Goal: Task Accomplishment & Management: Manage account settings

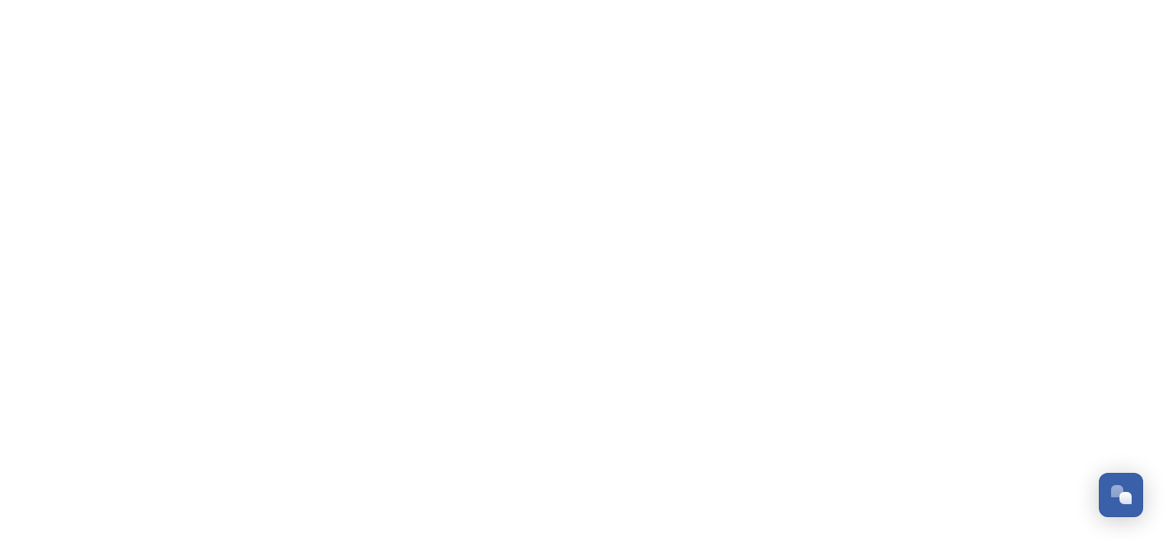
scroll to position [2154, 0]
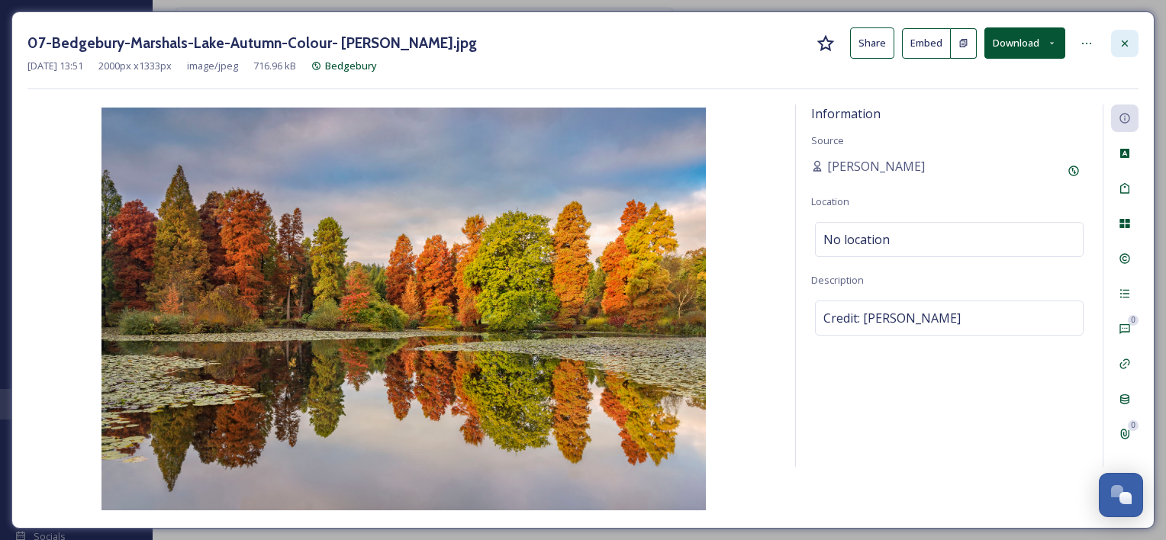
click at [1125, 38] on icon at bounding box center [1125, 43] width 12 height 12
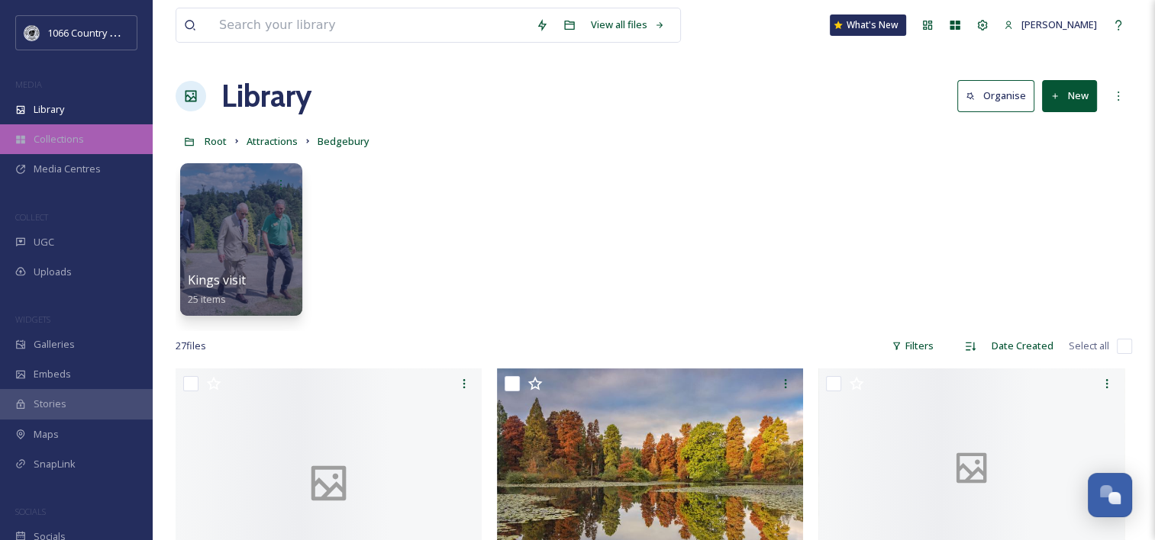
click at [60, 140] on span "Collections" at bounding box center [59, 139] width 50 height 15
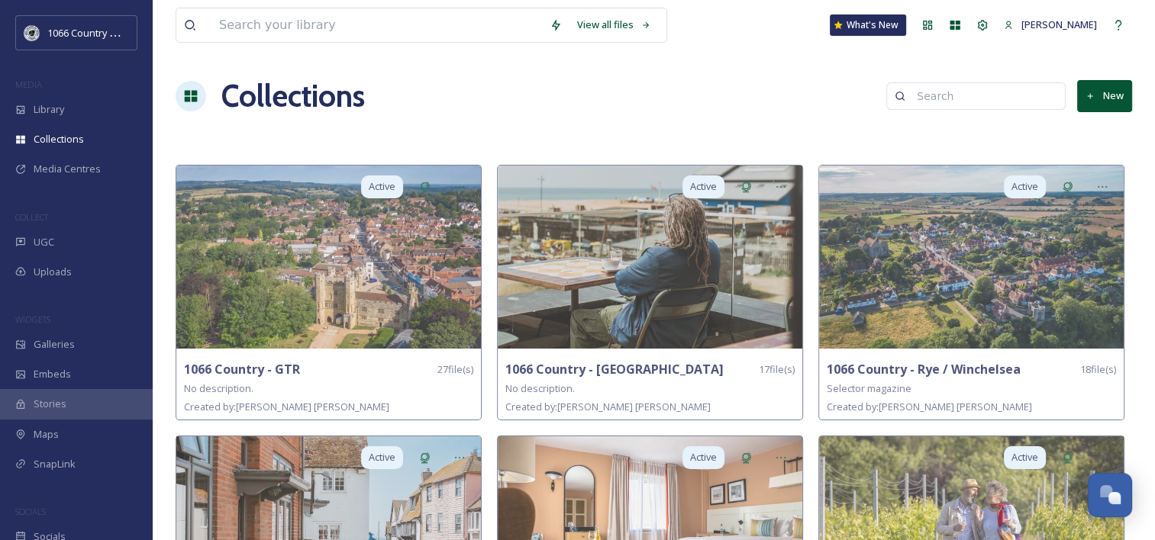
click at [1096, 114] on div "Collections New" at bounding box center [654, 96] width 956 height 46
click at [1096, 104] on button "New" at bounding box center [1104, 95] width 55 height 31
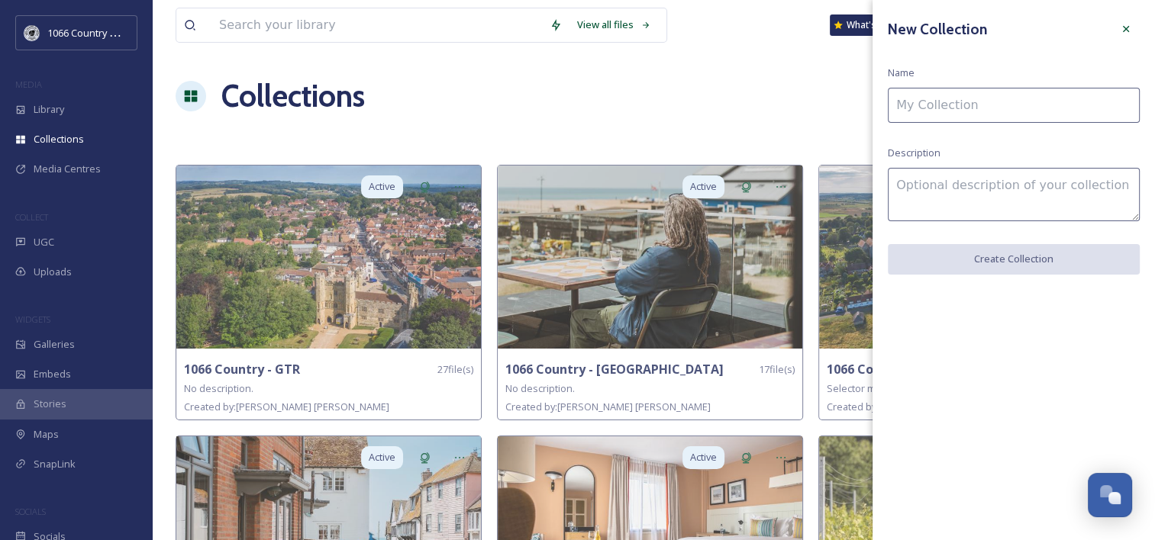
click at [975, 111] on input at bounding box center [1014, 105] width 252 height 35
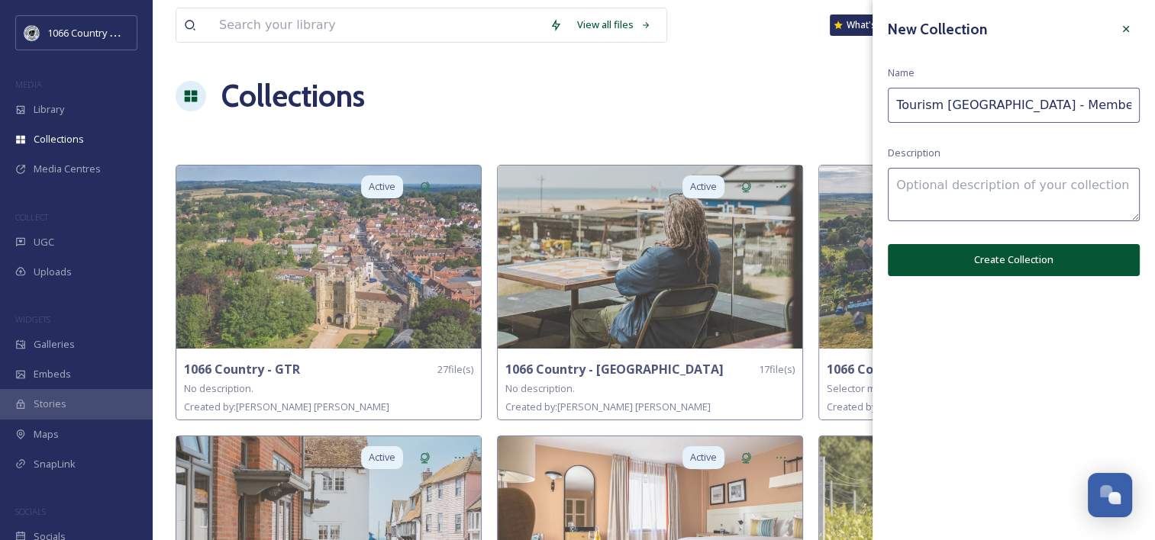
type input "Tourism [GEOGRAPHIC_DATA] - Membership"
click at [972, 255] on button "Create Collection" at bounding box center [1014, 259] width 252 height 31
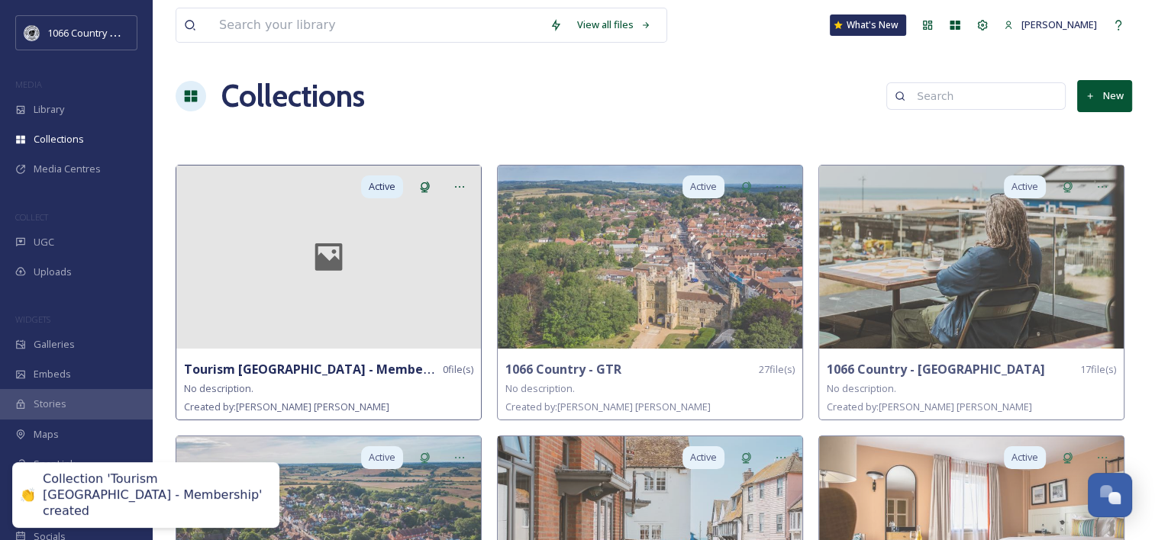
click at [363, 305] on div at bounding box center [328, 257] width 305 height 183
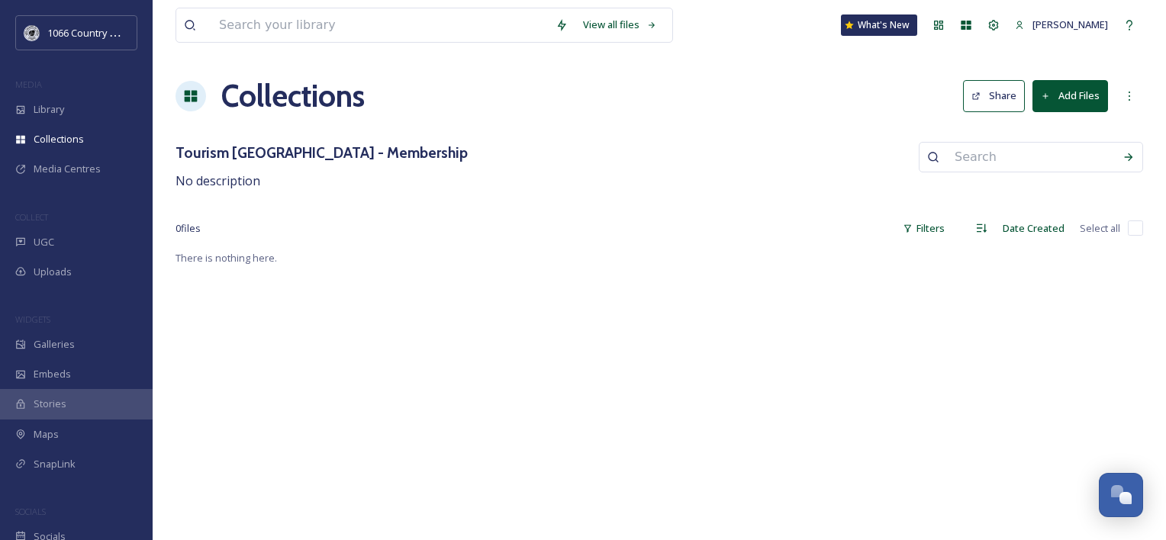
click at [1075, 98] on button "Add Files" at bounding box center [1071, 95] width 76 height 31
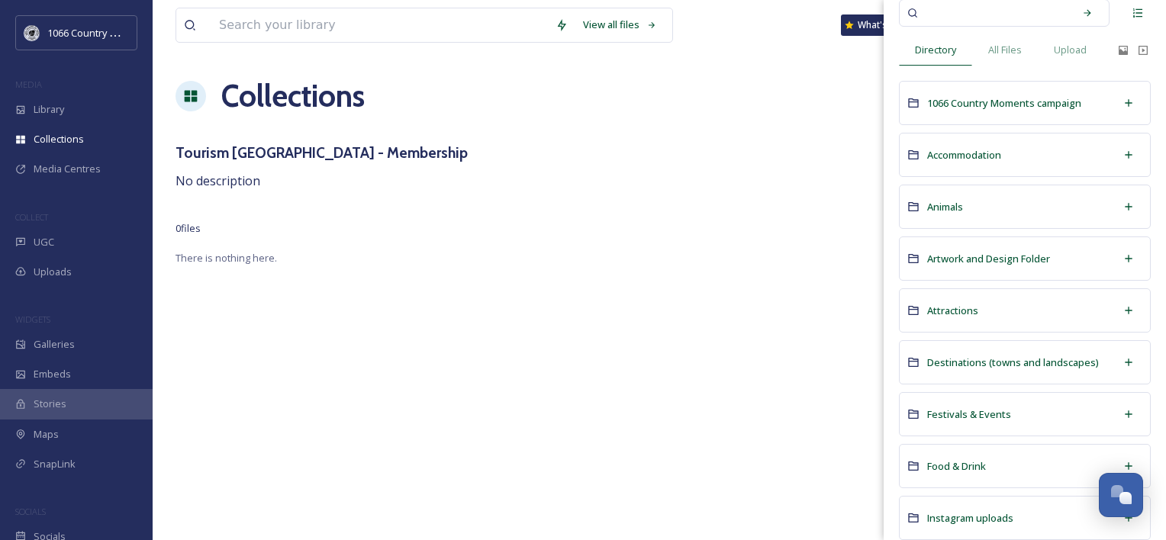
scroll to position [76, 0]
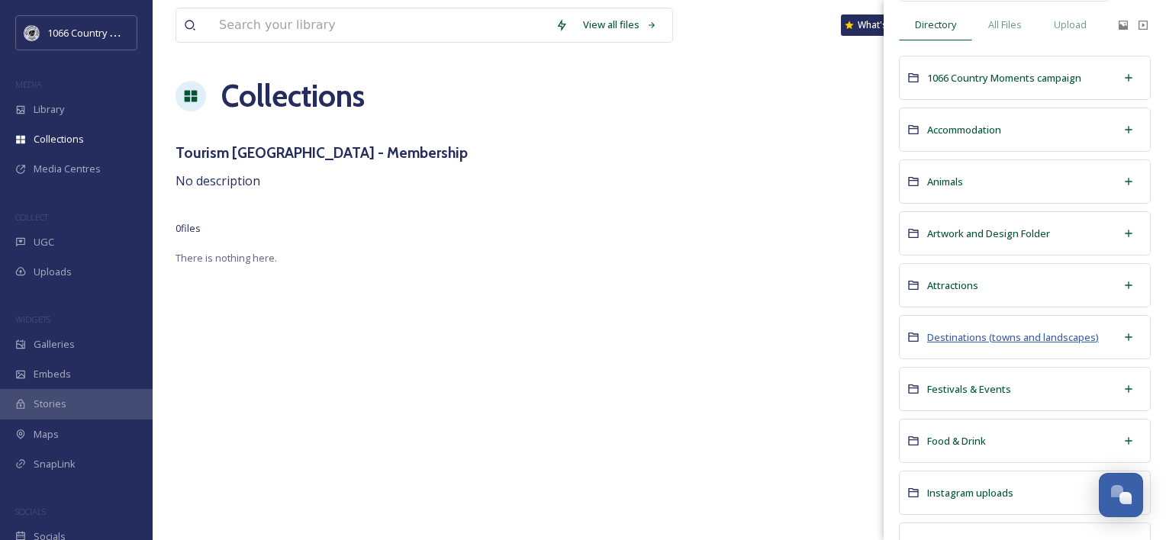
click at [1008, 340] on span "Destinations (towns and landscapes)" at bounding box center [1013, 337] width 172 height 14
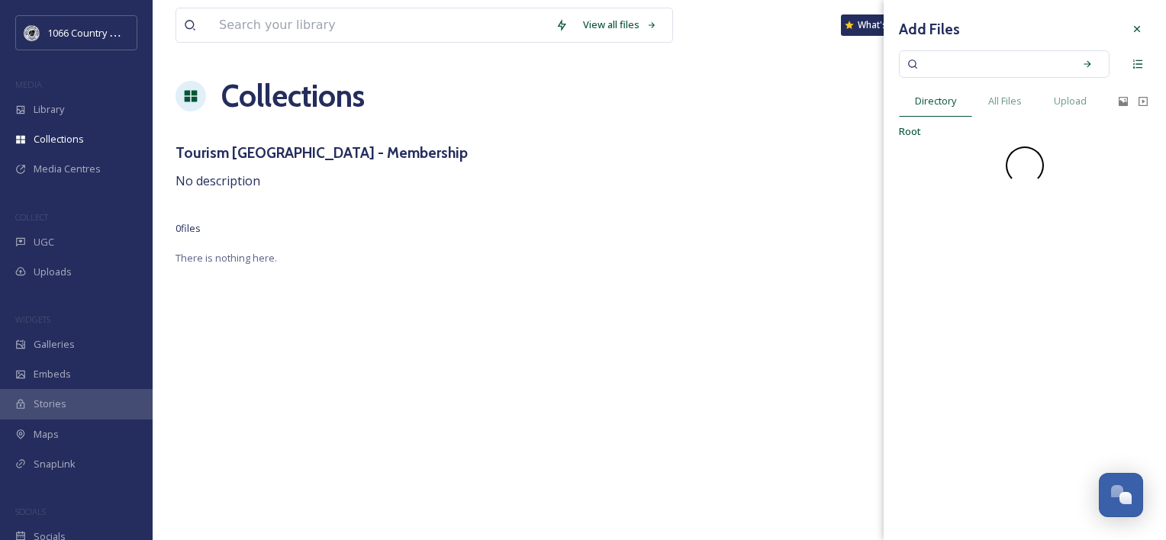
scroll to position [0, 0]
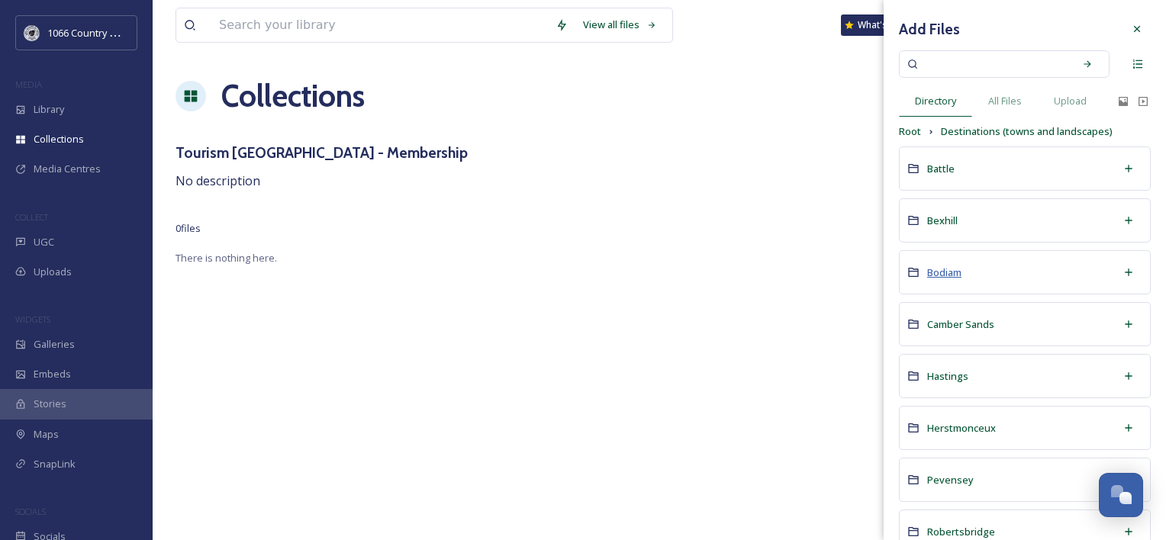
click at [936, 266] on span "Bodiam" at bounding box center [944, 273] width 34 height 15
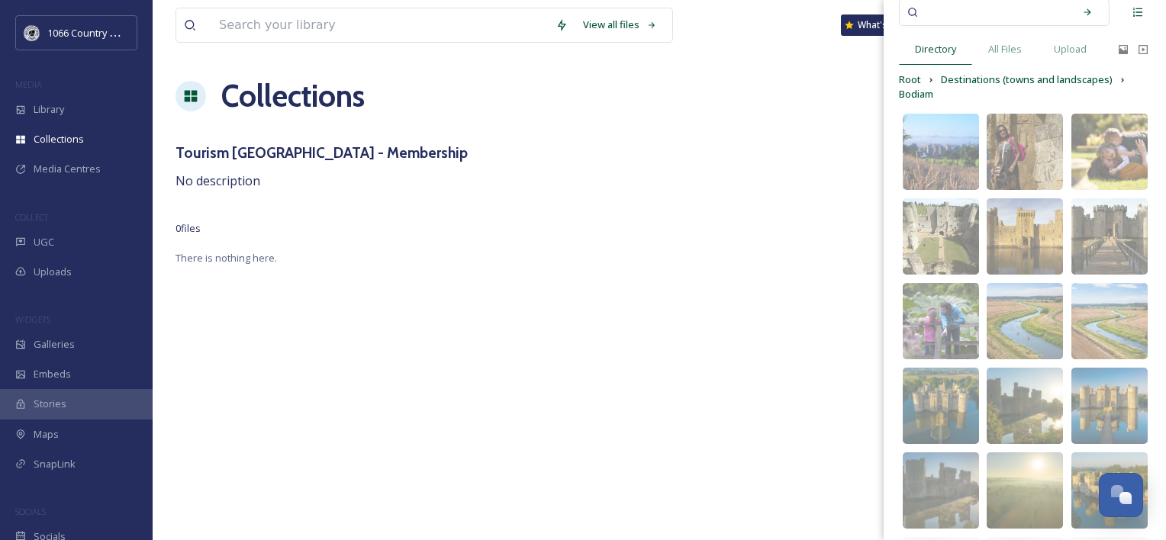
scroll to position [76, 0]
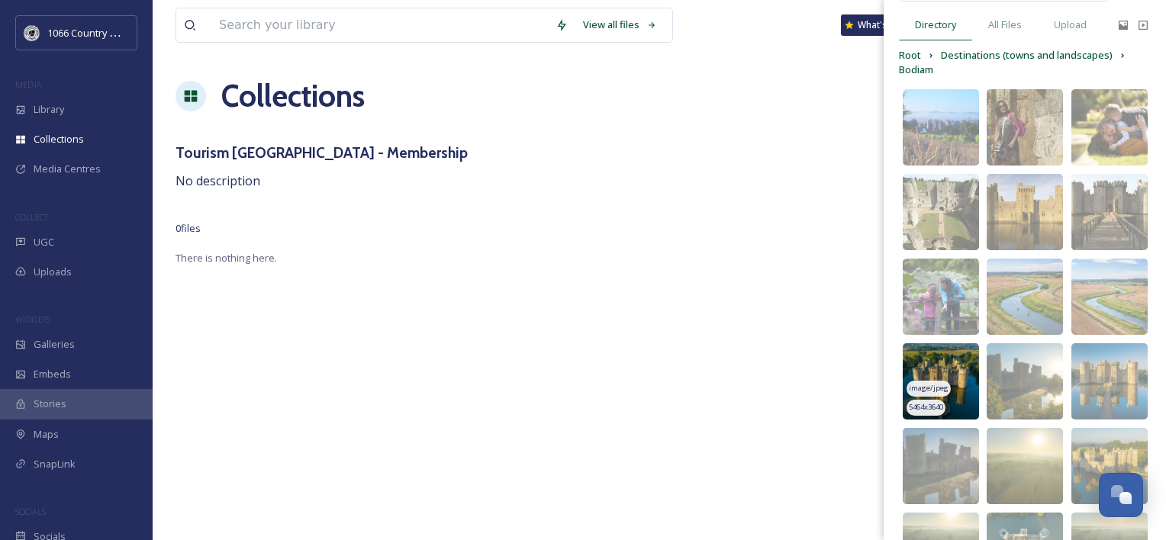
click at [943, 366] on img at bounding box center [941, 381] width 76 height 76
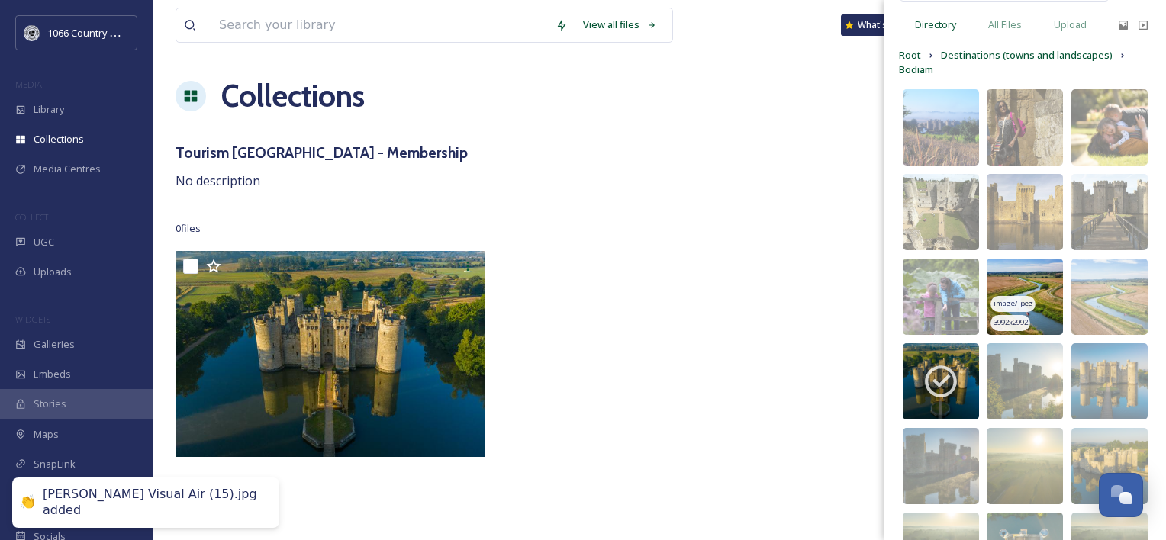
click at [1018, 281] on img at bounding box center [1025, 297] width 76 height 76
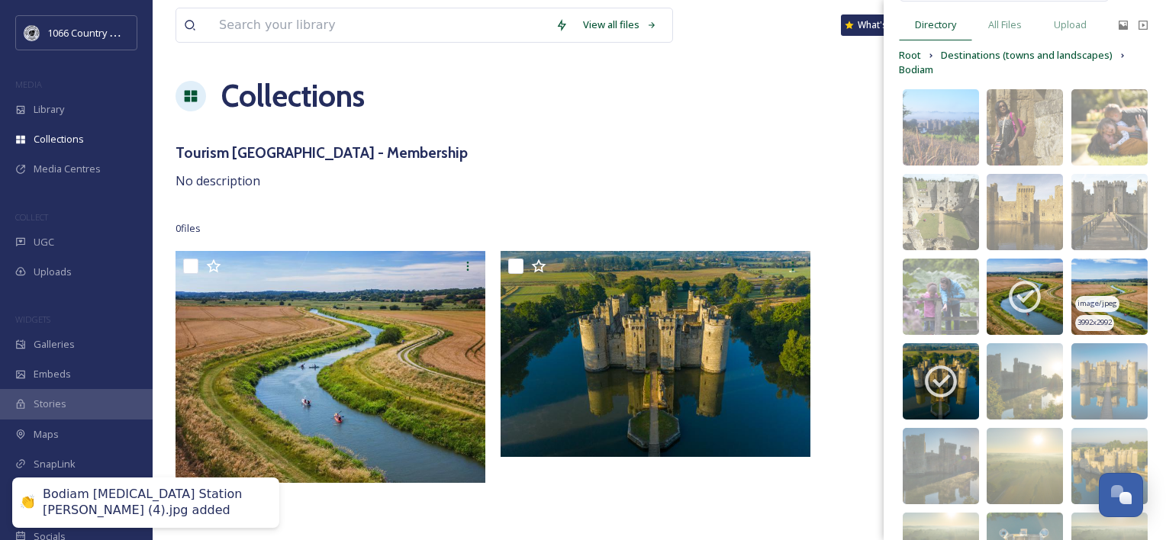
click at [1084, 280] on img at bounding box center [1110, 297] width 76 height 76
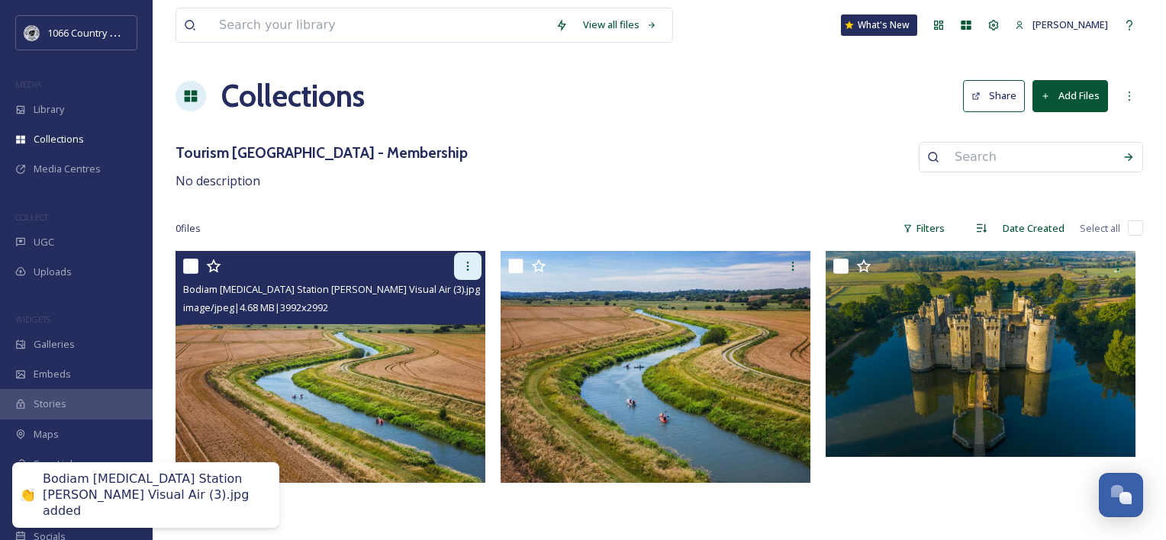
click at [476, 269] on div at bounding box center [467, 266] width 27 height 27
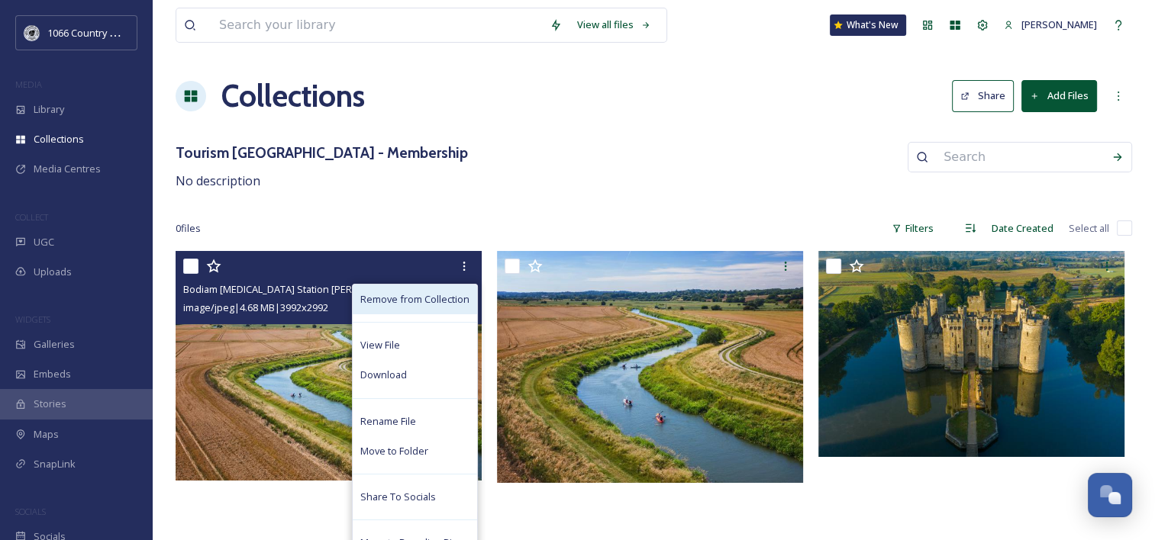
click at [389, 302] on span "Remove from Collection" at bounding box center [414, 299] width 109 height 15
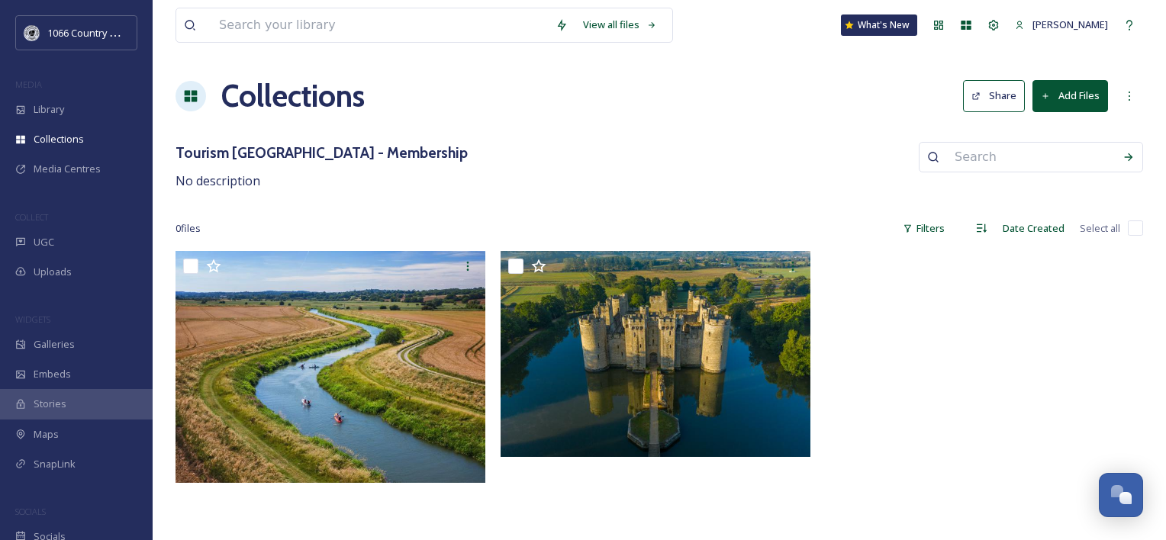
click at [1083, 102] on button "Add Files" at bounding box center [1071, 95] width 76 height 31
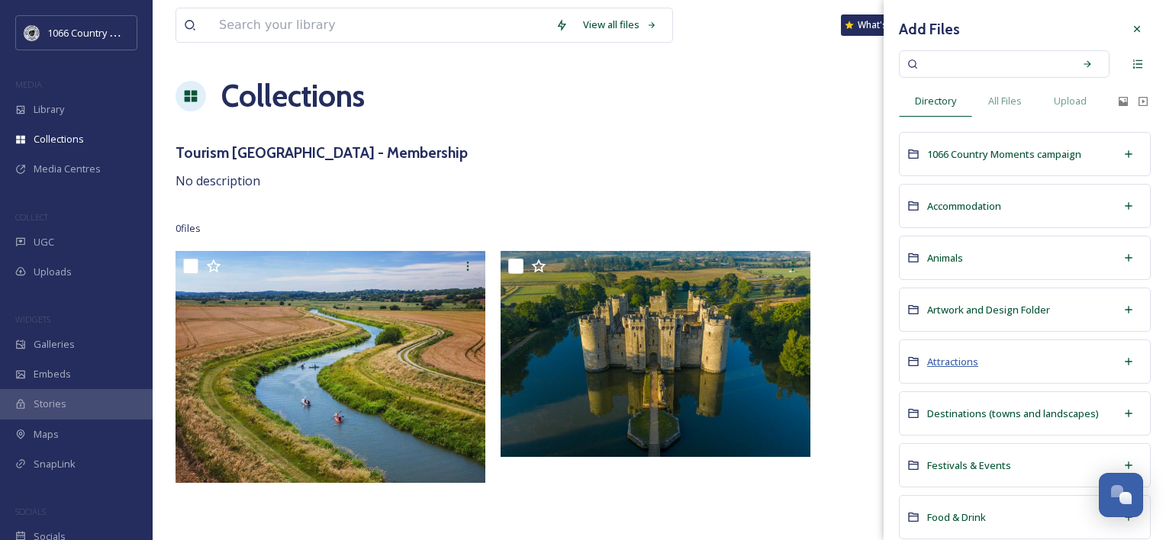
click at [946, 359] on span "Attractions" at bounding box center [952, 362] width 51 height 14
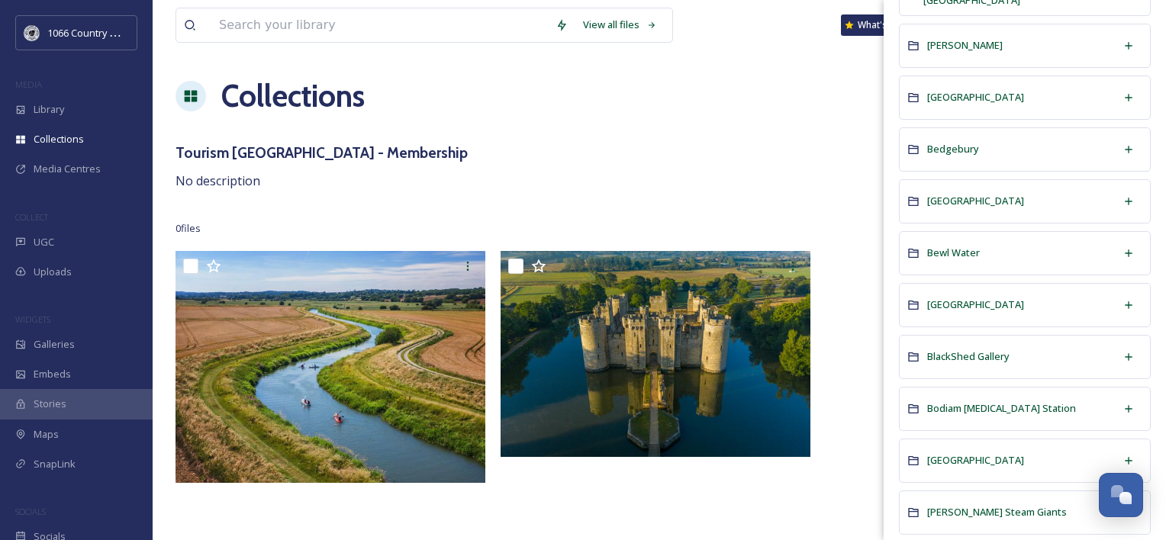
scroll to position [305, 0]
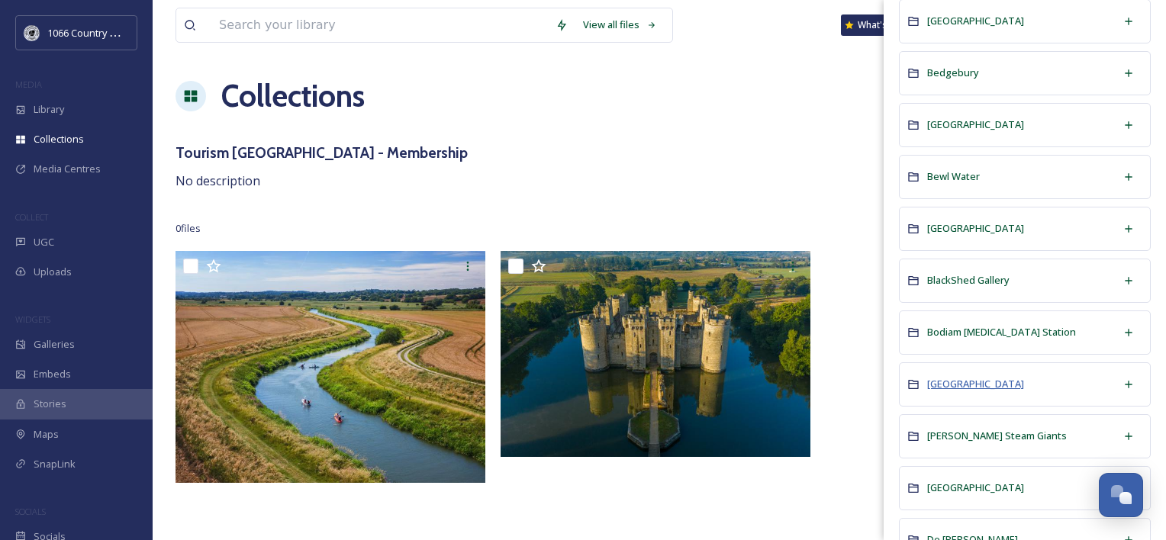
click at [981, 382] on span "Bodiam Castle" at bounding box center [975, 384] width 97 height 14
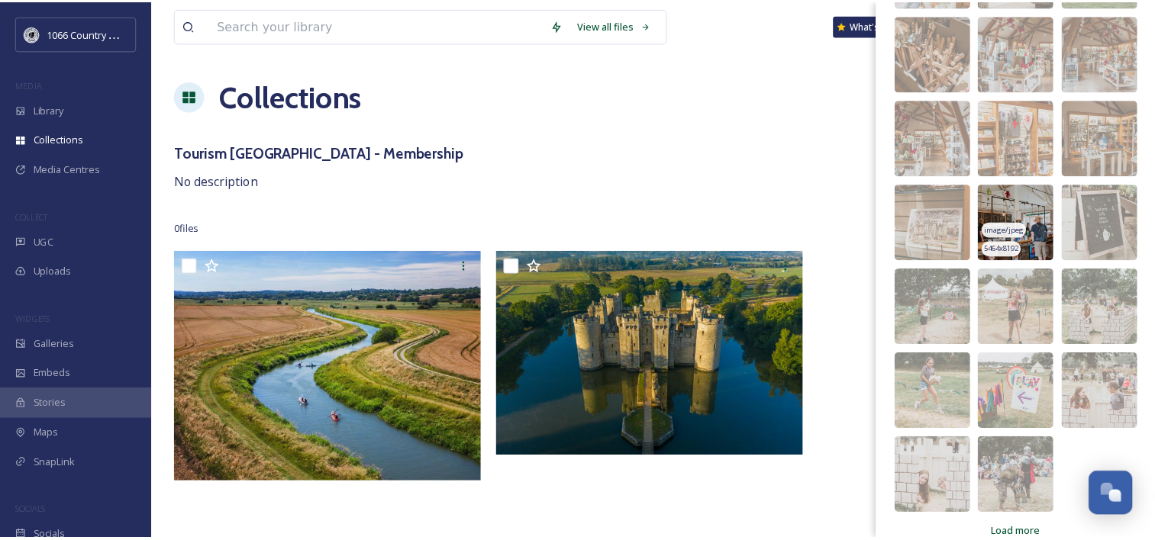
scroll to position [295, 0]
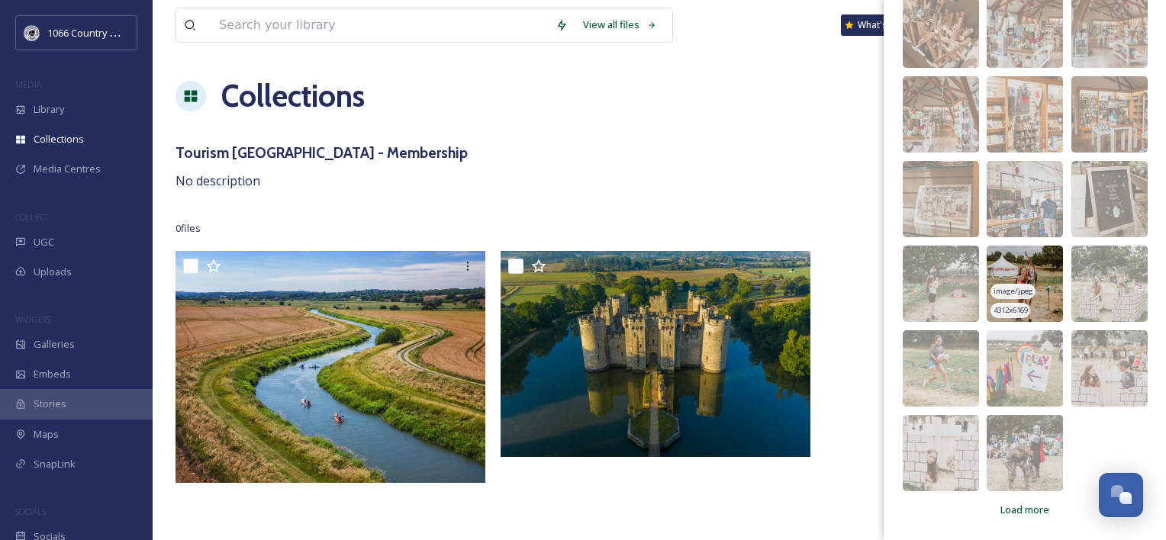
click at [1020, 265] on img at bounding box center [1025, 284] width 76 height 76
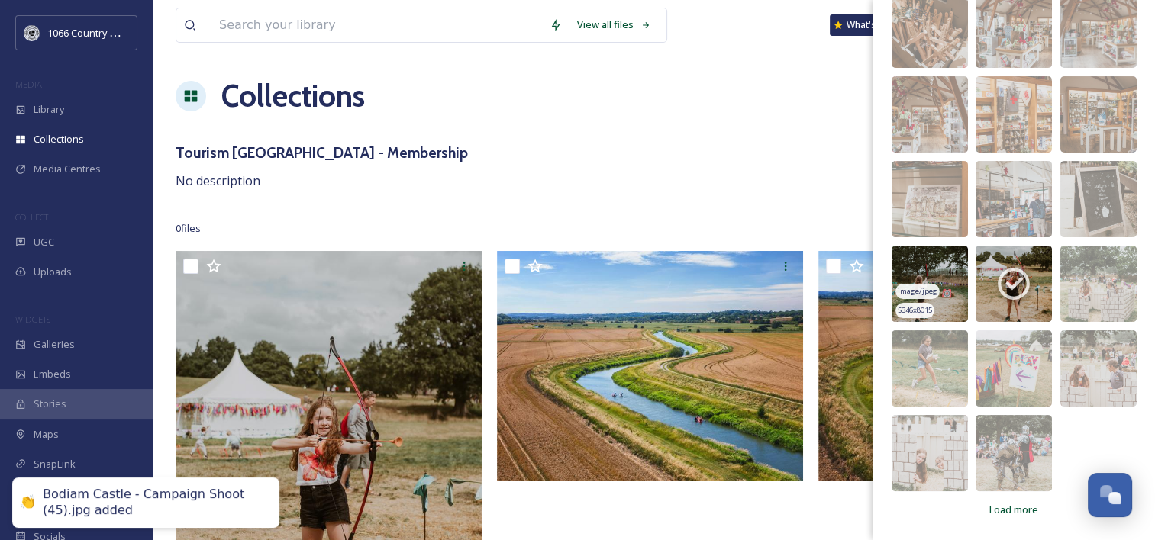
click at [933, 260] on img at bounding box center [929, 284] width 76 height 76
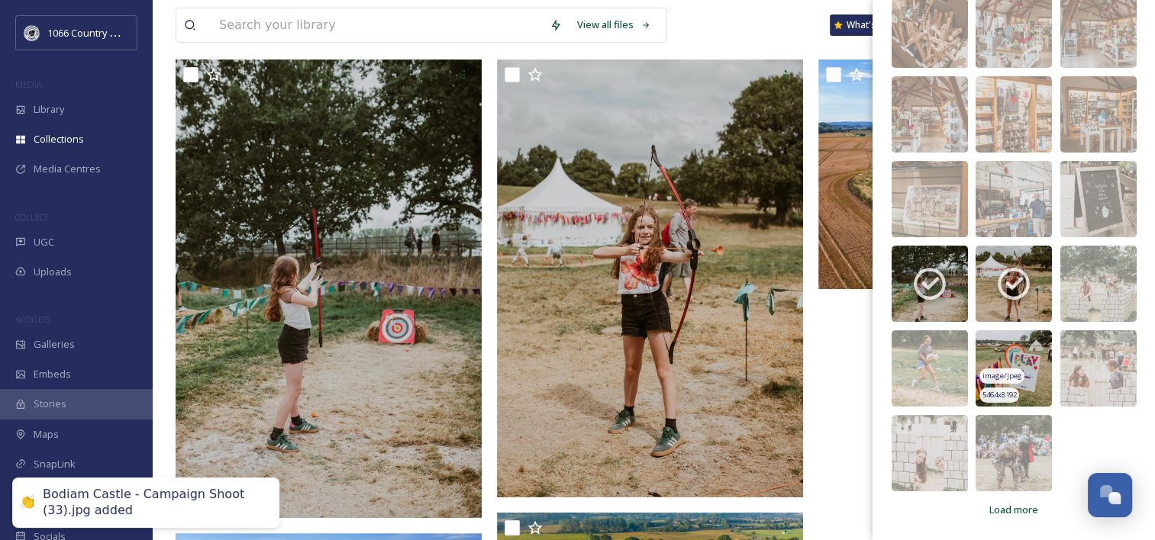
scroll to position [229, 0]
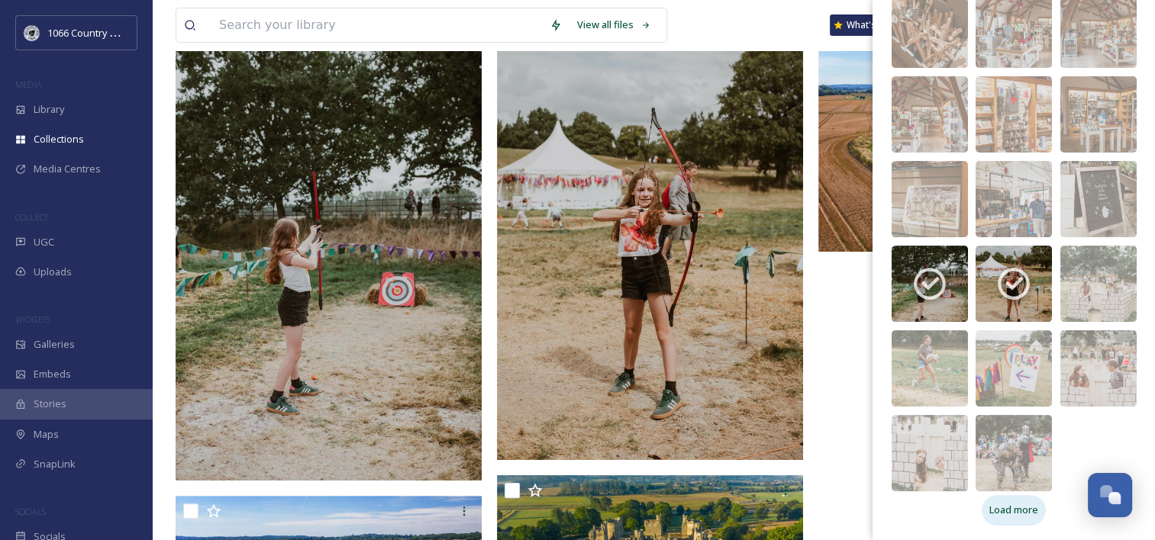
click at [982, 503] on div "Load more" at bounding box center [1014, 510] width 64 height 30
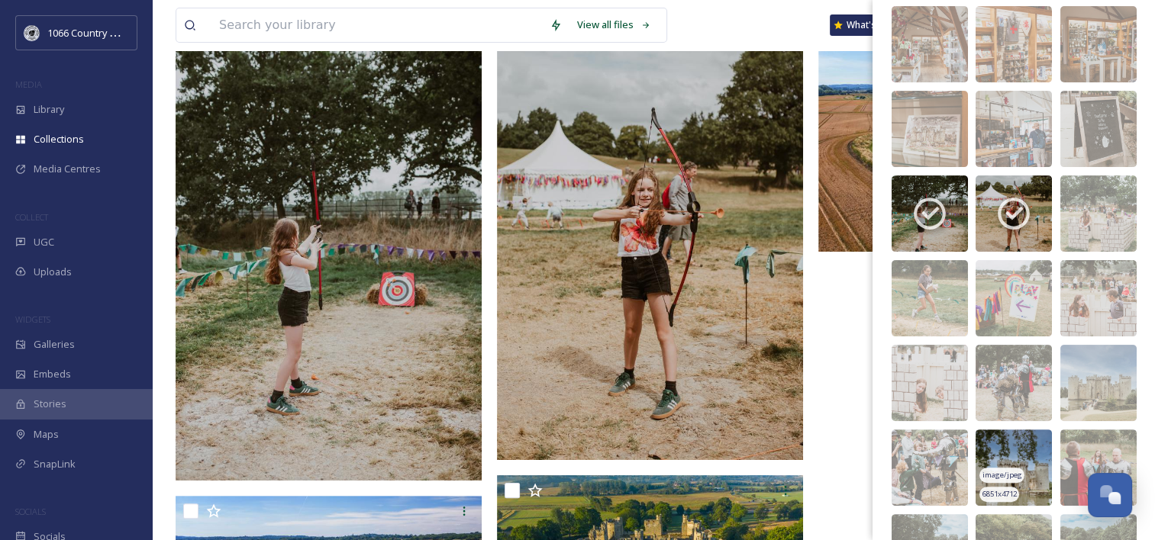
scroll to position [524, 0]
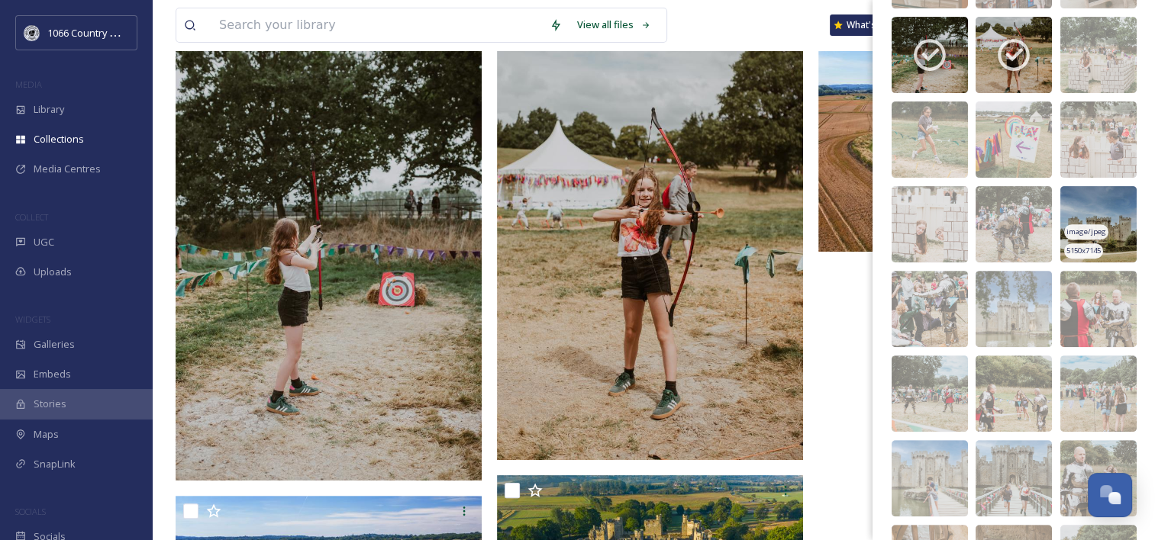
click at [1096, 214] on img at bounding box center [1098, 224] width 76 height 76
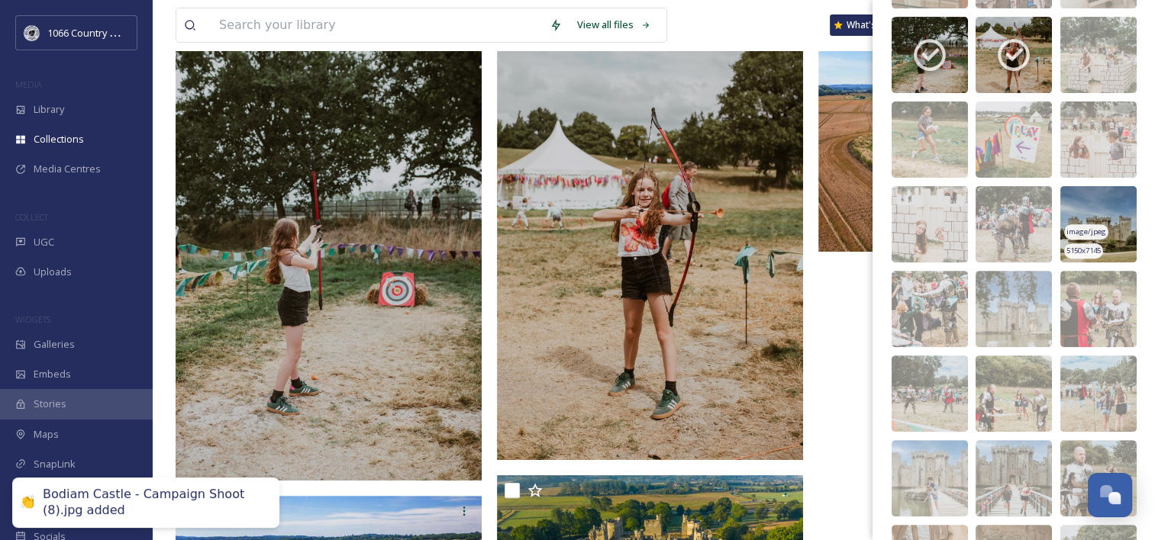
scroll to position [0, 0]
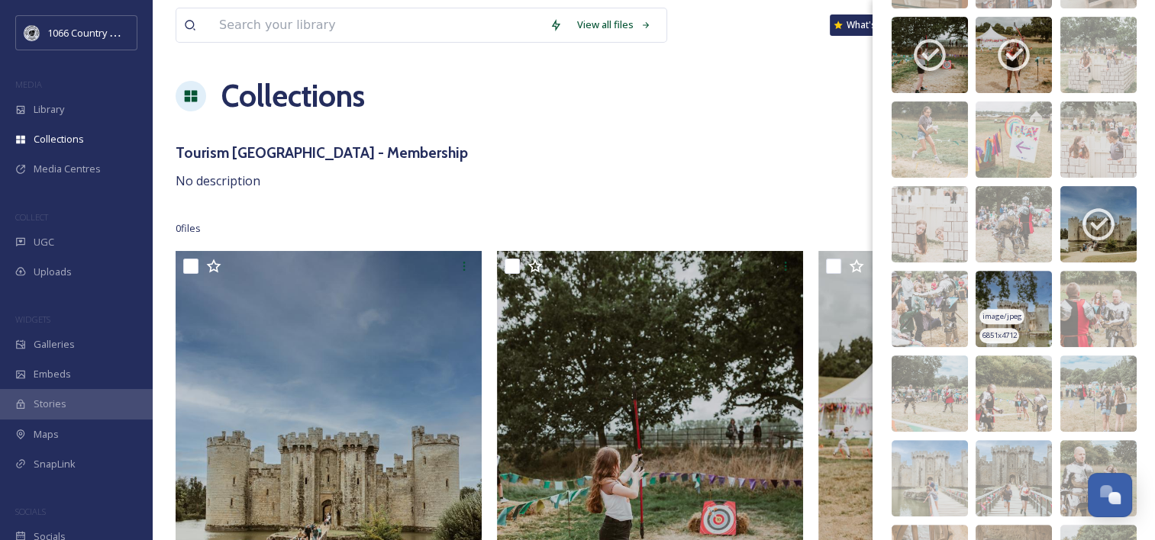
click at [1021, 282] on img at bounding box center [1013, 309] width 76 height 76
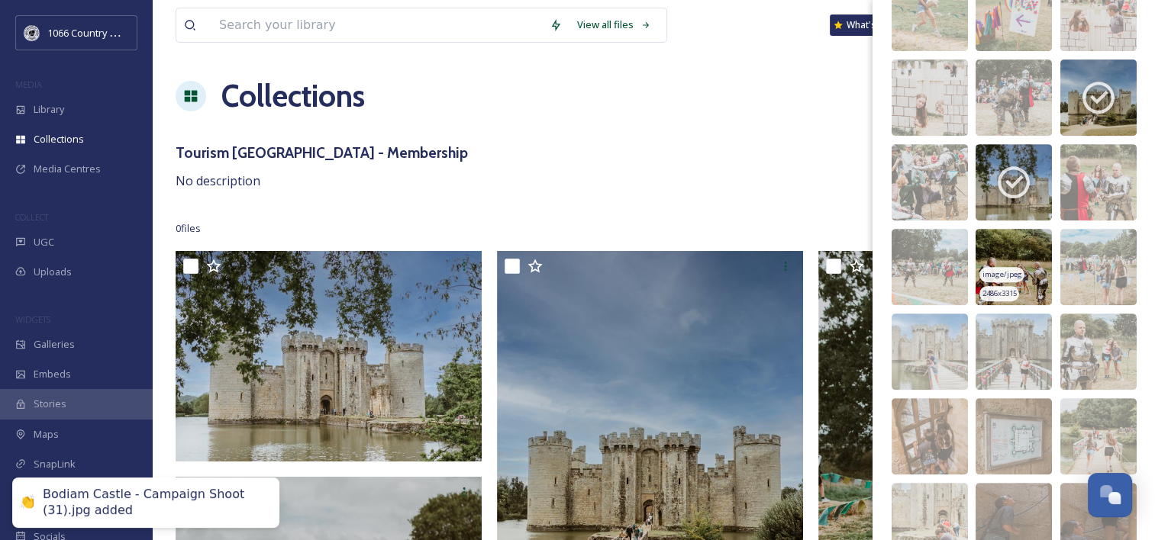
scroll to position [677, 0]
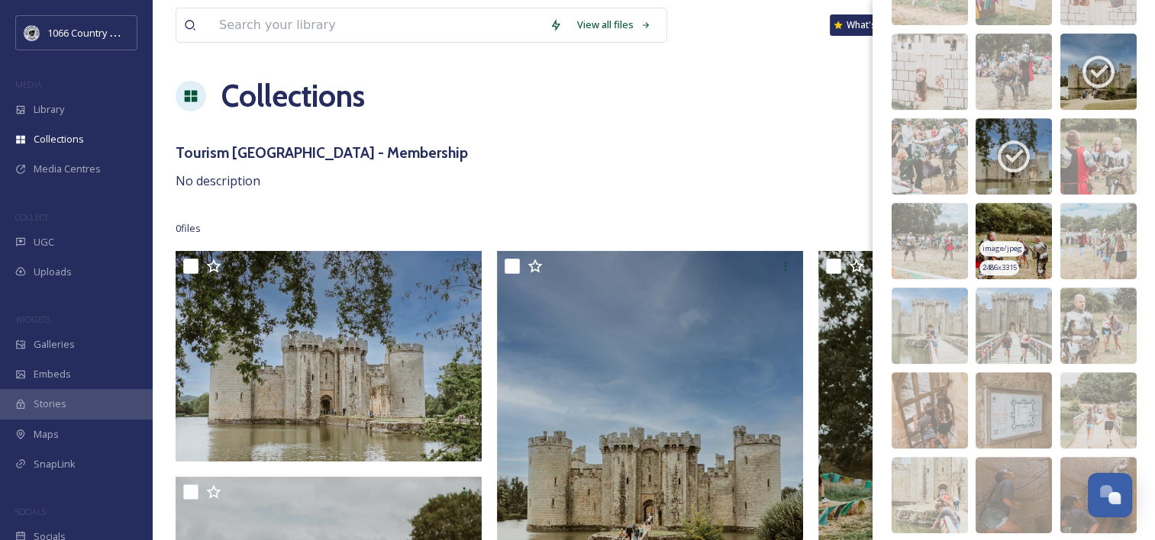
click at [1012, 211] on img at bounding box center [1013, 241] width 76 height 76
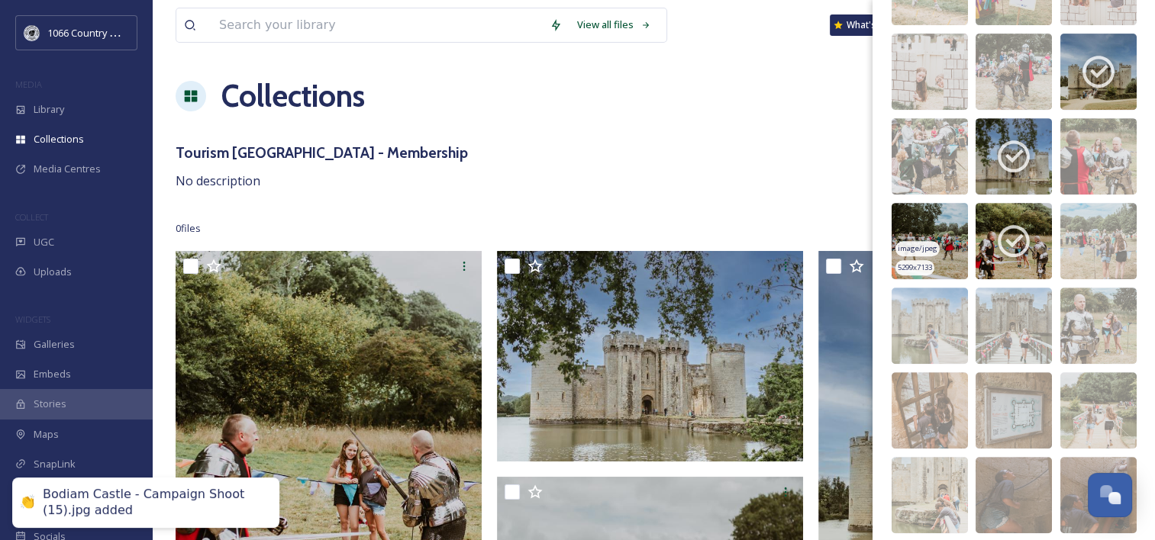
click at [913, 215] on img at bounding box center [929, 241] width 76 height 76
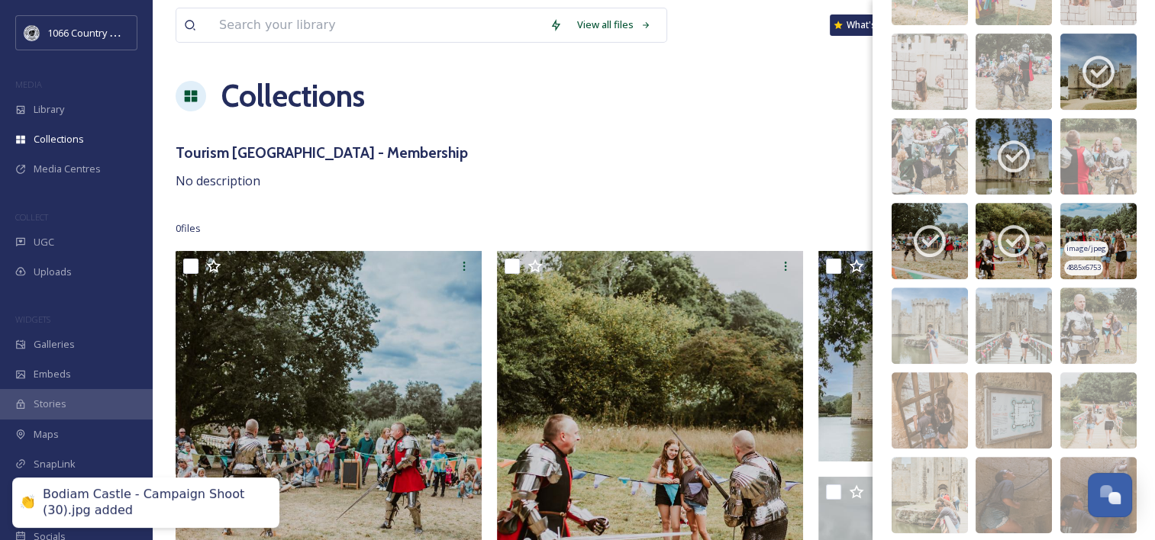
click at [1082, 225] on img at bounding box center [1098, 241] width 76 height 76
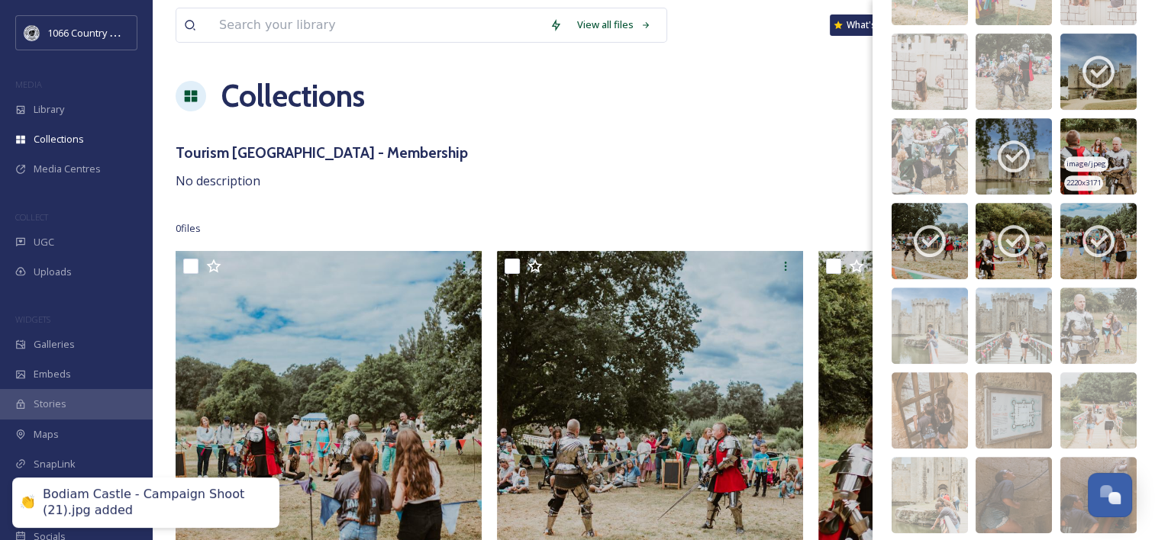
click at [1096, 140] on img at bounding box center [1098, 156] width 76 height 76
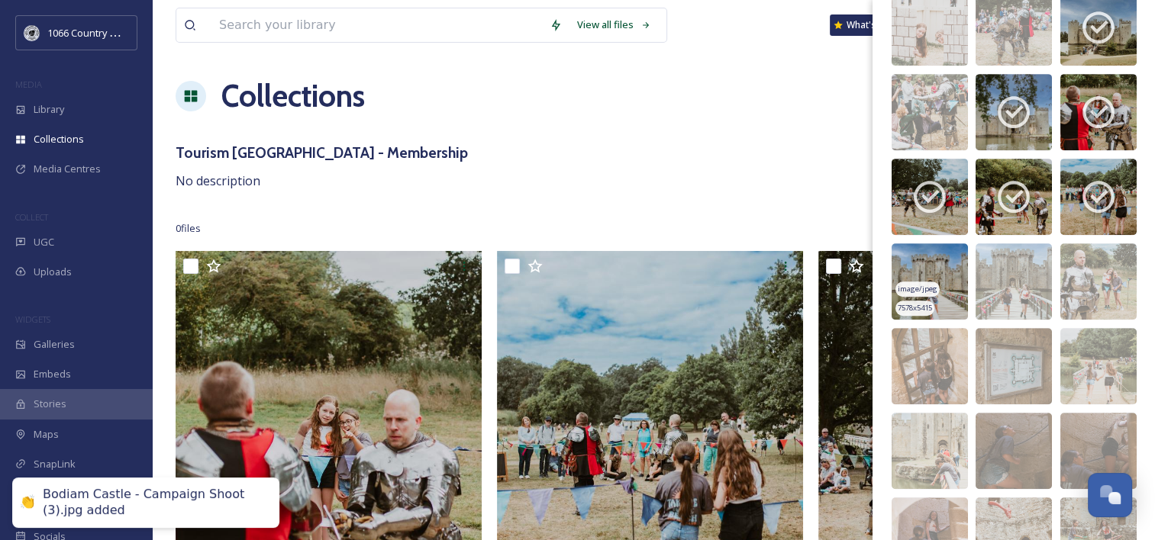
scroll to position [753, 0]
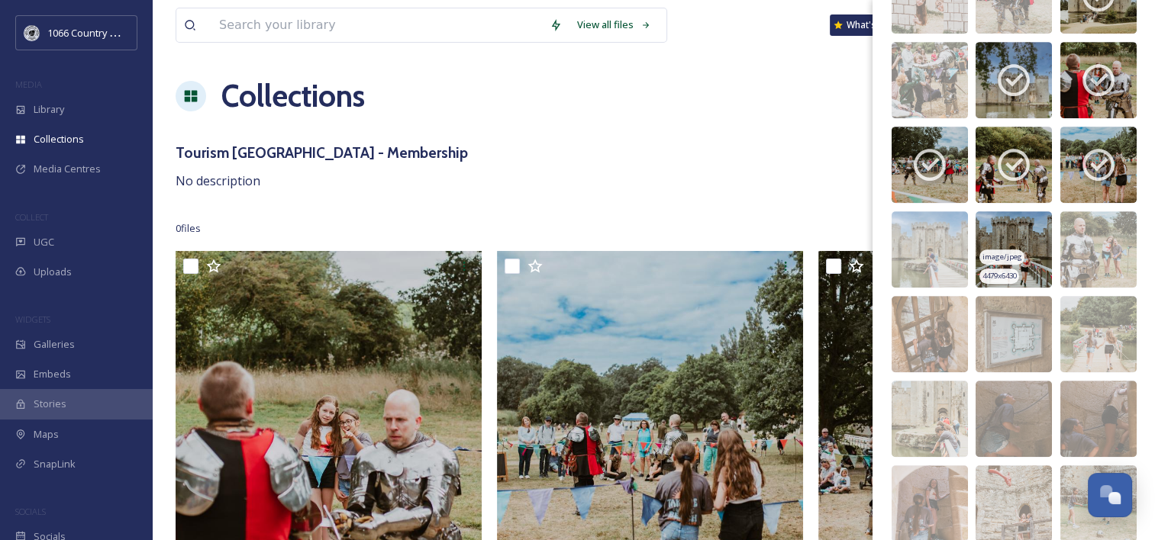
click at [1014, 228] on img at bounding box center [1013, 249] width 76 height 76
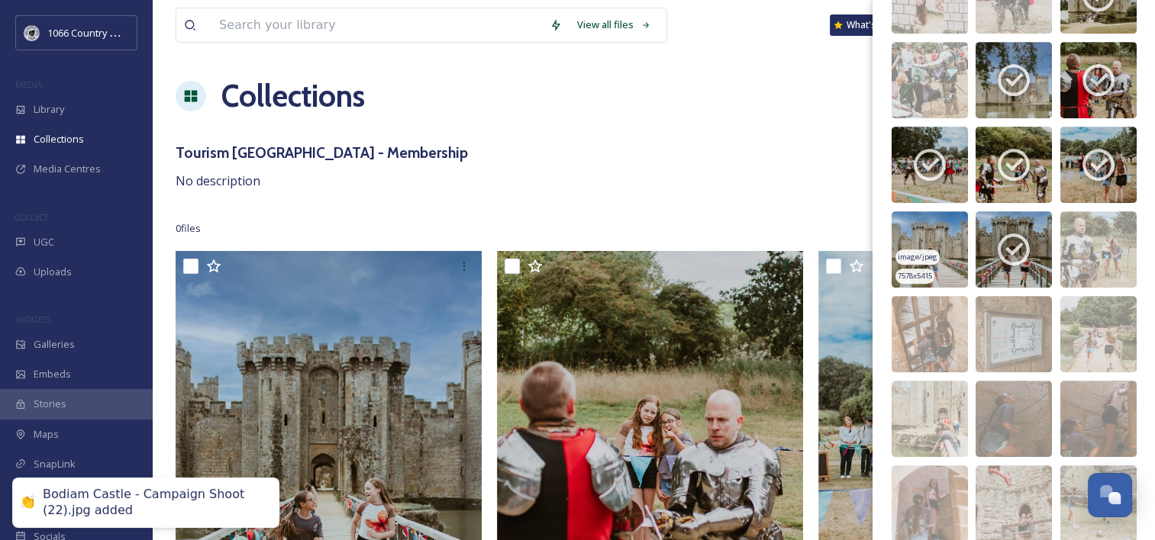
click at [913, 235] on img at bounding box center [929, 249] width 76 height 76
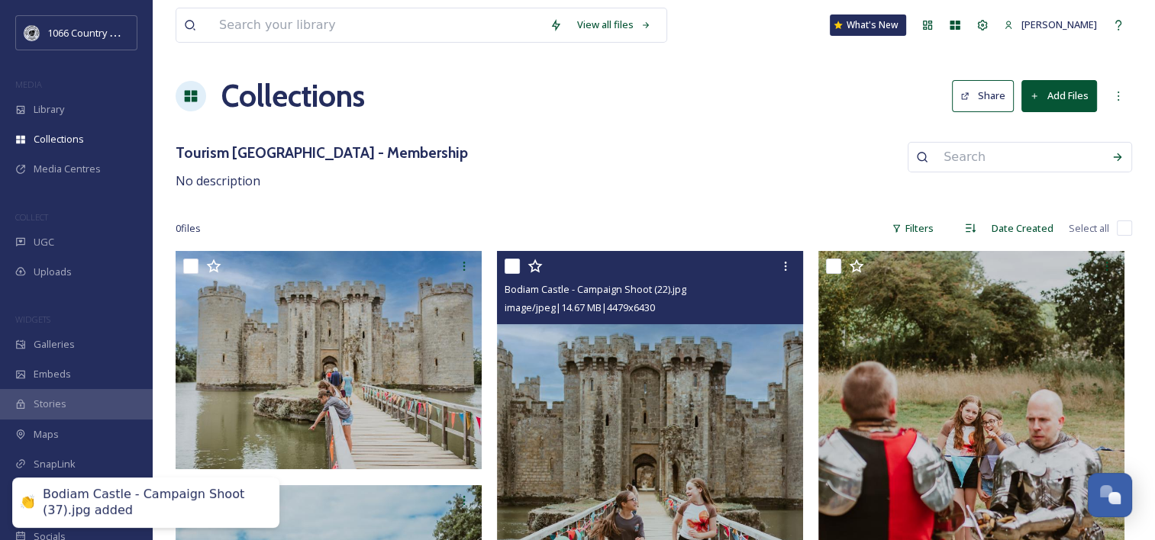
click at [799, 265] on div "Bodiam Castle - Campaign Shoot (22).jpg image/jpeg | 14.67 MB | 4479 x 6430" at bounding box center [650, 287] width 306 height 73
click at [789, 263] on icon at bounding box center [785, 266] width 12 height 12
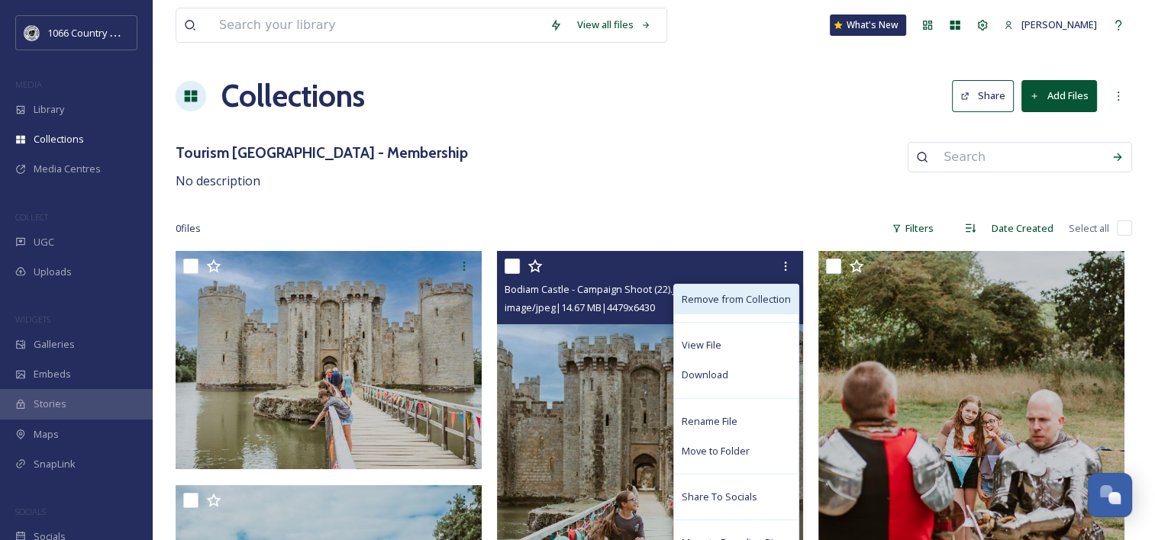
click at [740, 305] on span "Remove from Collection" at bounding box center [736, 299] width 109 height 15
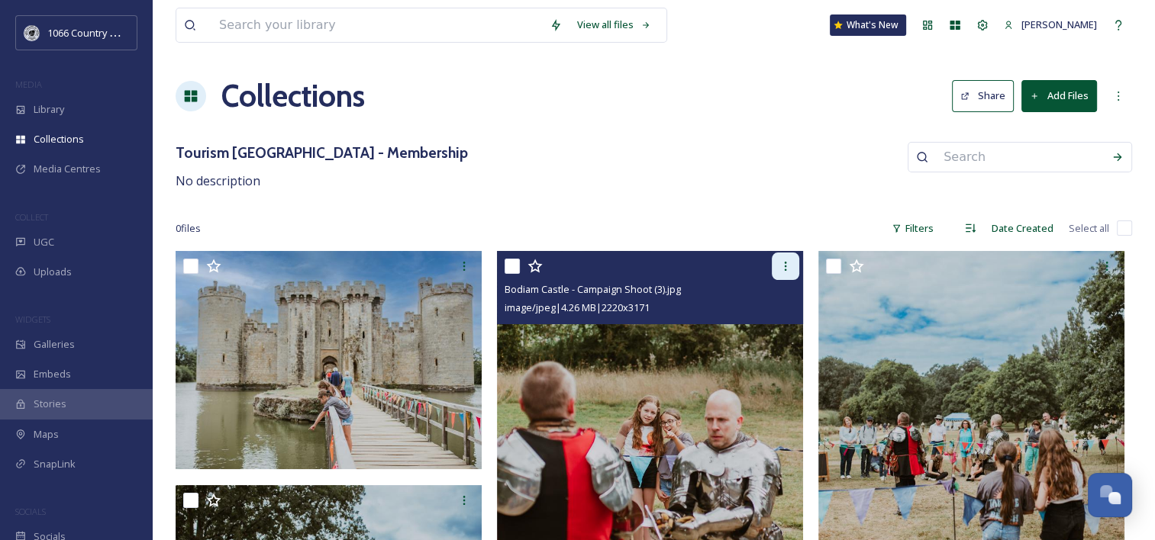
click at [789, 267] on icon at bounding box center [785, 266] width 12 height 12
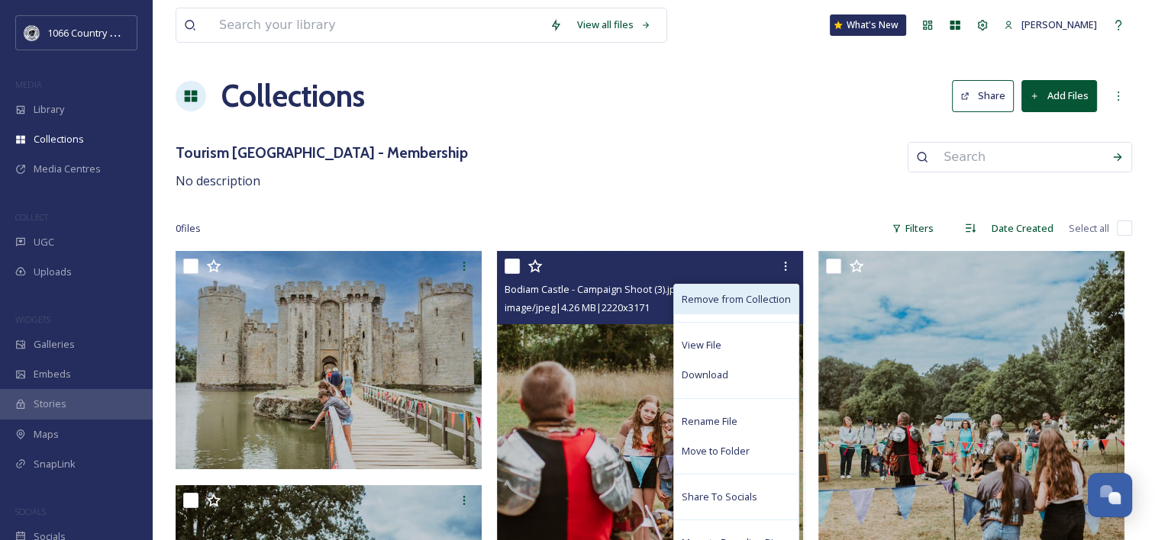
click at [775, 301] on span "Remove from Collection" at bounding box center [736, 299] width 109 height 15
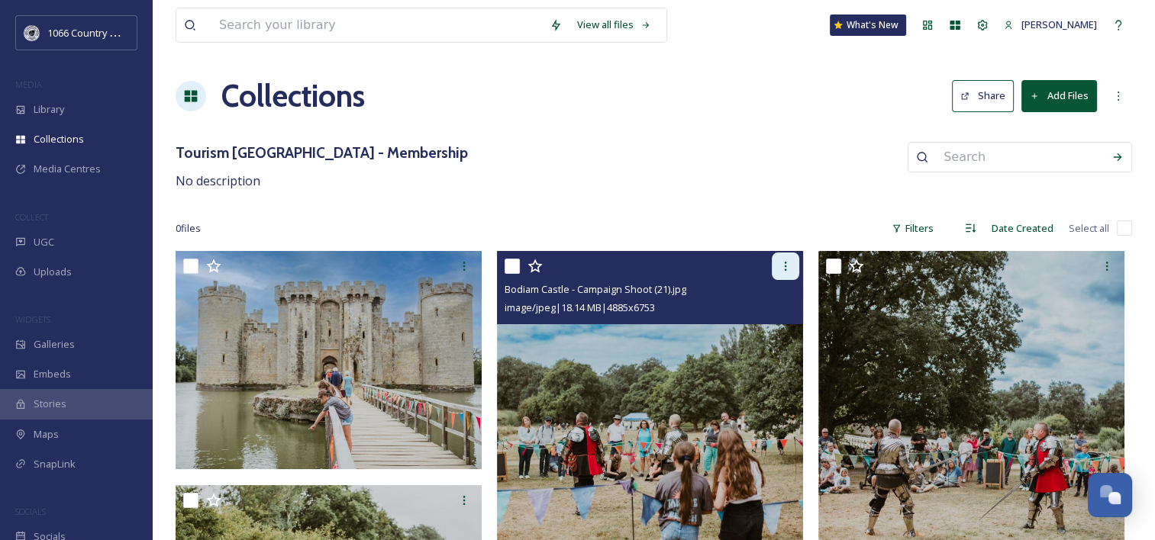
click at [779, 271] on icon at bounding box center [785, 266] width 12 height 12
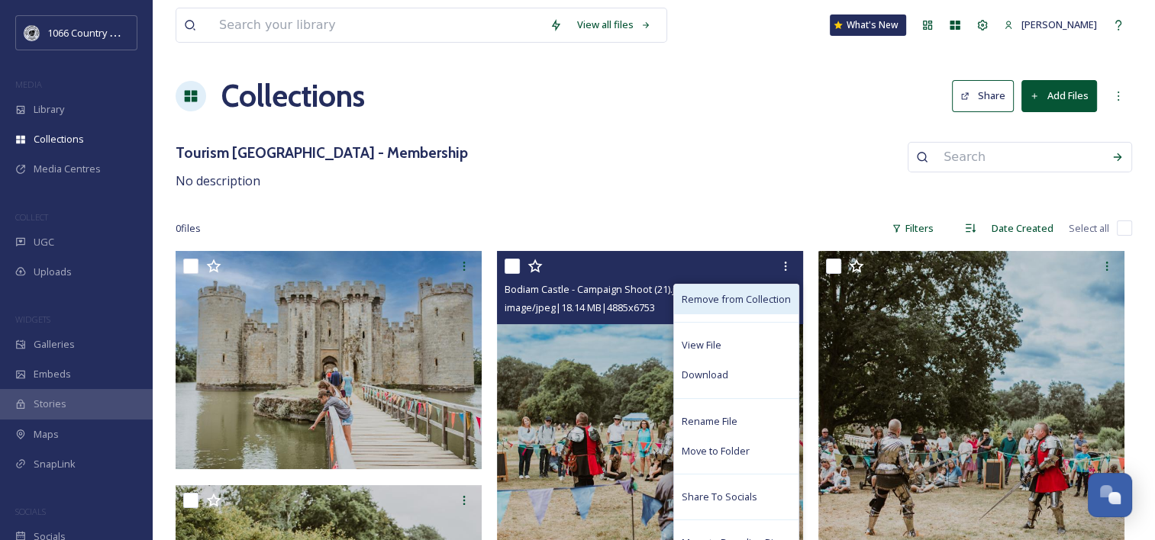
click at [772, 296] on span "Remove from Collection" at bounding box center [736, 299] width 109 height 15
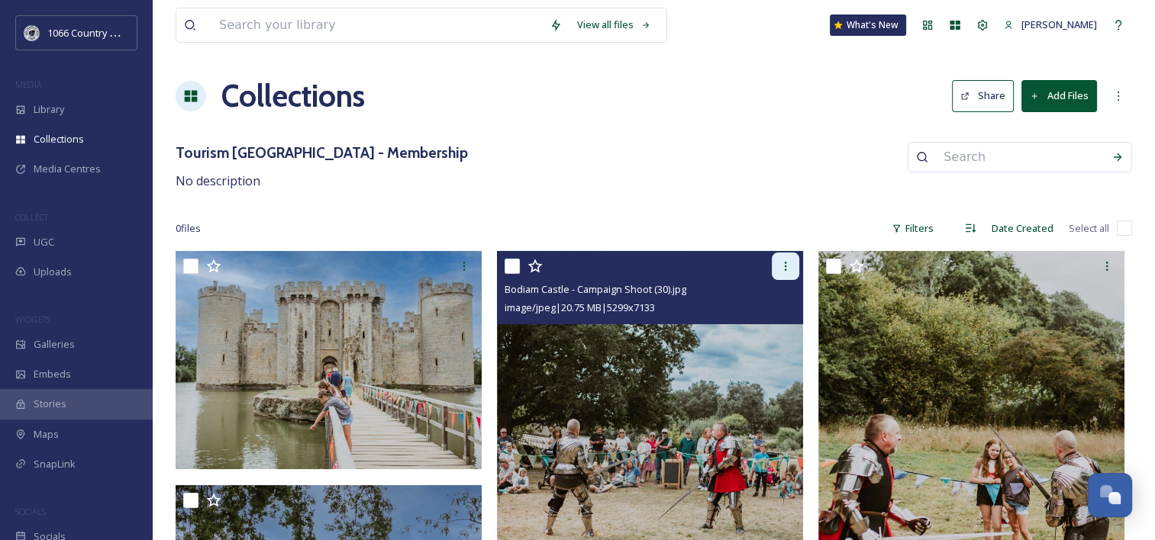
click at [782, 266] on icon at bounding box center [785, 266] width 12 height 12
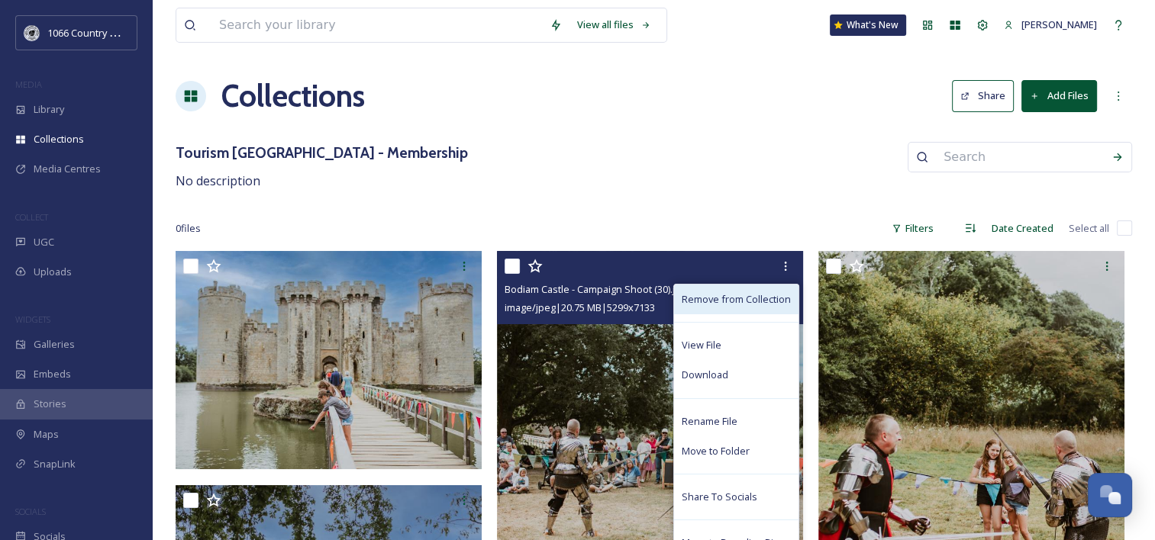
click at [775, 294] on span "Remove from Collection" at bounding box center [736, 299] width 109 height 15
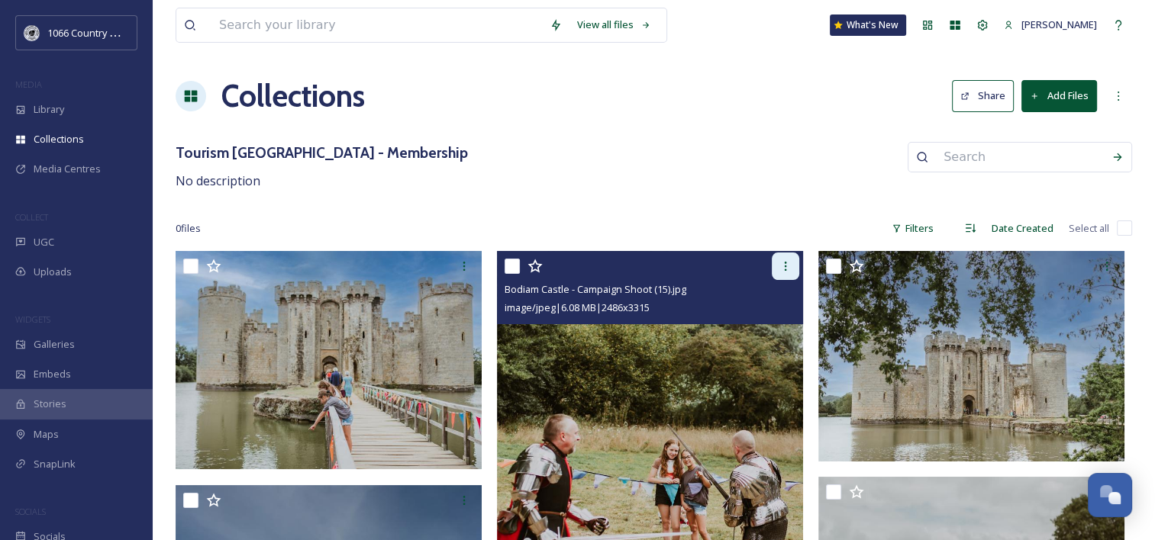
click at [775, 269] on div at bounding box center [785, 266] width 27 height 27
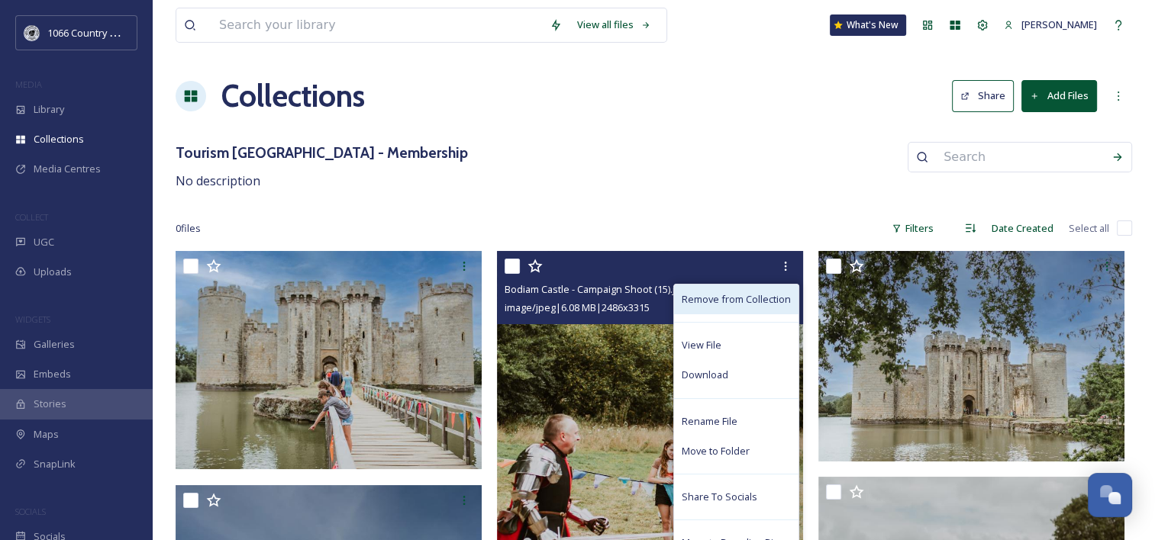
click at [765, 295] on span "Remove from Collection" at bounding box center [736, 299] width 109 height 15
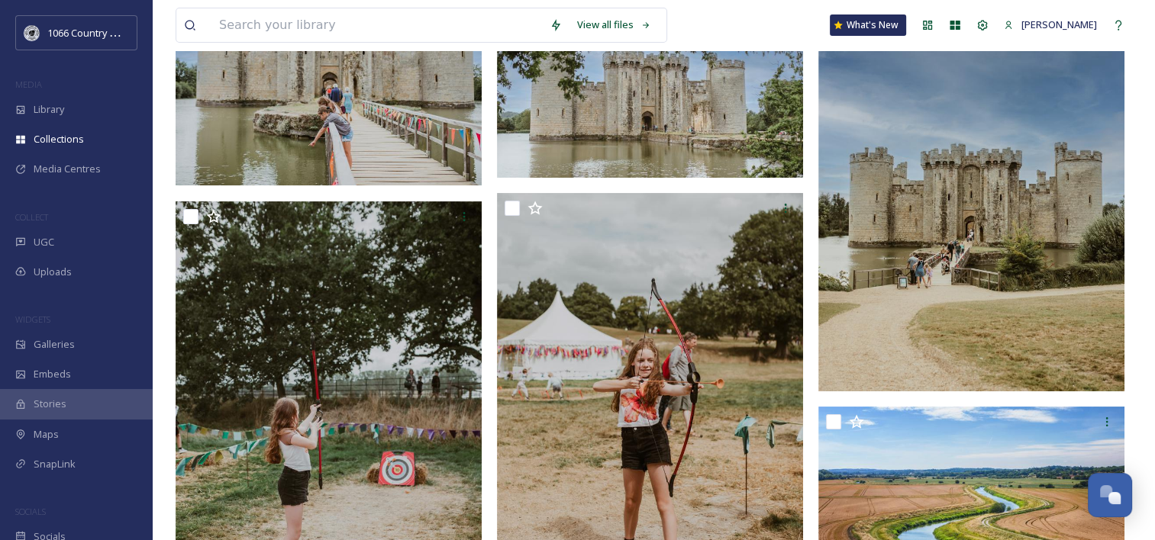
scroll to position [305, 0]
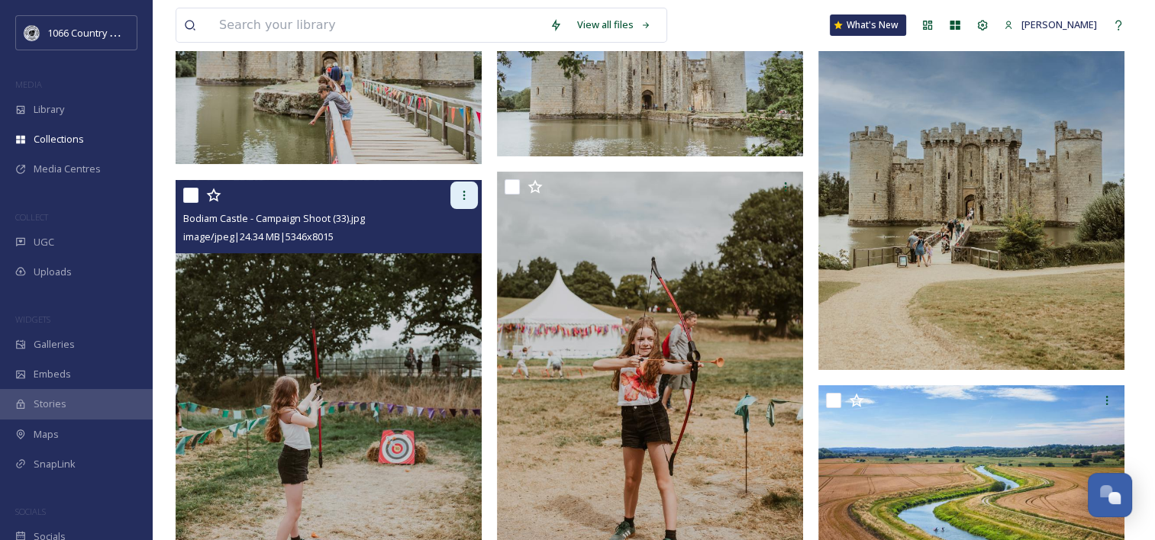
click at [464, 205] on div at bounding box center [463, 195] width 27 height 27
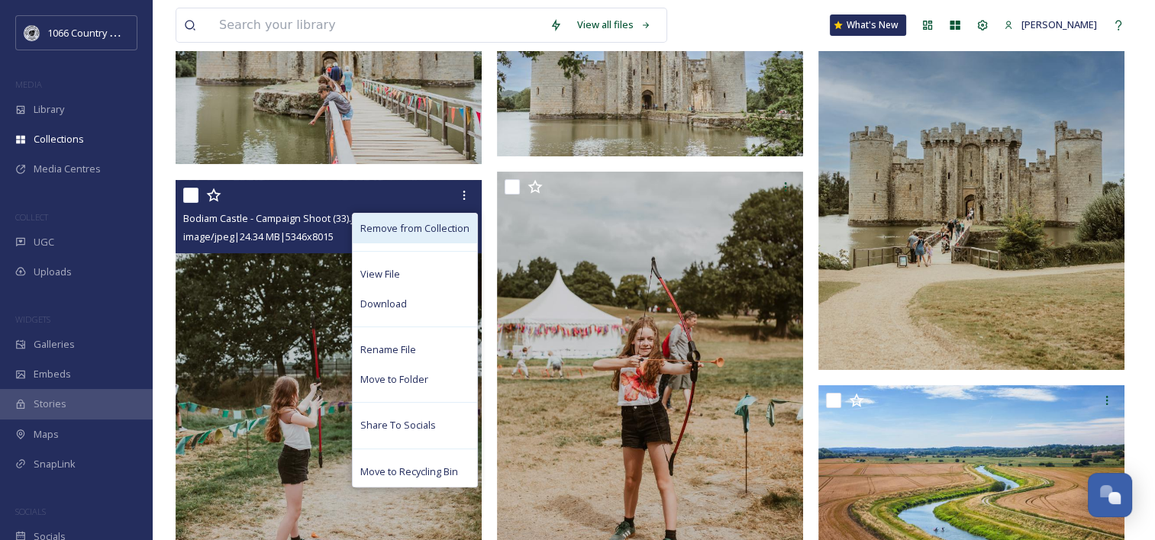
click at [452, 234] on span "Remove from Collection" at bounding box center [414, 228] width 109 height 15
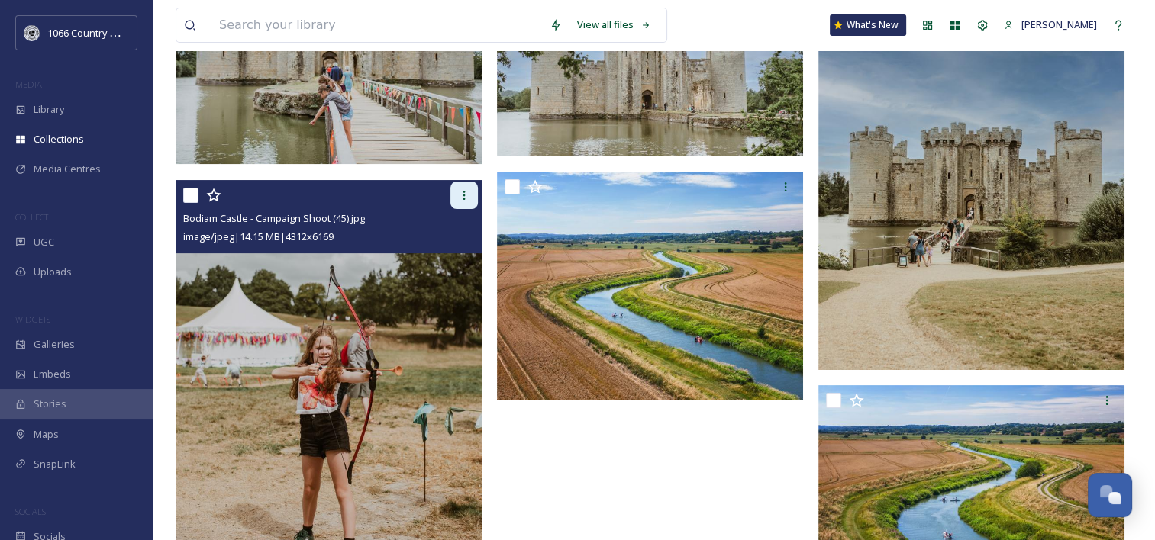
click at [459, 198] on icon at bounding box center [464, 195] width 12 height 12
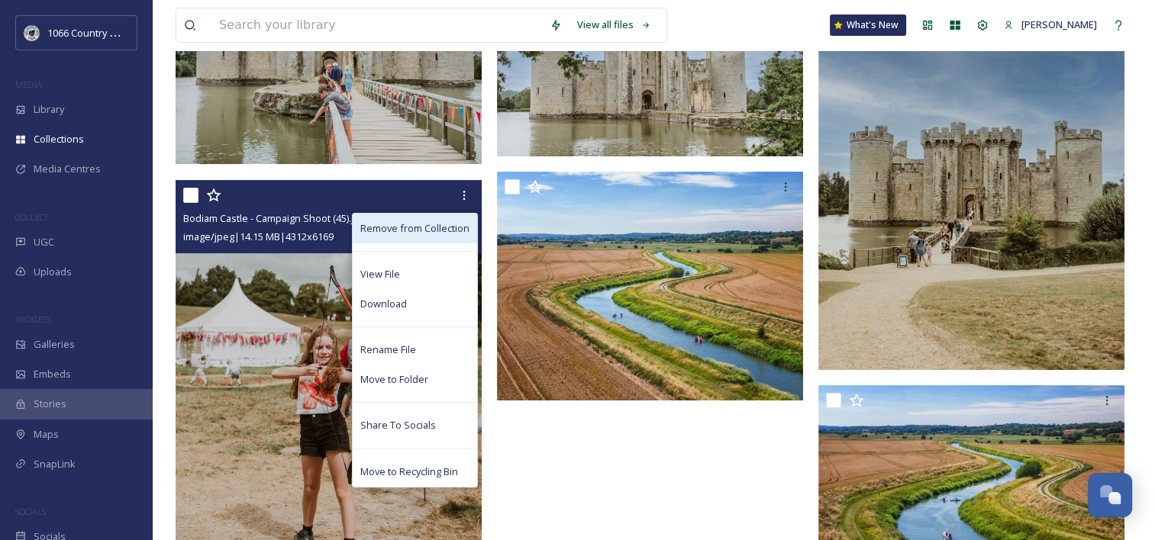
click at [439, 228] on span "Remove from Collection" at bounding box center [414, 228] width 109 height 15
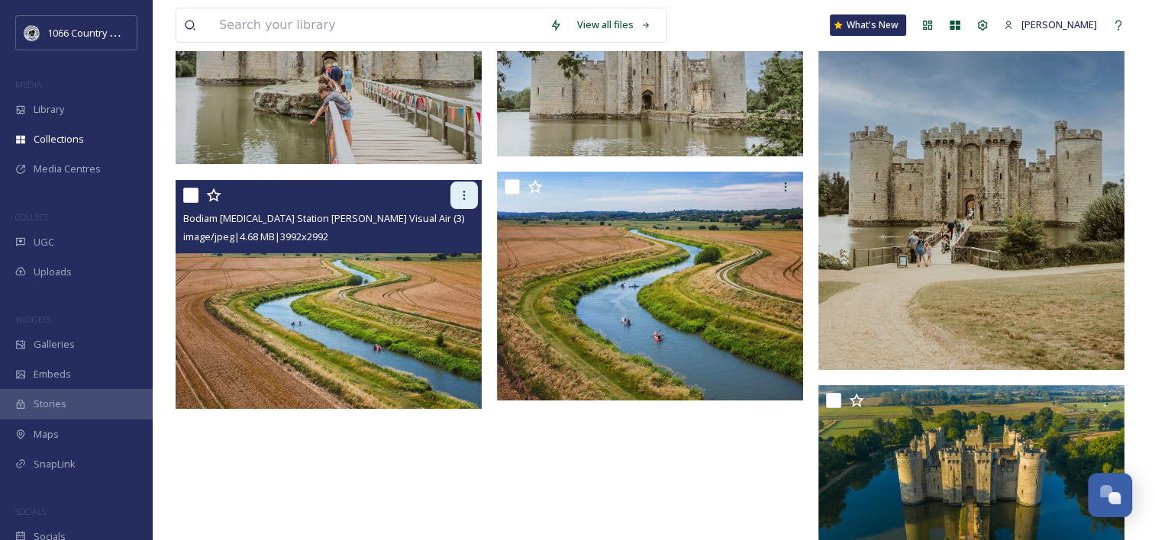
click at [455, 202] on div at bounding box center [463, 195] width 27 height 27
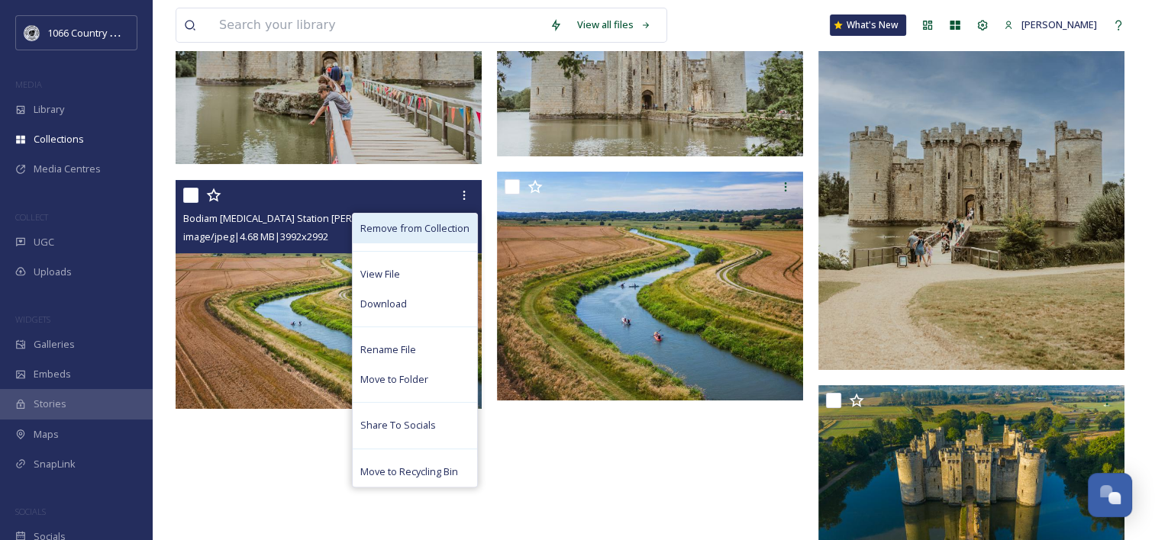
click at [463, 226] on span "Remove from Collection" at bounding box center [414, 228] width 109 height 15
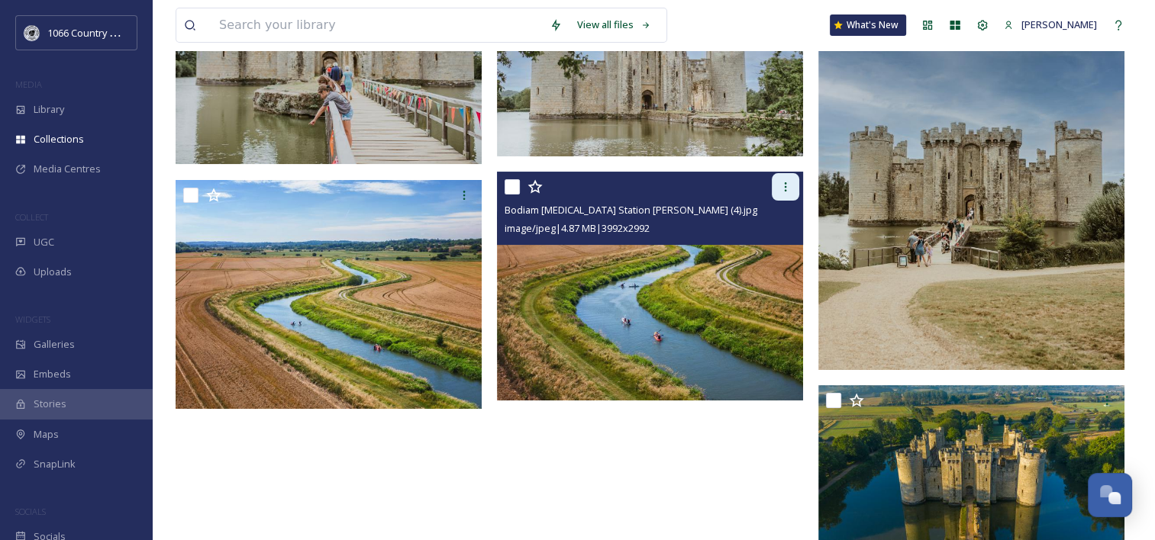
click at [787, 192] on div at bounding box center [785, 186] width 27 height 27
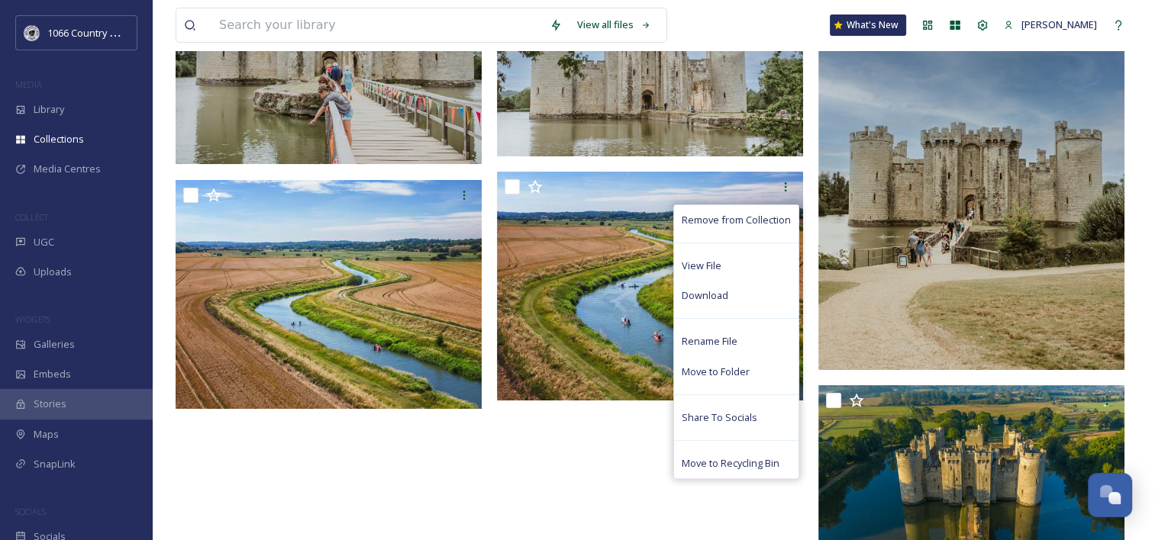
click at [579, 451] on div "Remove from Collection View File Download Rename File Move to Folder Share To S…" at bounding box center [654, 271] width 314 height 651
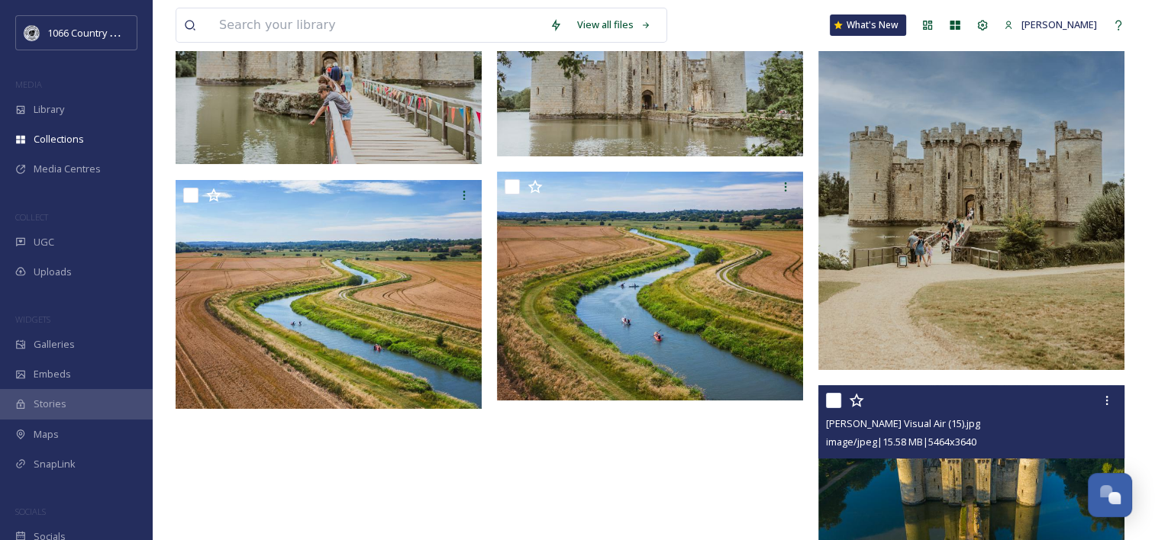
scroll to position [76, 0]
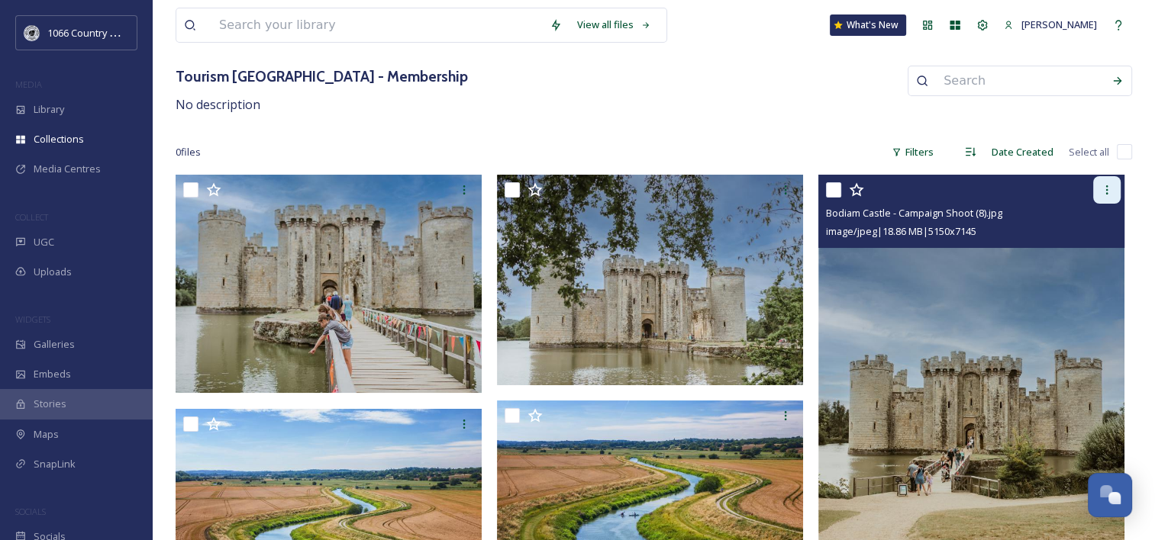
click at [1101, 194] on icon at bounding box center [1107, 190] width 12 height 12
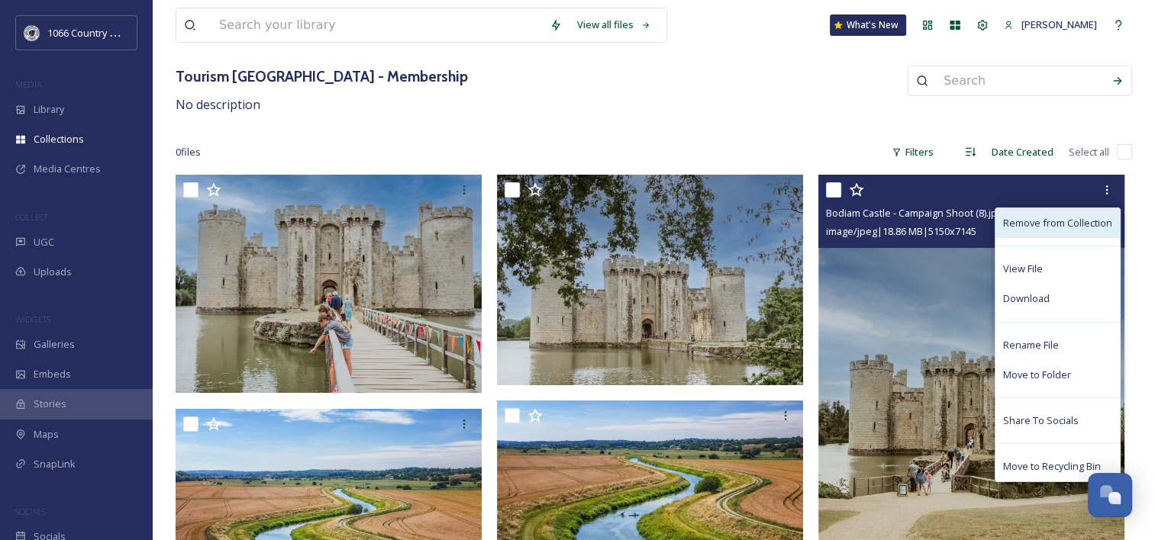
click at [1023, 217] on span "Remove from Collection" at bounding box center [1057, 223] width 109 height 15
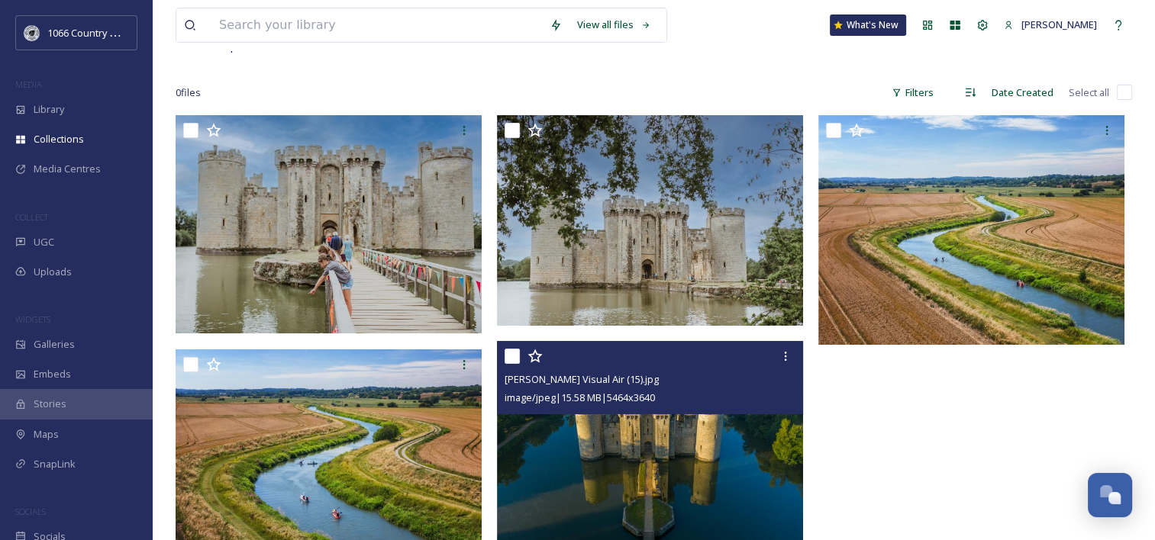
scroll to position [153, 0]
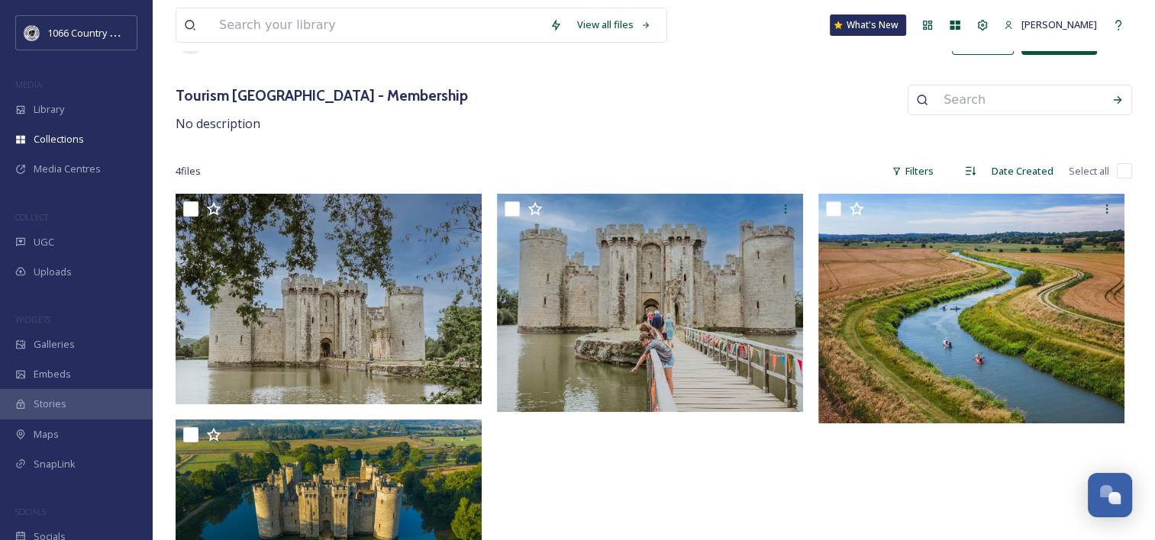
scroll to position [147, 0]
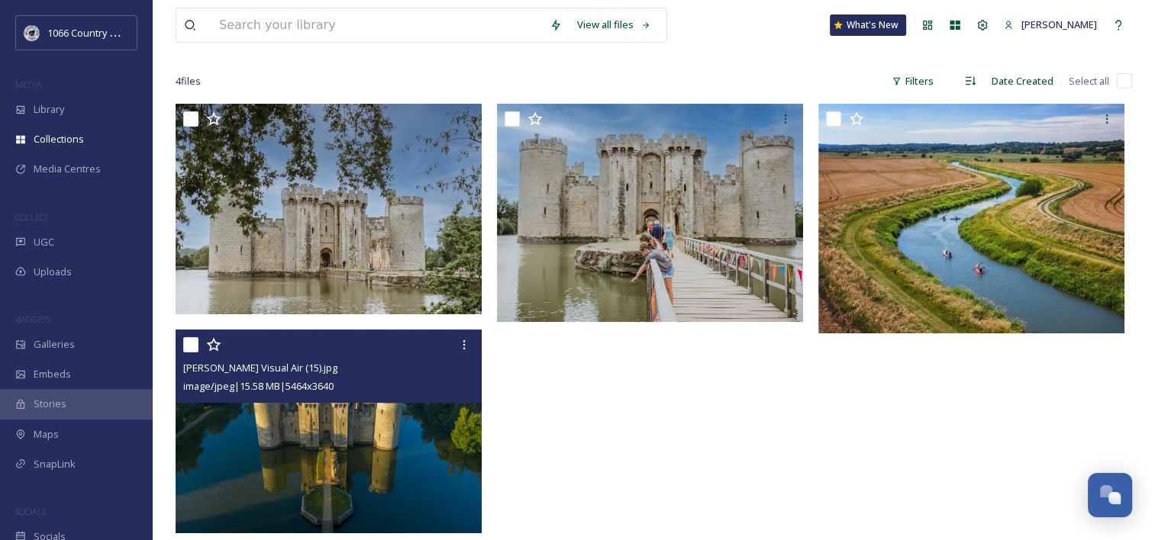
click at [449, 336] on div at bounding box center [330, 344] width 295 height 27
click at [459, 342] on icon at bounding box center [464, 345] width 12 height 12
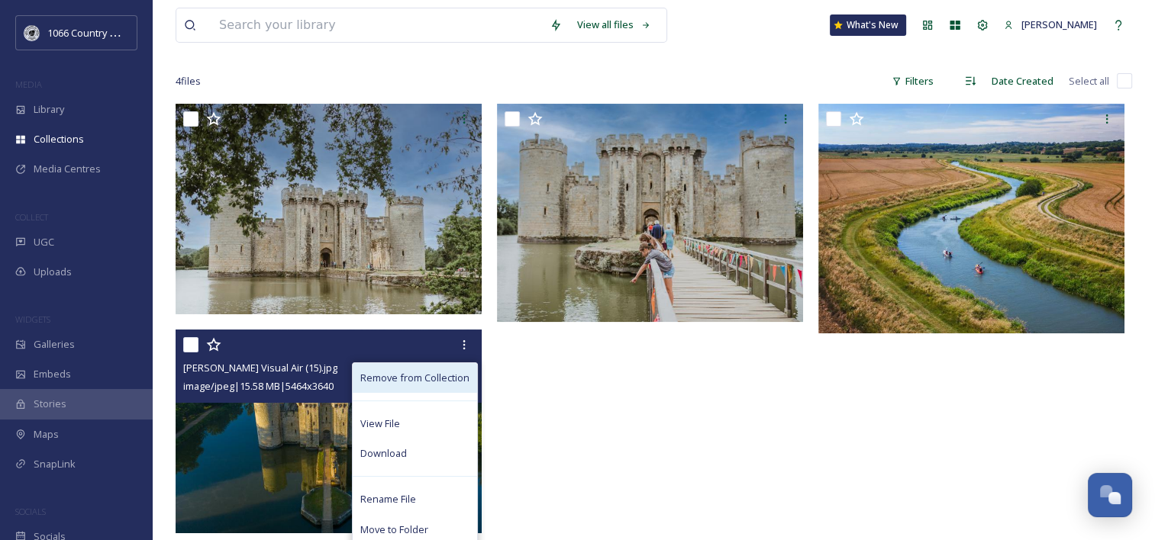
click at [436, 372] on span "Remove from Collection" at bounding box center [414, 378] width 109 height 15
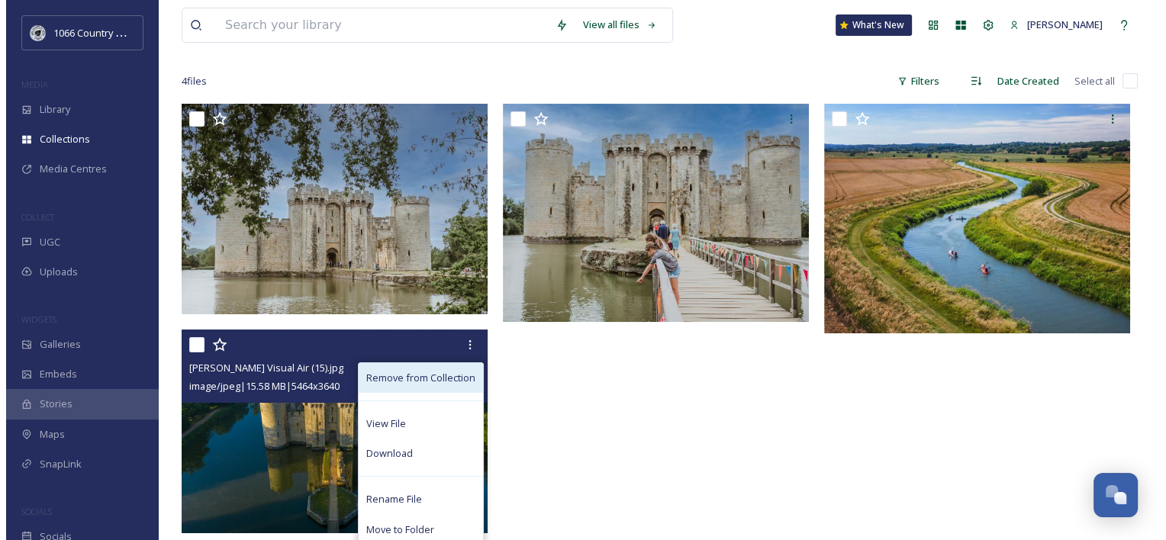
scroll to position [0, 0]
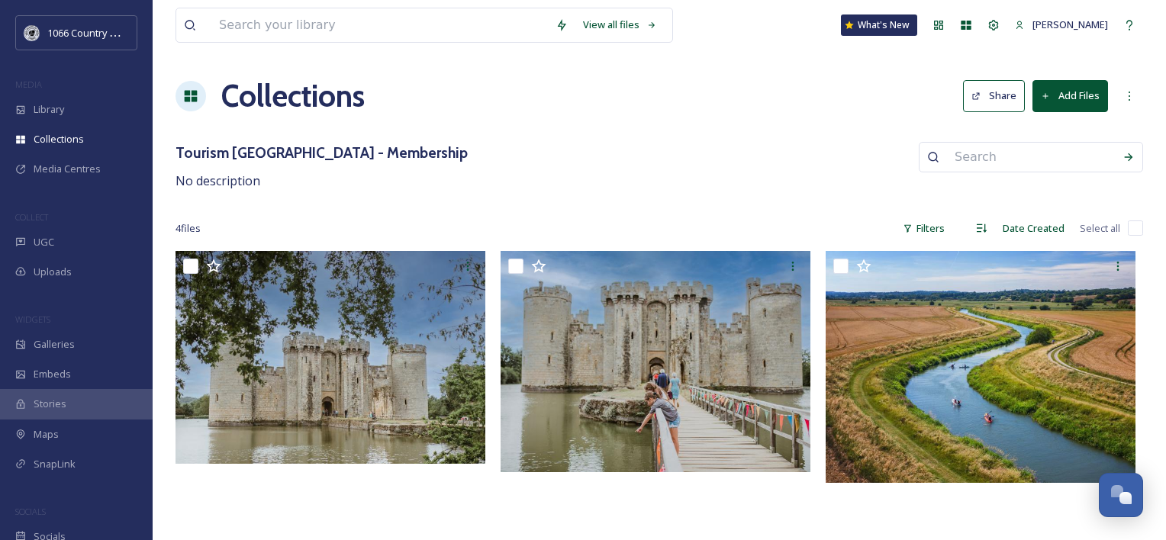
click at [1066, 94] on button "Add Files" at bounding box center [1071, 95] width 76 height 31
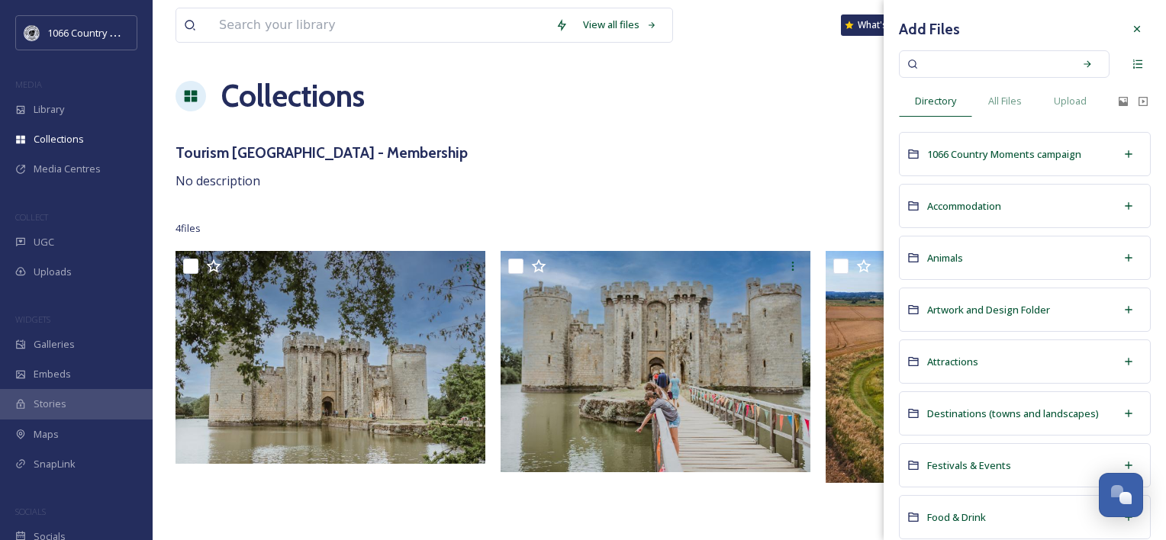
click at [959, 364] on span "Attractions" at bounding box center [952, 362] width 51 height 14
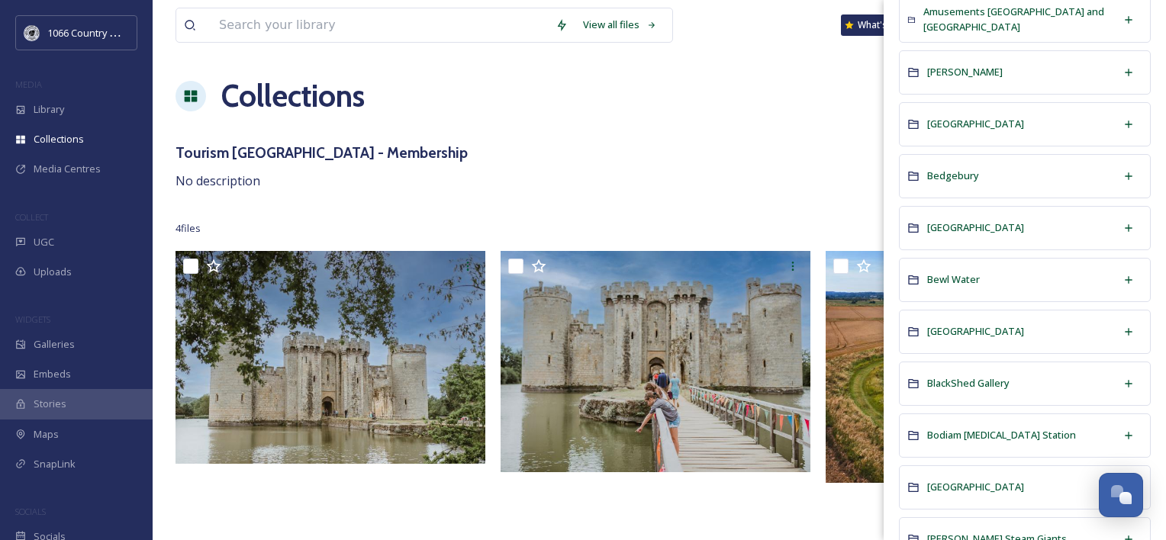
scroll to position [229, 0]
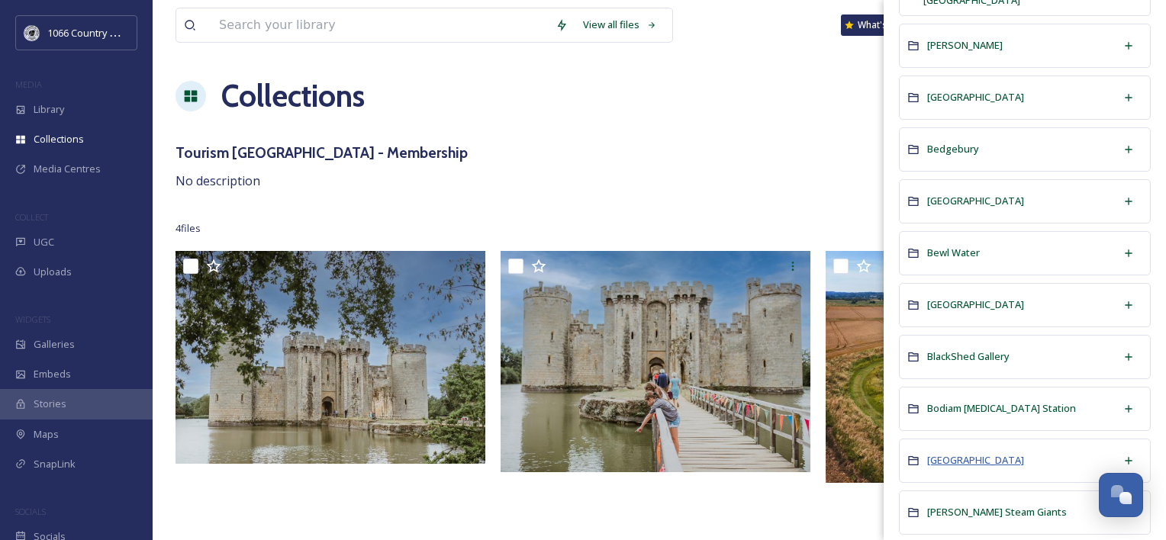
click at [961, 457] on span "Bodiam Castle" at bounding box center [975, 460] width 97 height 14
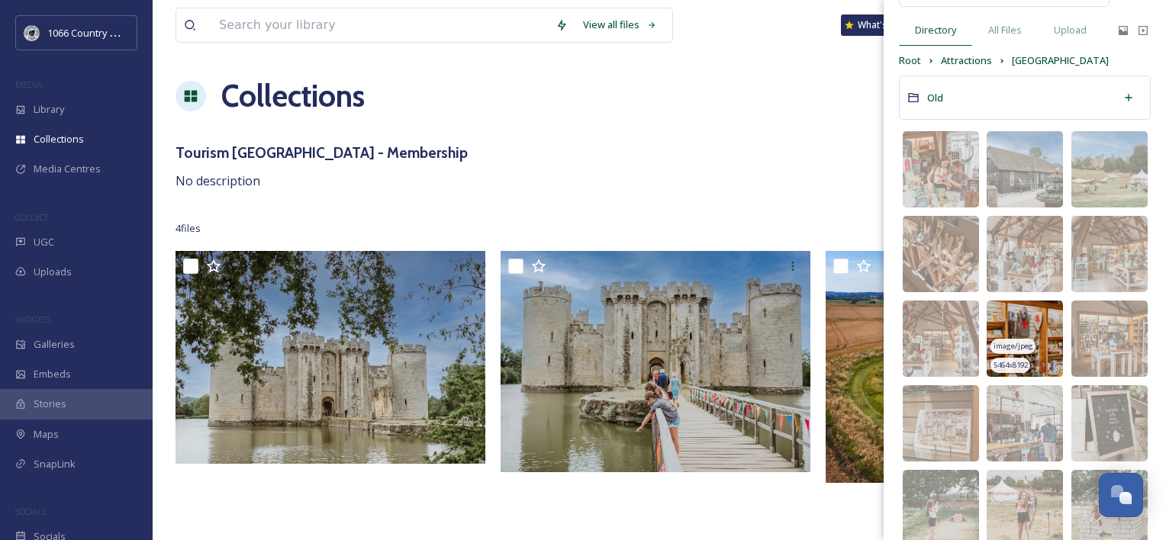
scroll to position [295, 0]
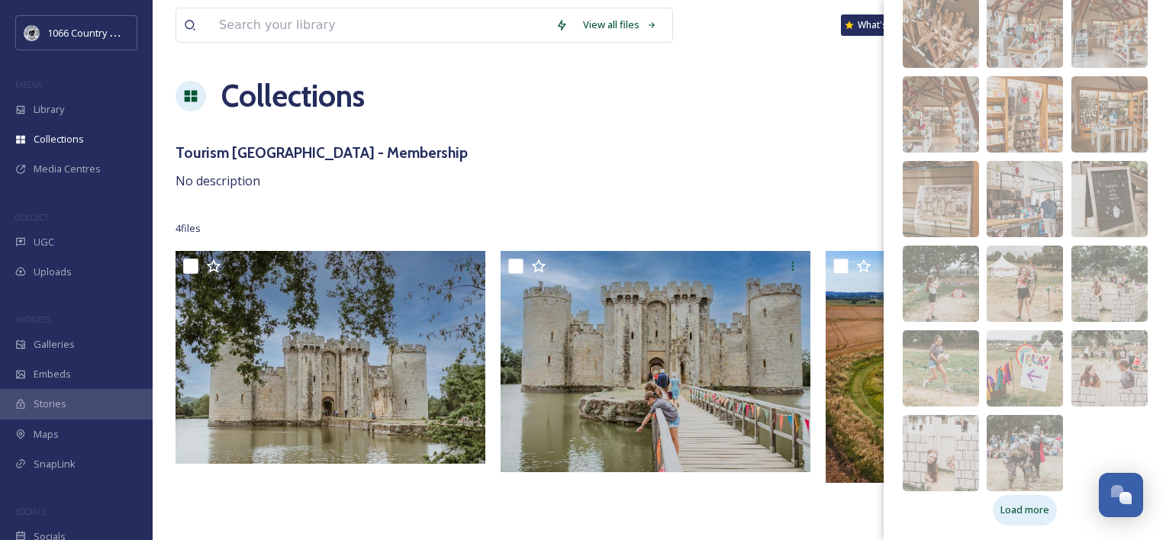
click at [1022, 517] on div "Load more" at bounding box center [1025, 510] width 64 height 30
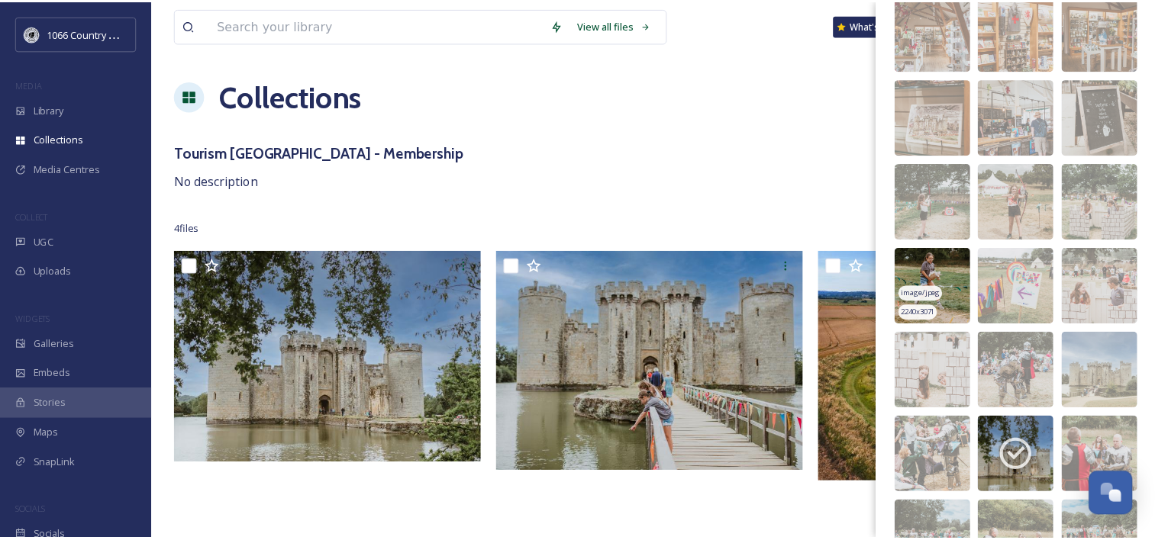
scroll to position [601, 0]
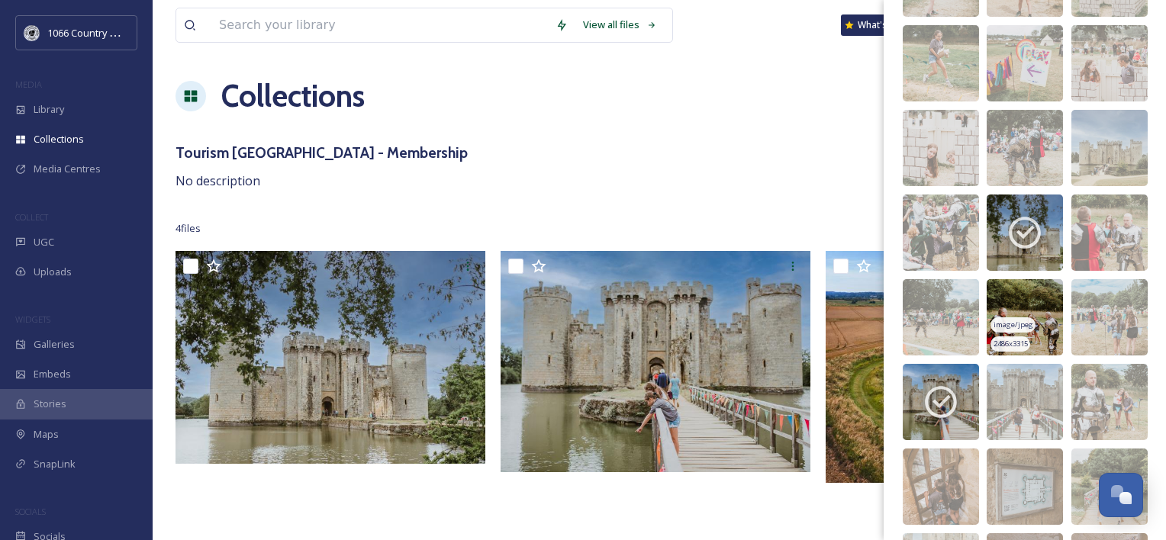
click at [1016, 321] on span "image/jpeg" at bounding box center [1014, 325] width 40 height 11
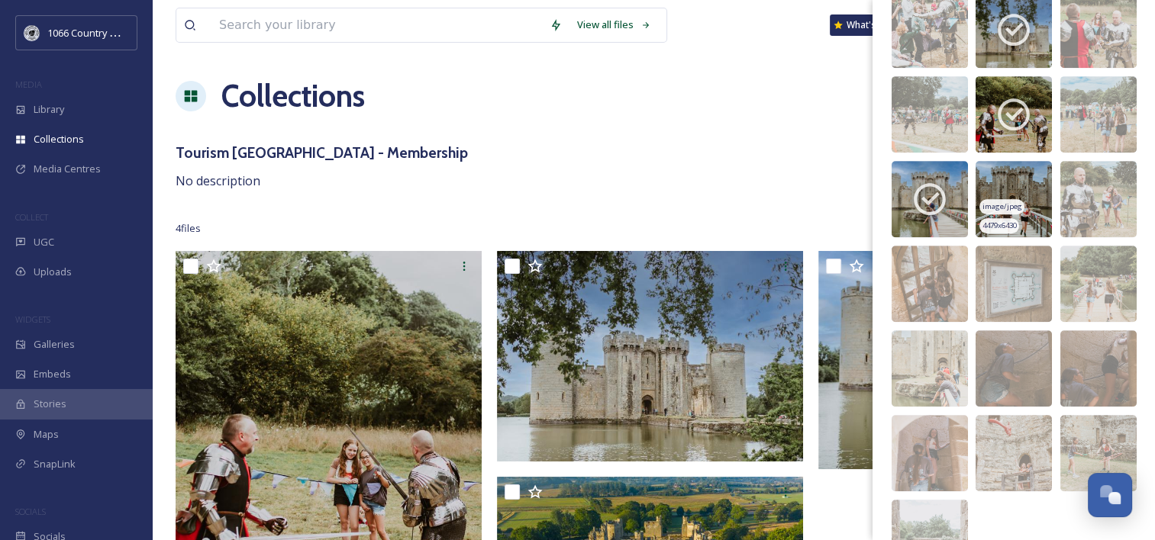
scroll to position [830, 0]
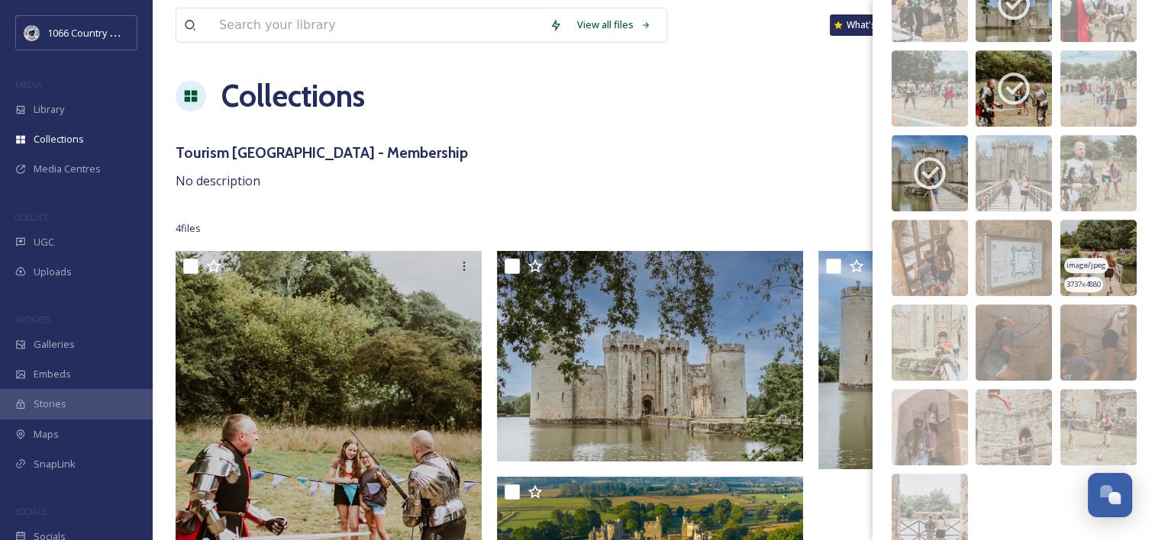
click at [1075, 234] on img at bounding box center [1098, 258] width 76 height 76
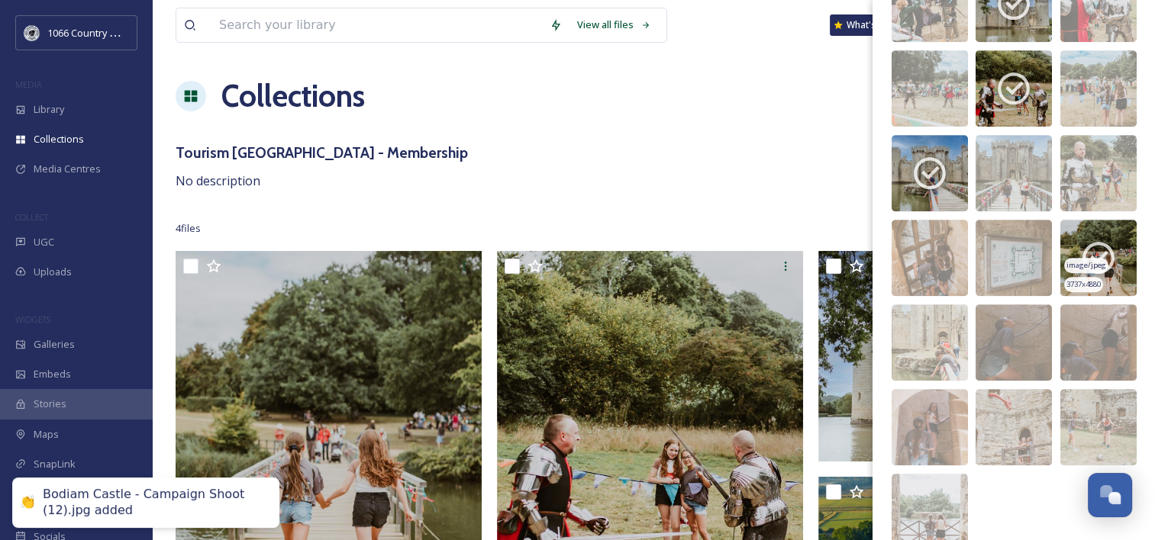
scroll to position [888, 0]
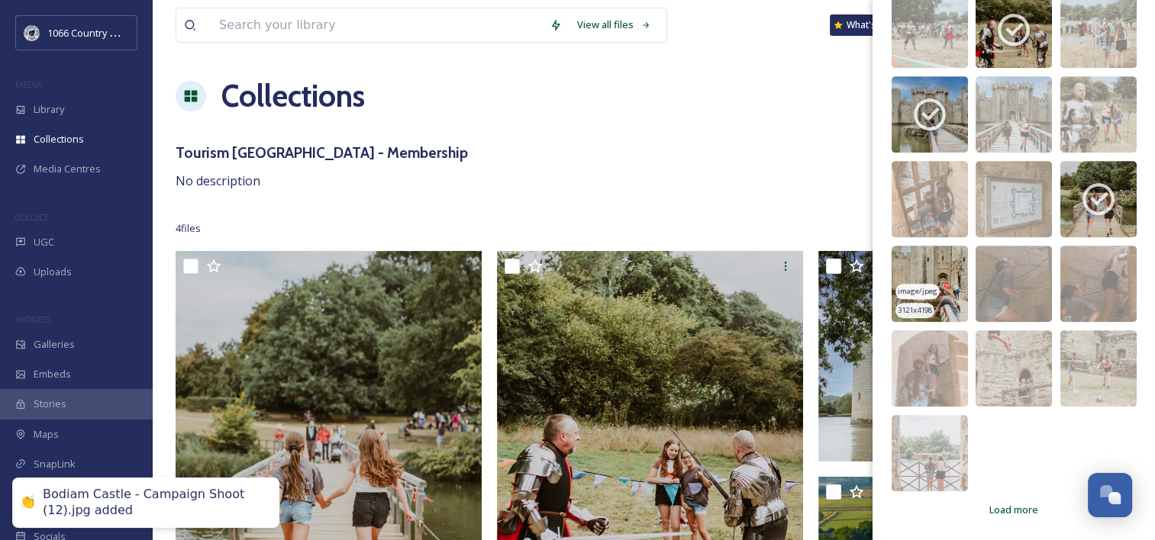
click at [929, 263] on img at bounding box center [929, 284] width 76 height 76
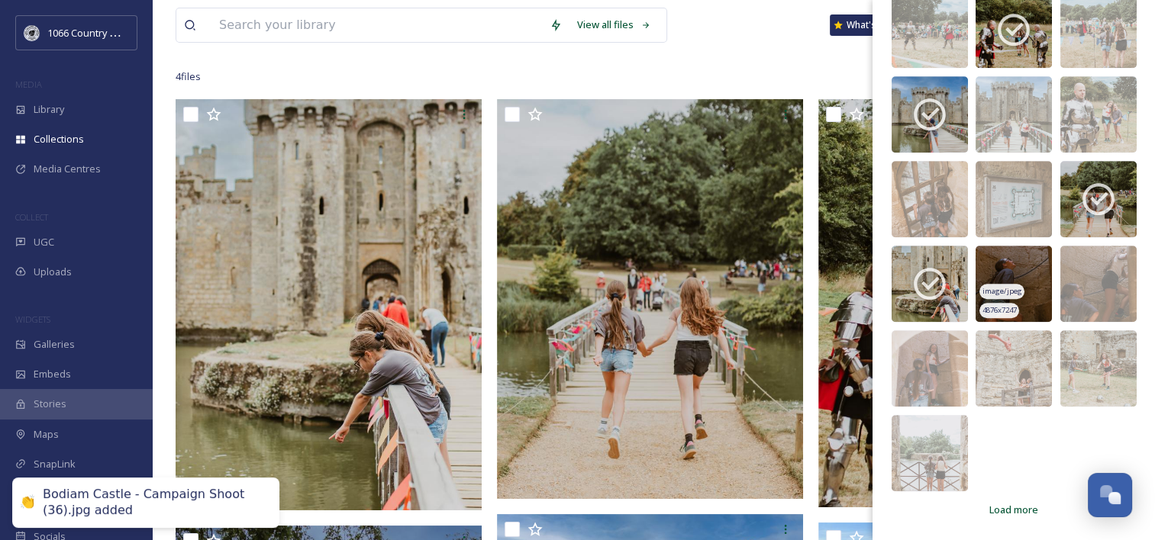
scroll to position [153, 0]
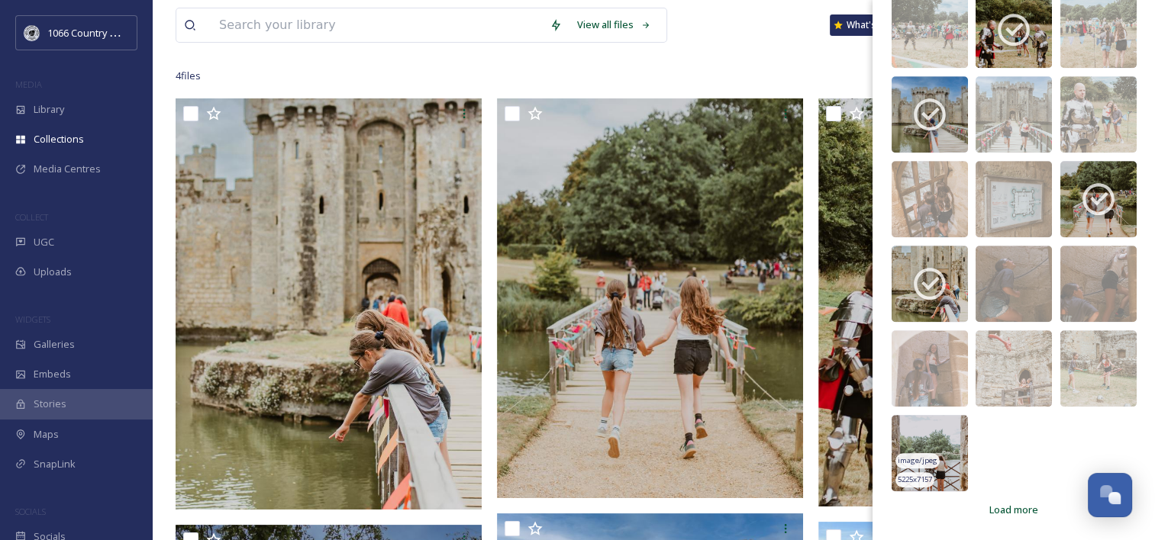
click at [932, 444] on img at bounding box center [929, 453] width 76 height 76
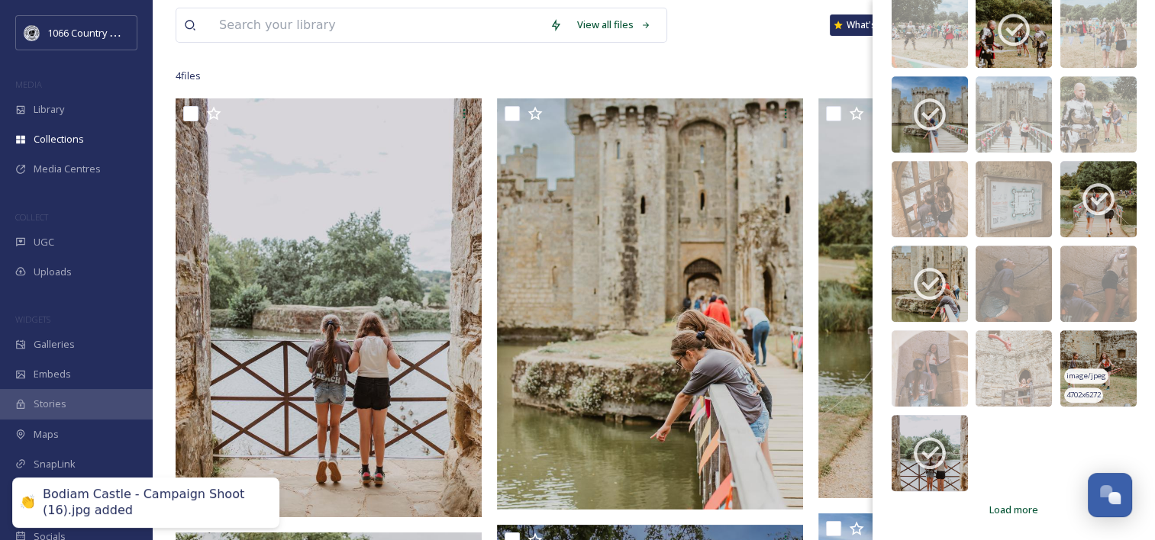
click at [1090, 346] on img at bounding box center [1098, 368] width 76 height 76
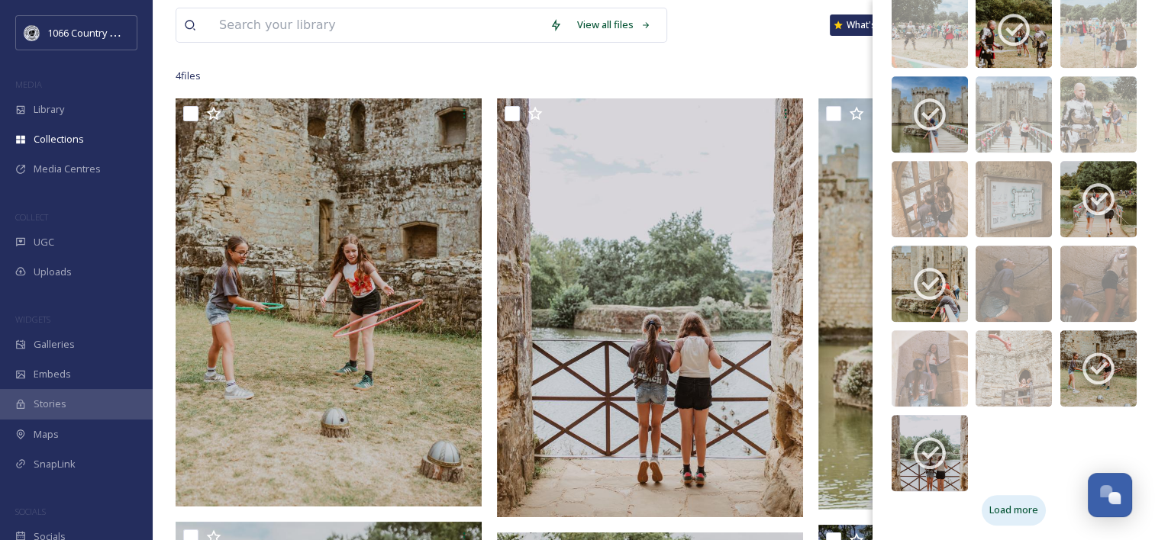
click at [1007, 506] on span "Load more" at bounding box center [1013, 510] width 49 height 15
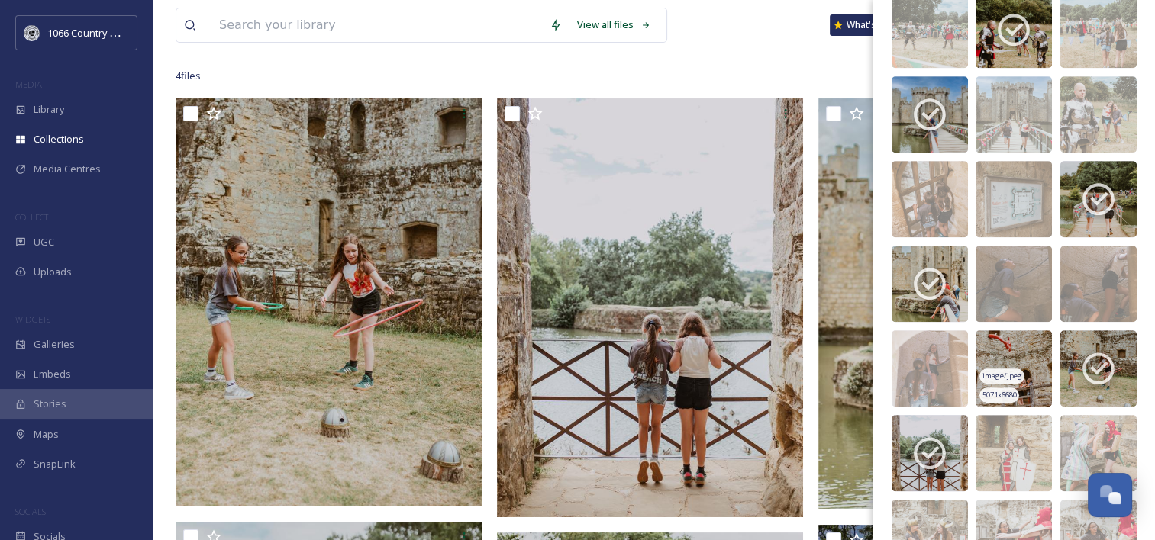
click at [1002, 349] on img at bounding box center [1013, 368] width 76 height 76
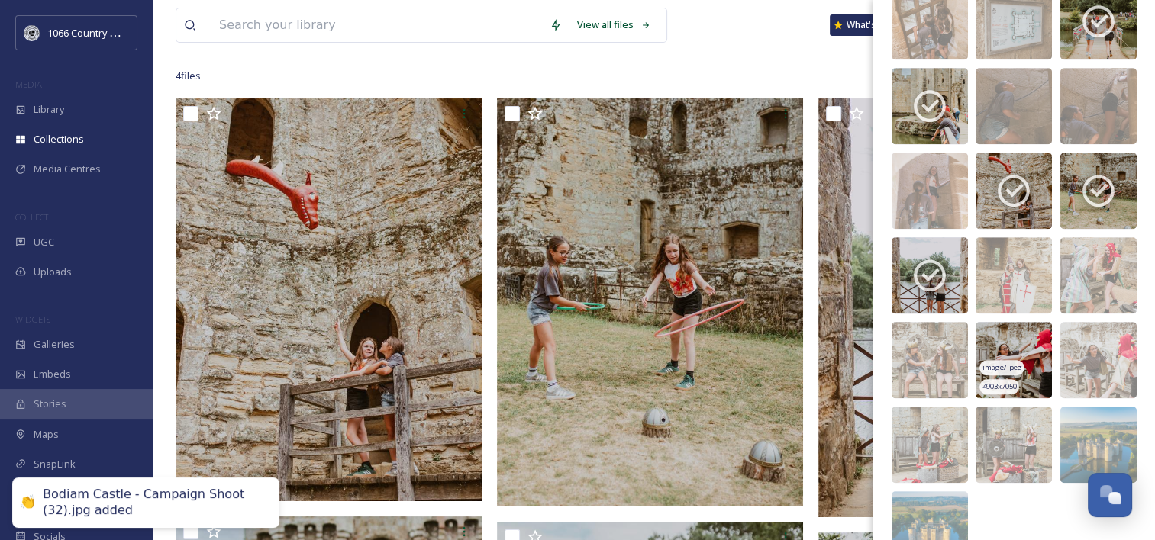
scroll to position [1112, 0]
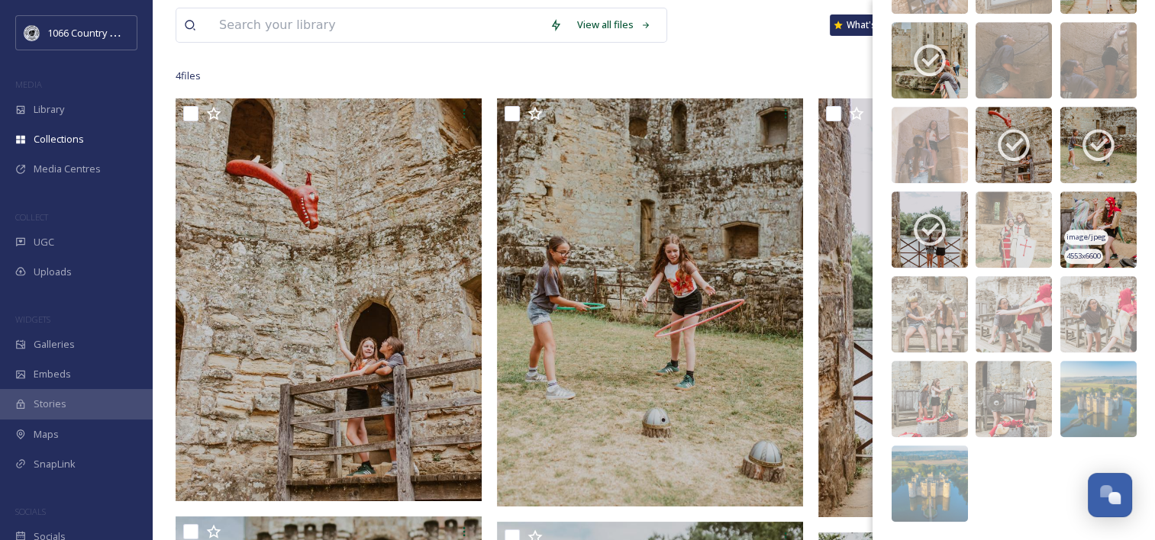
click at [1101, 208] on img at bounding box center [1098, 230] width 76 height 76
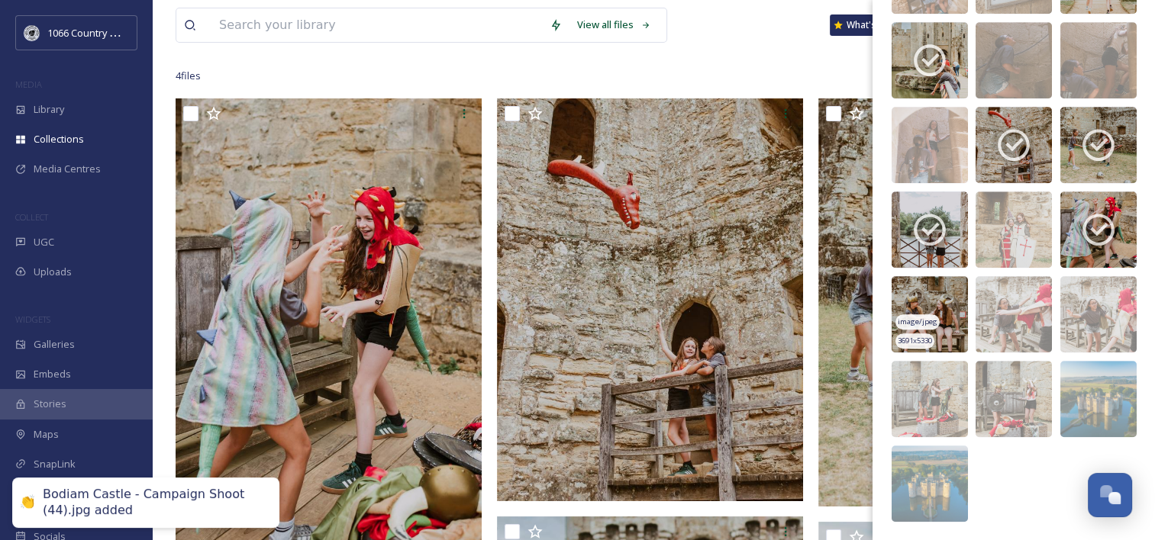
click at [935, 293] on img at bounding box center [929, 314] width 76 height 76
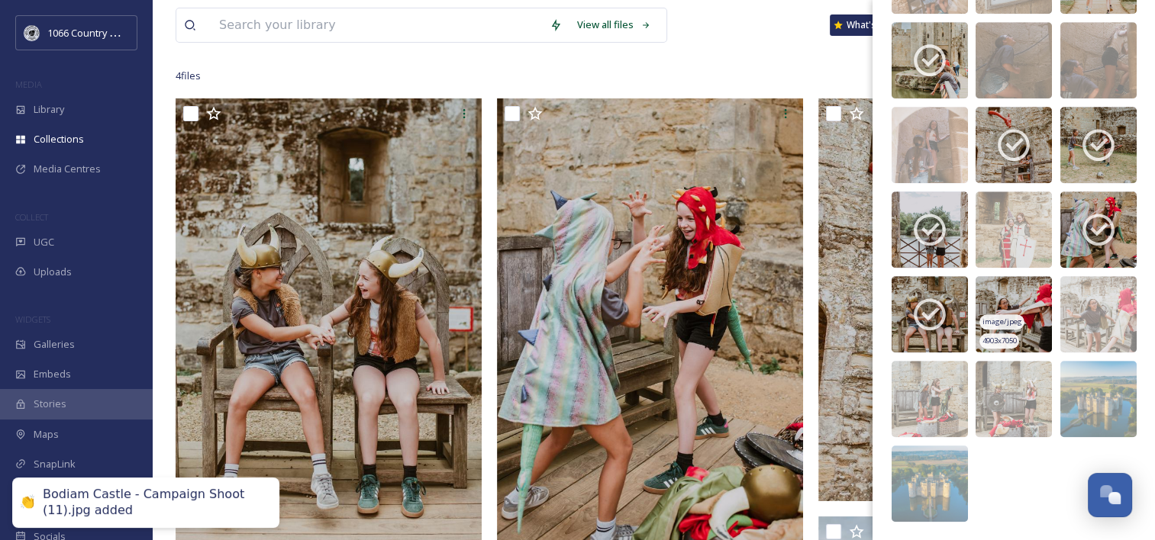
click at [990, 290] on img at bounding box center [1013, 314] width 76 height 76
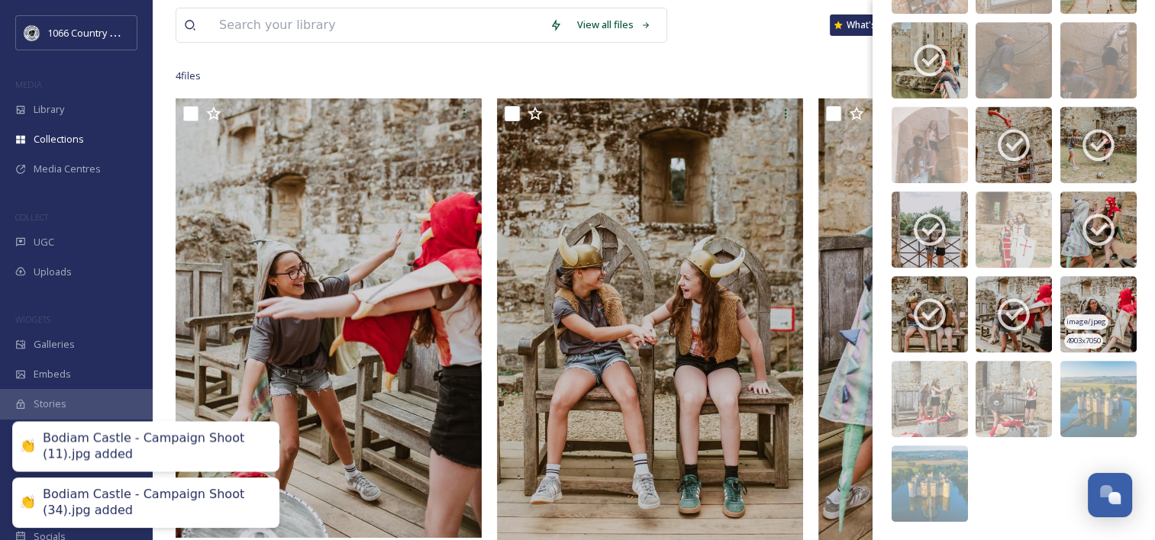
click at [1068, 289] on img at bounding box center [1098, 314] width 76 height 76
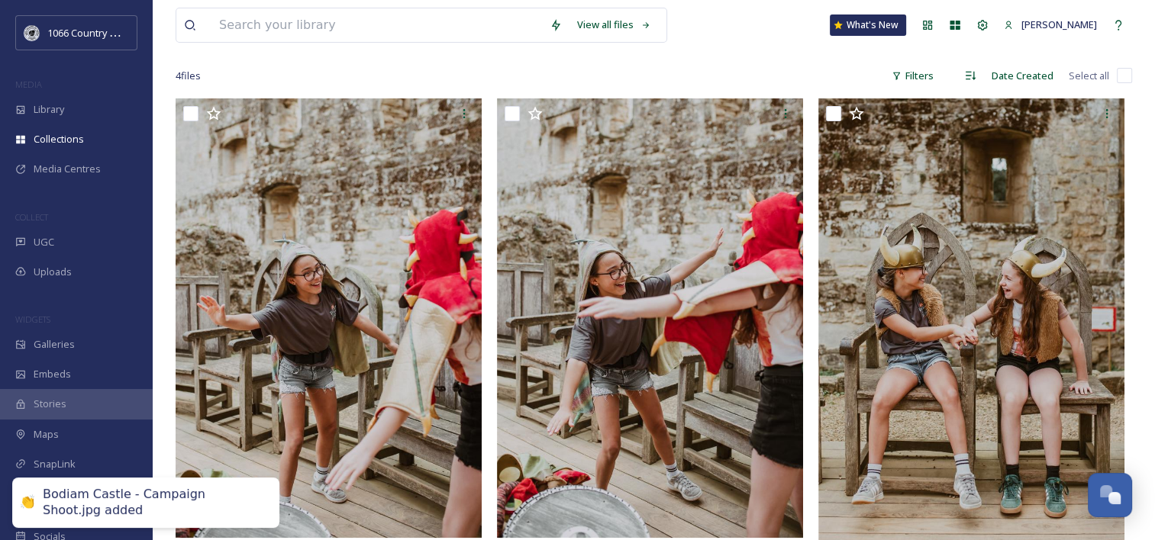
click at [290, 76] on div "4 file s Filters Date Created Select all" at bounding box center [654, 76] width 956 height 30
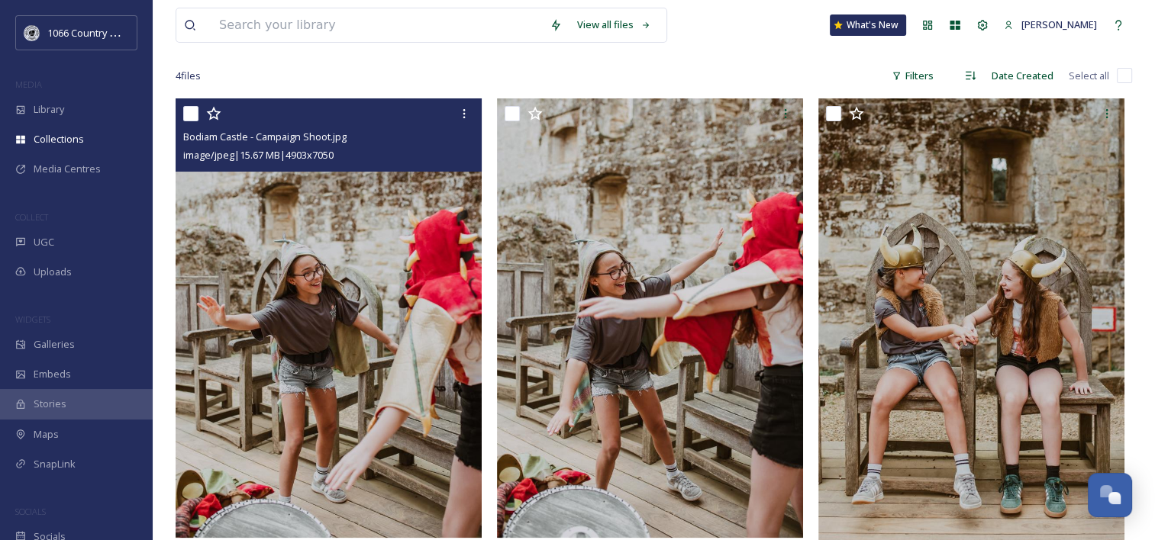
click at [193, 111] on input "checkbox" at bounding box center [190, 113] width 15 height 15
checkbox input "true"
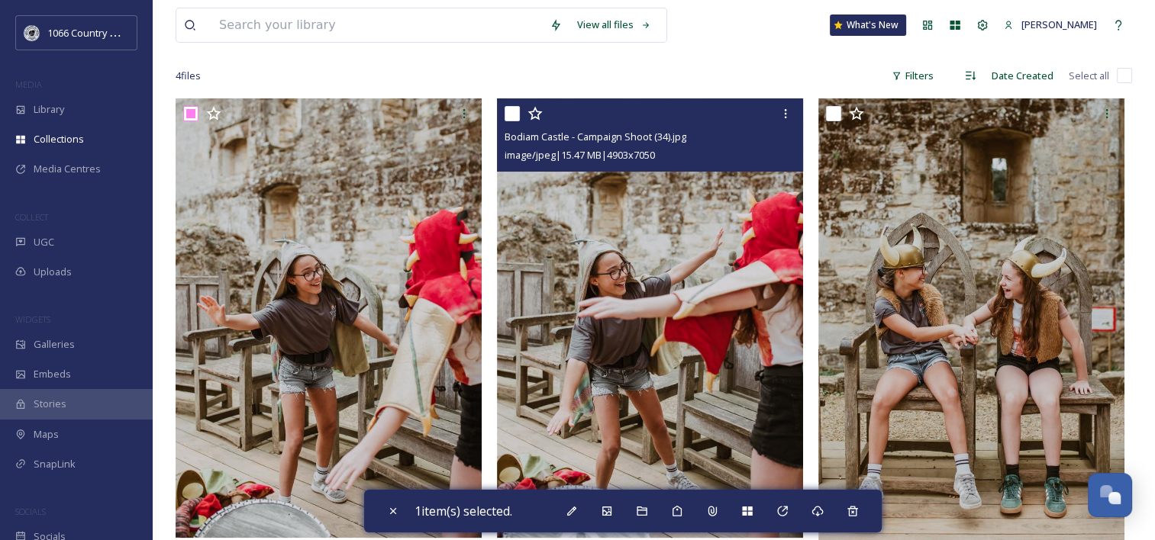
click at [511, 113] on input "checkbox" at bounding box center [512, 113] width 15 height 15
checkbox input "true"
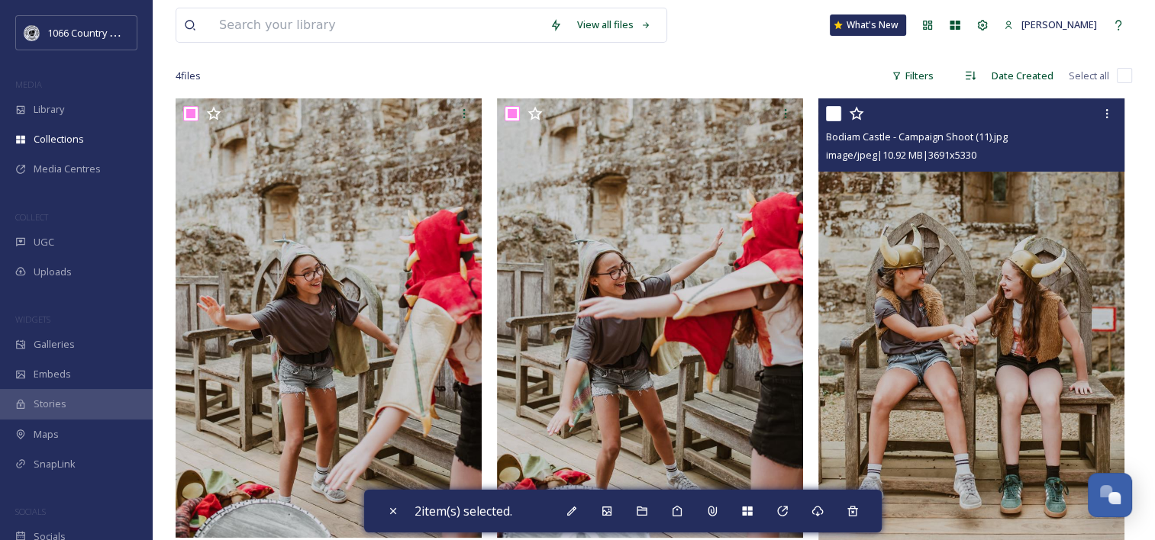
click at [828, 110] on input "checkbox" at bounding box center [833, 113] width 15 height 15
checkbox input "true"
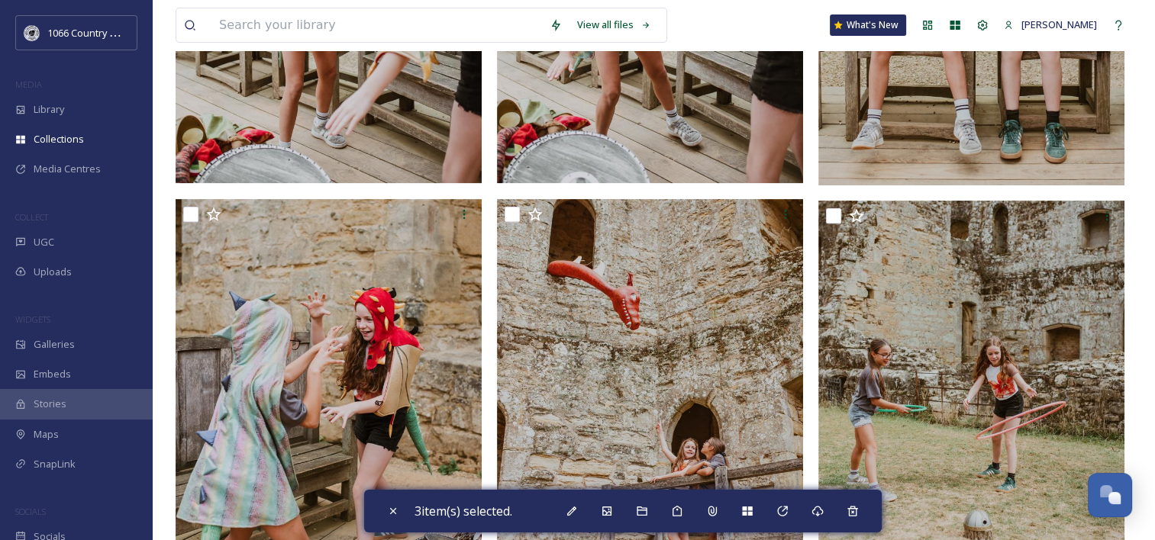
scroll to position [534, 0]
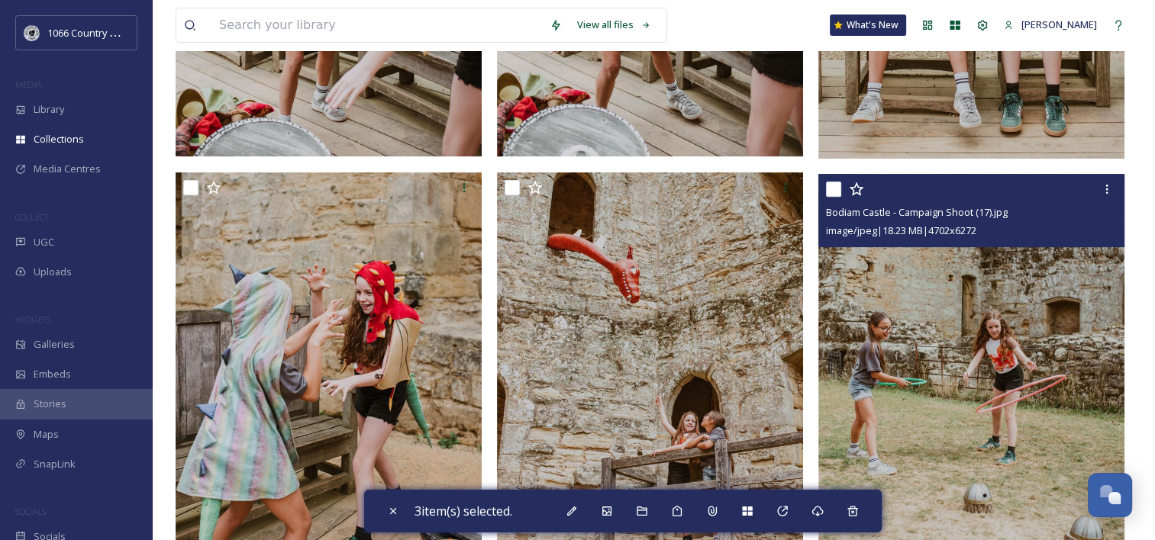
click at [834, 191] on input "checkbox" at bounding box center [833, 189] width 15 height 15
checkbox input "true"
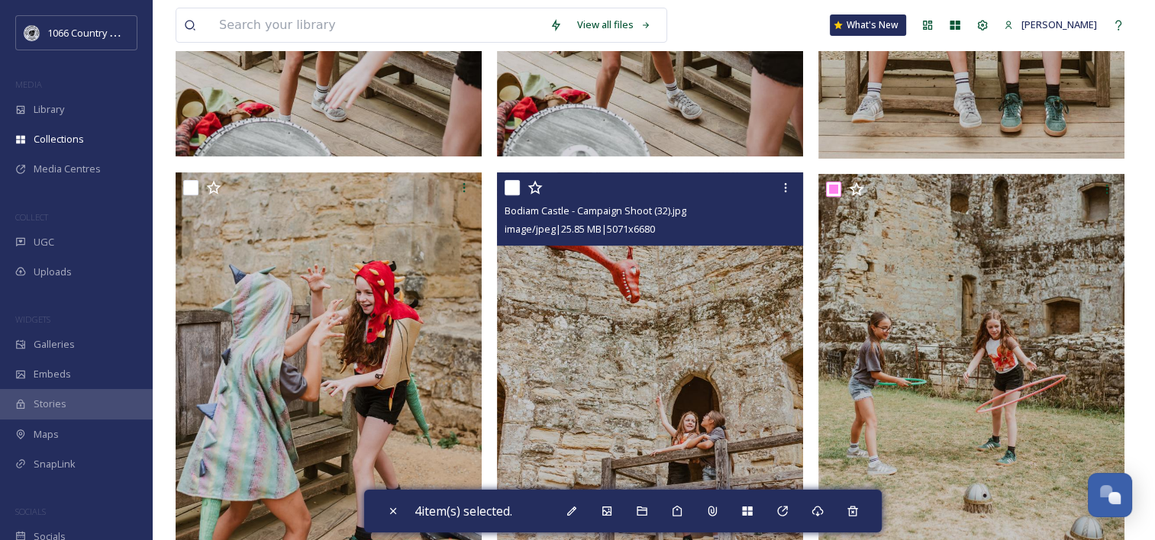
click at [510, 192] on input "checkbox" at bounding box center [512, 187] width 15 height 15
checkbox input "true"
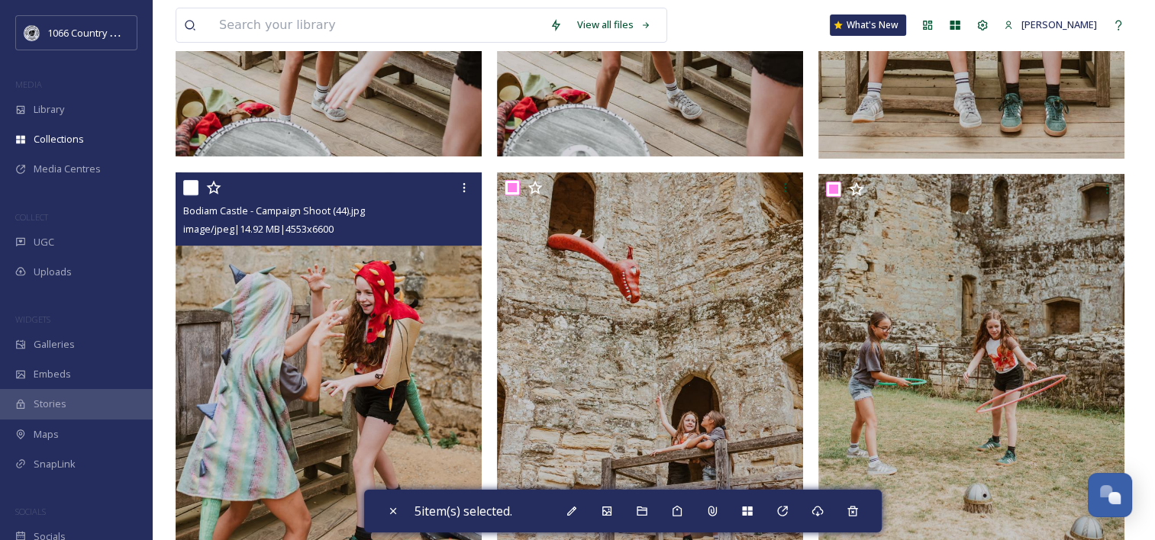
click at [191, 186] on input "checkbox" at bounding box center [190, 187] width 15 height 15
checkbox input "true"
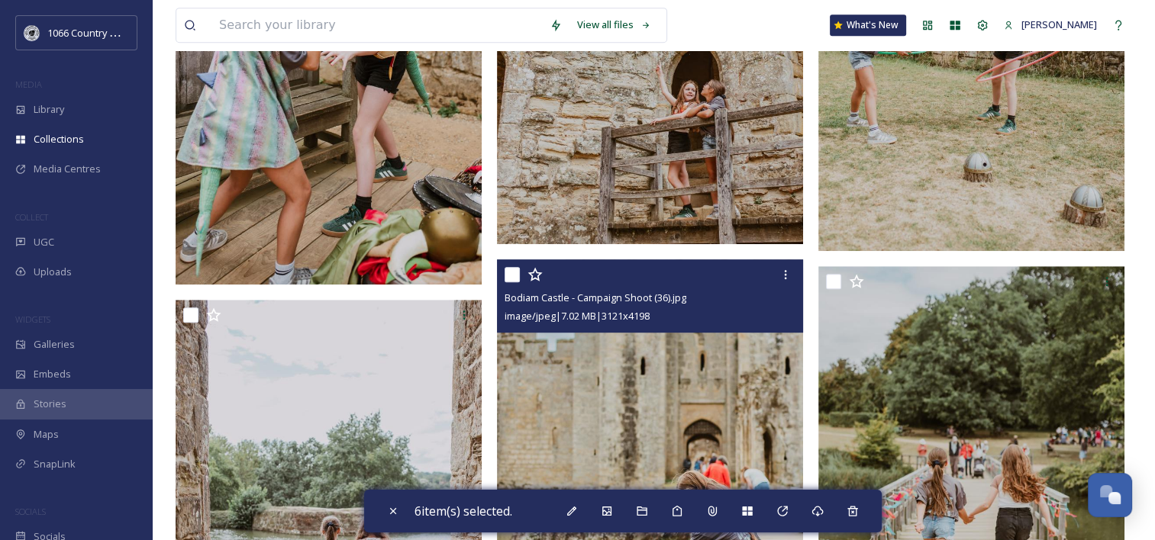
scroll to position [992, 0]
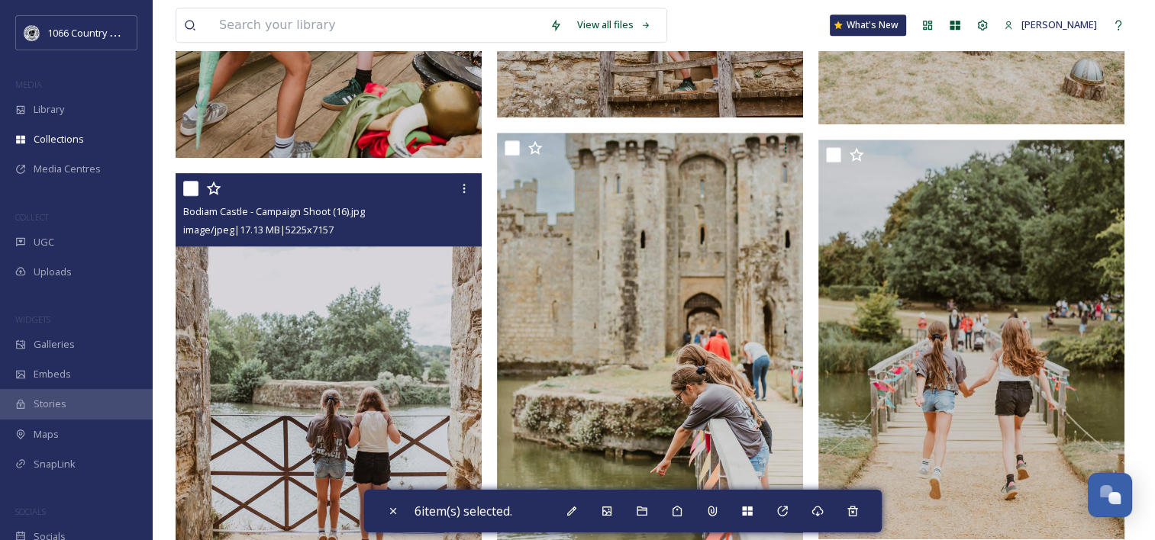
click at [198, 189] on div at bounding box center [330, 188] width 295 height 27
click at [195, 183] on input "checkbox" at bounding box center [190, 188] width 15 height 15
checkbox input "true"
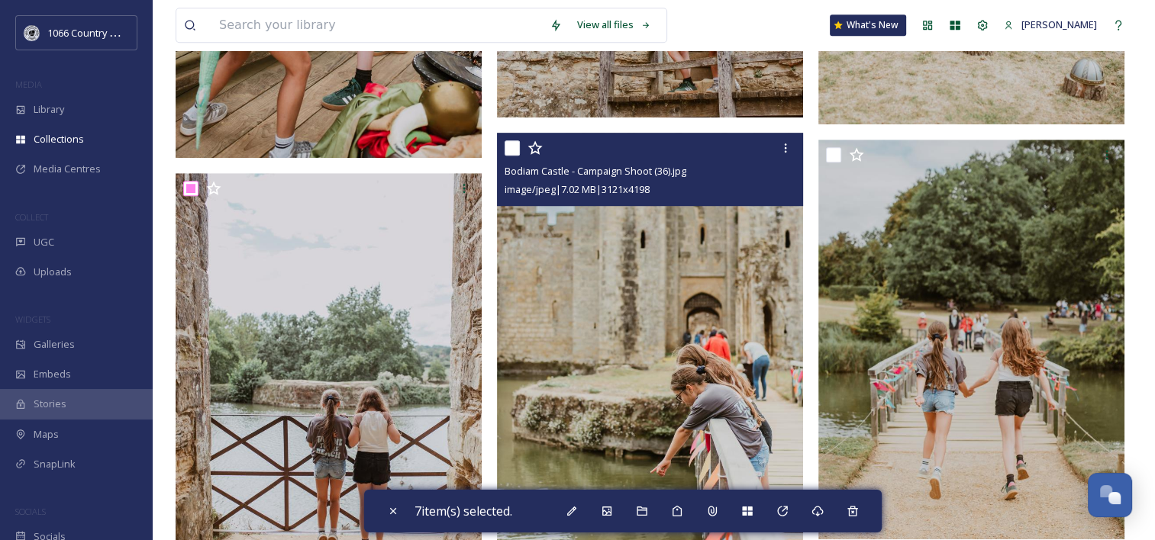
click at [511, 150] on input "checkbox" at bounding box center [512, 147] width 15 height 15
checkbox input "true"
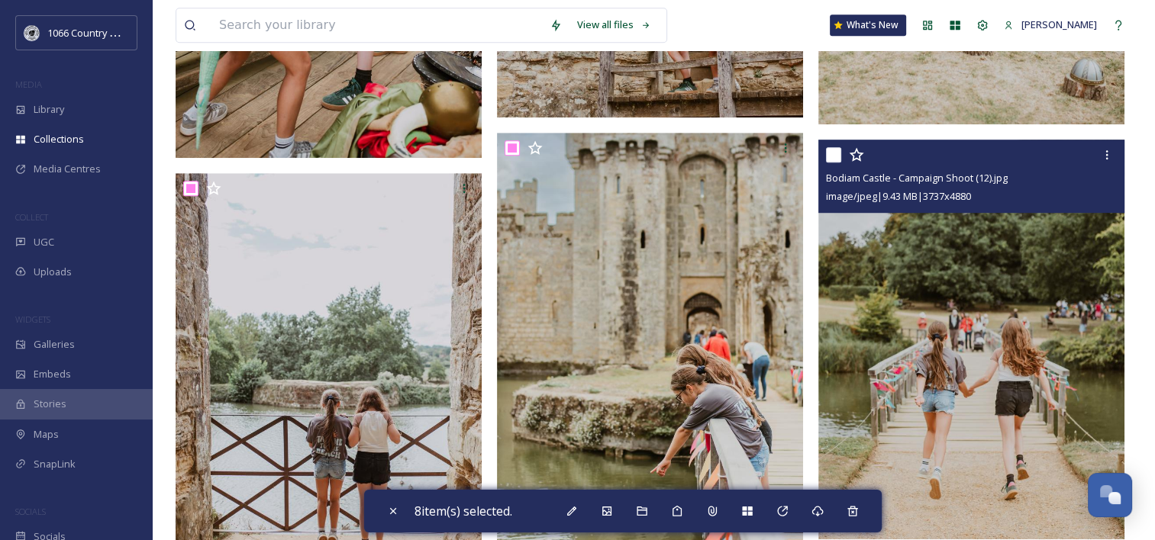
click at [841, 156] on div at bounding box center [973, 154] width 295 height 27
click at [827, 155] on input "checkbox" at bounding box center [833, 154] width 15 height 15
checkbox input "true"
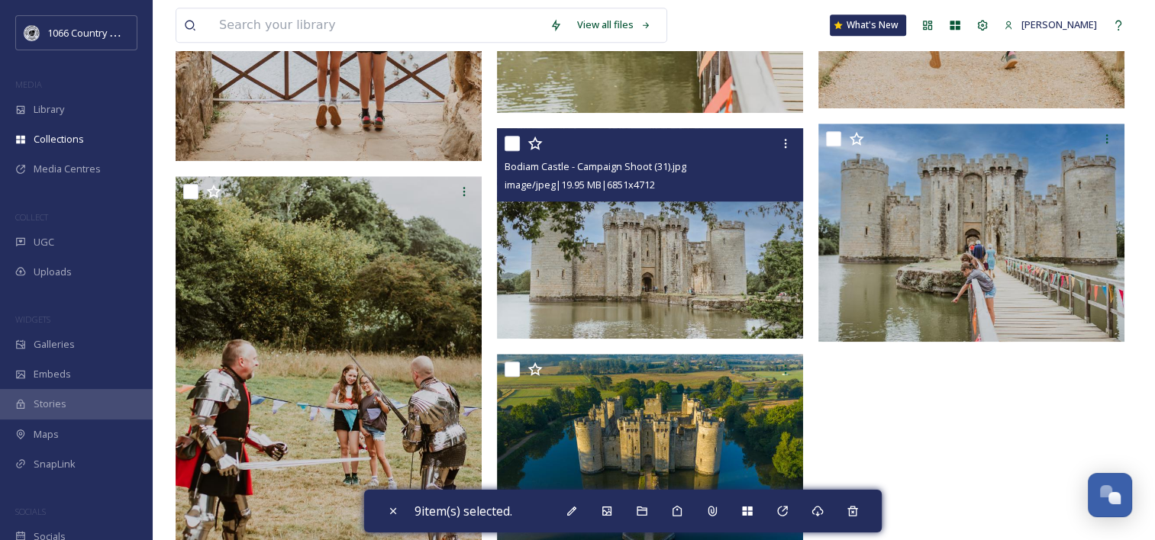
scroll to position [1450, 0]
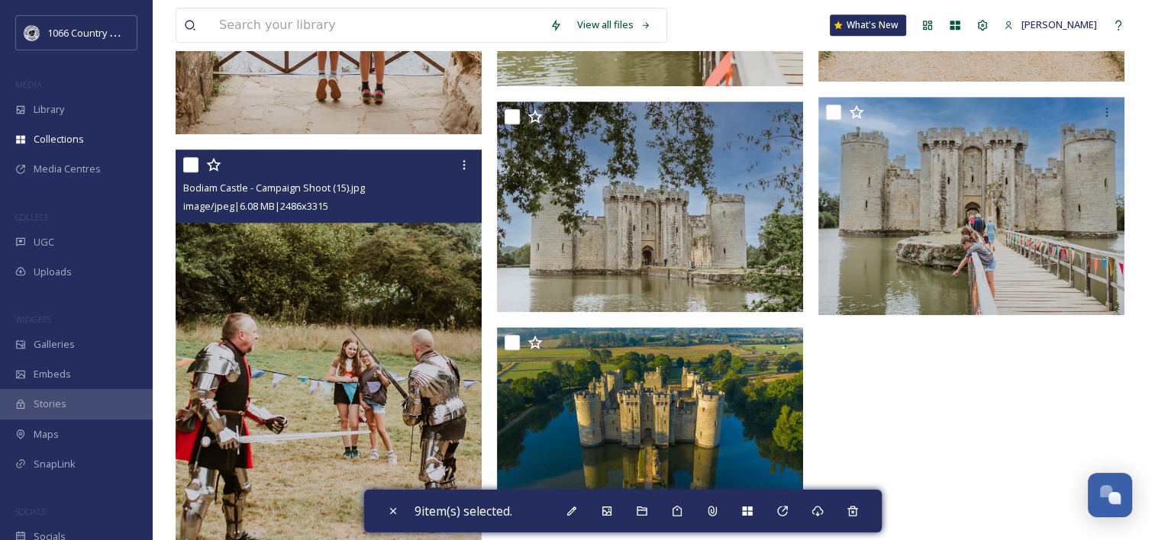
click at [195, 163] on input "checkbox" at bounding box center [190, 164] width 15 height 15
checkbox input "true"
click at [476, 168] on div at bounding box center [463, 164] width 27 height 27
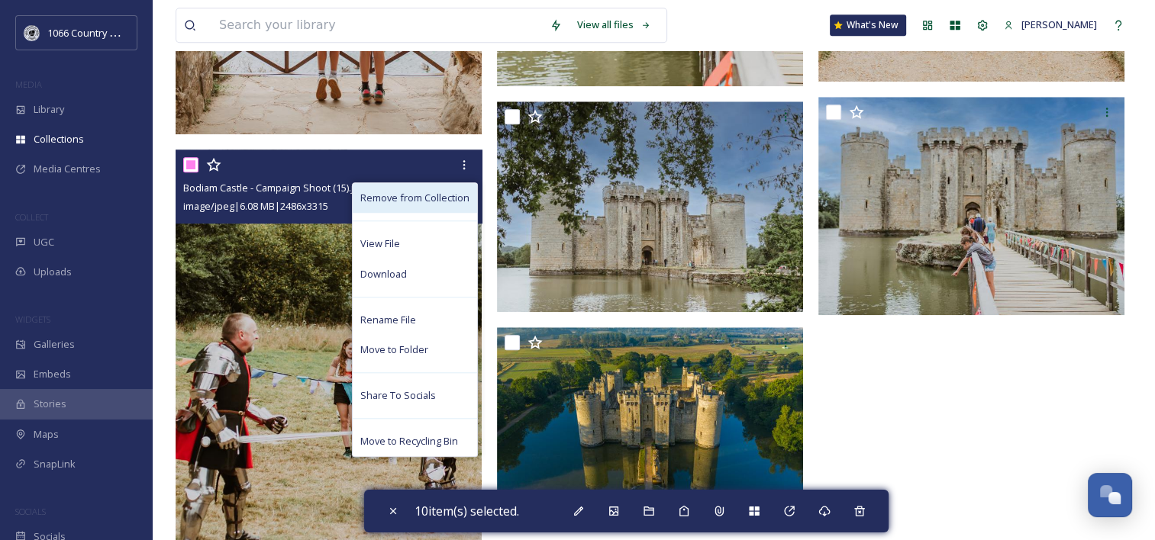
click at [452, 198] on span "Remove from Collection" at bounding box center [414, 198] width 109 height 15
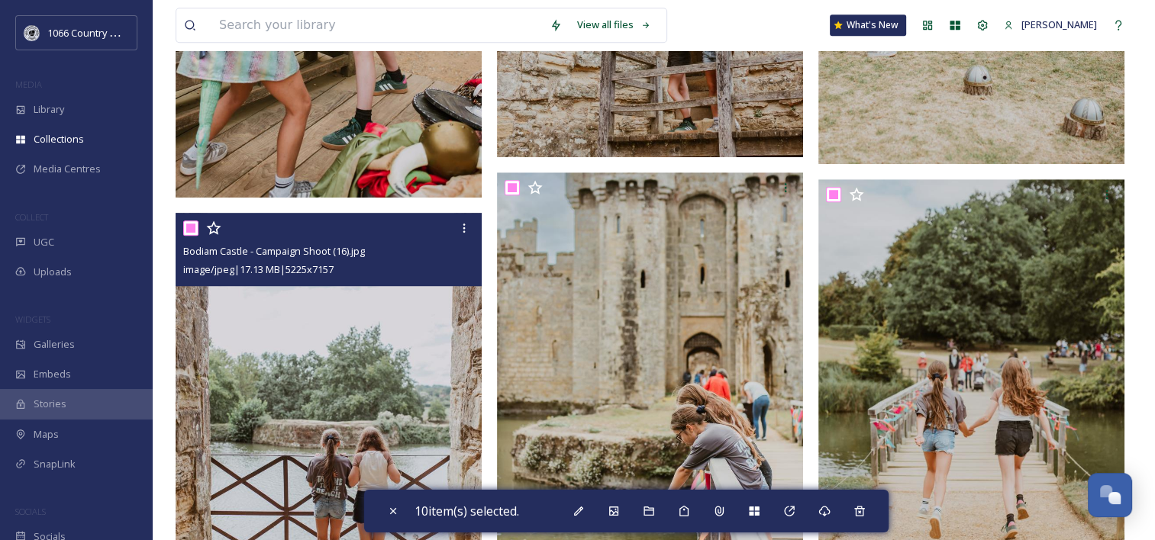
scroll to position [840, 0]
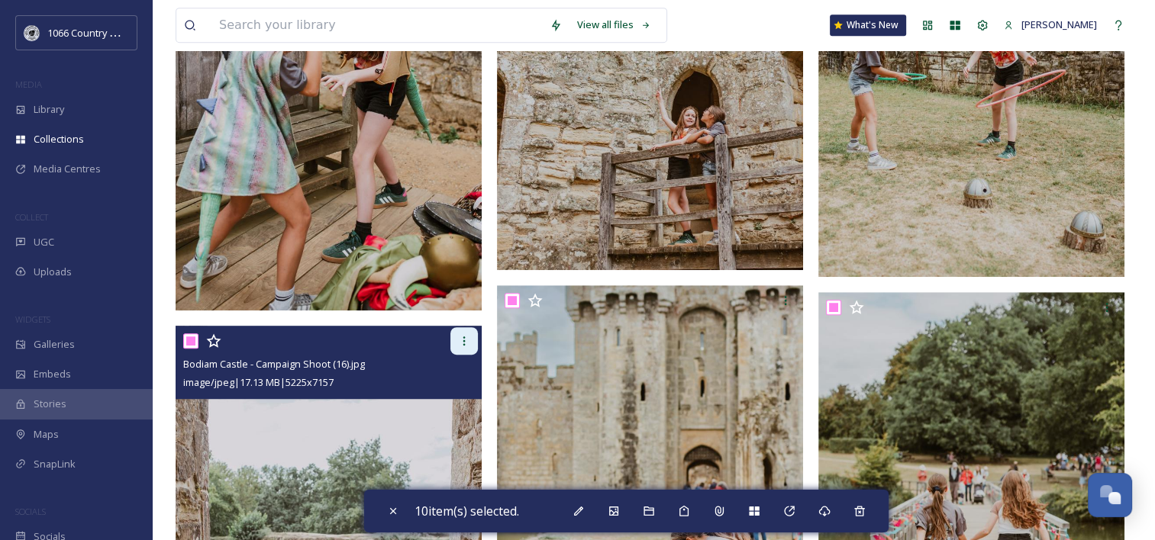
click at [459, 337] on icon at bounding box center [464, 341] width 12 height 12
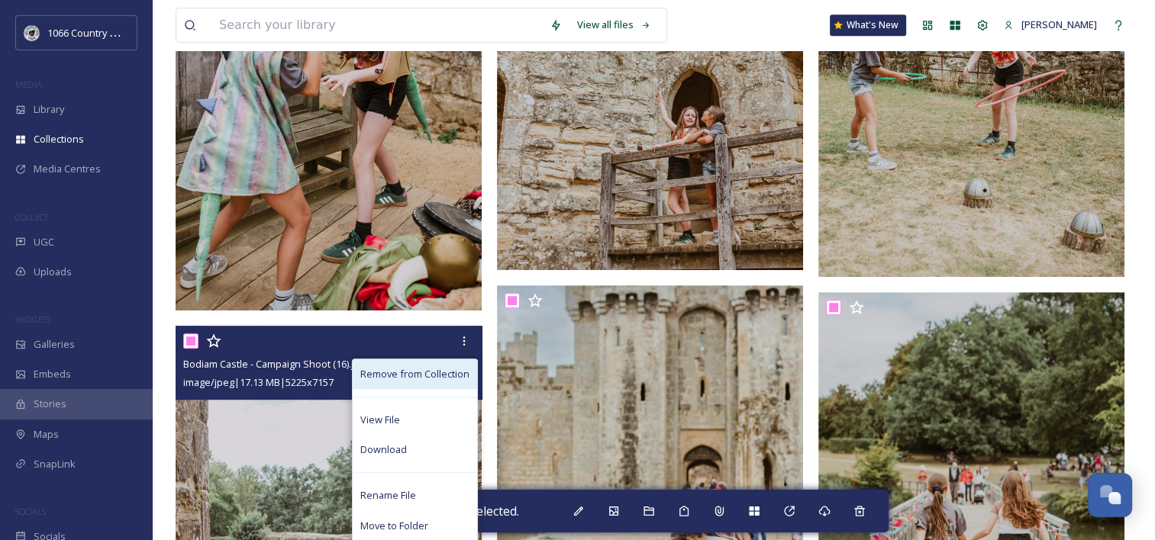
click at [459, 379] on span "Remove from Collection" at bounding box center [414, 374] width 109 height 15
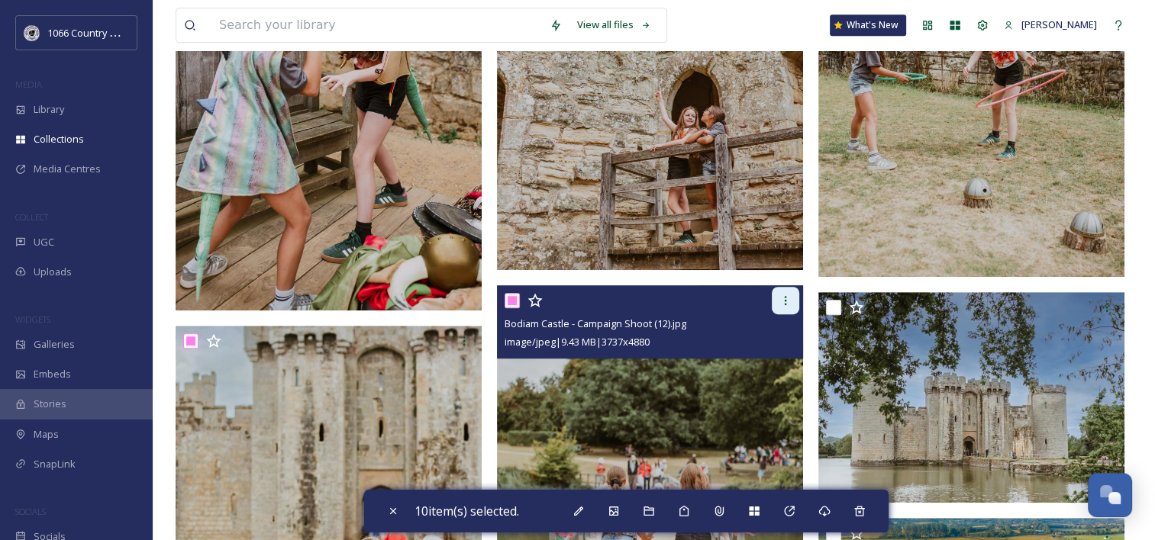
click at [782, 299] on icon at bounding box center [785, 301] width 12 height 12
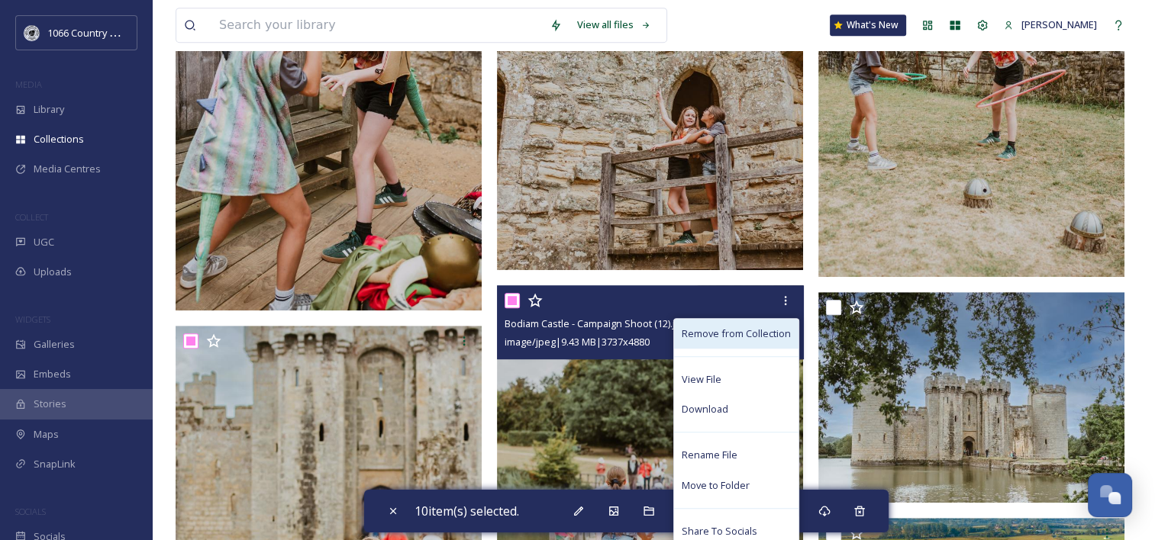
click at [750, 332] on span "Remove from Collection" at bounding box center [736, 334] width 109 height 15
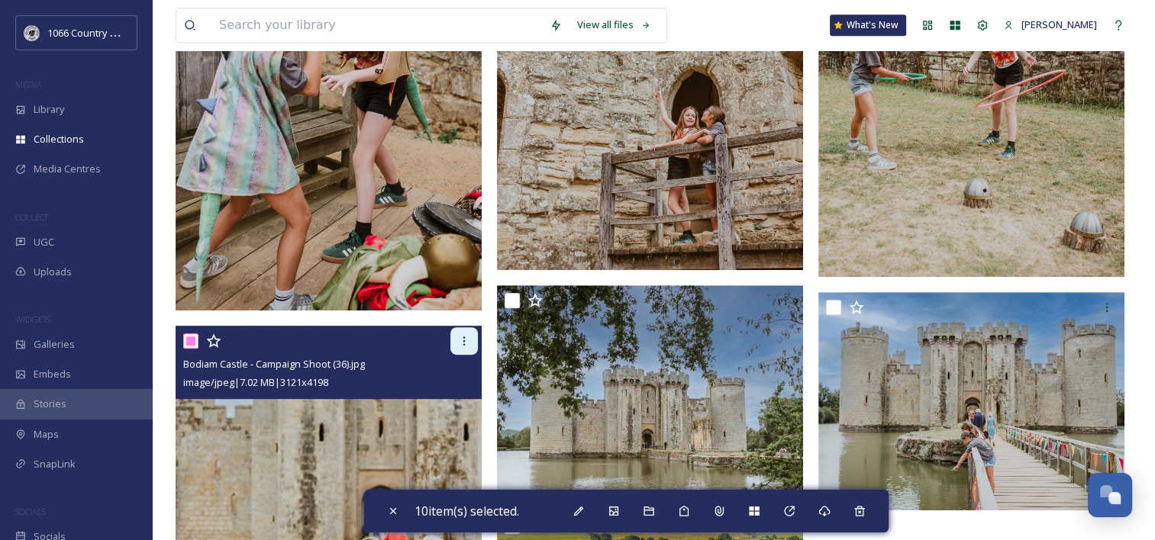
click at [470, 339] on div at bounding box center [463, 340] width 27 height 27
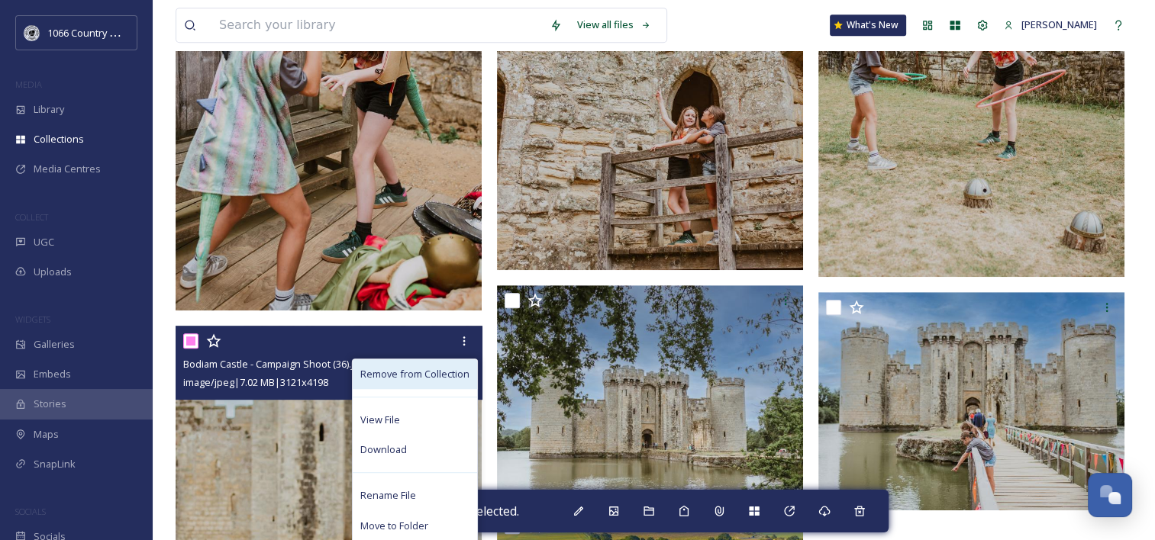
click at [451, 374] on span "Remove from Collection" at bounding box center [414, 374] width 109 height 15
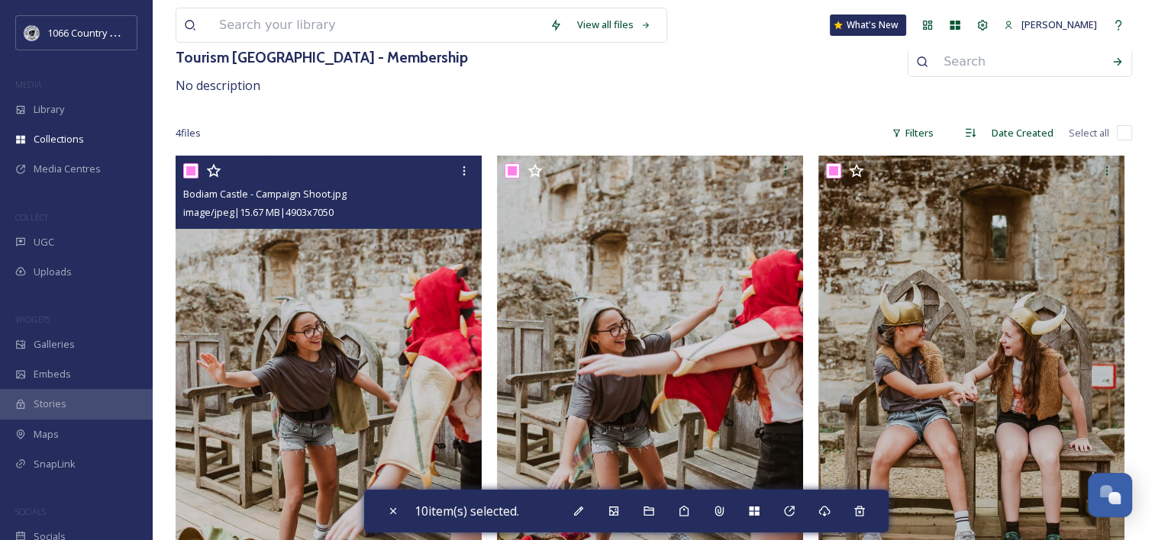
scroll to position [0, 0]
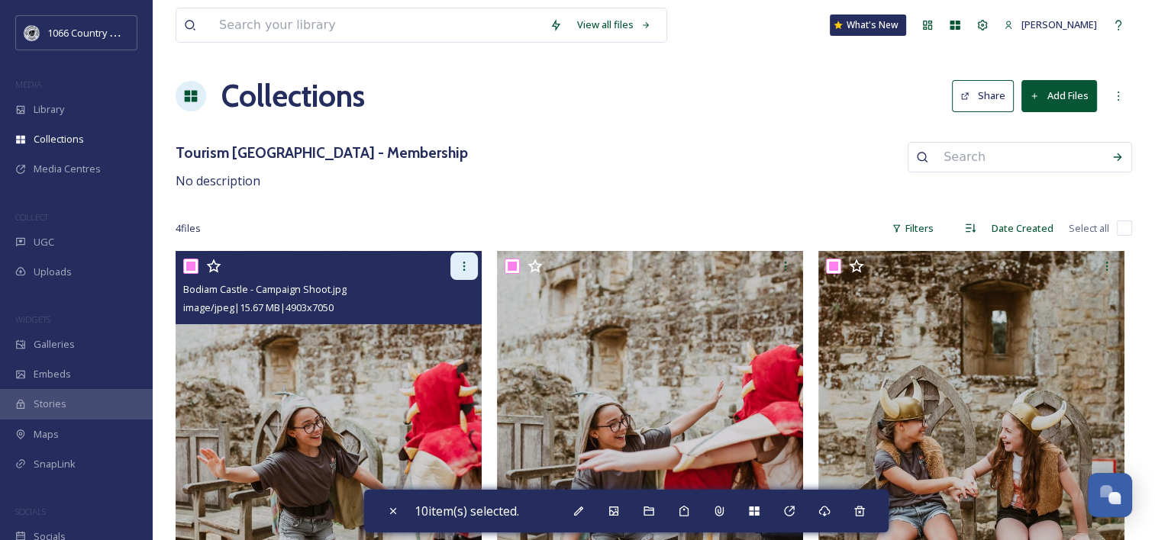
click at [460, 269] on icon at bounding box center [464, 266] width 12 height 12
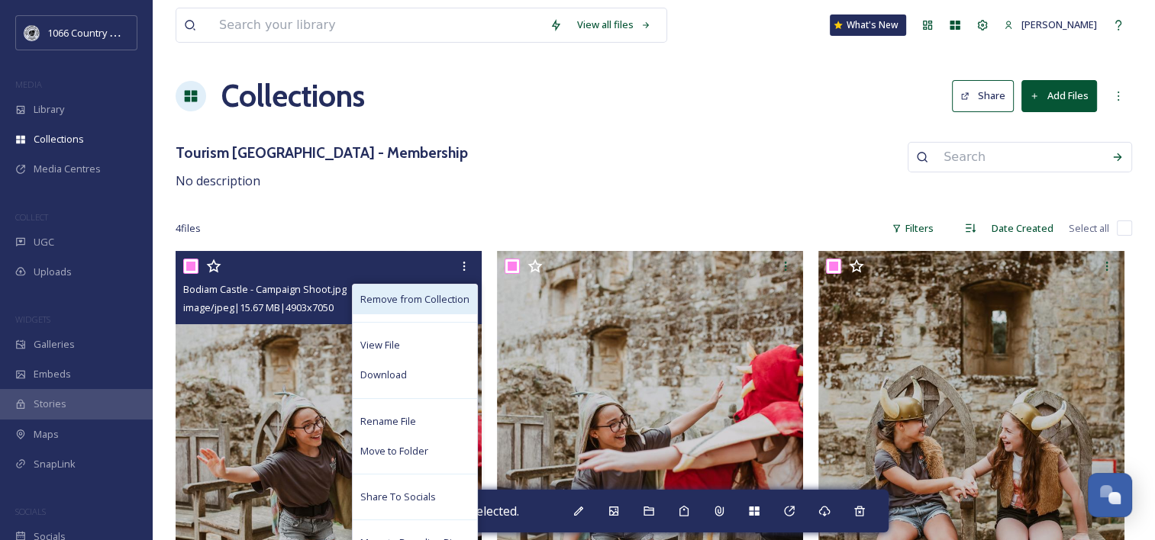
click at [443, 299] on span "Remove from Collection" at bounding box center [414, 299] width 109 height 15
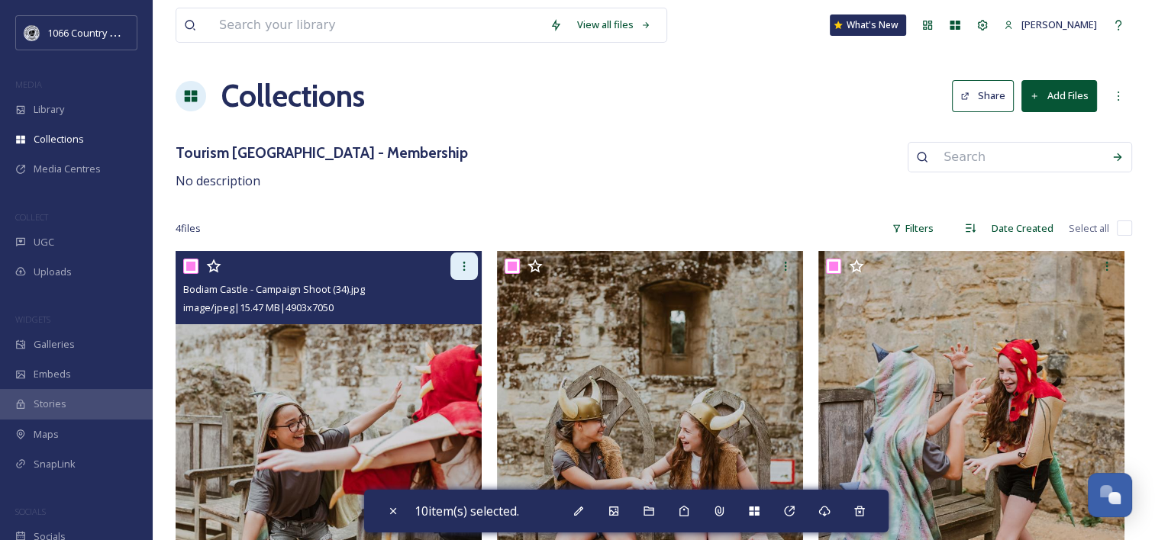
click at [460, 269] on icon at bounding box center [464, 266] width 12 height 12
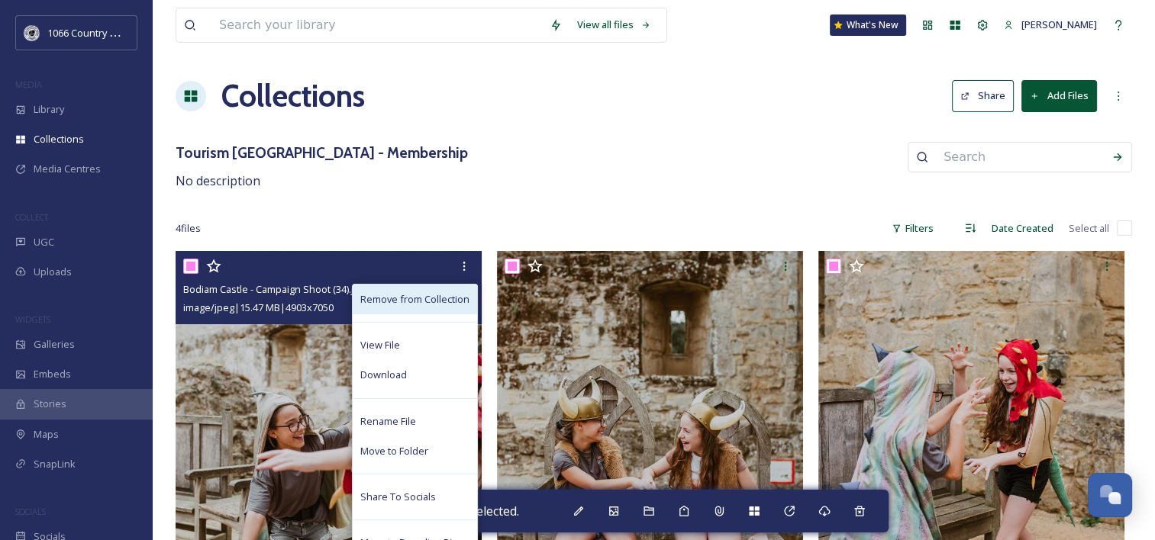
click at [450, 307] on div "Remove from Collection" at bounding box center [415, 300] width 124 height 30
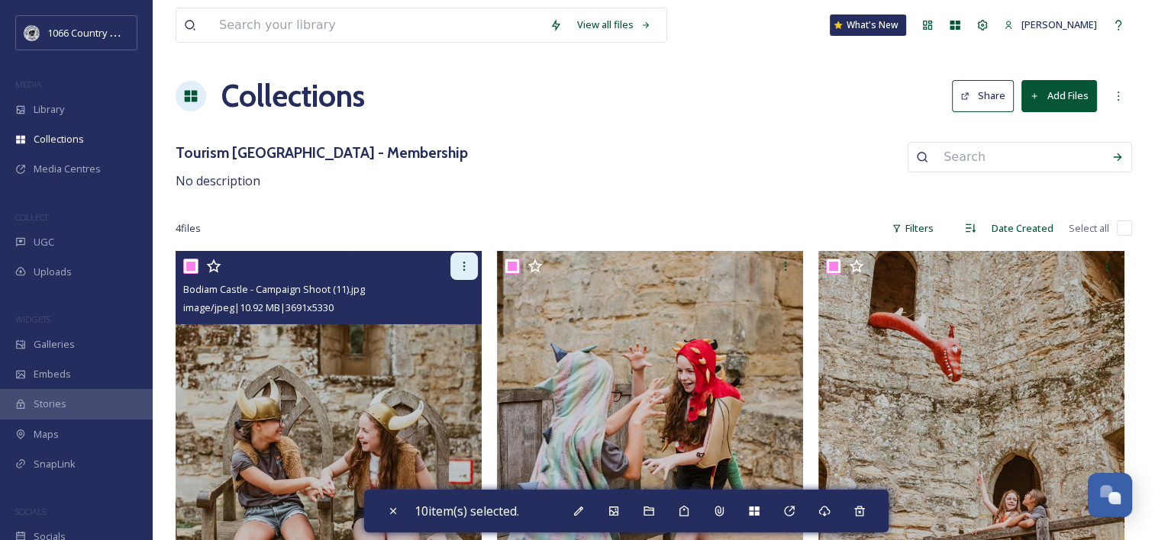
click at [463, 272] on div at bounding box center [463, 266] width 27 height 27
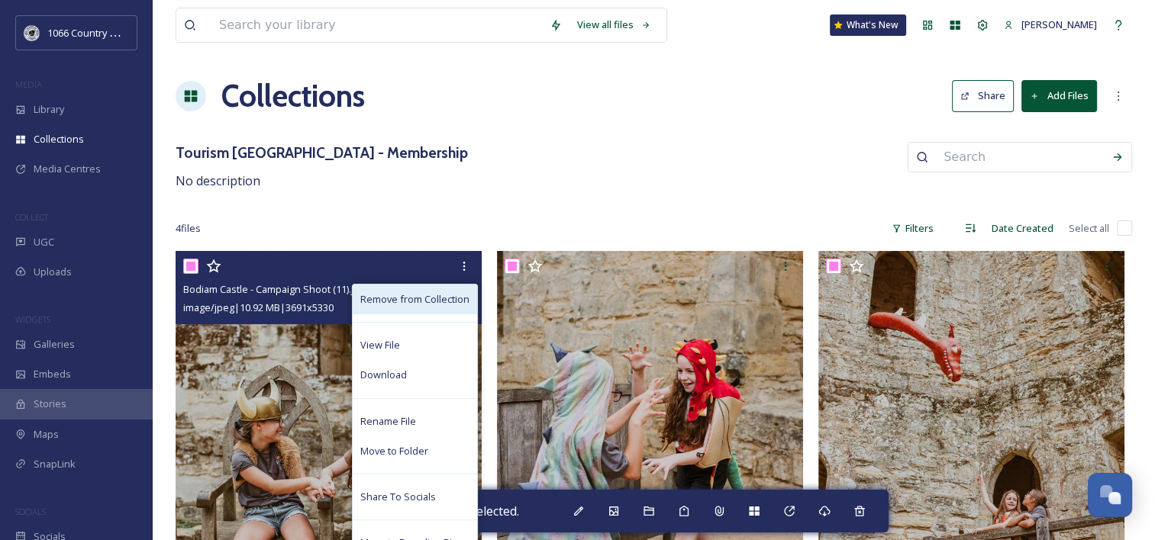
click at [447, 308] on div "Remove from Collection" at bounding box center [415, 300] width 124 height 30
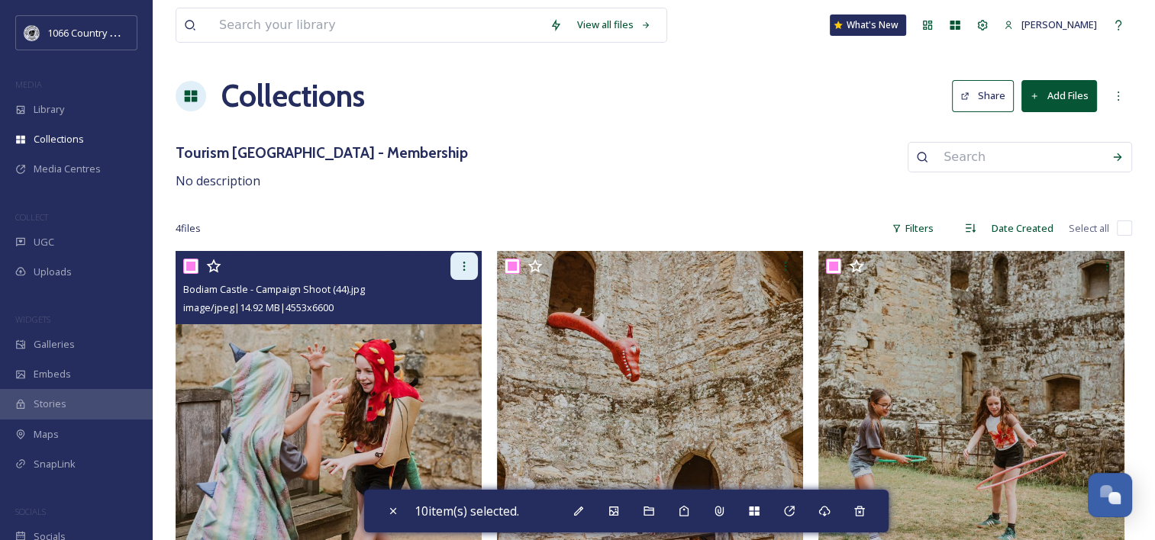
click at [460, 269] on icon at bounding box center [464, 266] width 12 height 12
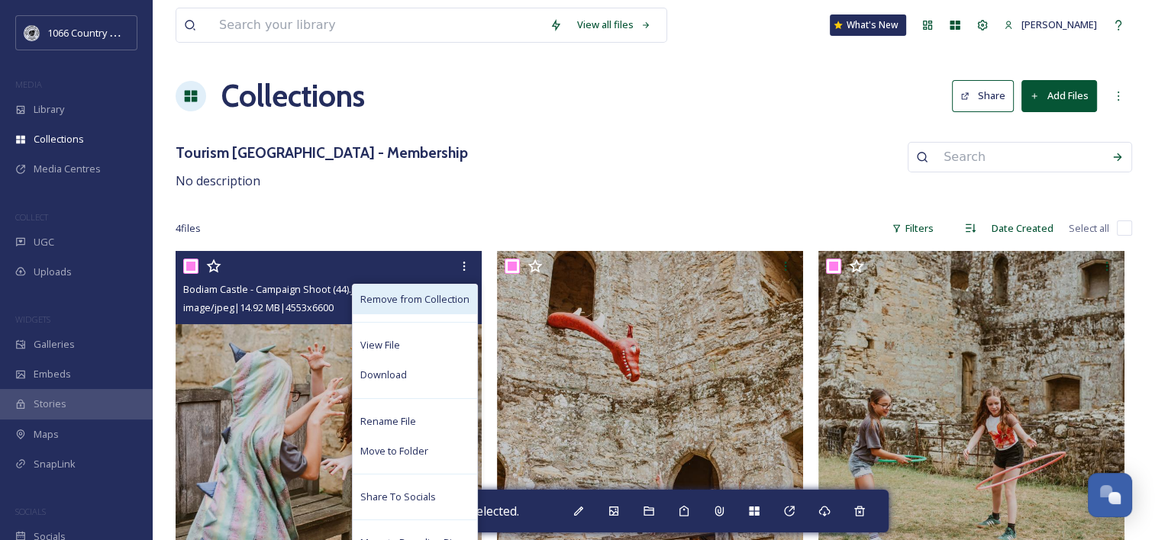
click at [442, 302] on span "Remove from Collection" at bounding box center [414, 299] width 109 height 15
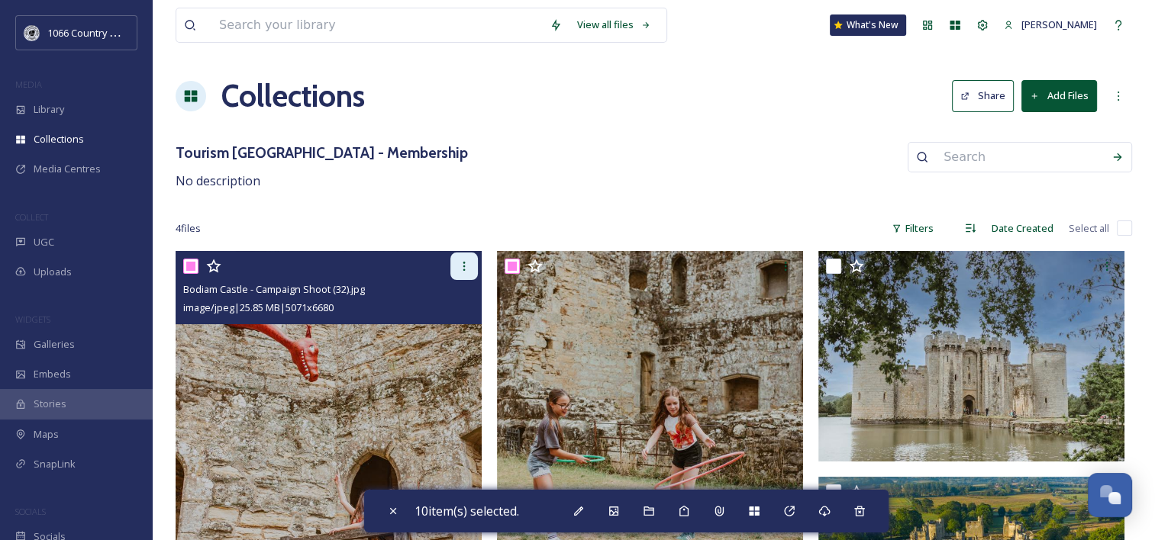
click at [460, 269] on icon at bounding box center [464, 266] width 12 height 12
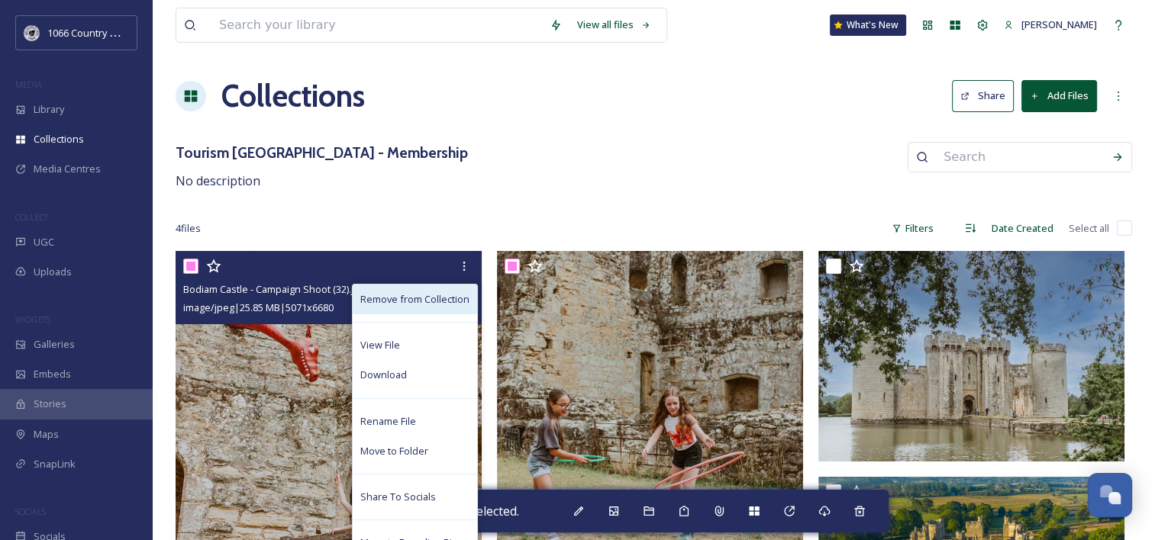
click at [443, 301] on span "Remove from Collection" at bounding box center [414, 299] width 109 height 15
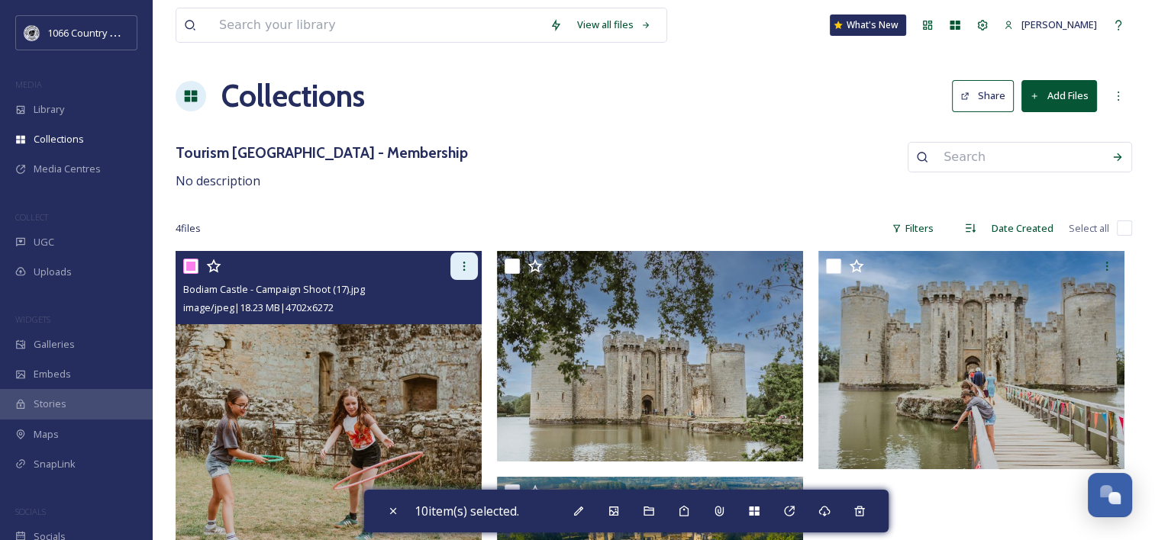
click at [465, 265] on icon at bounding box center [464, 266] width 12 height 12
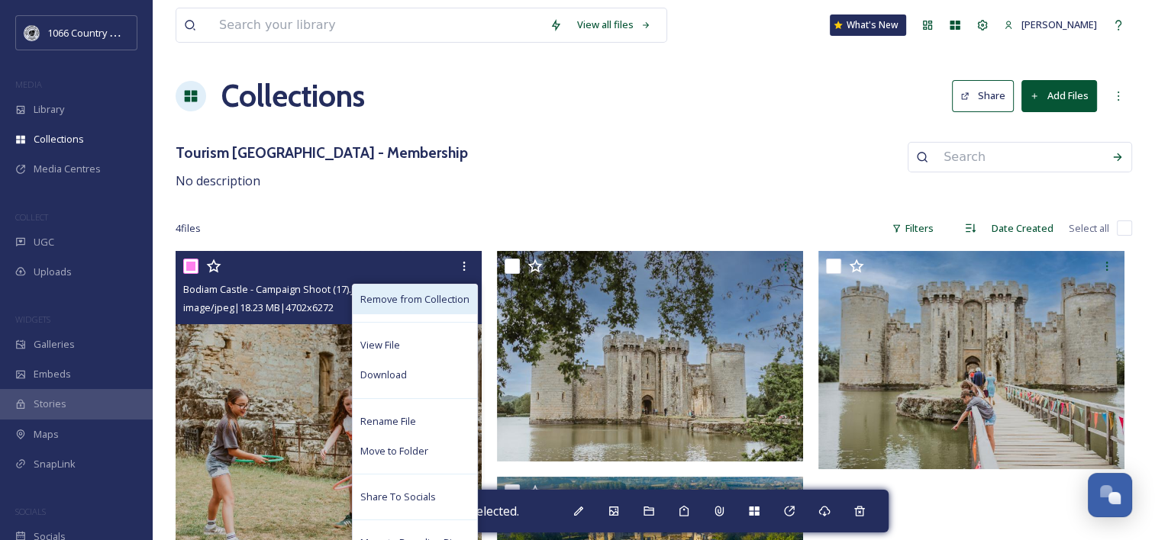
click at [440, 299] on span "Remove from Collection" at bounding box center [414, 299] width 109 height 15
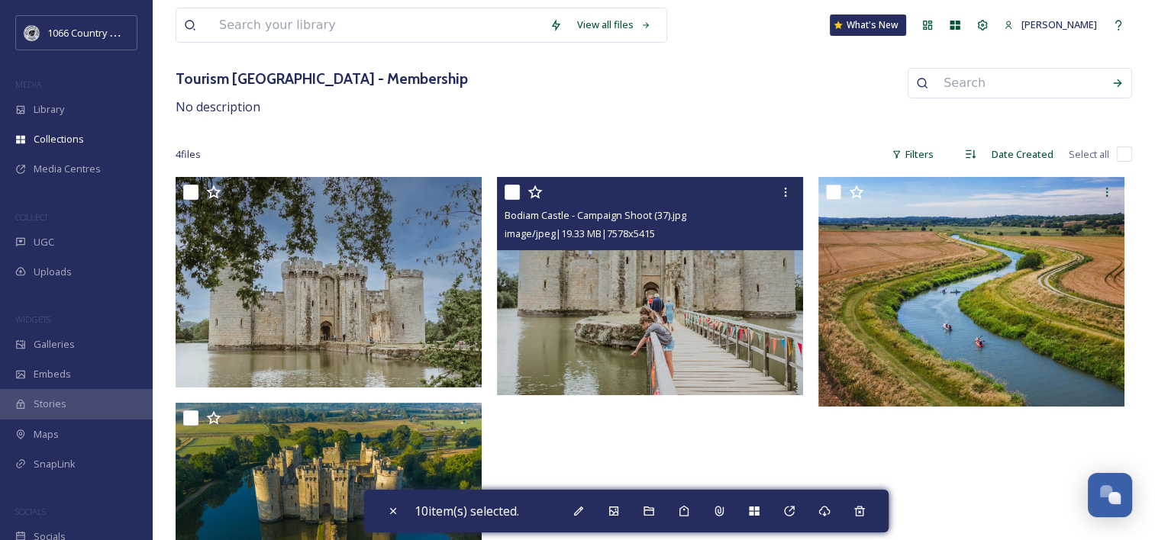
scroll to position [147, 0]
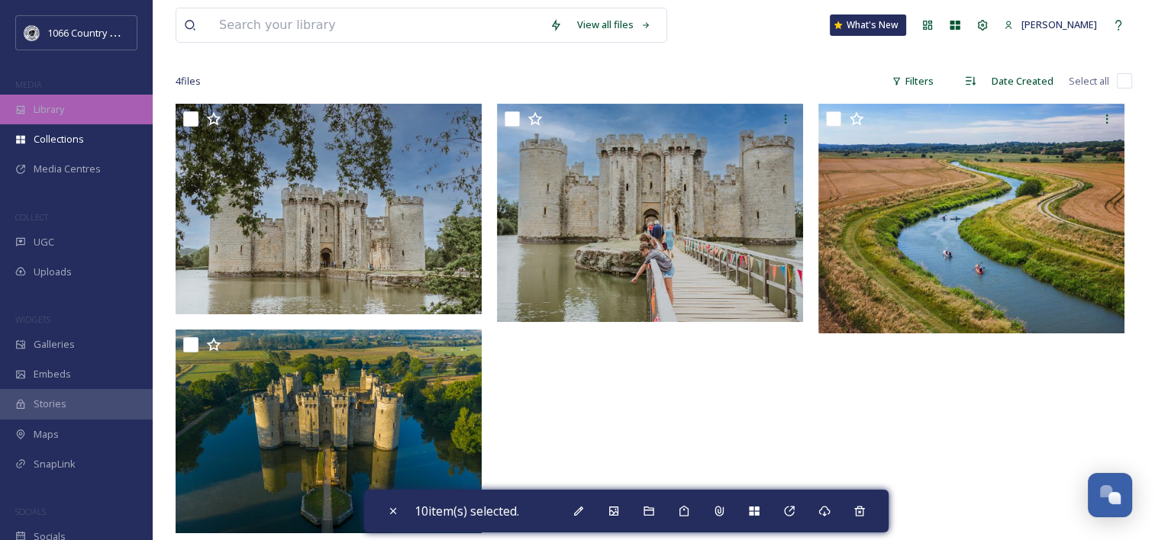
click at [67, 110] on div "Library" at bounding box center [76, 110] width 153 height 30
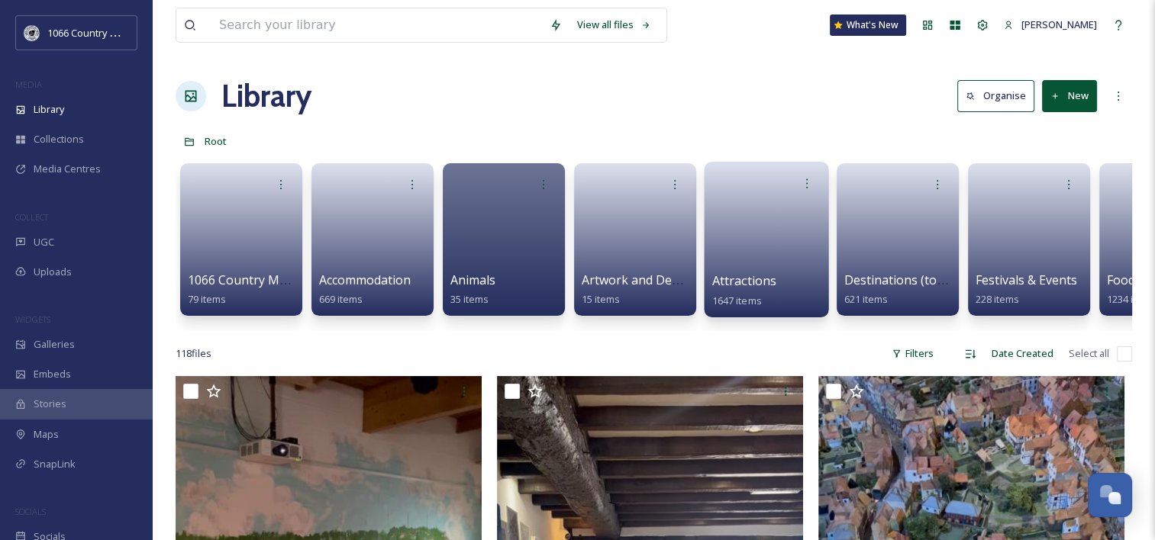
click at [755, 214] on link at bounding box center [766, 235] width 109 height 74
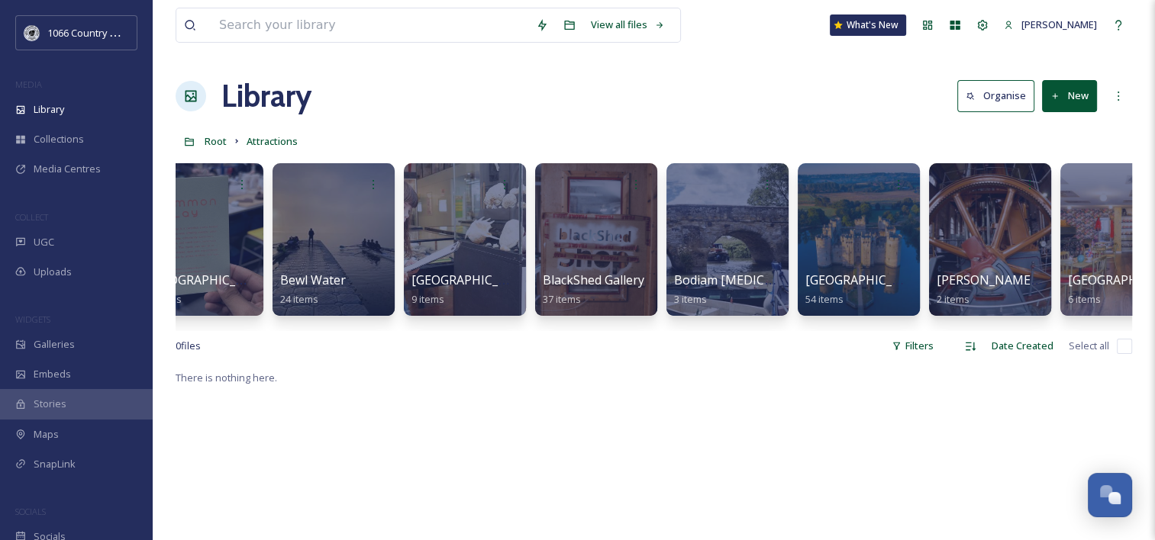
scroll to position [0, 714]
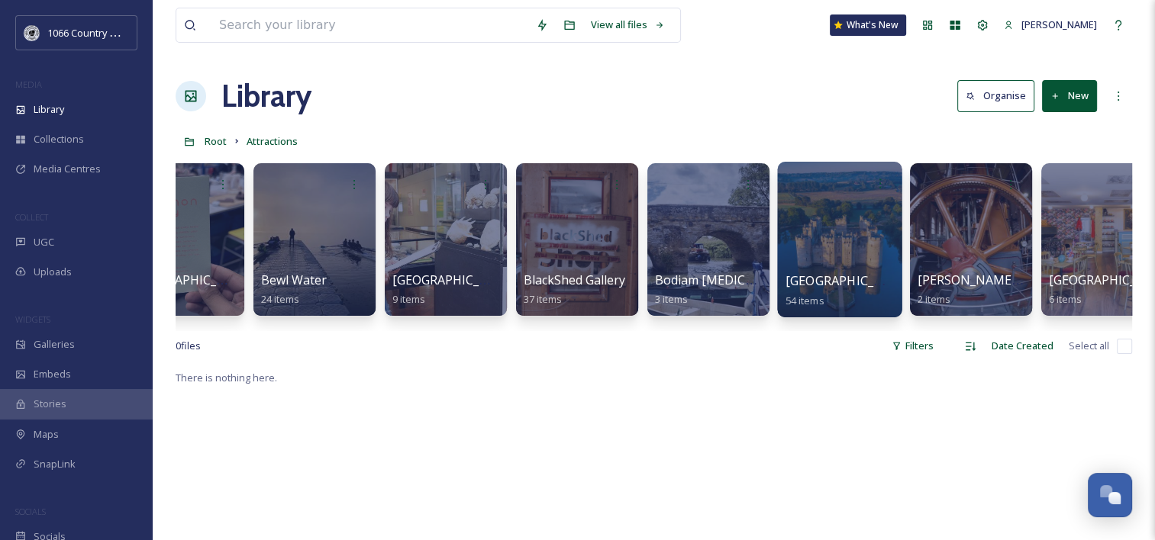
click at [839, 214] on div at bounding box center [839, 240] width 124 height 156
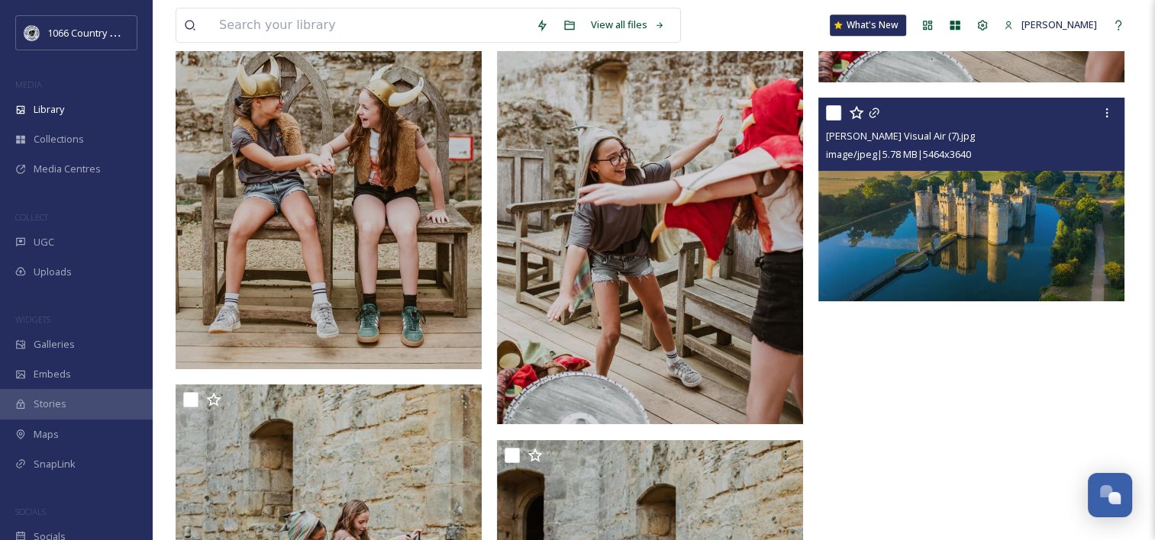
scroll to position [6488, 0]
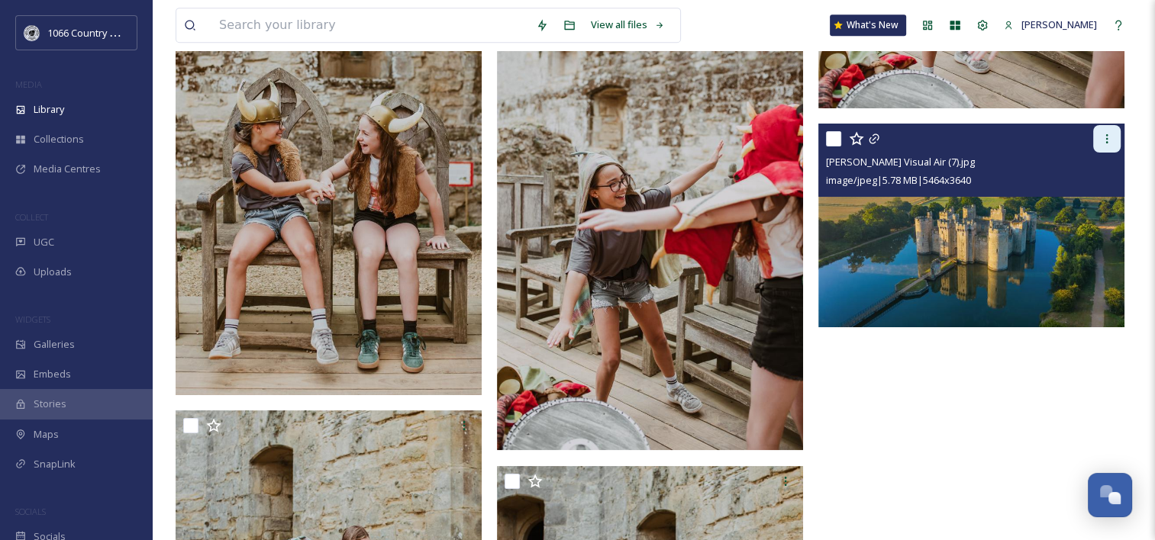
click at [1113, 135] on div at bounding box center [1106, 138] width 27 height 27
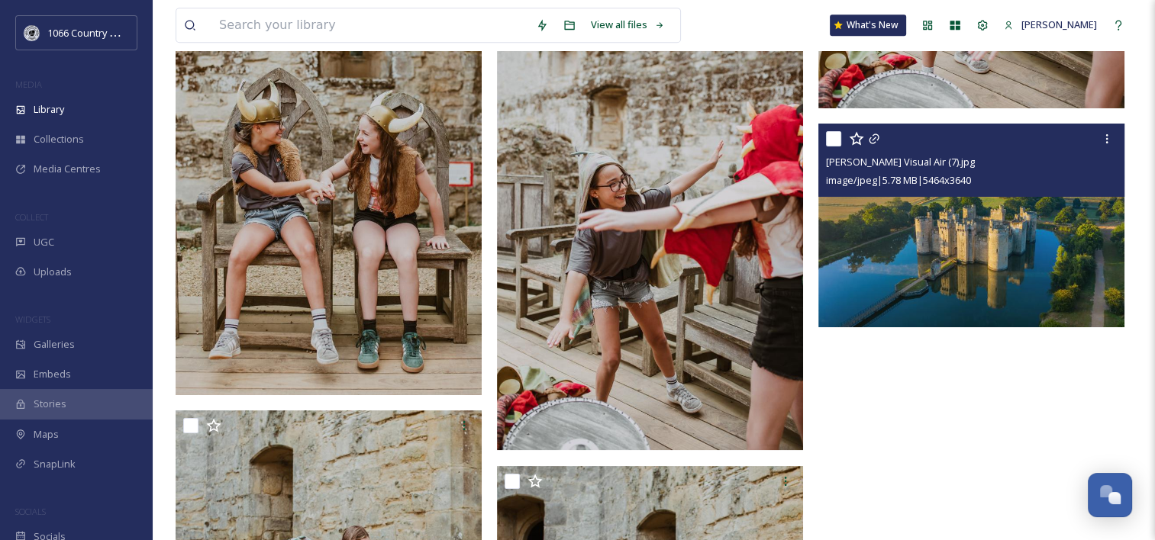
click at [948, 153] on div "Sam Moore Visual Air (7).jpg" at bounding box center [973, 162] width 295 height 18
click at [1033, 243] on img at bounding box center [971, 226] width 306 height 204
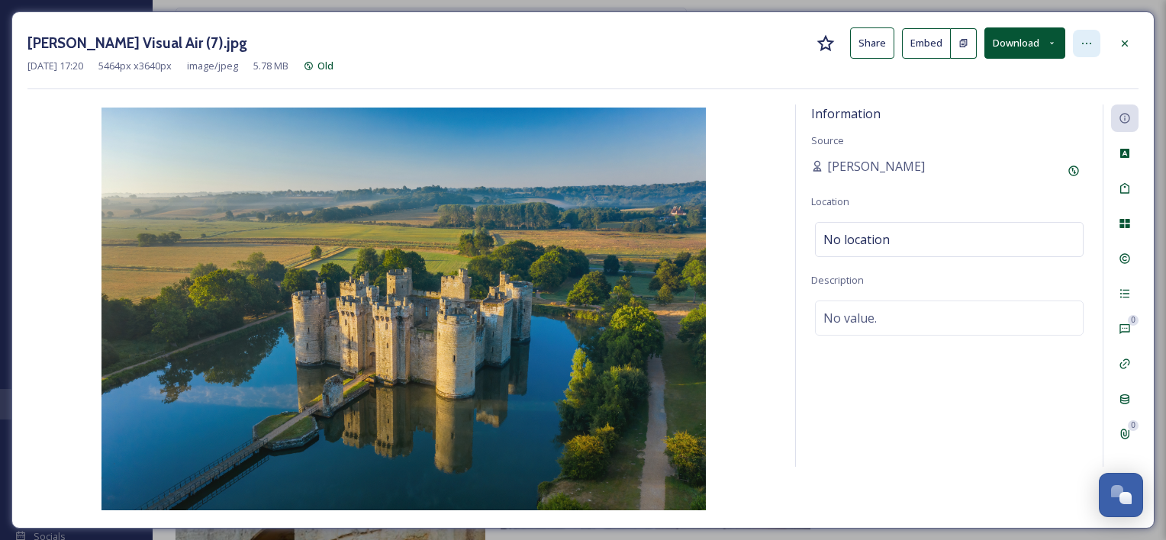
click at [1096, 40] on div at bounding box center [1086, 43] width 27 height 27
click at [1133, 34] on div at bounding box center [1124, 43] width 27 height 27
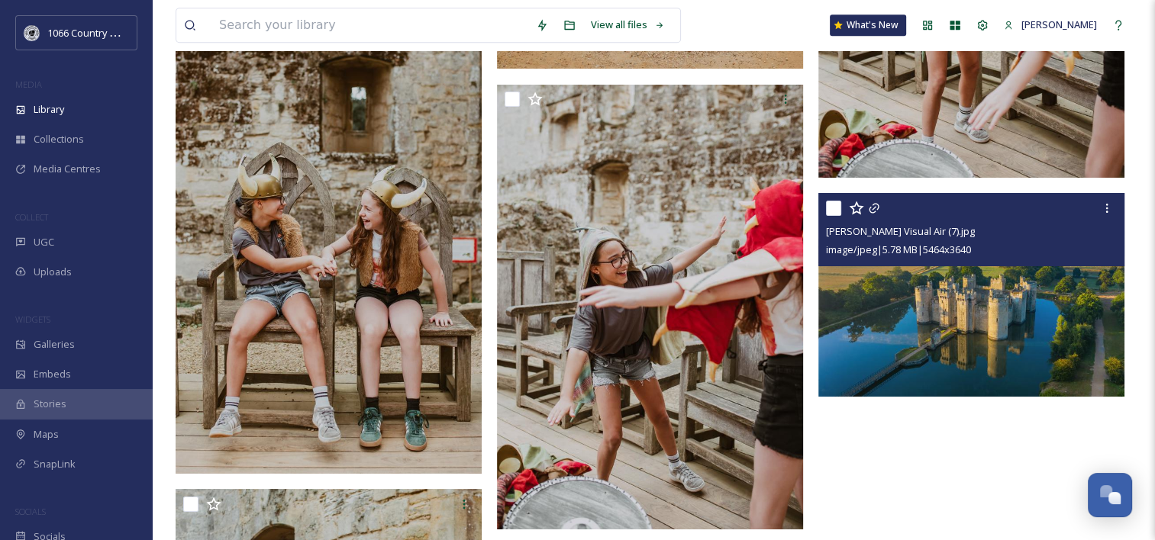
click at [832, 208] on input "checkbox" at bounding box center [833, 208] width 15 height 15
checkbox input "true"
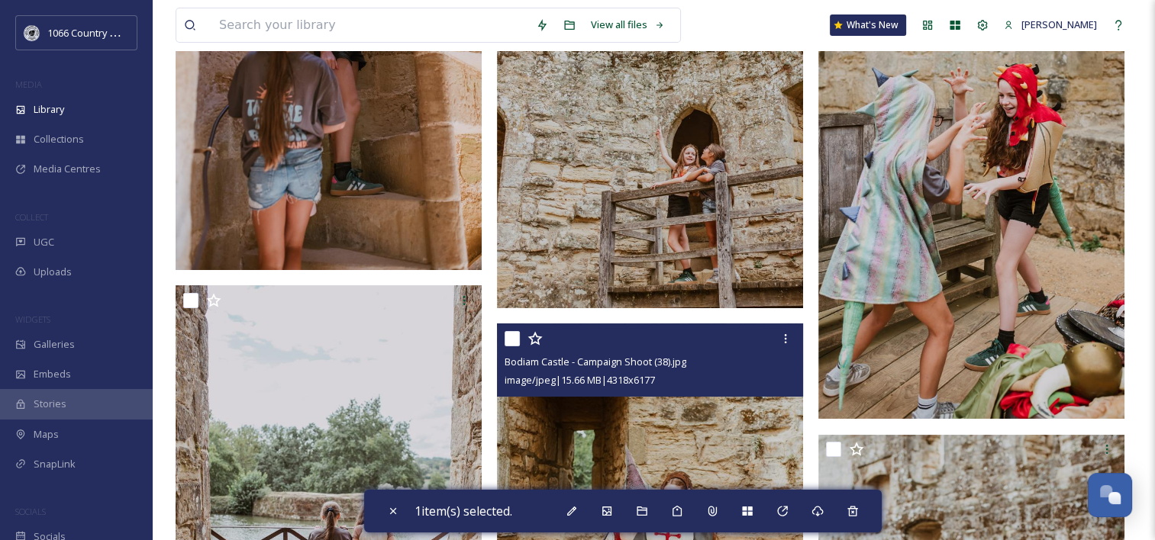
scroll to position [5932, 0]
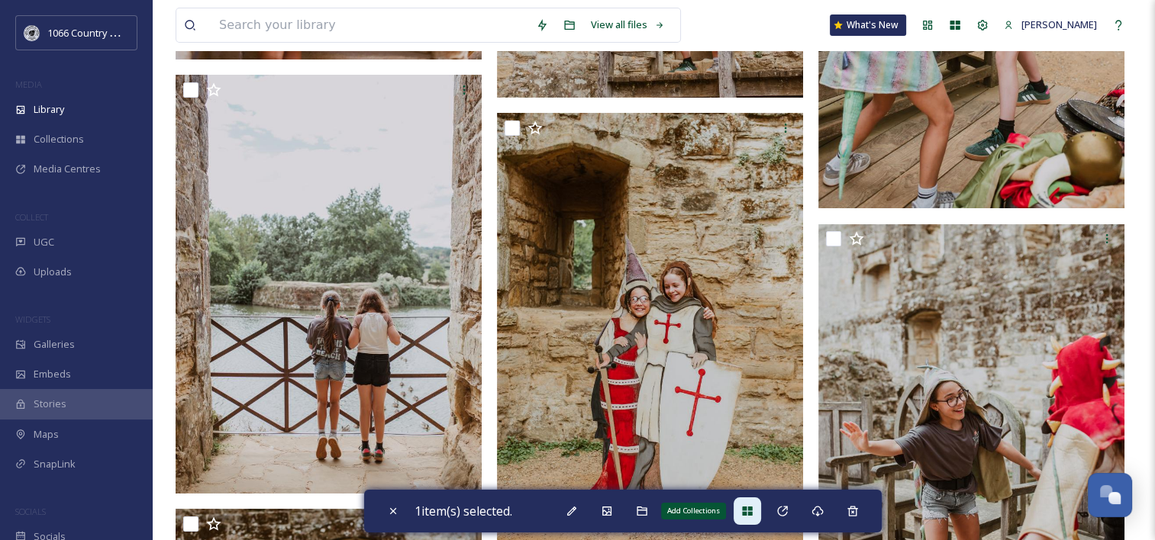
click at [744, 508] on div "Add Collections" at bounding box center [746, 511] width 27 height 27
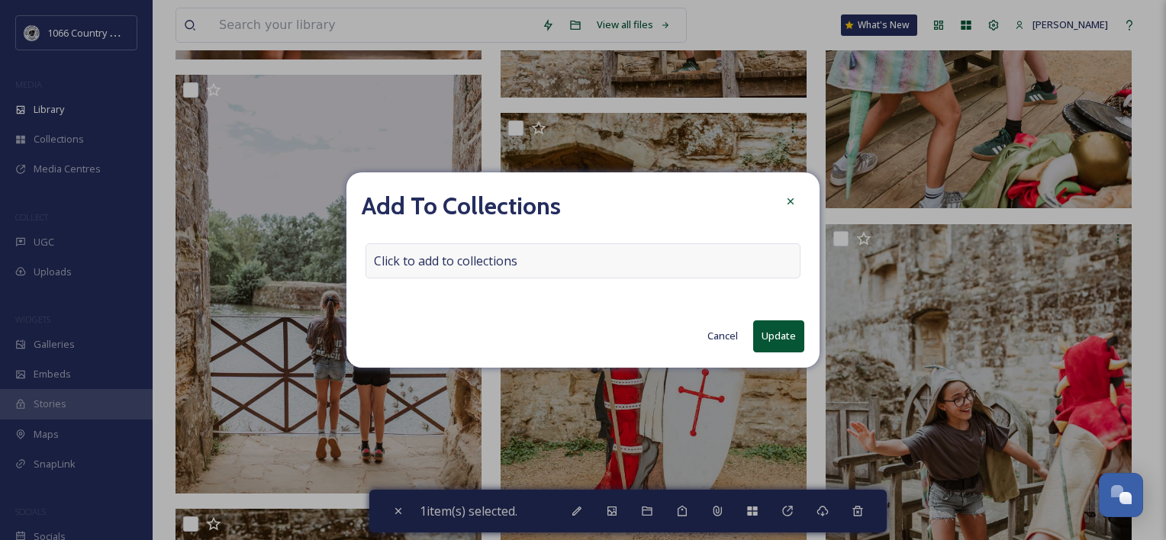
click at [522, 260] on div "Click to add to collections" at bounding box center [583, 260] width 435 height 35
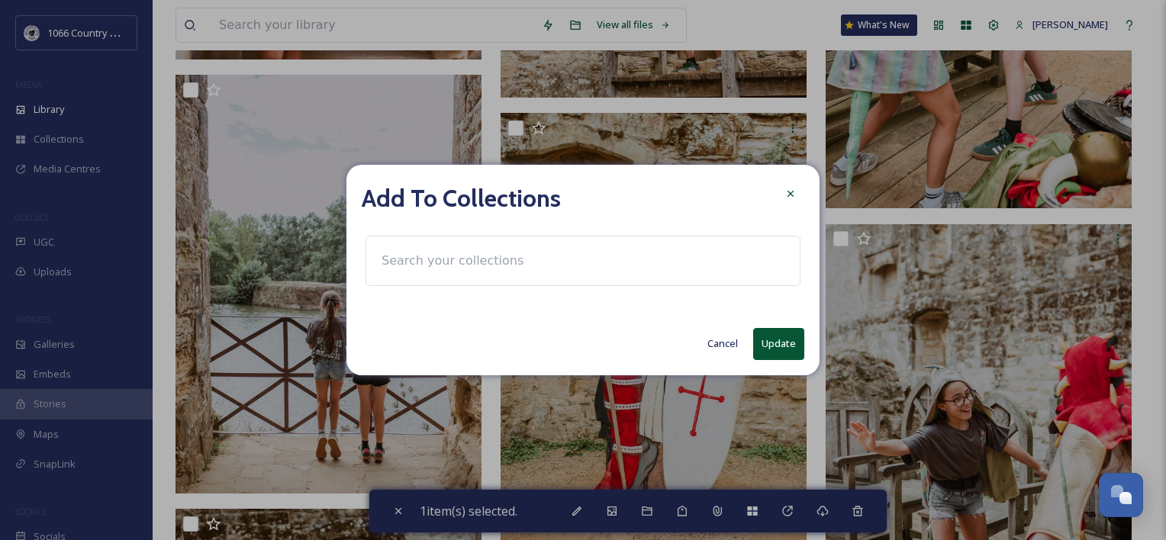
click at [522, 260] on input at bounding box center [458, 261] width 168 height 34
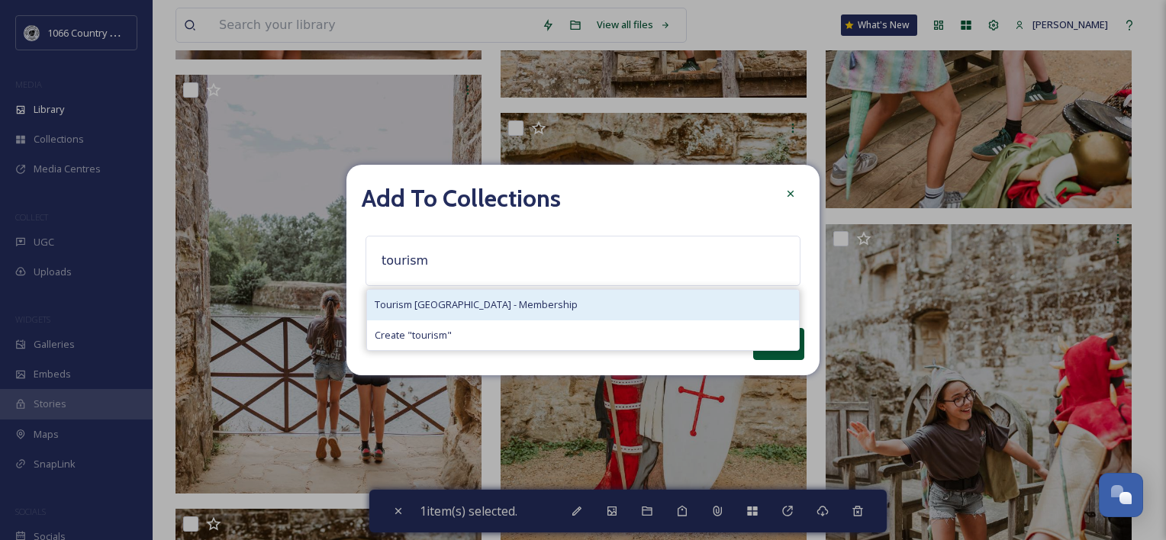
type input "tourism"
click at [517, 294] on div "Tourism [GEOGRAPHIC_DATA] - Membership" at bounding box center [583, 305] width 432 height 30
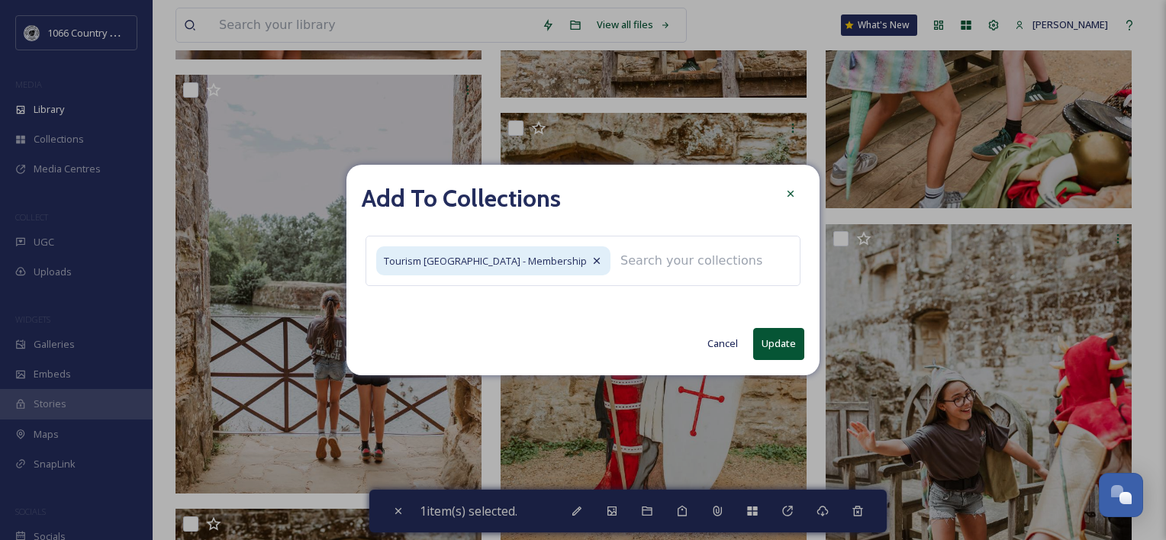
click at [792, 347] on button "Update" at bounding box center [778, 343] width 51 height 31
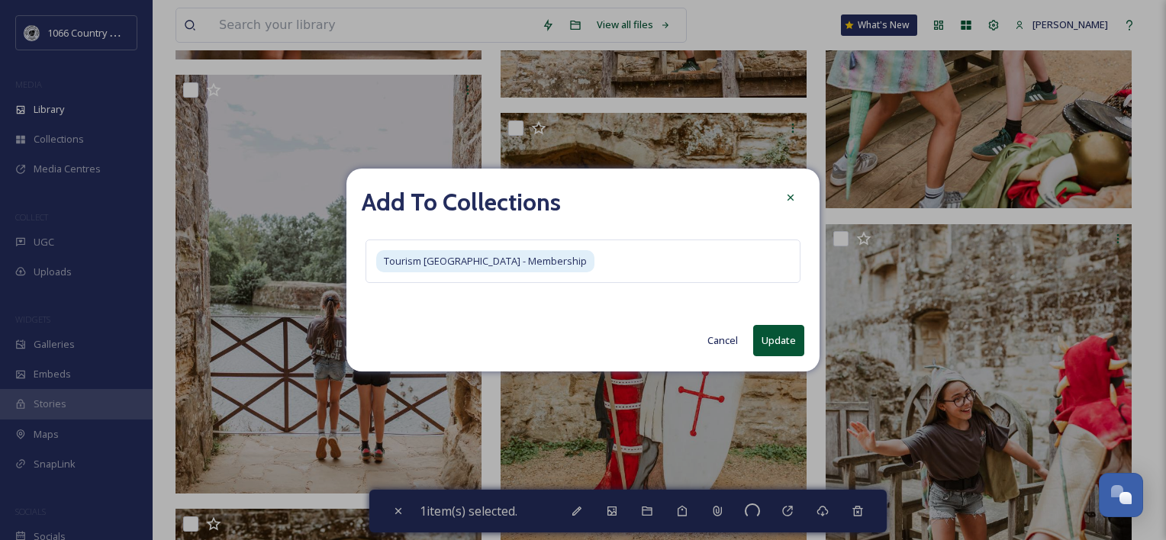
checkbox input "false"
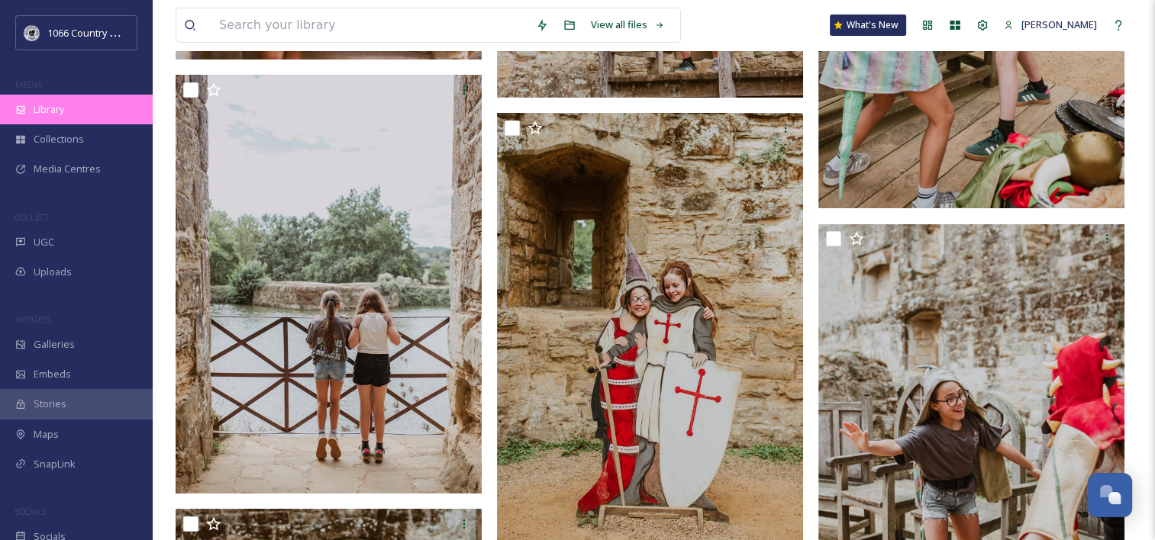
click at [71, 114] on div "Library" at bounding box center [76, 110] width 153 height 30
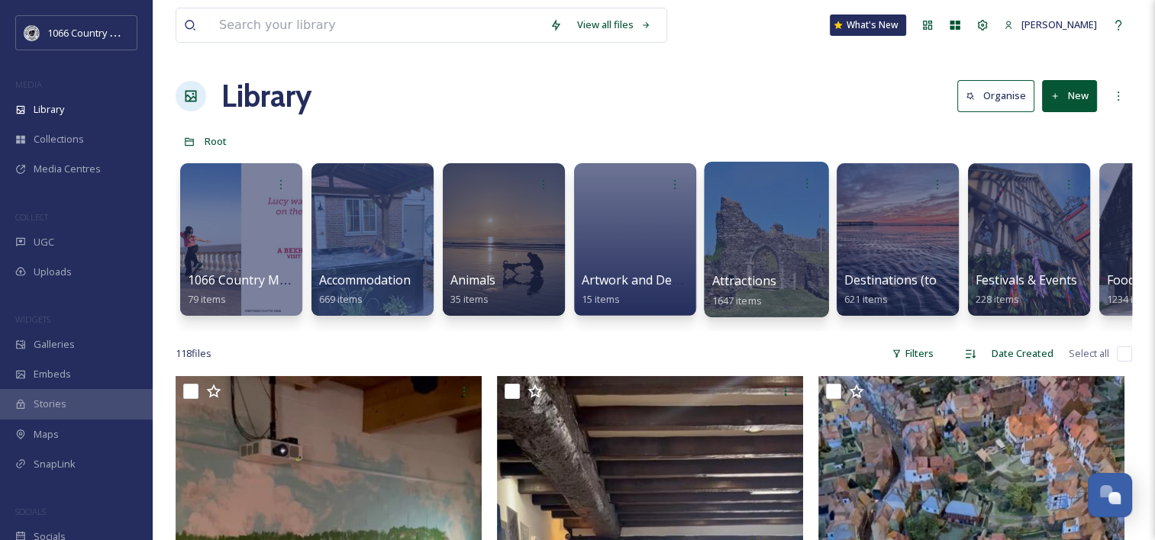
click at [753, 224] on div at bounding box center [766, 240] width 124 height 156
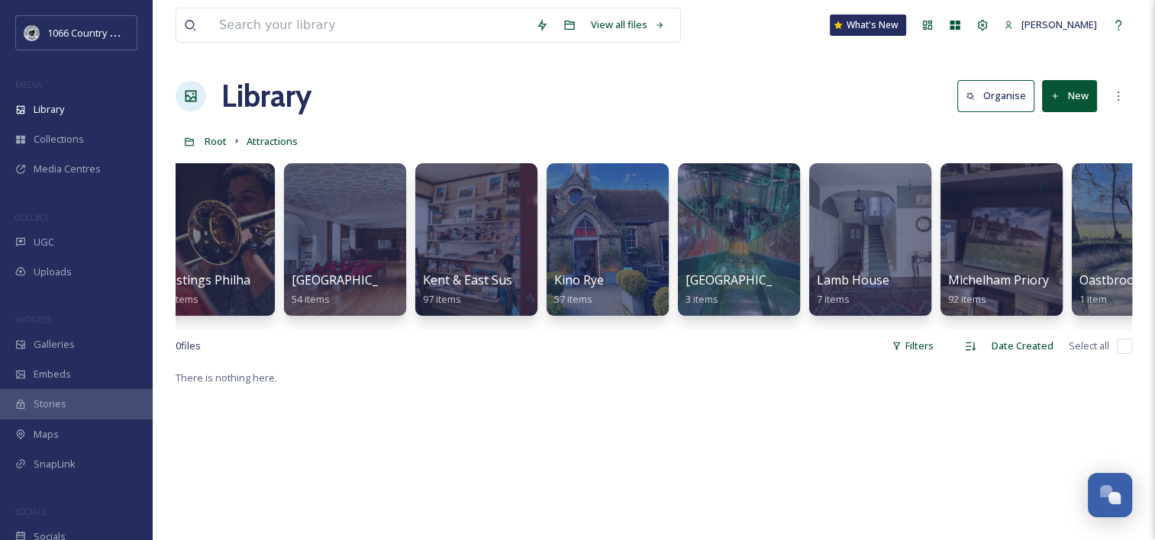
scroll to position [0, 3713]
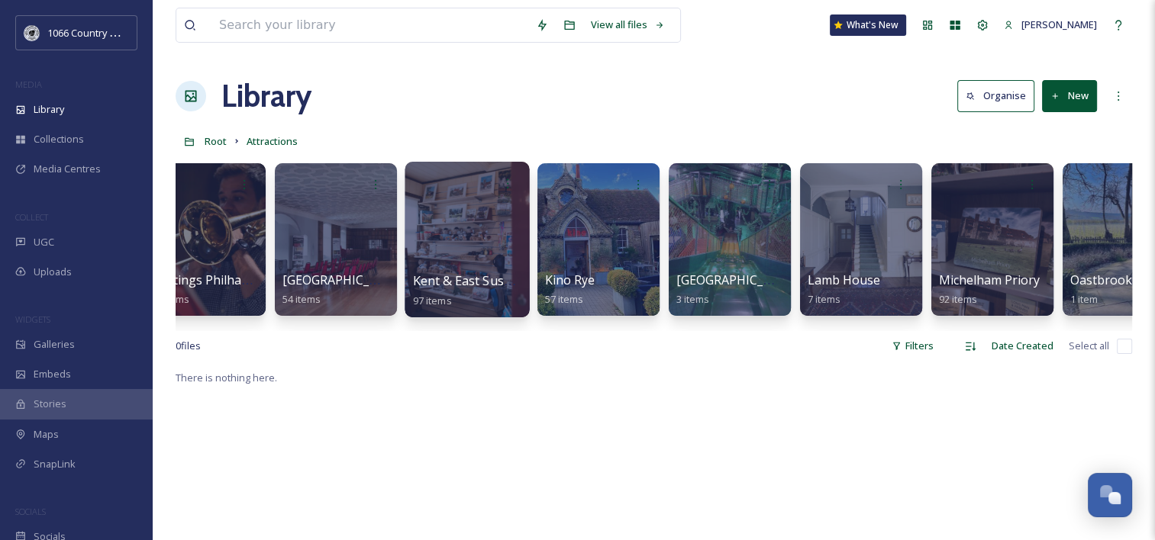
click at [482, 221] on div at bounding box center [467, 240] width 124 height 156
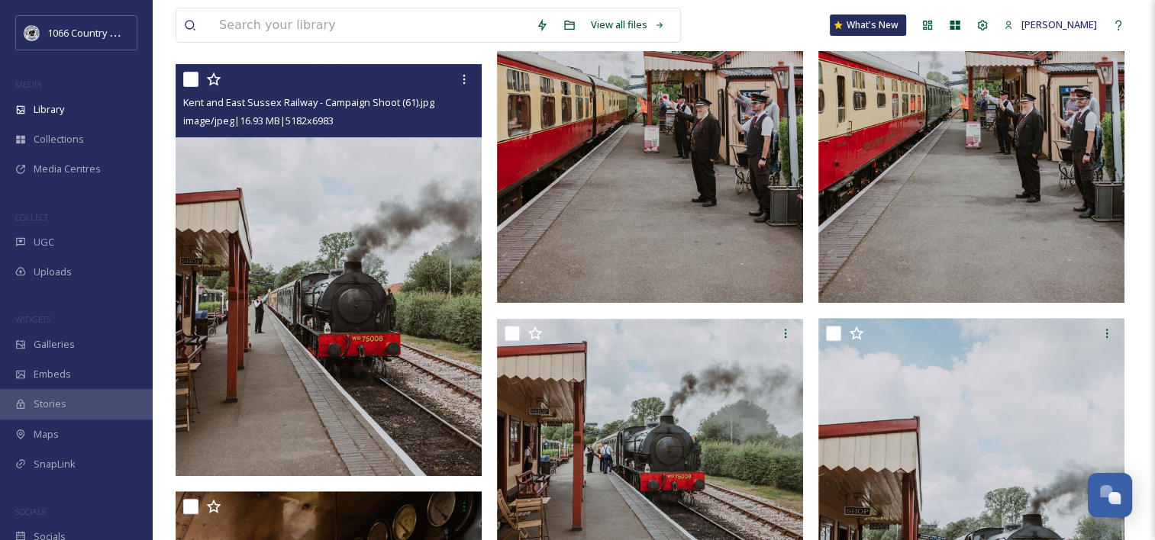
scroll to position [534, 0]
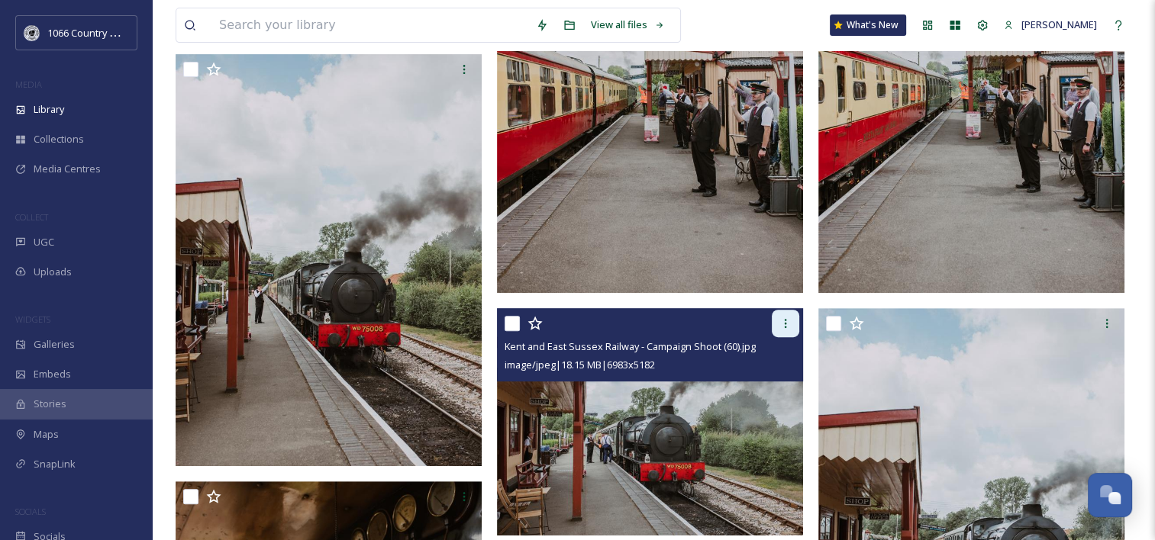
click at [787, 326] on icon at bounding box center [785, 324] width 12 height 12
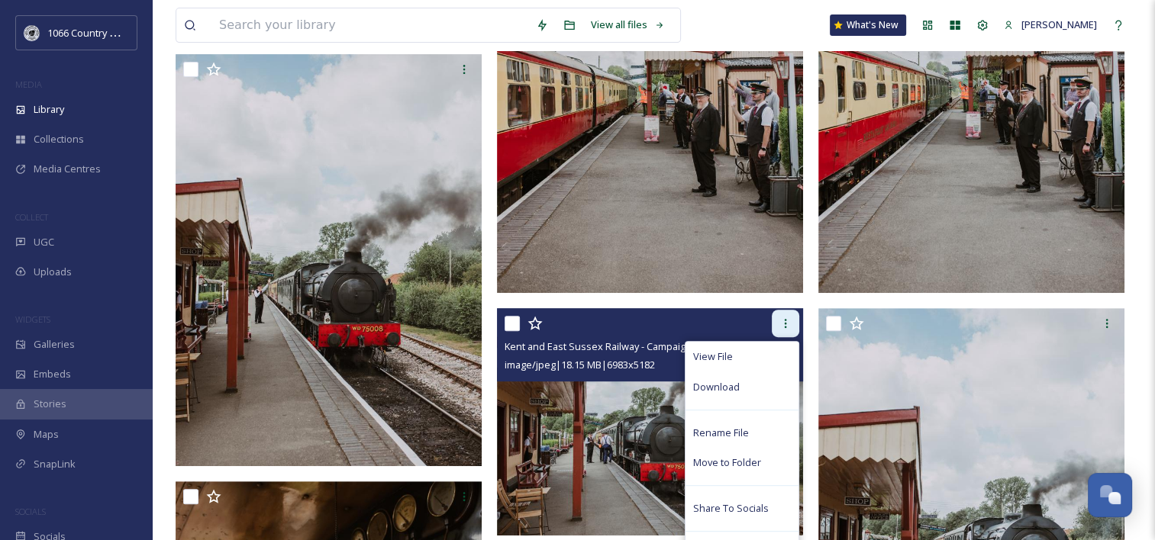
click at [786, 327] on icon at bounding box center [785, 324] width 12 height 12
click at [693, 327] on div "View File Download Rename File Move to Folder Share To Socials Move to Recyclin…" at bounding box center [652, 323] width 295 height 27
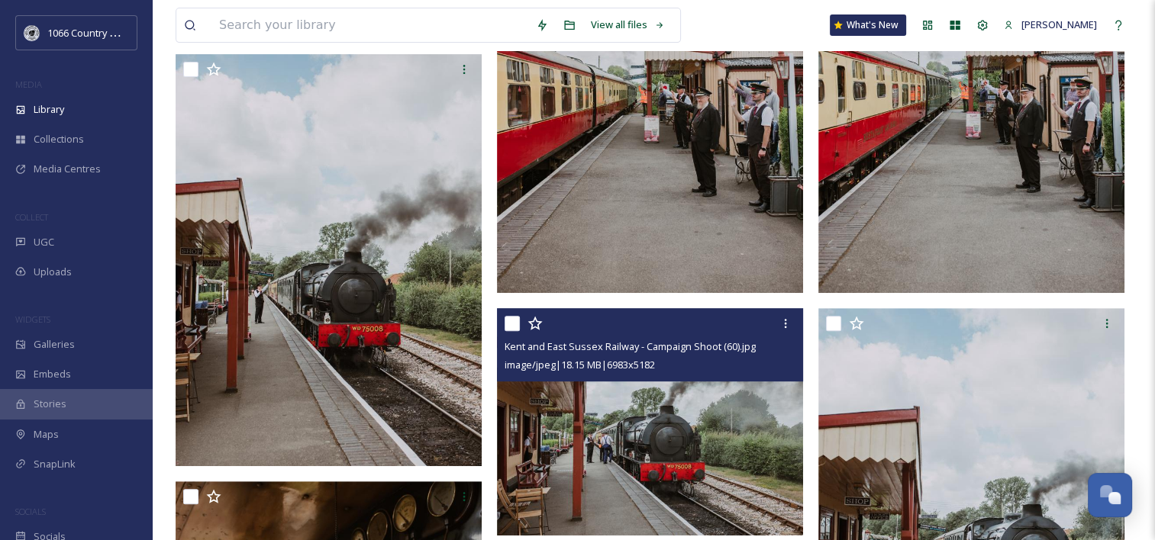
click at [717, 372] on div "image/jpeg | 18.15 MB | 6983 x 5182" at bounding box center [652, 365] width 295 height 18
click at [685, 440] on img at bounding box center [650, 422] width 306 height 227
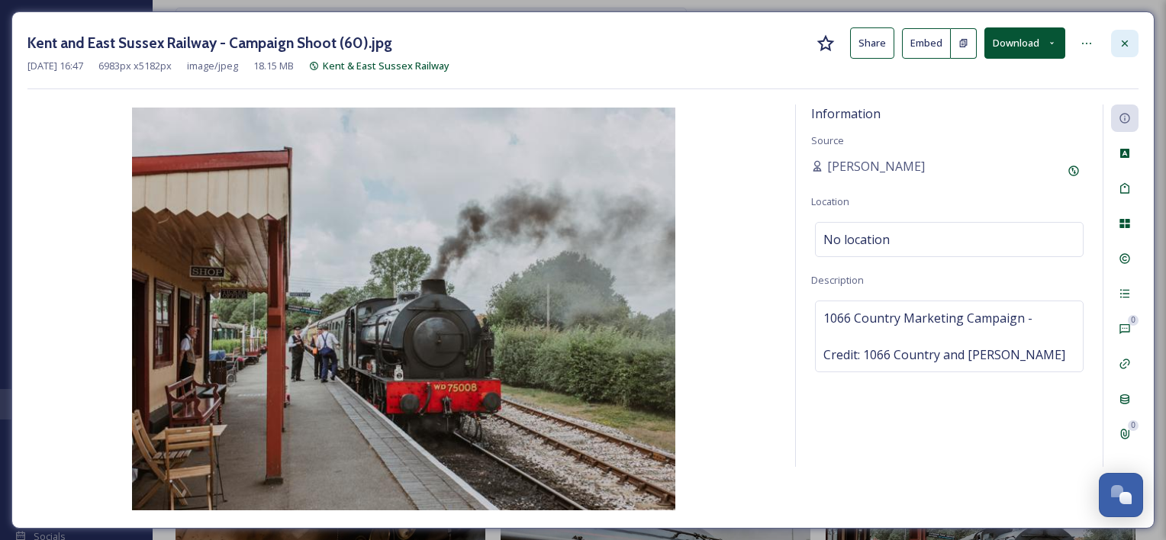
click at [1129, 47] on icon at bounding box center [1125, 43] width 12 height 12
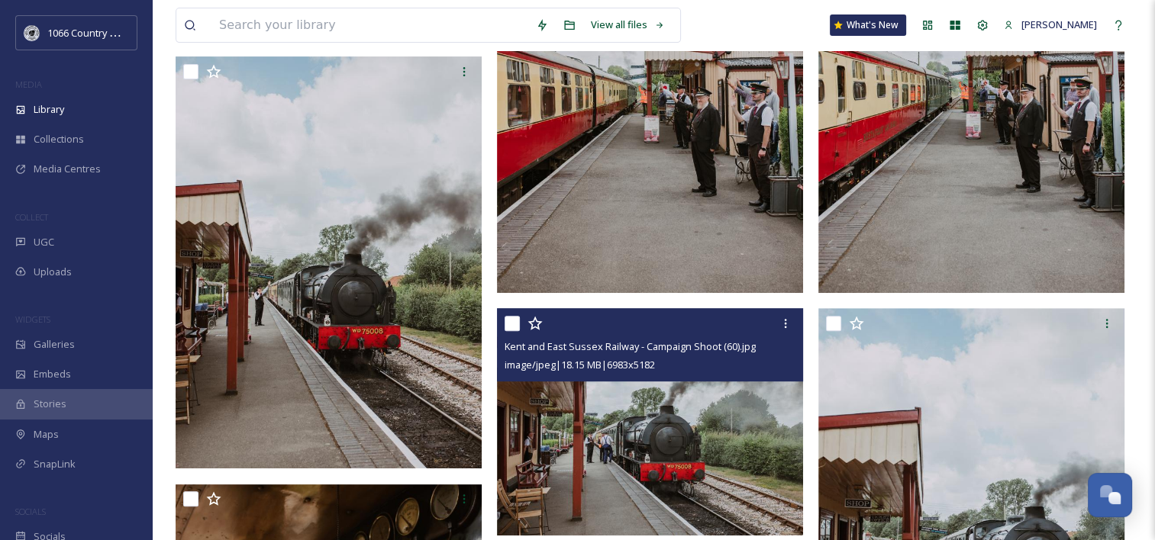
click at [511, 318] on input "checkbox" at bounding box center [512, 323] width 15 height 15
checkbox input "true"
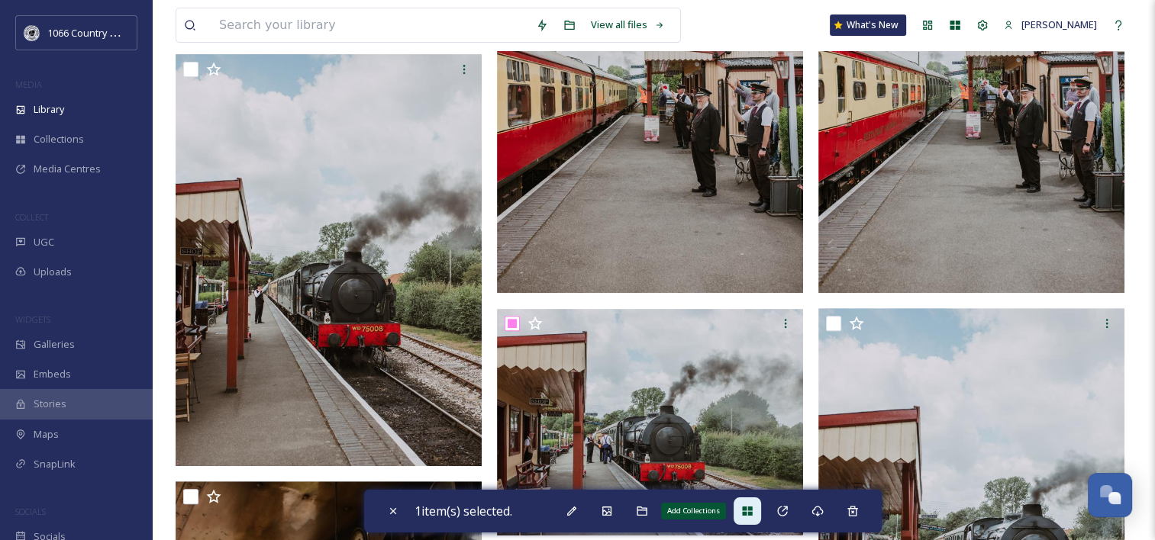
click at [752, 508] on icon at bounding box center [747, 511] width 10 height 9
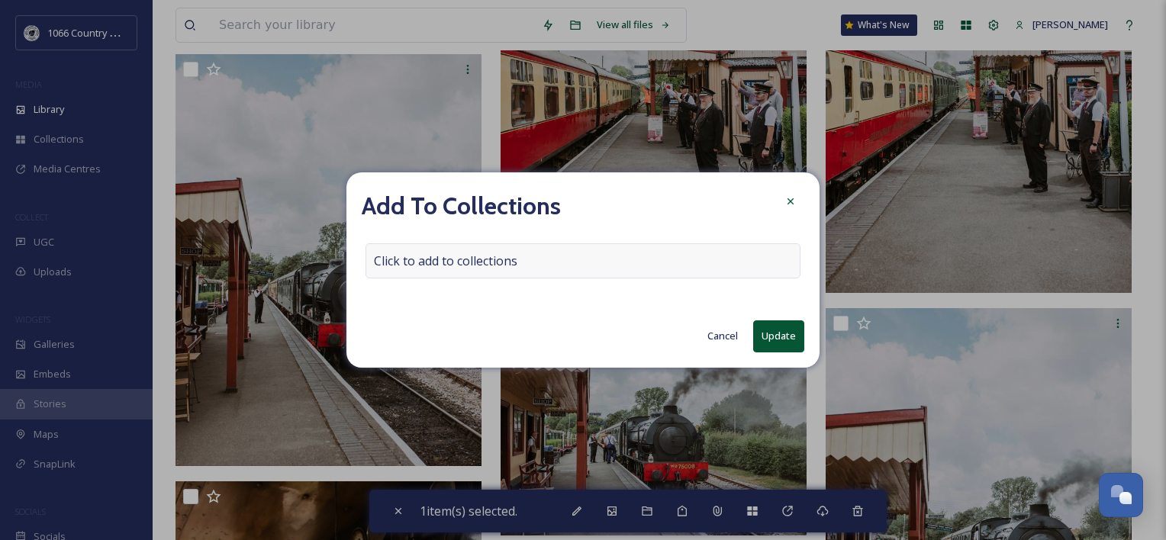
click at [588, 250] on div "Click to add to collections" at bounding box center [583, 260] width 435 height 35
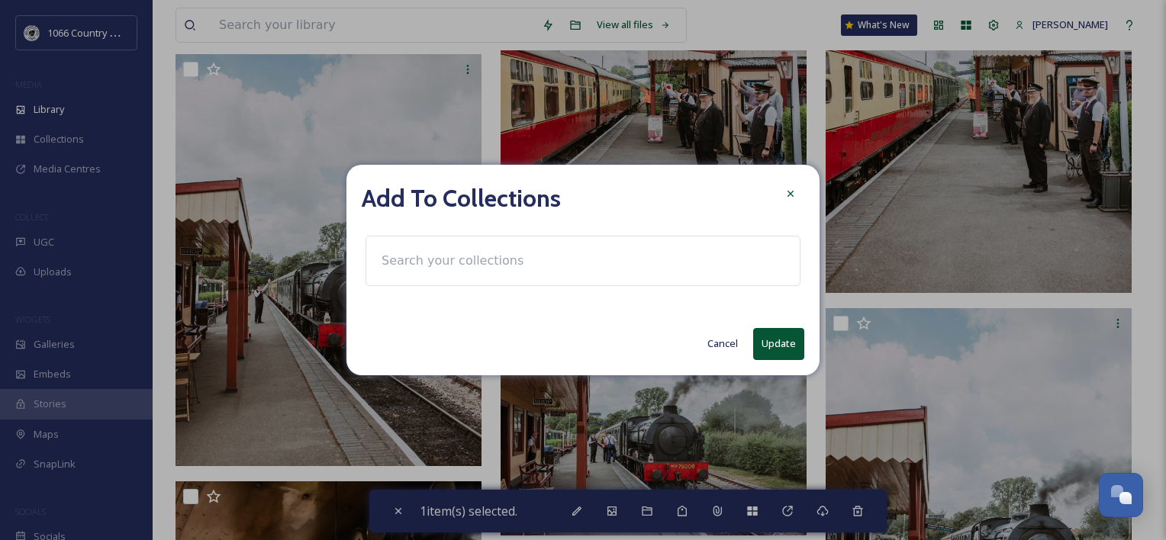
click at [549, 278] on div at bounding box center [583, 261] width 435 height 50
click at [543, 267] on div at bounding box center [583, 261] width 435 height 50
click at [549, 258] on div at bounding box center [583, 261] width 435 height 50
click at [482, 256] on input at bounding box center [458, 261] width 168 height 34
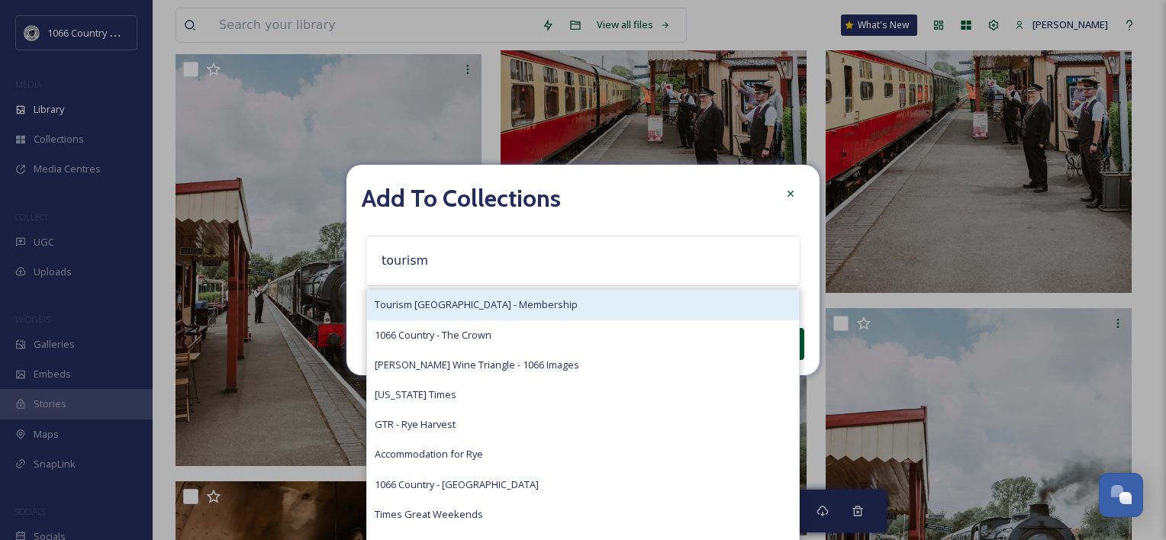
type input "tourism"
click at [490, 298] on span "Tourism [GEOGRAPHIC_DATA] - Membership" at bounding box center [476, 305] width 203 height 15
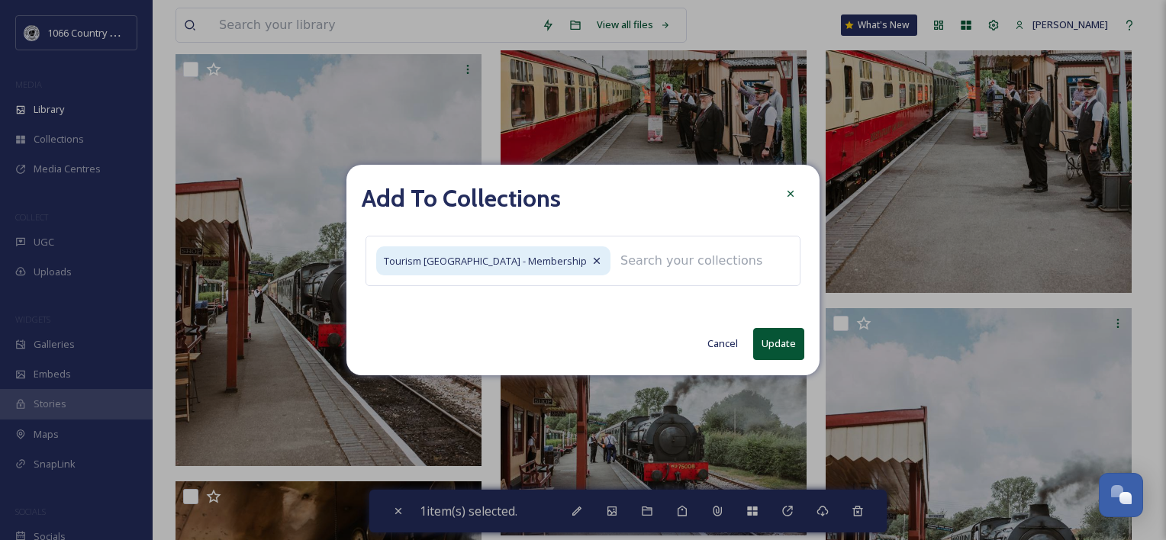
click at [765, 347] on button "Update" at bounding box center [778, 343] width 51 height 31
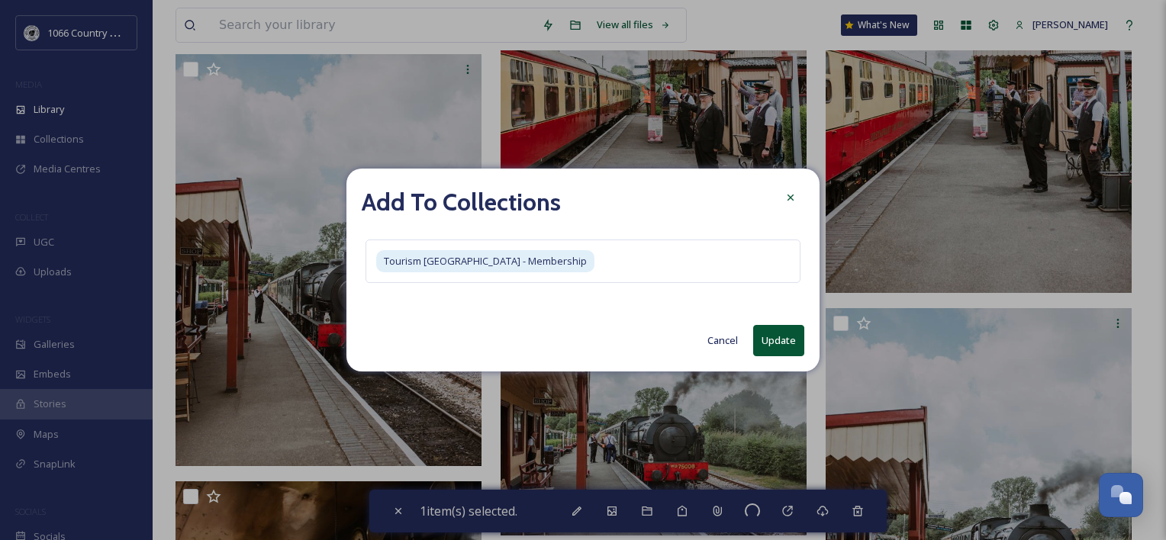
checkbox input "false"
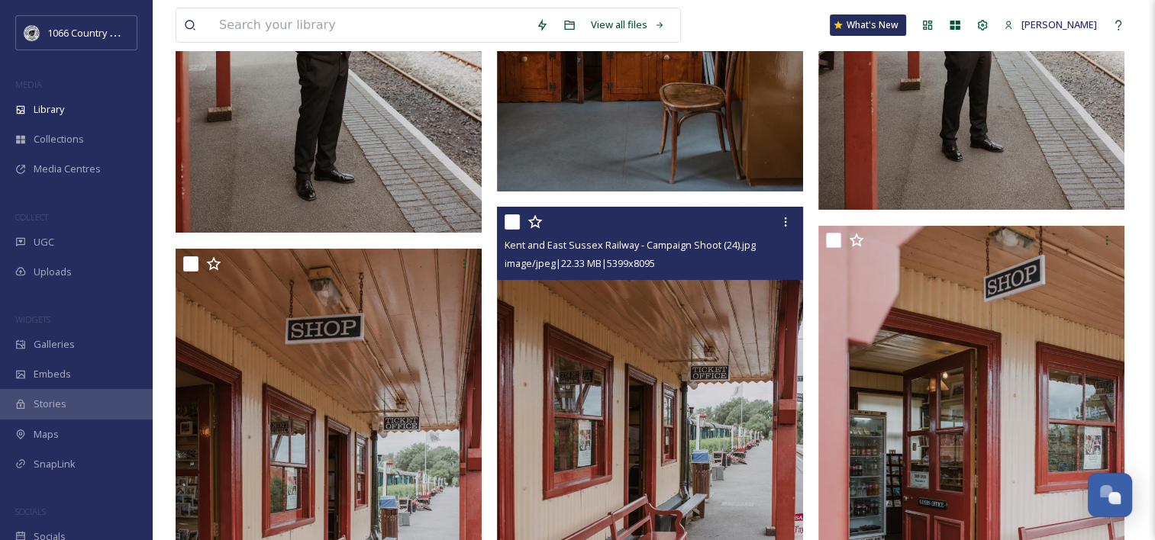
scroll to position [5725, 0]
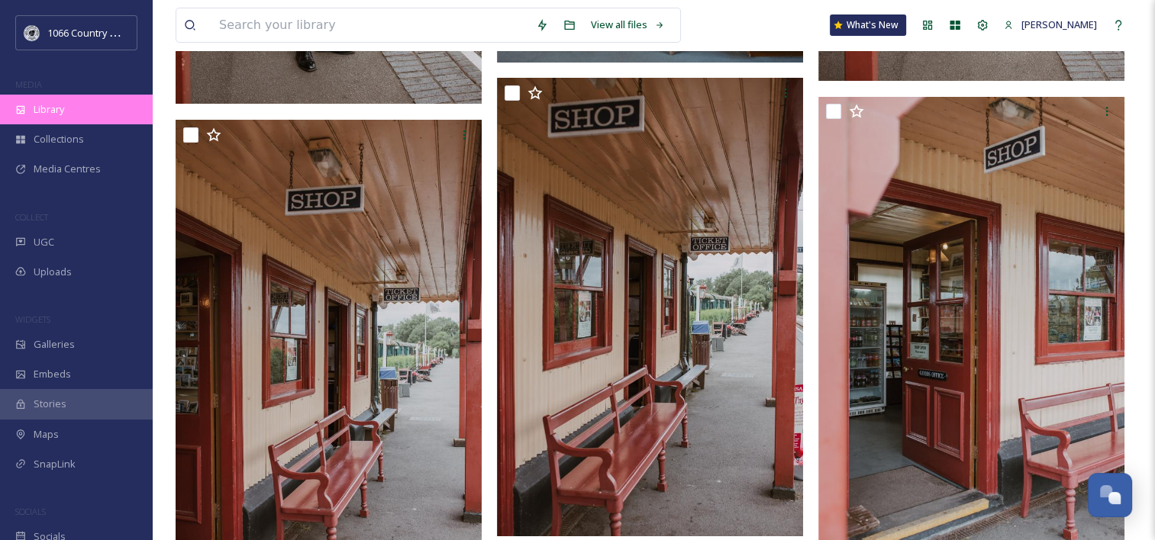
click at [107, 103] on div "Library" at bounding box center [76, 110] width 153 height 30
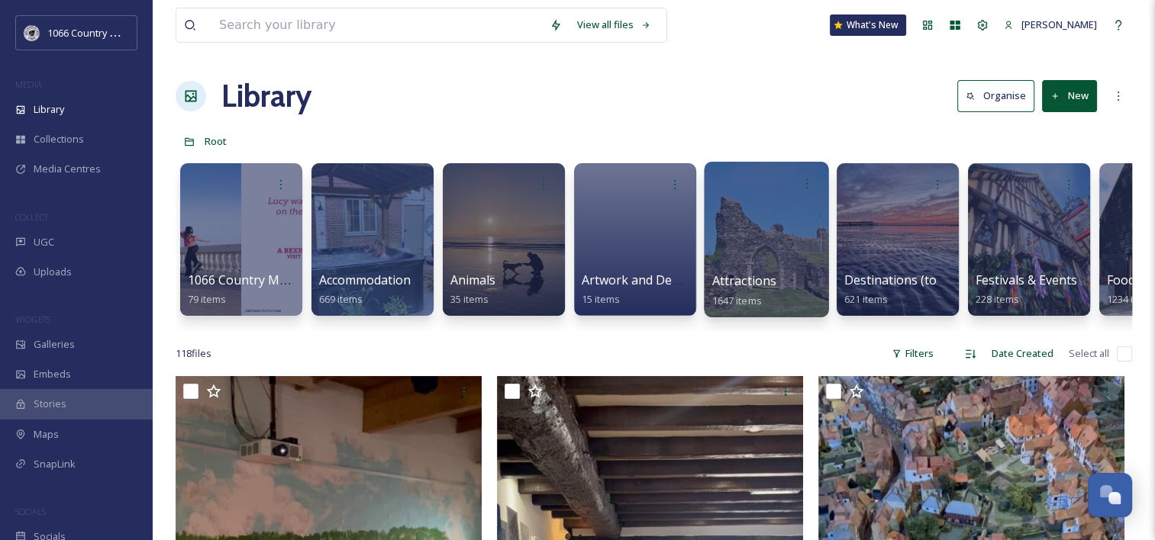
click at [781, 223] on div at bounding box center [766, 240] width 124 height 156
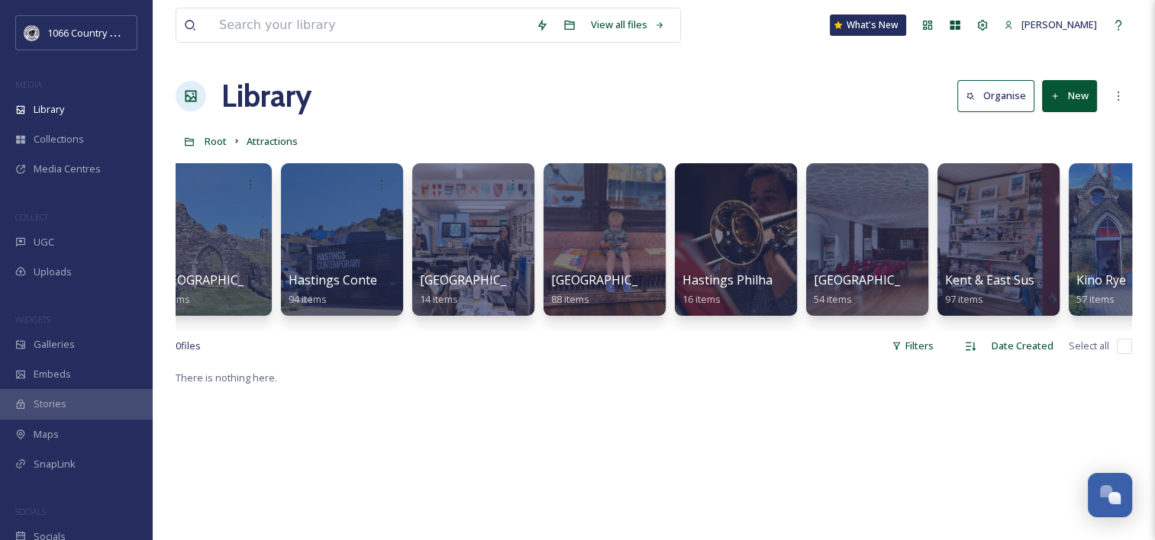
scroll to position [0, 3214]
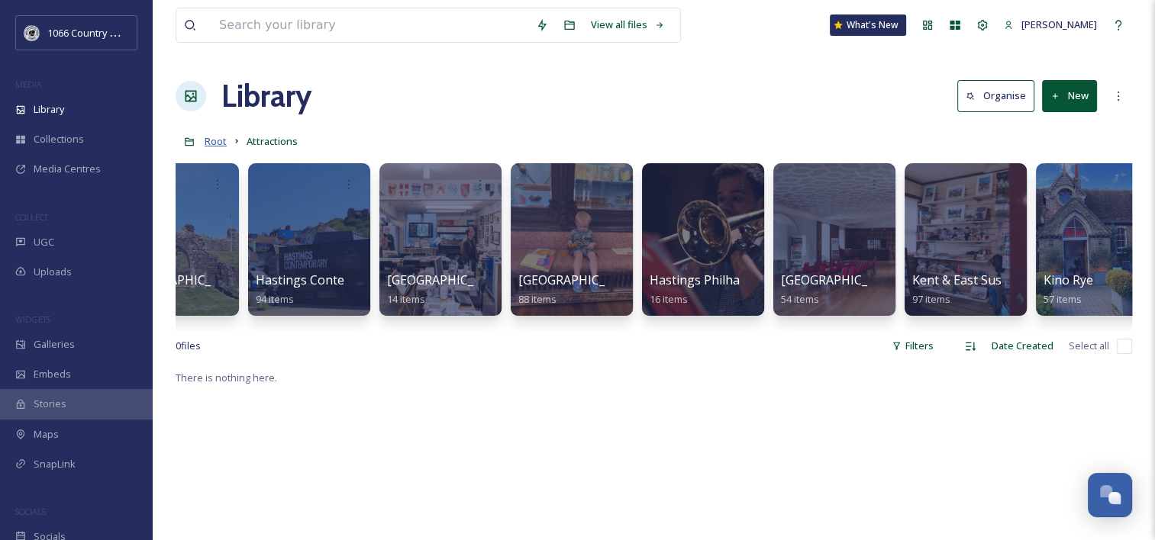
click at [214, 137] on span "Root" at bounding box center [216, 141] width 22 height 14
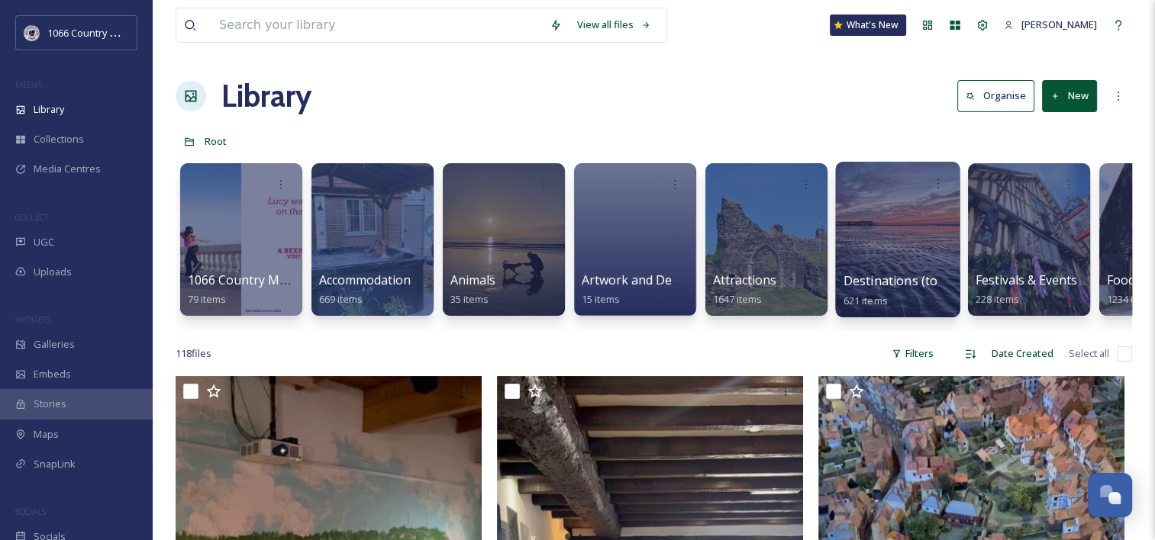
click at [911, 234] on div at bounding box center [897, 240] width 124 height 156
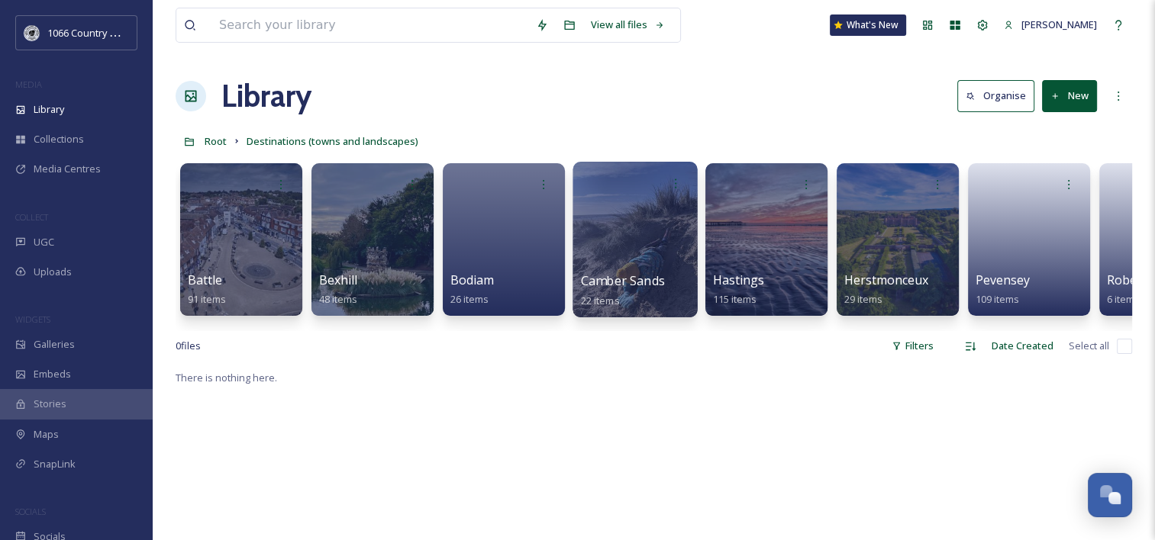
click at [629, 237] on div at bounding box center [634, 240] width 124 height 156
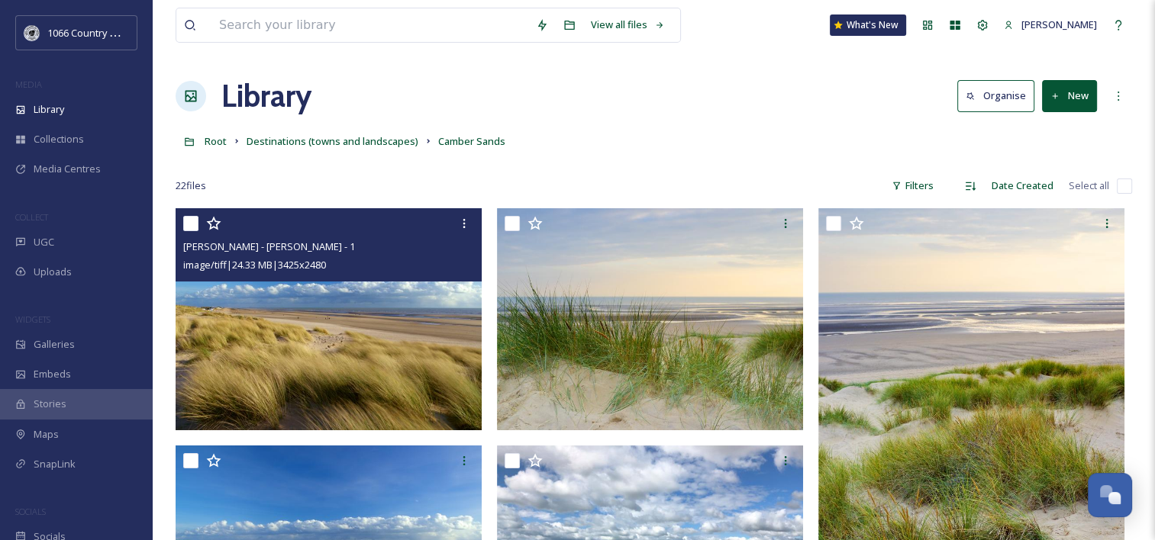
click at [192, 220] on input "checkbox" at bounding box center [190, 223] width 15 height 15
checkbox input "true"
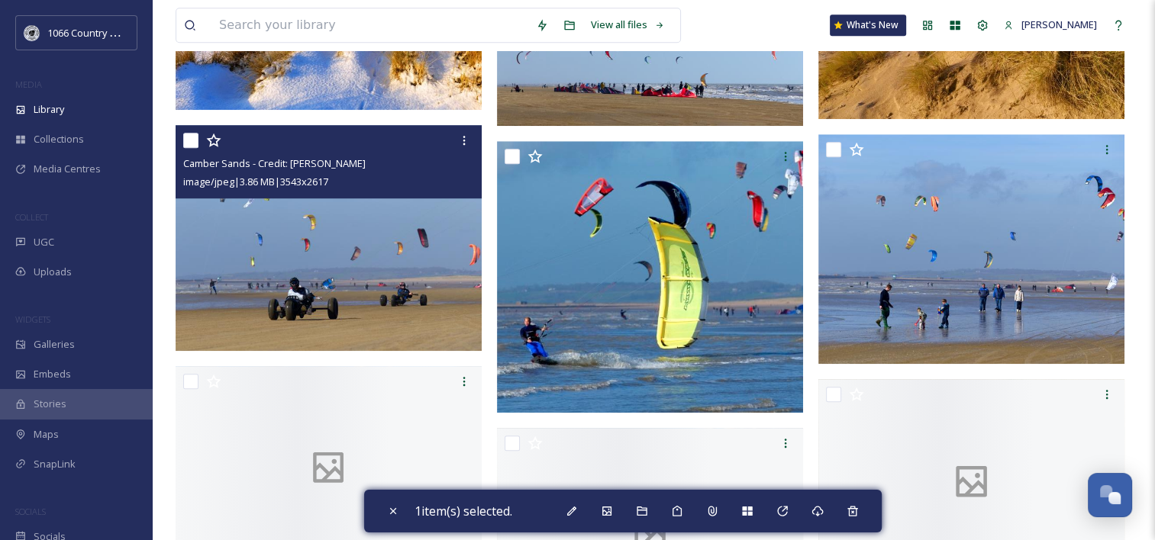
scroll to position [1221, 0]
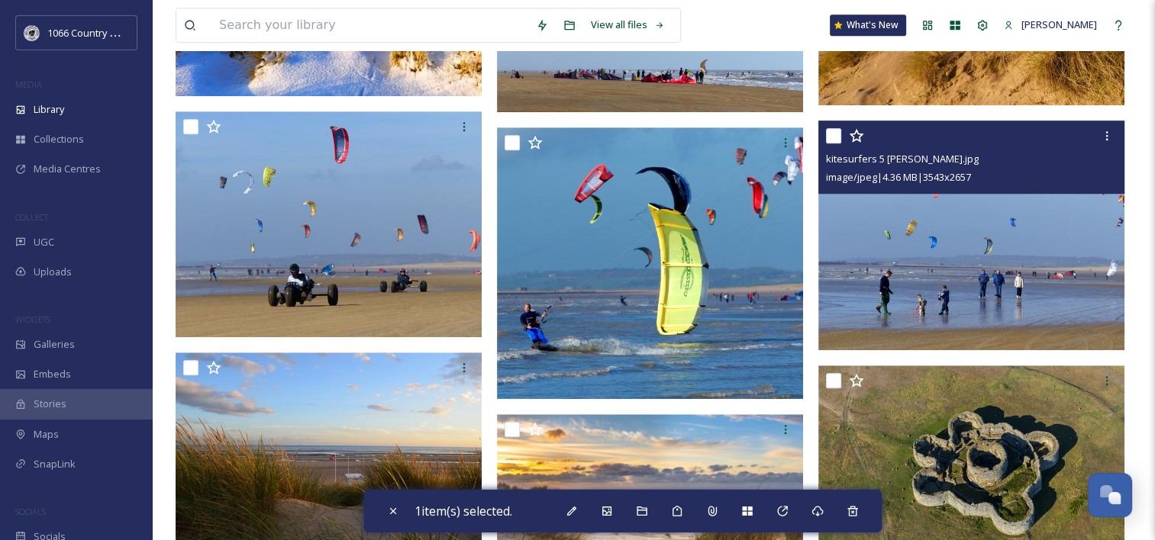
click at [830, 132] on input "checkbox" at bounding box center [833, 135] width 15 height 15
checkbox input "true"
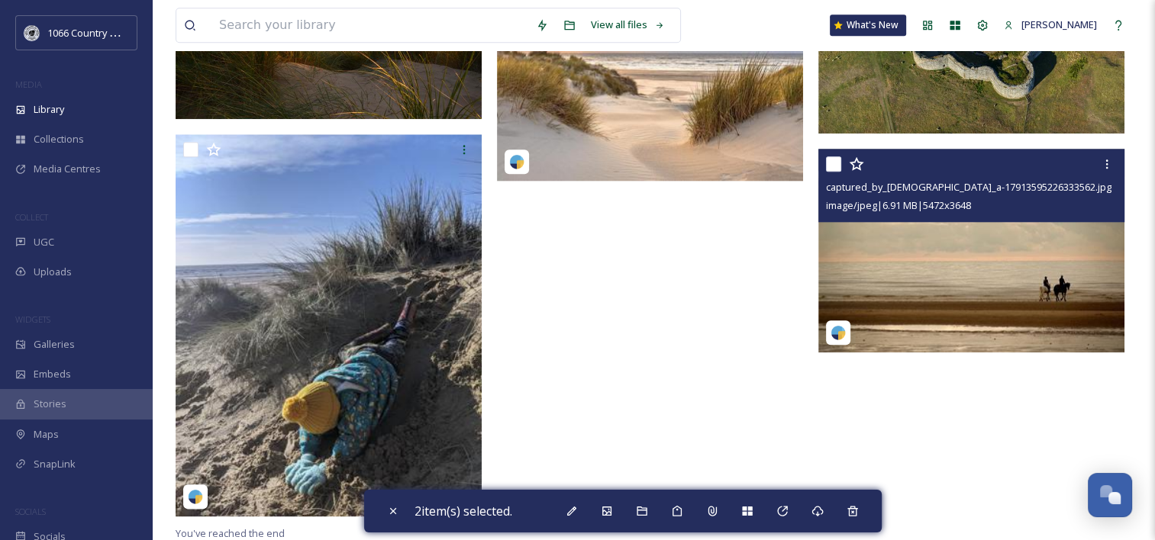
scroll to position [1659, 0]
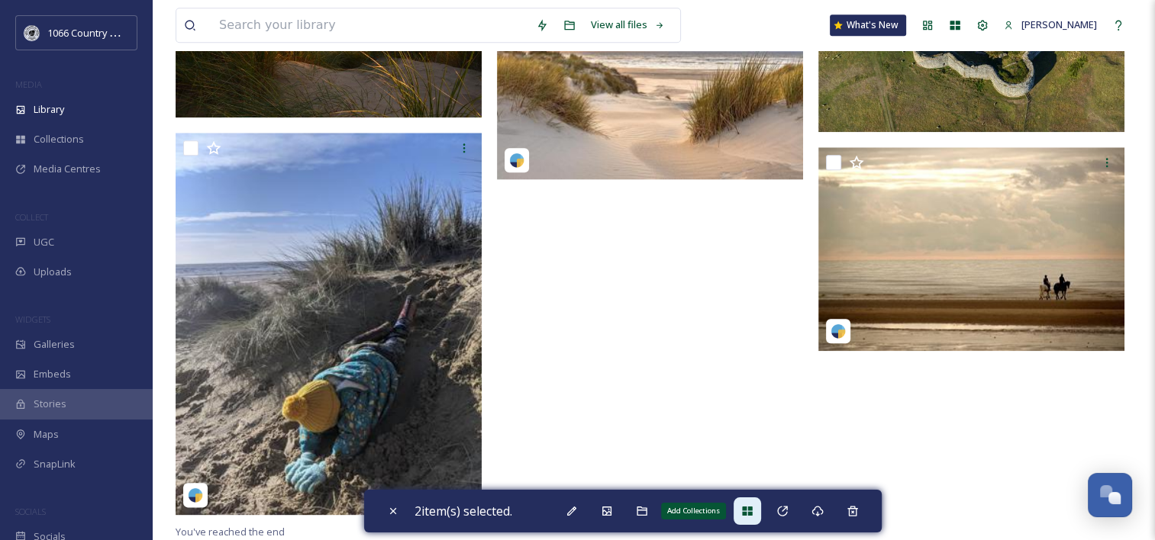
click at [746, 506] on icon at bounding box center [747, 511] width 12 height 12
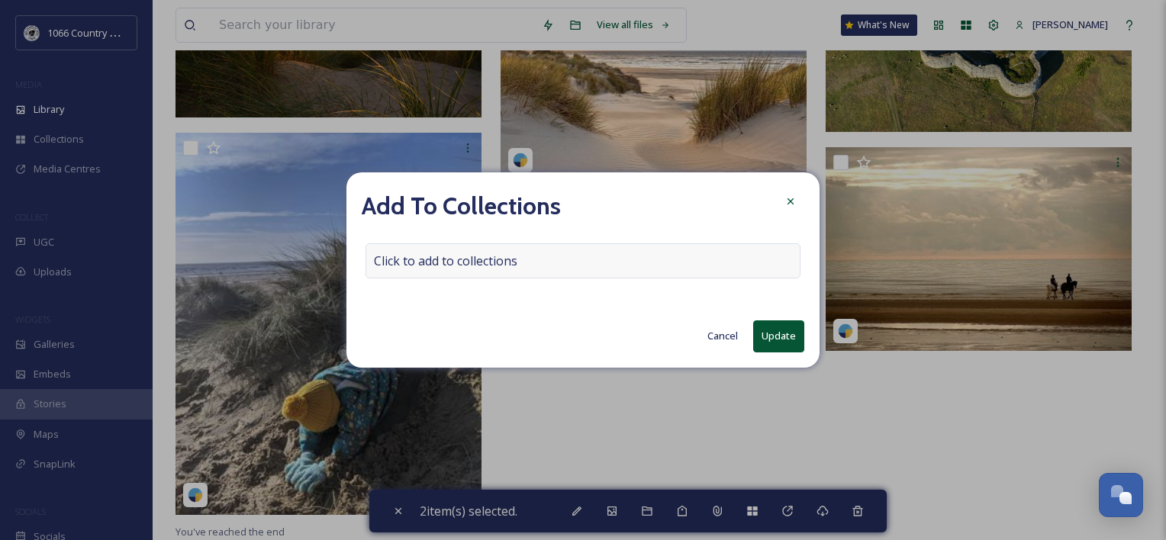
click at [487, 260] on span "Click to add to collections" at bounding box center [445, 261] width 143 height 18
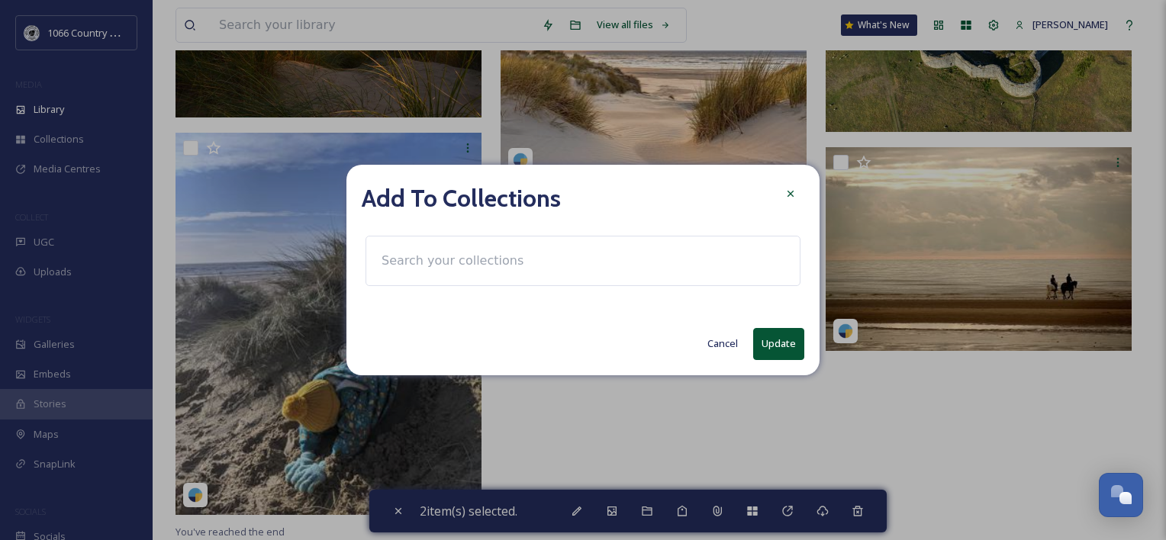
click at [482, 261] on input at bounding box center [458, 261] width 168 height 34
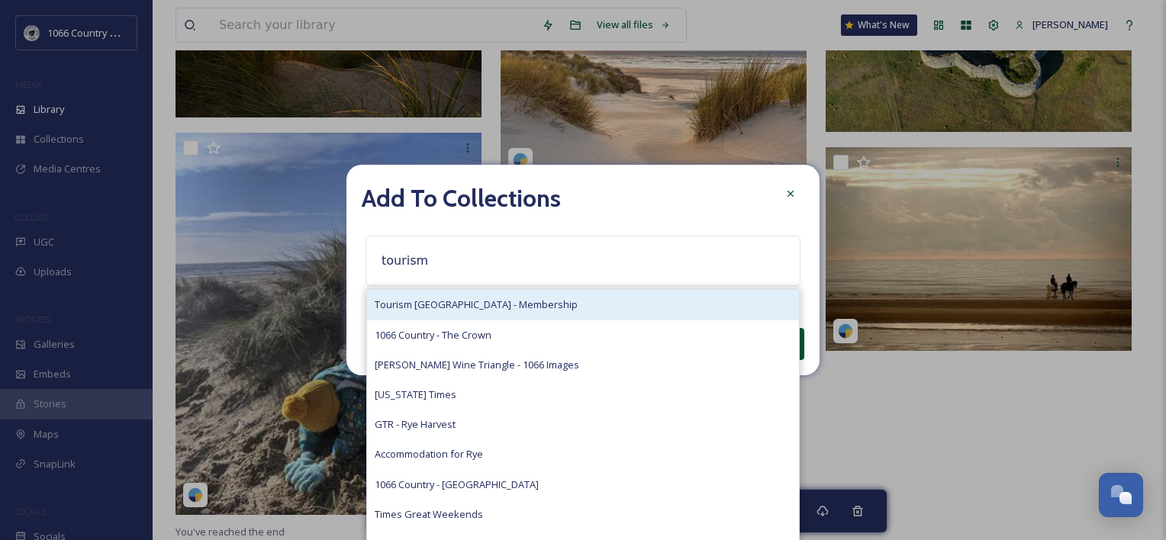
type input "tourism"
click at [479, 302] on span "Tourism [GEOGRAPHIC_DATA] - Membership" at bounding box center [476, 305] width 203 height 15
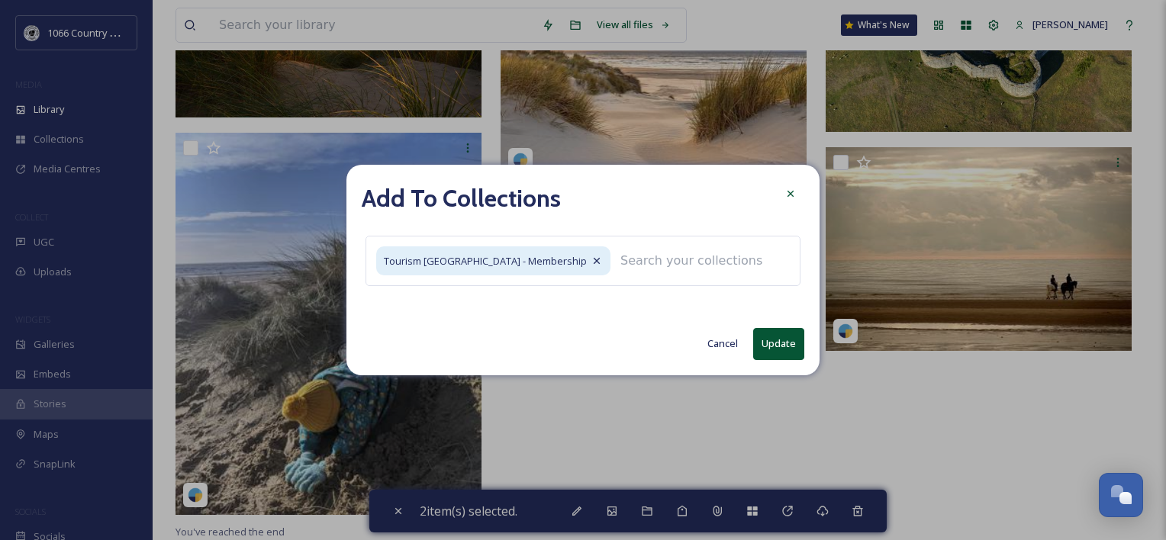
click at [789, 350] on button "Update" at bounding box center [778, 343] width 51 height 31
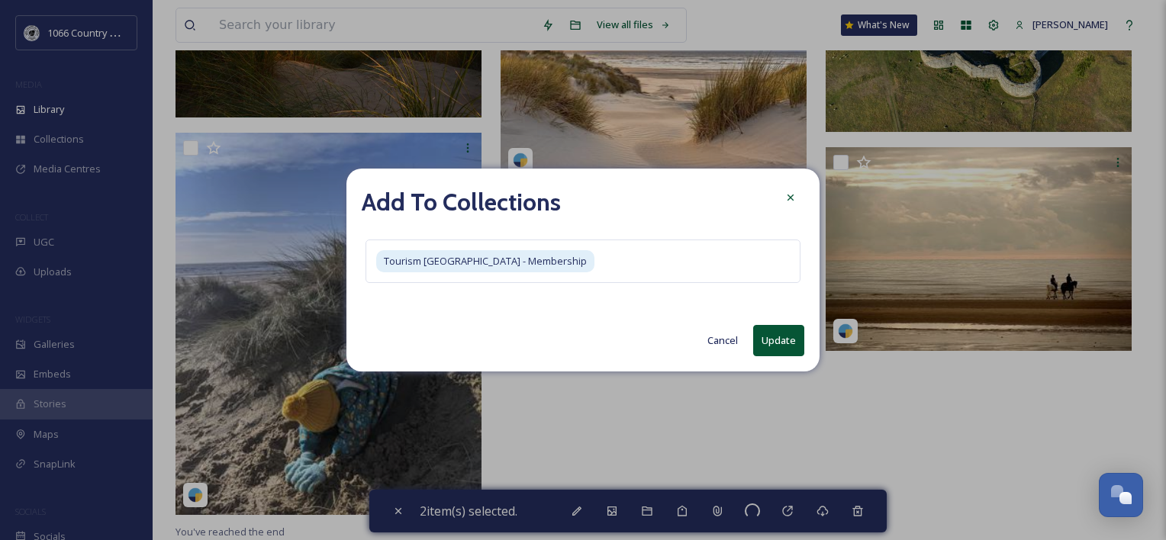
checkbox input "false"
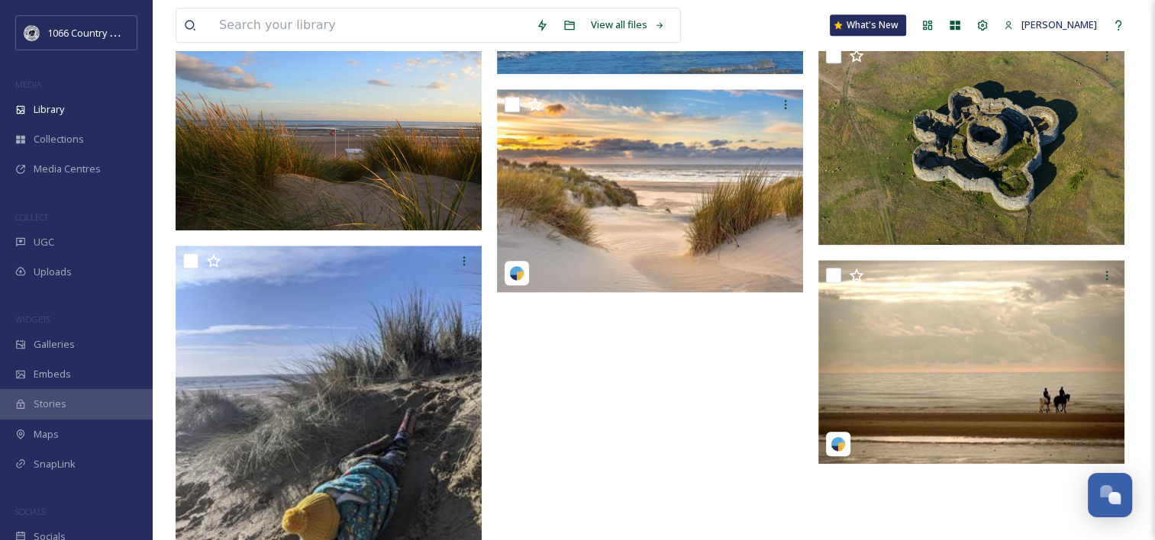
scroll to position [1430, 0]
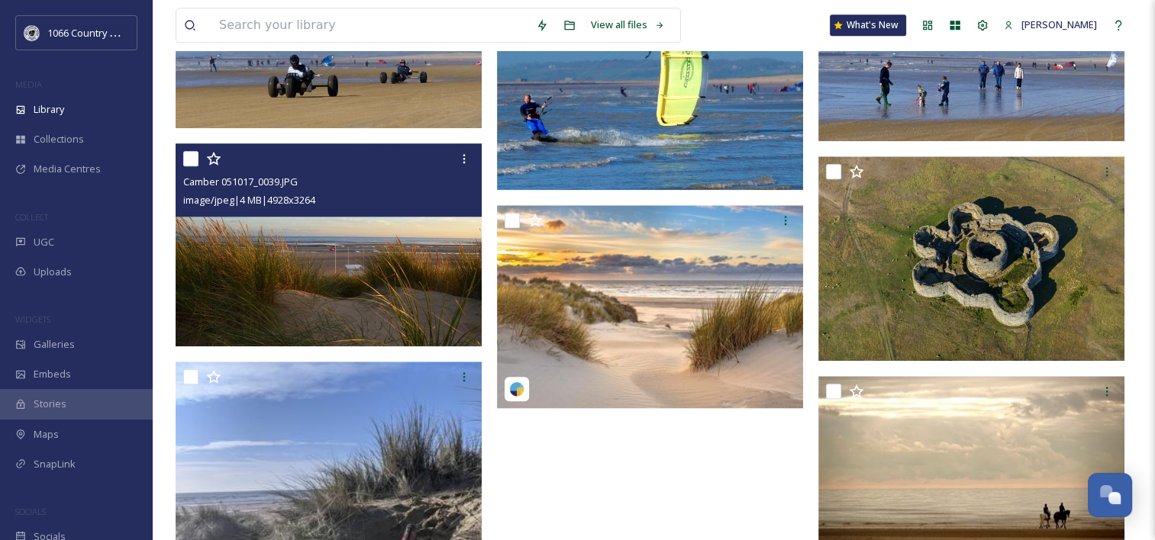
click at [369, 256] on img at bounding box center [329, 244] width 306 height 203
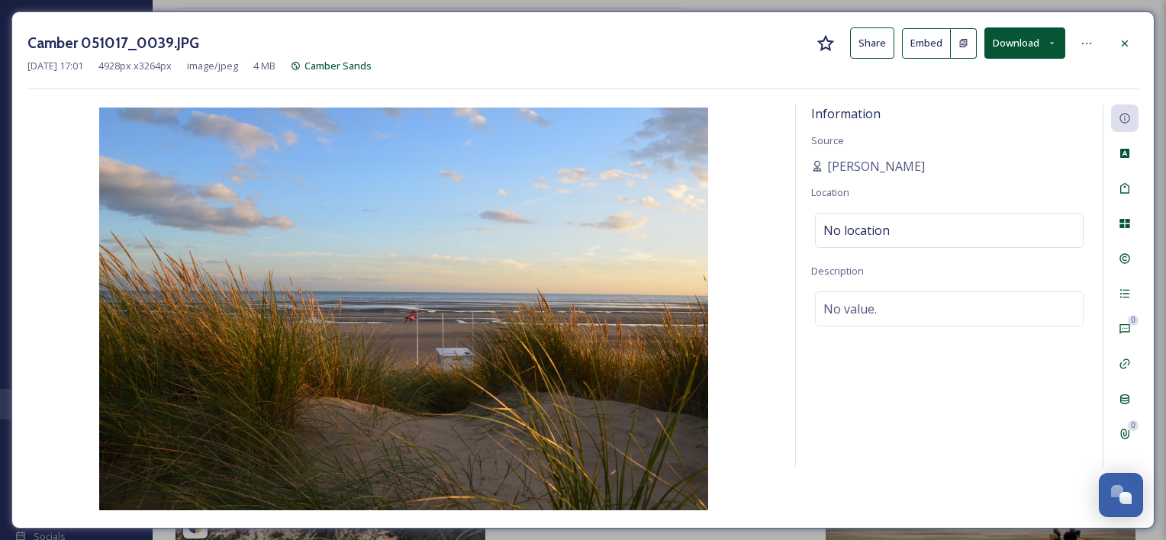
click at [1139, 45] on div "Camber 051017_0039.JPG Share Embed Download Dec 05 2022 17:01 4928 px x 3264 px…" at bounding box center [582, 269] width 1143 height 517
click at [1133, 45] on div at bounding box center [1124, 43] width 27 height 27
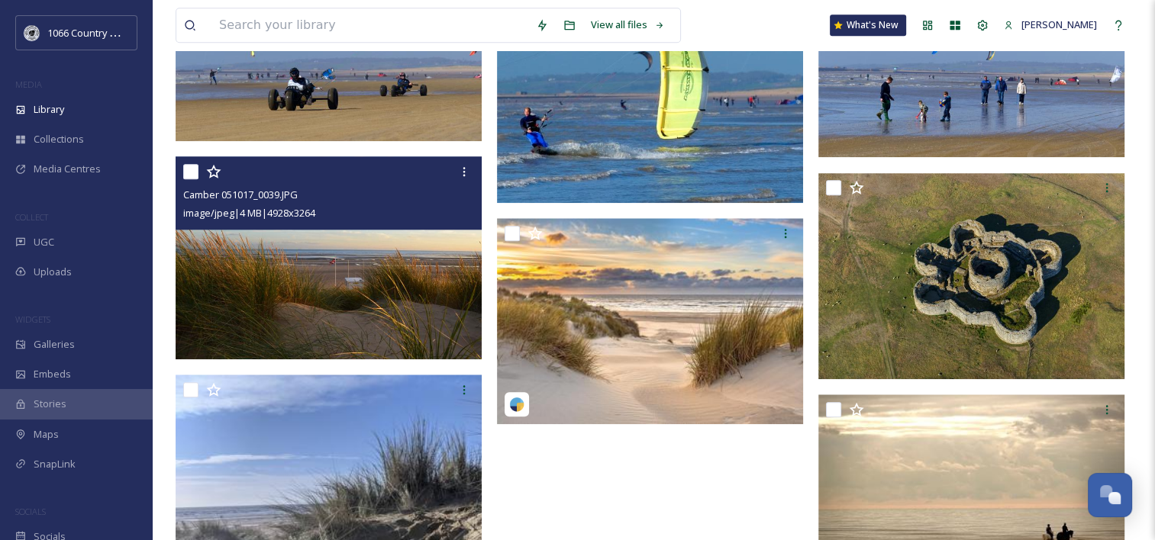
click at [191, 171] on input "checkbox" at bounding box center [190, 171] width 15 height 15
checkbox input "true"
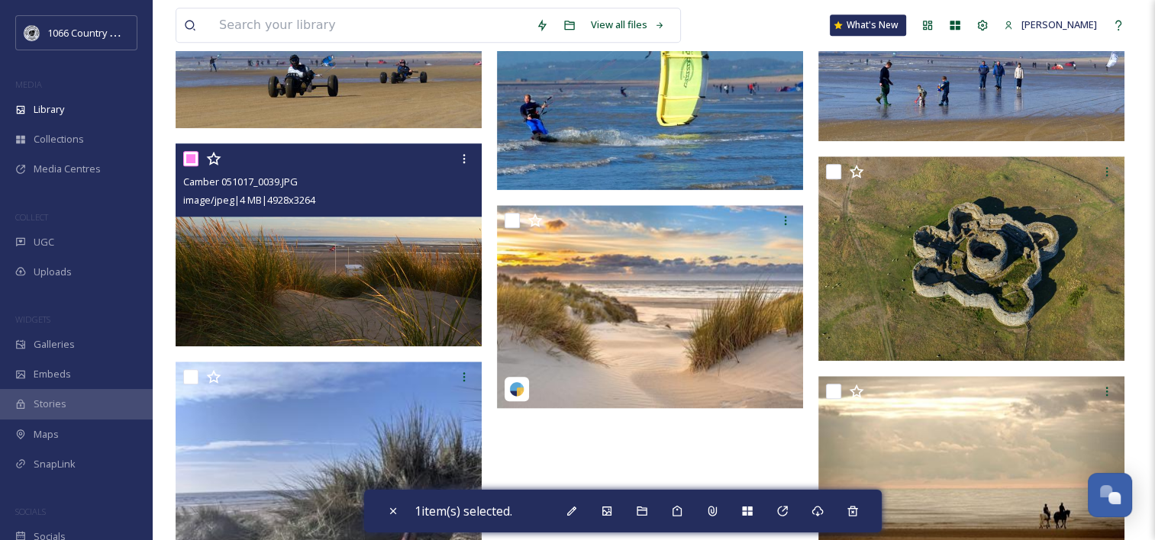
scroll to position [1417, 0]
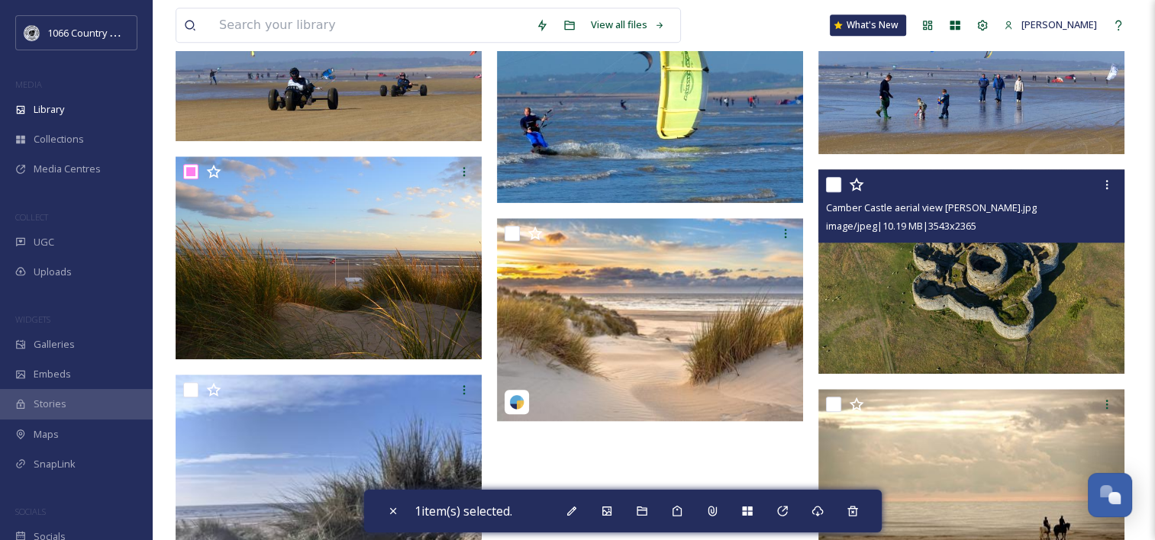
click at [836, 184] on input "checkbox" at bounding box center [833, 184] width 15 height 15
checkbox input "true"
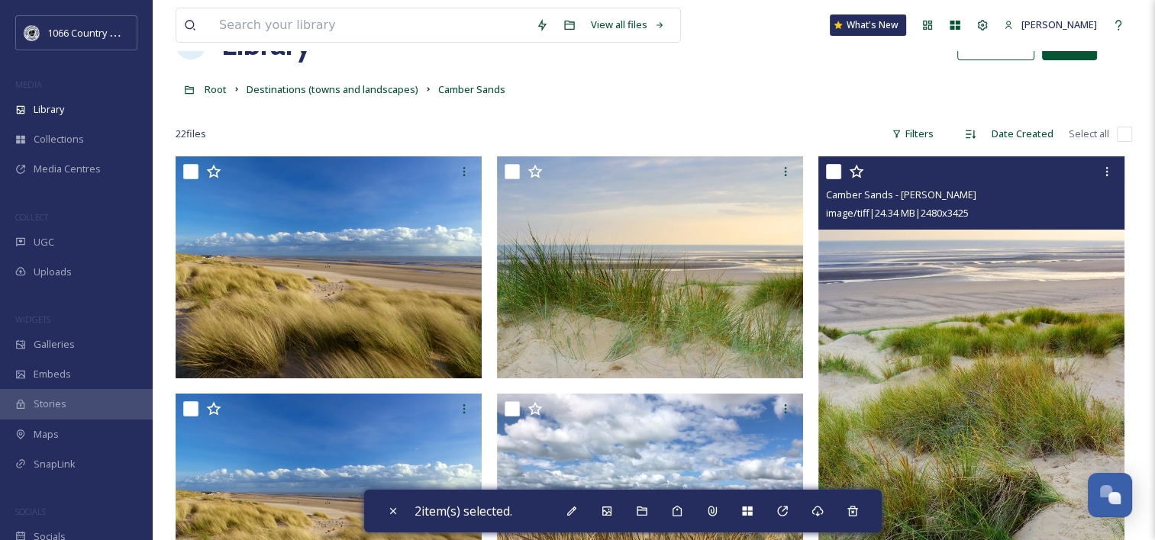
scroll to position [0, 0]
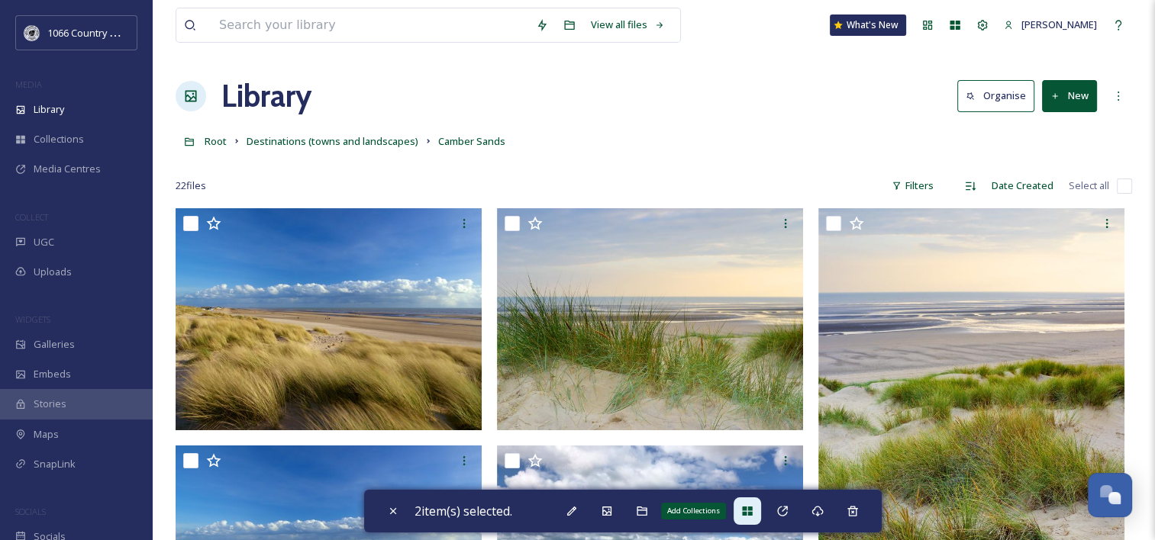
click at [743, 507] on div "Add Collections" at bounding box center [746, 511] width 27 height 27
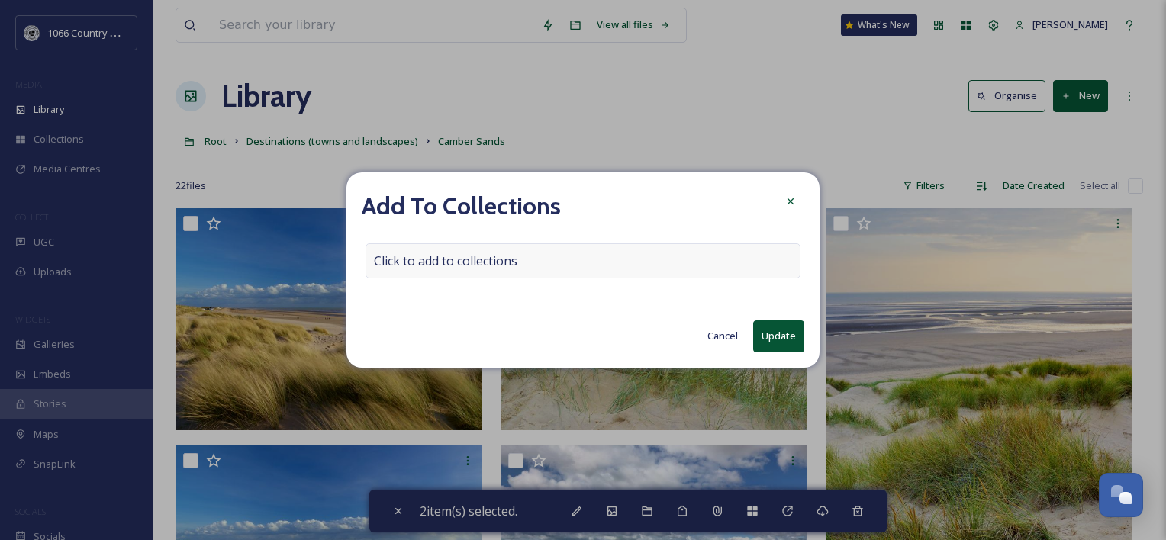
click at [605, 266] on div "Click to add to collections" at bounding box center [583, 260] width 435 height 35
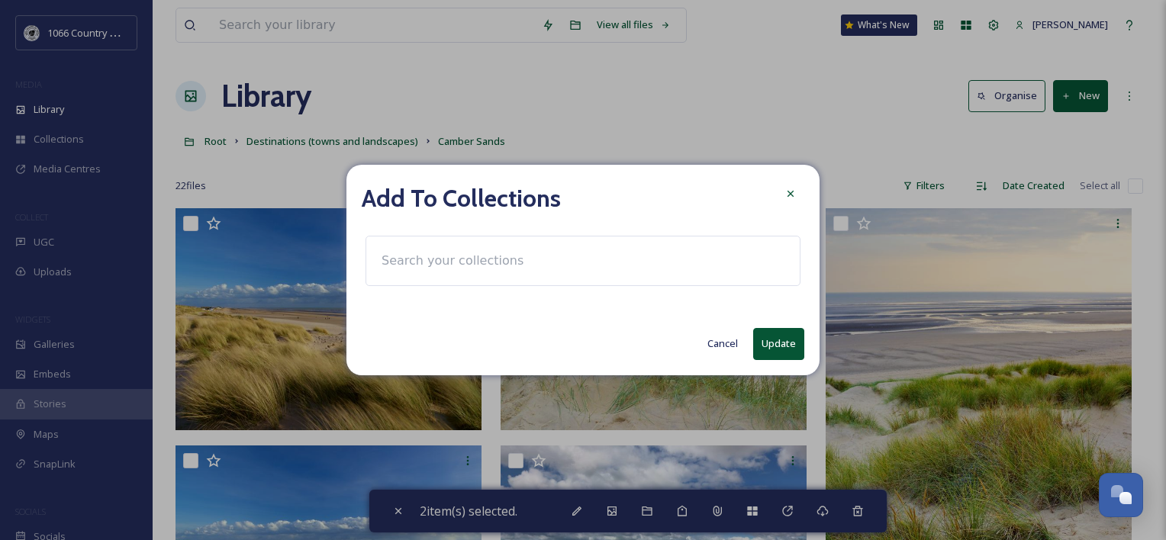
click at [568, 266] on div at bounding box center [583, 261] width 435 height 50
click at [484, 252] on input at bounding box center [458, 261] width 168 height 34
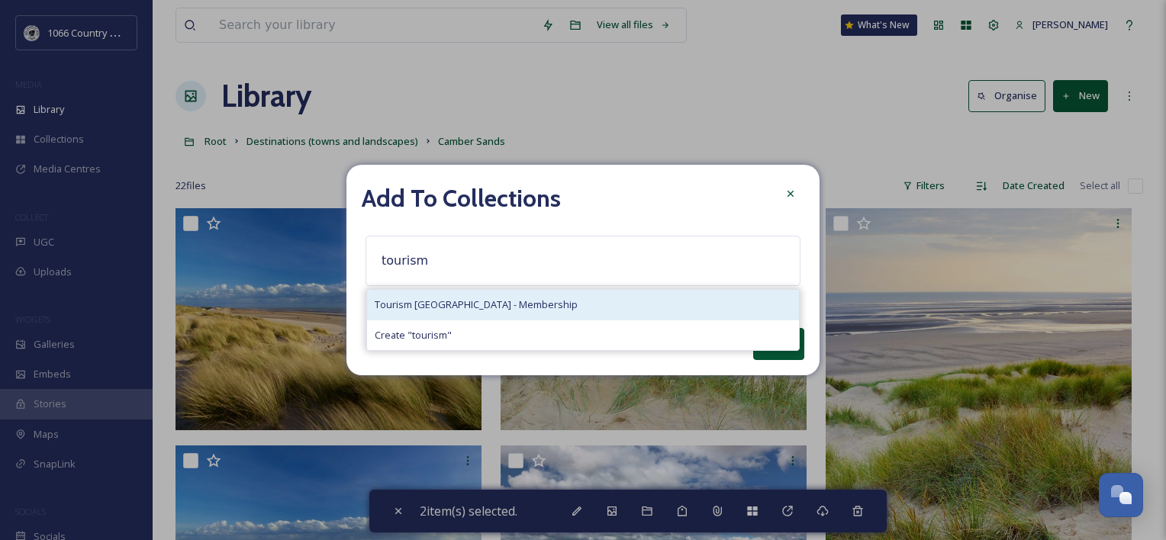
type input "tourism"
click at [485, 305] on span "Tourism [GEOGRAPHIC_DATA] - Membership" at bounding box center [476, 305] width 203 height 15
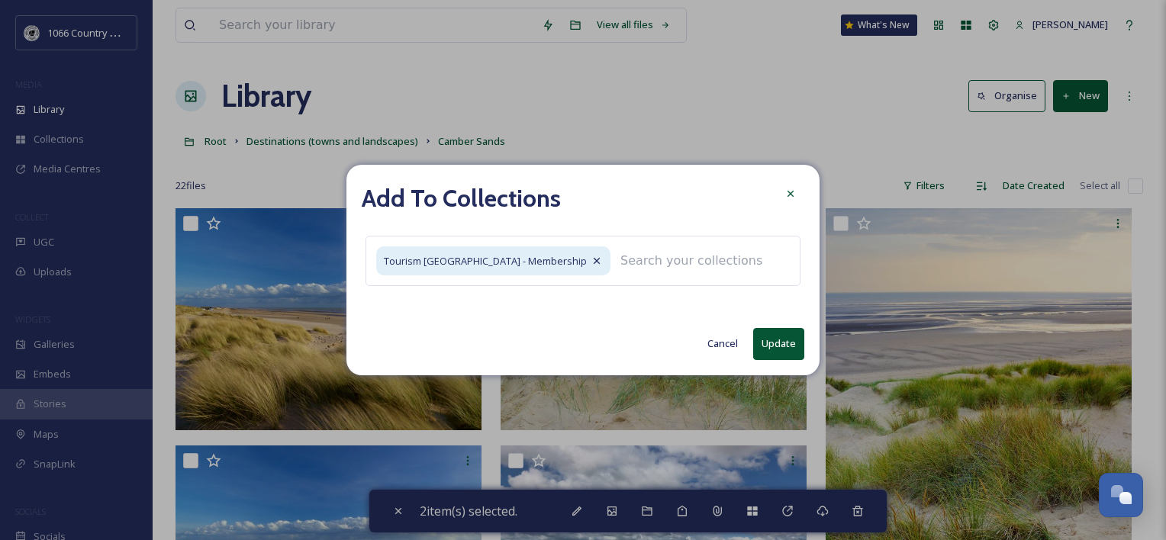
click at [770, 344] on button "Update" at bounding box center [778, 343] width 51 height 31
checkbox input "false"
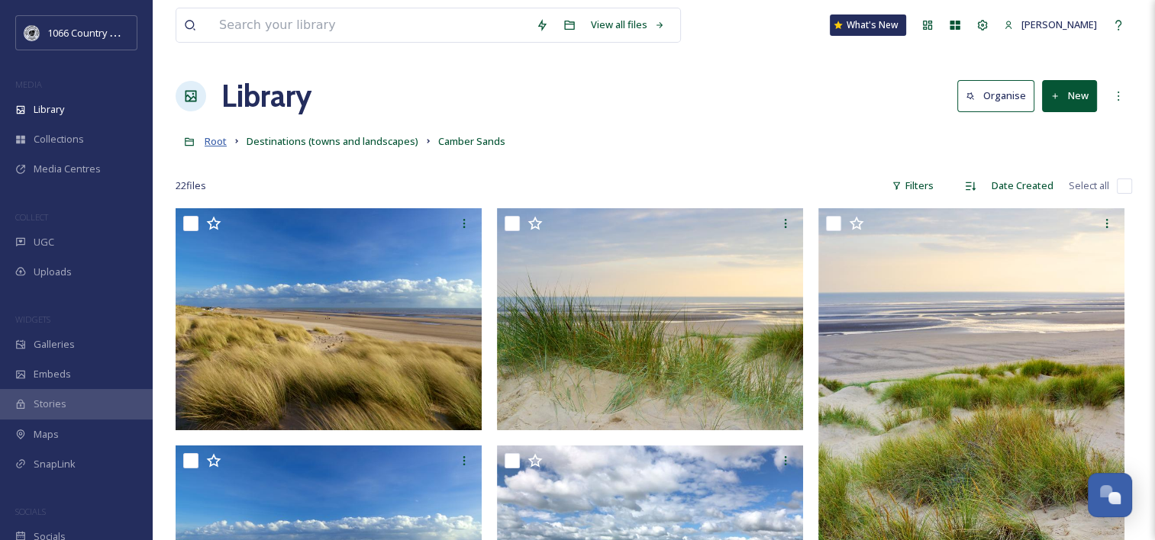
click at [217, 142] on span "Root" at bounding box center [216, 141] width 22 height 14
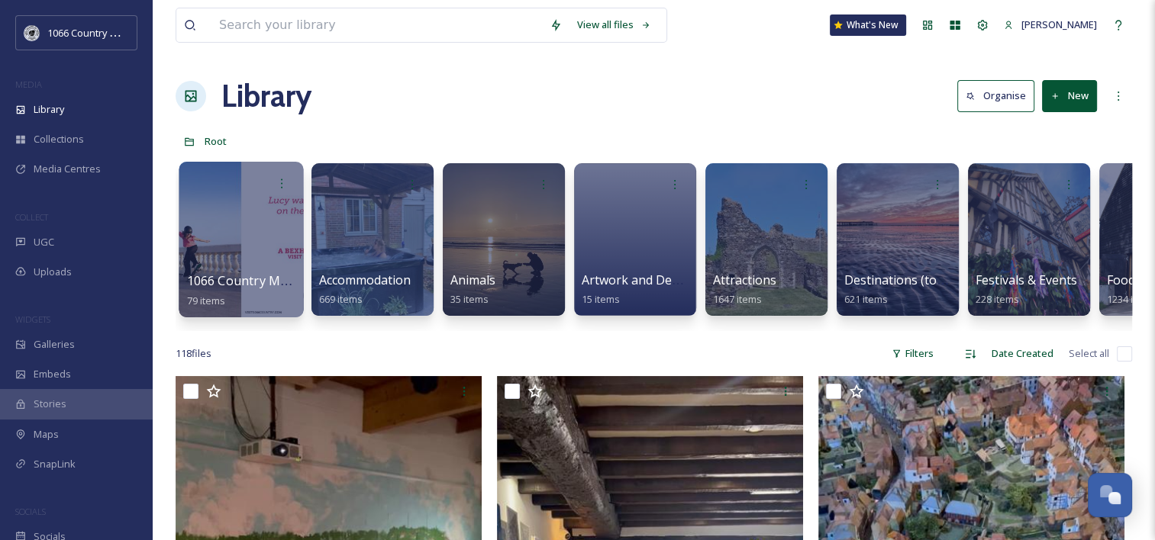
click at [227, 208] on div at bounding box center [241, 240] width 124 height 156
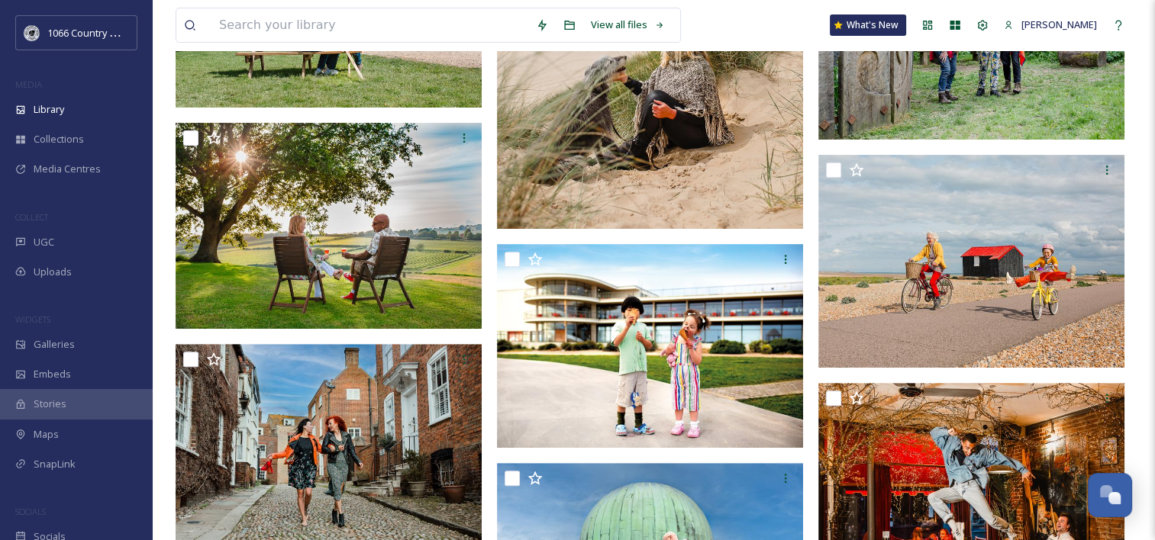
scroll to position [305, 0]
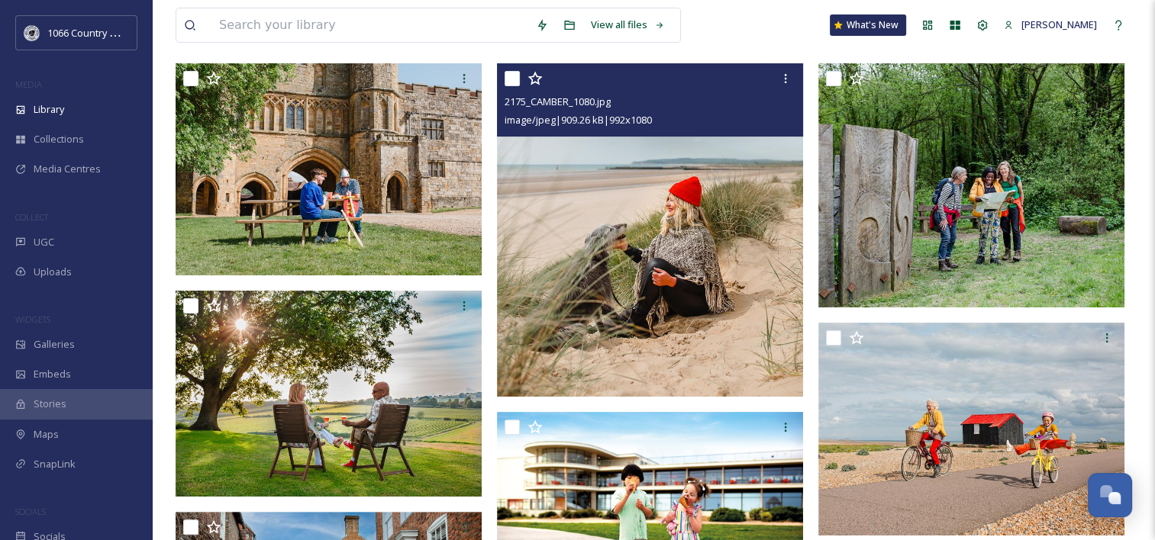
click at [514, 81] on input "checkbox" at bounding box center [512, 78] width 15 height 15
checkbox input "true"
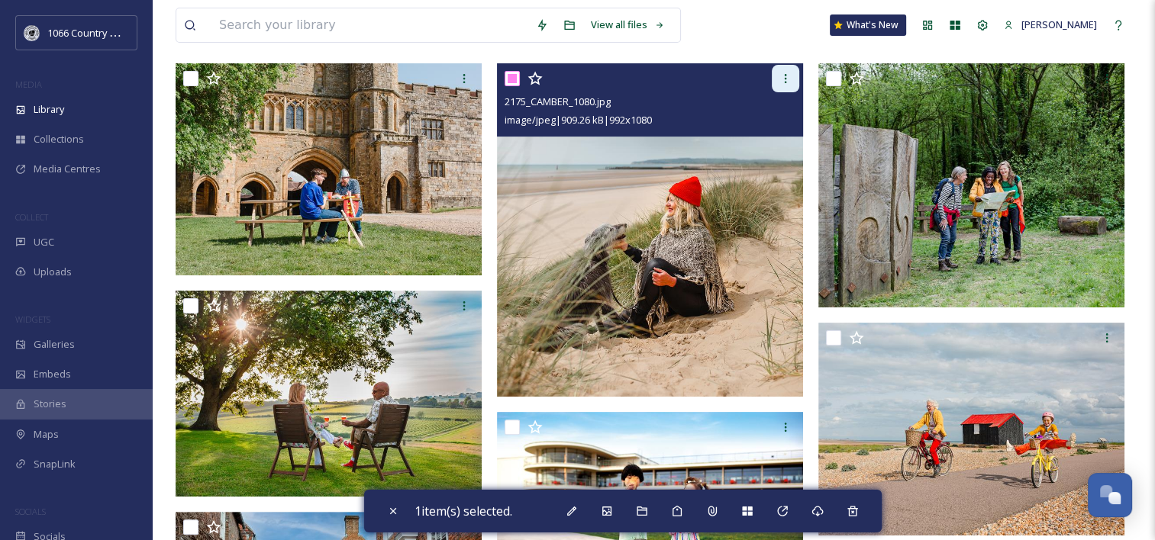
click at [788, 82] on icon at bounding box center [785, 79] width 12 height 12
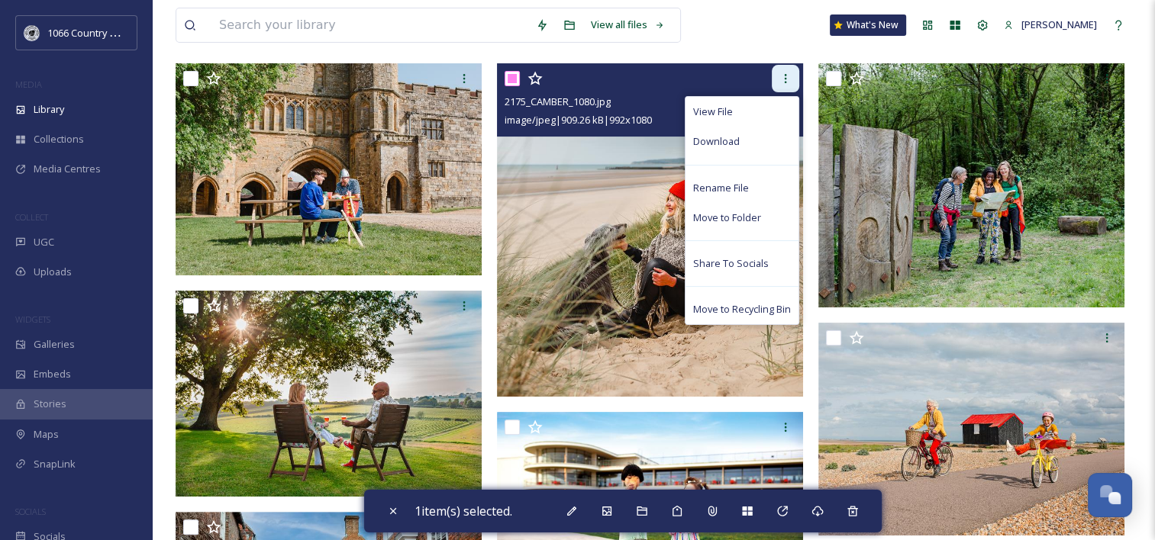
click at [788, 84] on icon at bounding box center [785, 79] width 12 height 12
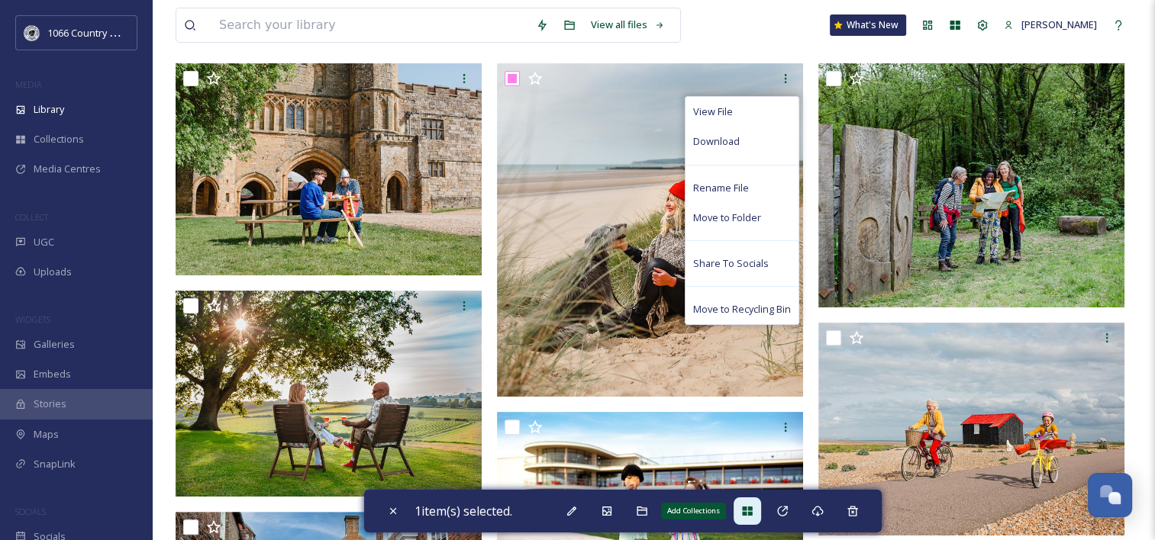
click at [746, 517] on icon at bounding box center [747, 511] width 12 height 12
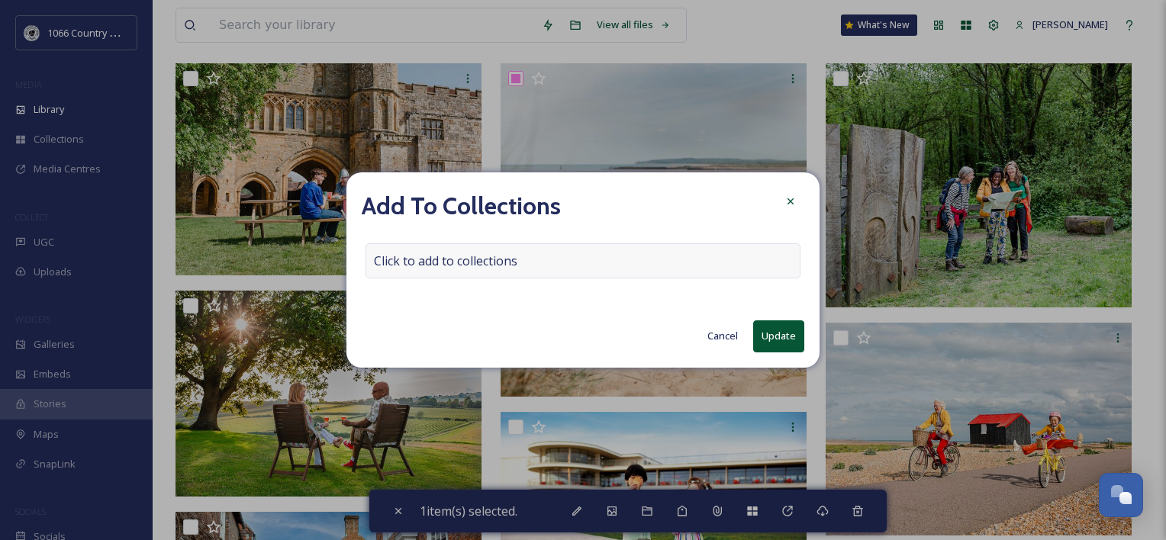
click at [463, 264] on span "Click to add to collections" at bounding box center [445, 261] width 143 height 18
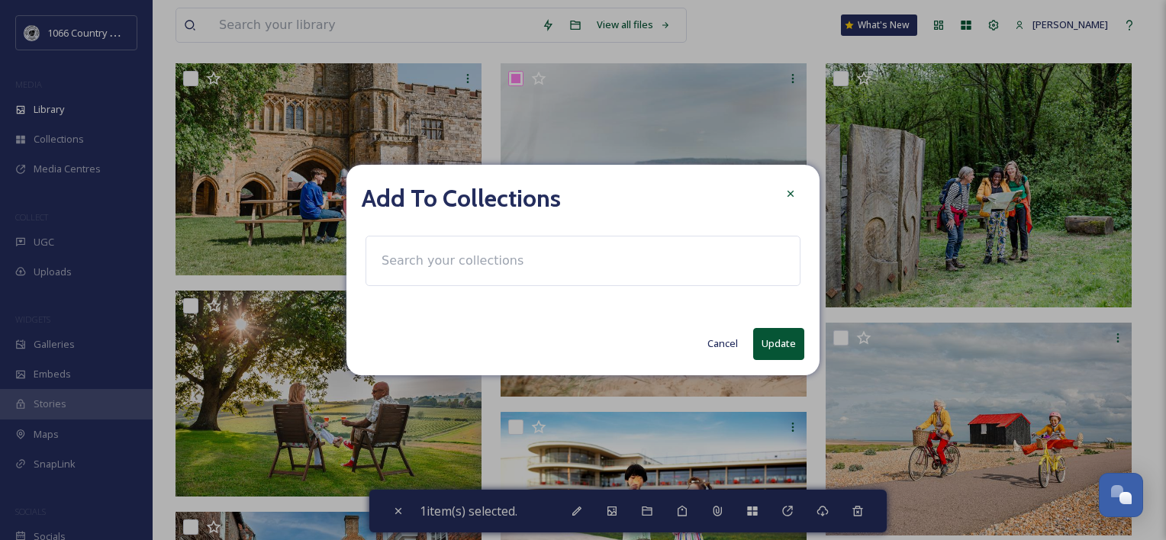
click at [459, 264] on input at bounding box center [458, 261] width 168 height 34
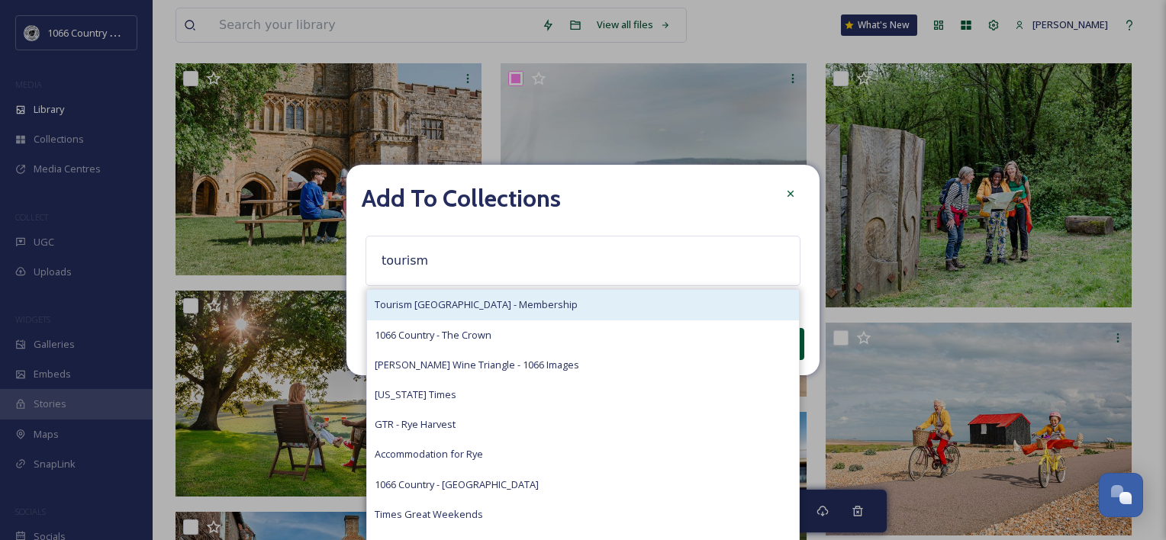
type input "tourism"
click at [459, 305] on span "Tourism [GEOGRAPHIC_DATA] - Membership" at bounding box center [476, 305] width 203 height 15
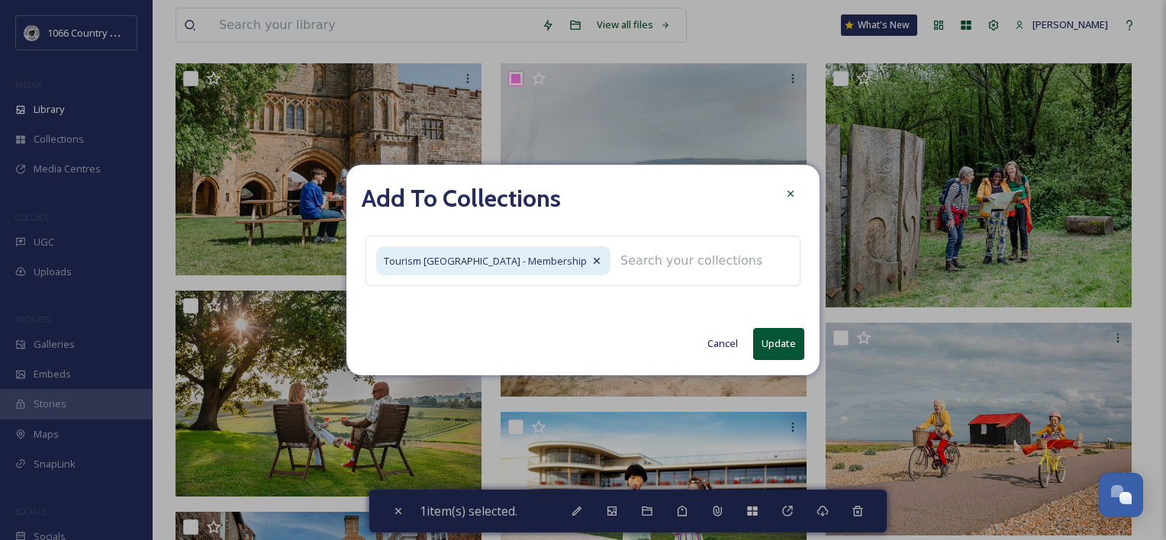
click at [787, 354] on button "Update" at bounding box center [778, 343] width 51 height 31
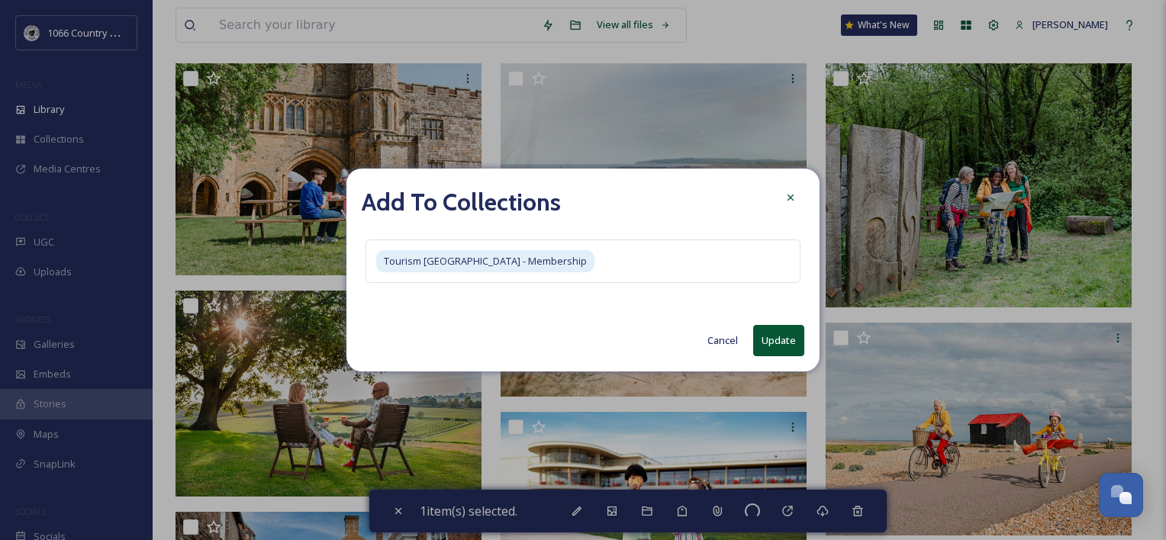
checkbox input "false"
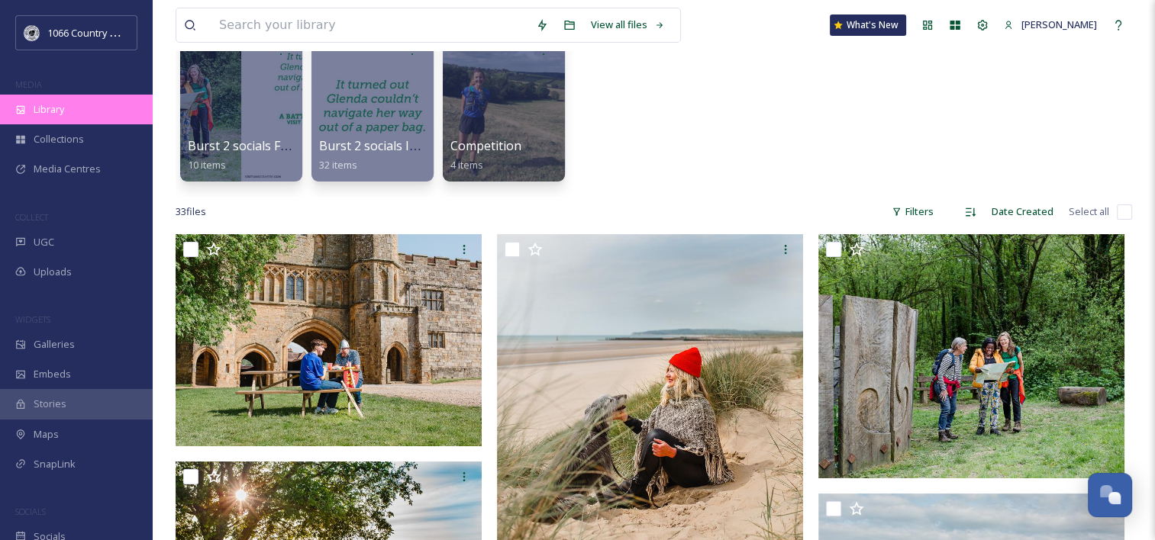
scroll to position [76, 0]
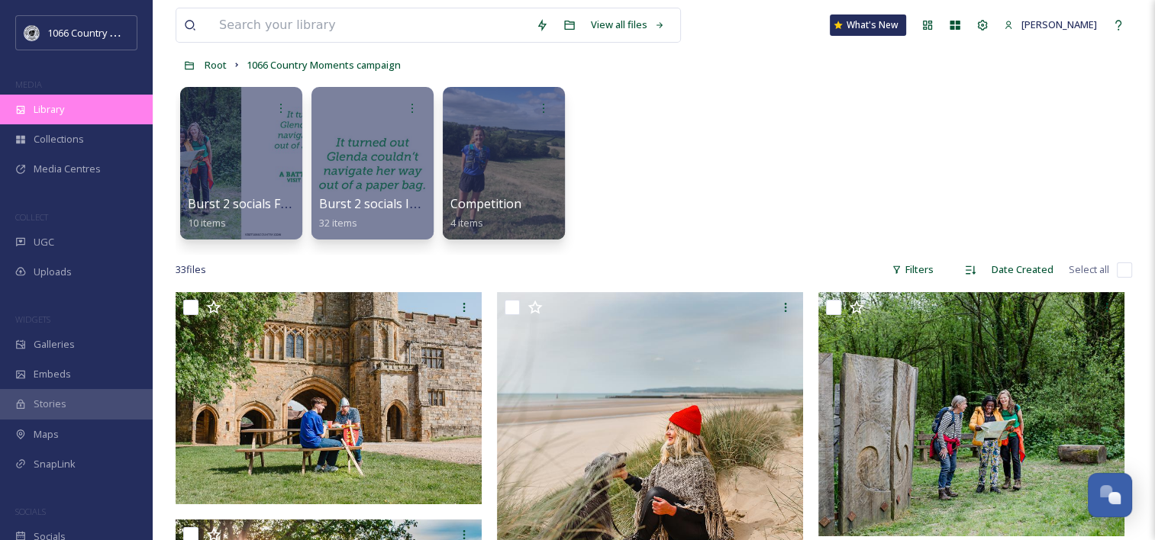
click at [71, 113] on div "Library" at bounding box center [76, 110] width 153 height 30
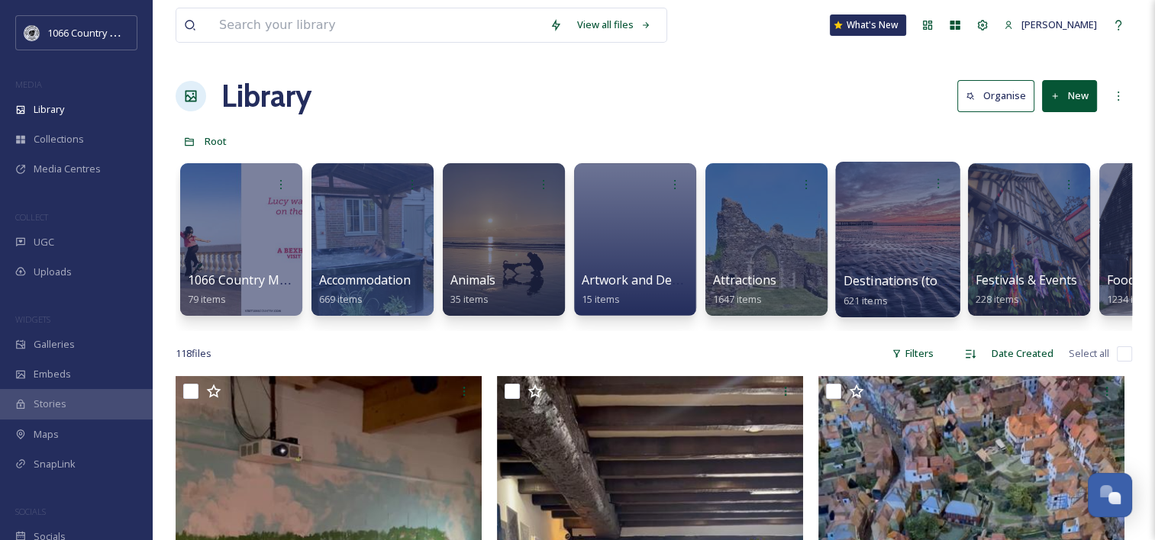
click at [898, 221] on div at bounding box center [897, 240] width 124 height 156
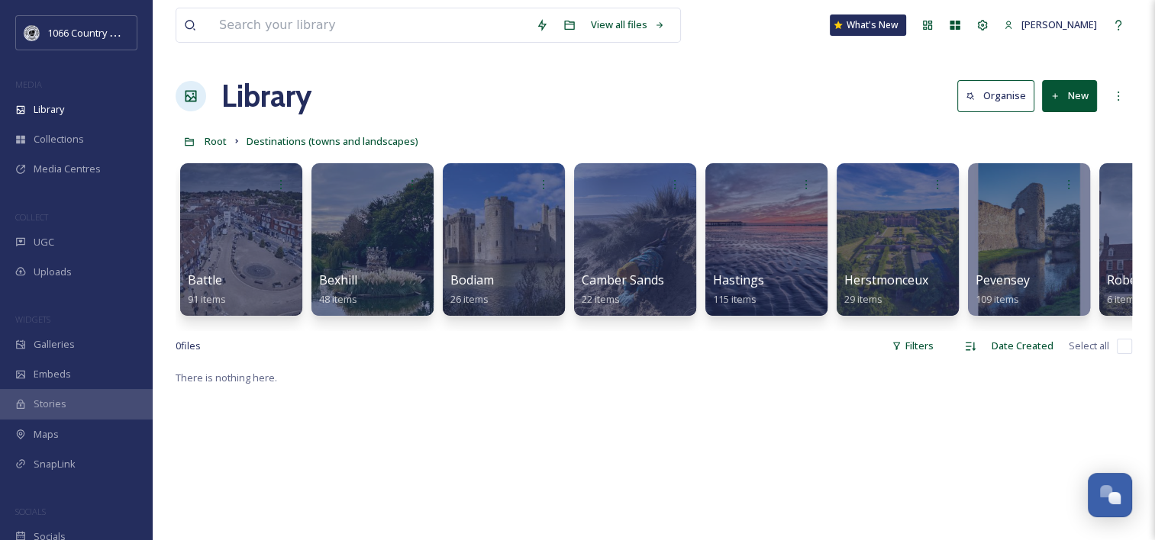
scroll to position [0, 356]
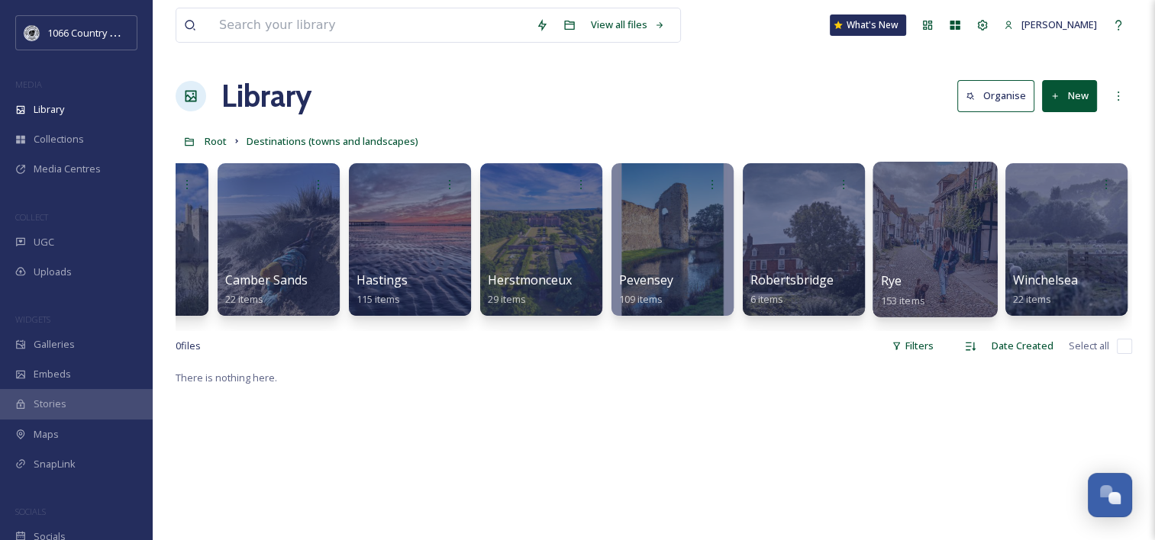
click at [914, 247] on div at bounding box center [934, 240] width 124 height 156
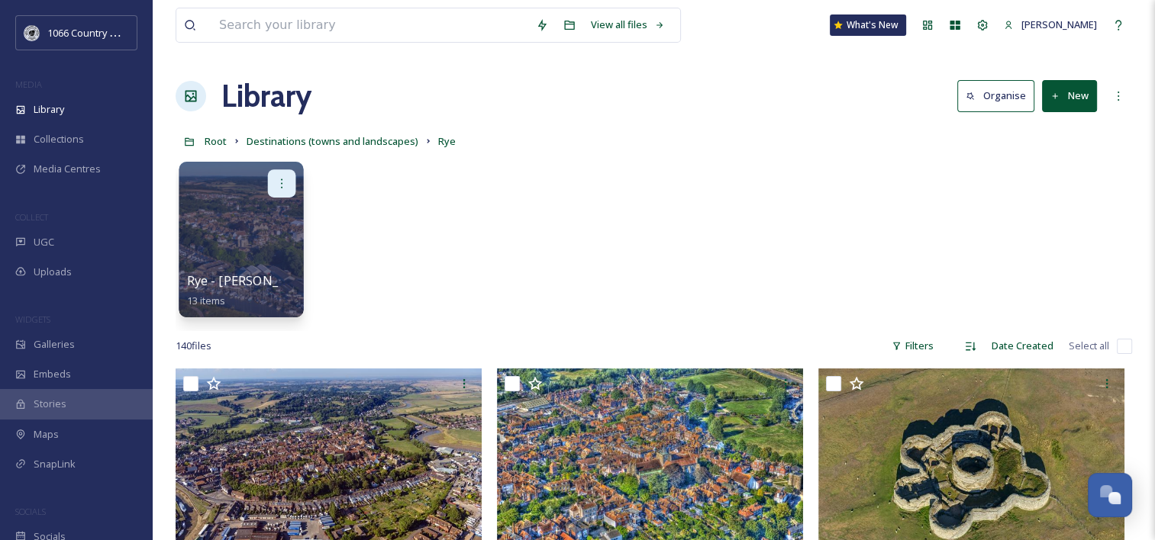
click at [269, 195] on div at bounding box center [282, 183] width 28 height 28
click at [211, 182] on div at bounding box center [241, 183] width 109 height 28
click at [260, 229] on div at bounding box center [241, 240] width 124 height 156
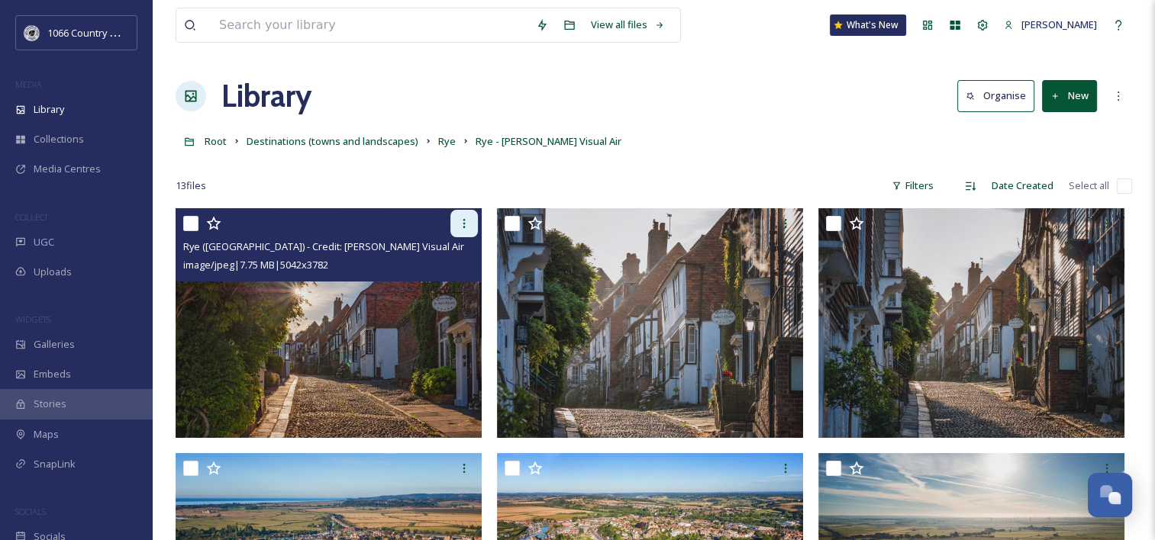
click at [456, 228] on div at bounding box center [463, 223] width 27 height 27
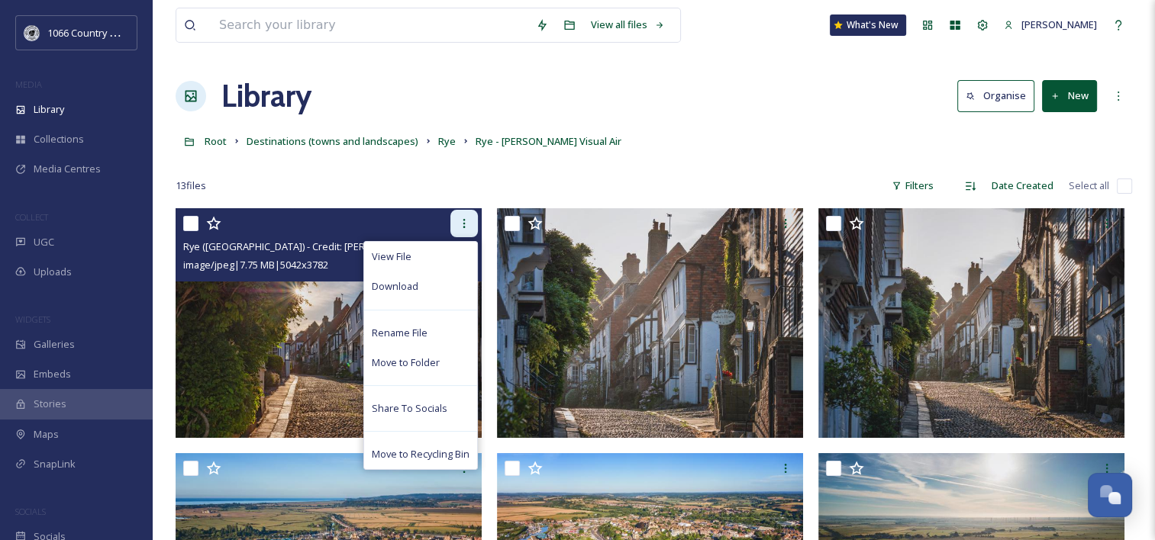
click at [456, 228] on div at bounding box center [463, 223] width 27 height 27
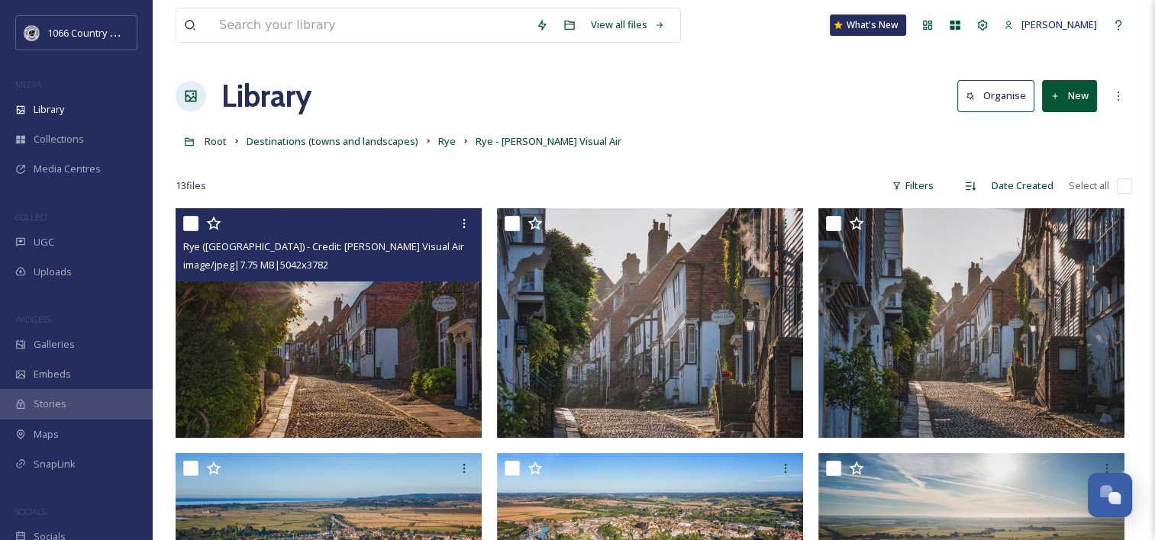
click at [294, 330] on img at bounding box center [329, 323] width 306 height 230
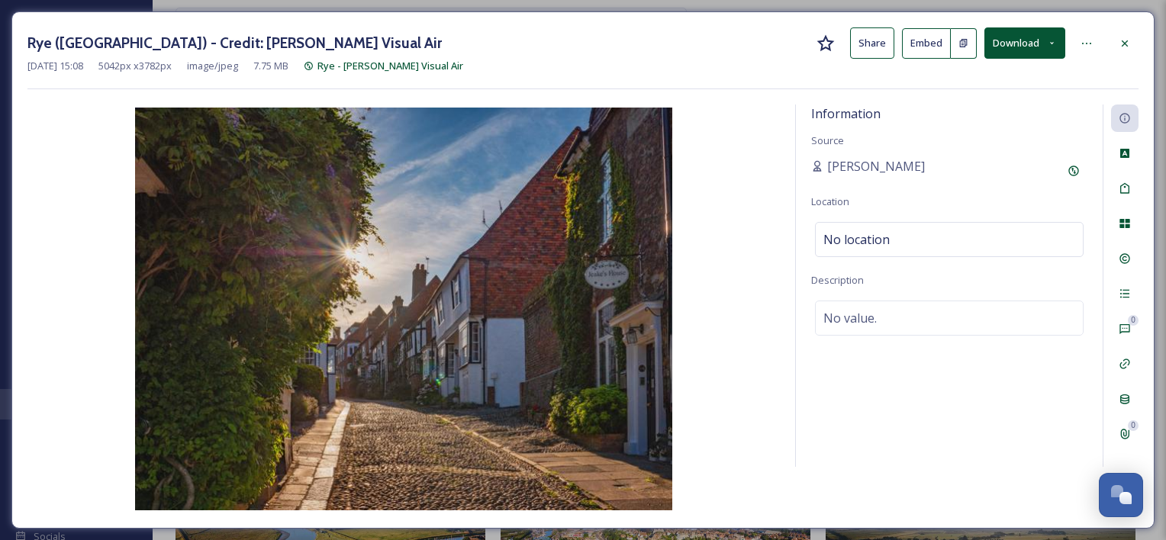
click at [1118, 34] on div at bounding box center [1124, 43] width 27 height 27
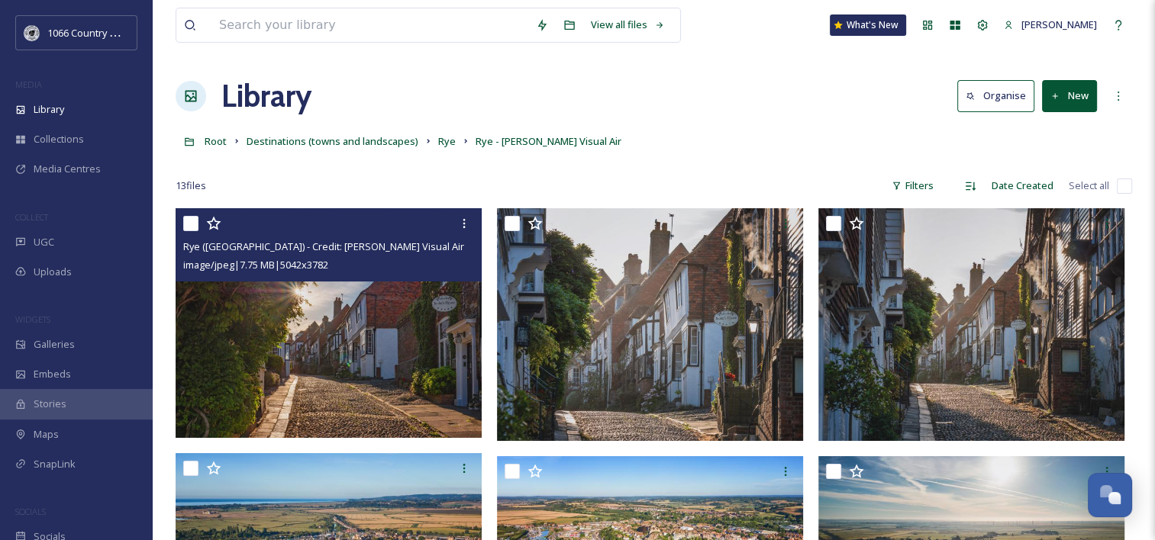
click at [195, 226] on input "checkbox" at bounding box center [190, 223] width 15 height 15
checkbox input "true"
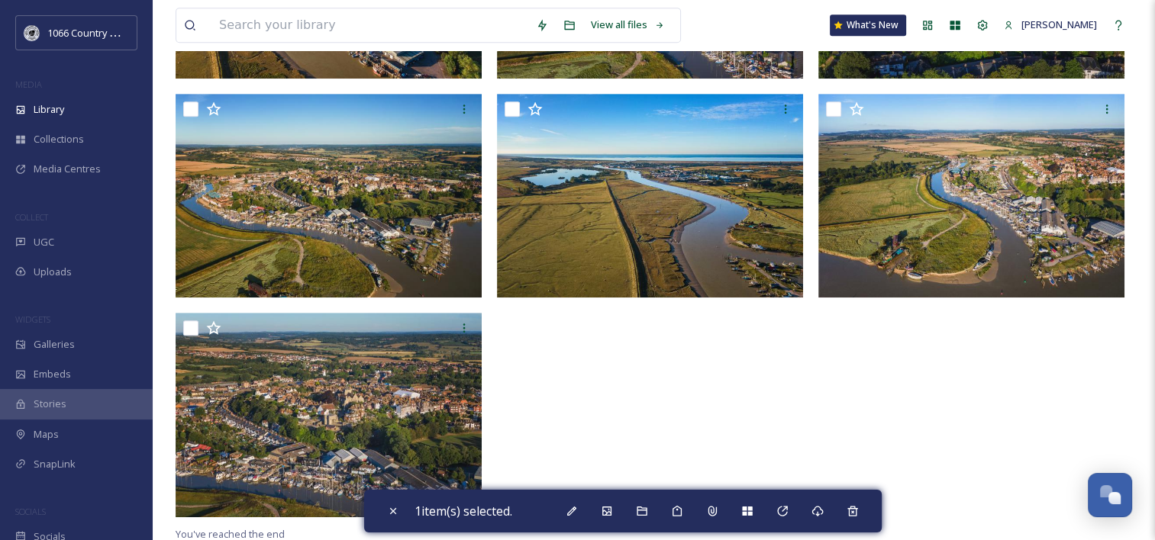
scroll to position [800, 0]
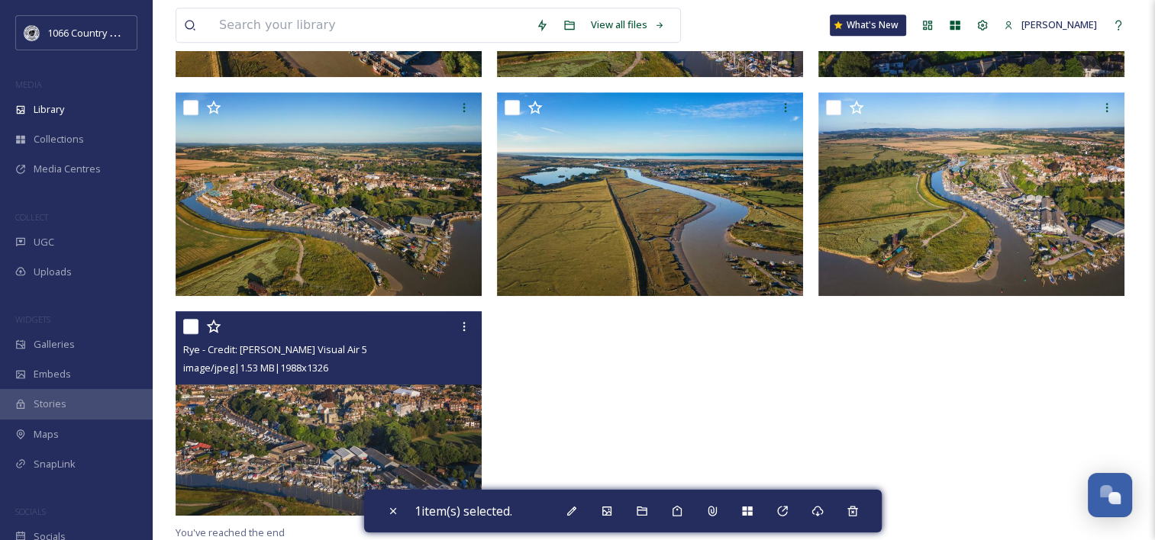
click at [190, 325] on input "checkbox" at bounding box center [190, 326] width 15 height 15
checkbox input "true"
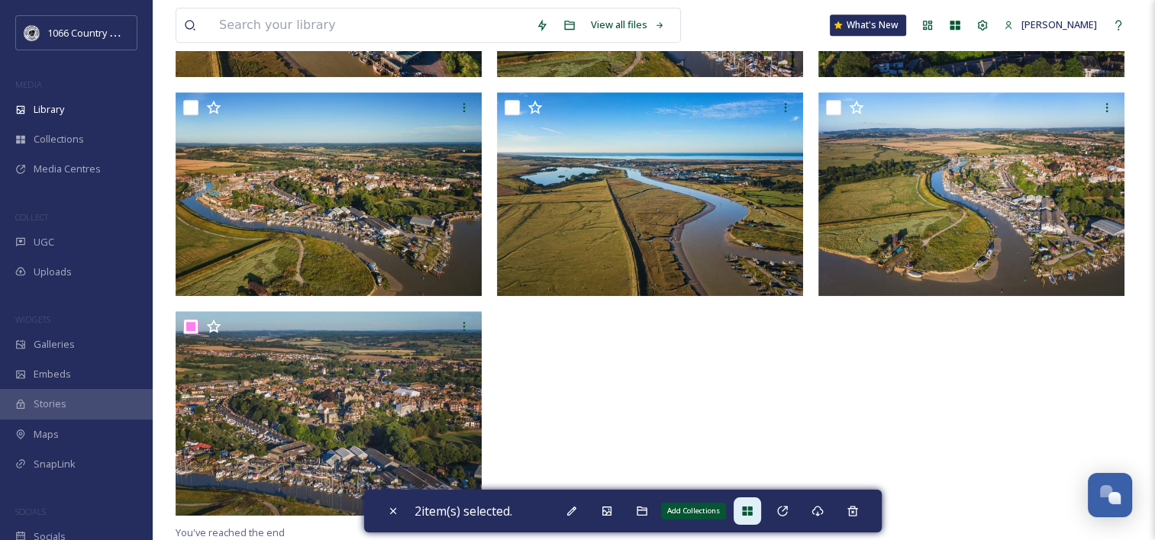
click at [743, 514] on div "Add Collections" at bounding box center [746, 511] width 27 height 27
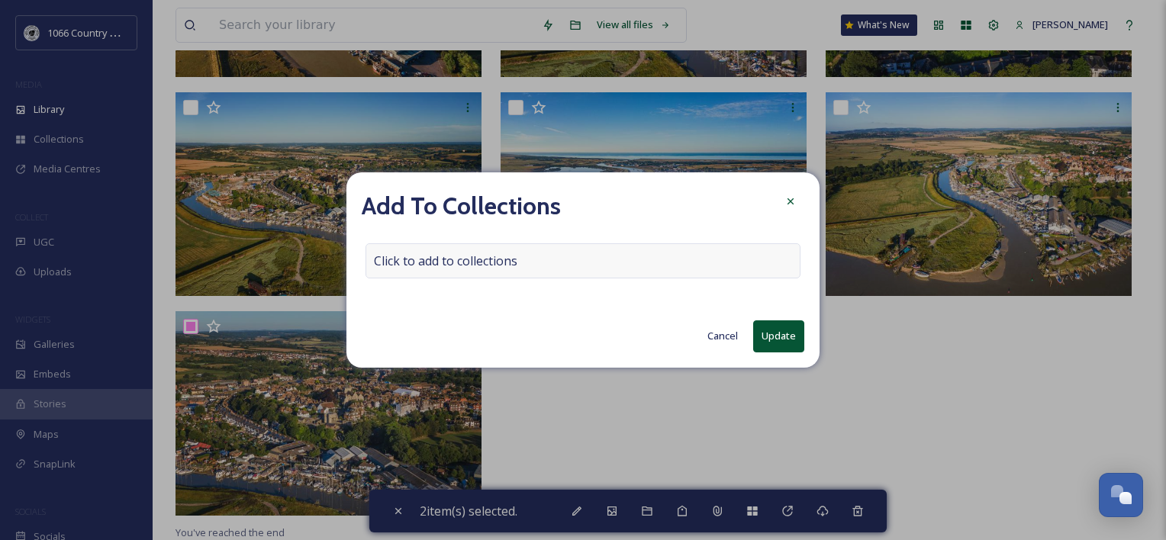
click at [515, 256] on span "Click to add to collections" at bounding box center [445, 261] width 143 height 18
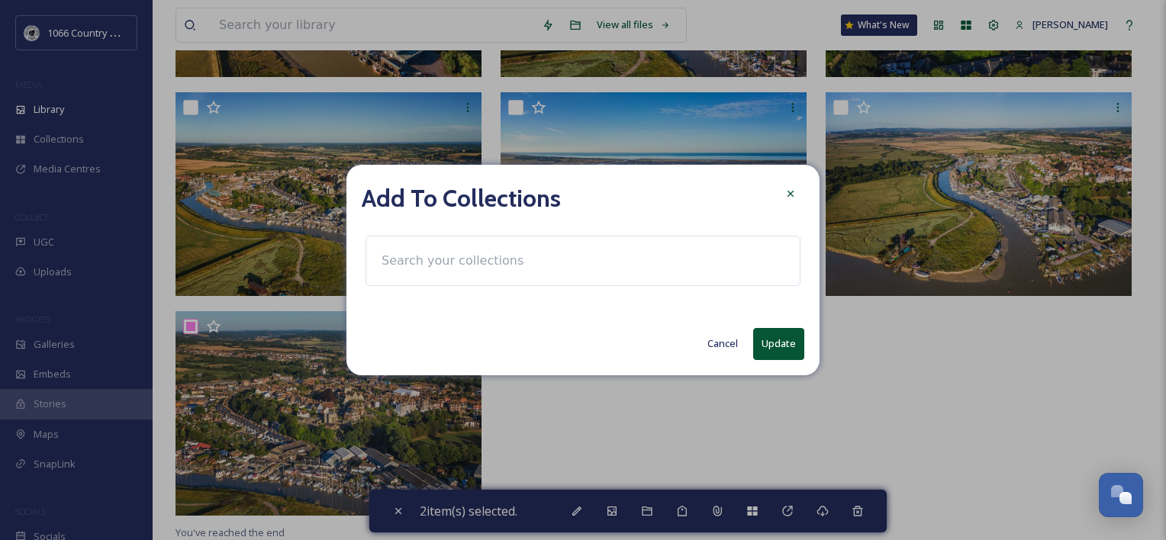
click at [510, 266] on input at bounding box center [458, 261] width 168 height 34
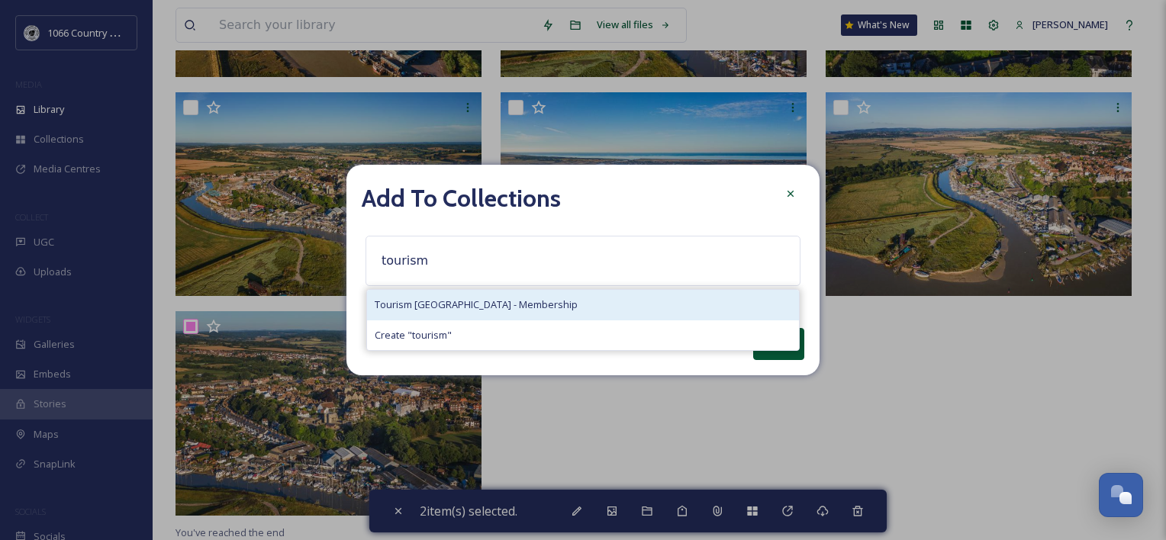
type input "tourism"
click at [486, 318] on div "Tourism [GEOGRAPHIC_DATA] - Membership" at bounding box center [583, 305] width 432 height 30
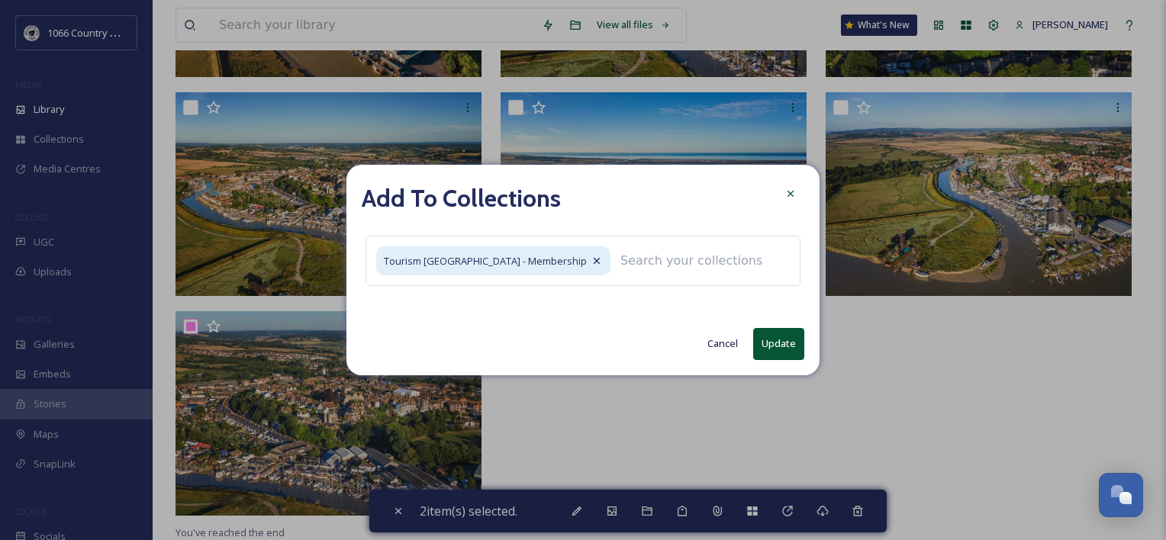
click at [794, 347] on button "Update" at bounding box center [778, 343] width 51 height 31
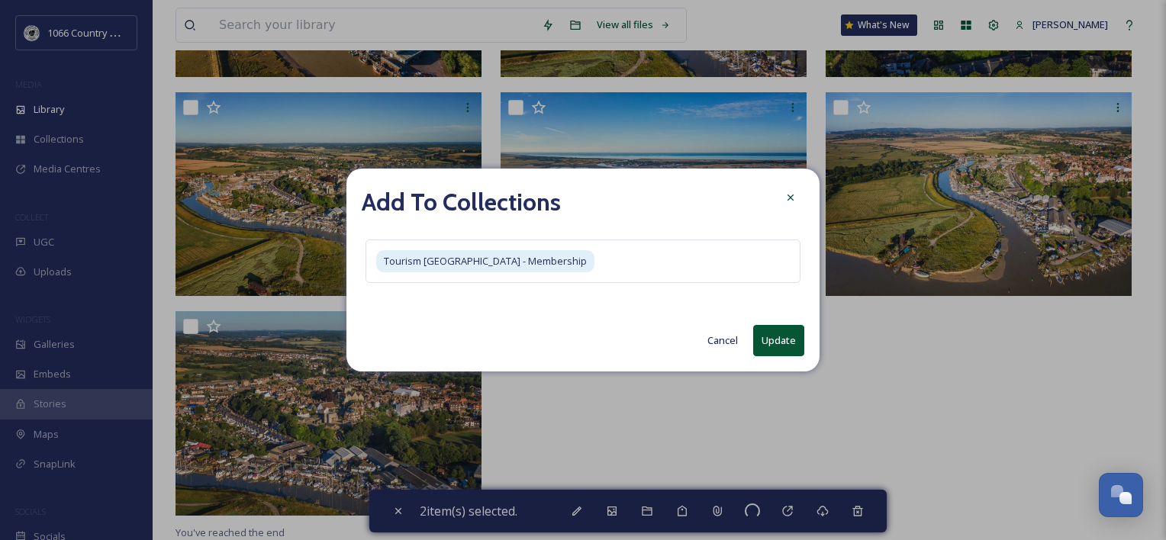
checkbox input "false"
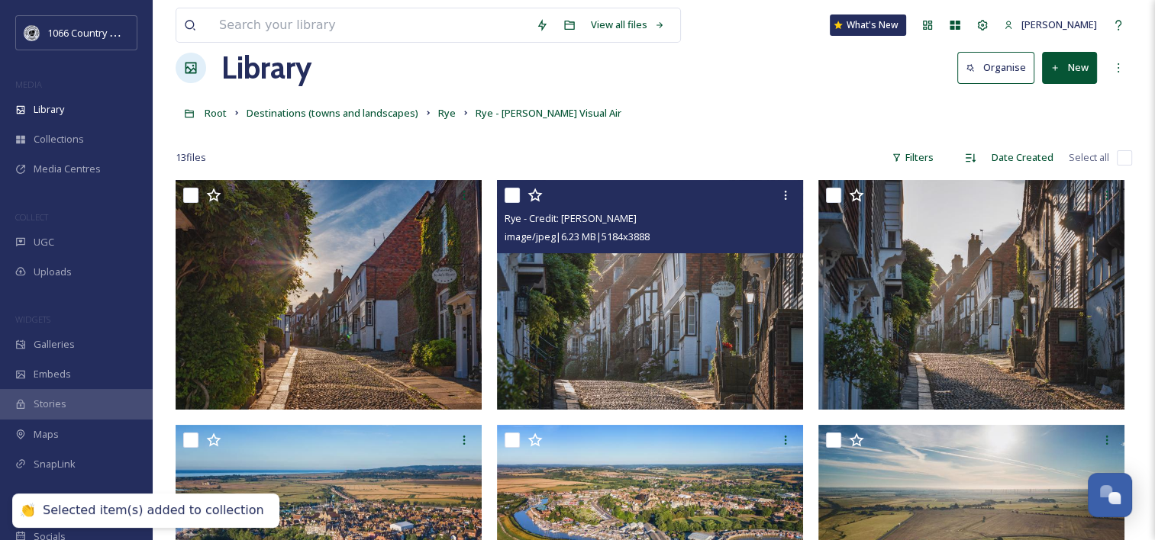
scroll to position [0, 0]
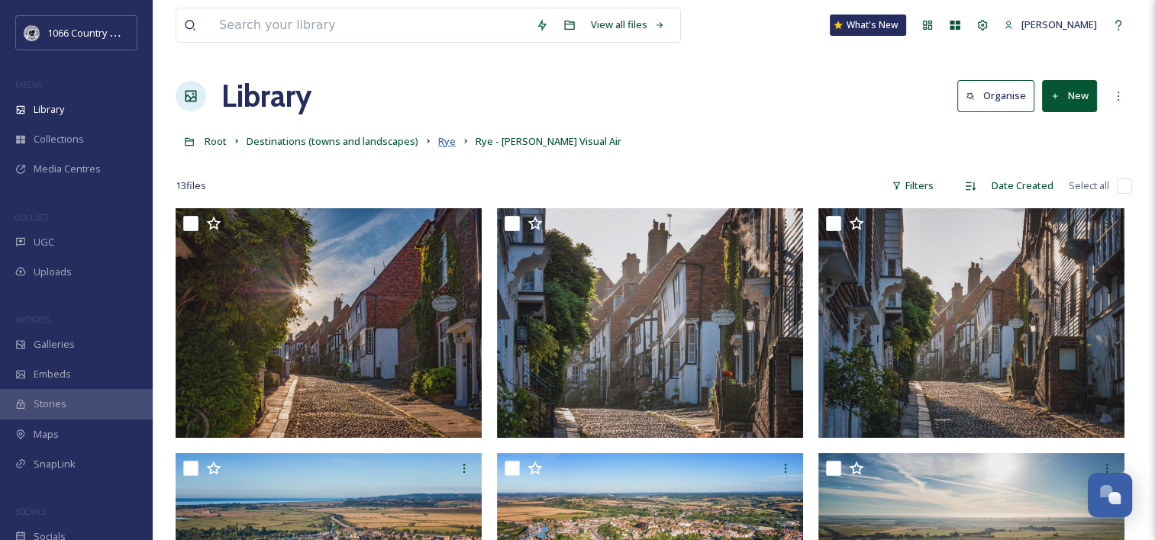
click at [447, 147] on span "Rye" at bounding box center [447, 141] width 18 height 14
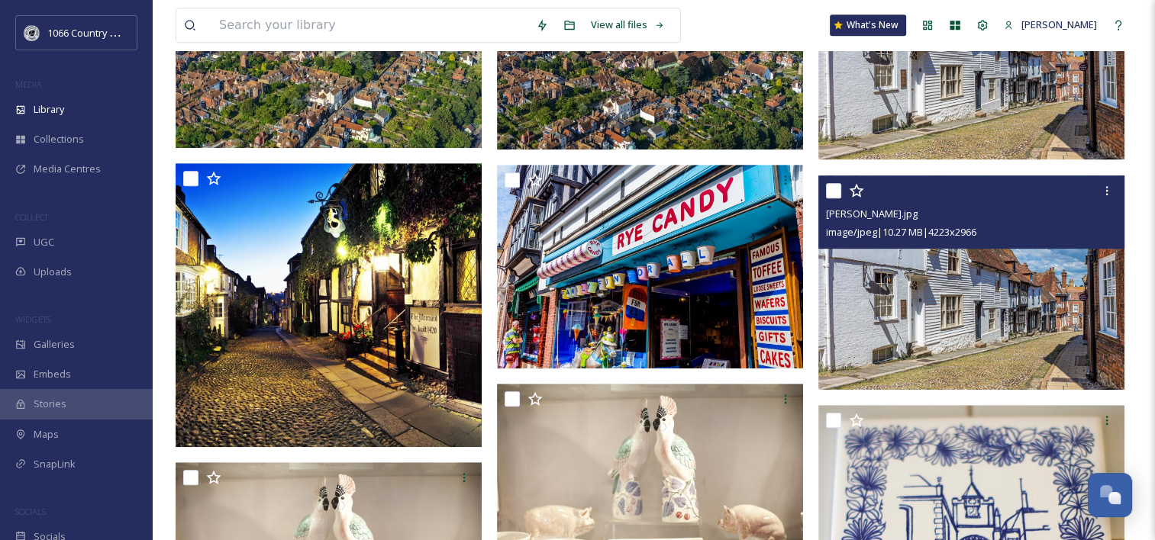
scroll to position [840, 0]
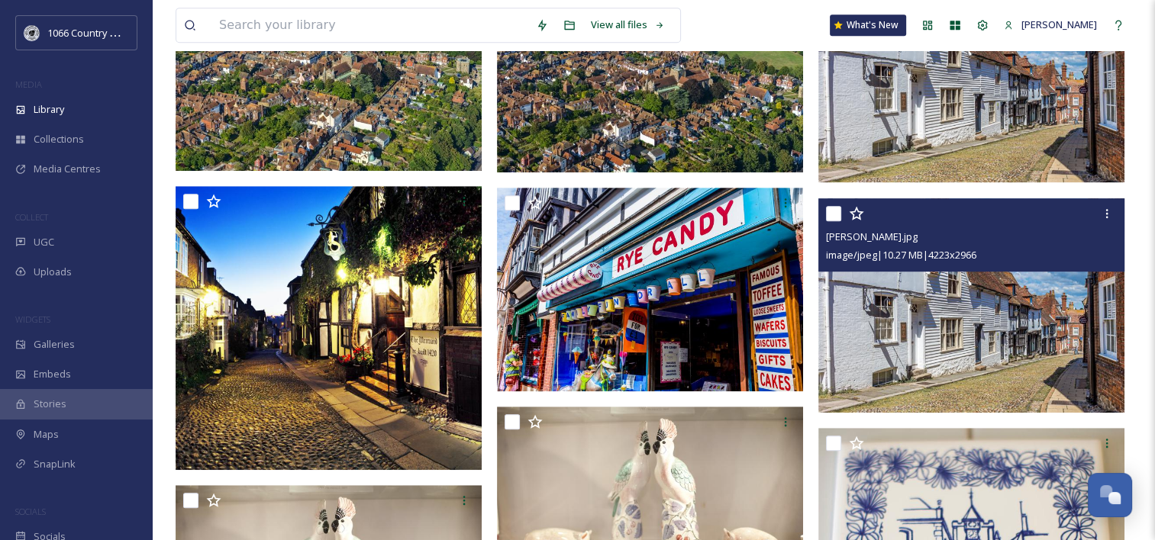
click at [833, 217] on input "checkbox" at bounding box center [833, 213] width 15 height 15
checkbox input "true"
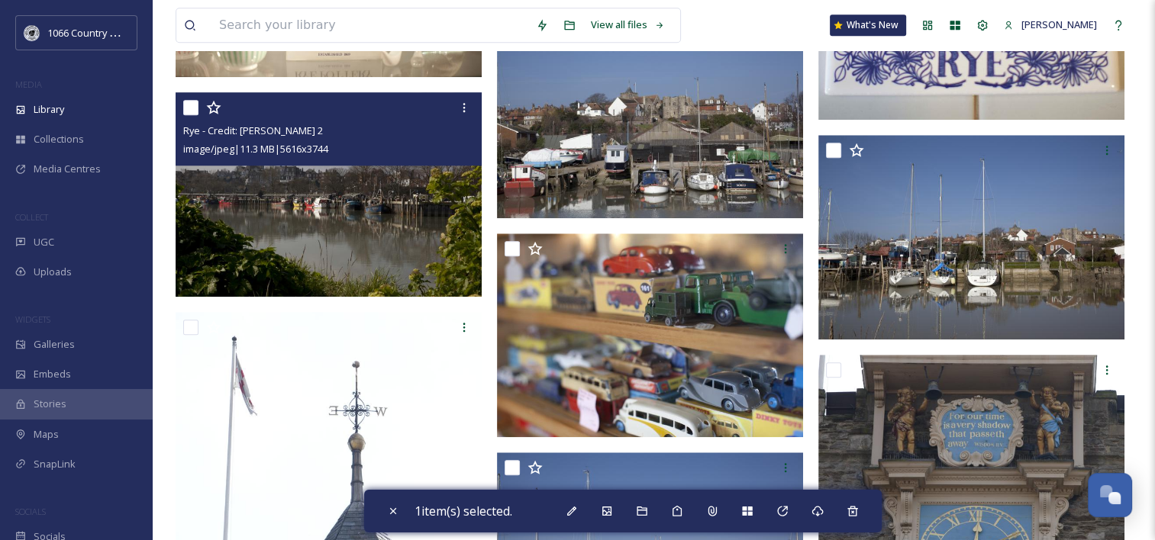
scroll to position [1374, 0]
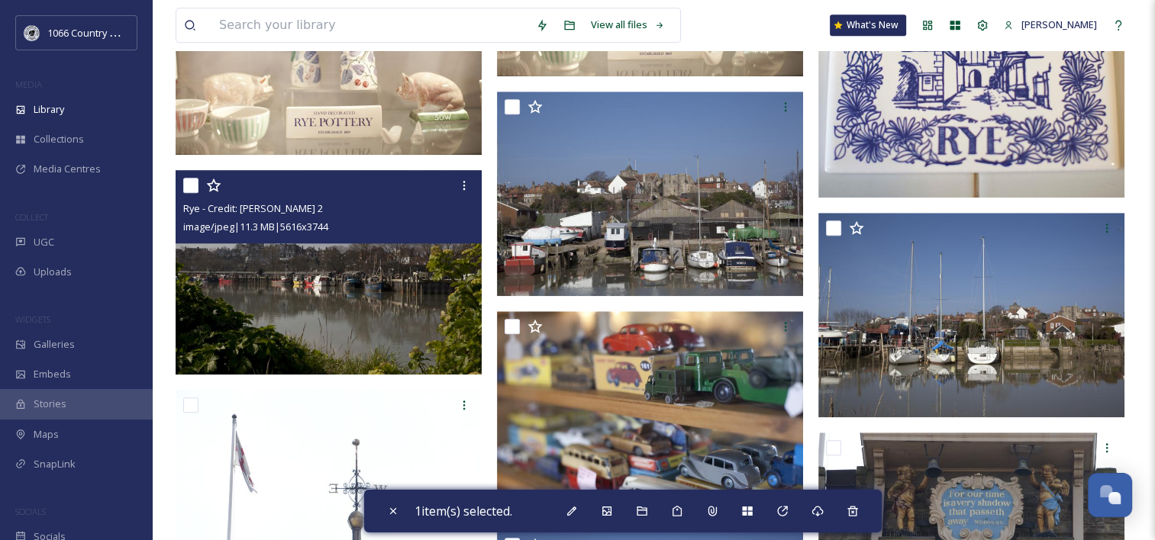
click at [192, 191] on input "checkbox" at bounding box center [190, 185] width 15 height 15
checkbox input "true"
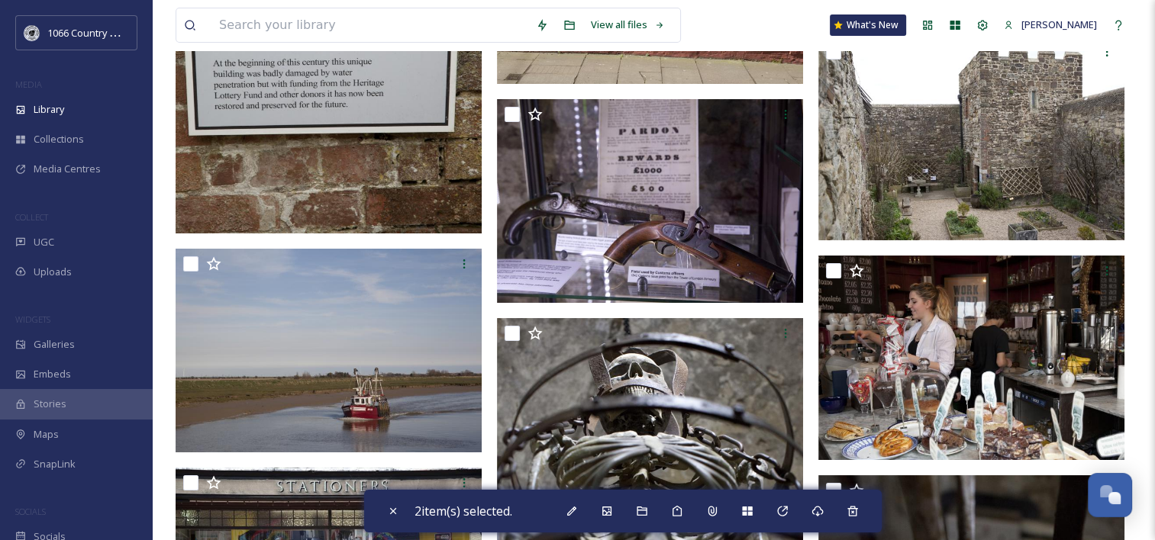
scroll to position [6106, 0]
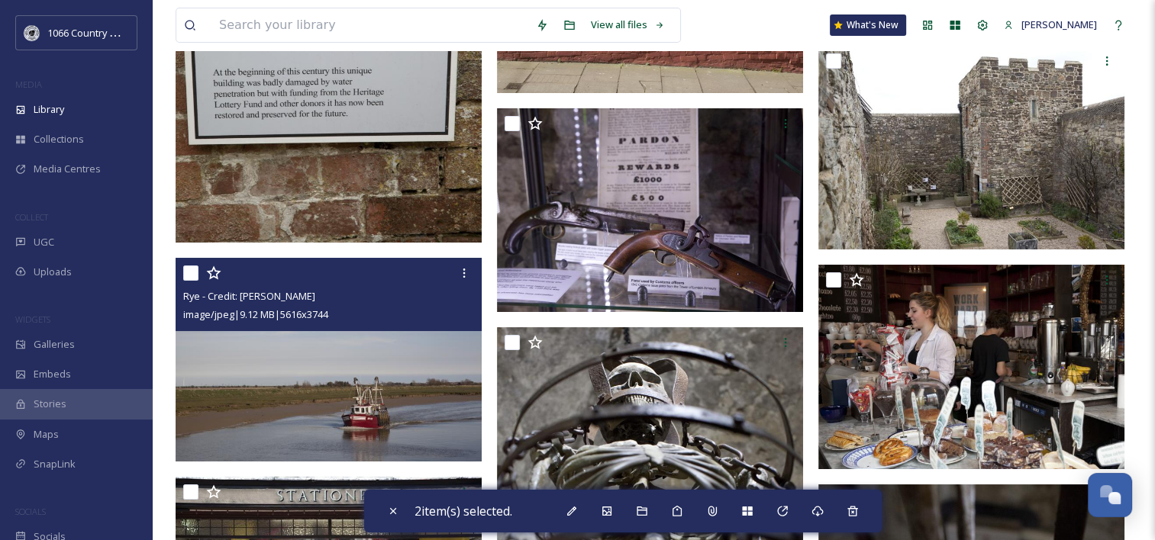
click at [194, 269] on input "checkbox" at bounding box center [190, 273] width 15 height 15
checkbox input "true"
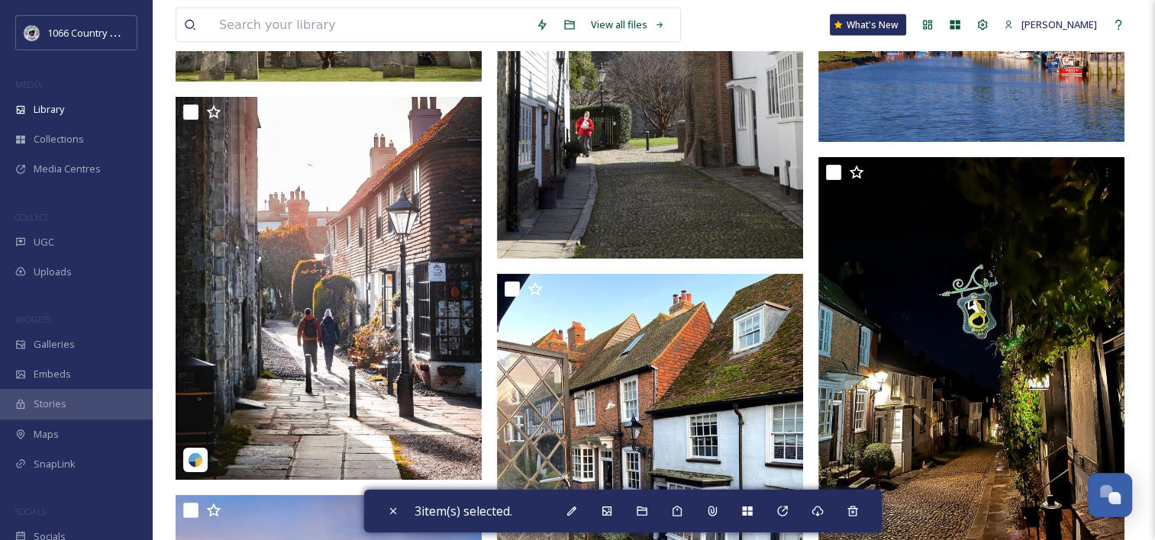
scroll to position [8778, 0]
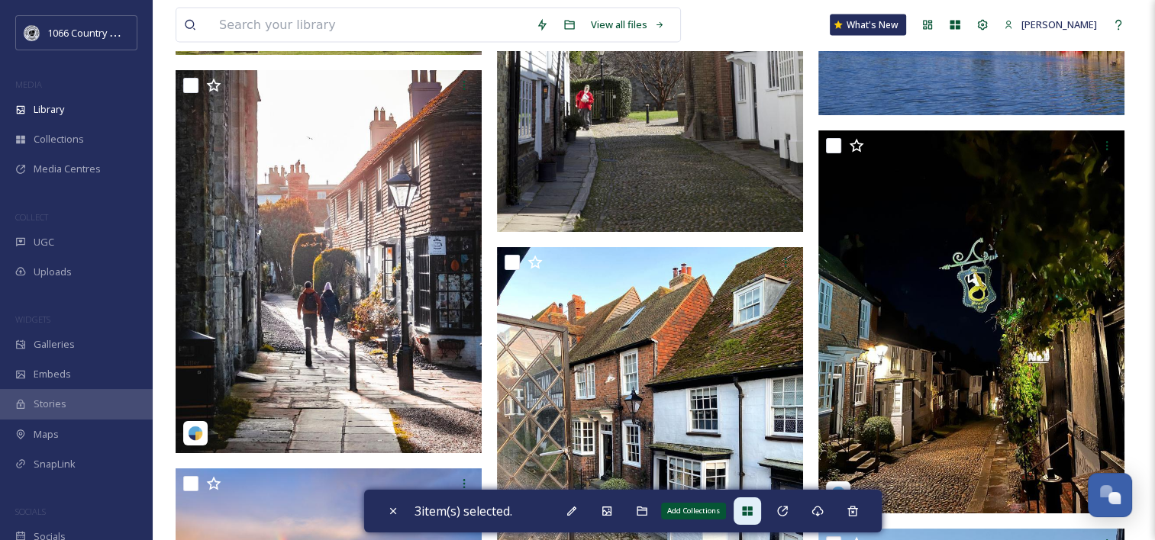
click at [748, 507] on icon at bounding box center [747, 511] width 10 height 9
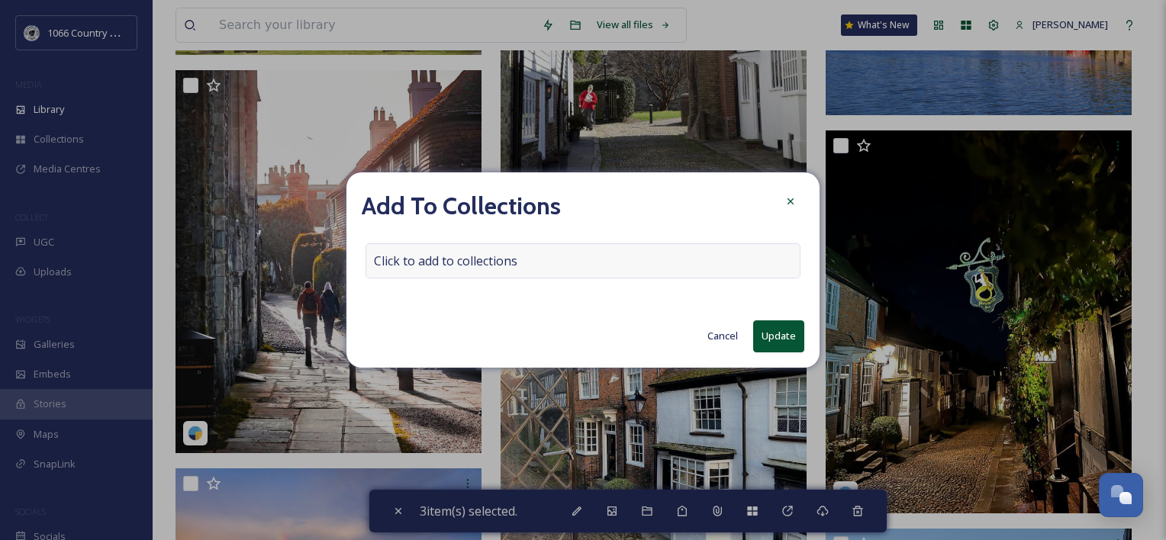
click at [569, 264] on div "Click to add to collections" at bounding box center [583, 260] width 435 height 35
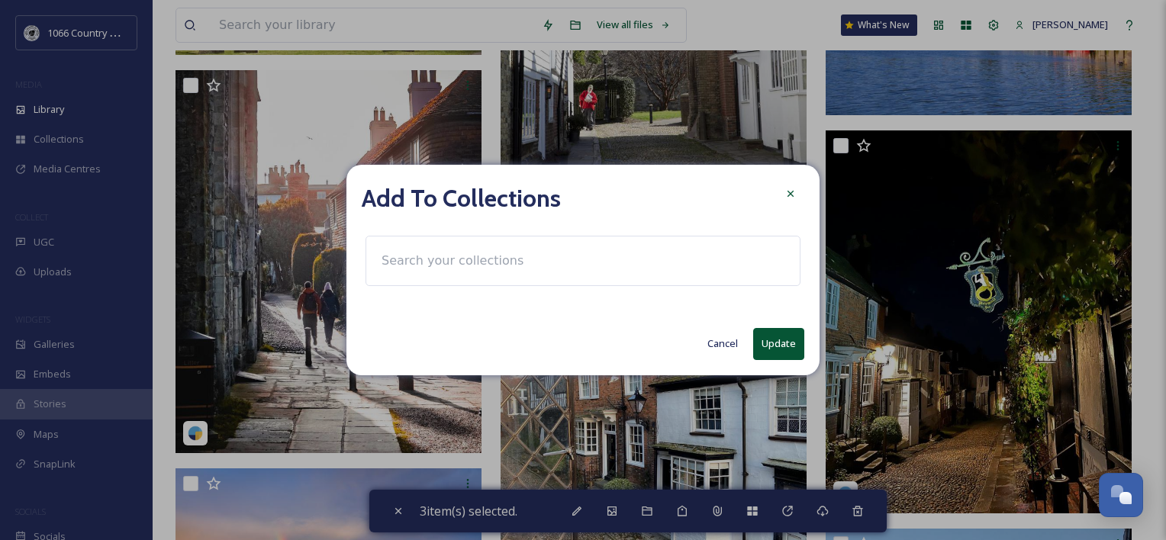
click at [540, 264] on div at bounding box center [583, 261] width 435 height 50
click at [519, 259] on div at bounding box center [583, 261] width 435 height 50
click at [508, 253] on input at bounding box center [458, 261] width 168 height 34
click at [469, 272] on input at bounding box center [458, 261] width 168 height 34
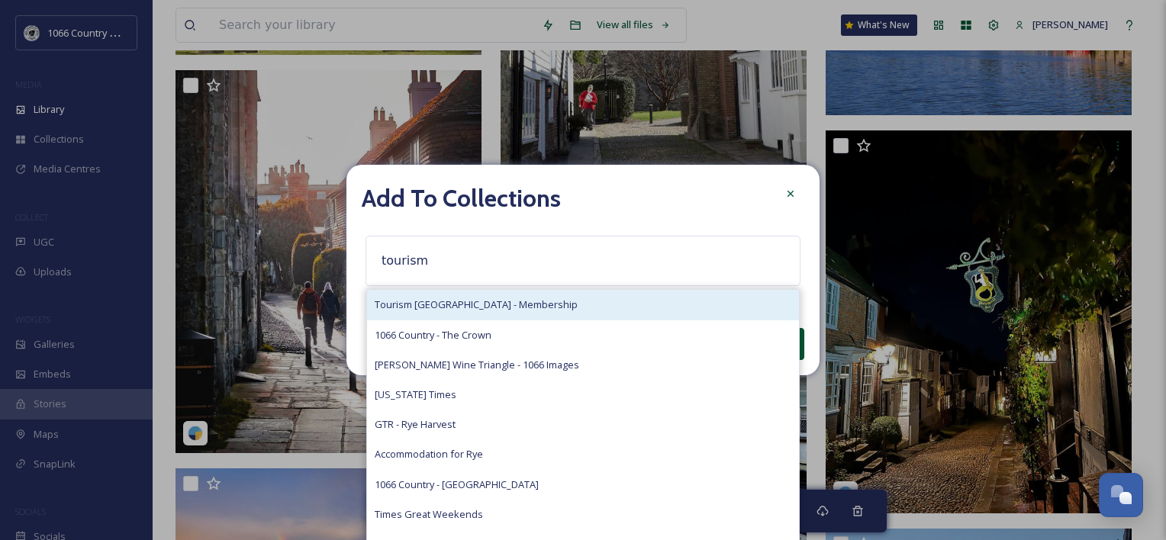
type input "tourism"
click at [517, 308] on span "Tourism [GEOGRAPHIC_DATA] - Membership" at bounding box center [476, 305] width 203 height 15
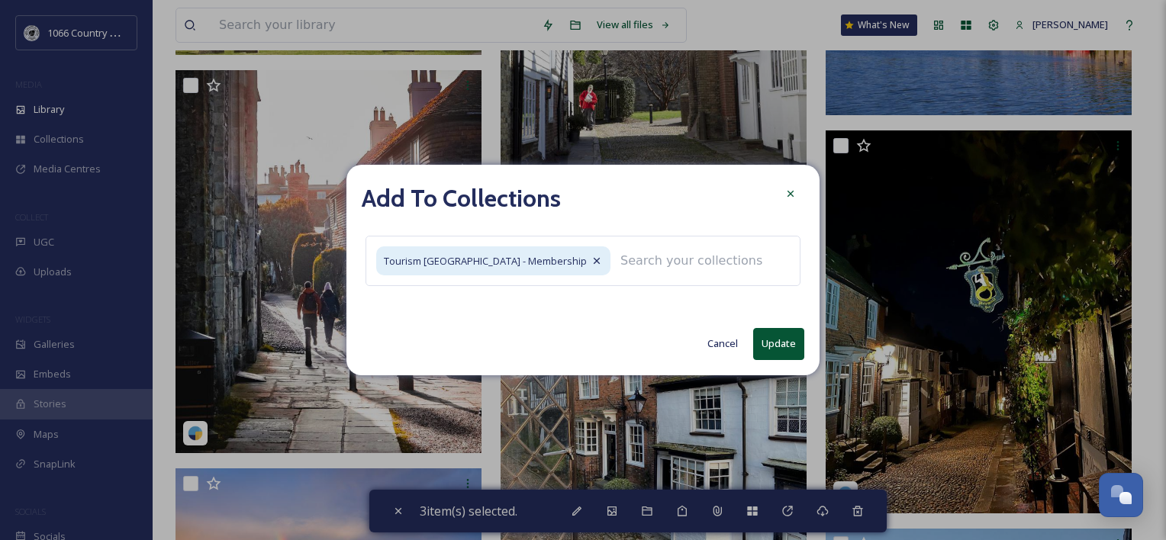
click at [774, 343] on button "Update" at bounding box center [778, 343] width 51 height 31
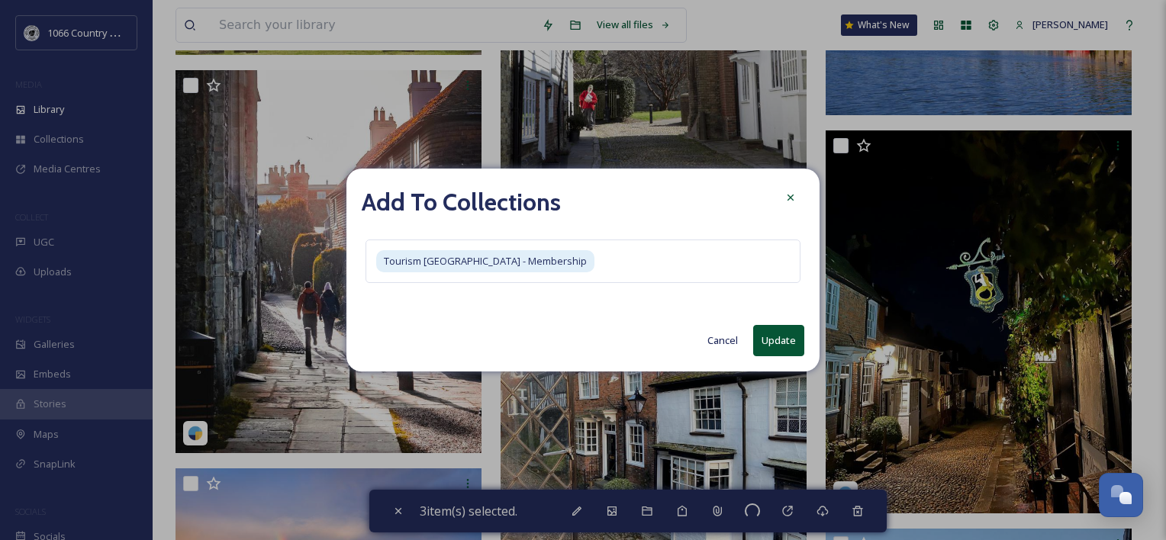
checkbox input "false"
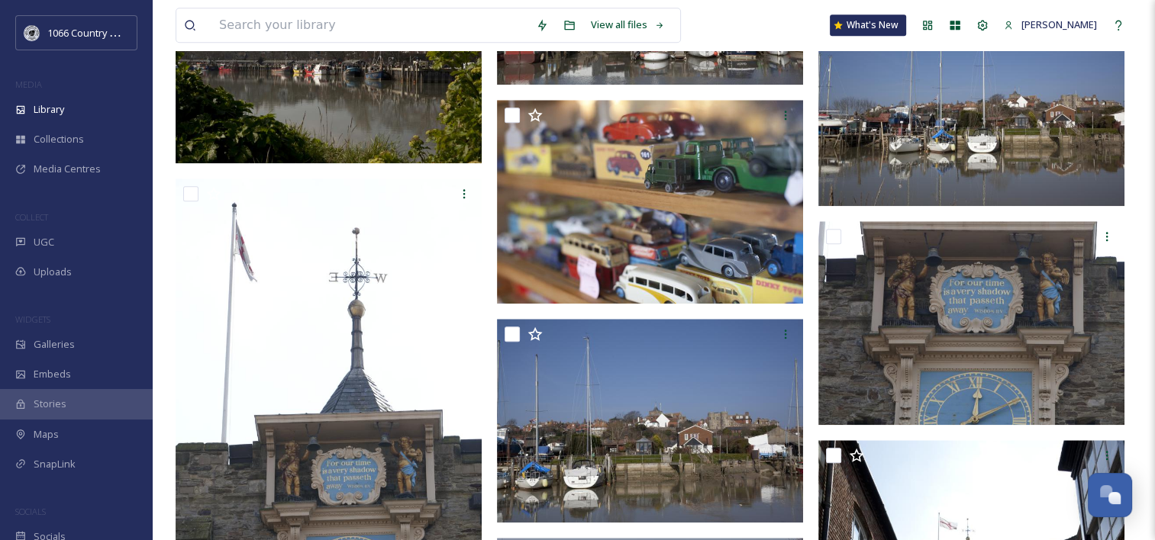
scroll to position [0, 0]
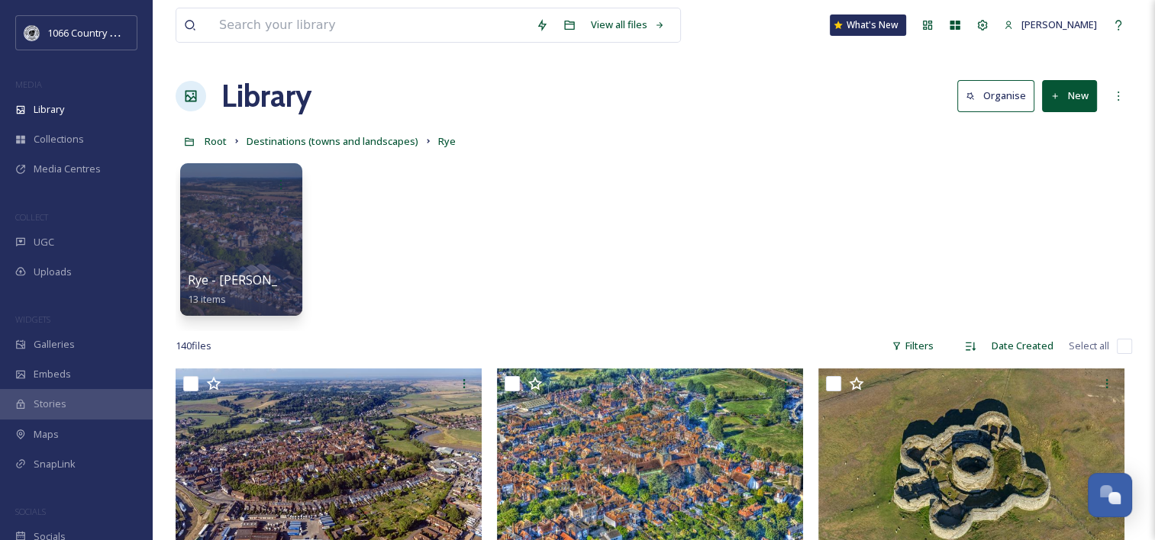
drag, startPoint x: 430, startPoint y: 274, endPoint x: 349, endPoint y: -3, distance: 288.9
click at [227, 144] on div "Root Destinations (towns and landscapes) Rye" at bounding box center [654, 141] width 956 height 29
click at [214, 137] on span "Root" at bounding box center [216, 141] width 22 height 14
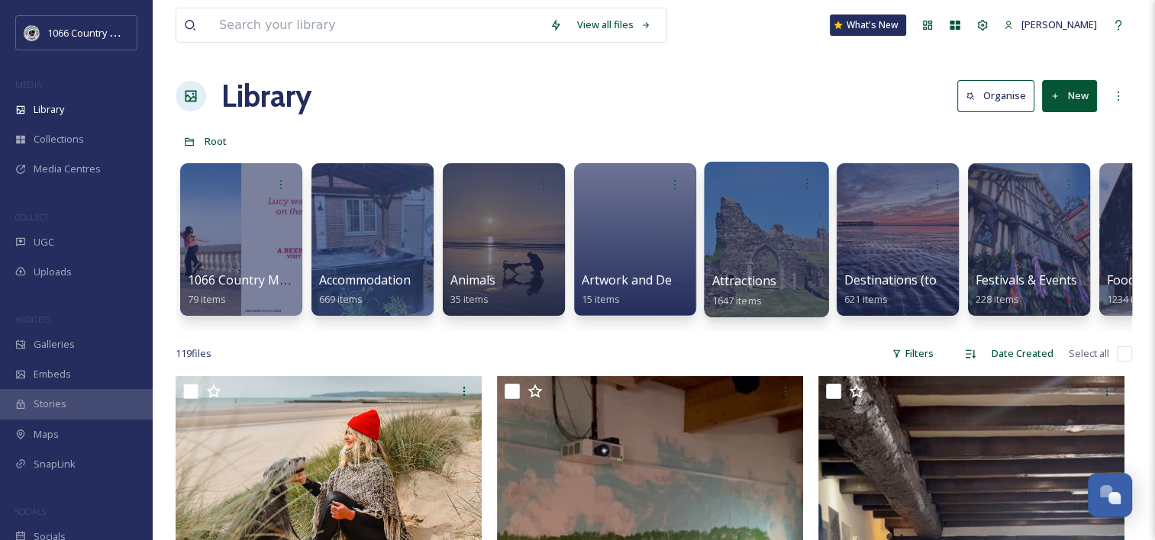
click at [754, 215] on div at bounding box center [766, 240] width 124 height 156
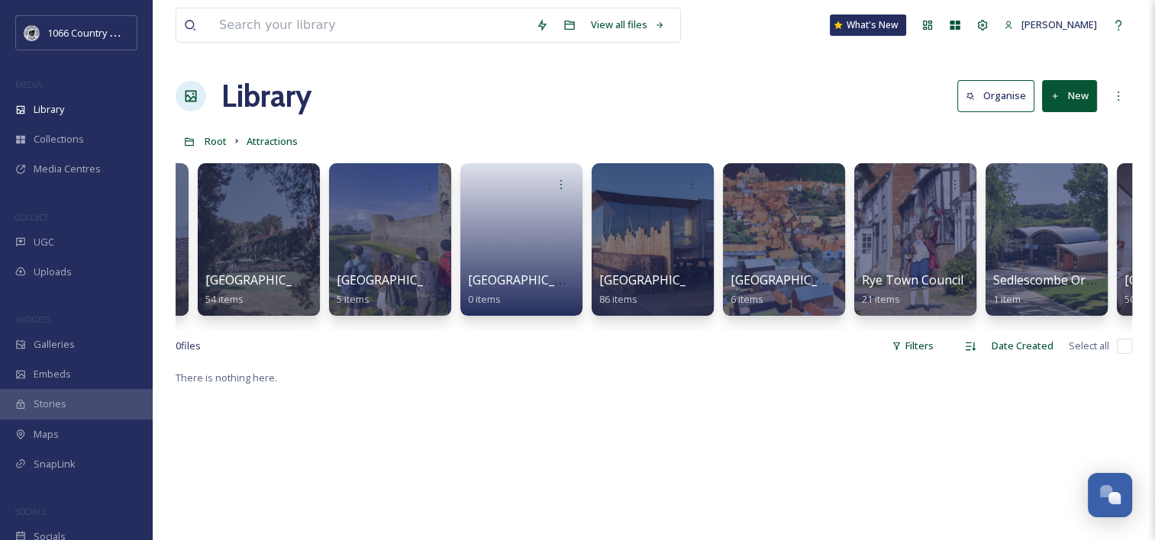
scroll to position [0, 4873]
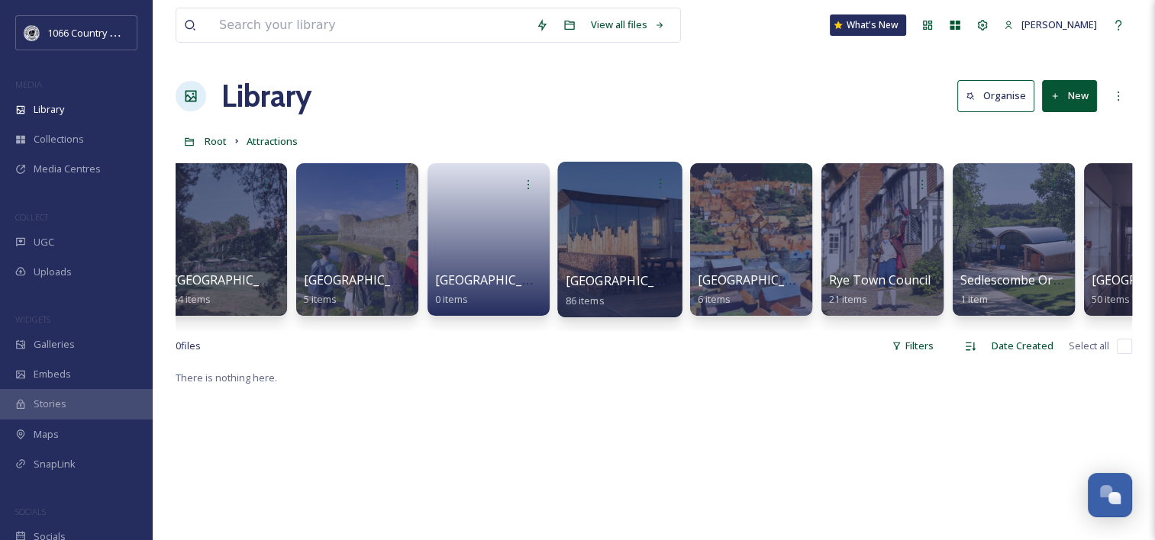
click at [630, 238] on div at bounding box center [619, 240] width 124 height 156
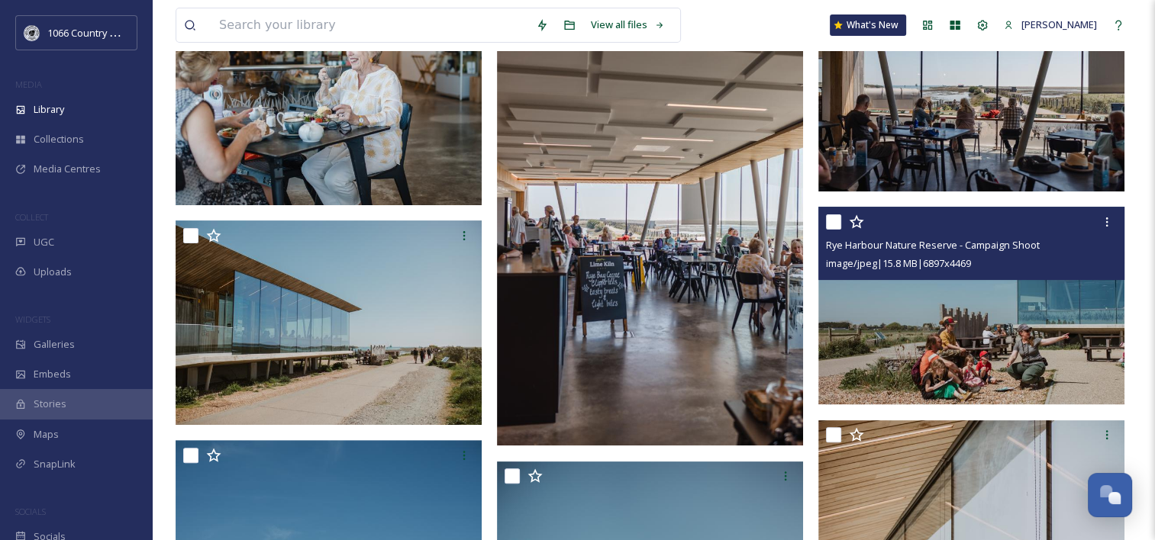
scroll to position [382, 0]
click at [837, 224] on input "checkbox" at bounding box center [833, 221] width 15 height 15
checkbox input "true"
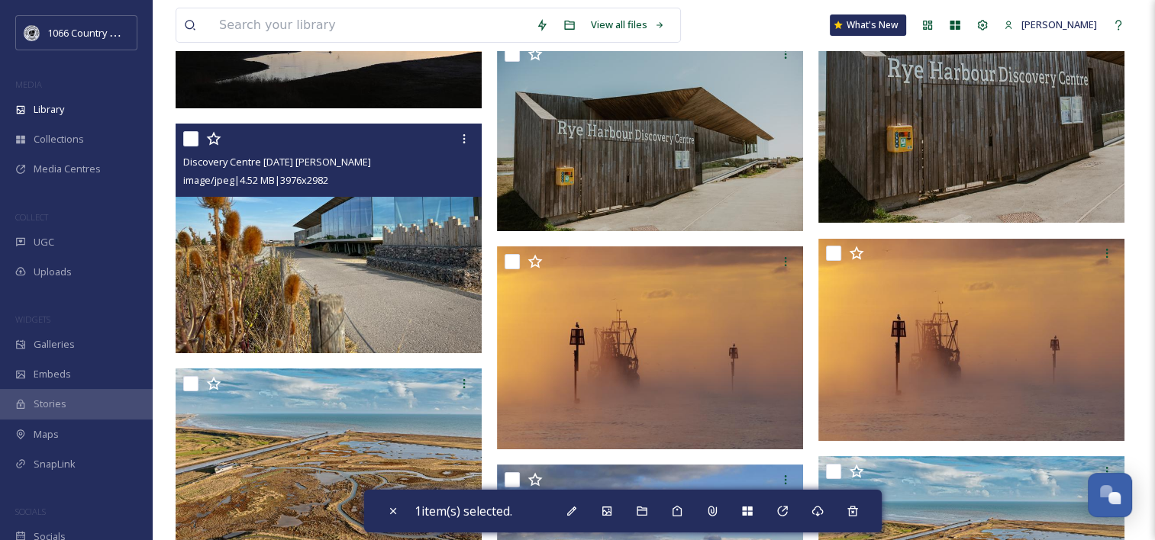
scroll to position [5343, 0]
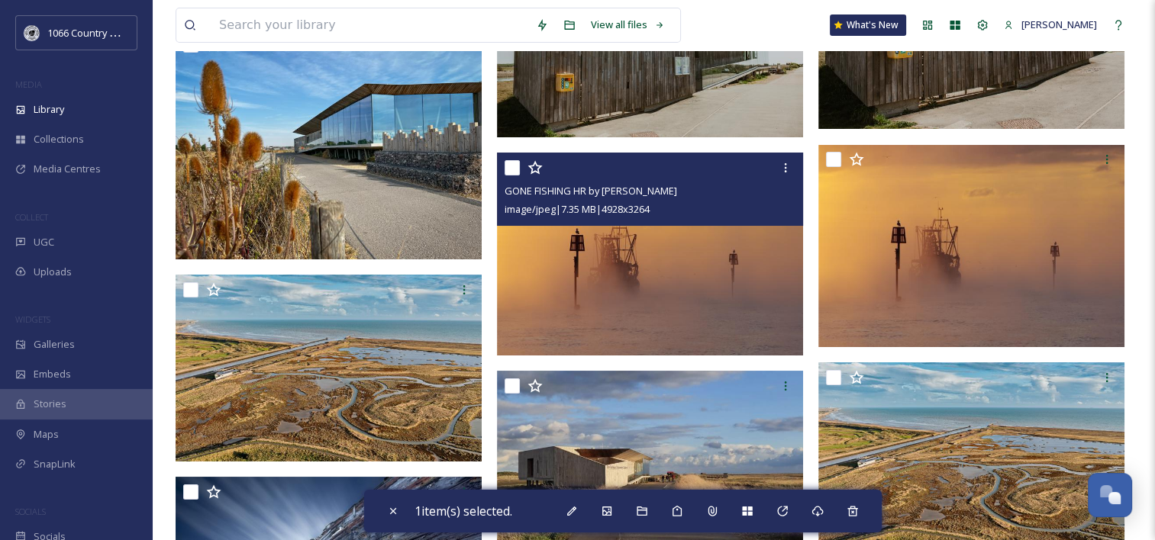
click at [516, 170] on input "checkbox" at bounding box center [512, 167] width 15 height 15
checkbox input "true"
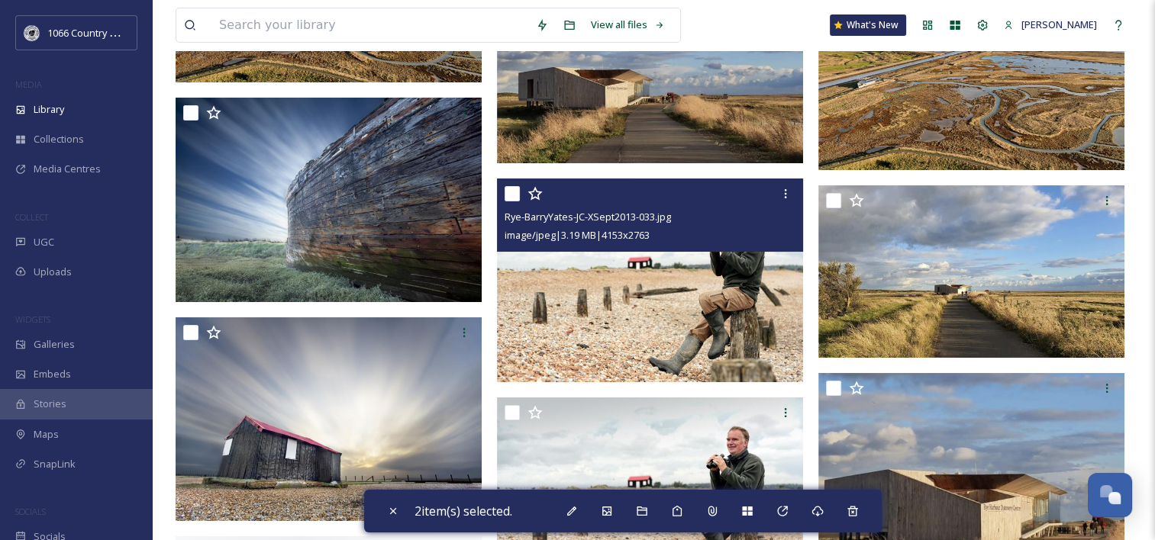
scroll to position [5725, 0]
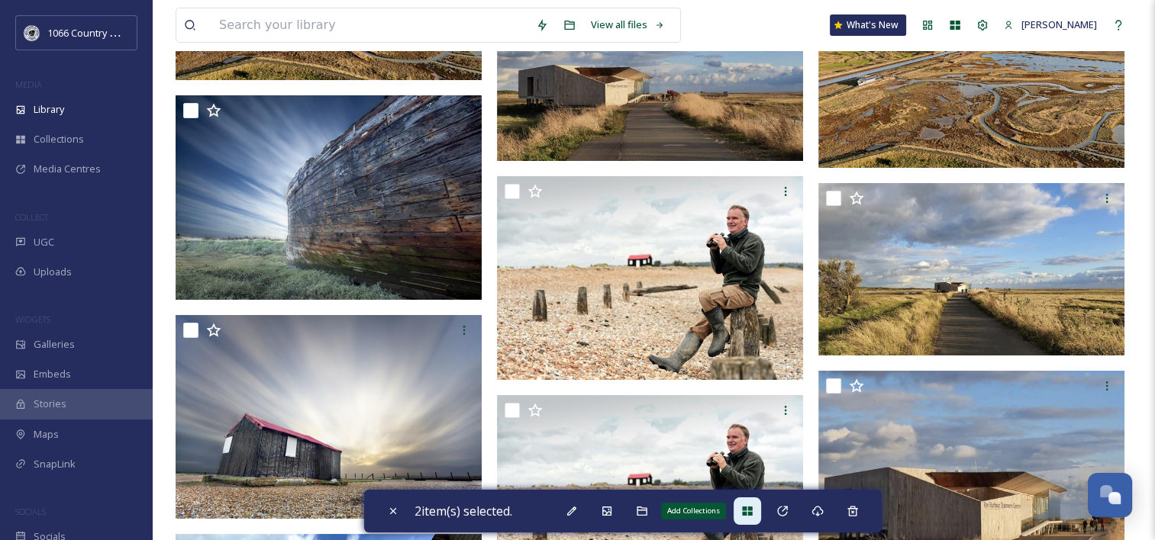
click at [752, 514] on icon at bounding box center [747, 511] width 10 height 9
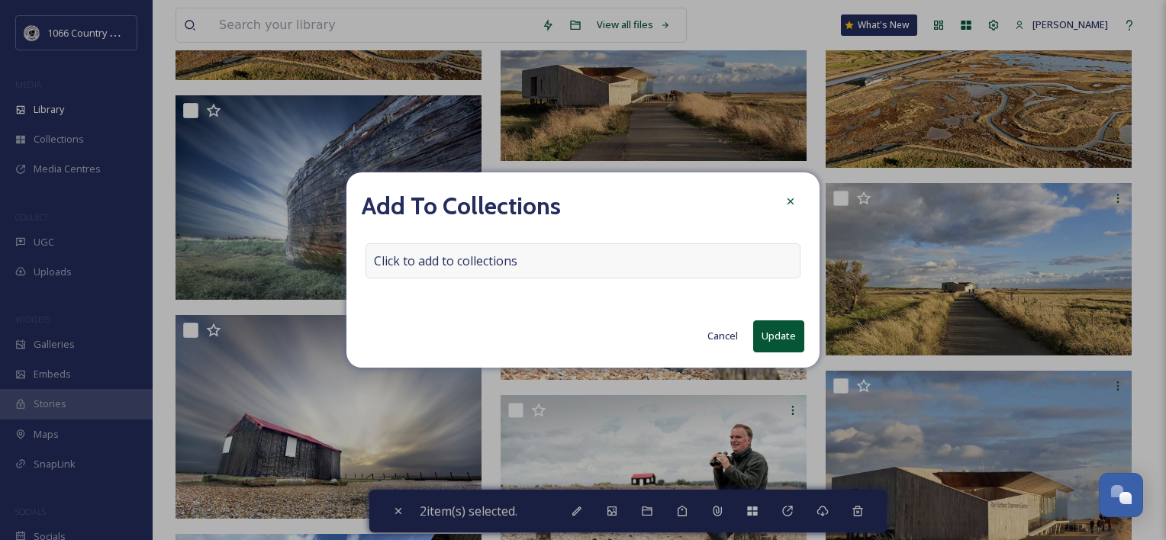
click at [506, 266] on span "Click to add to collections" at bounding box center [445, 261] width 143 height 18
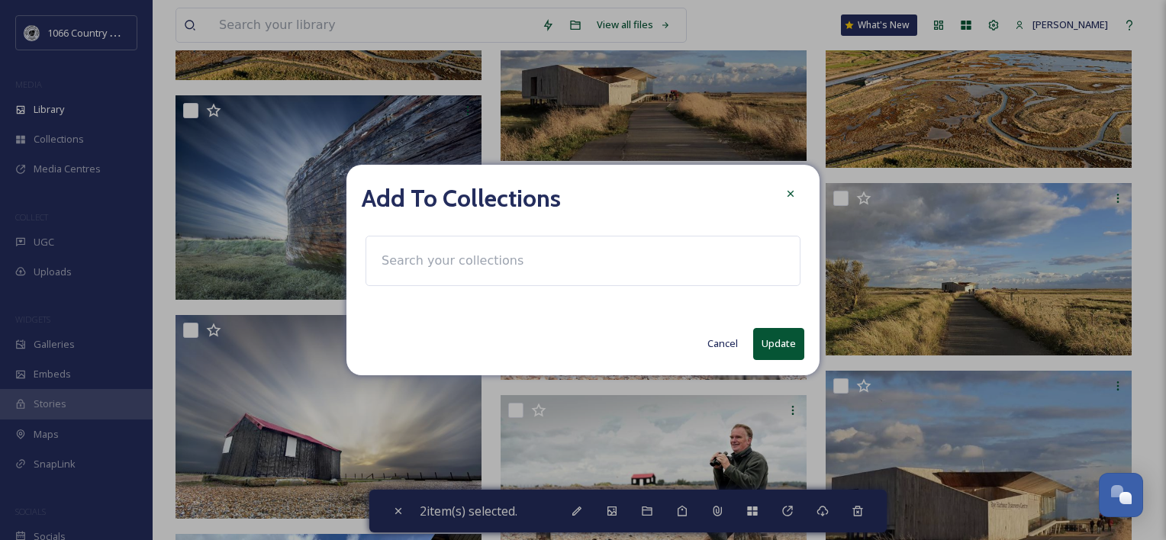
click at [498, 266] on input at bounding box center [458, 261] width 168 height 34
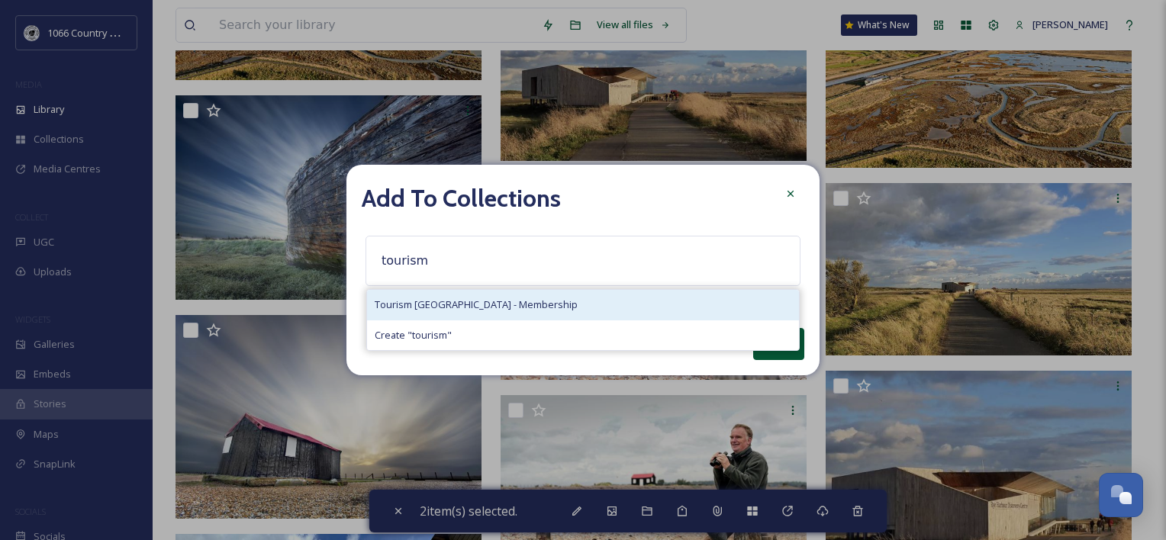
type input "tourism"
click at [520, 304] on span "Tourism [GEOGRAPHIC_DATA] - Membership" at bounding box center [476, 305] width 203 height 15
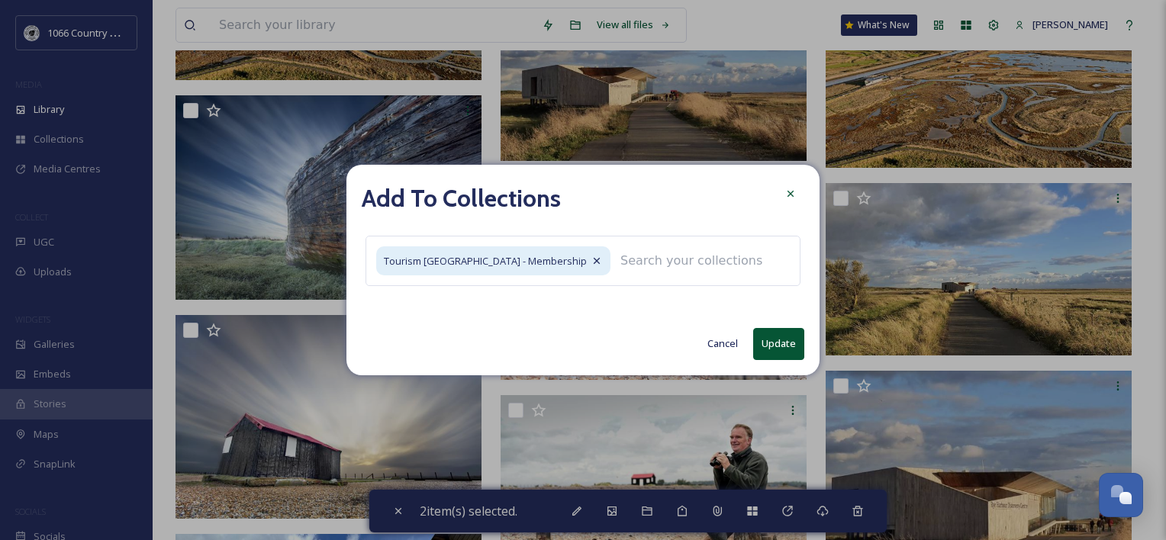
click at [768, 337] on button "Update" at bounding box center [778, 343] width 51 height 31
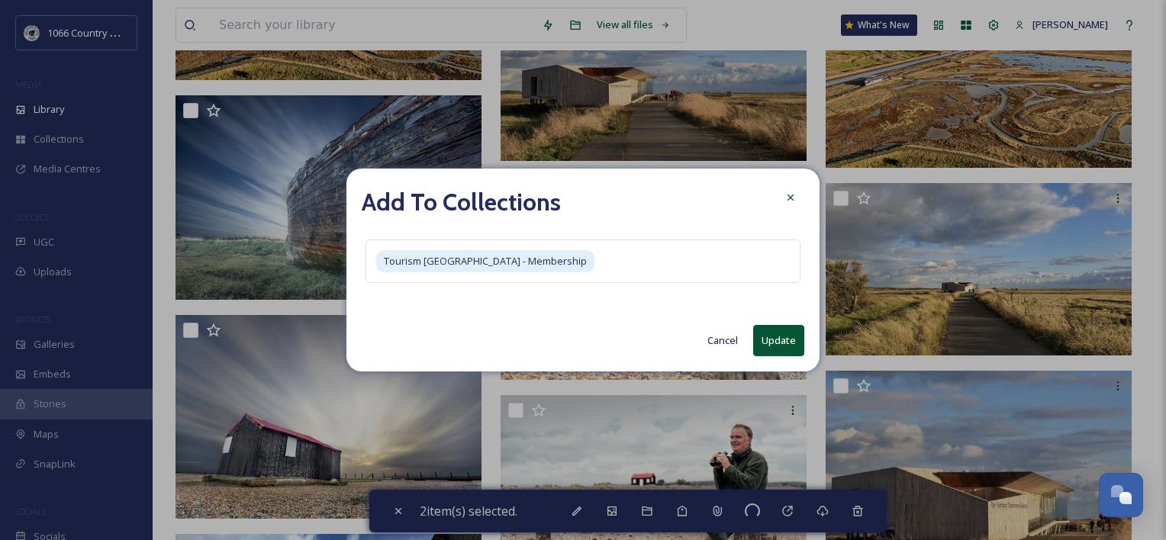
checkbox input "false"
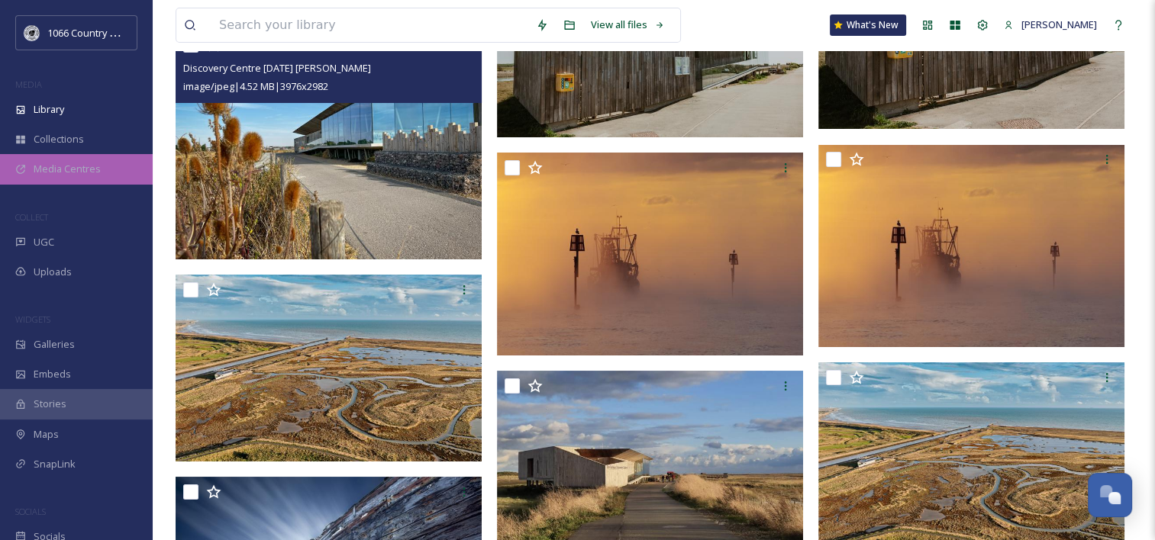
scroll to position [5038, 0]
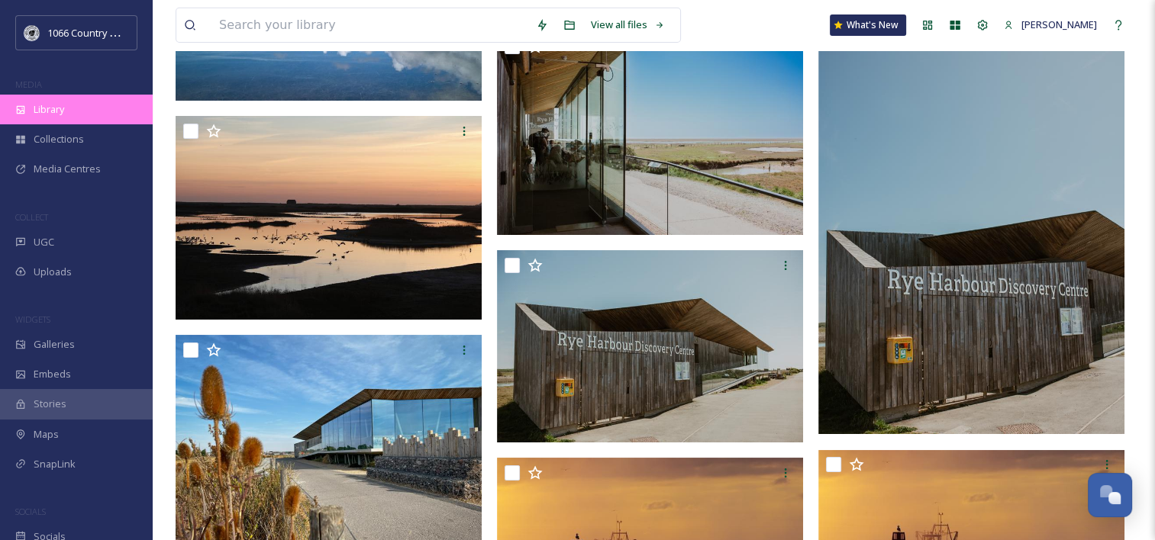
click at [85, 102] on div "Library" at bounding box center [76, 110] width 153 height 30
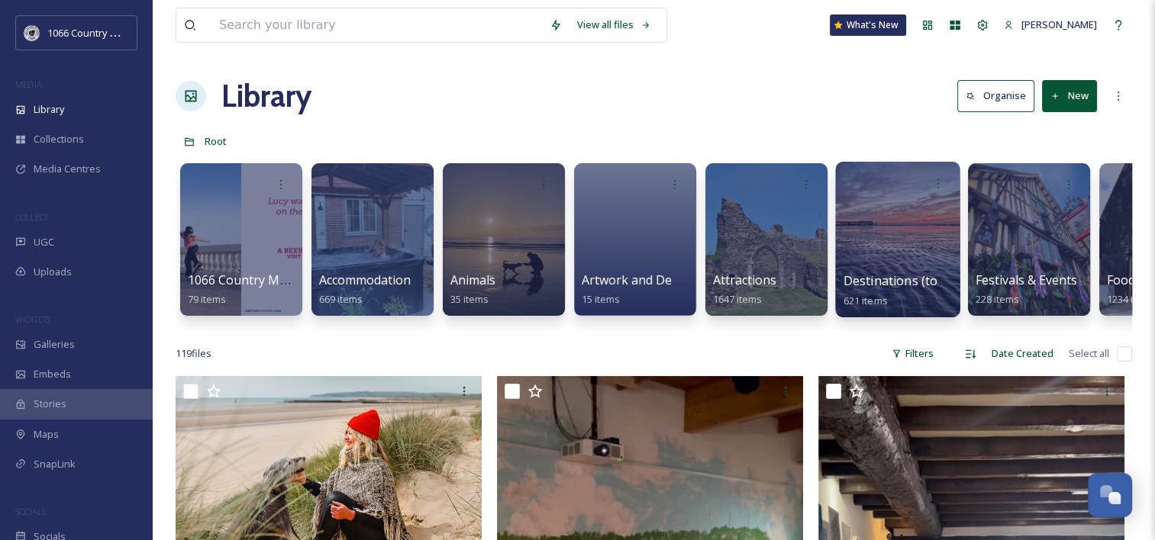
click at [897, 226] on div at bounding box center [897, 240] width 124 height 156
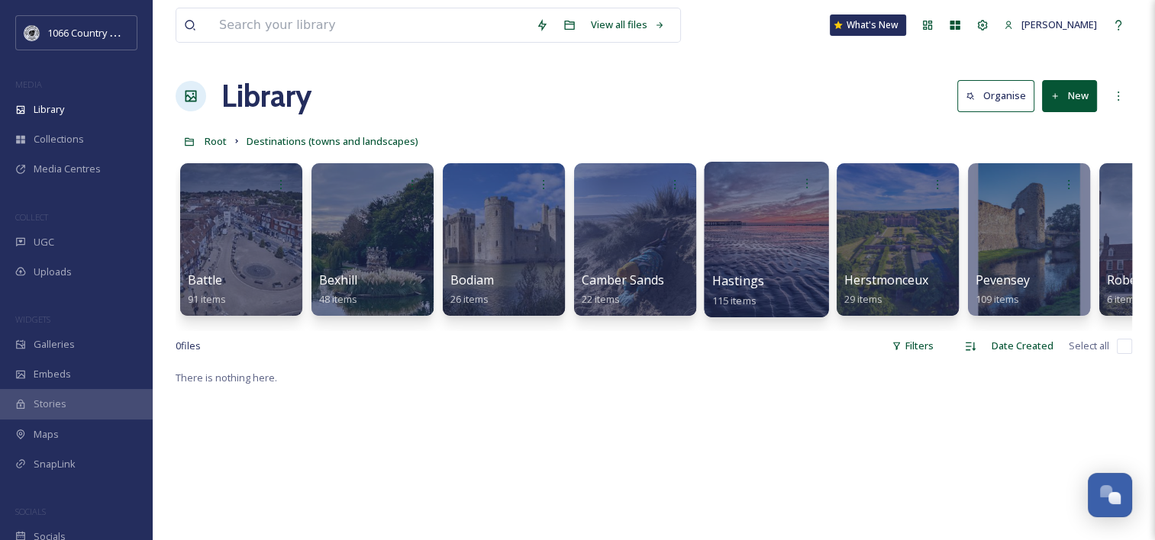
click at [731, 237] on div at bounding box center [766, 240] width 124 height 156
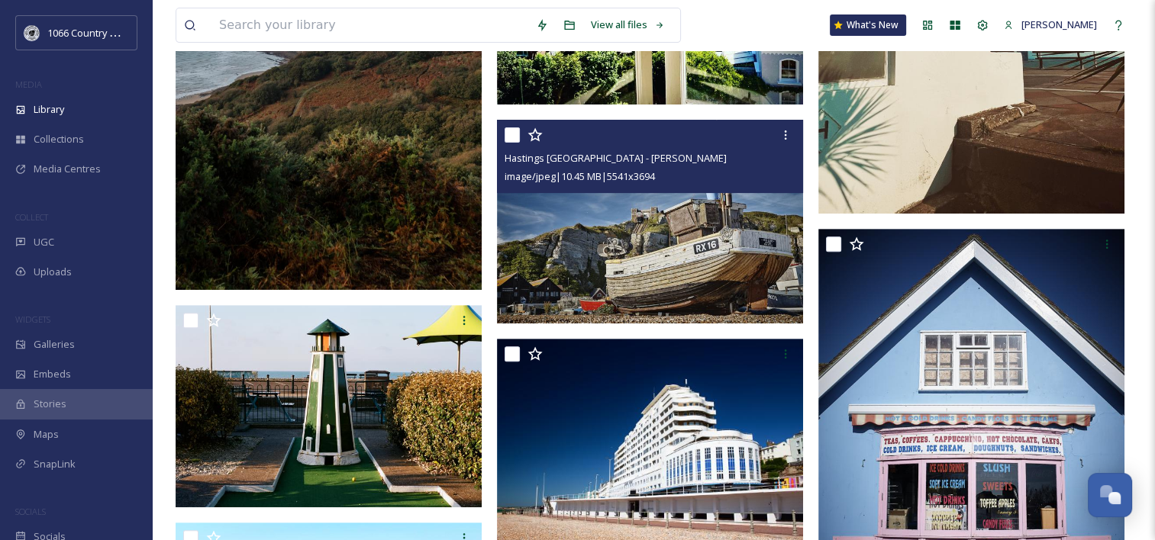
scroll to position [534, 0]
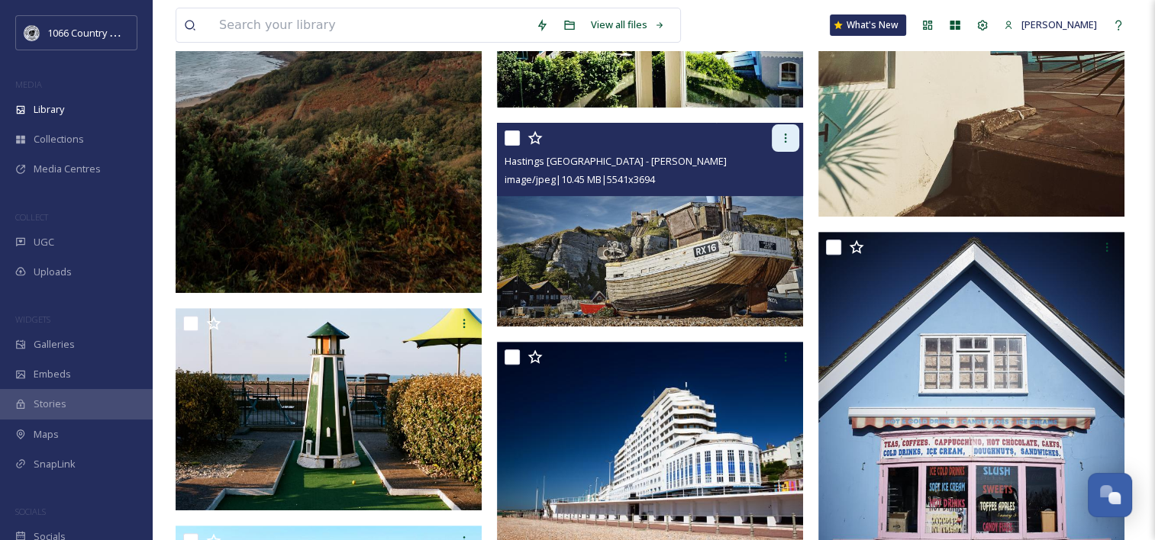
click at [785, 140] on icon at bounding box center [786, 138] width 2 height 9
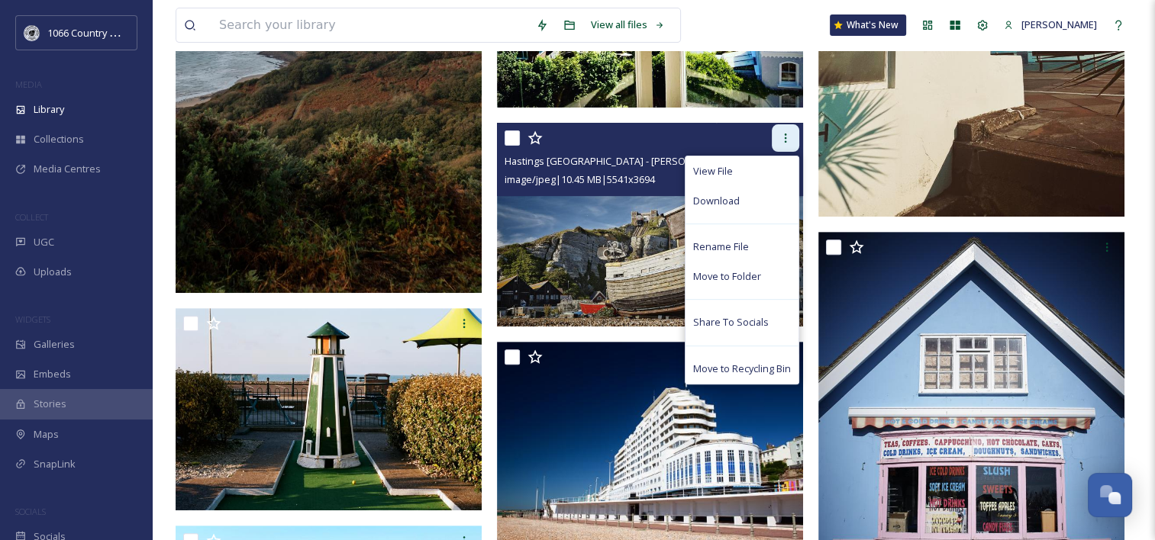
click at [785, 140] on icon at bounding box center [786, 138] width 2 height 9
click at [517, 134] on input "checkbox" at bounding box center [512, 138] width 15 height 15
checkbox input "true"
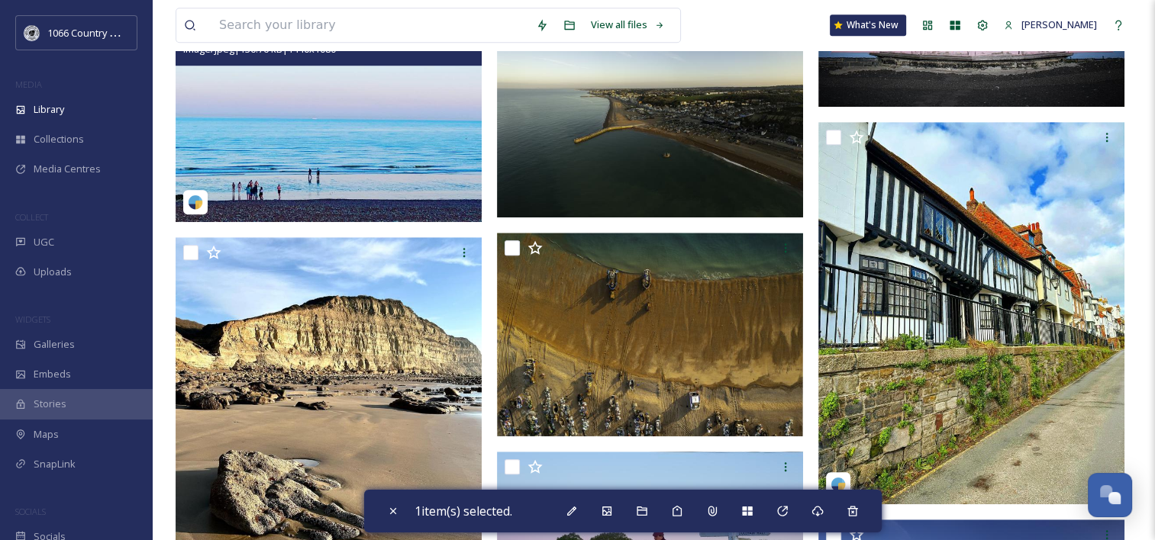
scroll to position [1069, 0]
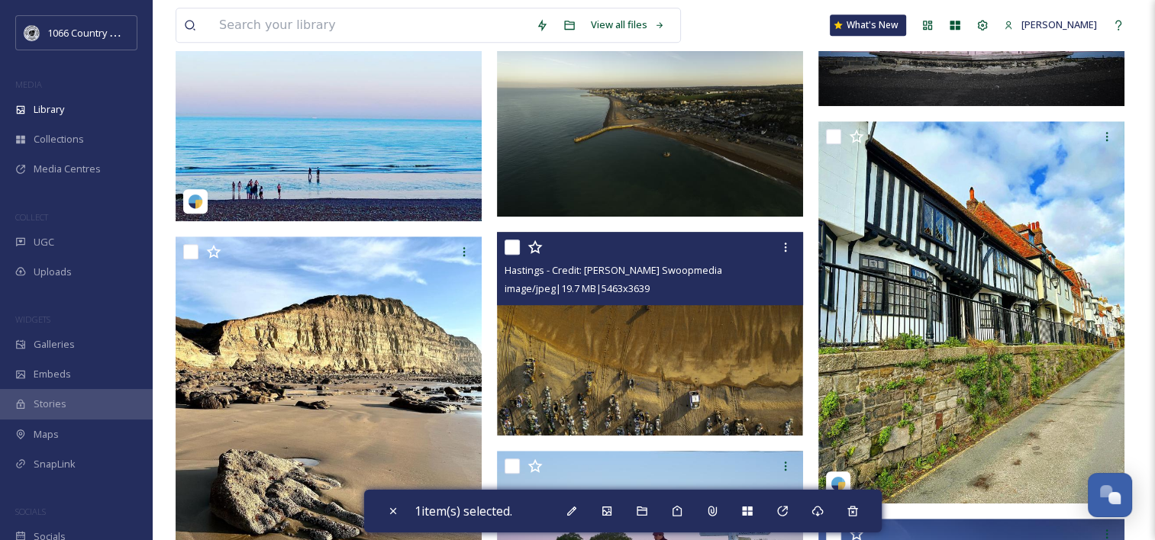
click at [517, 251] on input "checkbox" at bounding box center [512, 247] width 15 height 15
checkbox input "true"
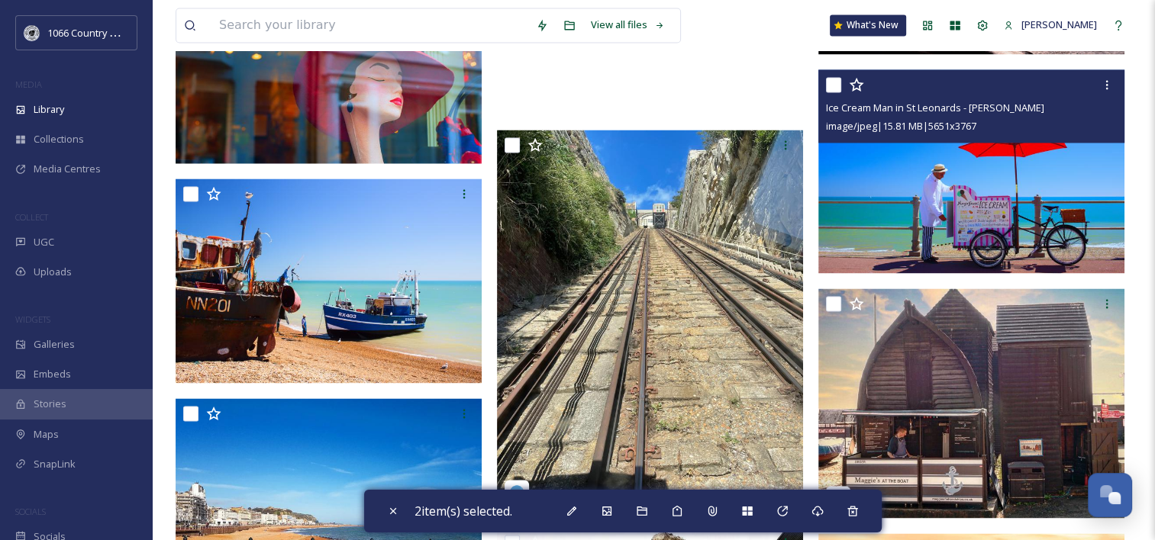
scroll to position [2366, 0]
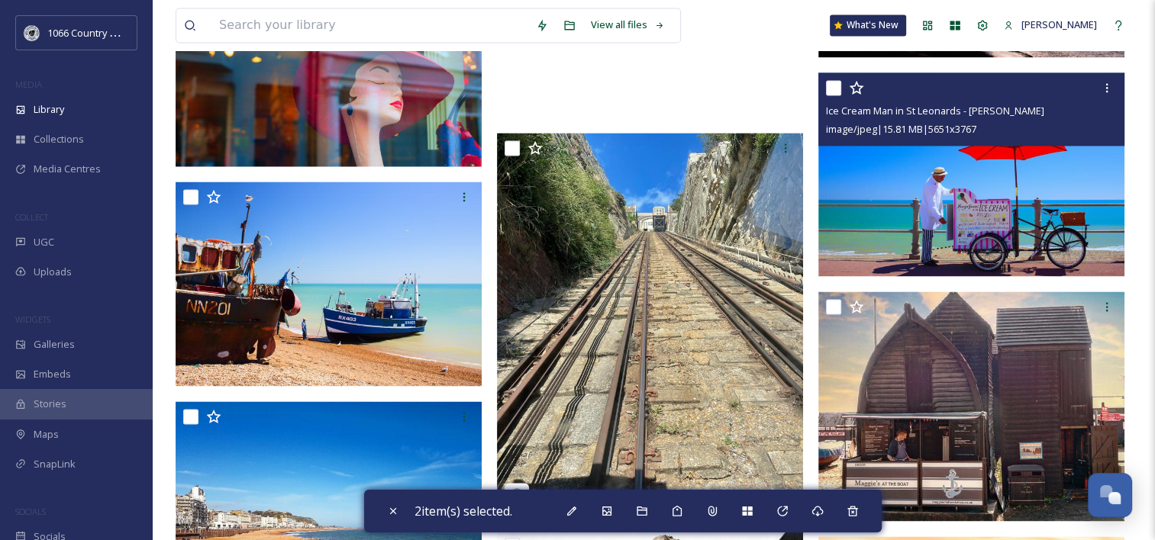
click at [833, 88] on input "checkbox" at bounding box center [833, 87] width 15 height 15
checkbox input "true"
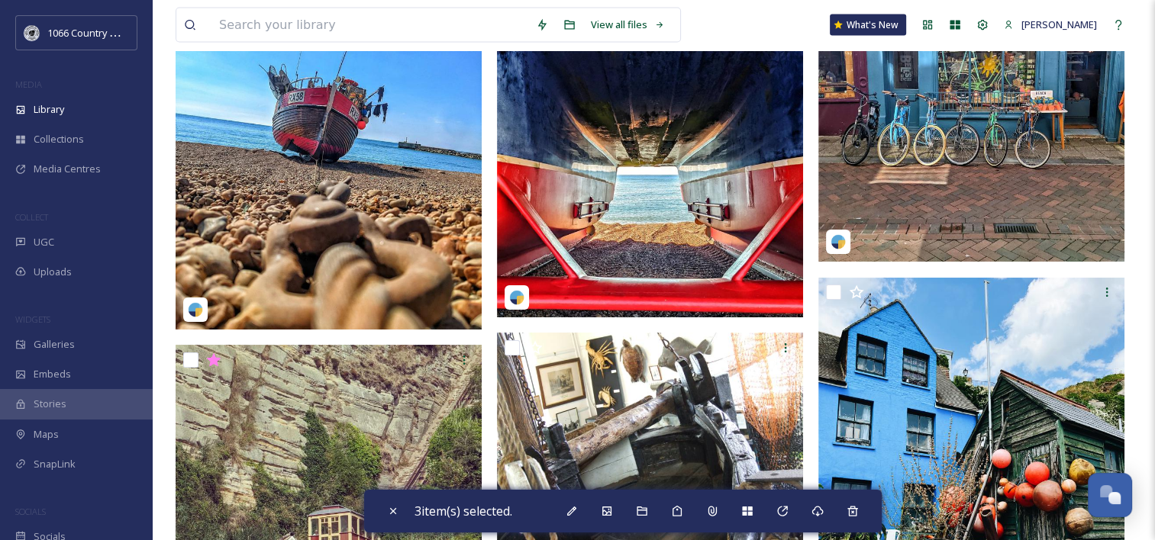
scroll to position [3358, 0]
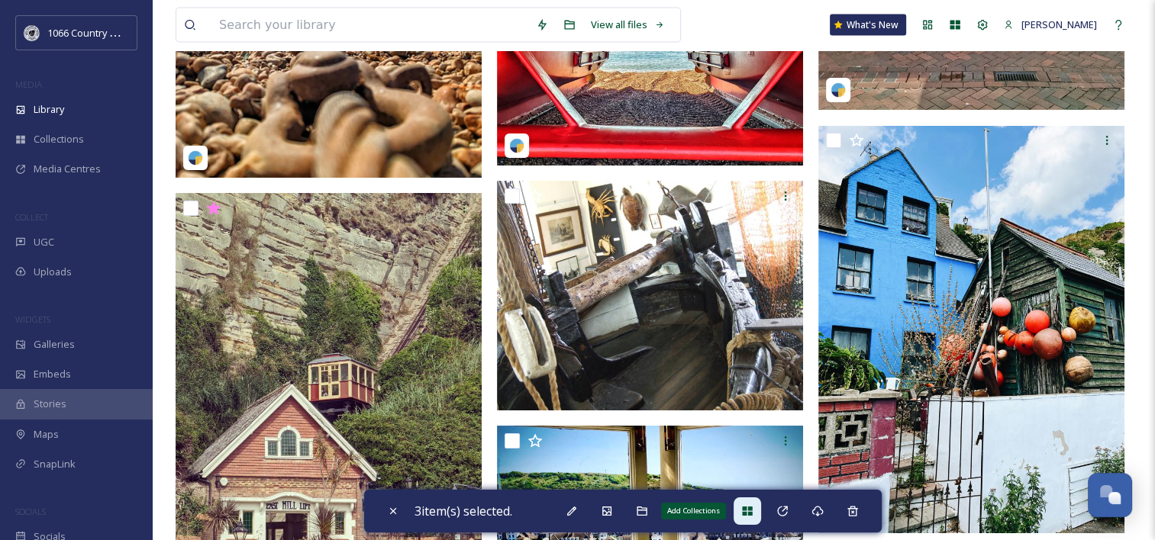
click at [748, 516] on icon at bounding box center [747, 511] width 10 height 9
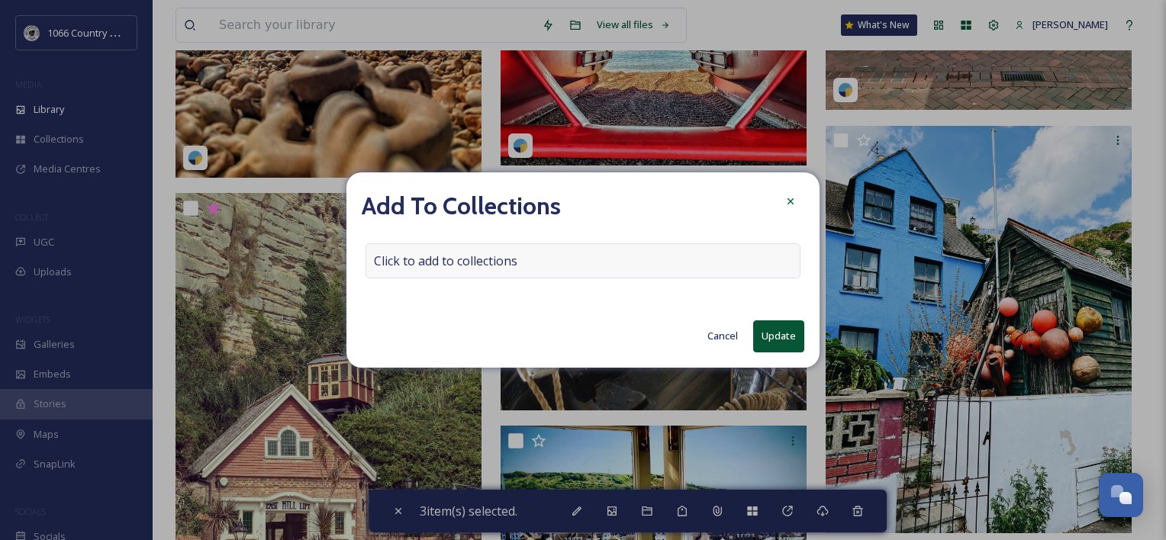
click at [466, 254] on span "Click to add to collections" at bounding box center [445, 261] width 143 height 18
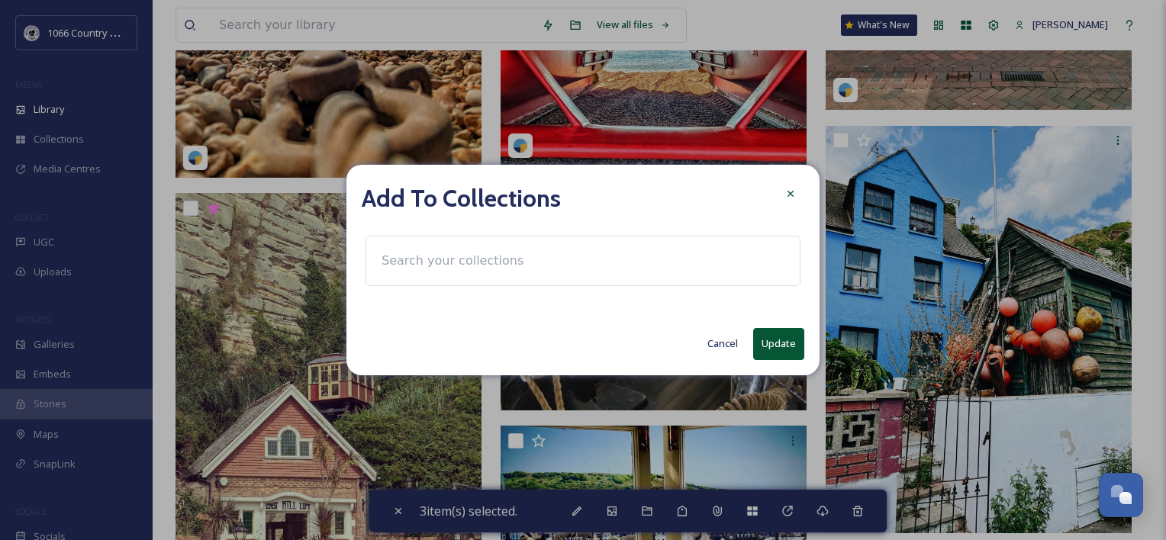
click at [433, 266] on input at bounding box center [458, 261] width 168 height 34
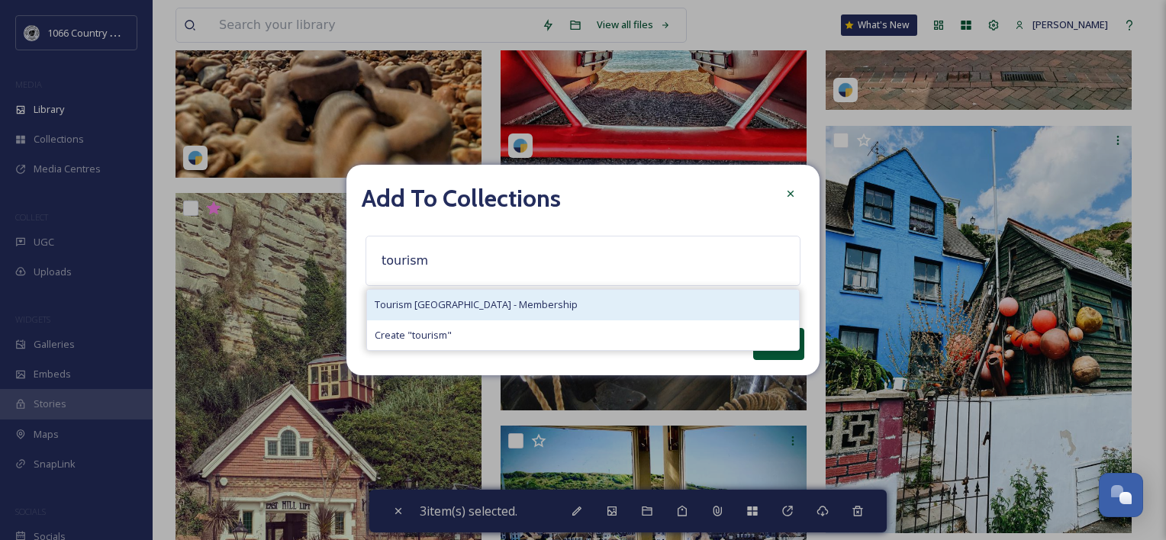
type input "tourism"
click at [509, 305] on span "Tourism [GEOGRAPHIC_DATA] - Membership" at bounding box center [476, 305] width 203 height 15
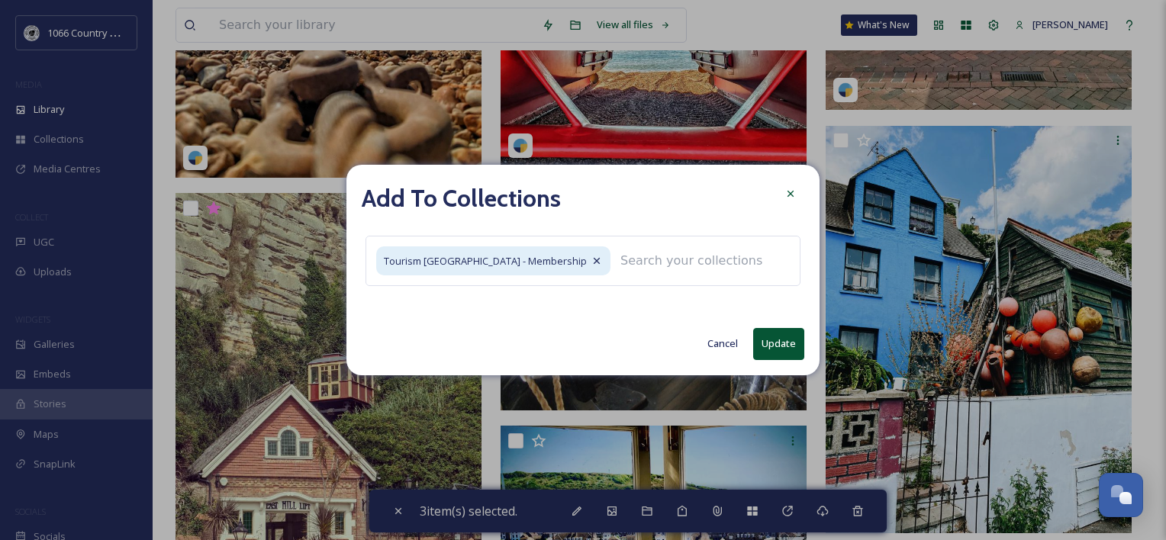
click at [766, 331] on button "Update" at bounding box center [778, 343] width 51 height 31
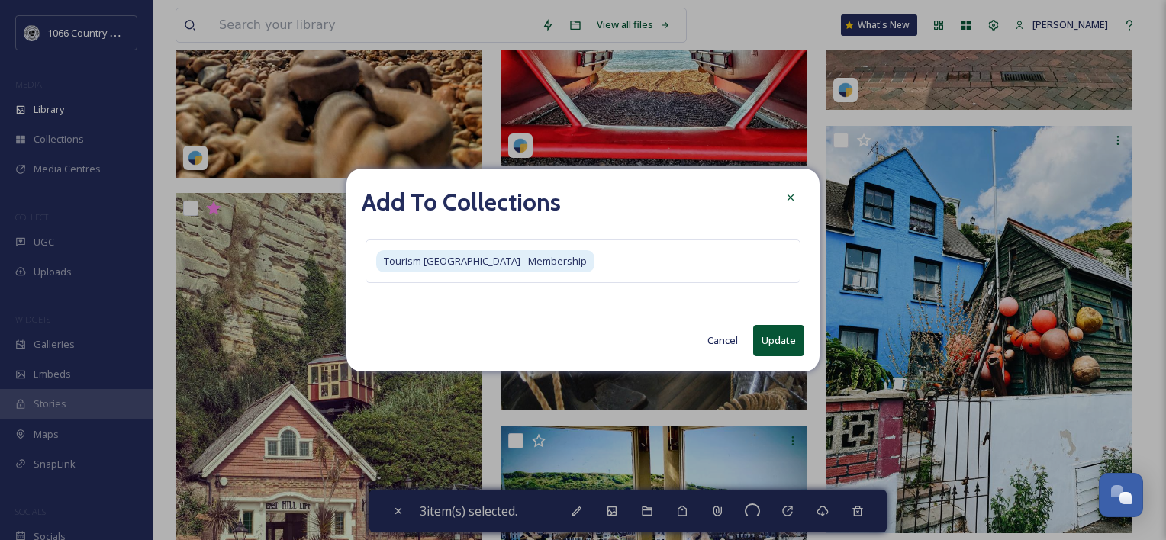
checkbox input "false"
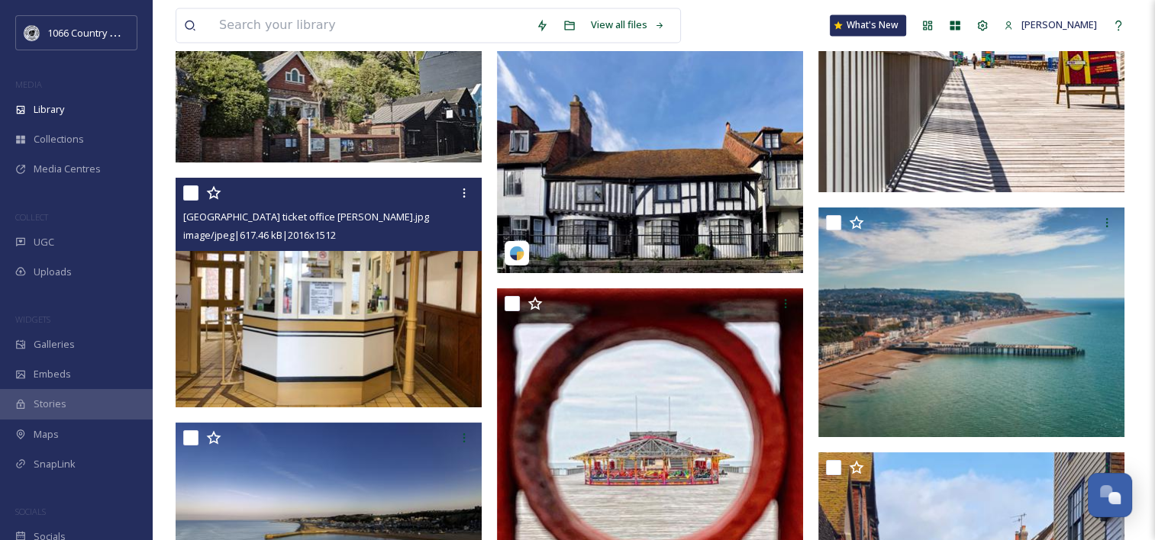
scroll to position [8396, 0]
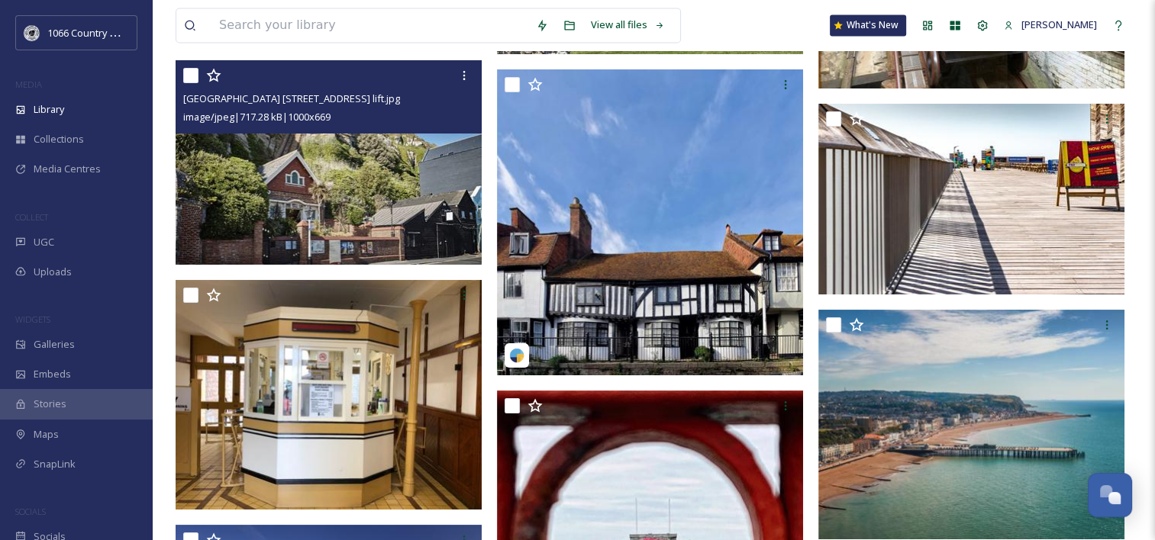
click at [355, 195] on img at bounding box center [329, 162] width 306 height 205
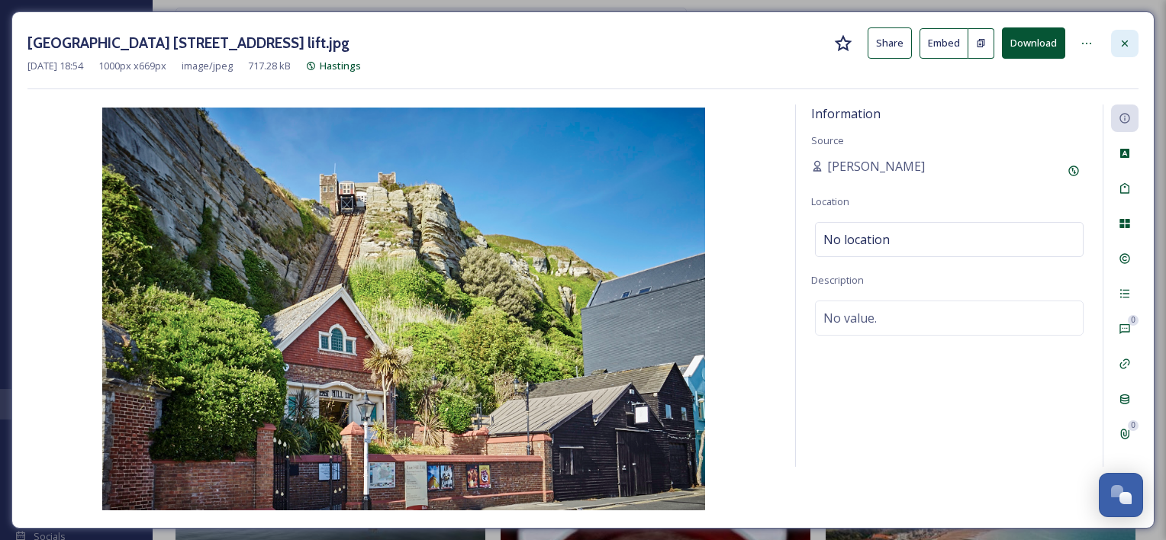
click at [1122, 38] on icon at bounding box center [1125, 43] width 12 height 12
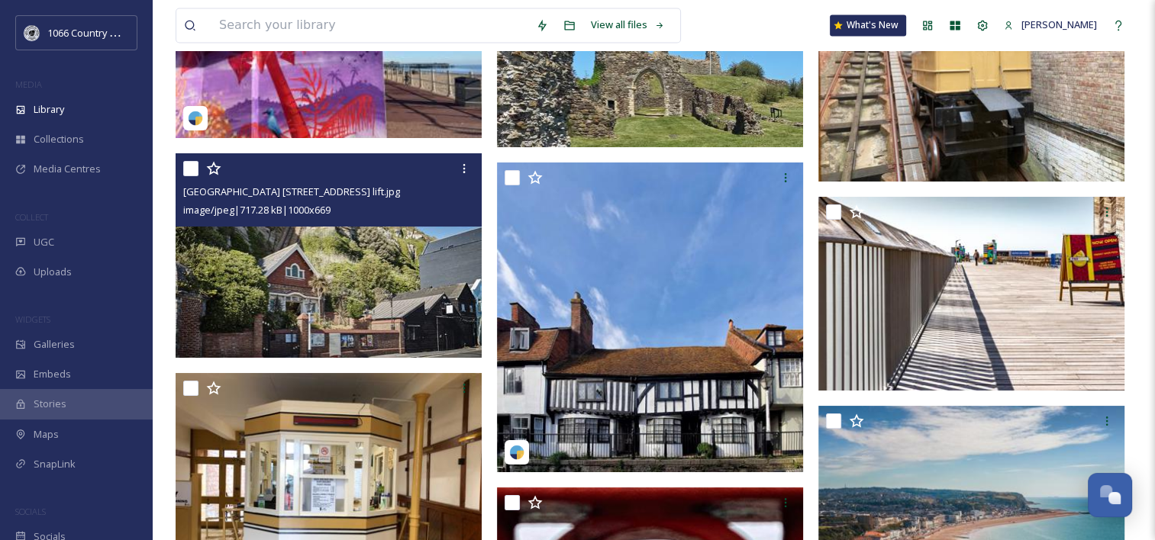
drag, startPoint x: 191, startPoint y: 165, endPoint x: 200, endPoint y: 166, distance: 9.3
click at [191, 165] on input "checkbox" at bounding box center [190, 168] width 15 height 15
checkbox input "true"
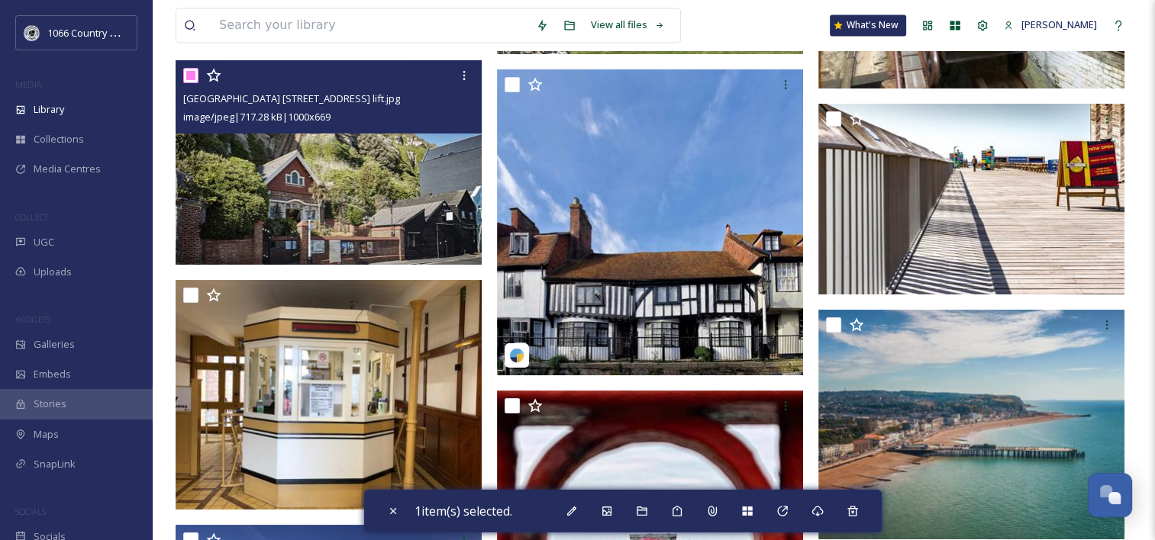
scroll to position [8302, 0]
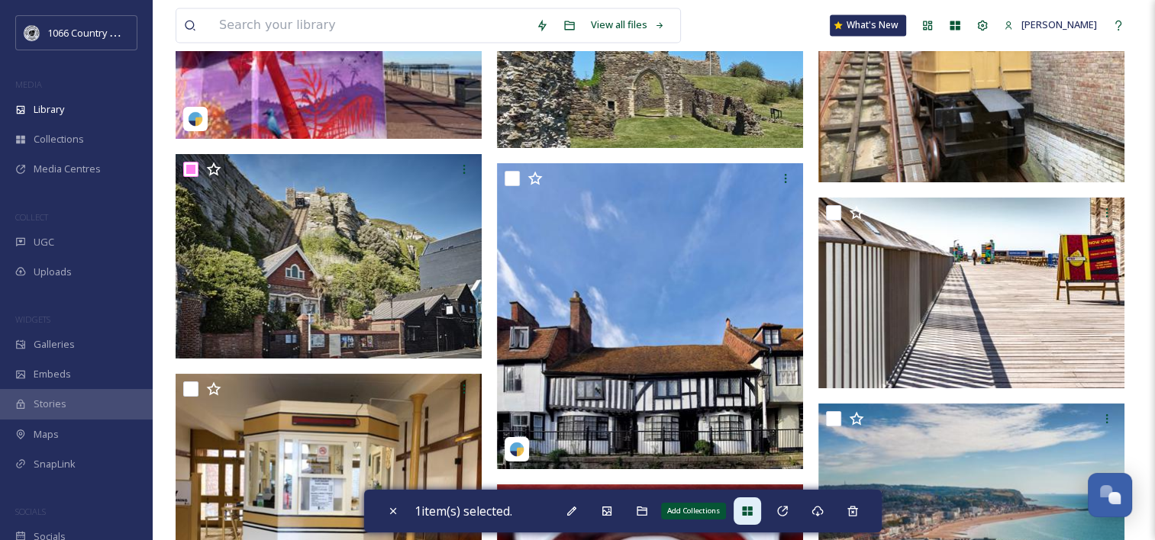
click at [757, 503] on div "Add Collections" at bounding box center [746, 511] width 27 height 27
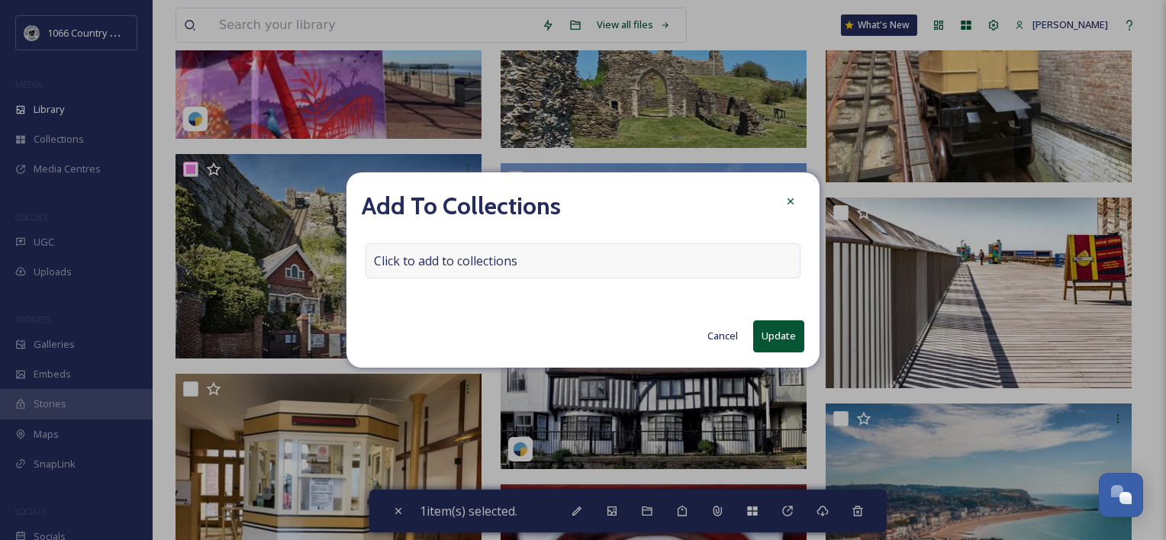
click at [514, 264] on span "Click to add to collections" at bounding box center [445, 261] width 143 height 18
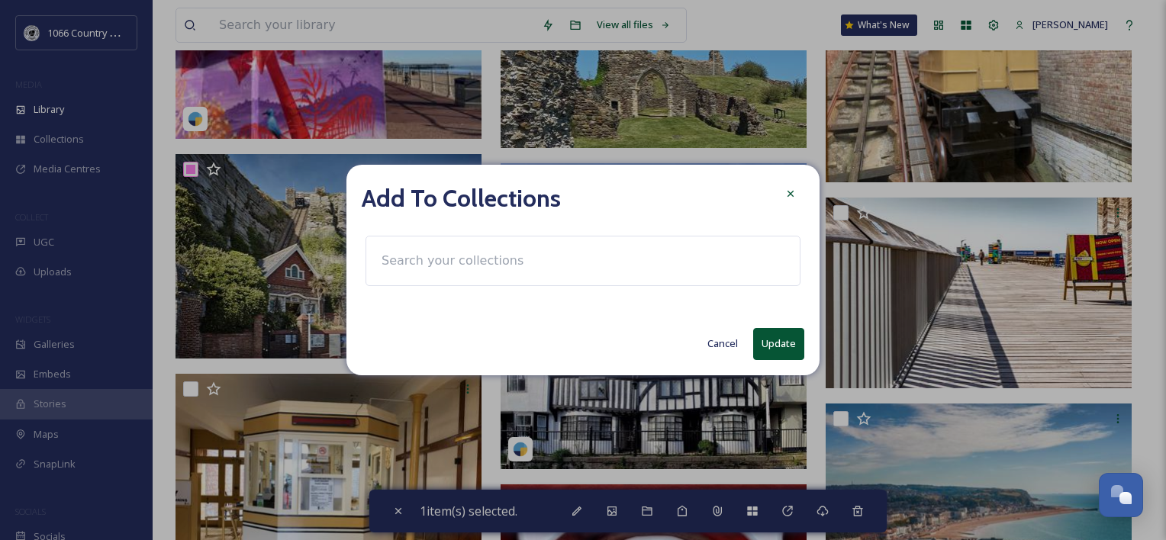
click at [492, 263] on input at bounding box center [458, 261] width 168 height 34
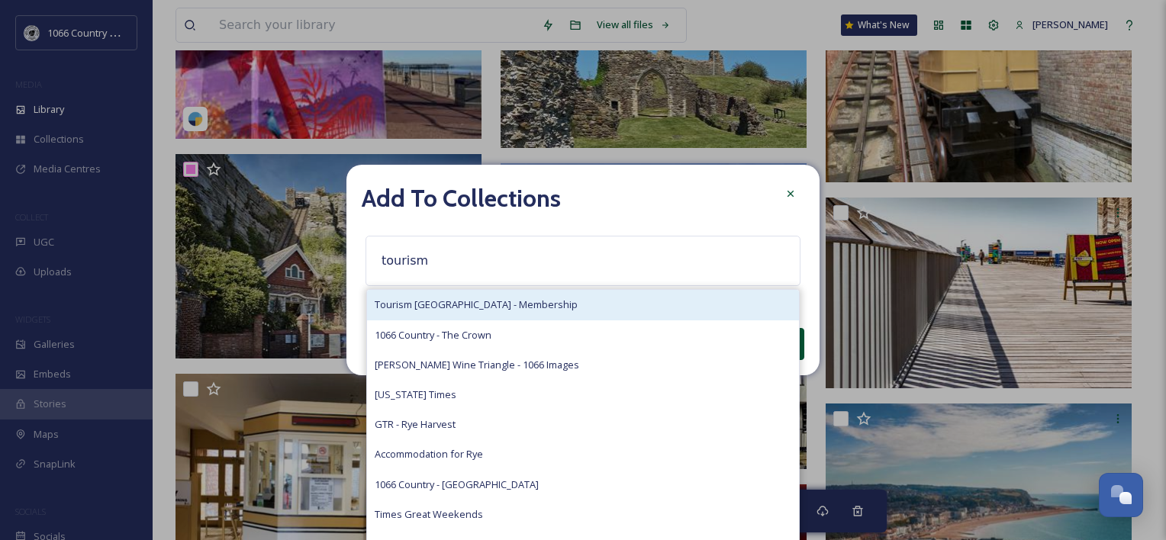
type input "tourism"
click at [483, 303] on span "Tourism [GEOGRAPHIC_DATA] - Membership" at bounding box center [476, 305] width 203 height 15
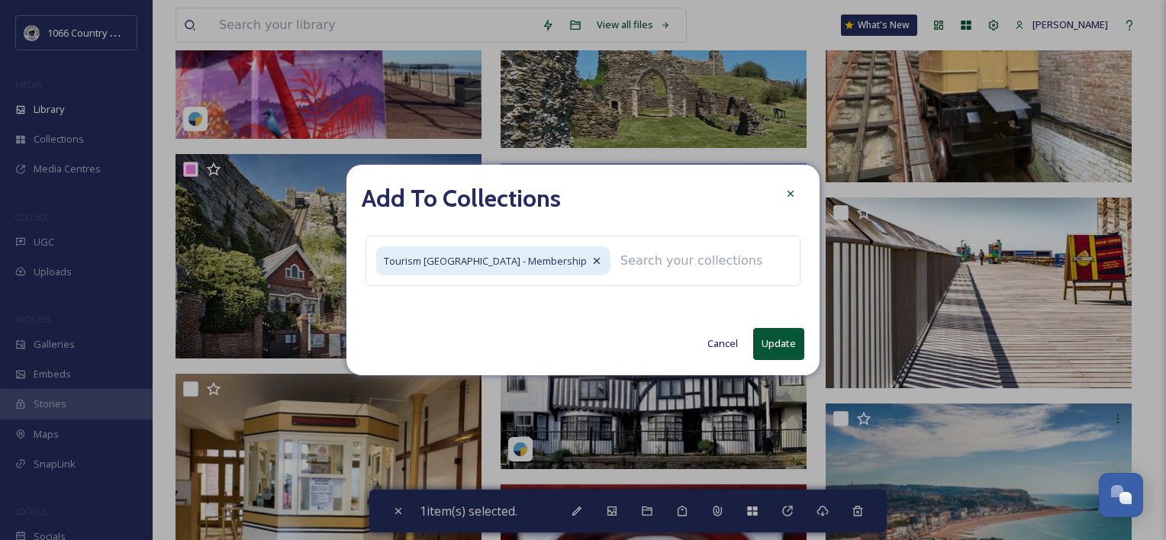
click at [766, 347] on button "Update" at bounding box center [778, 343] width 51 height 31
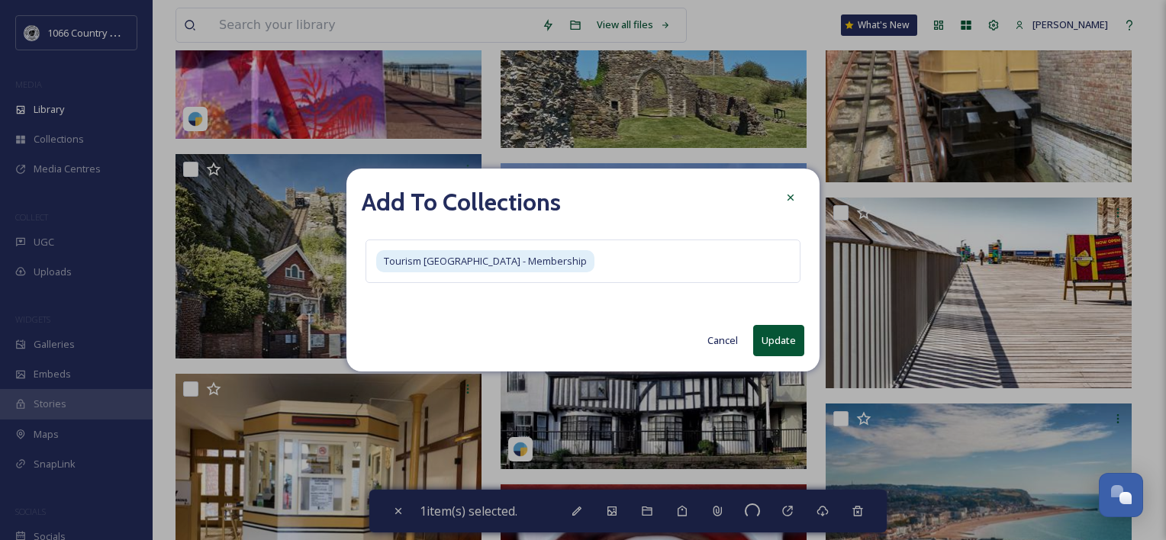
checkbox input "false"
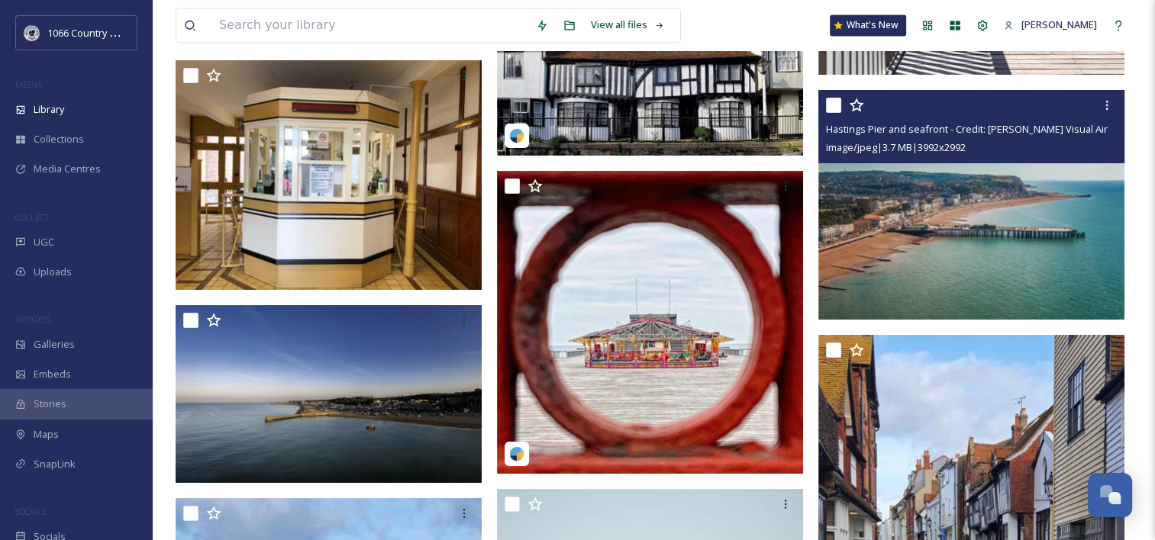
scroll to position [8607, 0]
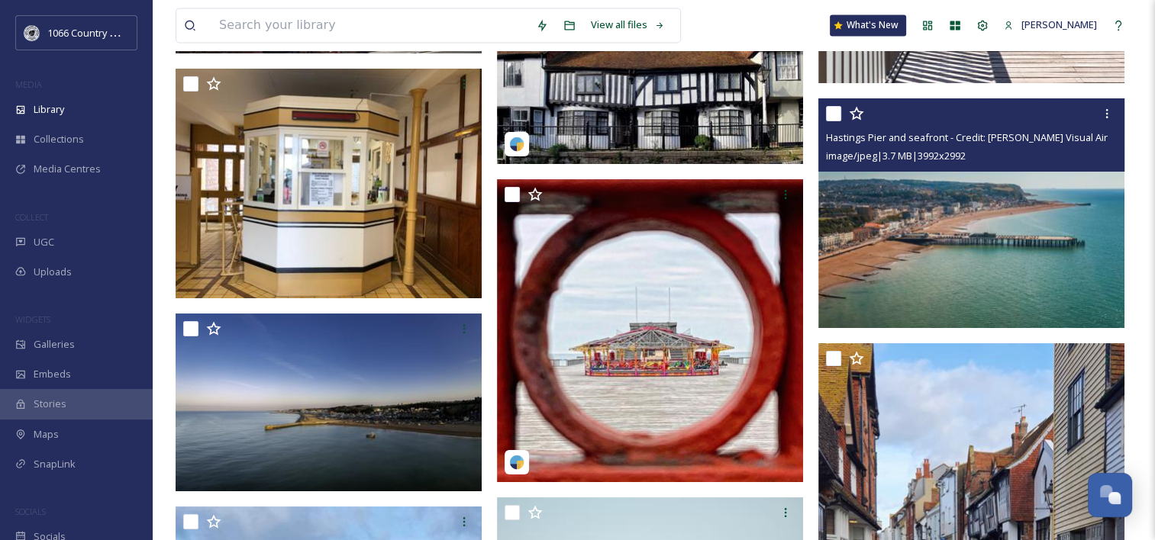
click at [953, 226] on img at bounding box center [971, 213] width 306 height 230
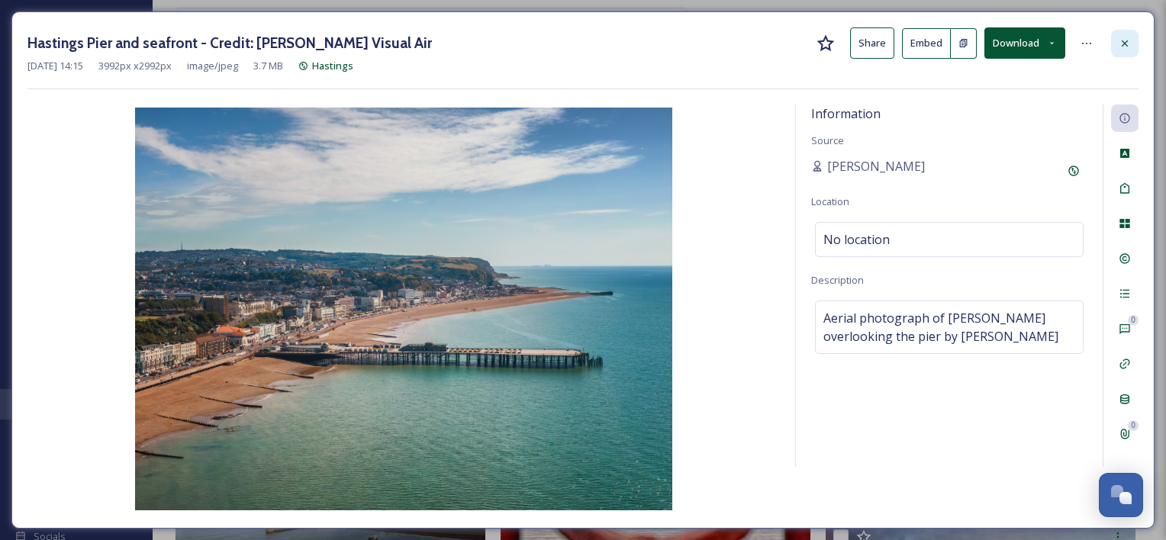
click at [1124, 43] on icon at bounding box center [1125, 43] width 6 height 6
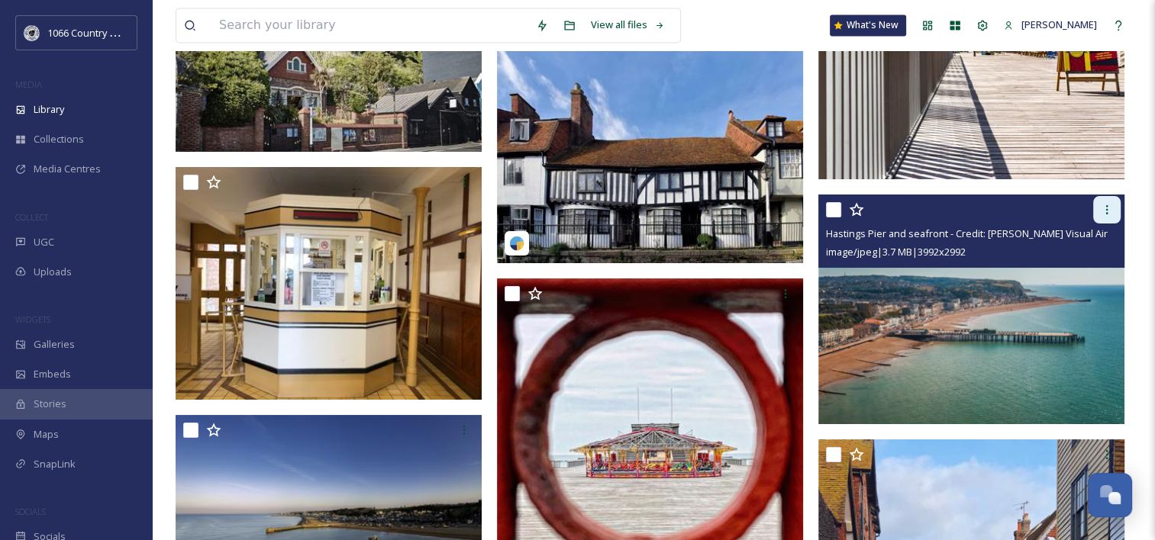
click at [1107, 204] on icon at bounding box center [1107, 210] width 12 height 12
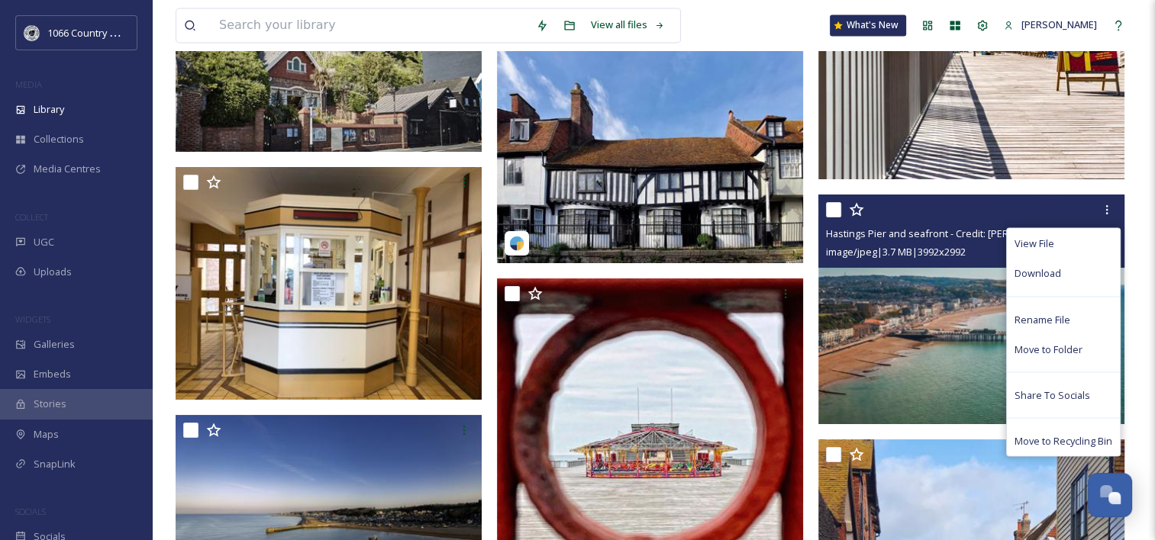
click at [945, 311] on img at bounding box center [971, 310] width 306 height 230
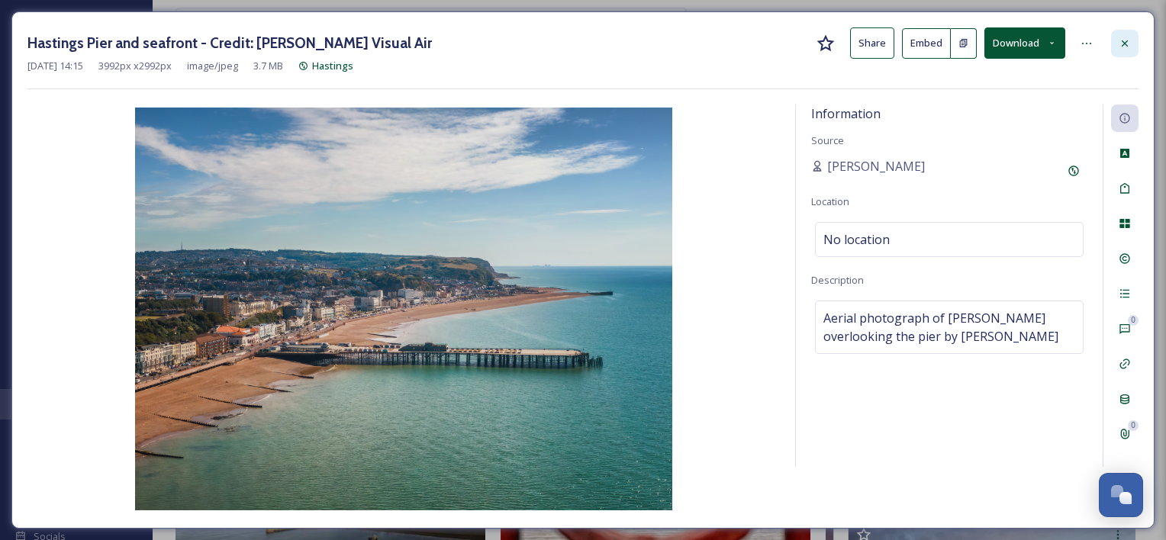
click at [1133, 40] on div at bounding box center [1124, 43] width 27 height 27
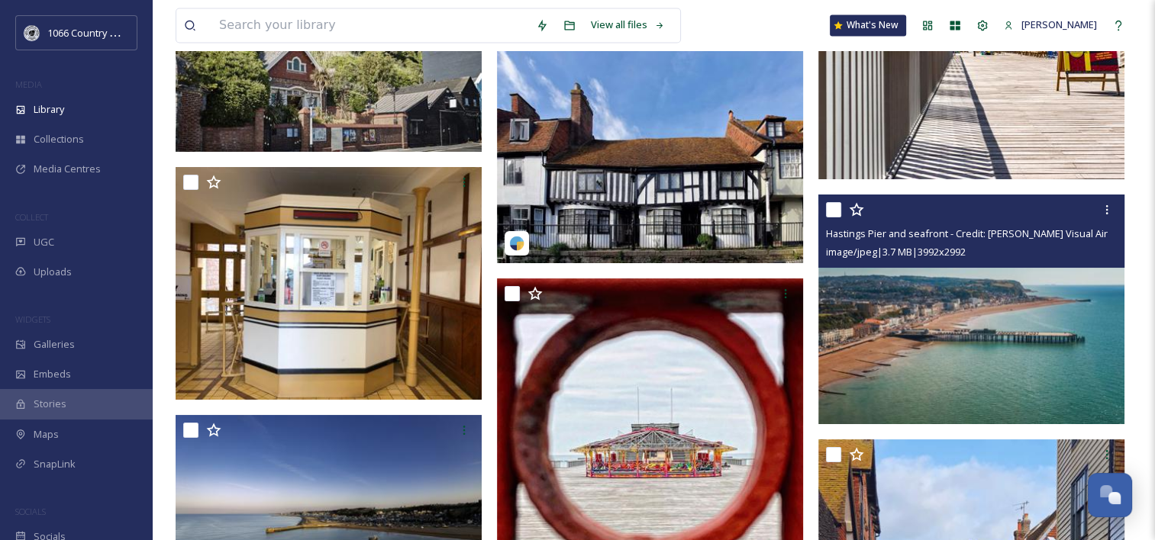
click at [836, 210] on input "checkbox" at bounding box center [833, 209] width 15 height 15
checkbox input "true"
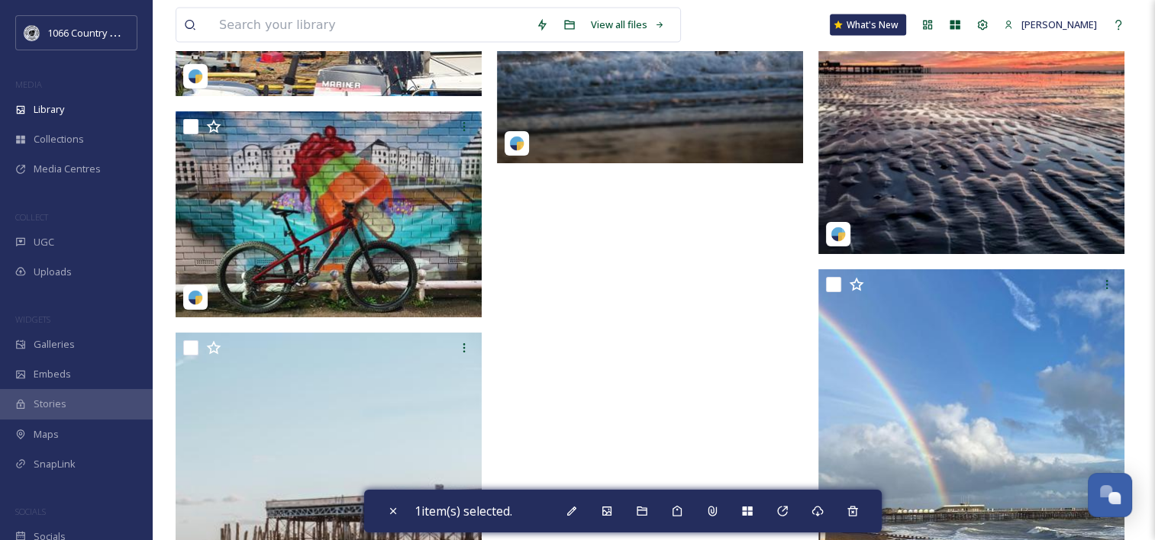
scroll to position [9525, 0]
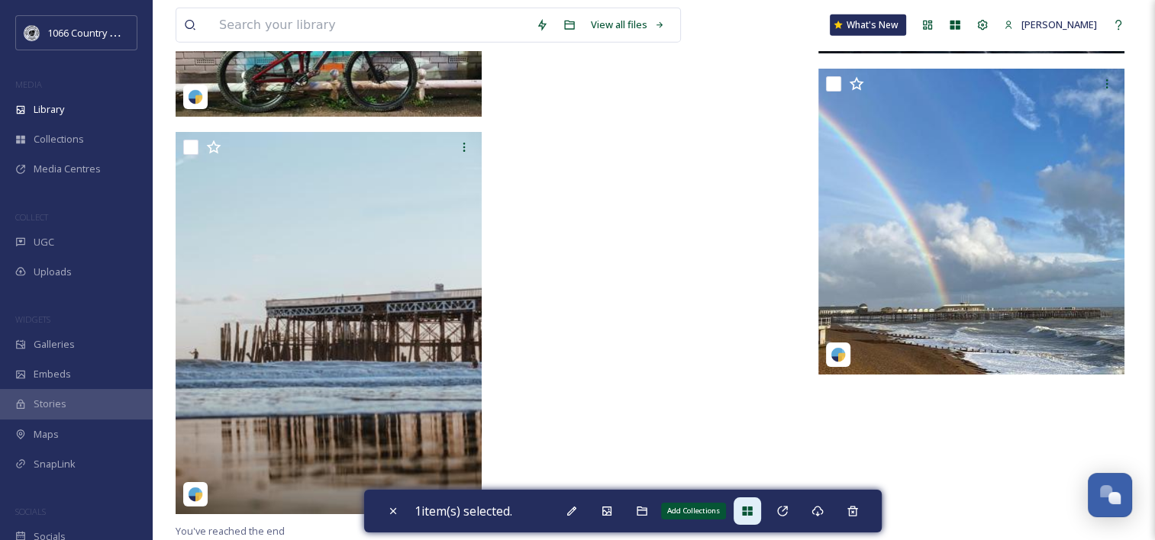
click at [752, 514] on icon at bounding box center [747, 511] width 10 height 9
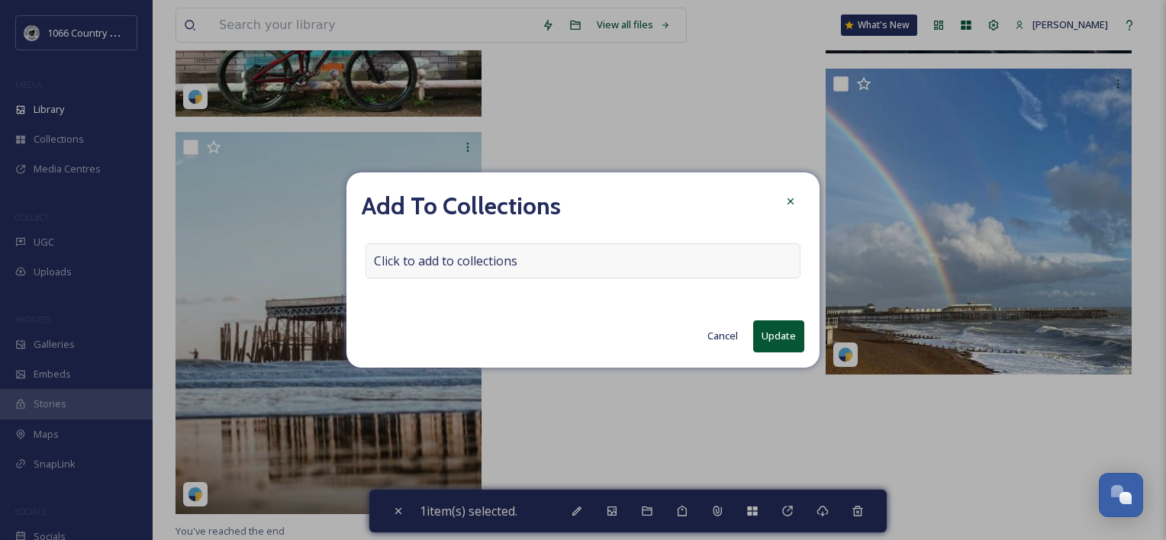
click at [492, 246] on div "Click to add to collections" at bounding box center [583, 260] width 435 height 35
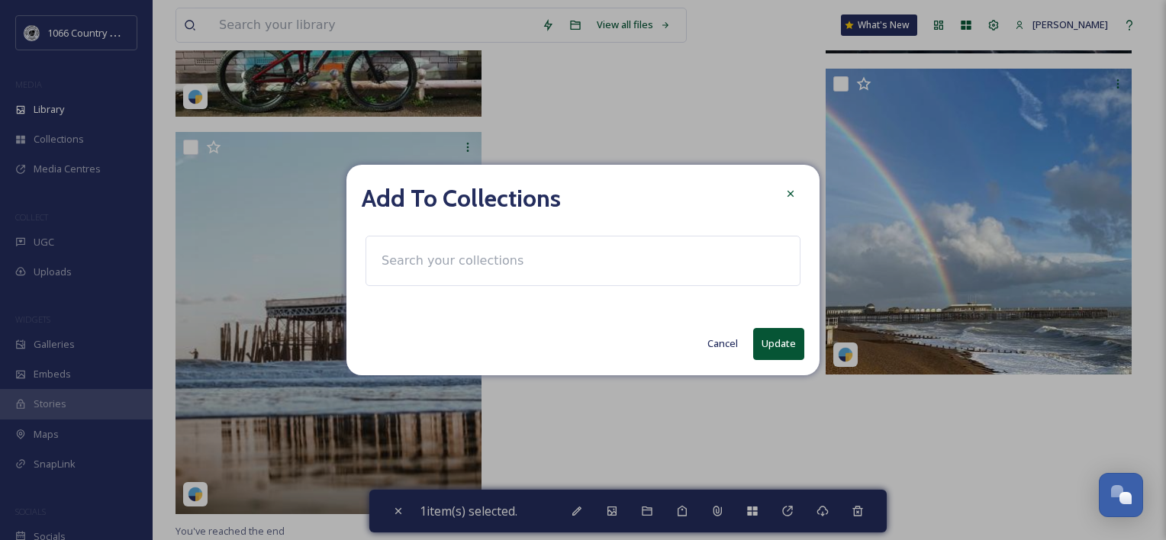
click at [470, 251] on input at bounding box center [458, 261] width 168 height 34
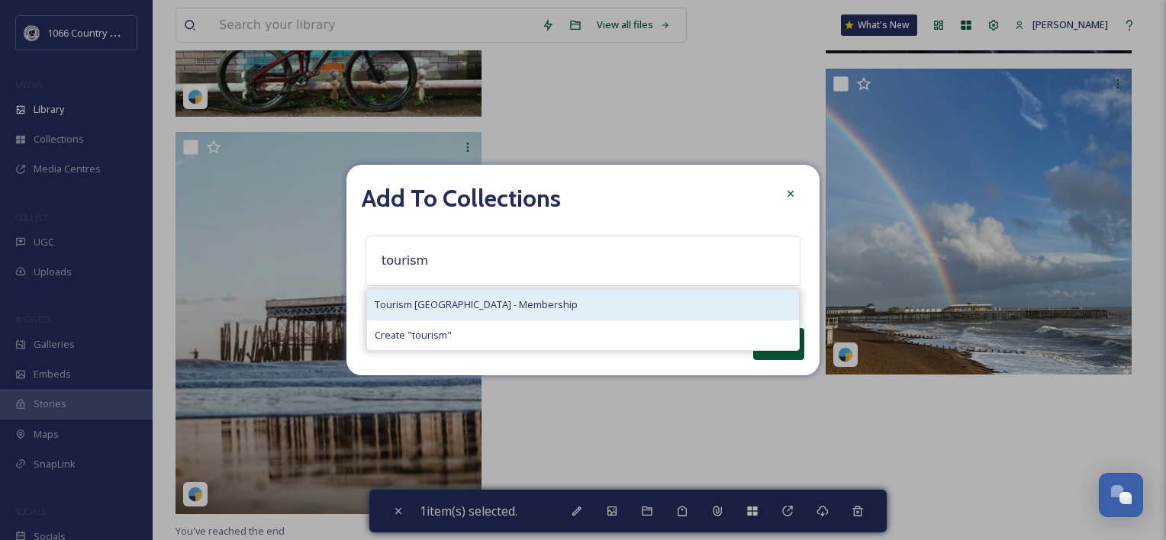
type input "tourism"
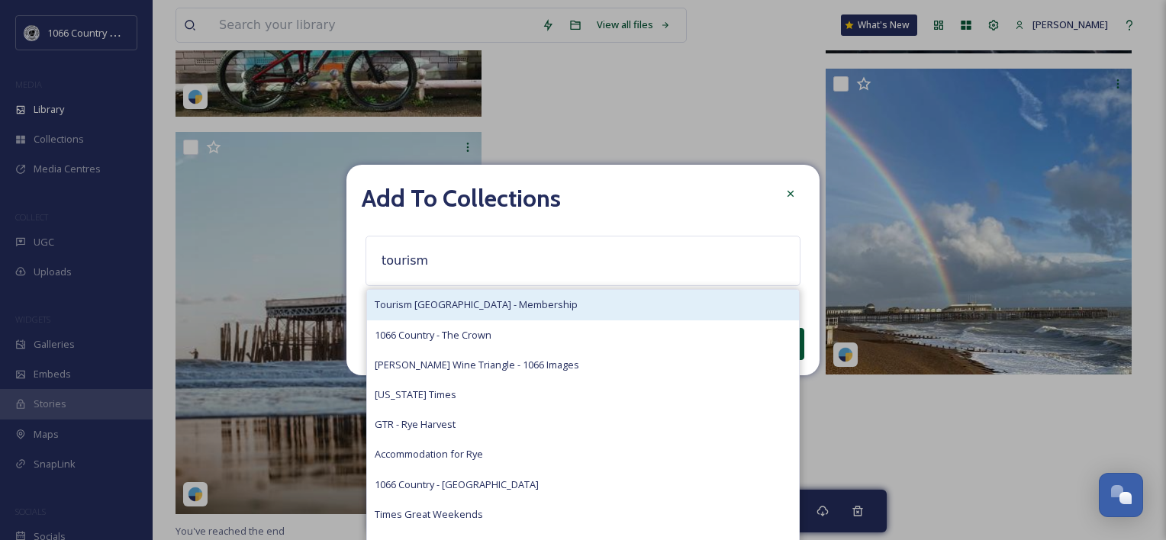
click at [475, 299] on span "Tourism [GEOGRAPHIC_DATA] - Membership" at bounding box center [476, 305] width 203 height 15
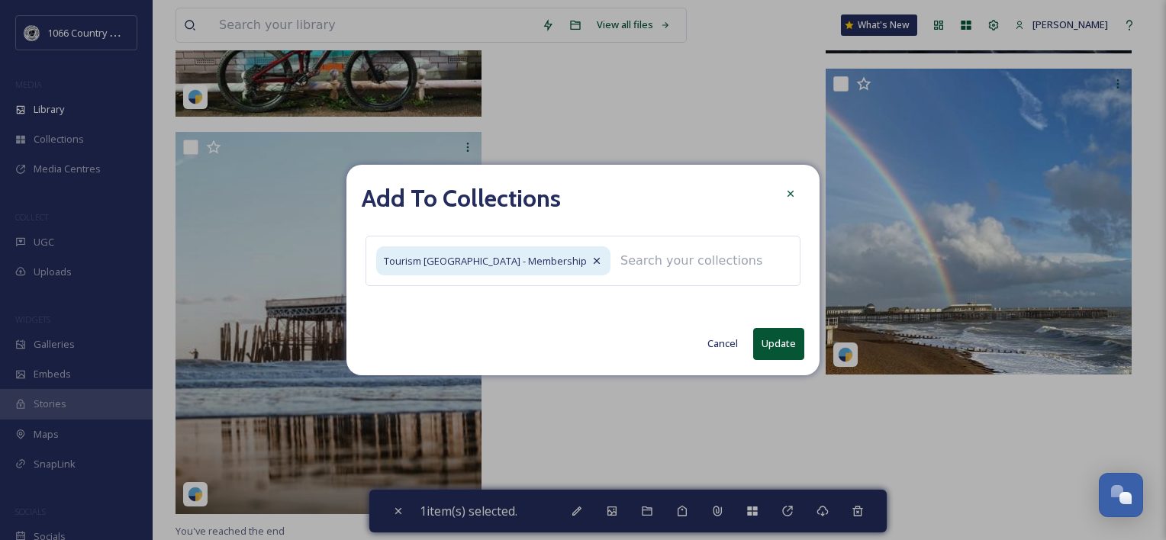
click at [790, 341] on button "Update" at bounding box center [778, 343] width 51 height 31
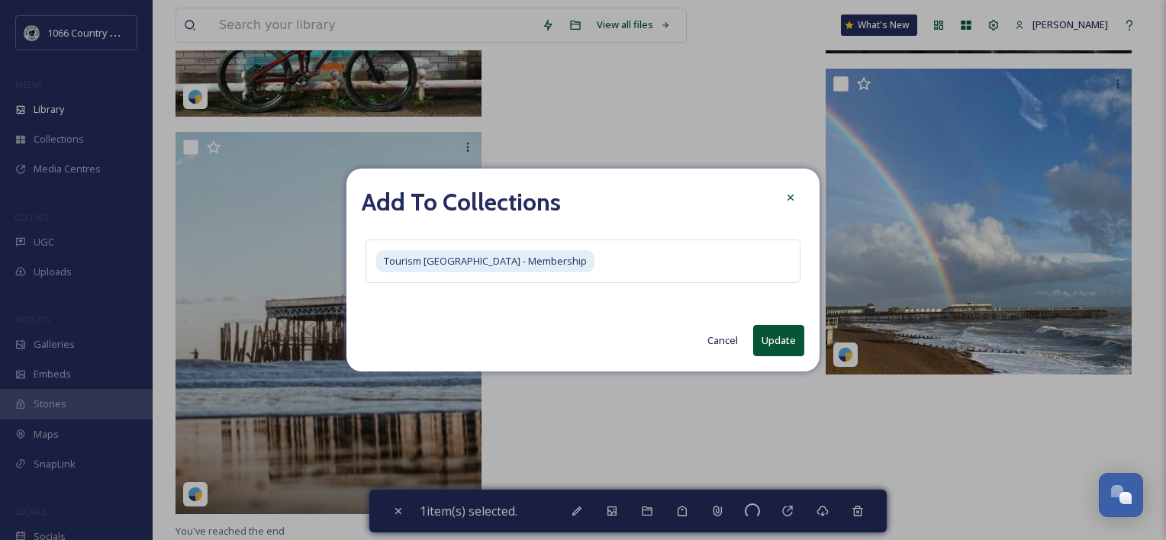
checkbox input "false"
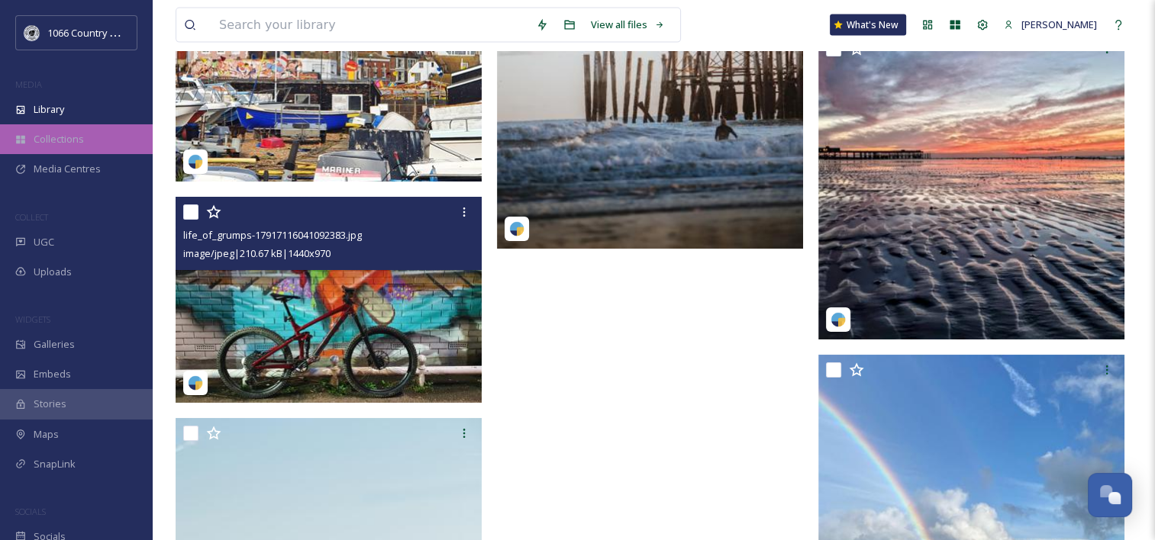
scroll to position [9219, 0]
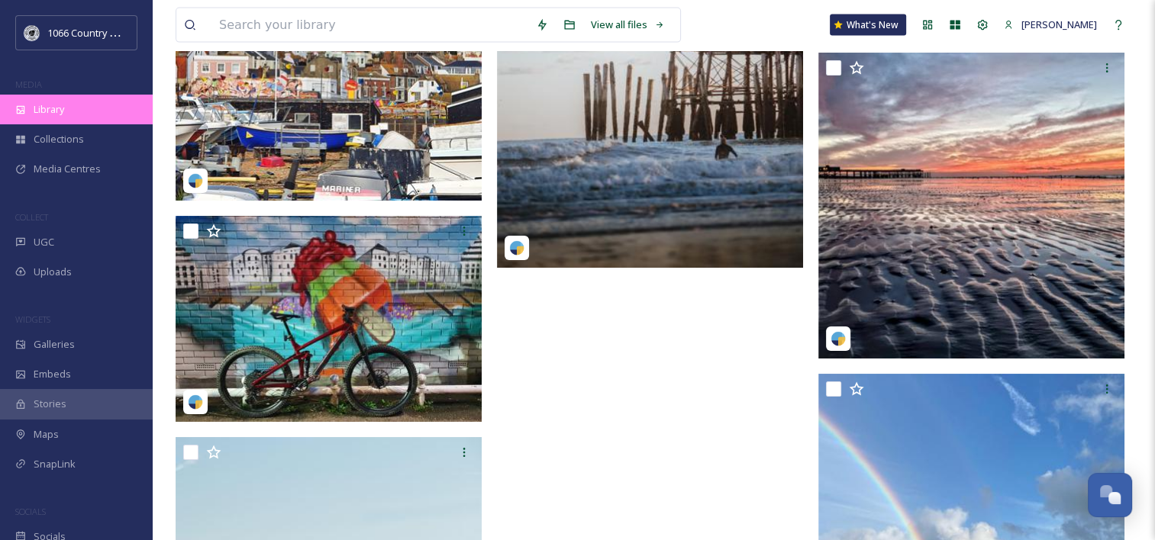
click at [70, 115] on div "Library" at bounding box center [76, 110] width 153 height 30
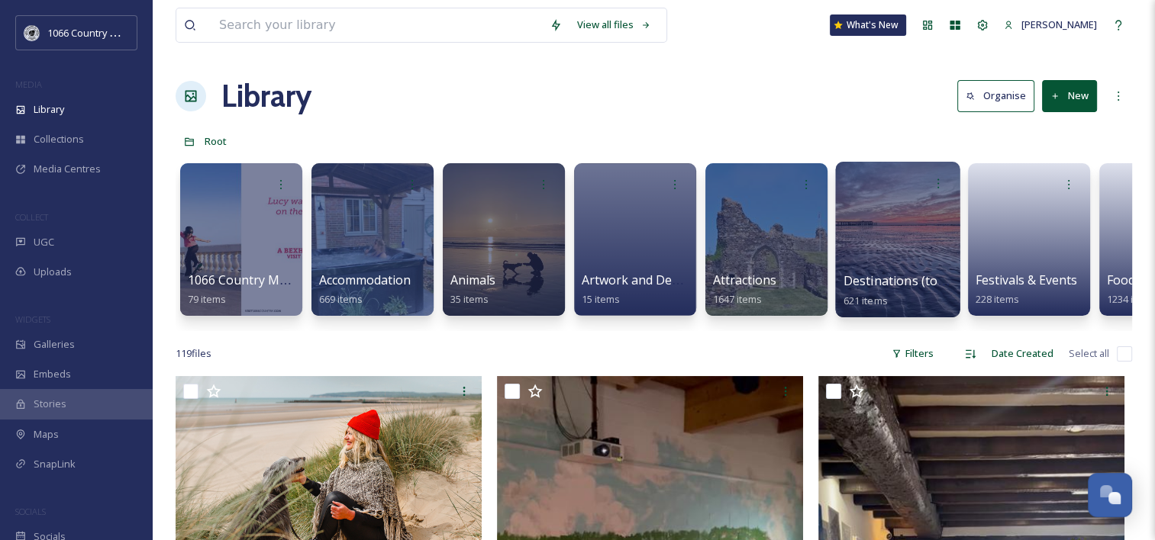
click at [902, 247] on div at bounding box center [897, 240] width 124 height 156
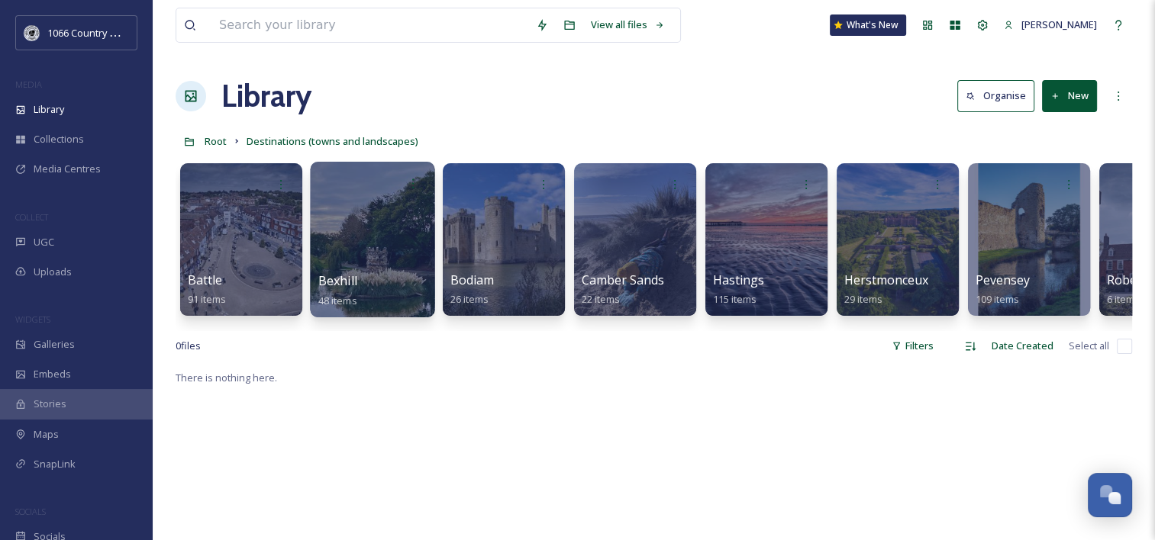
click at [353, 220] on div at bounding box center [372, 240] width 124 height 156
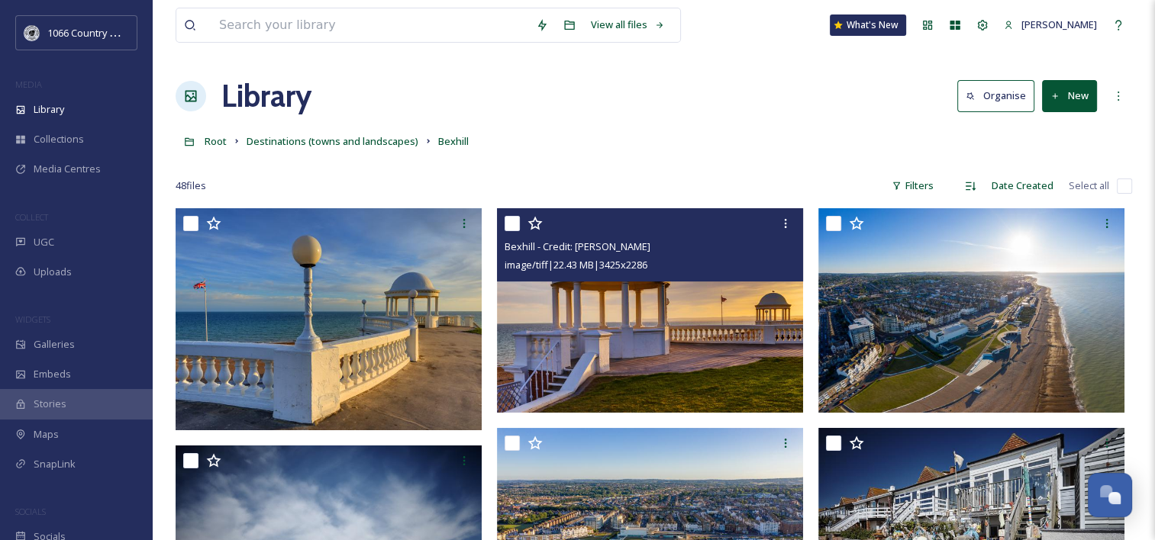
click at [507, 224] on input "checkbox" at bounding box center [512, 223] width 15 height 15
checkbox input "true"
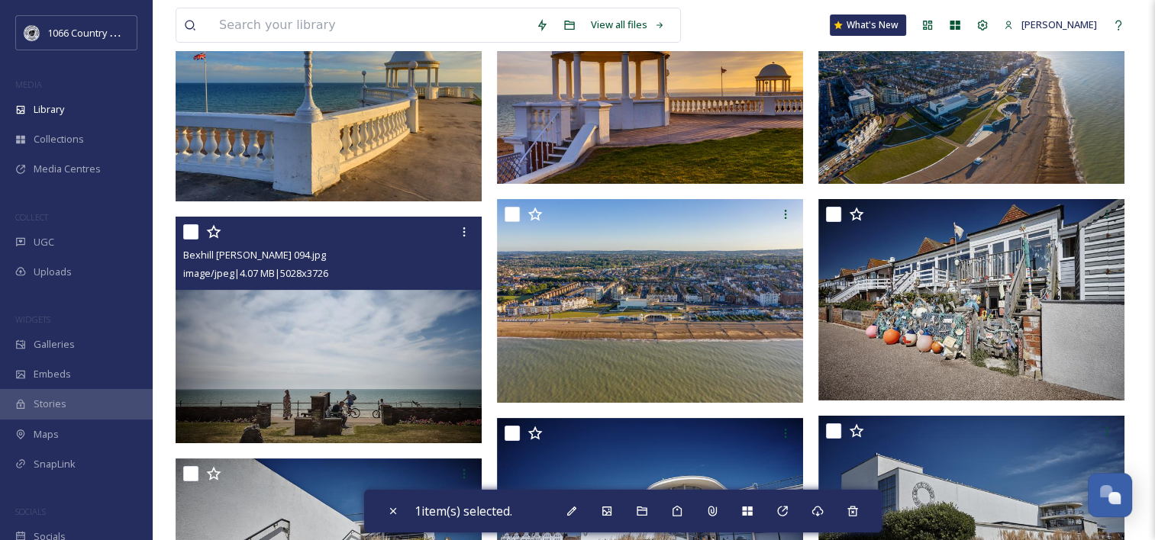
scroll to position [305, 0]
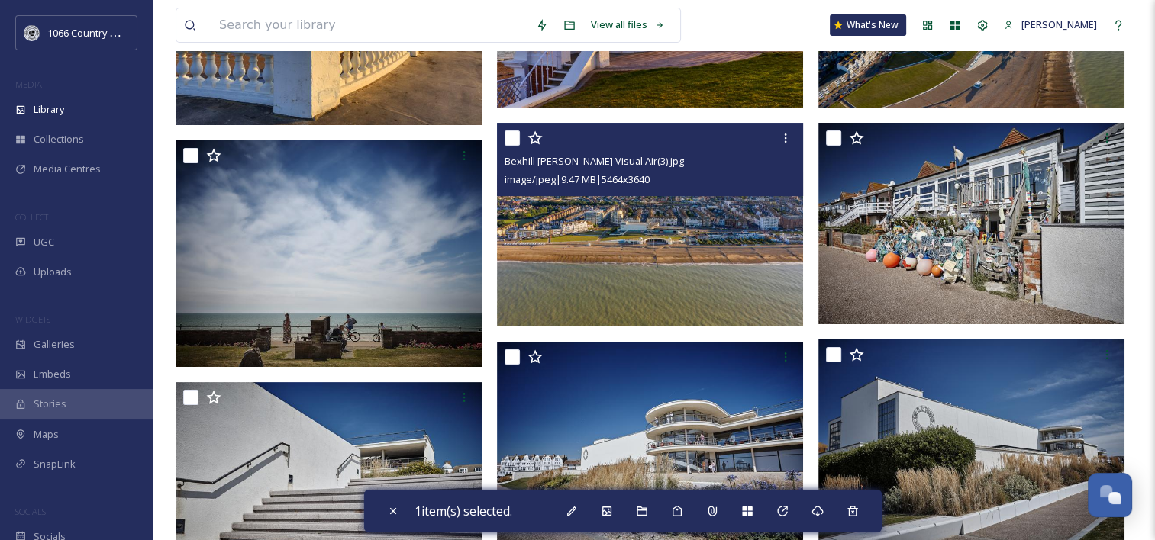
click at [514, 132] on input "checkbox" at bounding box center [512, 138] width 15 height 15
checkbox input "true"
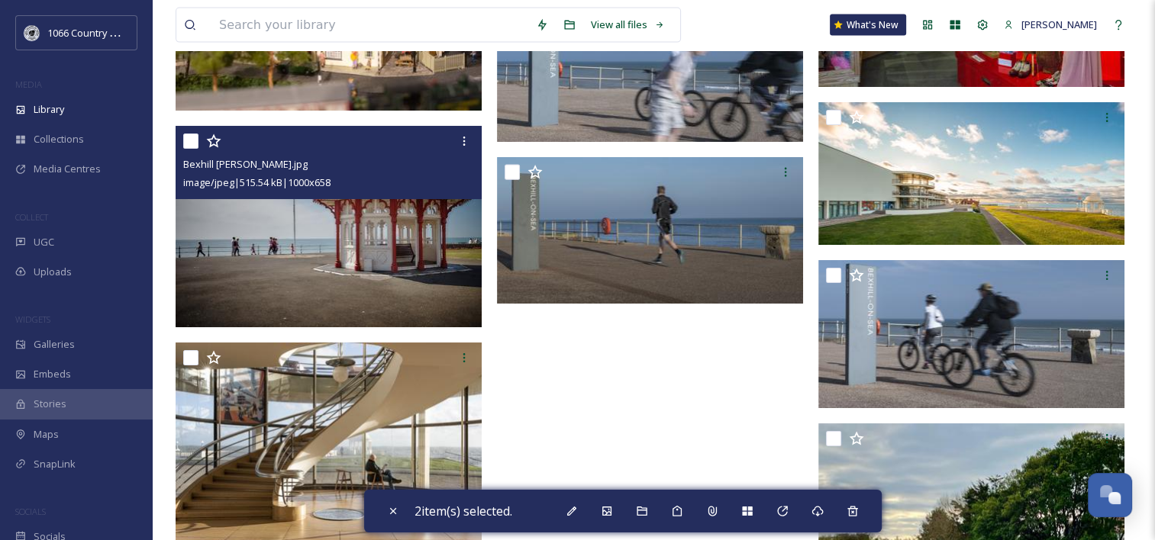
scroll to position [3587, 0]
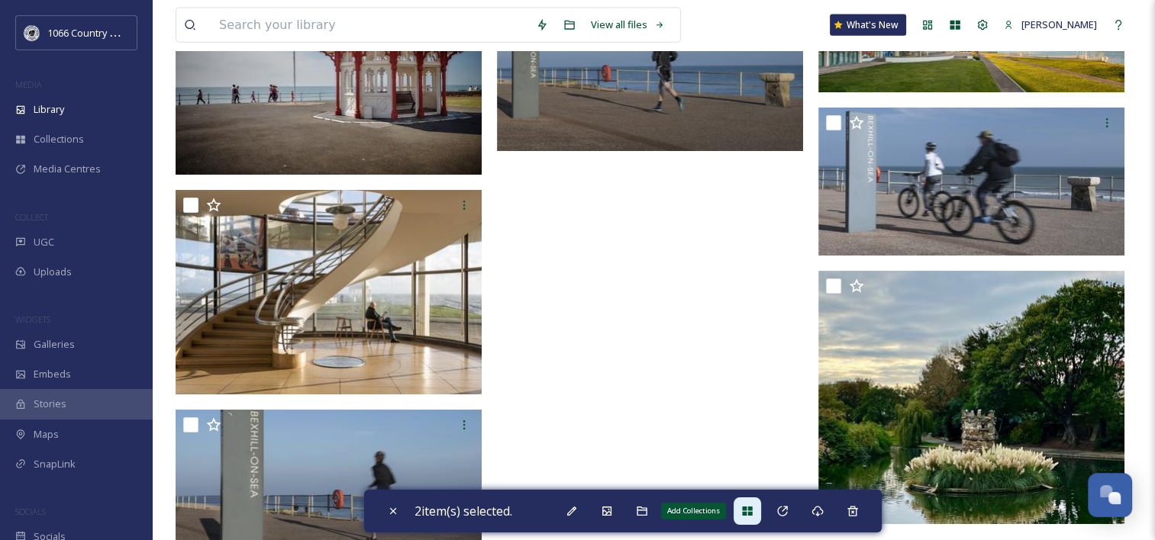
click at [751, 515] on icon at bounding box center [747, 511] width 12 height 12
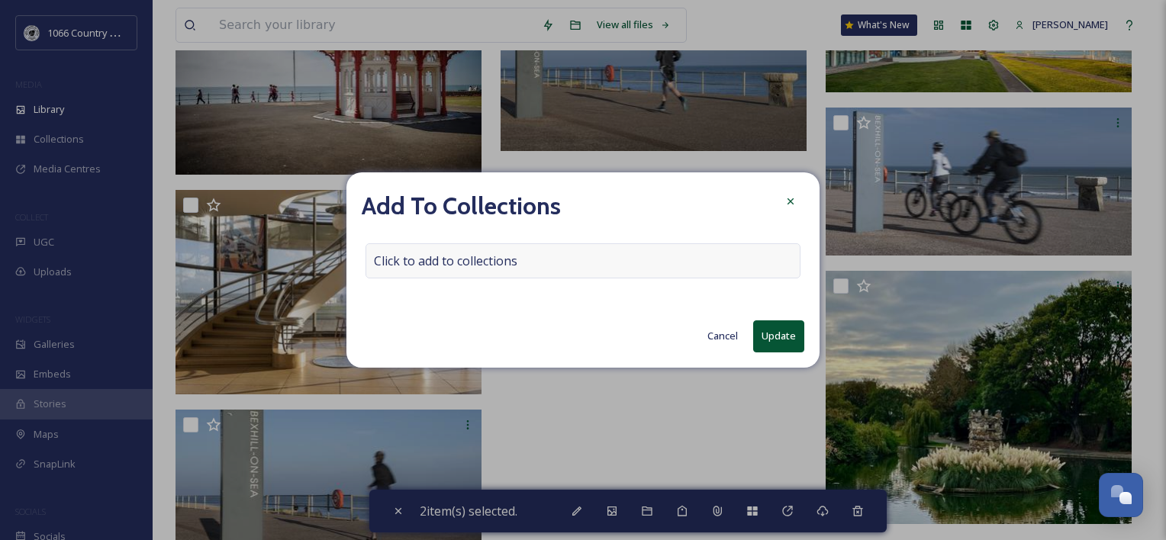
click at [502, 271] on div "Click to add to collections" at bounding box center [583, 260] width 435 height 35
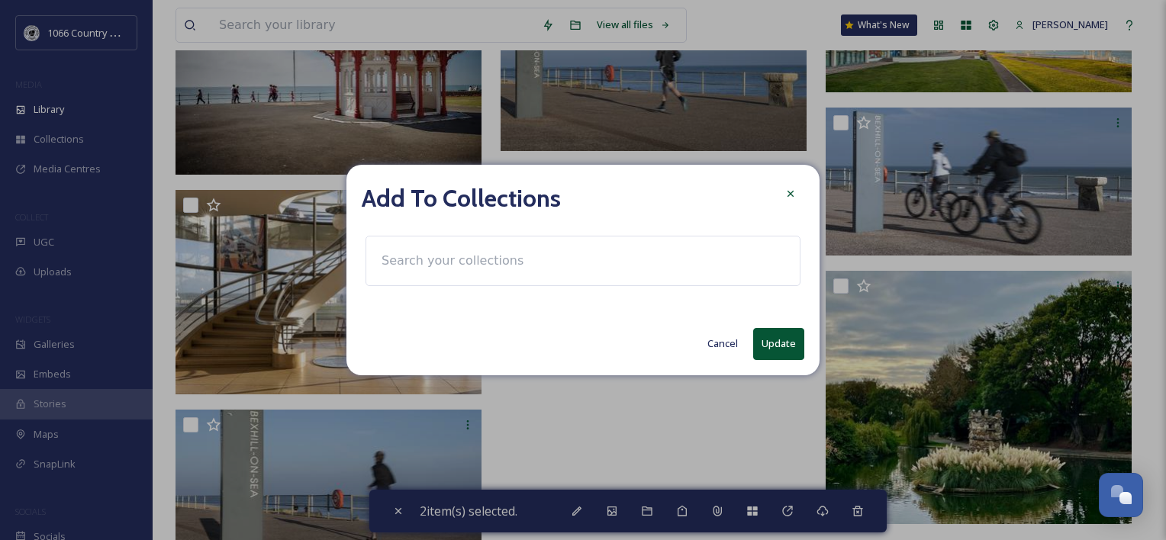
click at [430, 269] on input at bounding box center [458, 261] width 168 height 34
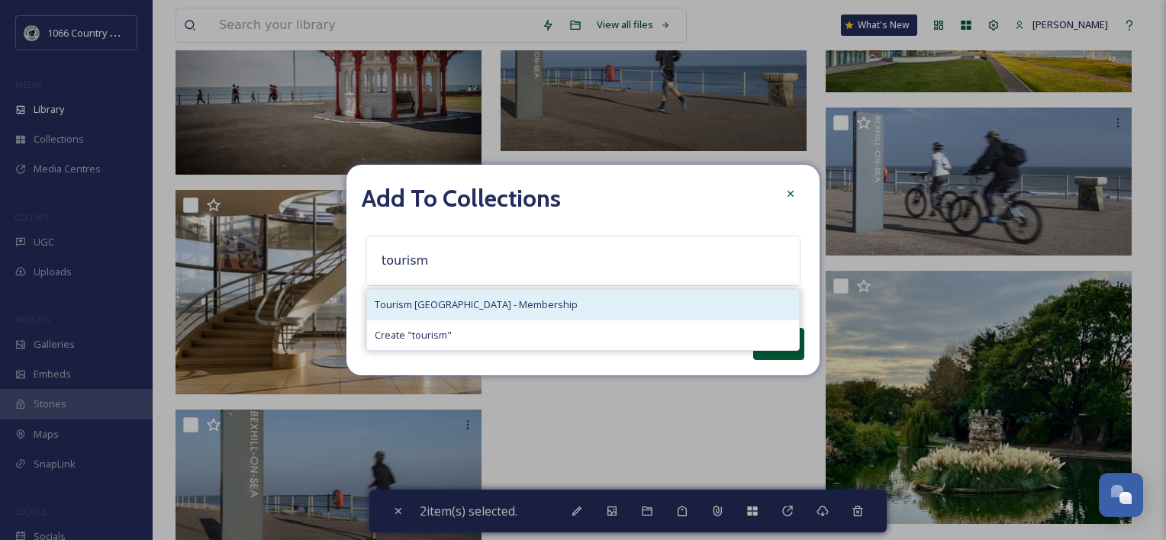
type input "tourism"
click at [441, 305] on span "Tourism [GEOGRAPHIC_DATA] - Membership" at bounding box center [476, 305] width 203 height 15
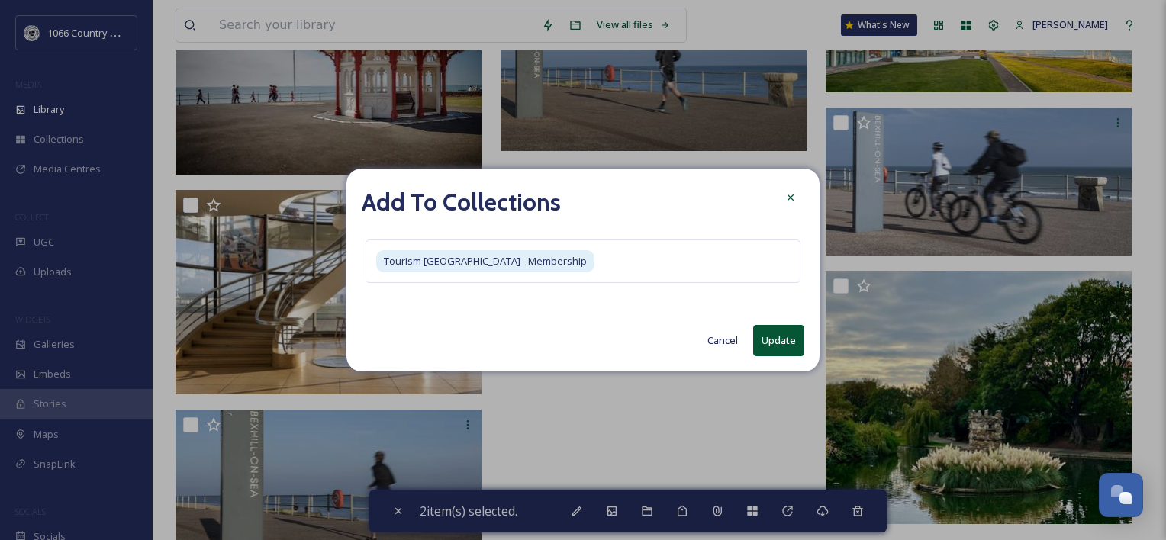
click at [803, 345] on button "Update" at bounding box center [778, 340] width 51 height 31
checkbox input "false"
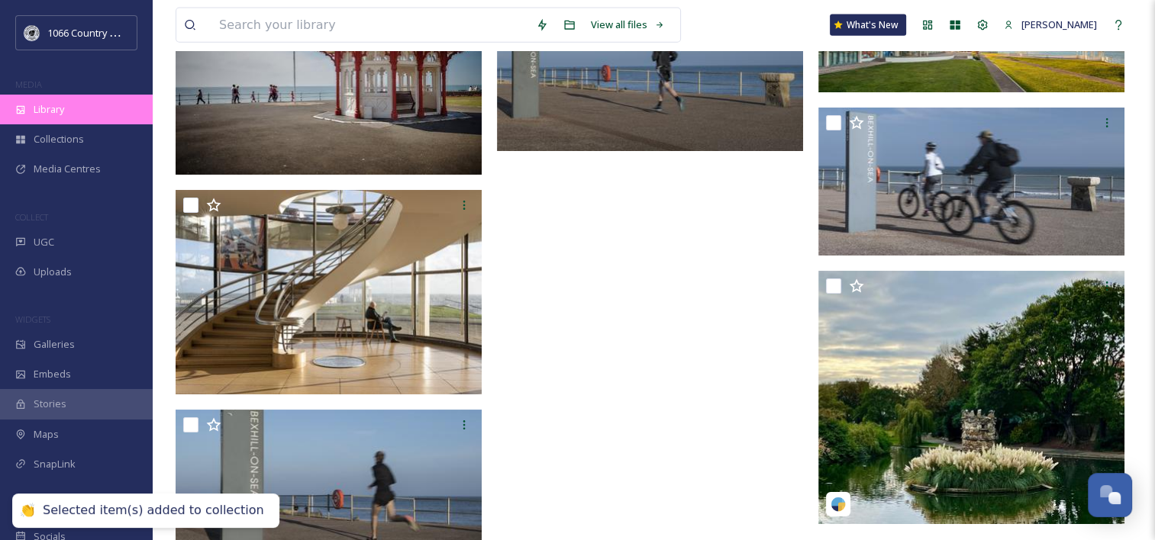
click at [43, 99] on div "Library" at bounding box center [76, 110] width 153 height 30
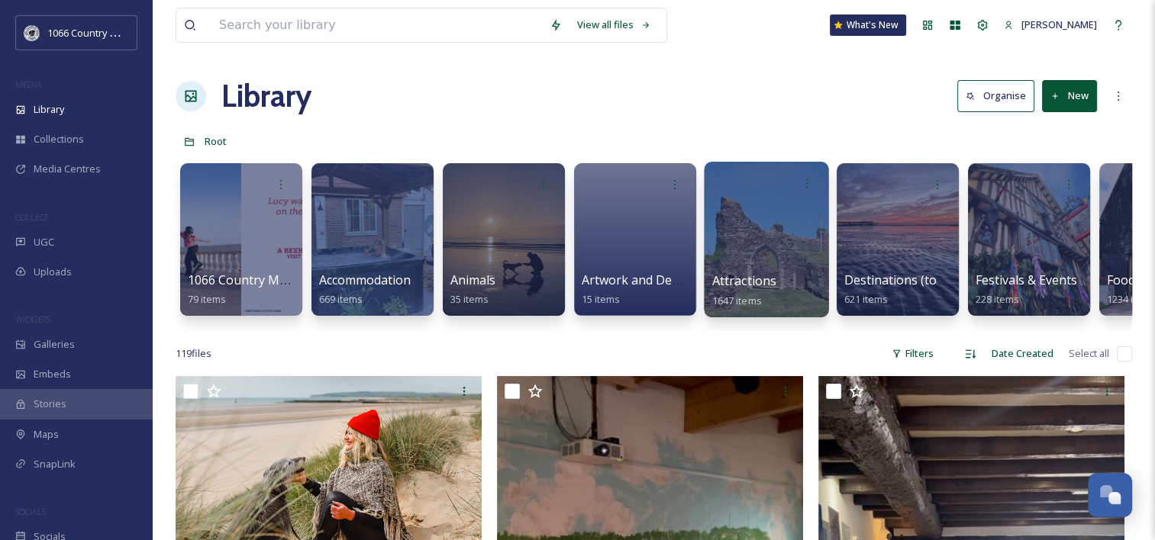
click at [754, 238] on div at bounding box center [766, 240] width 124 height 156
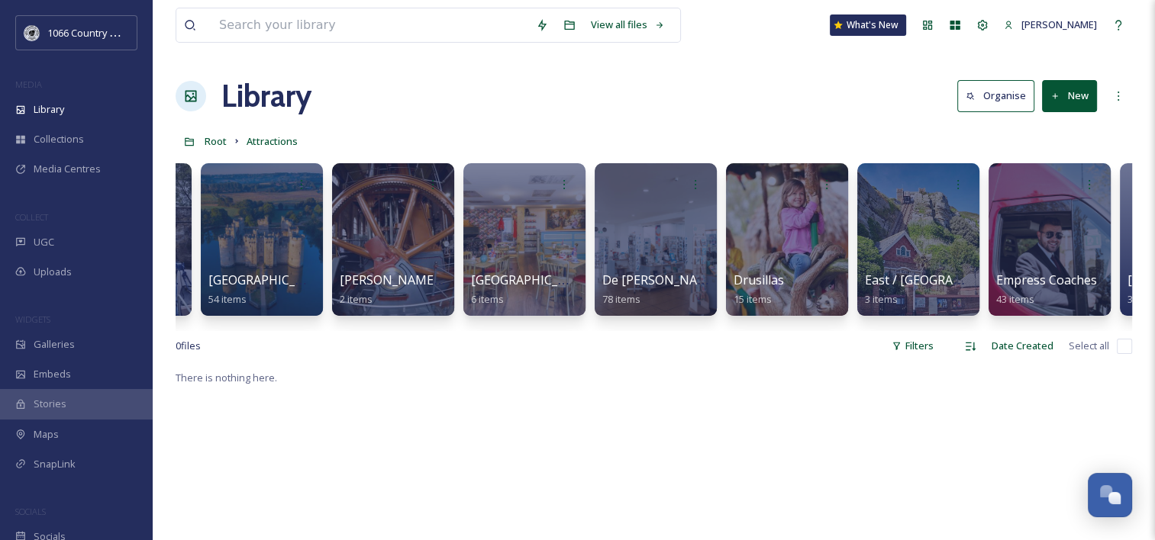
scroll to position [0, 1311]
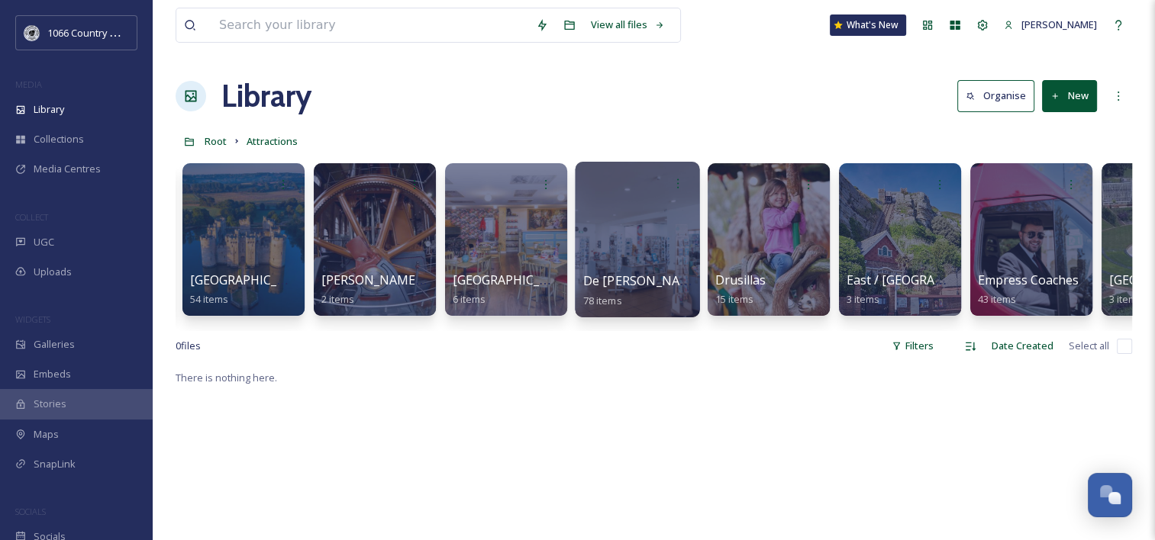
click at [643, 211] on div at bounding box center [637, 240] width 124 height 156
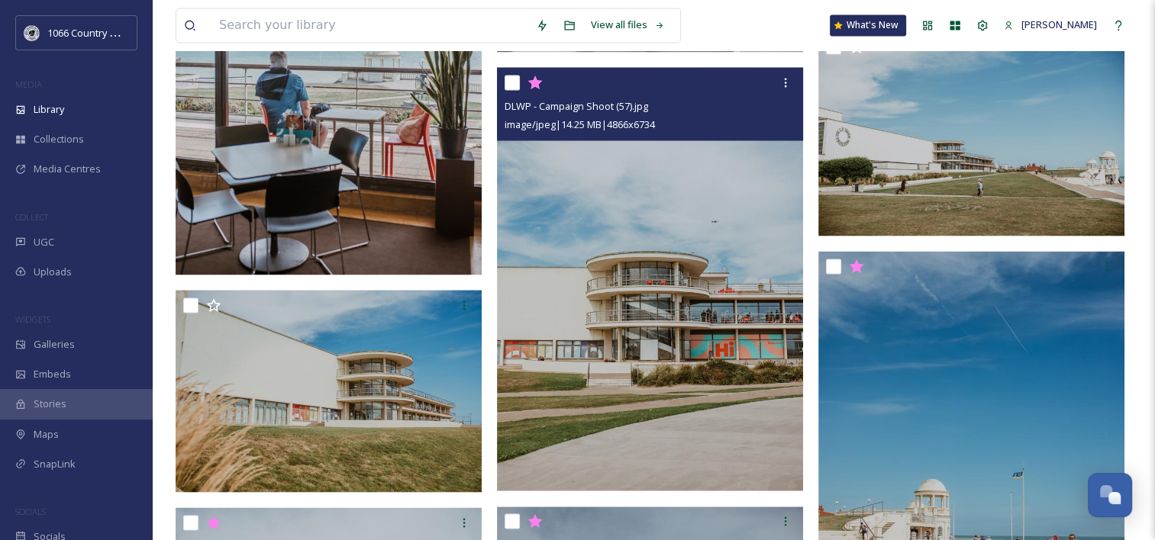
scroll to position [2748, 0]
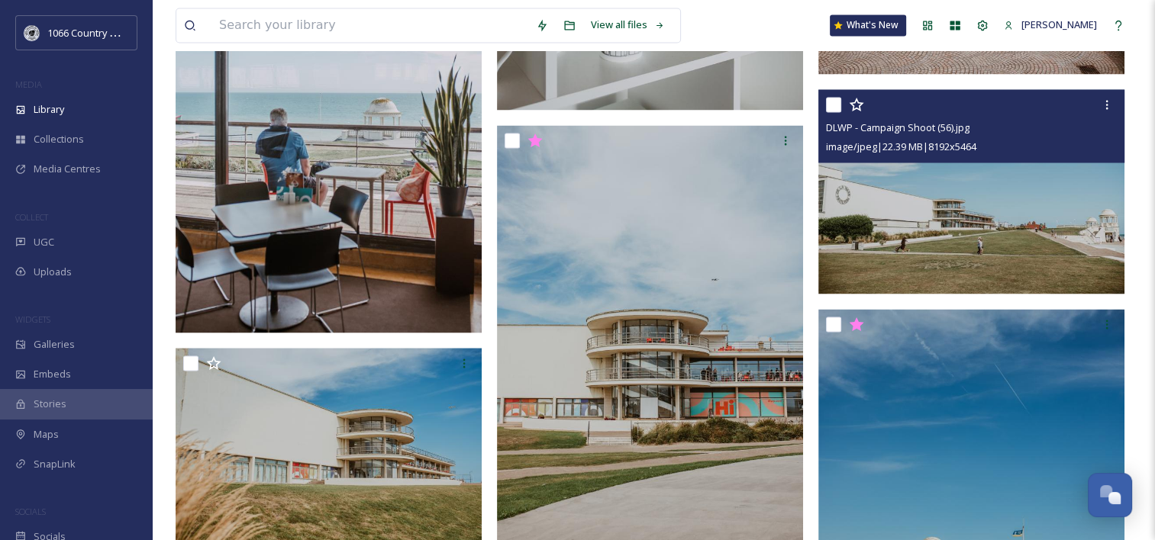
click at [835, 101] on input "checkbox" at bounding box center [833, 104] width 15 height 15
checkbox input "true"
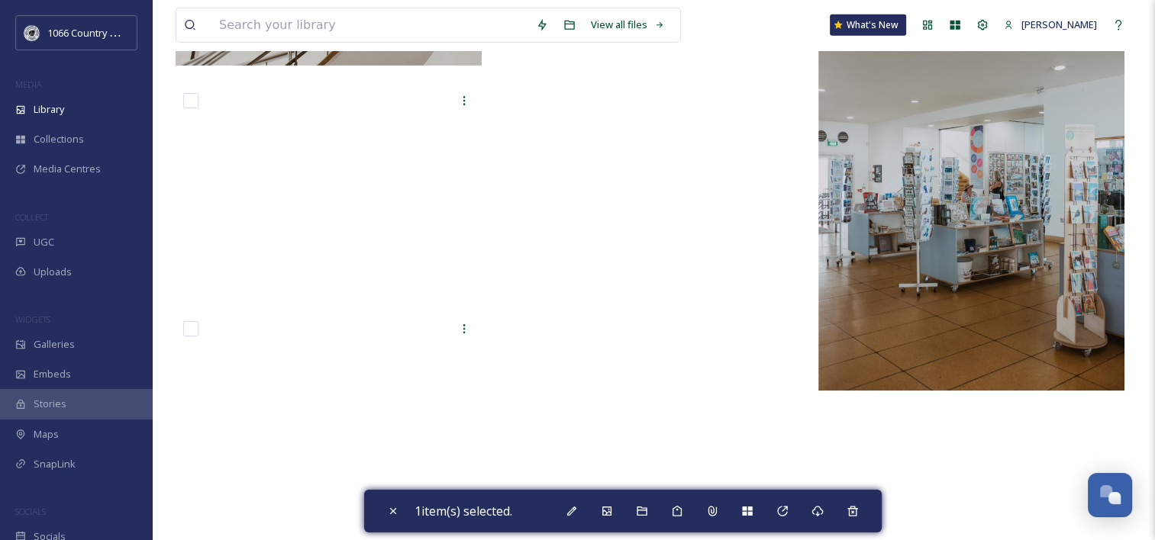
scroll to position [10096, 0]
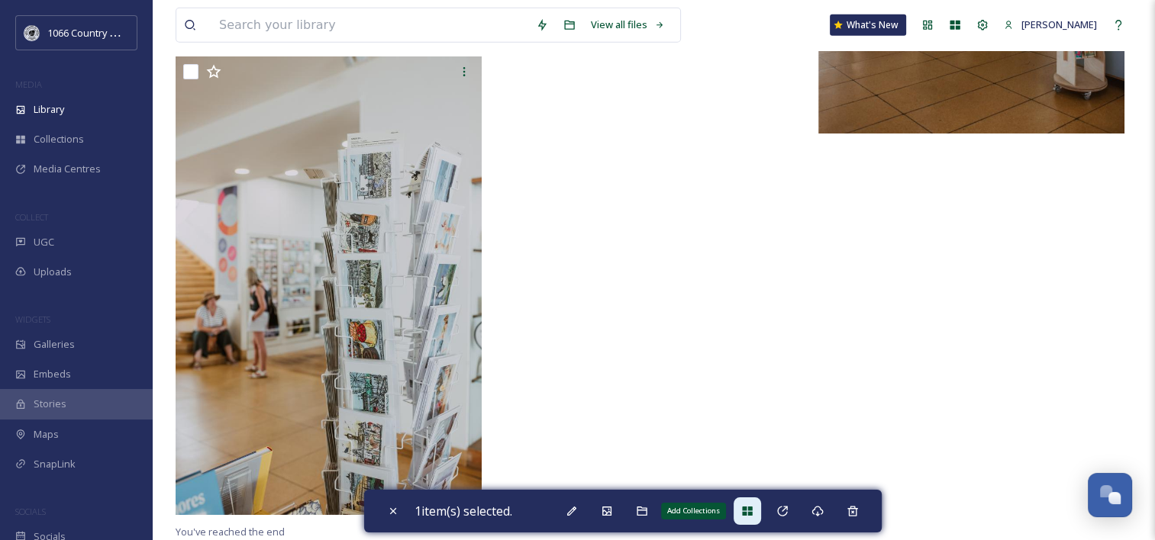
click at [752, 508] on icon at bounding box center [747, 511] width 10 height 9
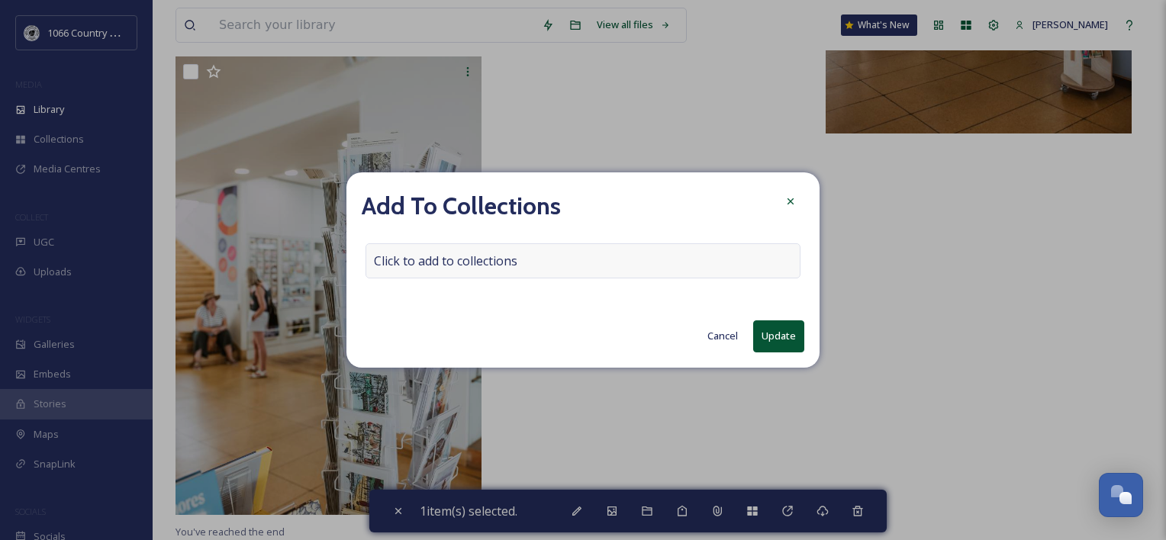
click at [483, 247] on div "Click to add to collections" at bounding box center [583, 260] width 435 height 35
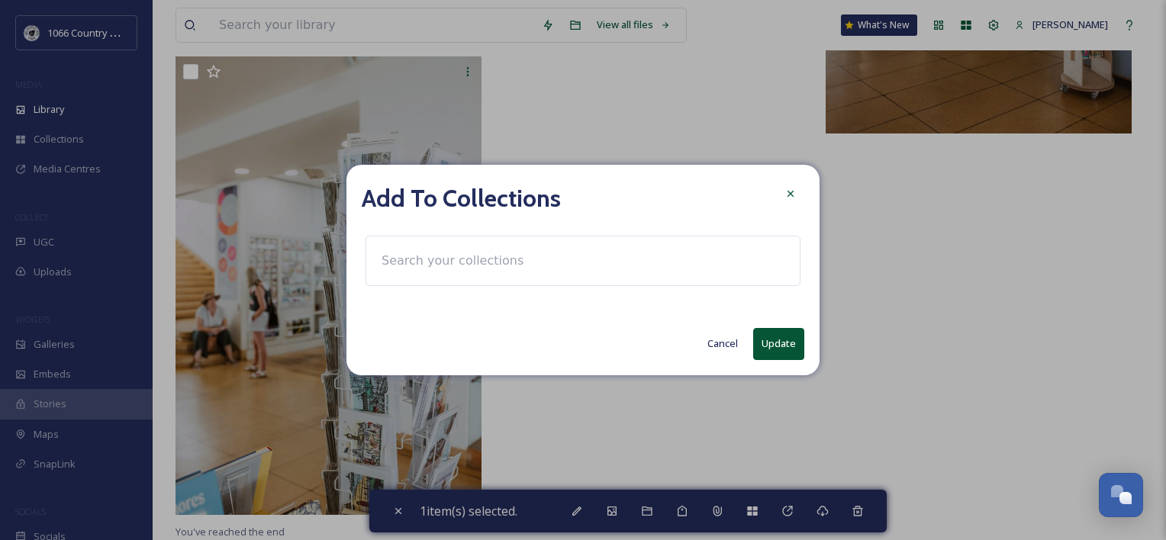
click at [472, 260] on input at bounding box center [458, 261] width 168 height 34
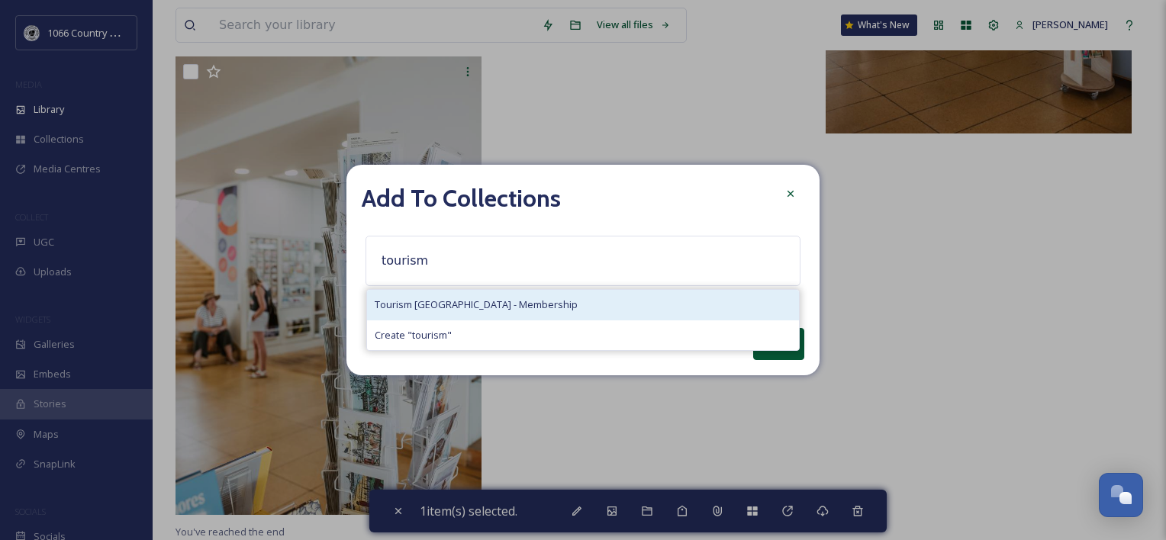
type input "tourism"
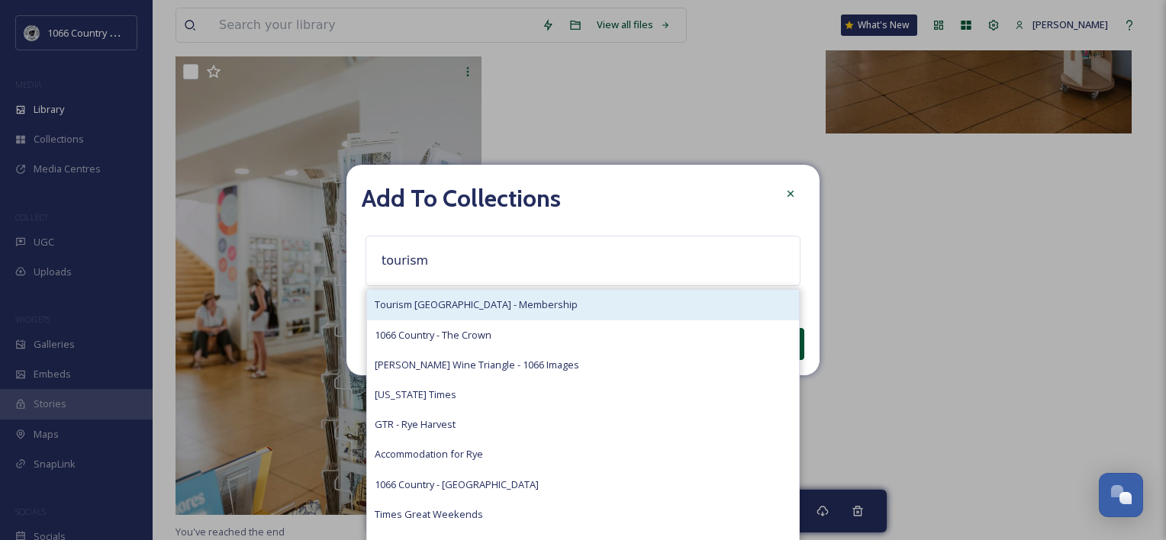
click at [455, 305] on span "Tourism [GEOGRAPHIC_DATA] - Membership" at bounding box center [476, 305] width 203 height 15
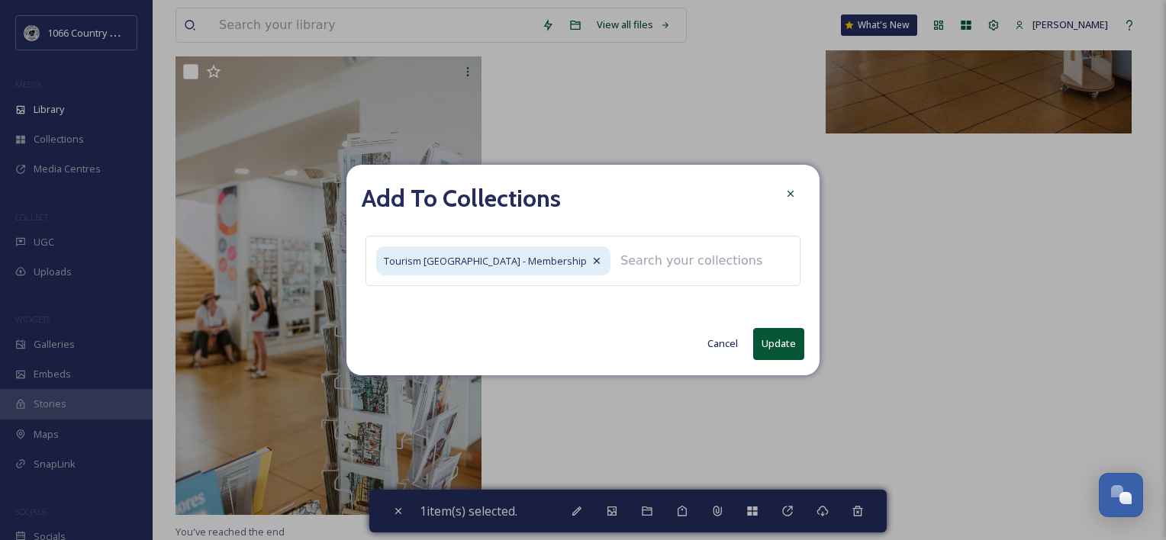
click at [772, 343] on button "Update" at bounding box center [778, 343] width 51 height 31
checkbox input "false"
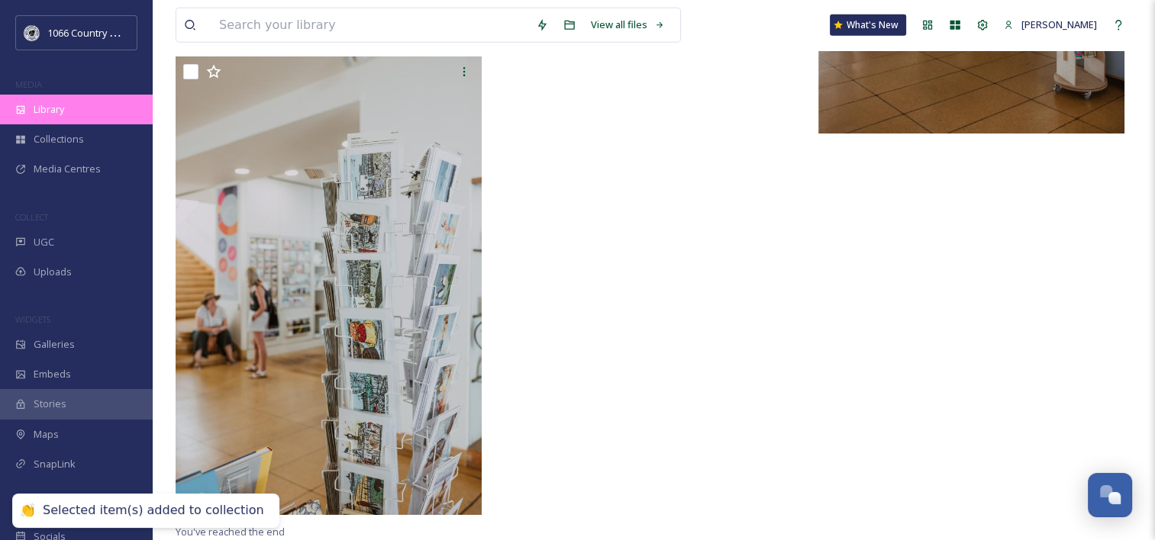
click at [105, 110] on div "Library" at bounding box center [76, 110] width 153 height 30
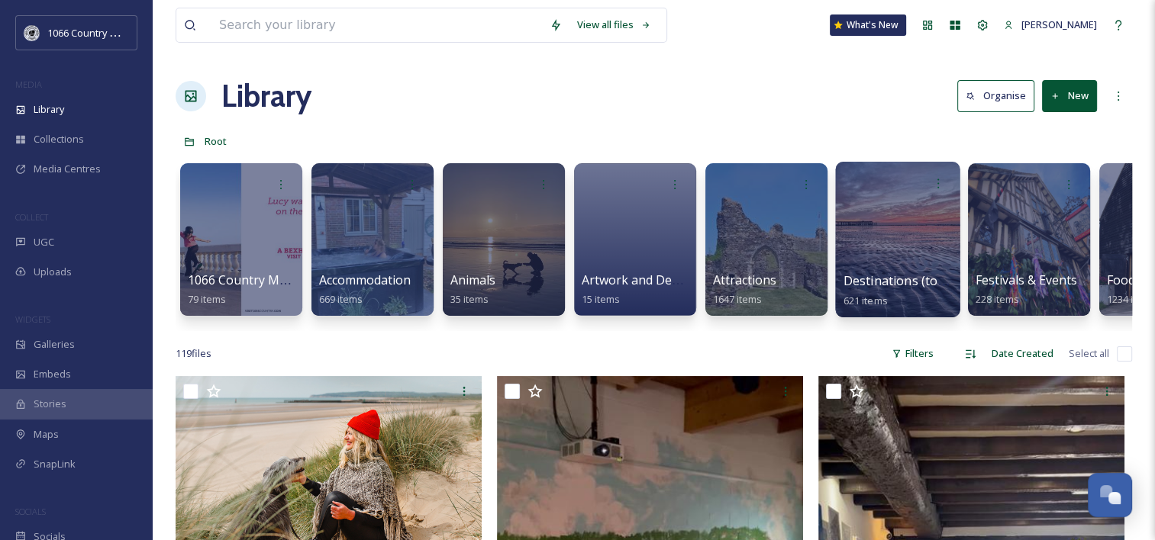
click at [892, 228] on div at bounding box center [897, 240] width 124 height 156
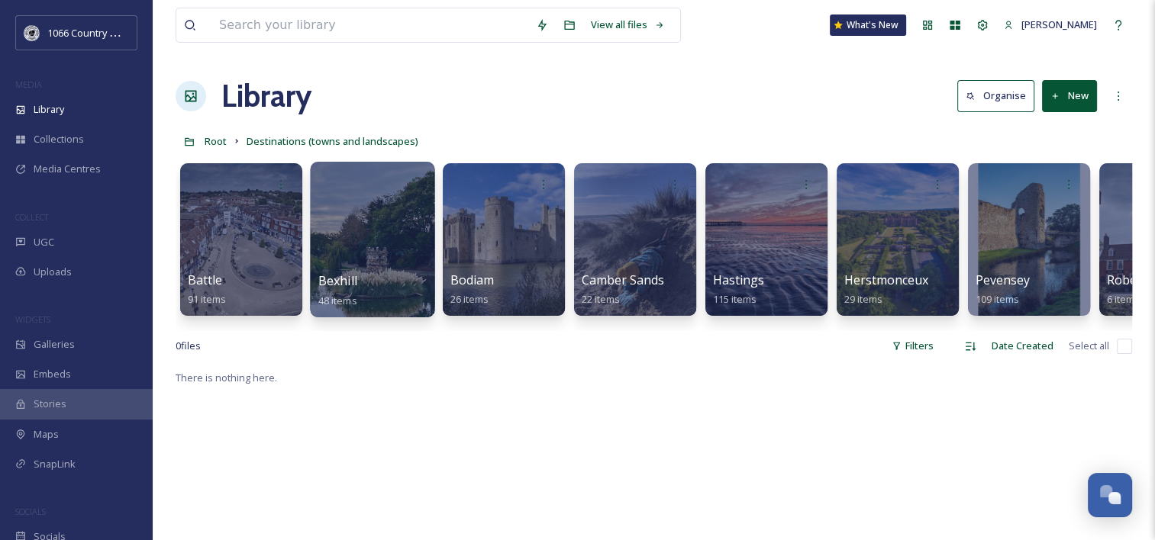
click at [354, 224] on div at bounding box center [372, 240] width 124 height 156
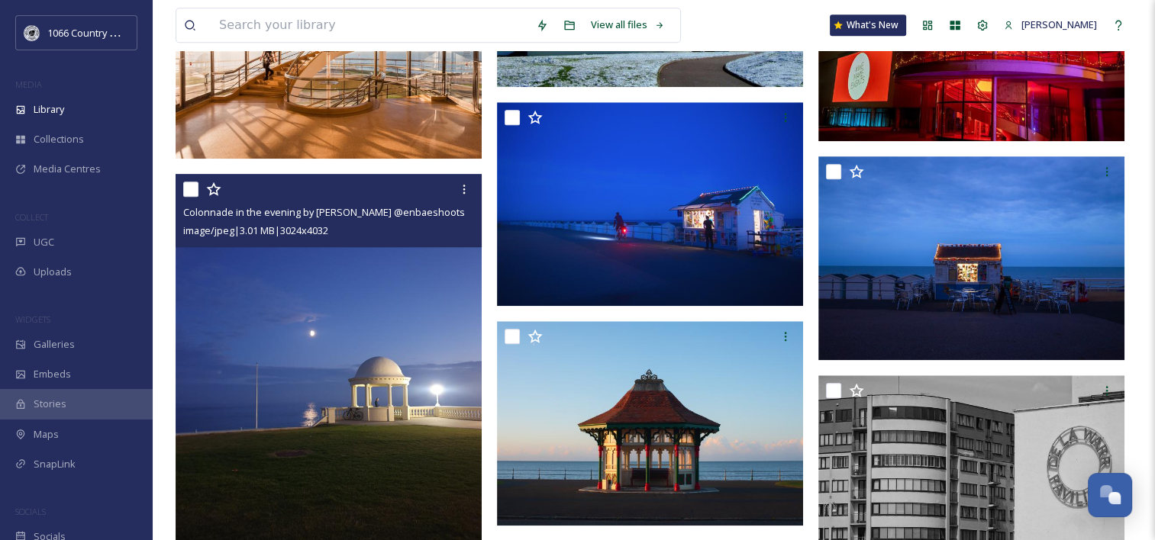
scroll to position [1374, 0]
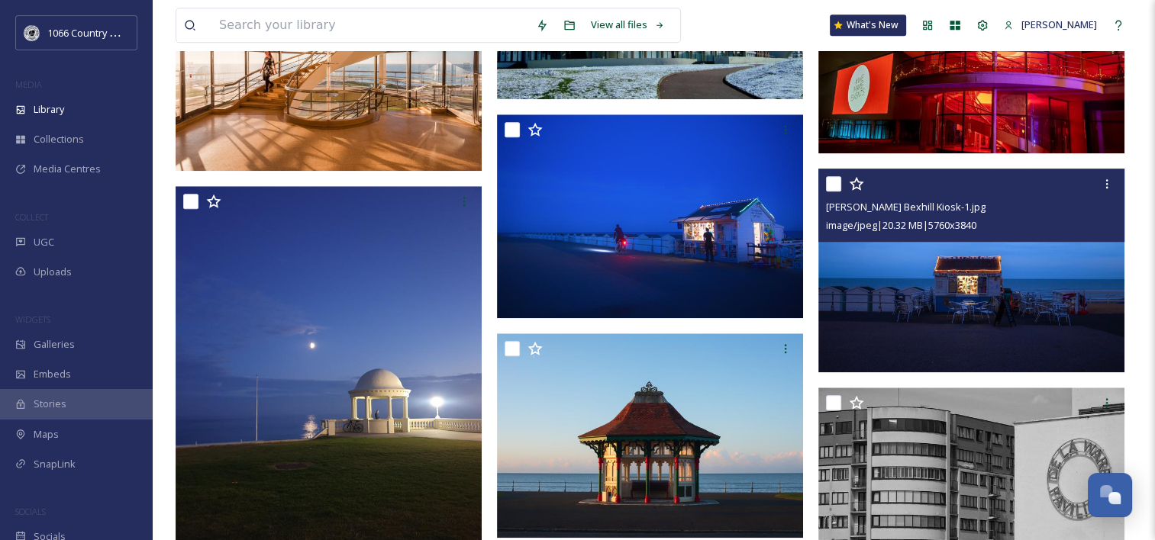
click at [984, 265] on img at bounding box center [971, 270] width 306 height 205
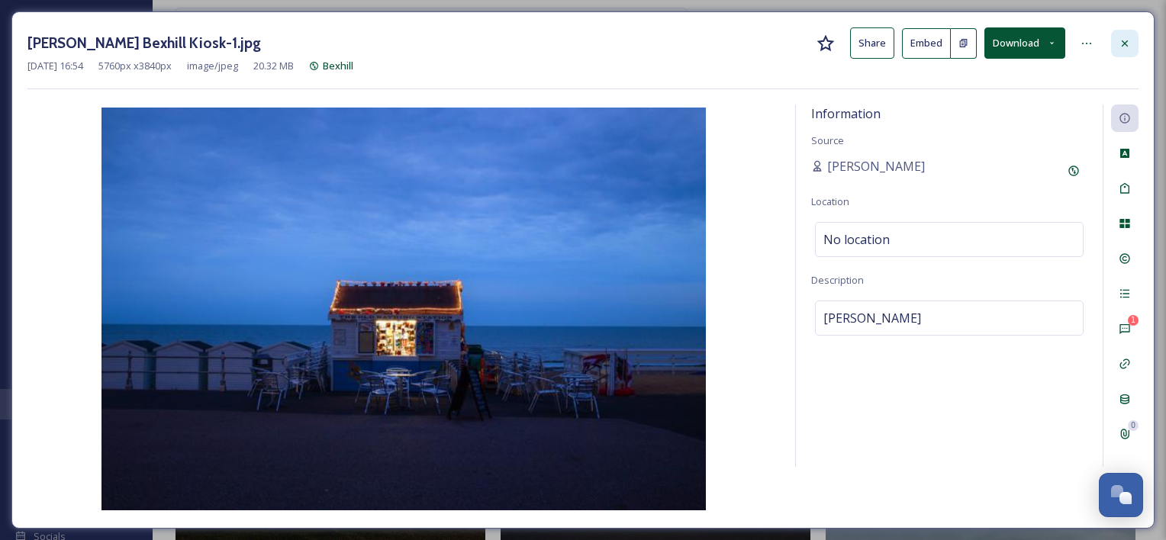
click at [1124, 36] on div at bounding box center [1124, 43] width 27 height 27
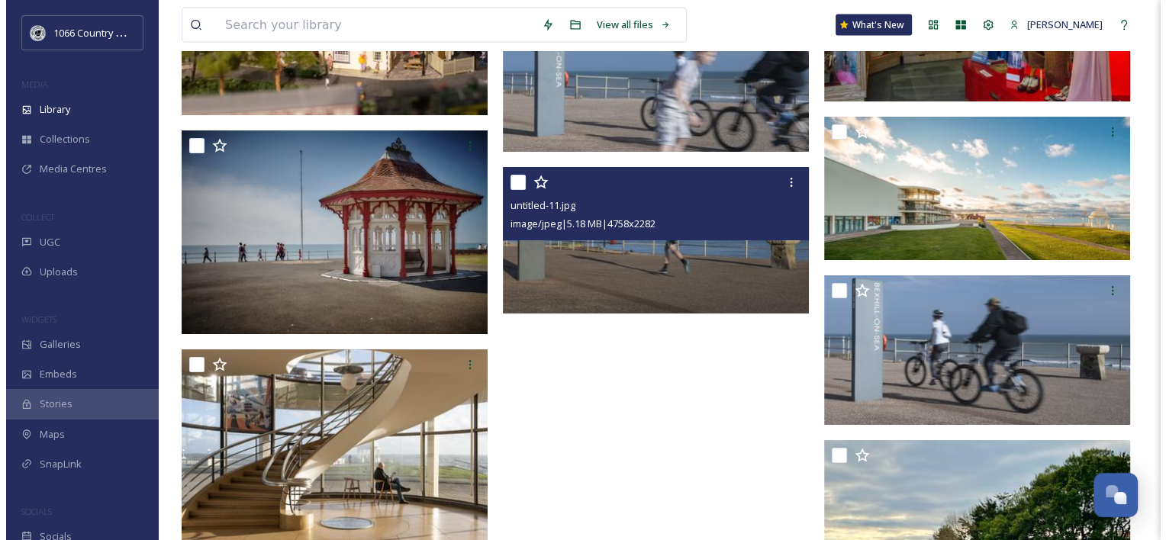
scroll to position [3511, 0]
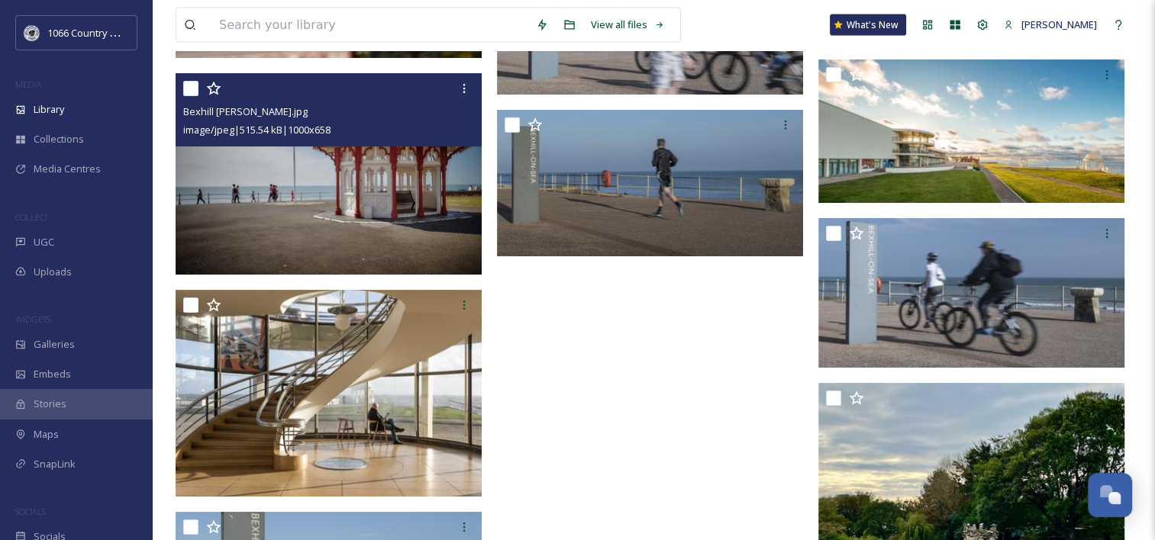
click at [383, 184] on img at bounding box center [329, 174] width 306 height 202
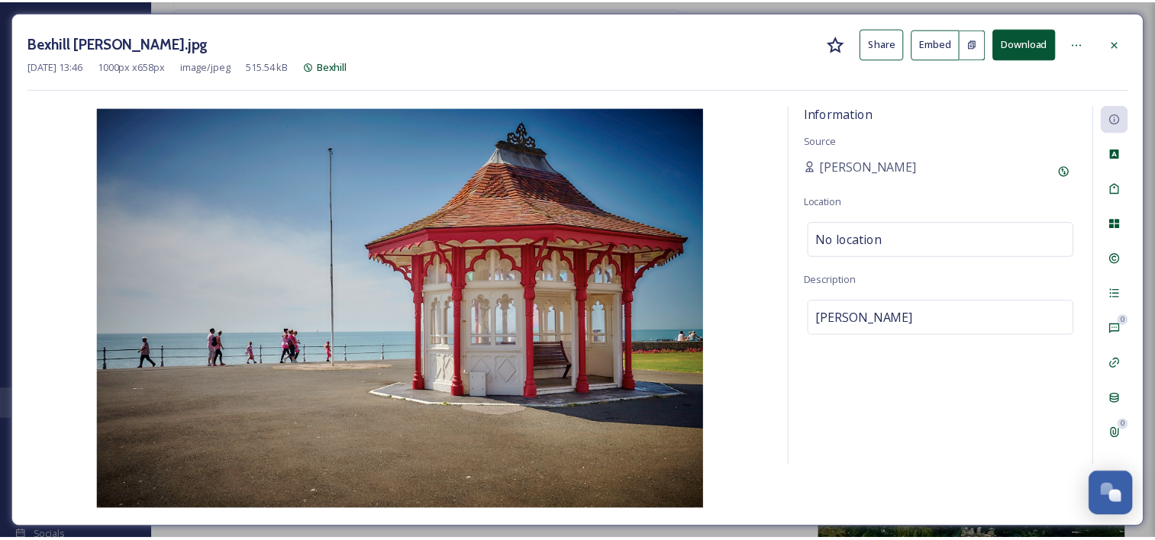
scroll to position [3526, 0]
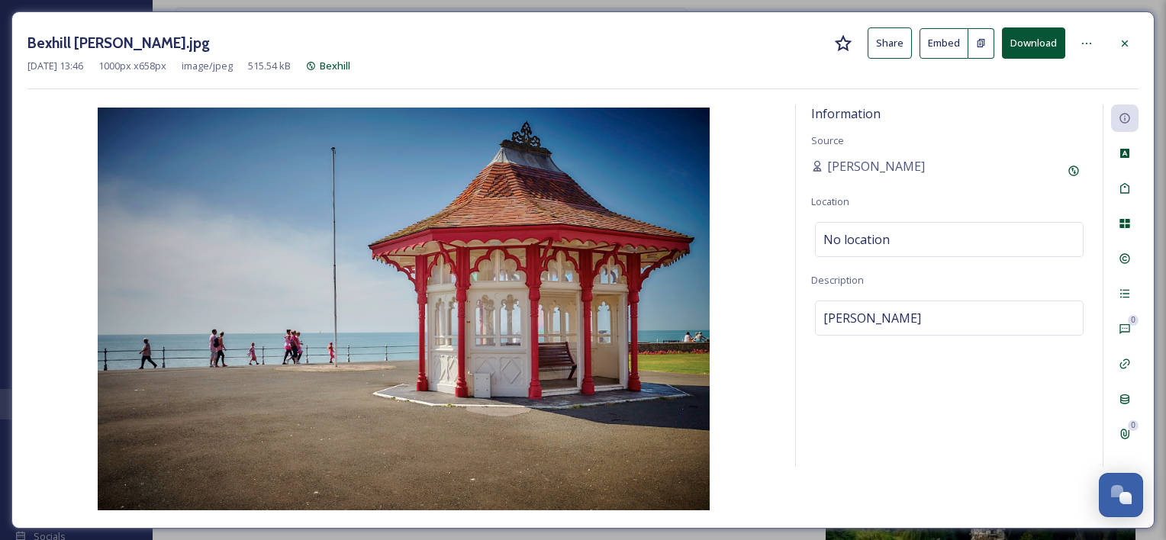
click at [1127, 34] on div at bounding box center [1124, 43] width 27 height 27
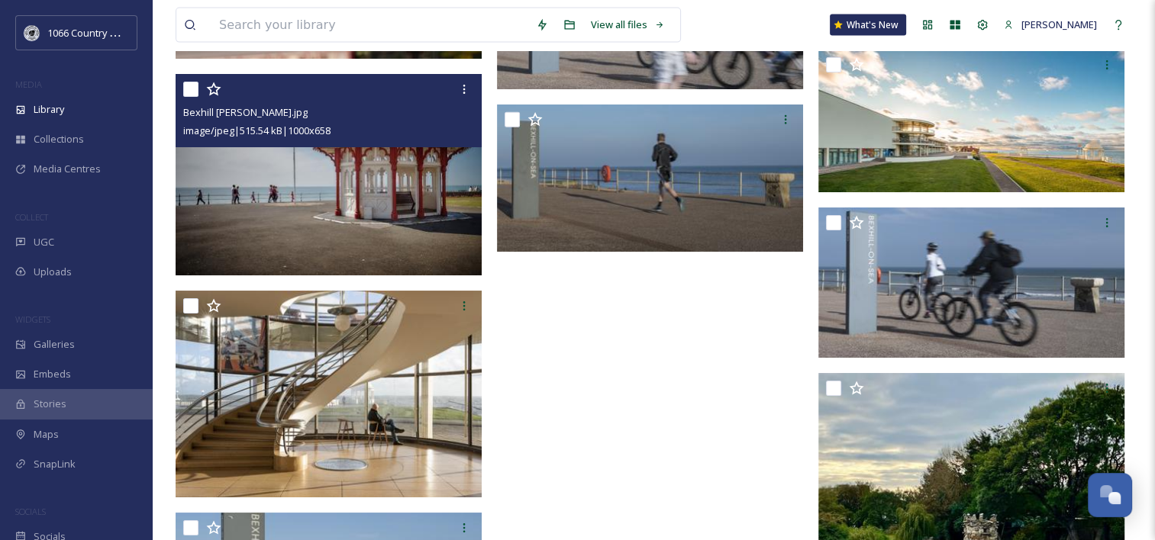
click at [189, 85] on input "checkbox" at bounding box center [190, 89] width 15 height 15
checkbox input "true"
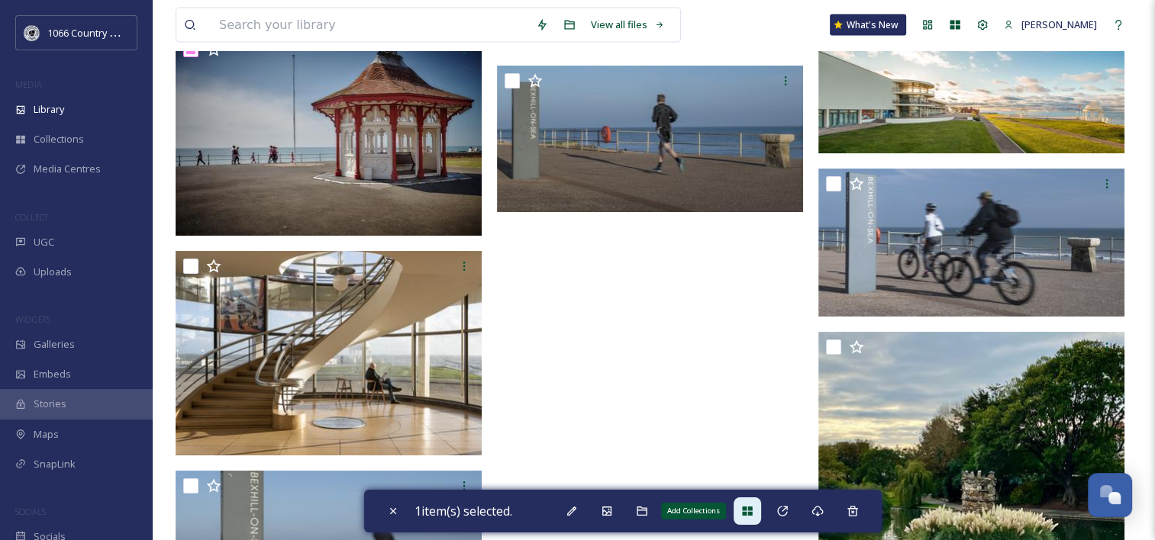
click at [751, 509] on icon at bounding box center [747, 511] width 12 height 12
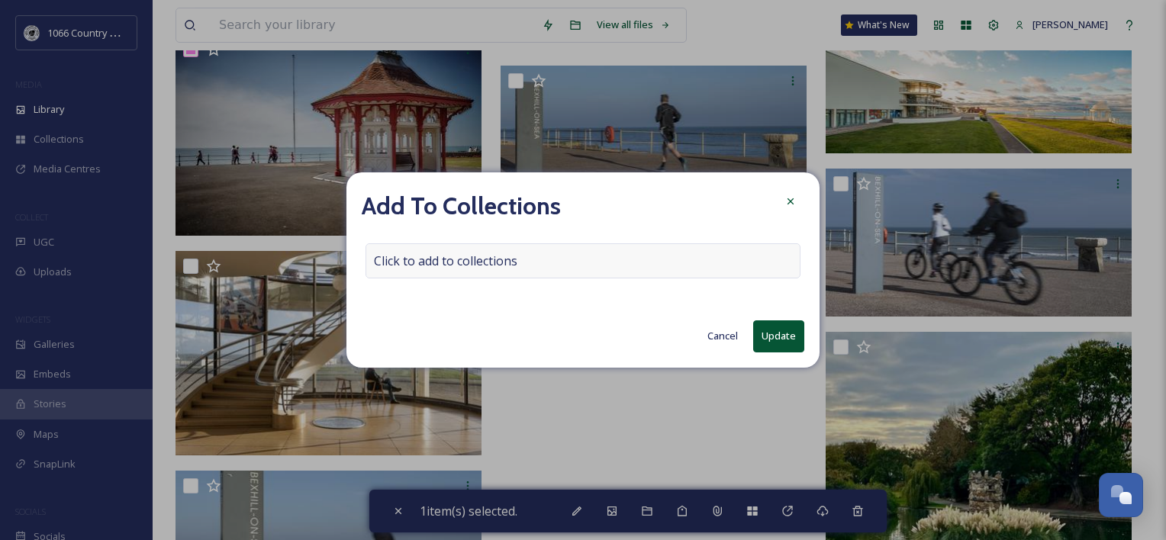
click at [507, 263] on span "Click to add to collections" at bounding box center [445, 261] width 143 height 18
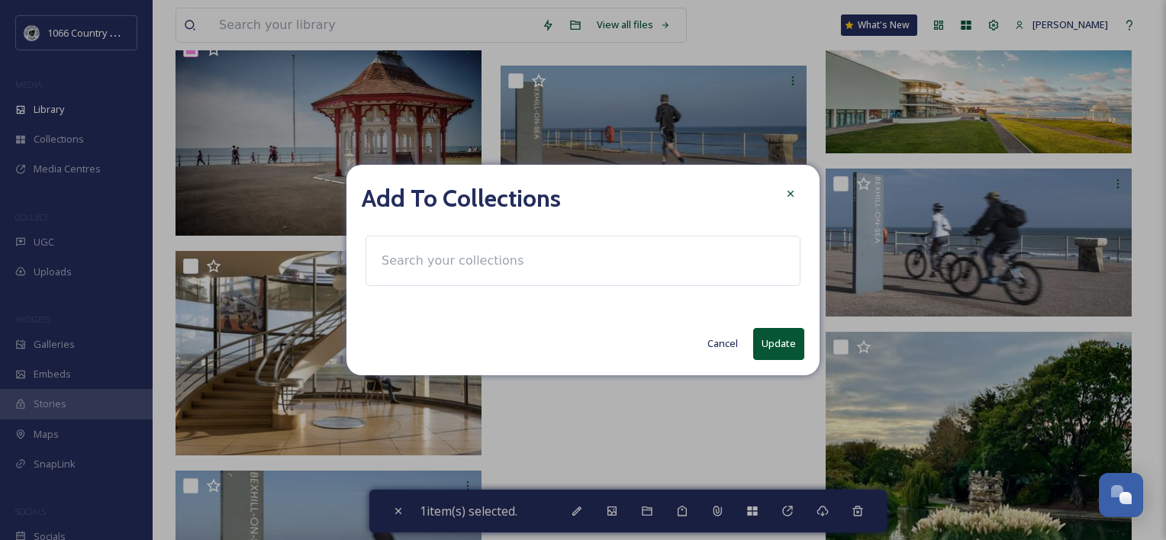
click at [483, 260] on input at bounding box center [458, 261] width 168 height 34
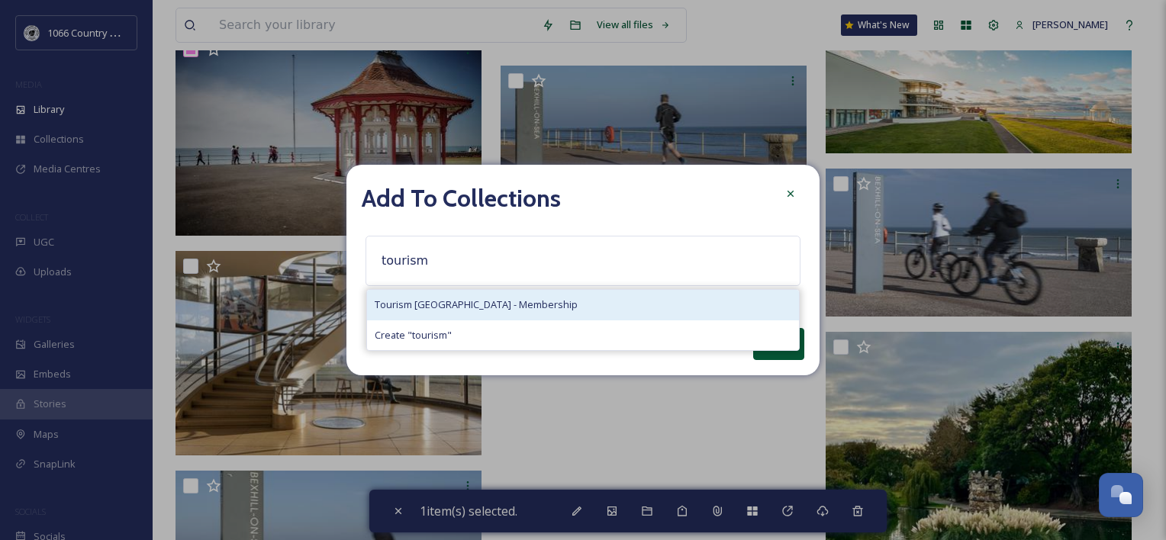
type input "tourism"
click at [479, 296] on div "Tourism [GEOGRAPHIC_DATA] - Membership" at bounding box center [583, 305] width 432 height 30
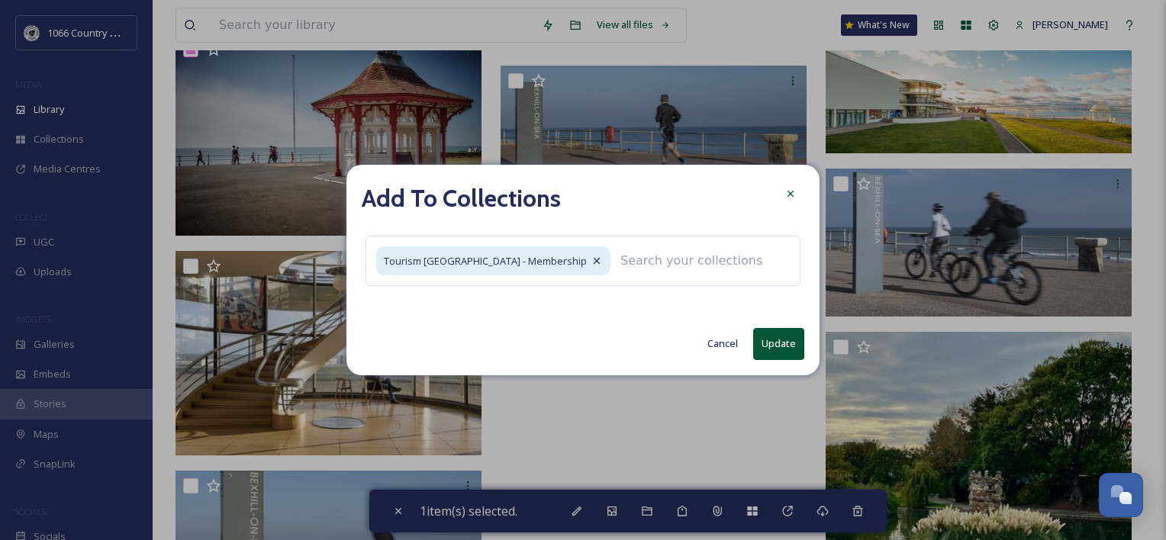
click at [774, 343] on button "Update" at bounding box center [778, 343] width 51 height 31
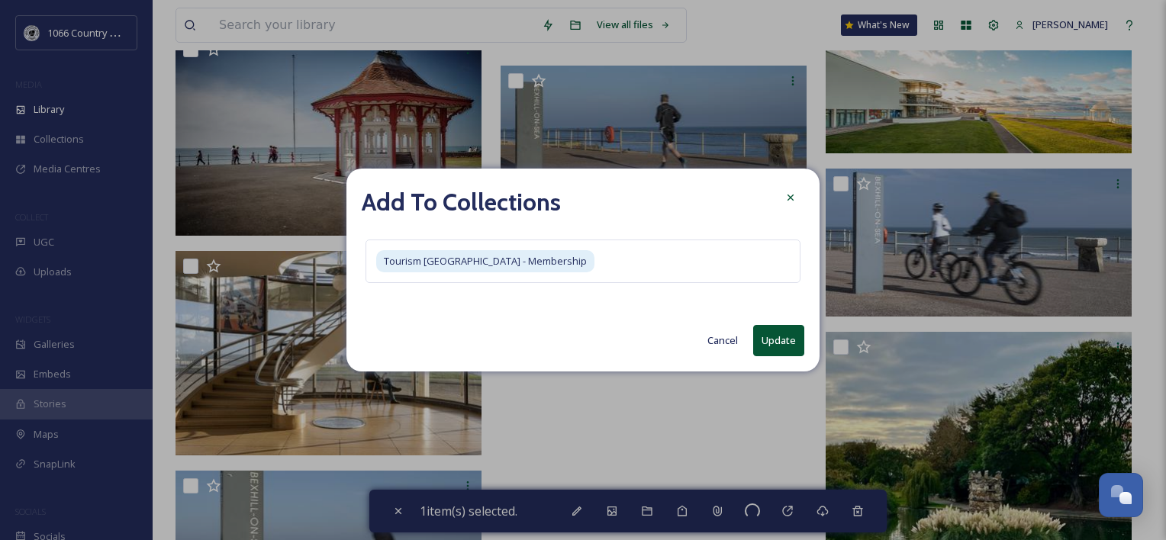
checkbox input "false"
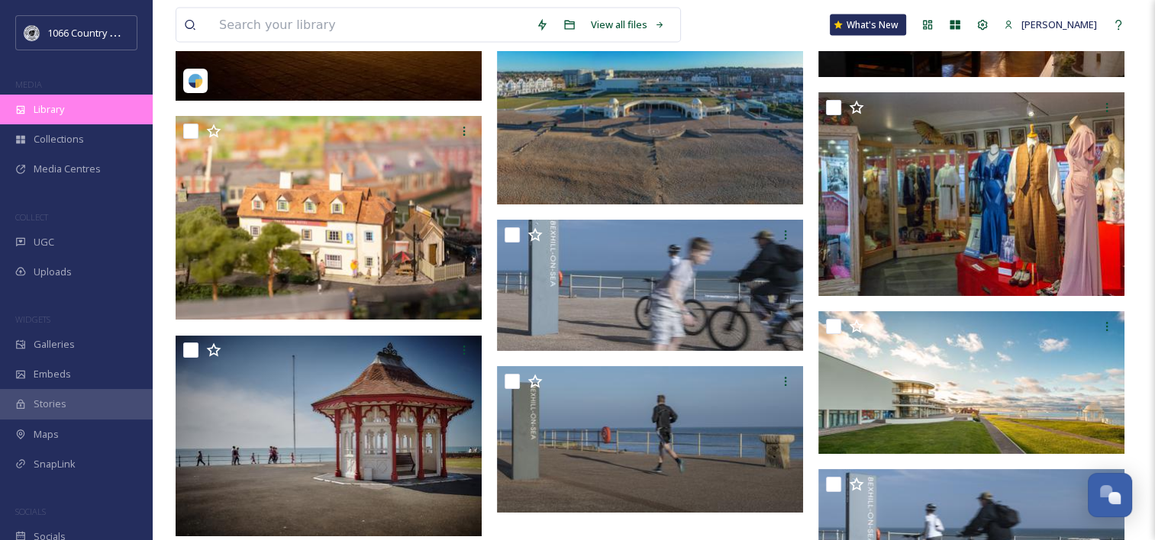
scroll to position [3221, 0]
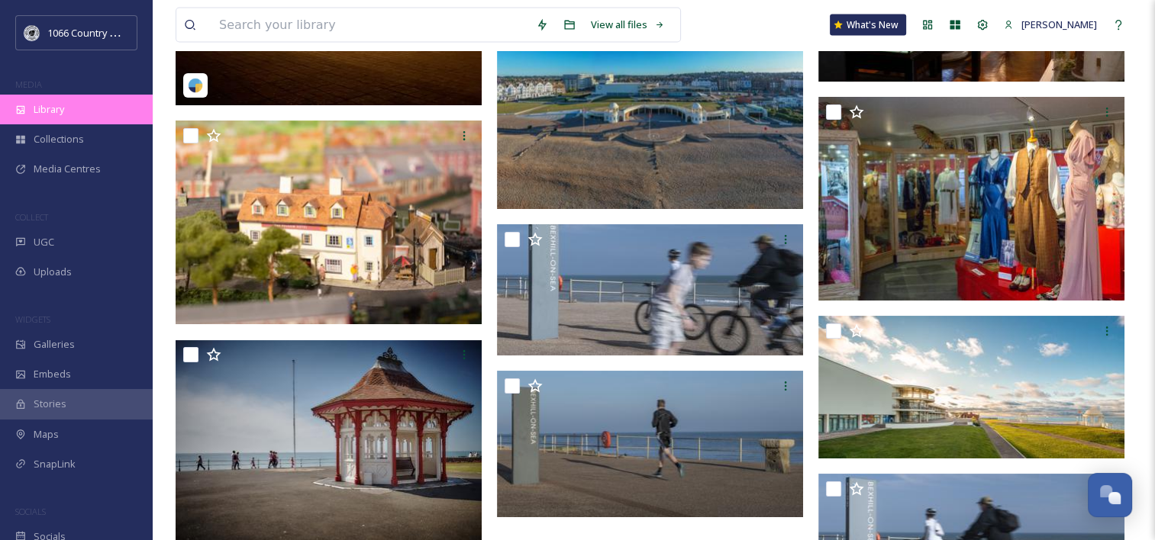
click at [73, 111] on div "Library" at bounding box center [76, 110] width 153 height 30
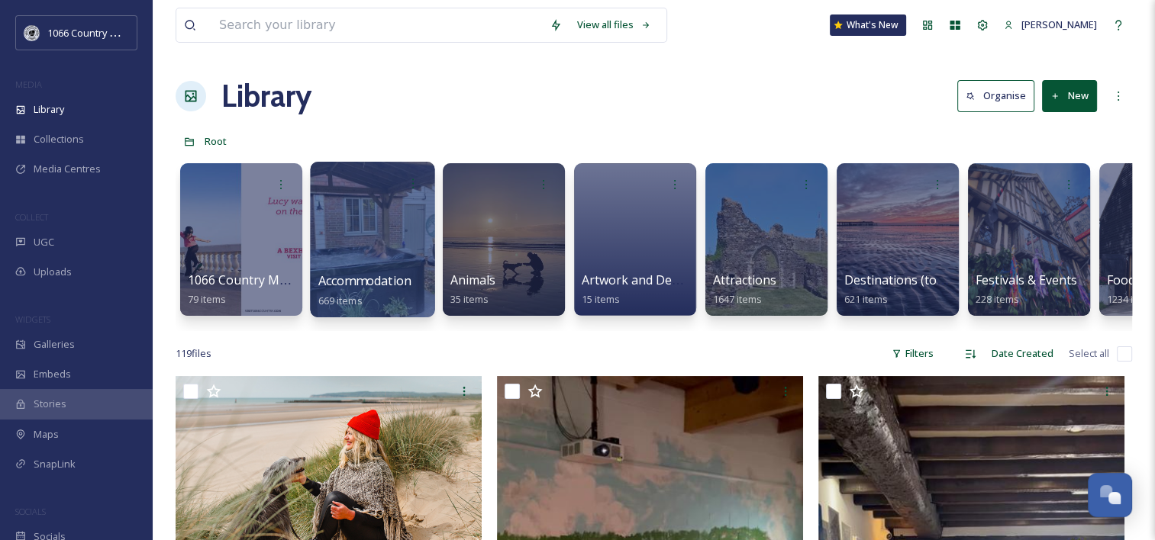
click at [350, 227] on div at bounding box center [372, 240] width 124 height 156
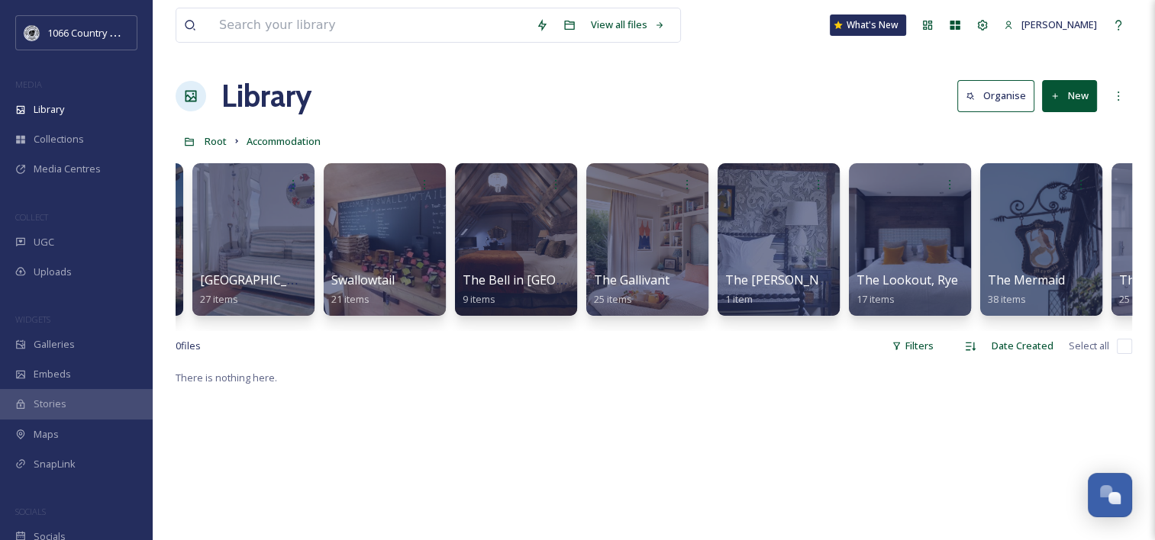
scroll to position [0, 3325]
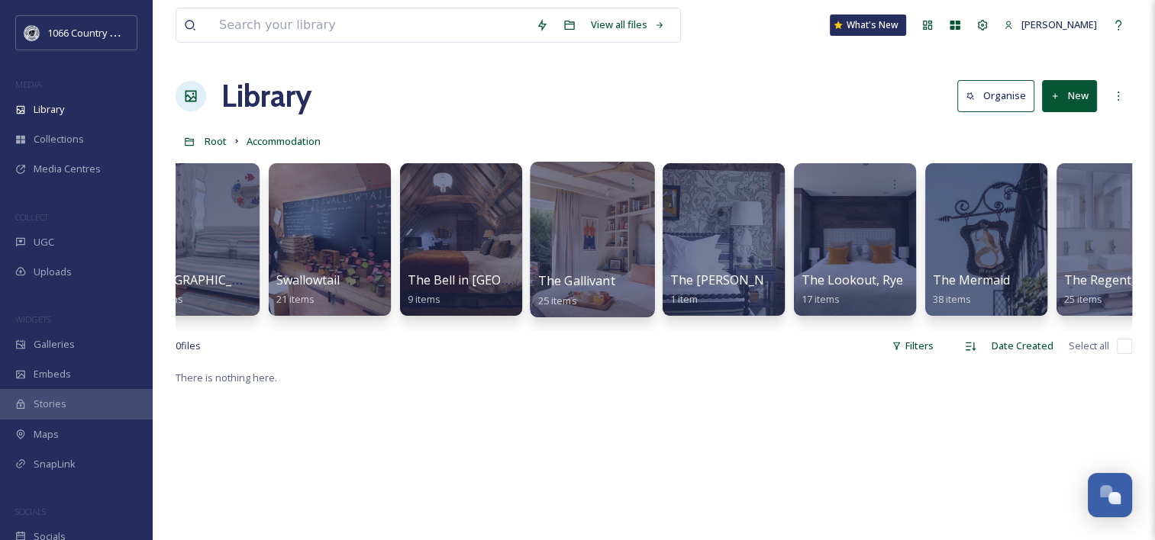
click at [590, 221] on div at bounding box center [592, 240] width 124 height 156
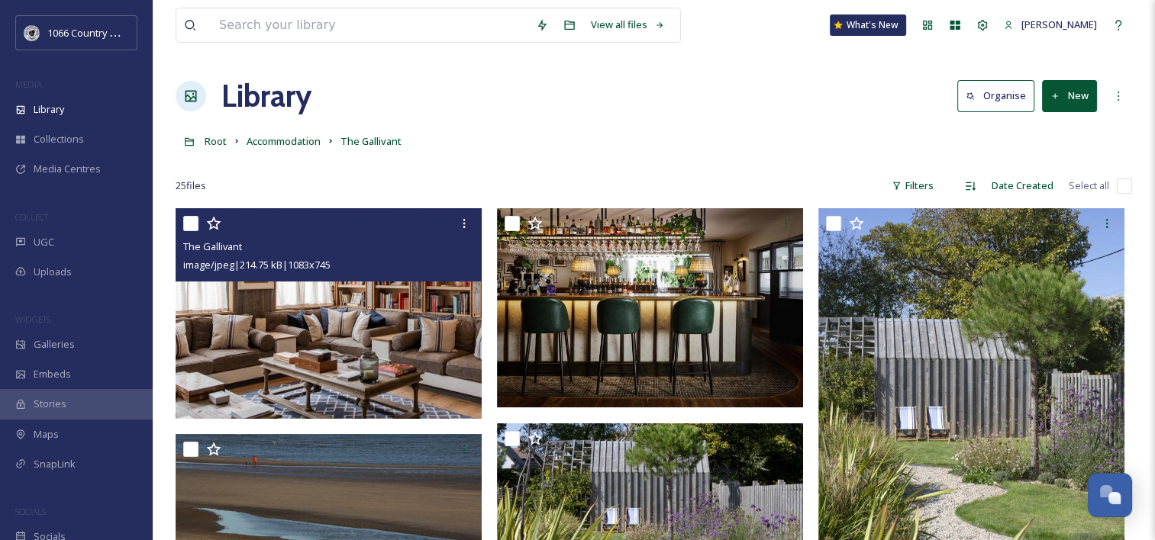
click at [195, 223] on input "checkbox" at bounding box center [190, 223] width 15 height 15
checkbox input "true"
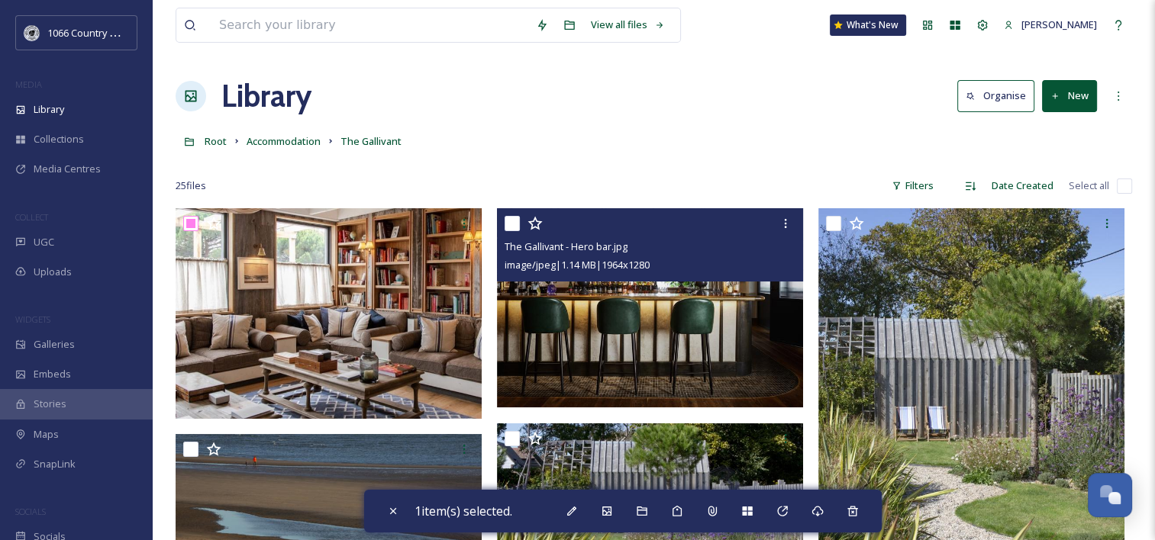
click at [510, 223] on input "checkbox" at bounding box center [512, 223] width 15 height 15
checkbox input "true"
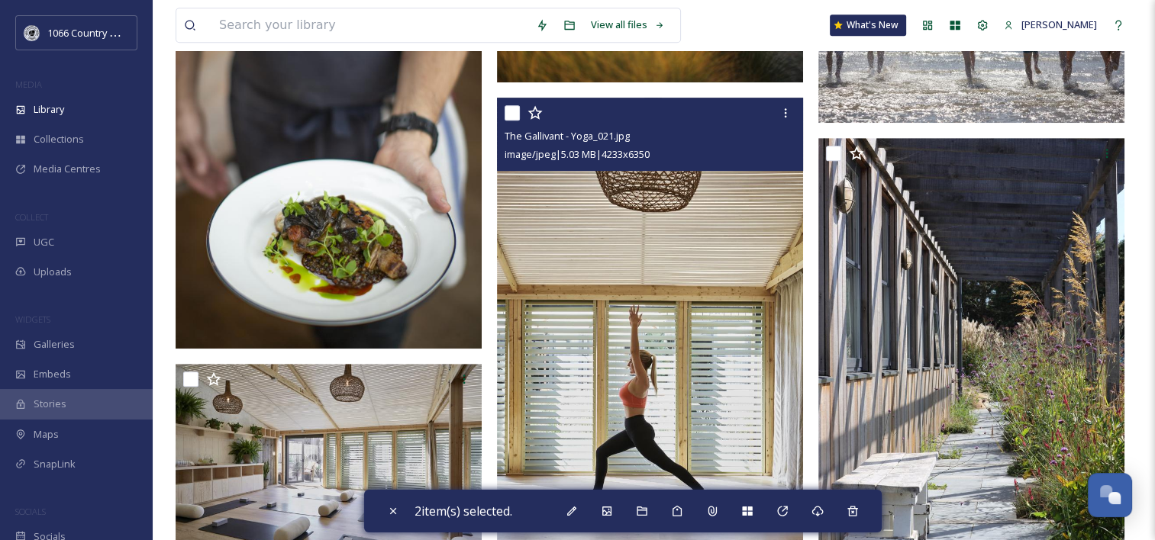
scroll to position [840, 0]
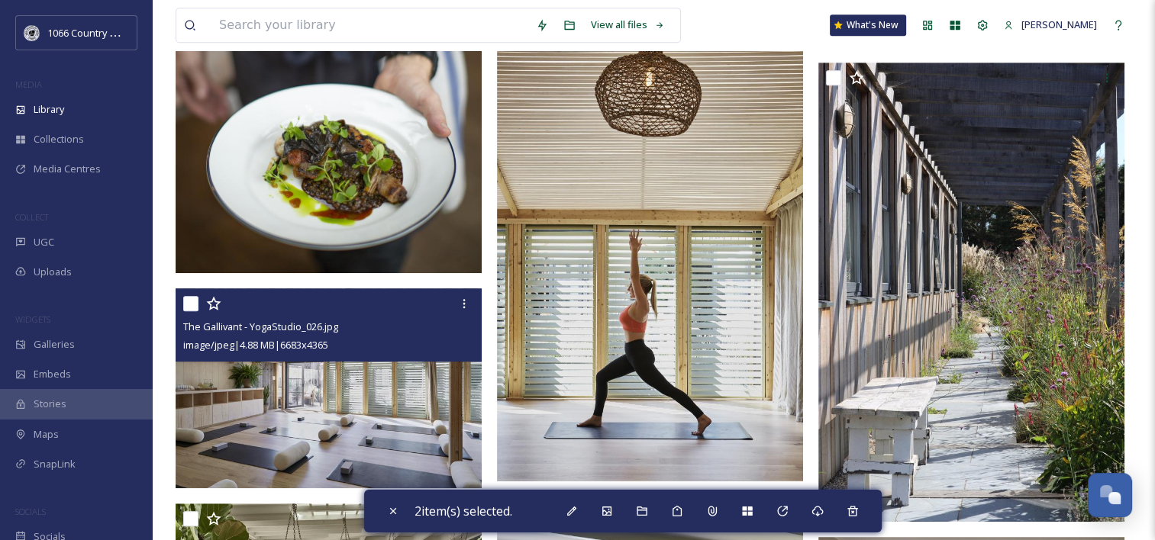
click at [193, 299] on input "checkbox" at bounding box center [190, 303] width 15 height 15
checkbox input "true"
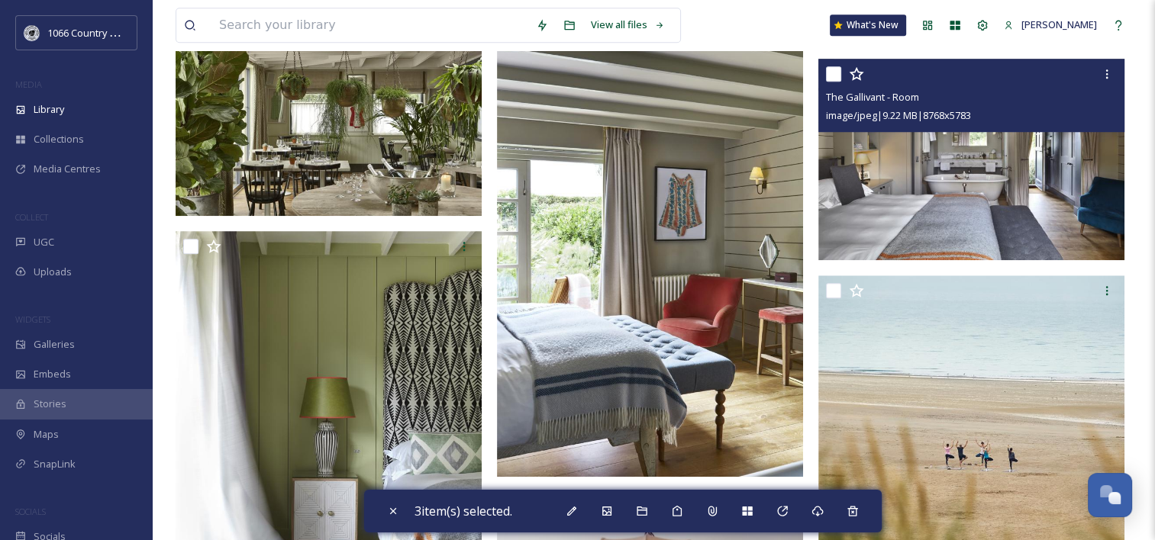
scroll to position [1291, 0]
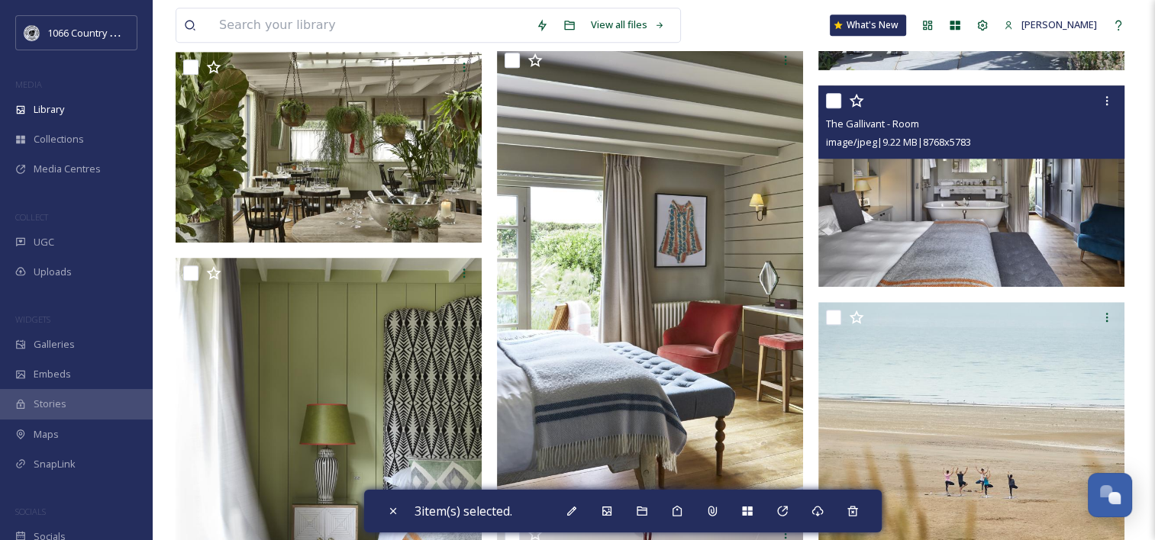
click at [830, 95] on input "checkbox" at bounding box center [833, 100] width 15 height 15
checkbox input "true"
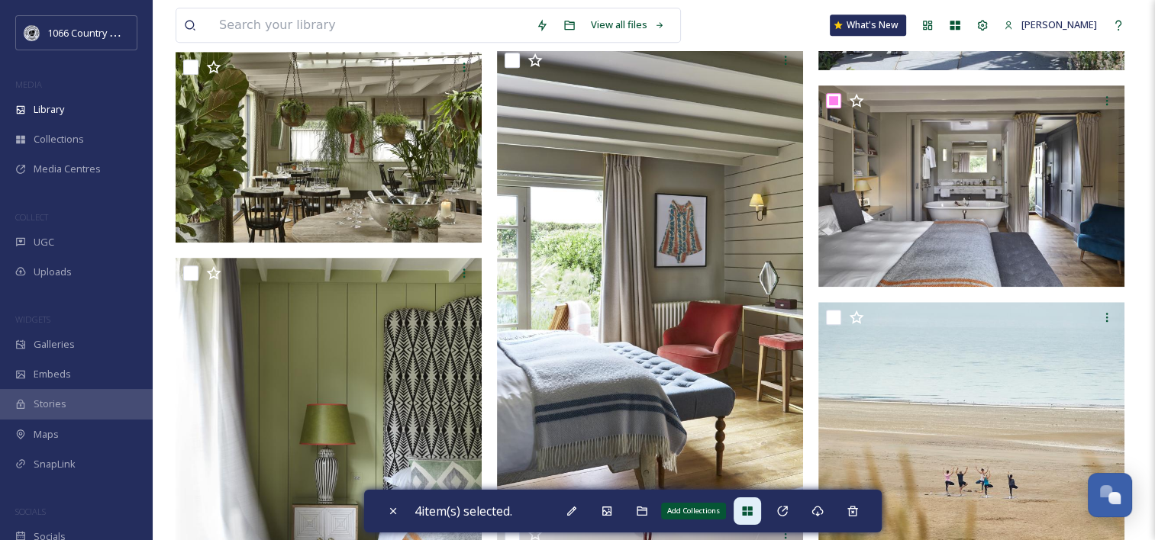
click at [745, 510] on div "Add Collections" at bounding box center [746, 511] width 27 height 27
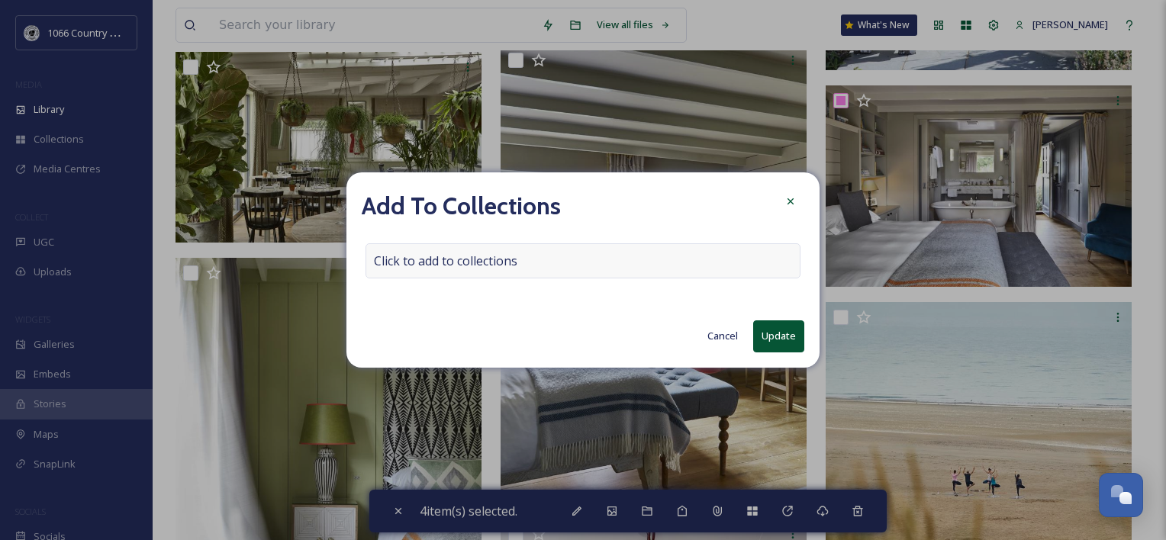
click at [436, 261] on span "Click to add to collections" at bounding box center [445, 261] width 143 height 18
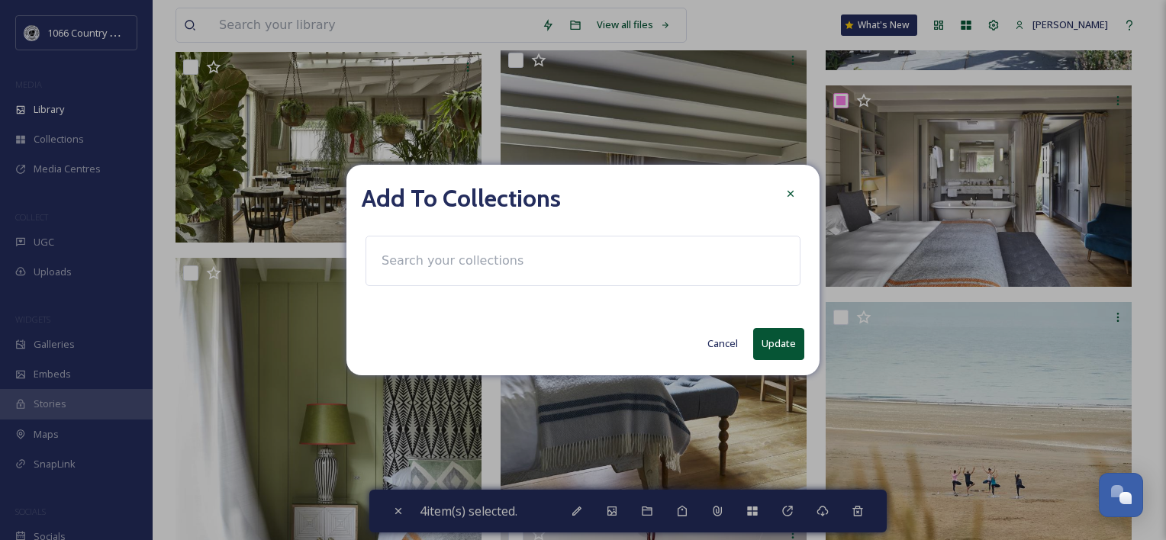
click at [427, 263] on input at bounding box center [458, 261] width 168 height 34
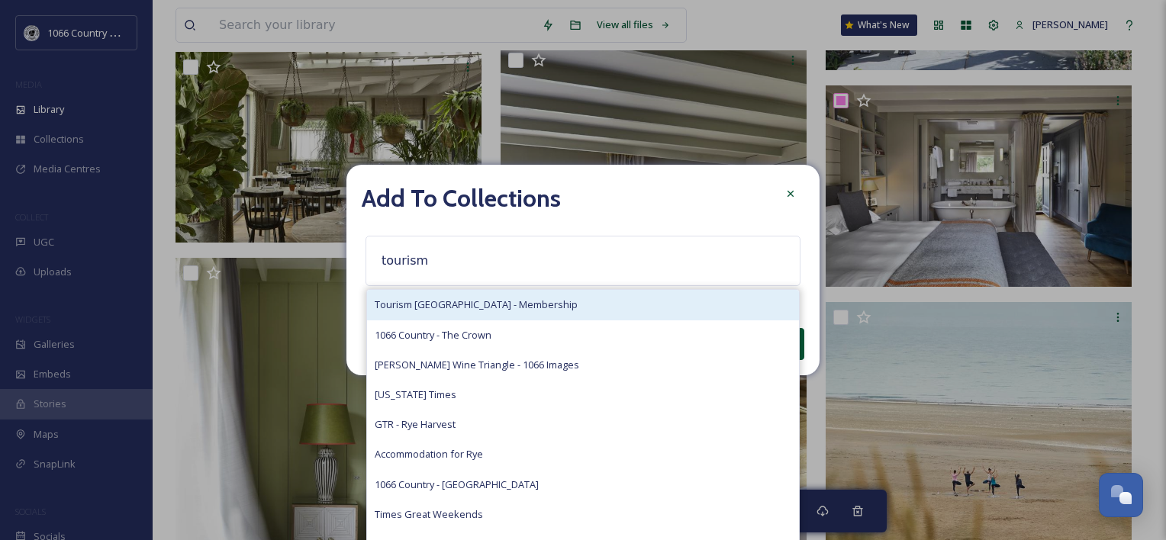
type input "tourism"
click at [546, 293] on div "Tourism [GEOGRAPHIC_DATA] - Membership" at bounding box center [583, 305] width 432 height 30
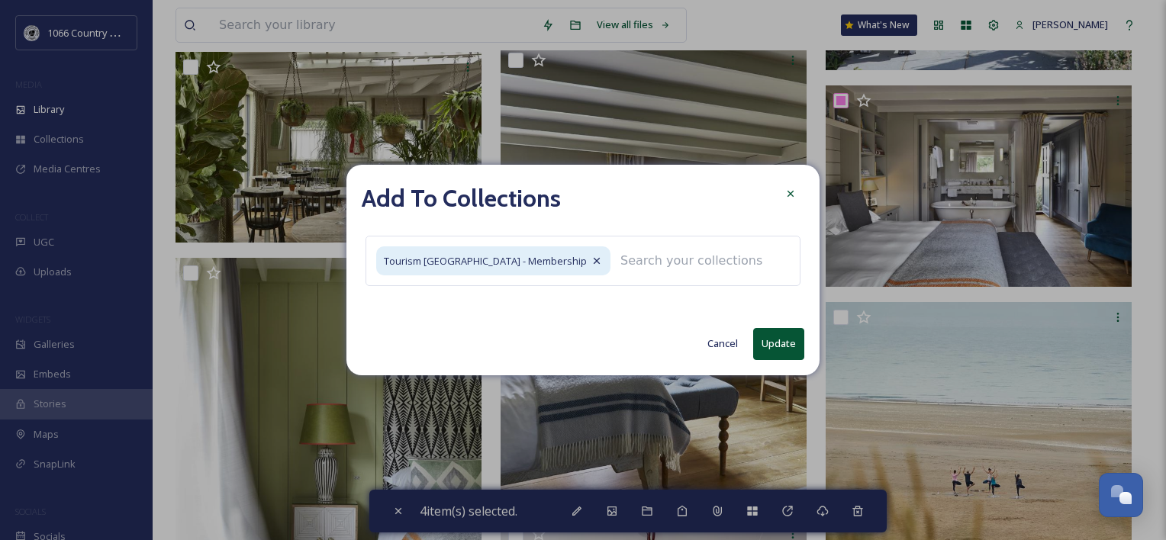
click at [762, 345] on button "Update" at bounding box center [778, 343] width 51 height 31
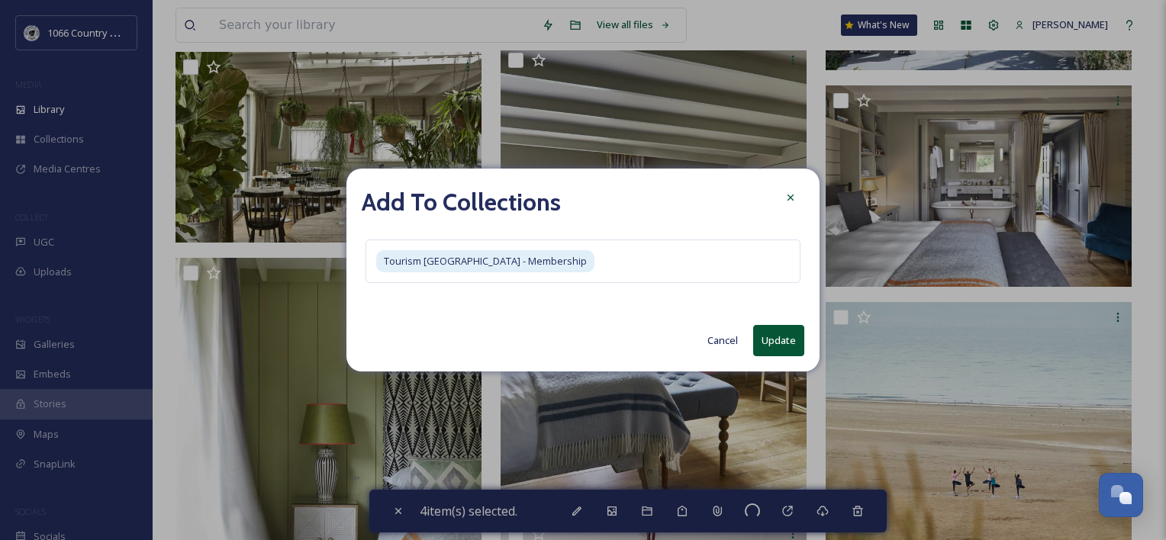
checkbox input "false"
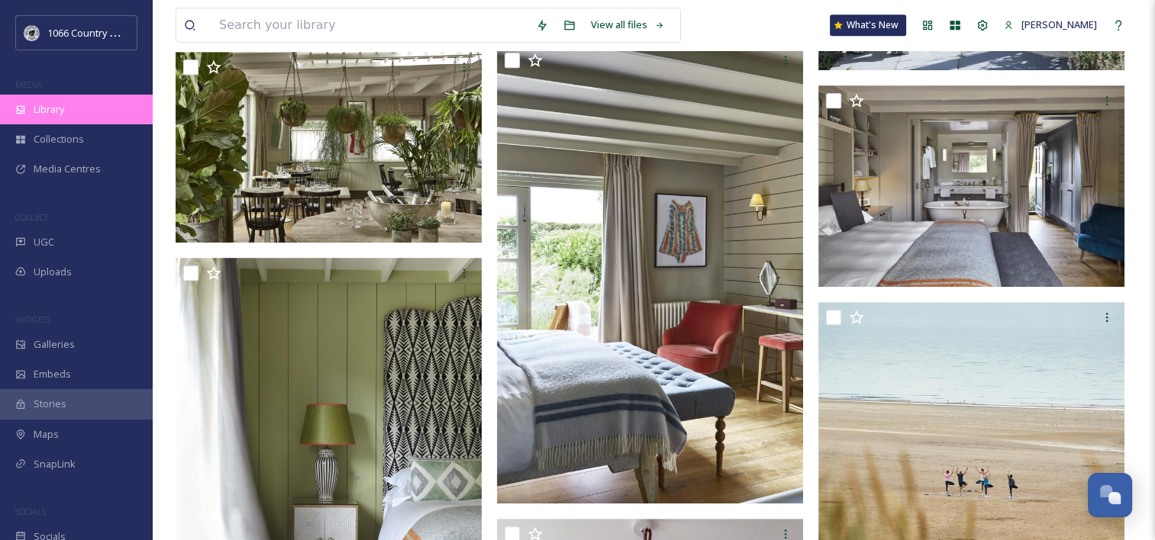
click at [61, 108] on span "Library" at bounding box center [49, 109] width 31 height 15
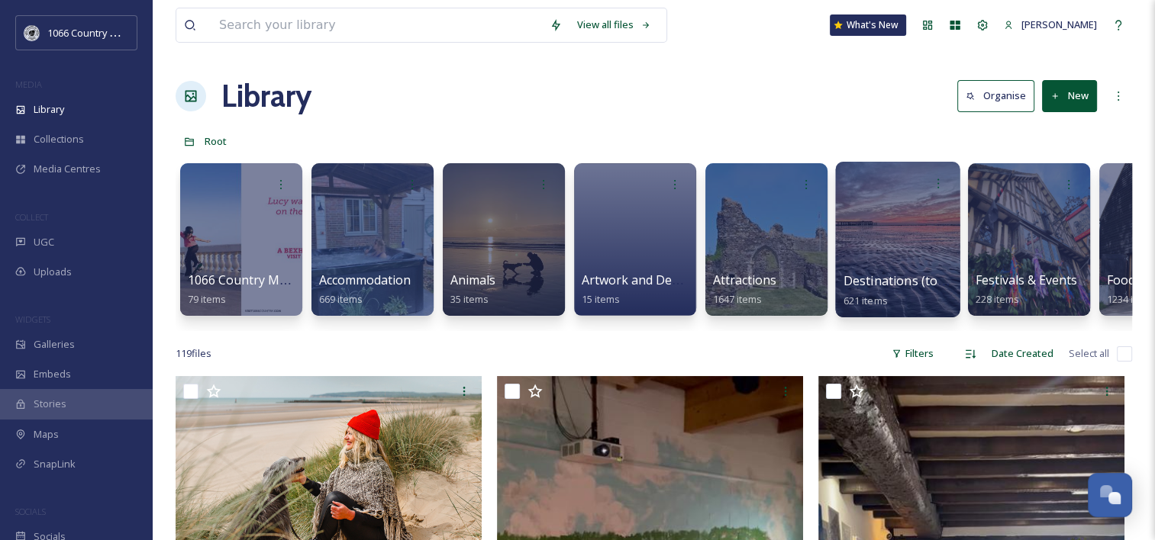
click at [891, 218] on div at bounding box center [897, 240] width 124 height 156
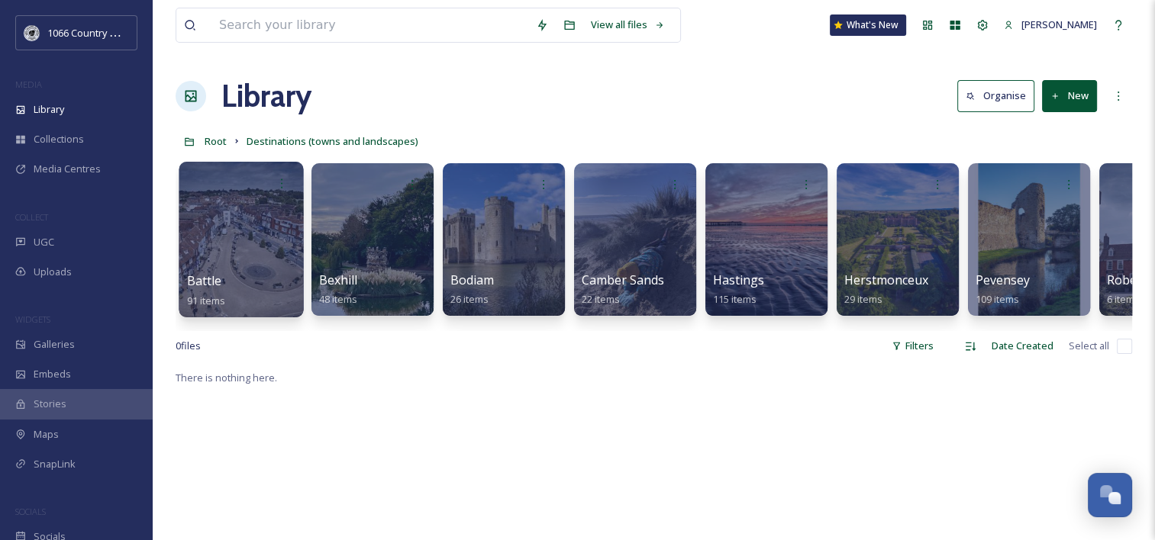
click at [223, 231] on div at bounding box center [241, 240] width 124 height 156
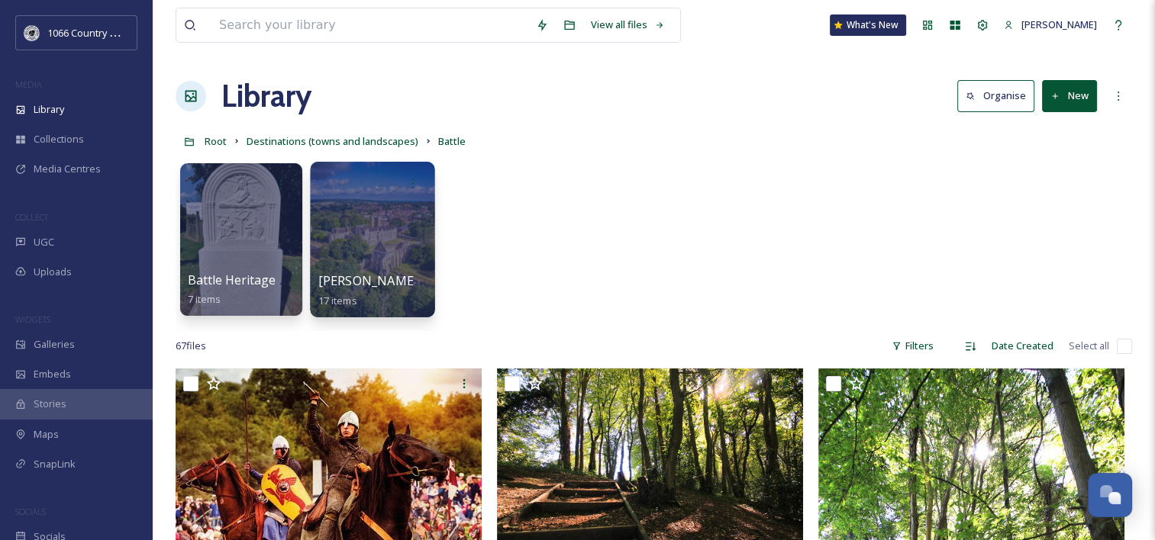
click at [396, 216] on div at bounding box center [372, 240] width 124 height 156
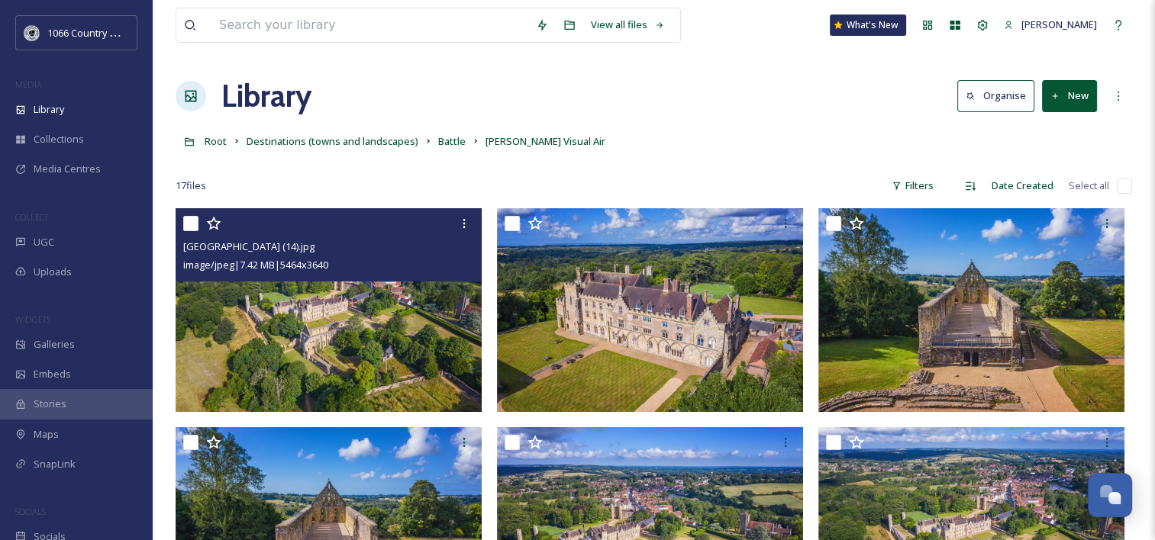
click at [195, 226] on input "checkbox" at bounding box center [190, 223] width 15 height 15
checkbox input "true"
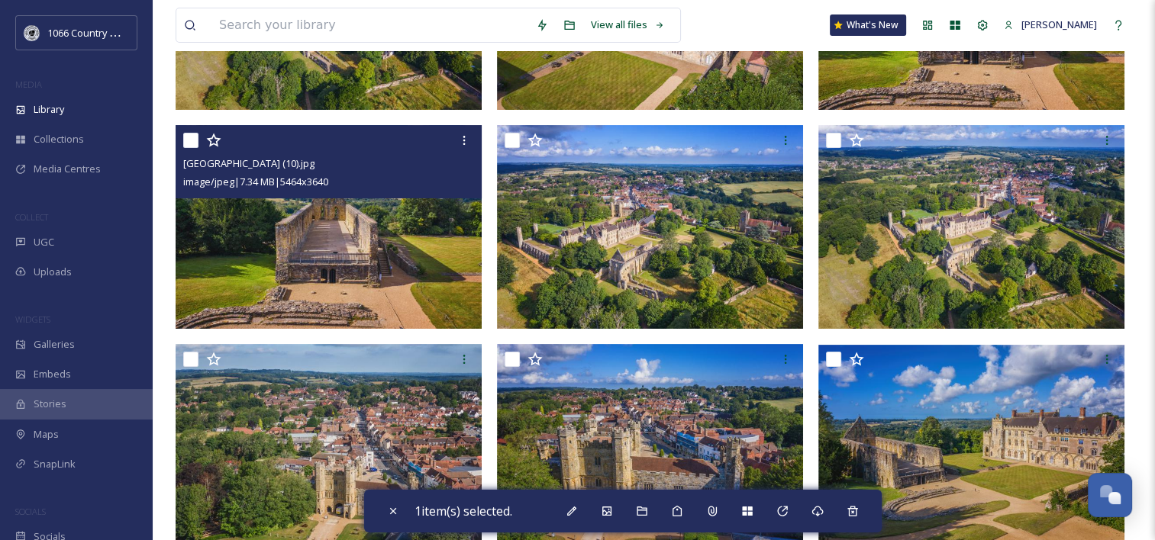
scroll to position [305, 0]
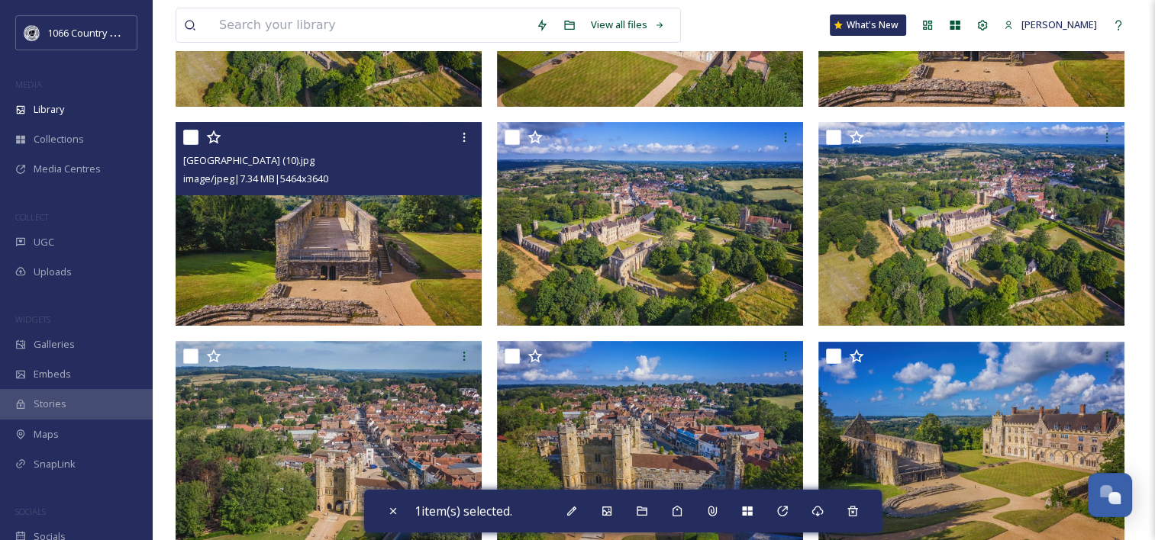
click at [194, 135] on input "checkbox" at bounding box center [190, 137] width 15 height 15
checkbox input "true"
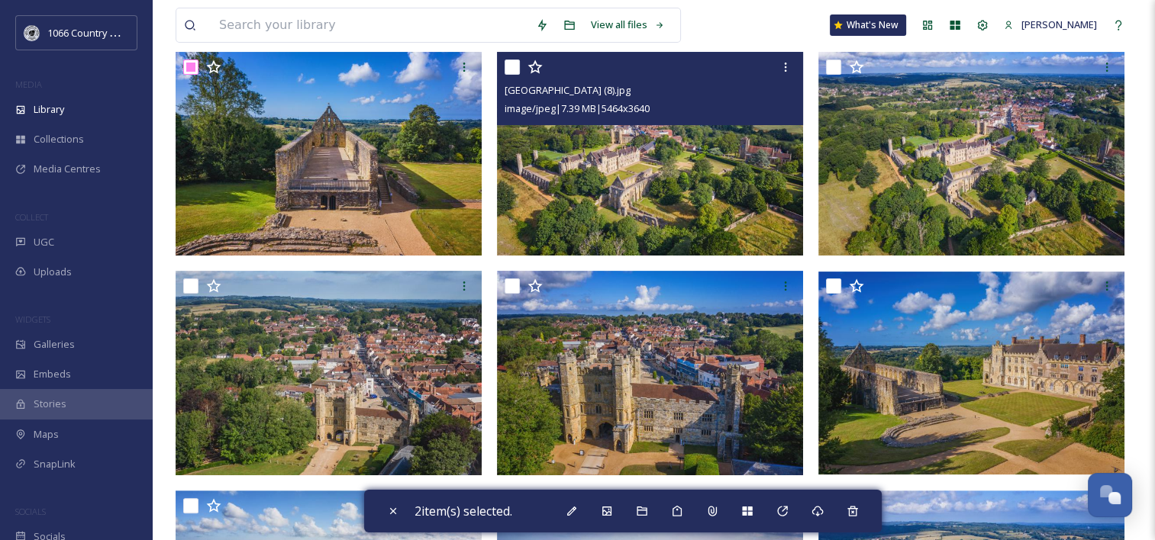
scroll to position [458, 0]
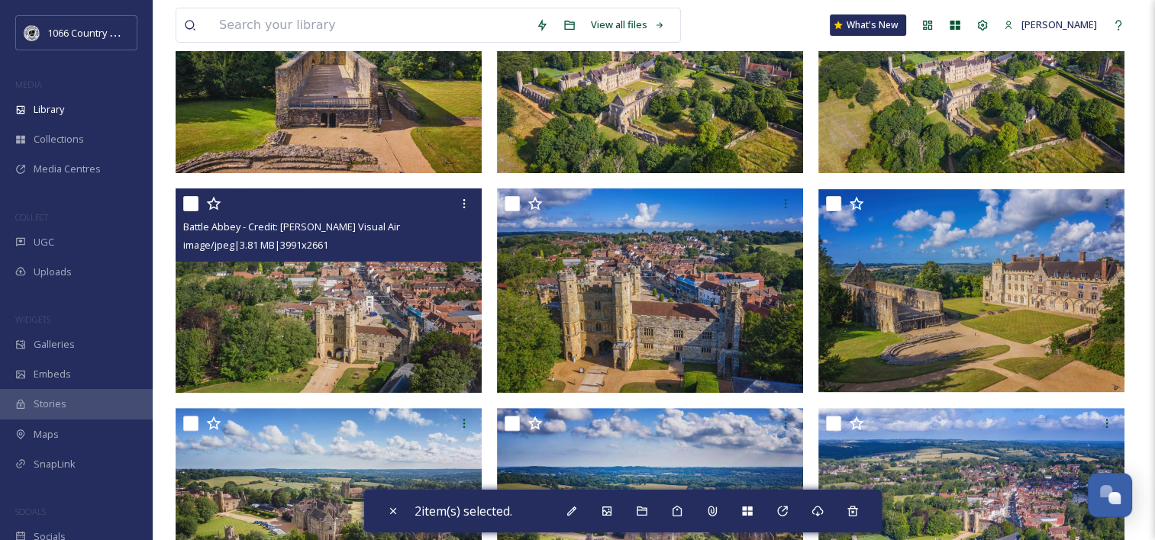
click at [193, 202] on input "checkbox" at bounding box center [190, 203] width 15 height 15
checkbox input "true"
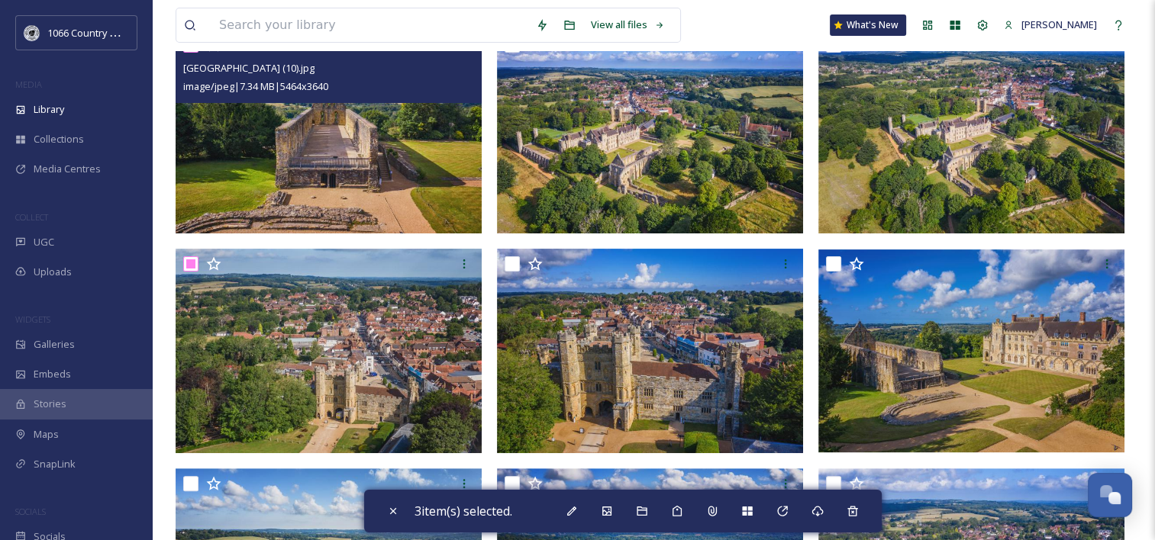
scroll to position [305, 0]
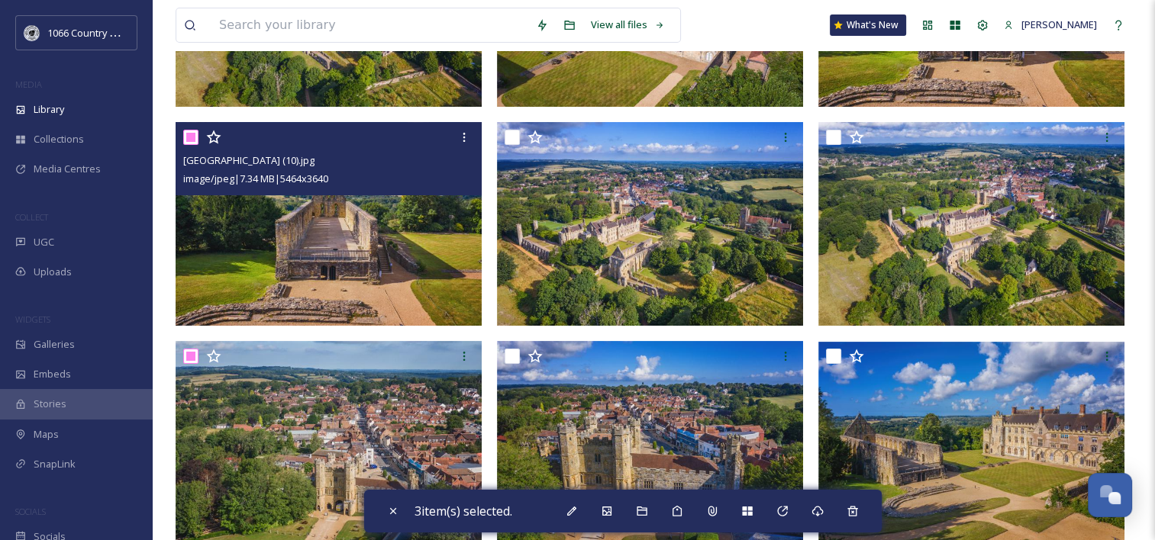
click at [189, 133] on input "checkbox" at bounding box center [190, 137] width 15 height 15
checkbox input "false"
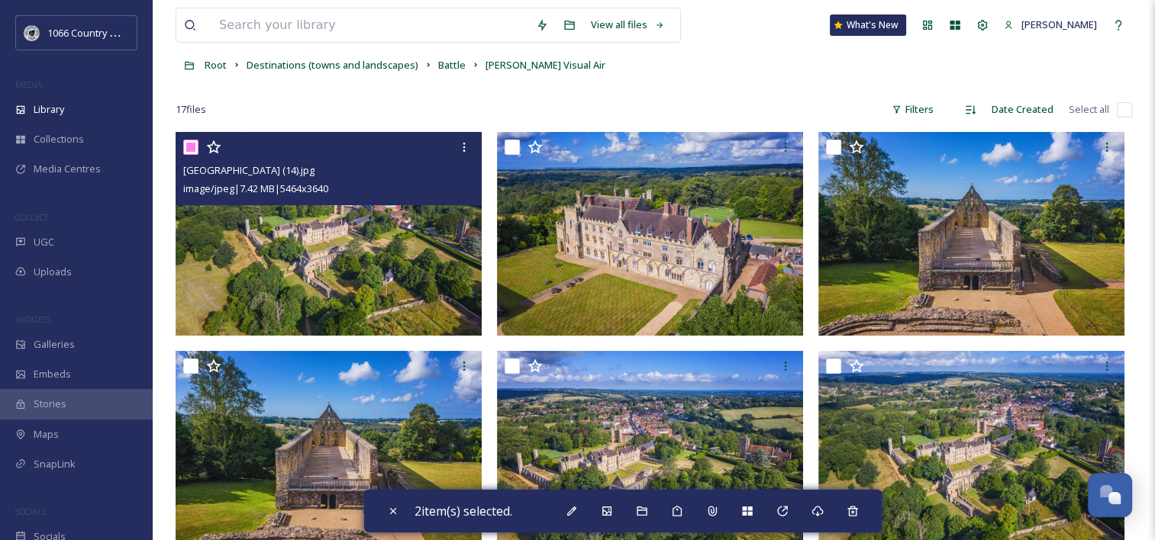
click at [185, 143] on input "checkbox" at bounding box center [190, 147] width 15 height 15
checkbox input "false"
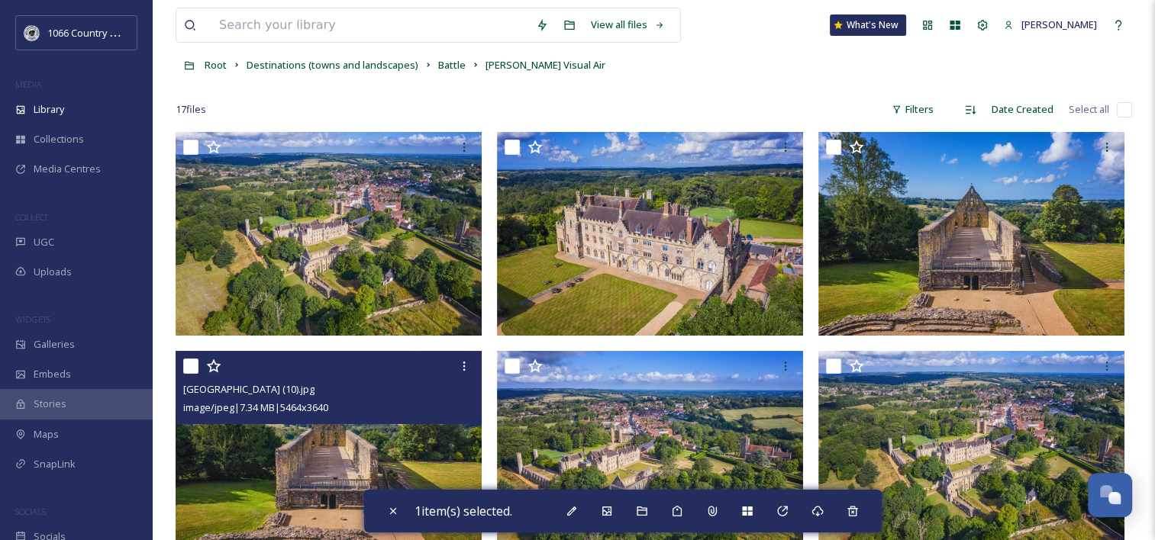
click at [190, 366] on input "checkbox" at bounding box center [190, 366] width 15 height 15
checkbox input "true"
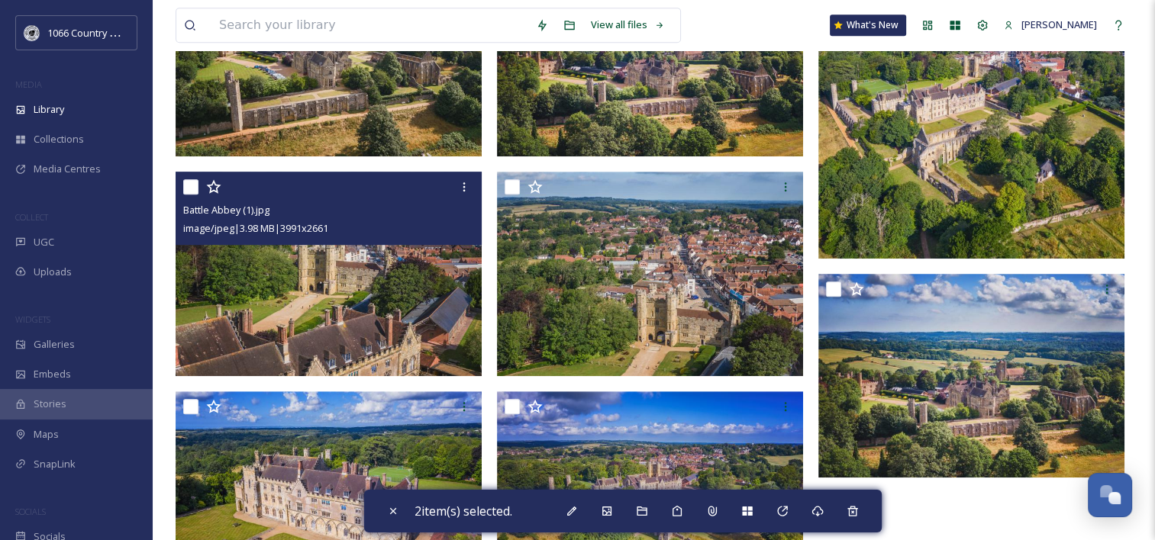
scroll to position [994, 0]
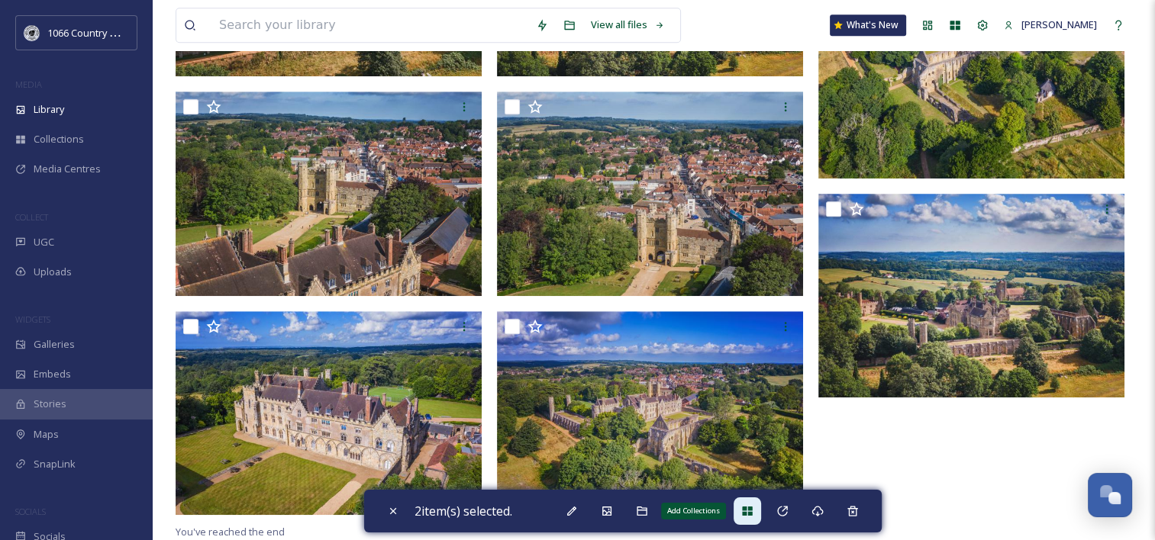
click at [743, 513] on div "Add Collections" at bounding box center [746, 511] width 27 height 27
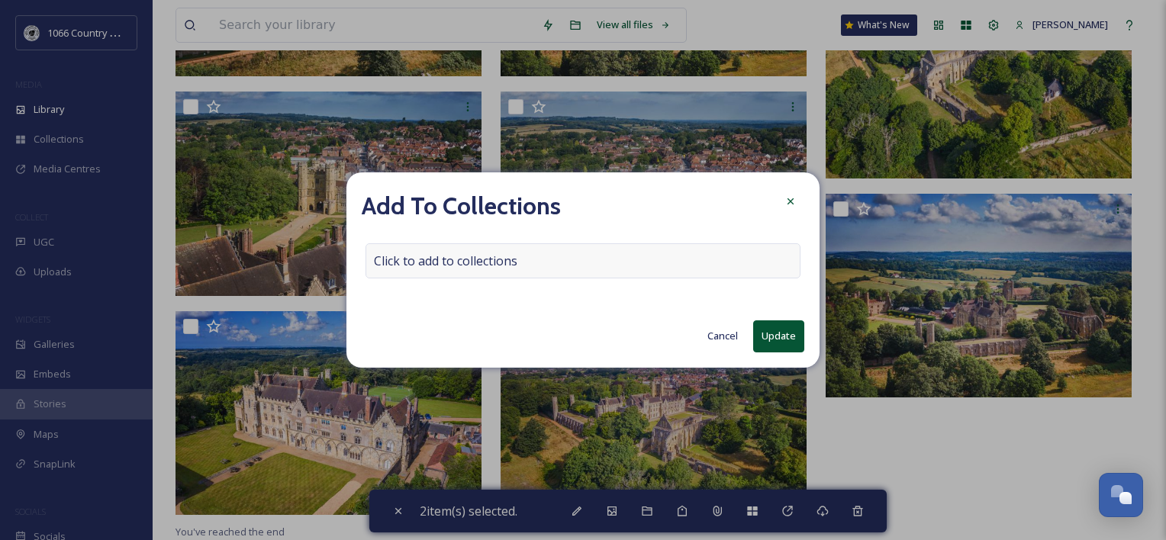
click at [484, 260] on span "Click to add to collections" at bounding box center [445, 261] width 143 height 18
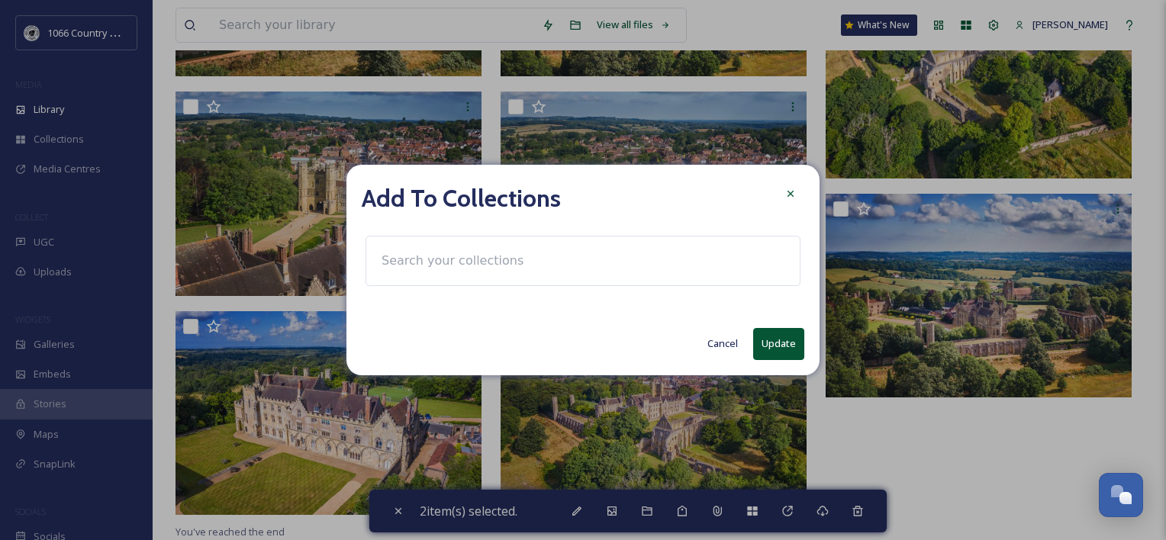
click at [467, 260] on input at bounding box center [458, 261] width 168 height 34
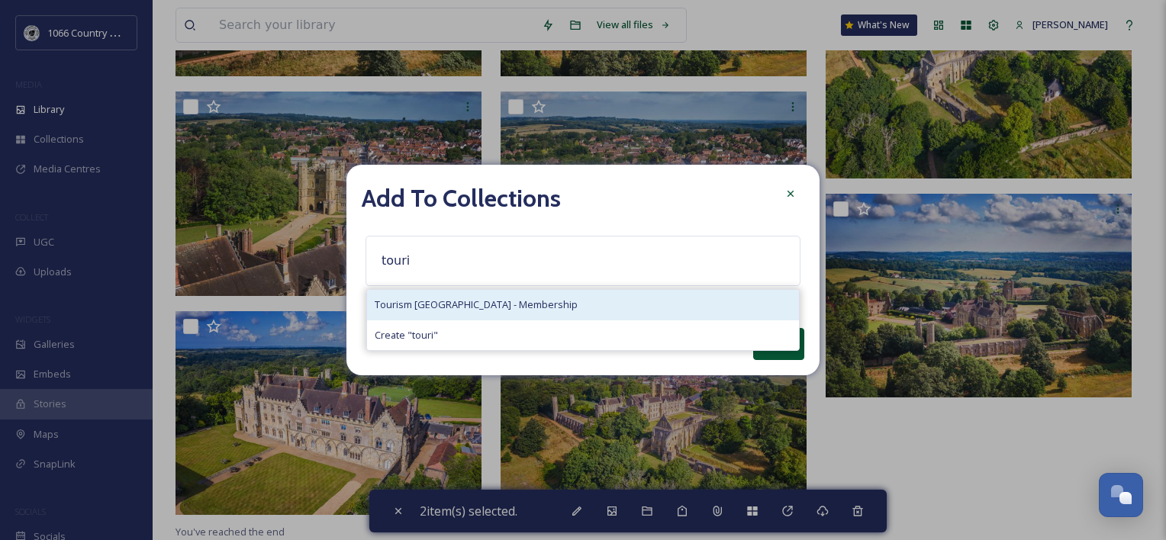
type input "touri"
click at [478, 303] on span "Tourism [GEOGRAPHIC_DATA] - Membership" at bounding box center [476, 305] width 203 height 15
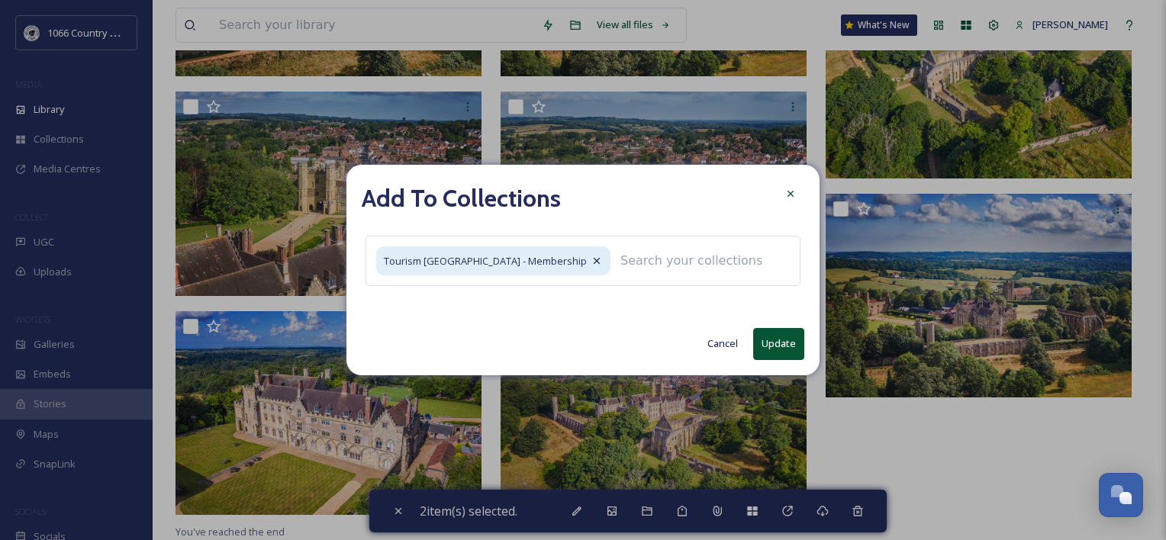
click at [791, 348] on button "Update" at bounding box center [778, 343] width 51 height 31
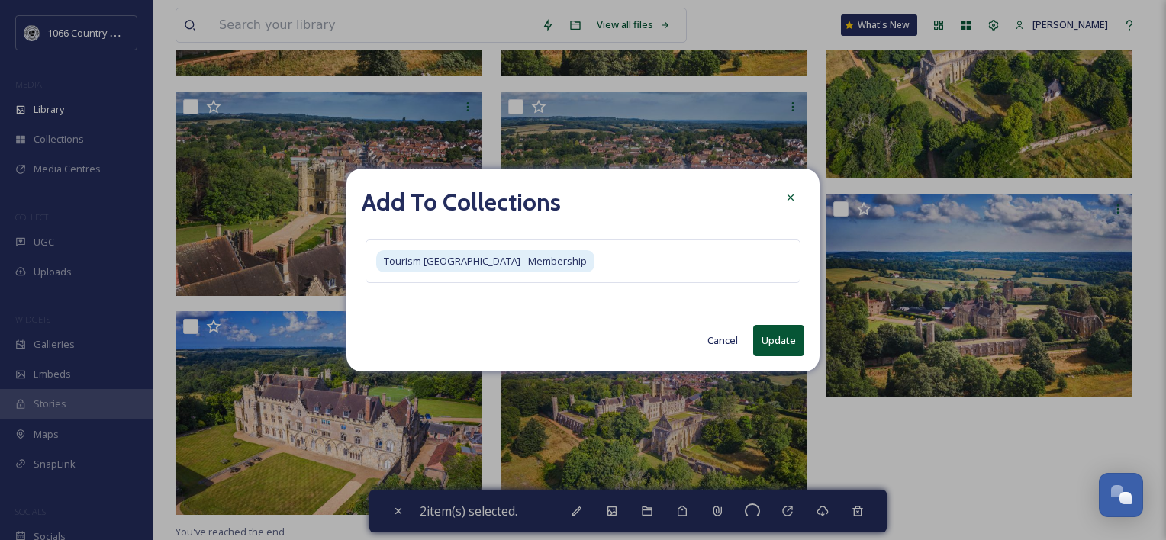
checkbox input "false"
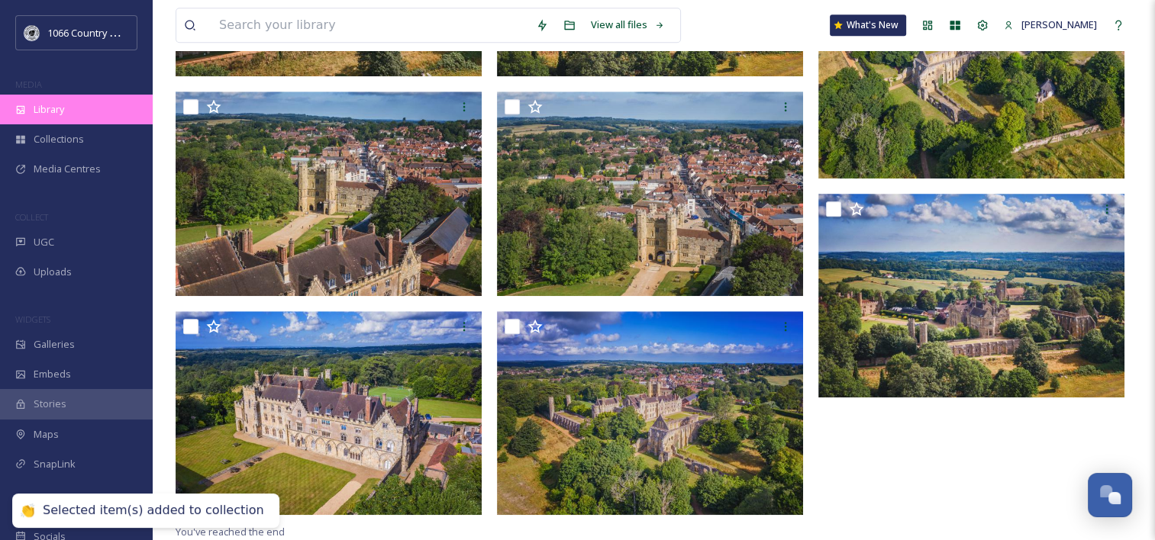
click at [138, 111] on div "Library" at bounding box center [76, 110] width 153 height 30
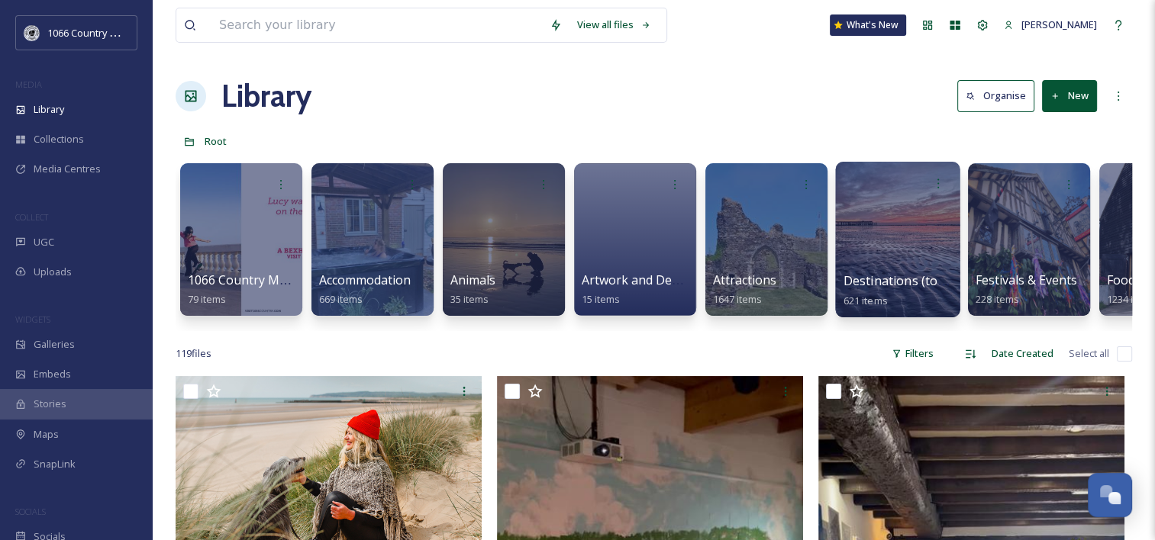
click at [882, 221] on div at bounding box center [897, 240] width 124 height 156
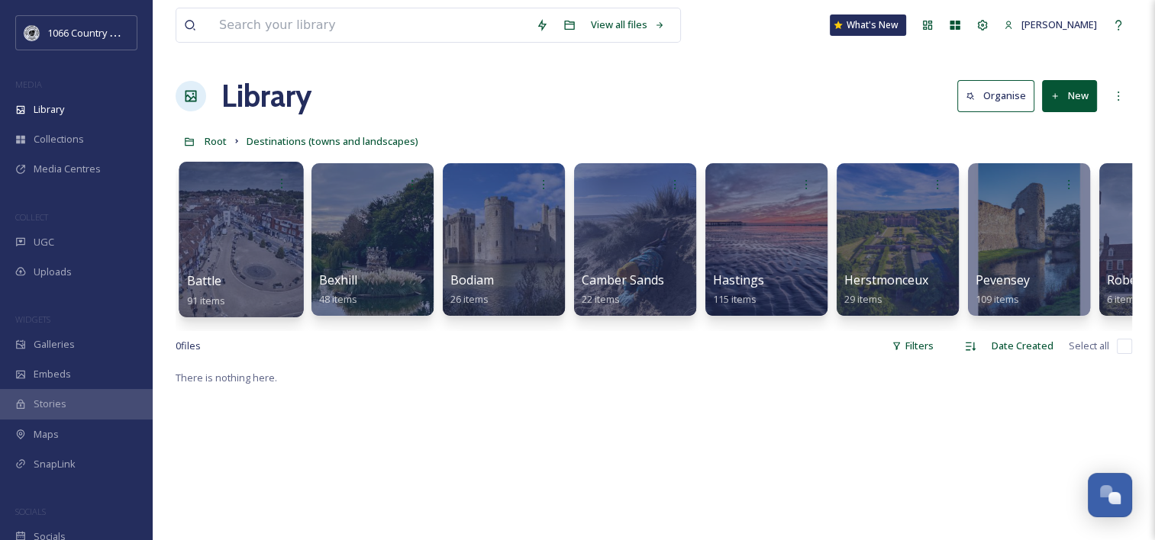
click at [257, 224] on div at bounding box center [241, 240] width 124 height 156
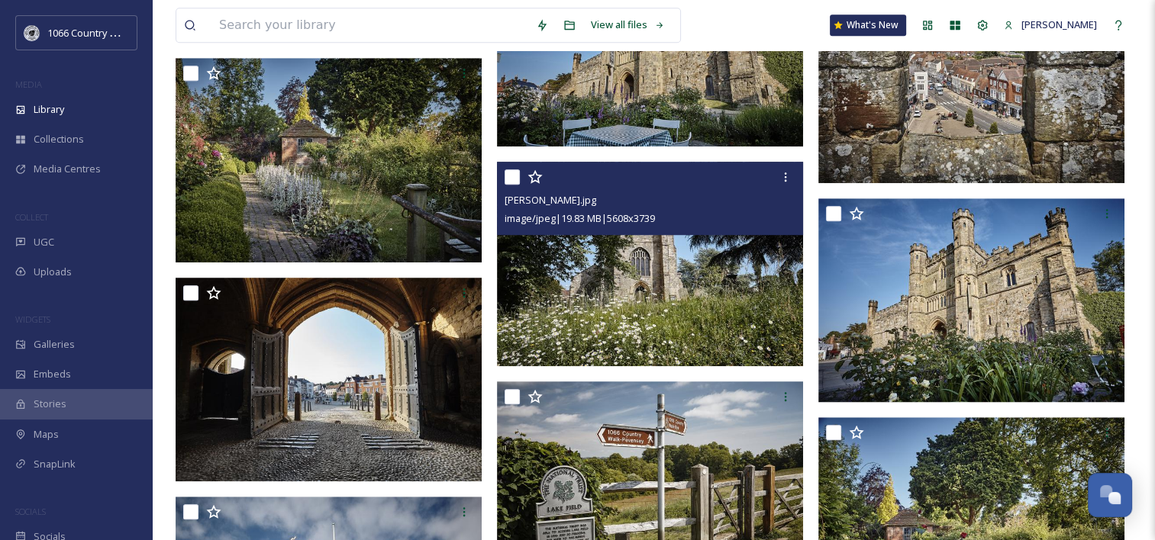
scroll to position [1069, 0]
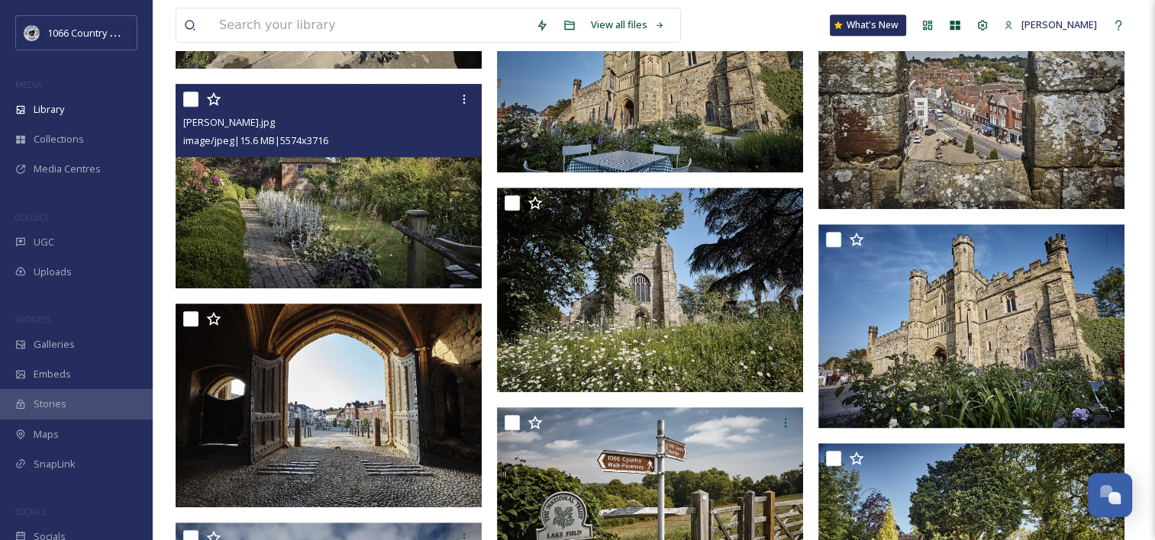
click at [192, 99] on input "checkbox" at bounding box center [190, 99] width 15 height 15
checkbox input "true"
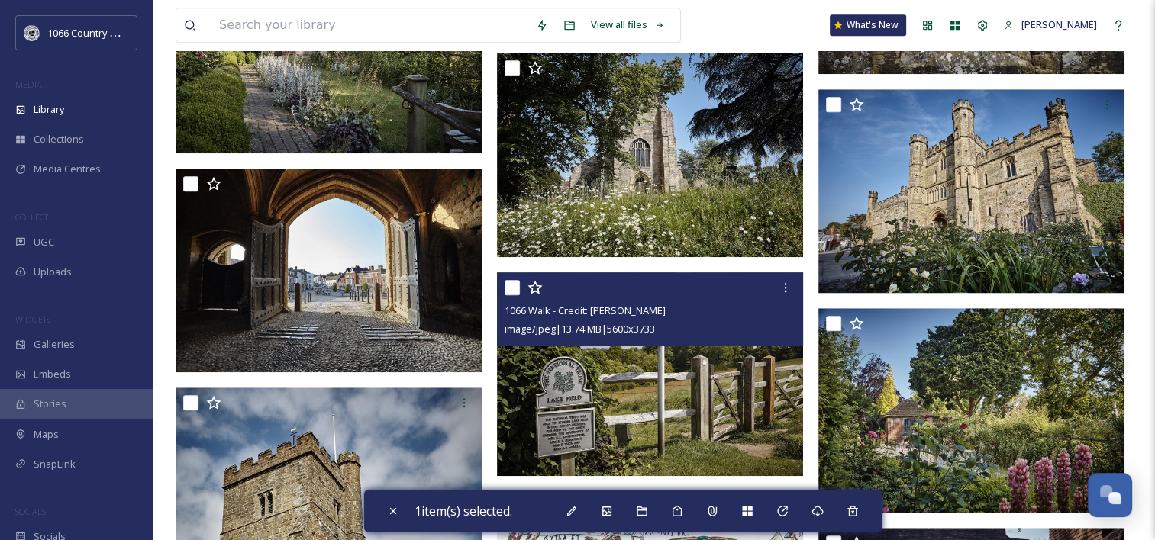
scroll to position [1298, 0]
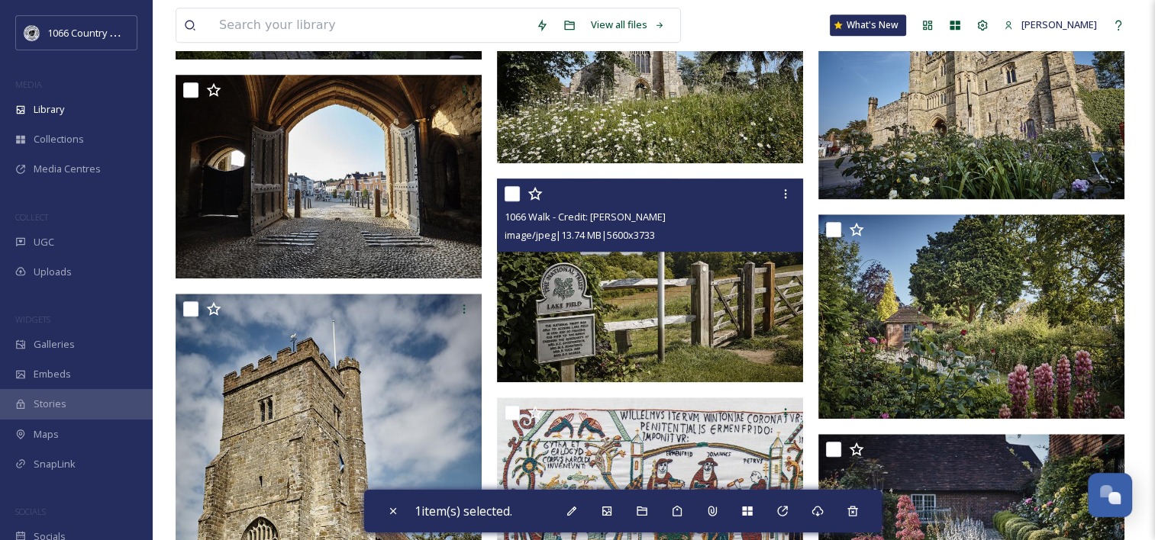
click at [511, 196] on input "checkbox" at bounding box center [512, 193] width 15 height 15
checkbox input "true"
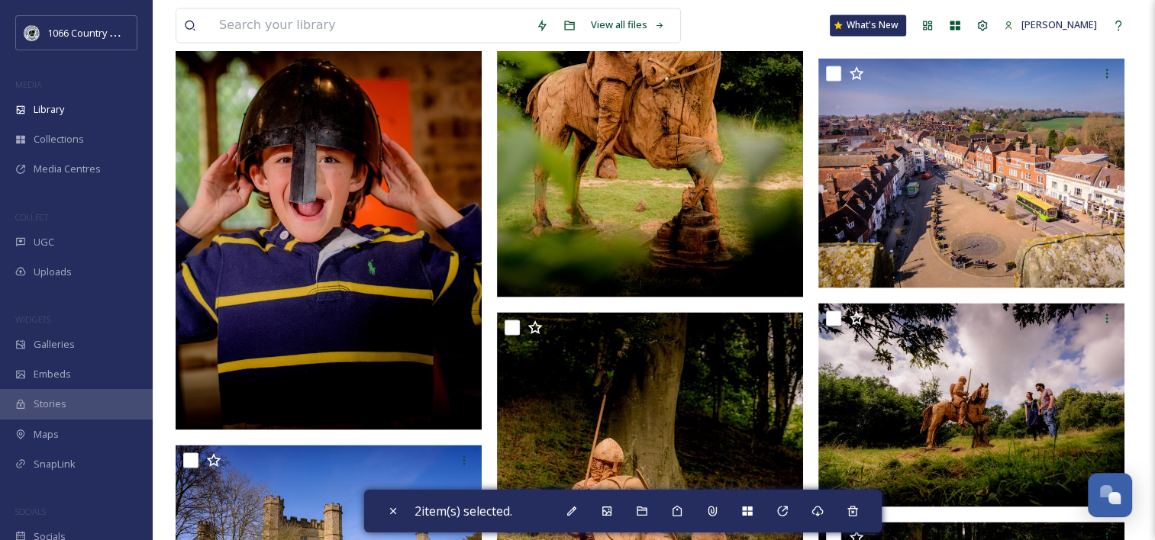
scroll to position [2519, 0]
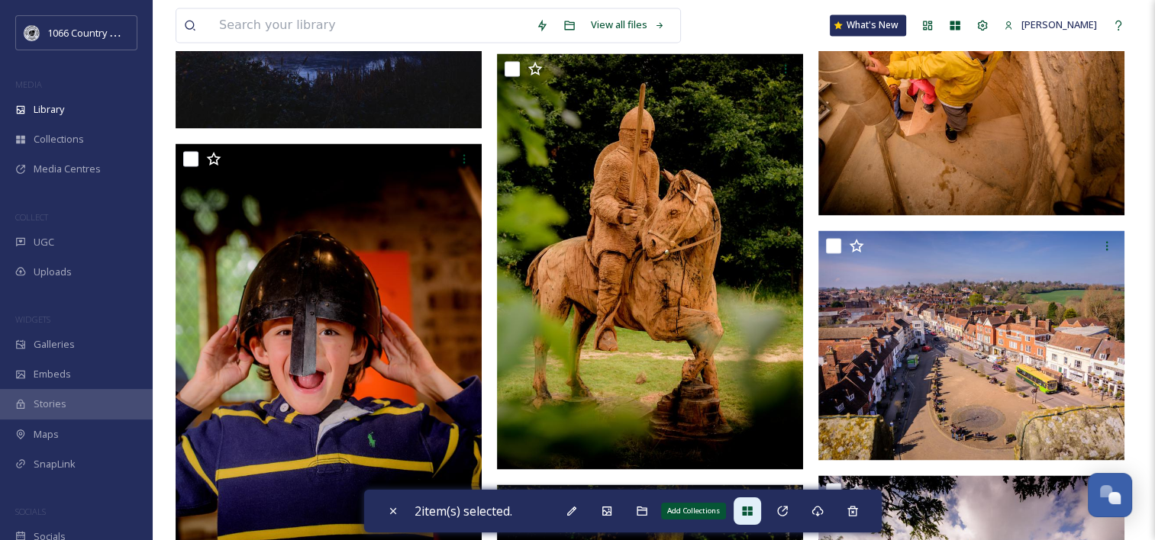
click at [746, 516] on icon at bounding box center [747, 511] width 12 height 12
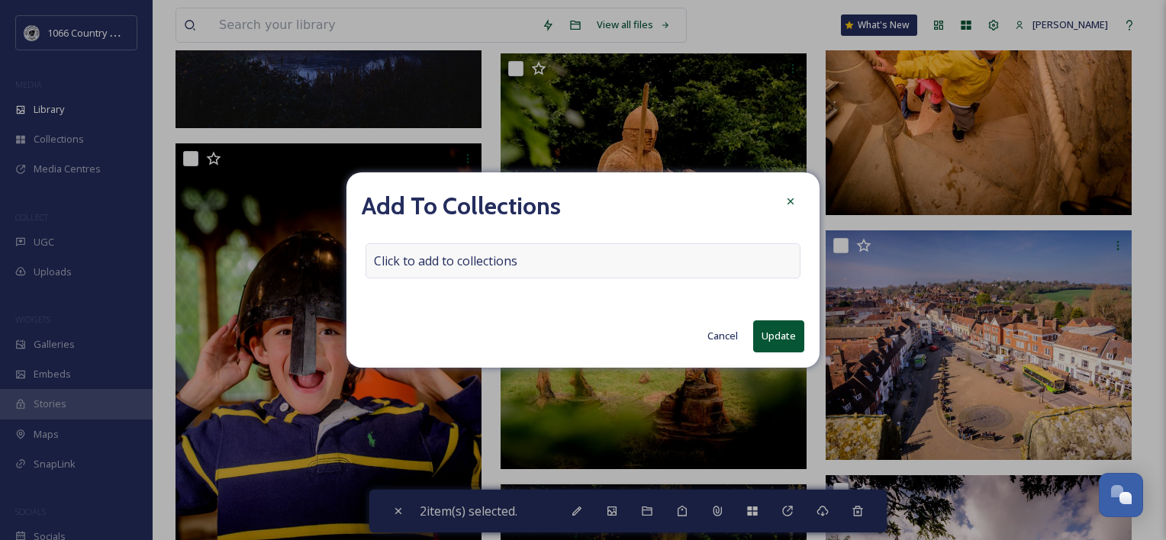
click at [475, 275] on div "Click to add to collections" at bounding box center [583, 260] width 435 height 35
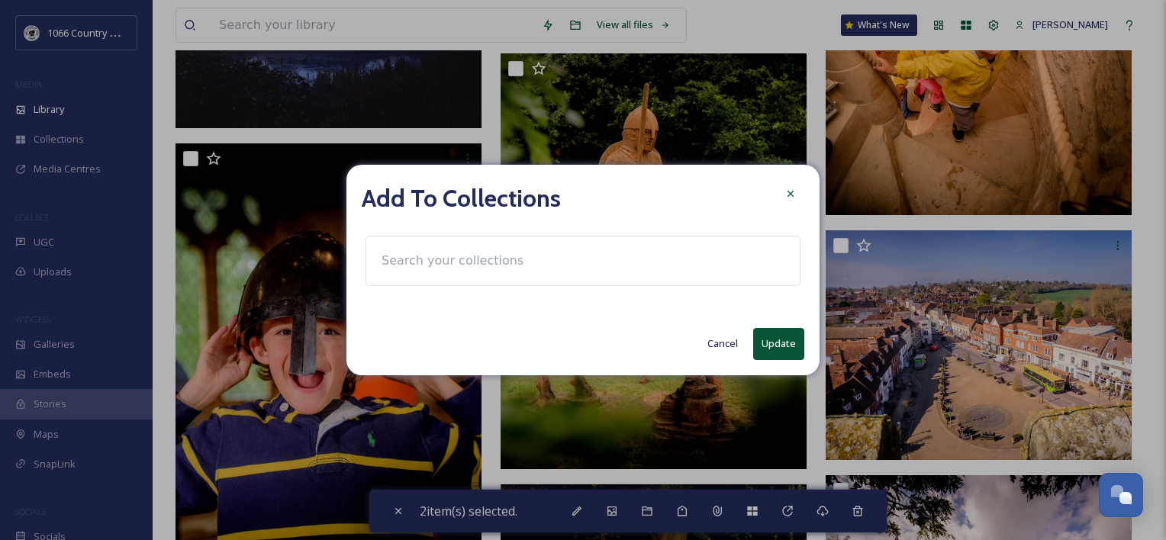
click at [485, 267] on input at bounding box center [458, 261] width 168 height 34
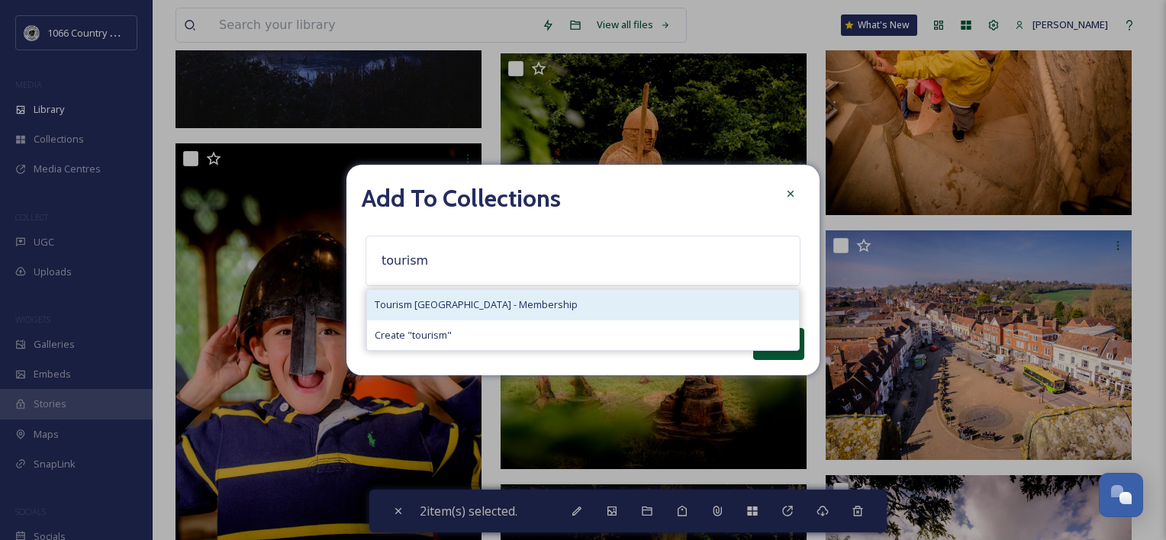
type input "tourism"
click at [502, 308] on span "Tourism [GEOGRAPHIC_DATA] - Membership" at bounding box center [476, 305] width 203 height 15
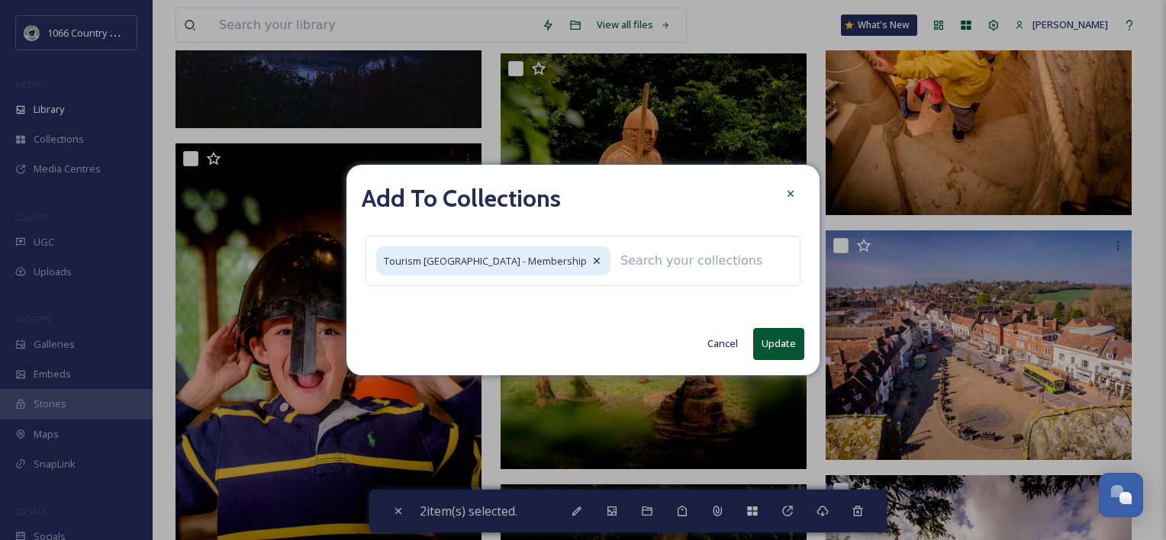
click at [788, 345] on button "Update" at bounding box center [778, 343] width 51 height 31
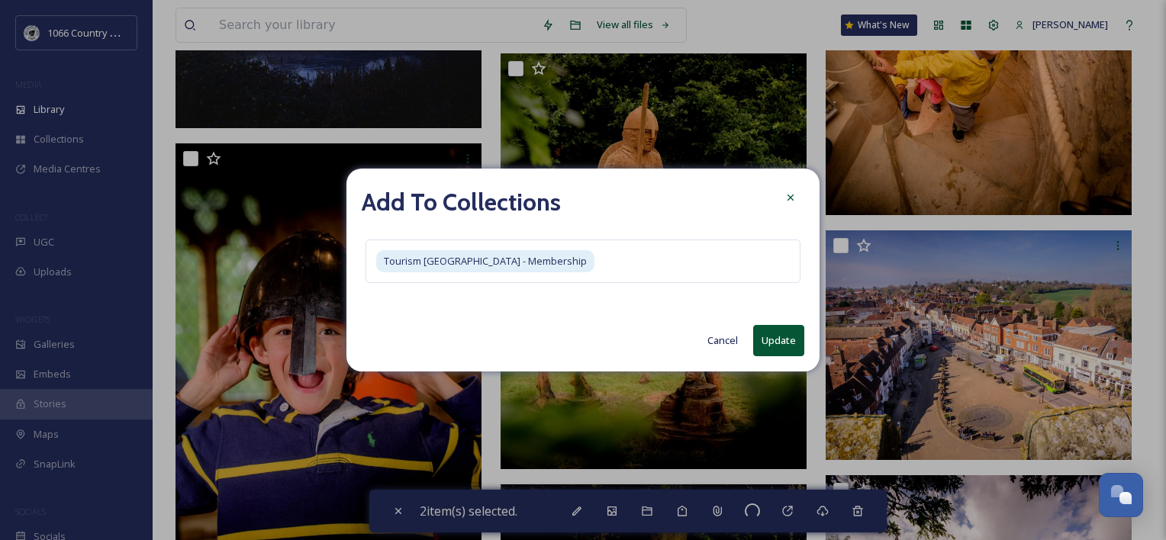
checkbox input "false"
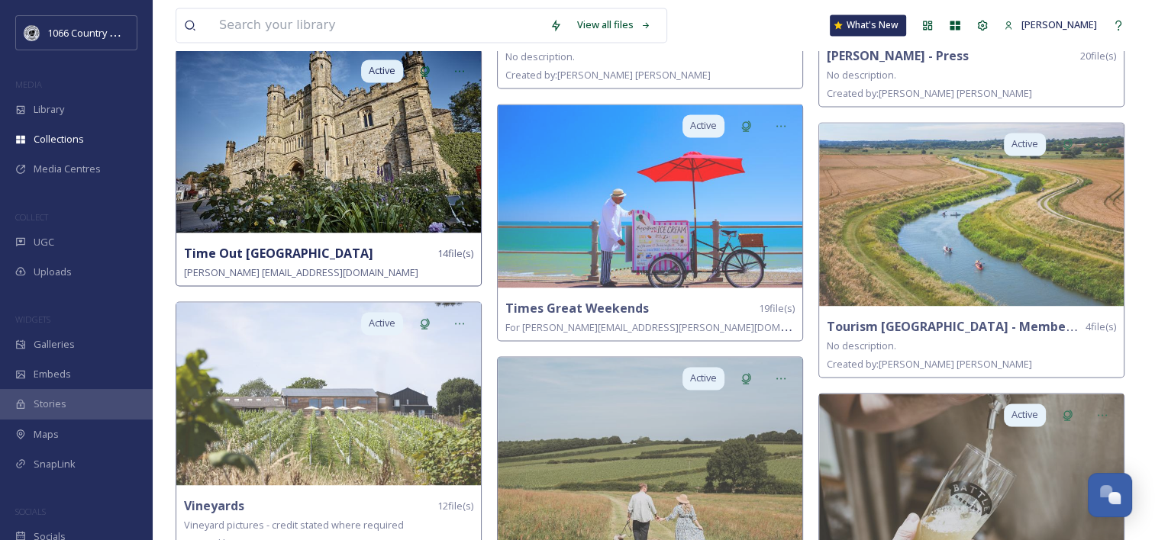
scroll to position [2213, 0]
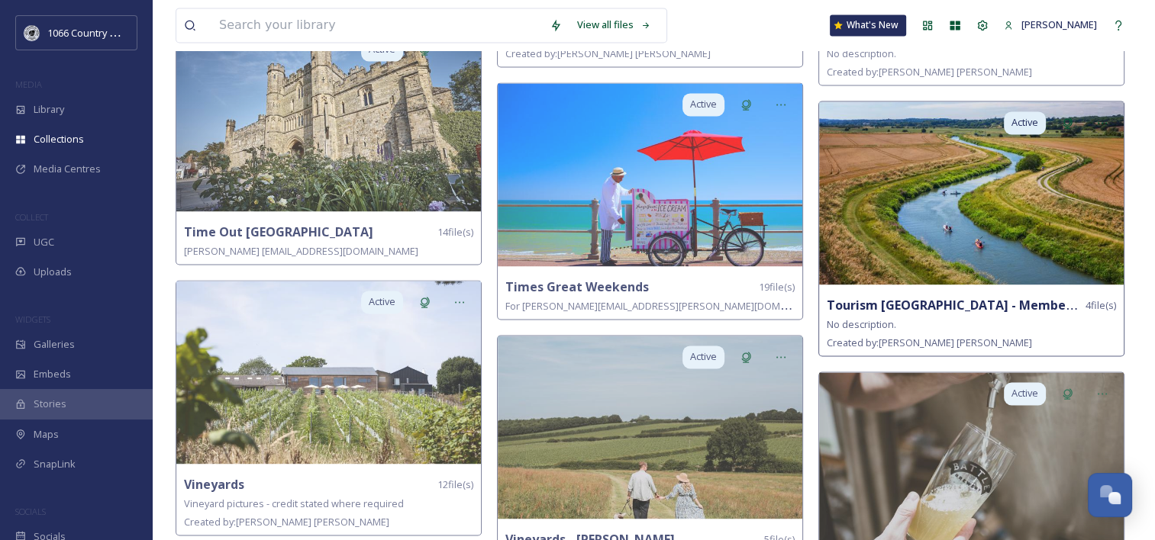
click at [925, 185] on img at bounding box center [971, 193] width 305 height 183
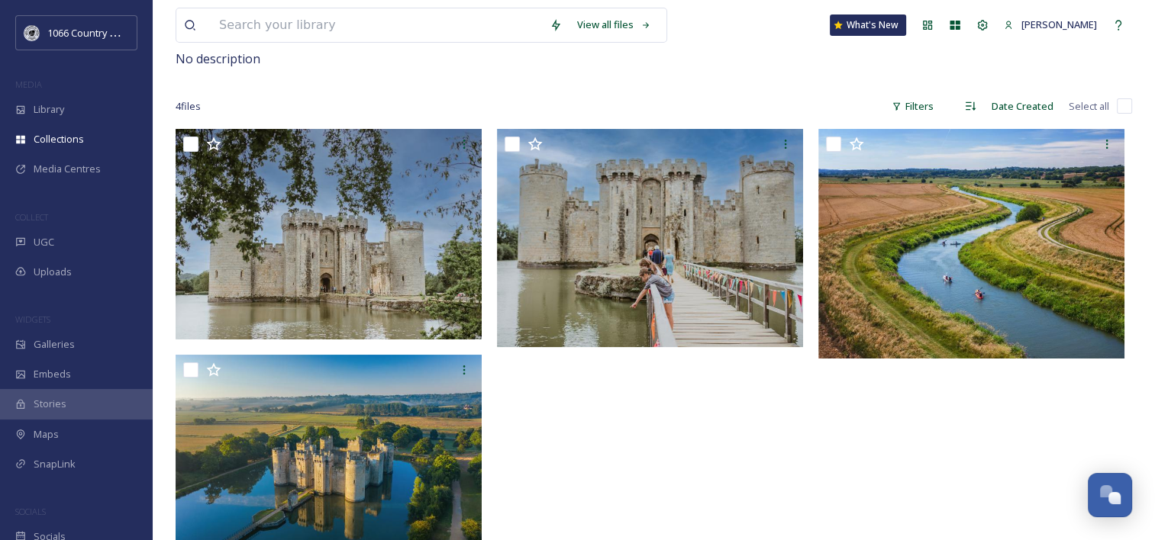
scroll to position [147, 0]
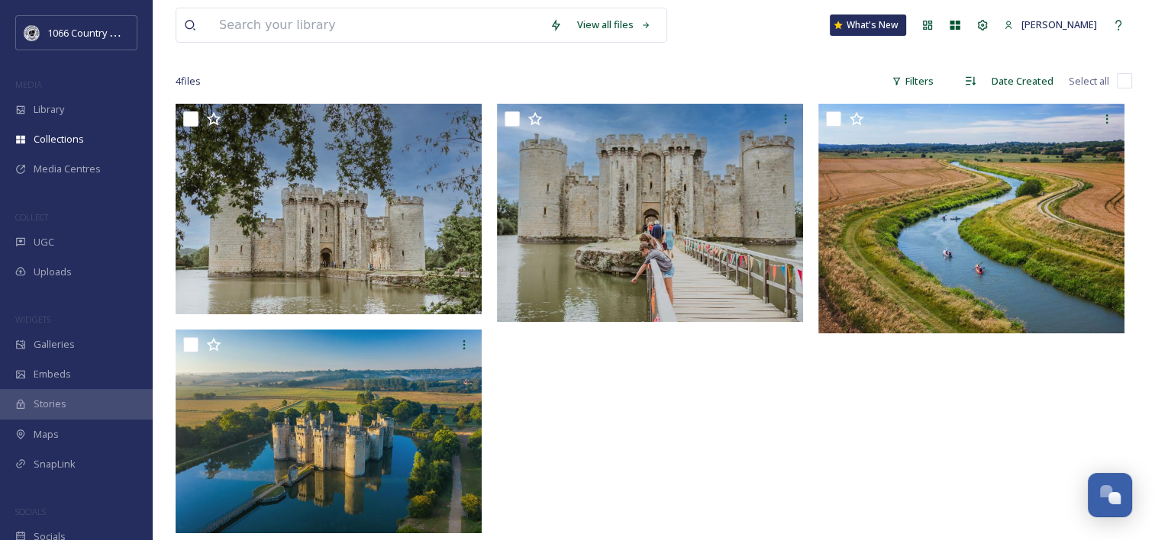
click at [908, 414] on div at bounding box center [975, 322] width 314 height 437
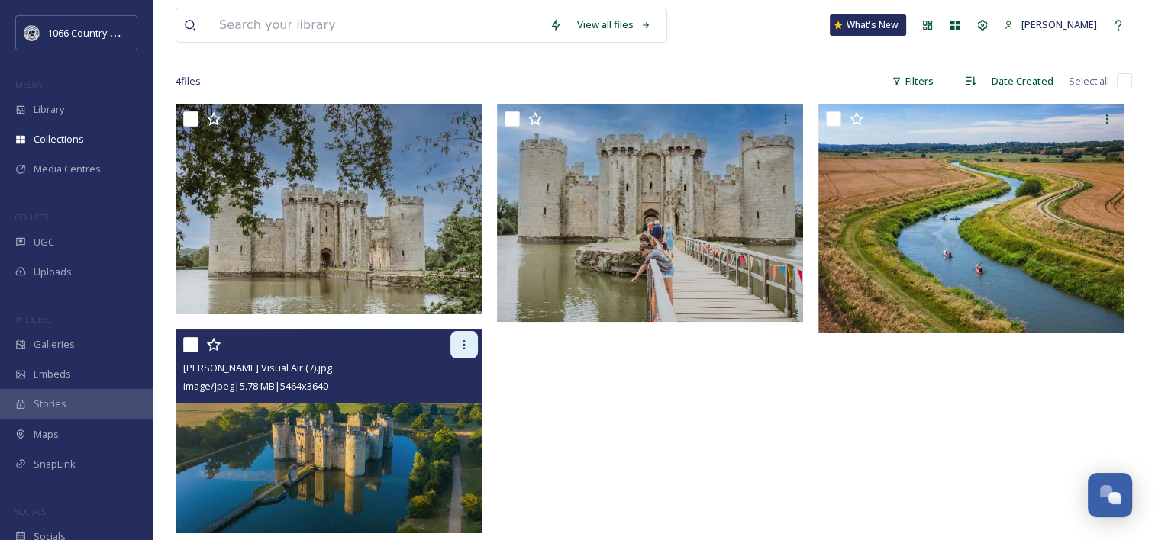
click at [466, 347] on icon at bounding box center [464, 345] width 12 height 12
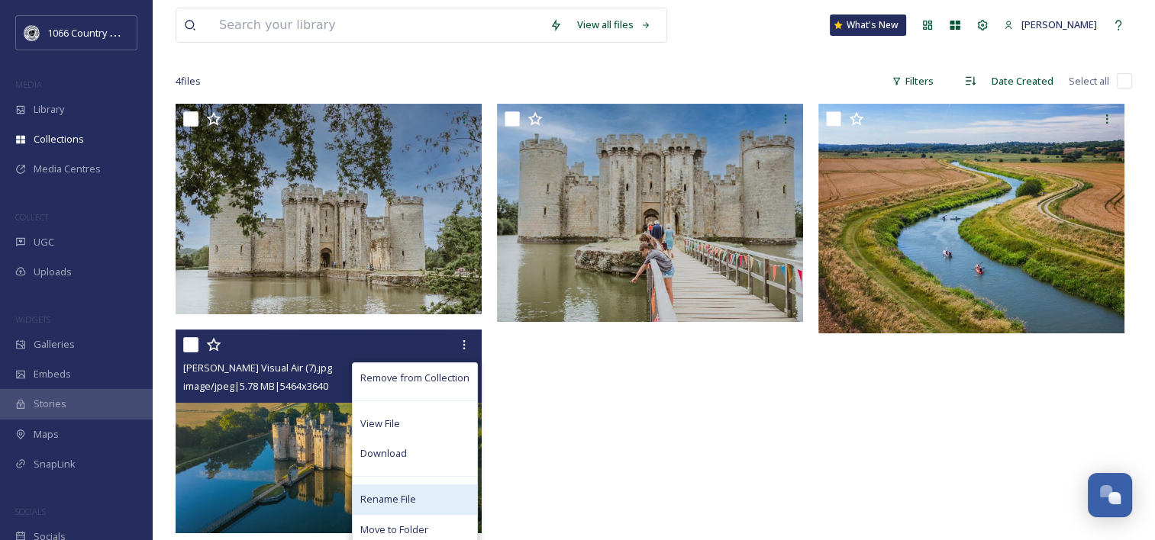
click at [403, 499] on span "Rename File" at bounding box center [388, 499] width 56 height 15
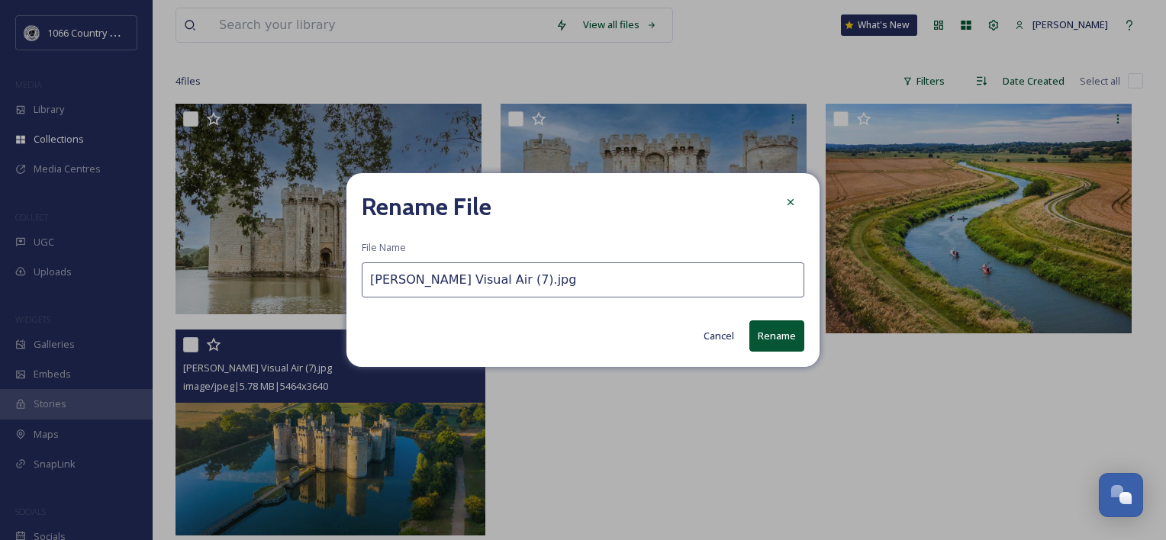
drag, startPoint x: 360, startPoint y: 281, endPoint x: 370, endPoint y: 285, distance: 10.6
click at [364, 281] on div "Rename File File Name Sam Moore Visual Air (7).jpg Cancel Rename" at bounding box center [583, 270] width 473 height 194
click at [373, 286] on input "[PERSON_NAME] Visual Air (7).jpg" at bounding box center [583, 280] width 443 height 35
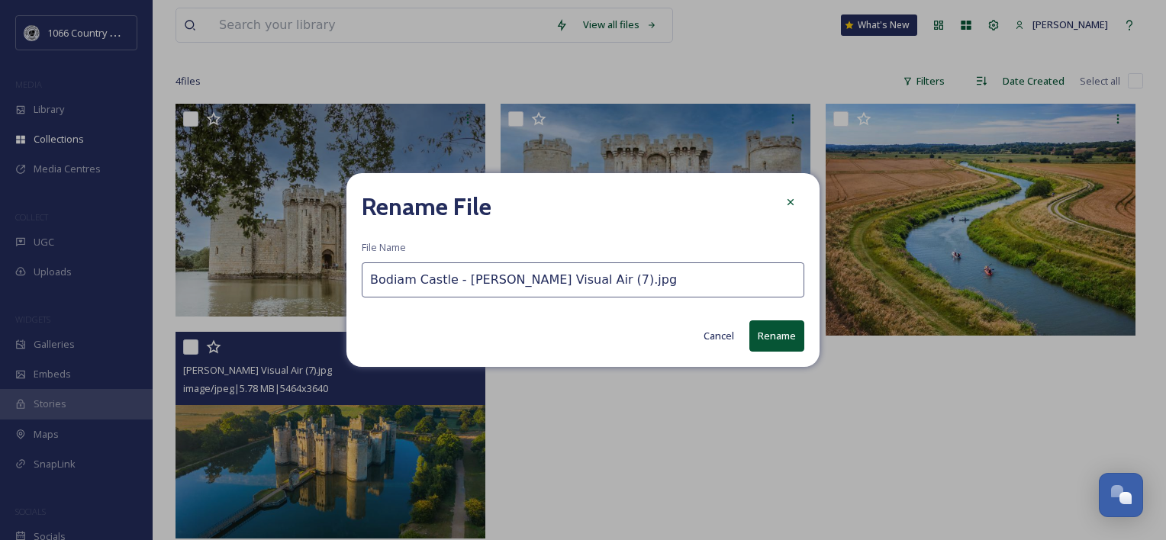
type input "Bodiam Castle - Sam Moore Visual Air (7).jpg"
click at [756, 339] on button "Rename" at bounding box center [777, 336] width 55 height 31
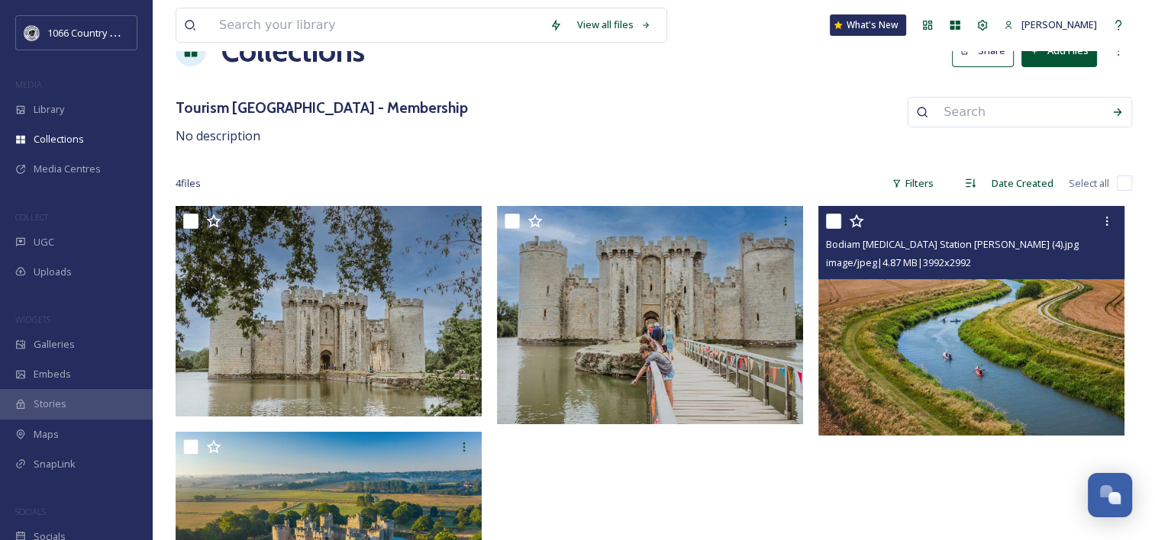
scroll to position [0, 0]
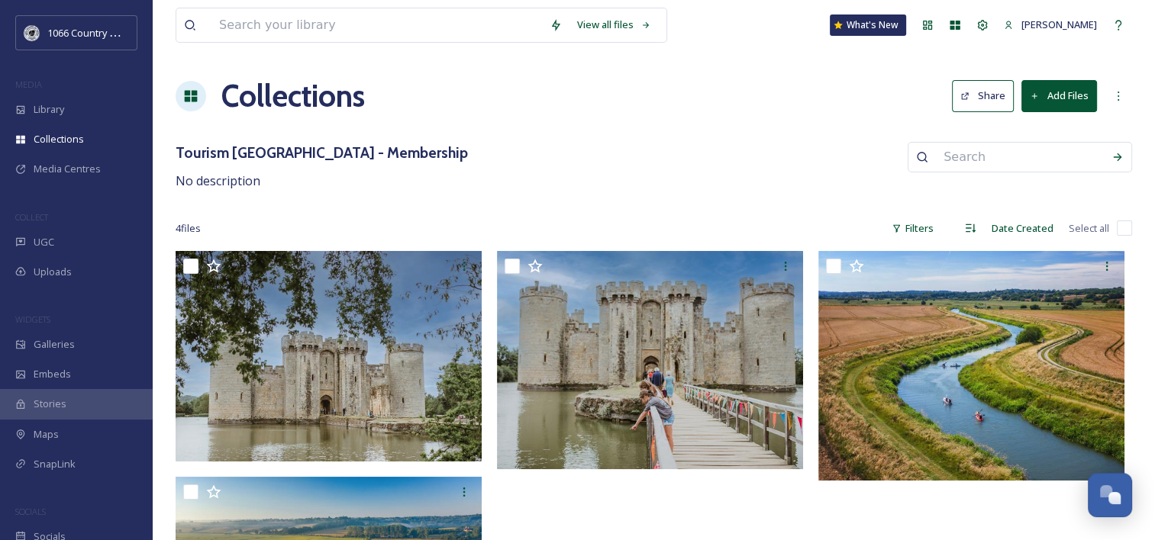
click at [978, 89] on button "Share" at bounding box center [983, 95] width 62 height 31
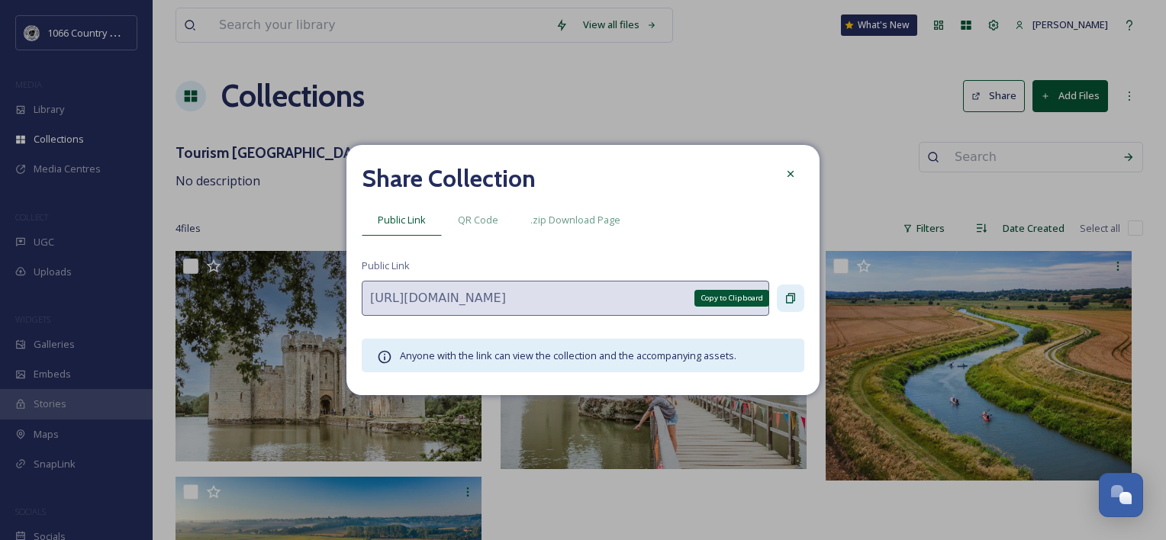
click at [790, 300] on icon at bounding box center [791, 298] width 12 height 12
click at [794, 172] on icon at bounding box center [791, 174] width 12 height 12
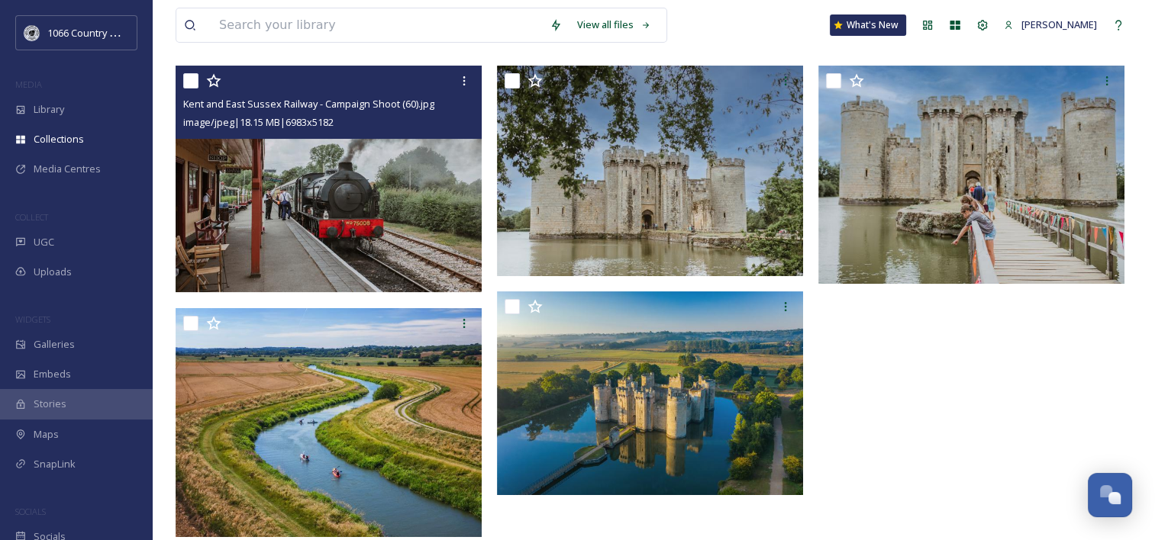
scroll to position [189, 0]
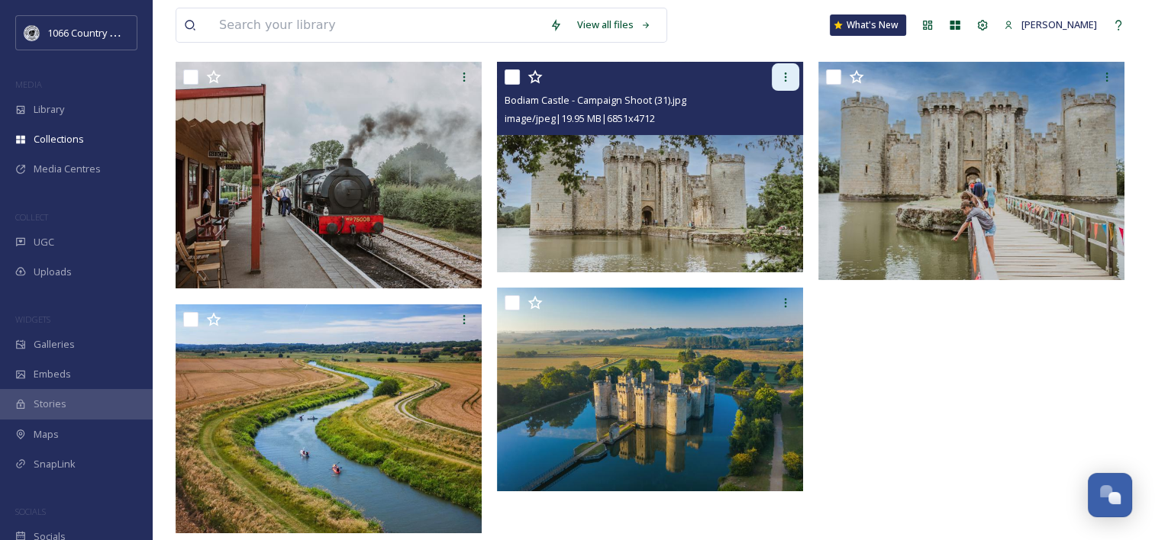
click at [788, 79] on icon at bounding box center [785, 77] width 12 height 12
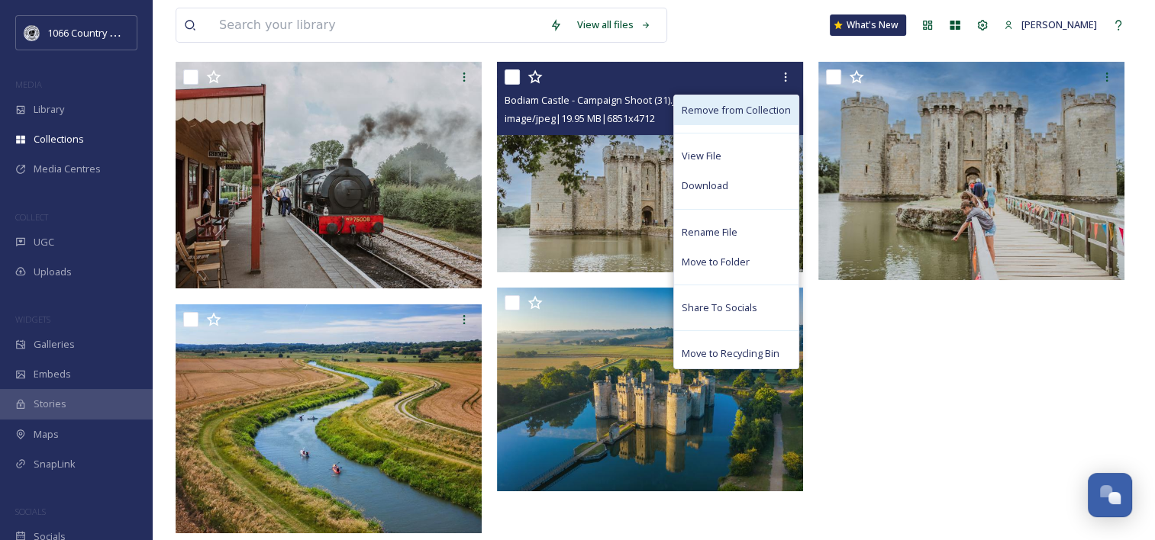
click at [760, 107] on span "Remove from Collection" at bounding box center [736, 110] width 109 height 15
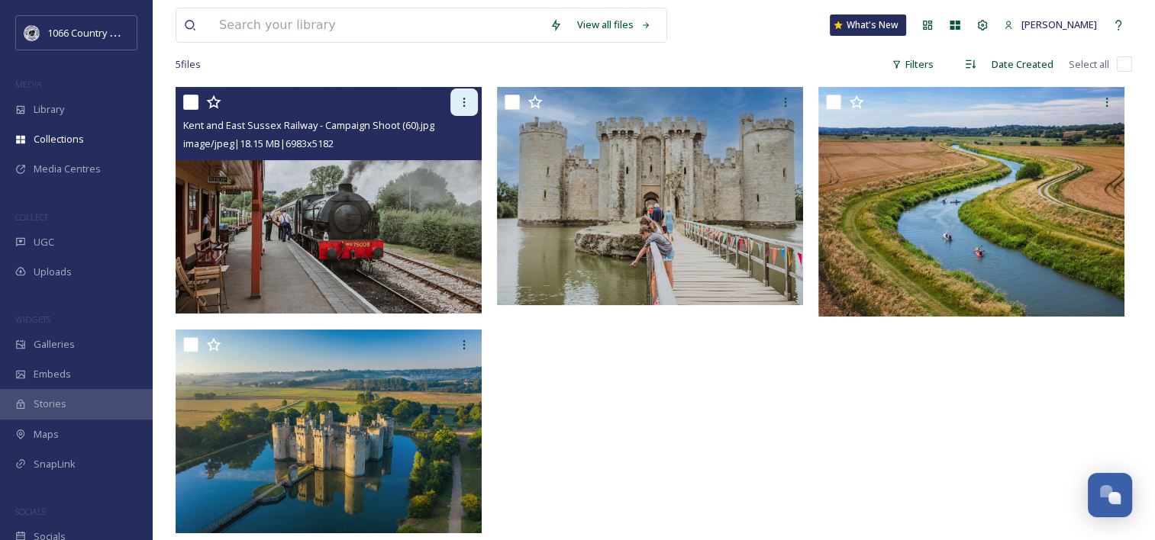
click at [462, 107] on icon at bounding box center [464, 102] width 12 height 12
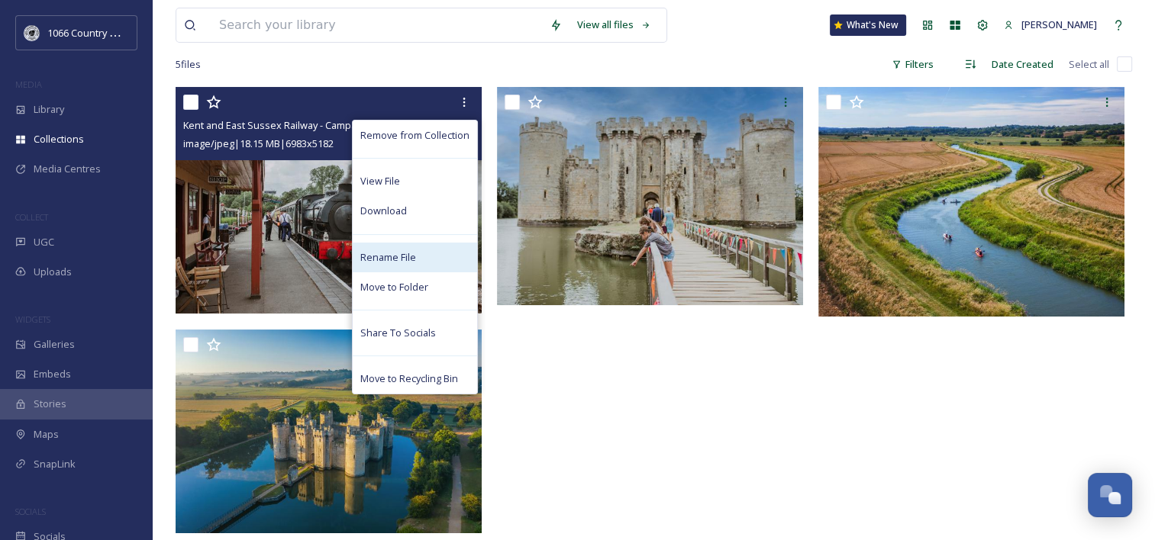
click at [392, 255] on span "Rename File" at bounding box center [388, 257] width 56 height 15
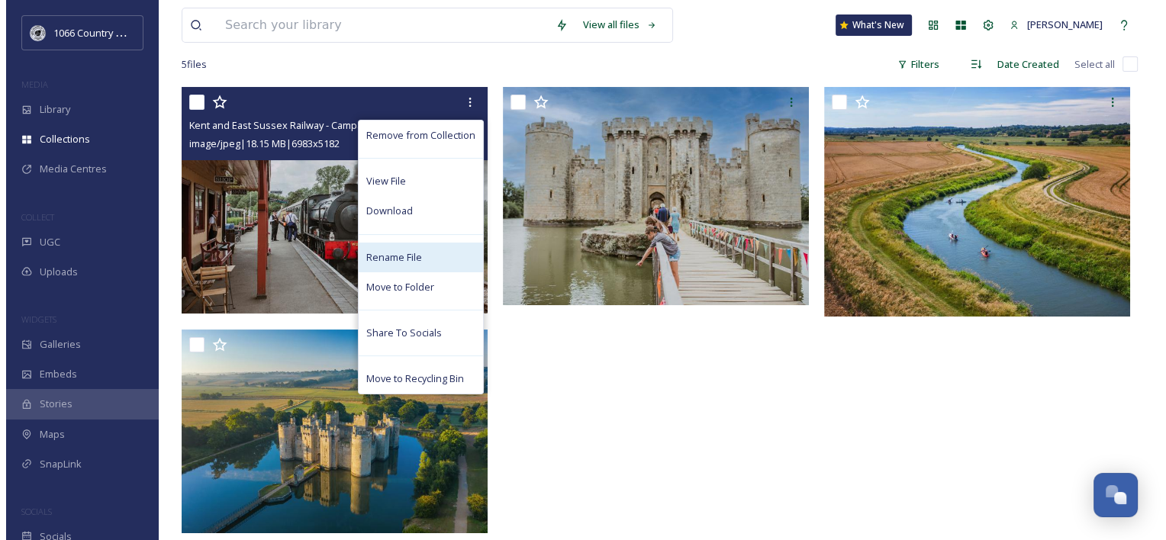
scroll to position [167, 0]
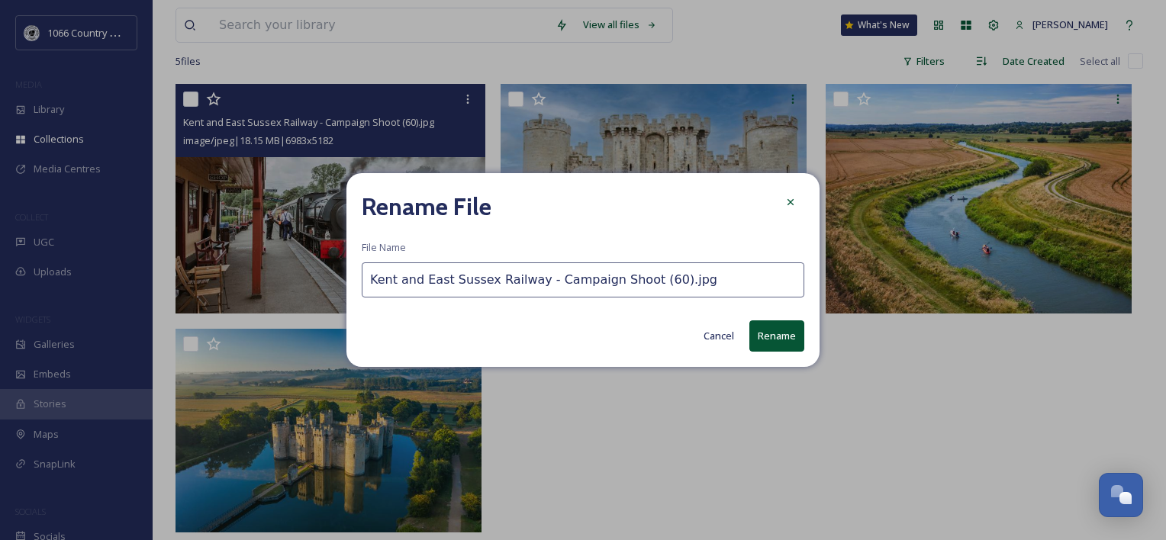
click at [366, 282] on input "Kent and East Sussex Railway - Campaign Shoot (60).jpg" at bounding box center [583, 280] width 443 height 35
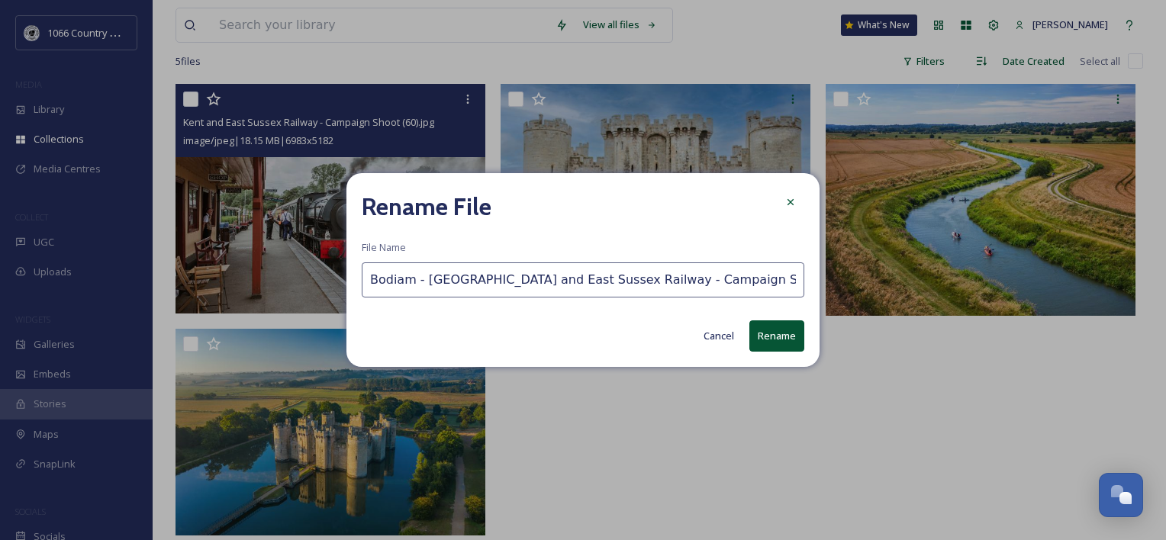
type input "Bodiam - Kent and East Sussex Railway - Campaign Shoot (60).jpg"
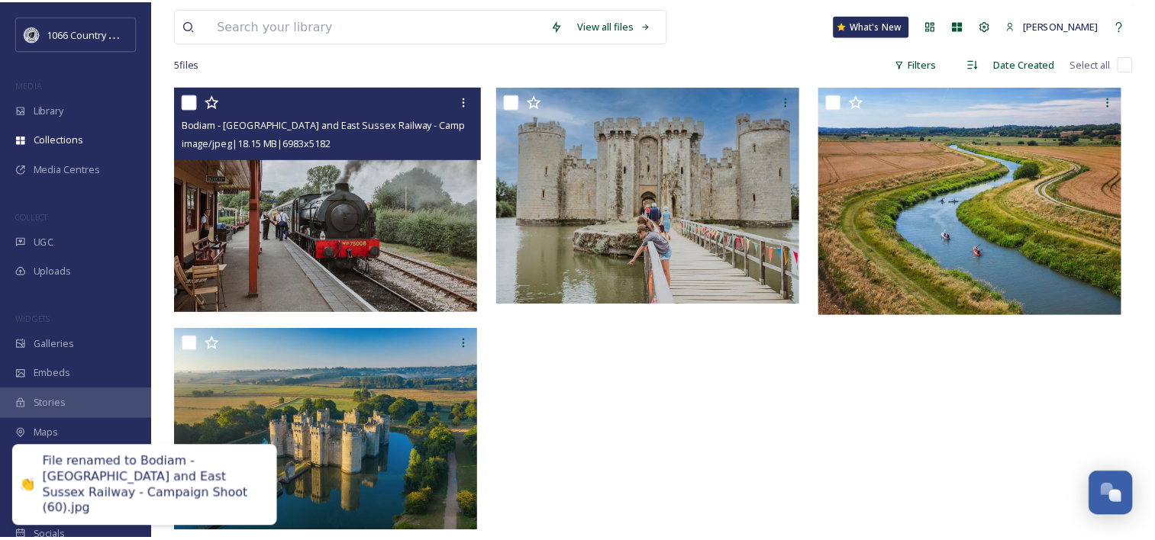
scroll to position [164, 0]
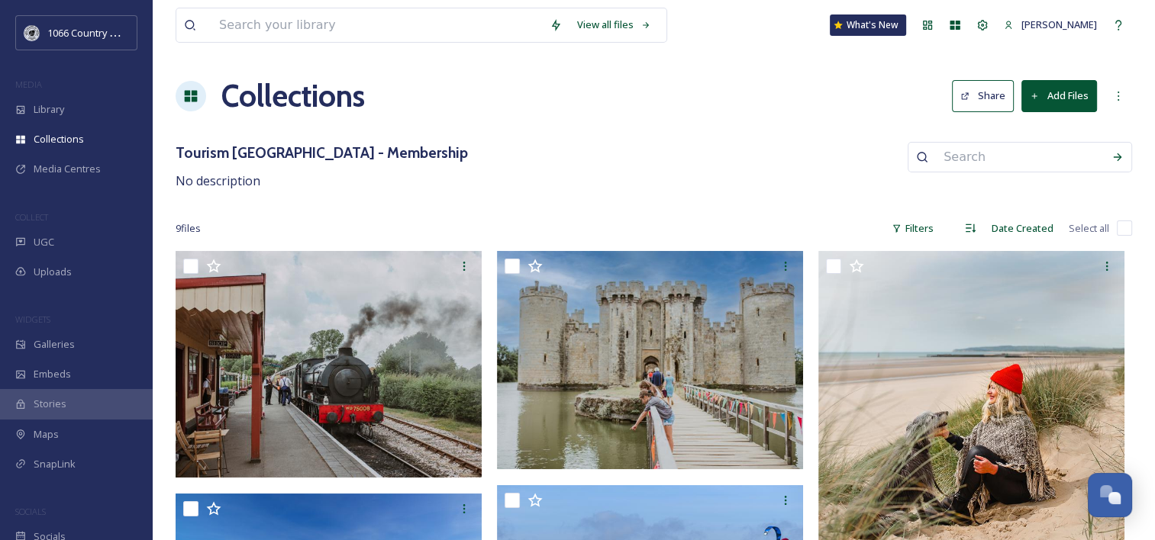
click at [1062, 87] on button "Add Files" at bounding box center [1059, 95] width 76 height 31
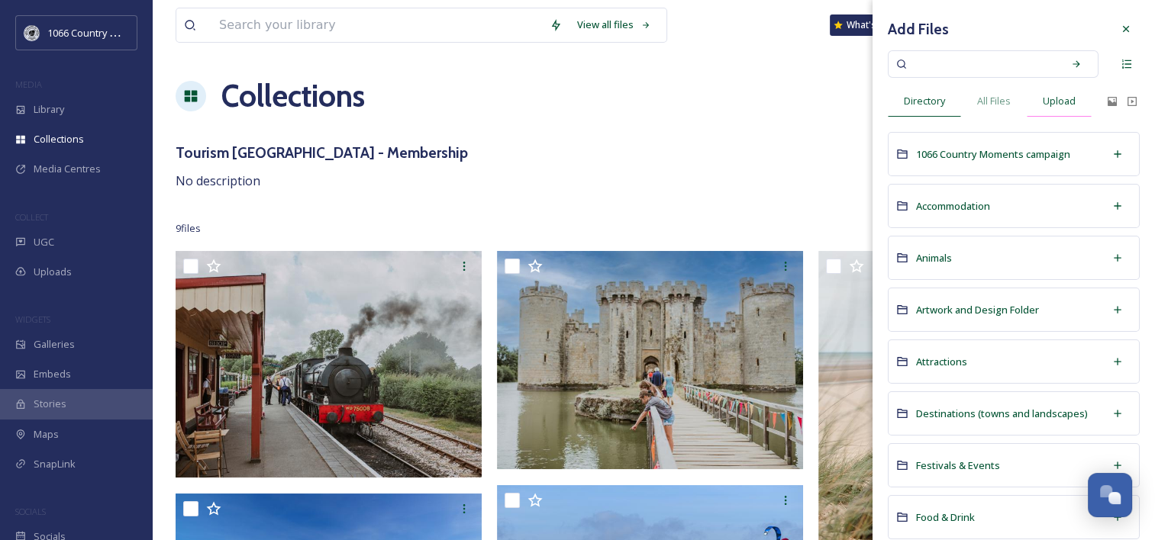
click at [1065, 104] on span "Upload" at bounding box center [1059, 101] width 33 height 15
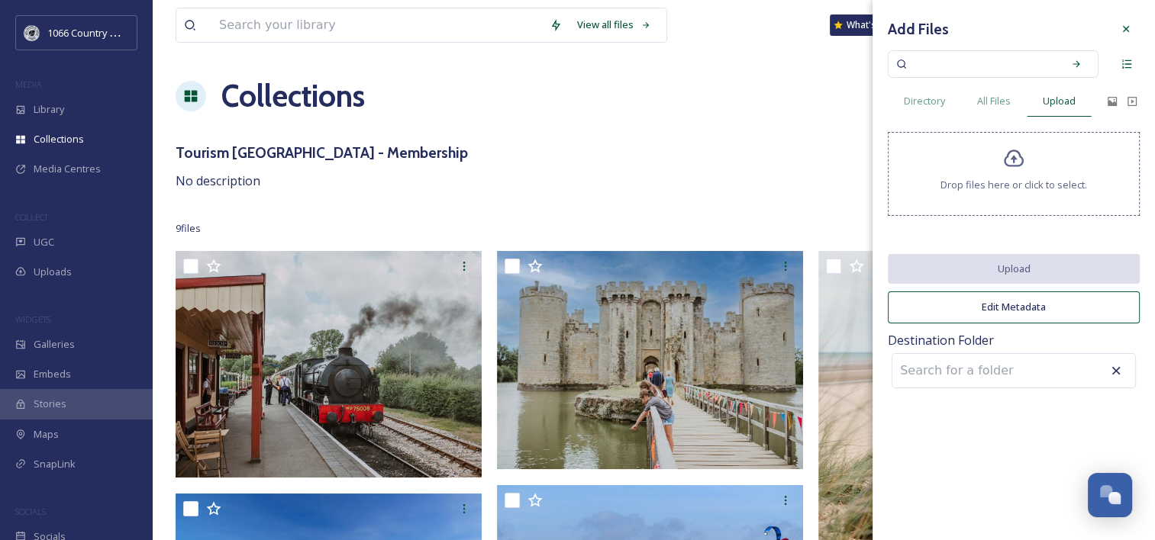
click at [998, 171] on div "Drop files here or click to select." at bounding box center [1014, 174] width 252 height 84
click at [928, 179] on div "Drop files here or click to select." at bounding box center [1014, 174] width 252 height 84
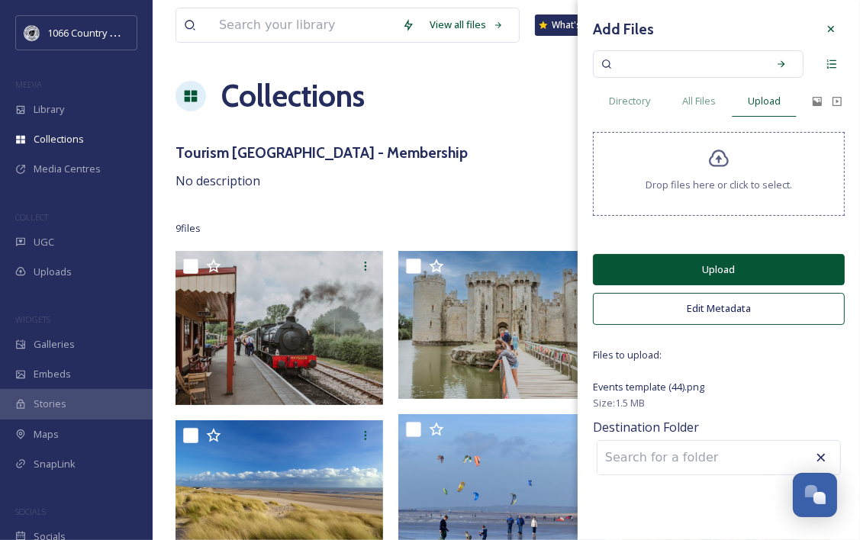
click at [698, 316] on button "Edit Metadata" at bounding box center [719, 308] width 252 height 31
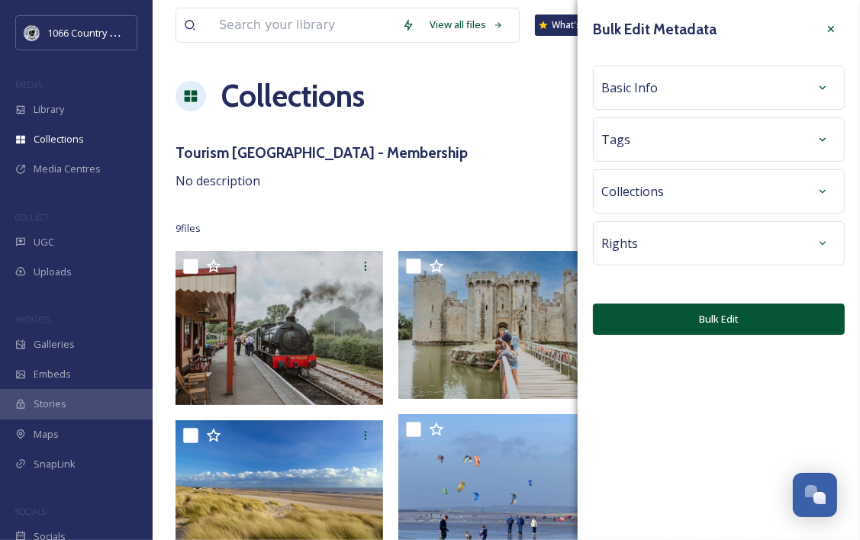
click at [623, 74] on div "Basic Info" at bounding box center [718, 87] width 235 height 27
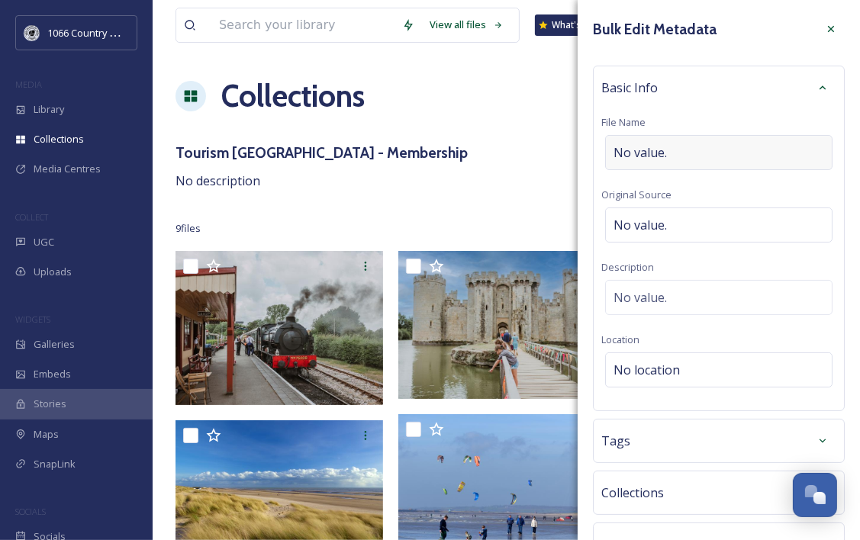
click at [647, 148] on span "No value." at bounding box center [640, 152] width 53 height 18
click at [679, 156] on input at bounding box center [718, 152] width 235 height 35
type input "CAMBER SANDS - 1066"
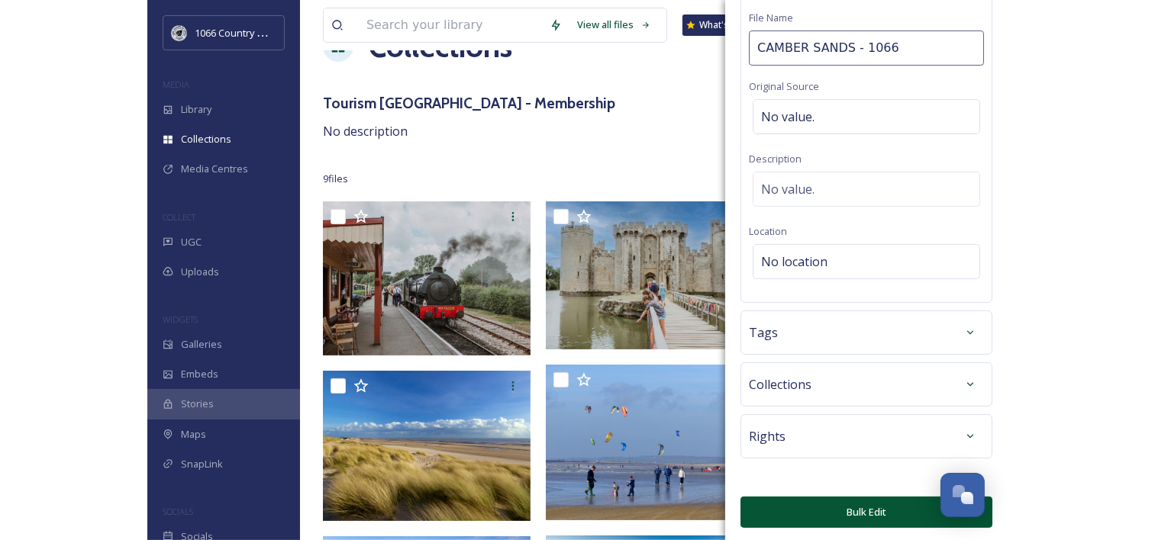
scroll to position [76, 0]
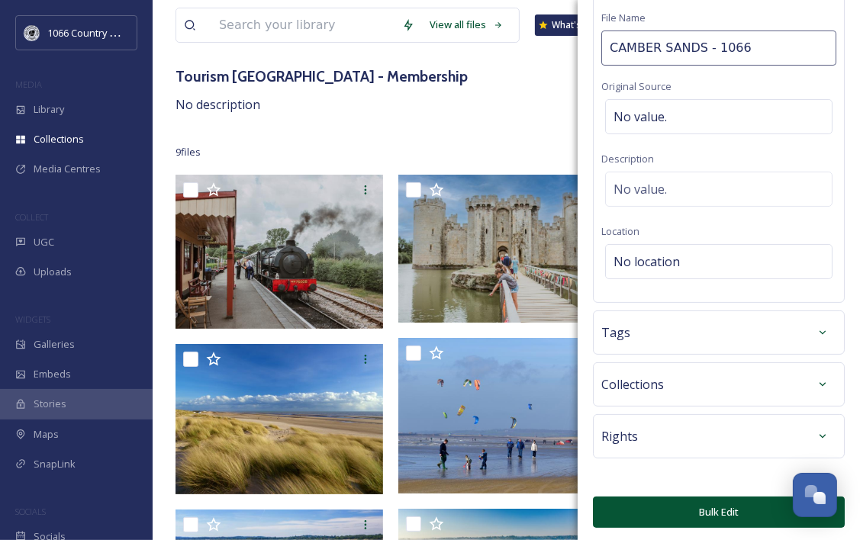
click at [668, 508] on button "Bulk Edit" at bounding box center [719, 512] width 252 height 31
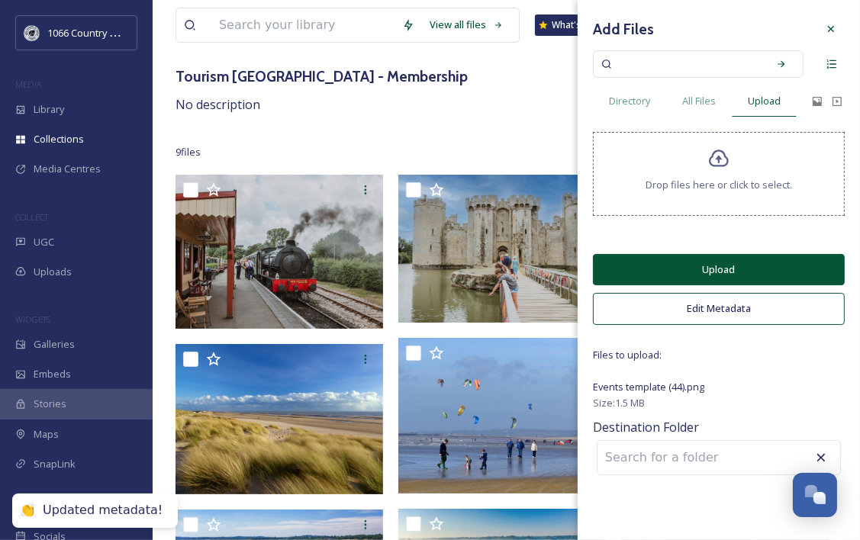
click at [776, 269] on button "Upload" at bounding box center [719, 269] width 252 height 31
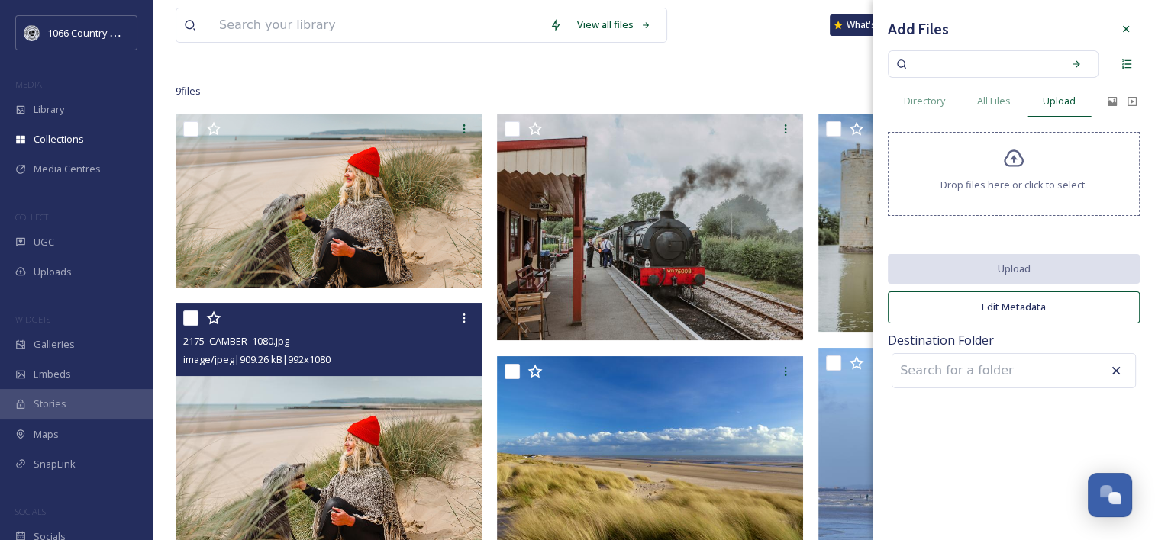
scroll to position [229, 0]
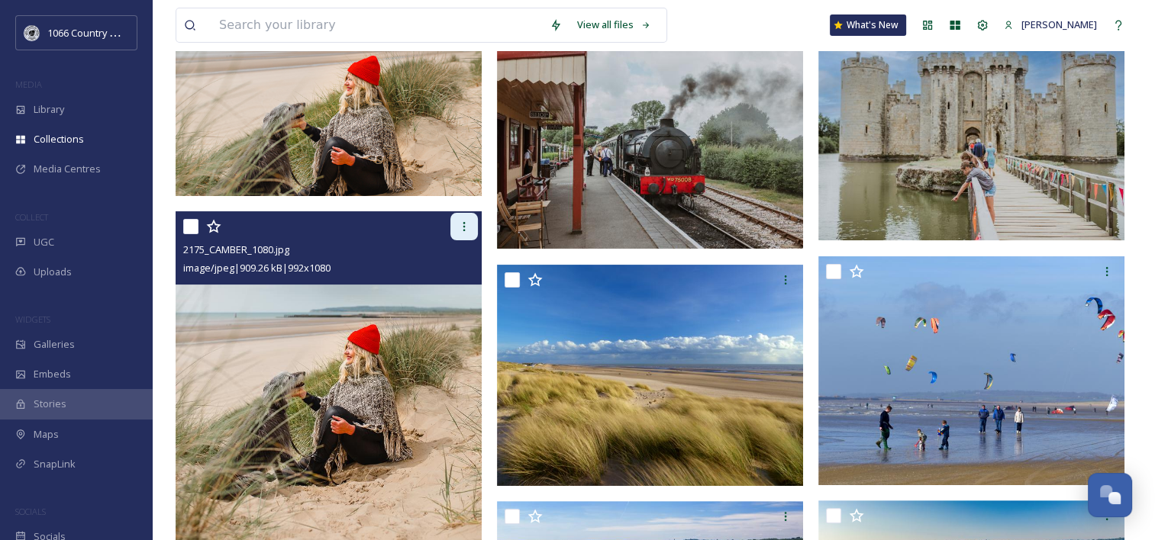
click at [466, 232] on icon at bounding box center [464, 227] width 12 height 12
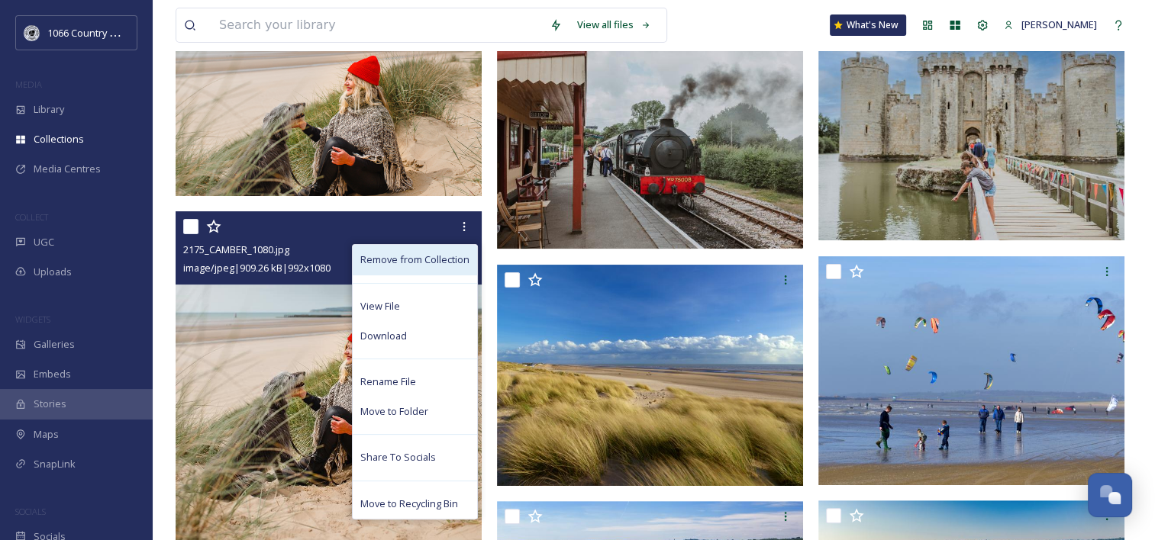
click at [419, 264] on span "Remove from Collection" at bounding box center [414, 260] width 109 height 15
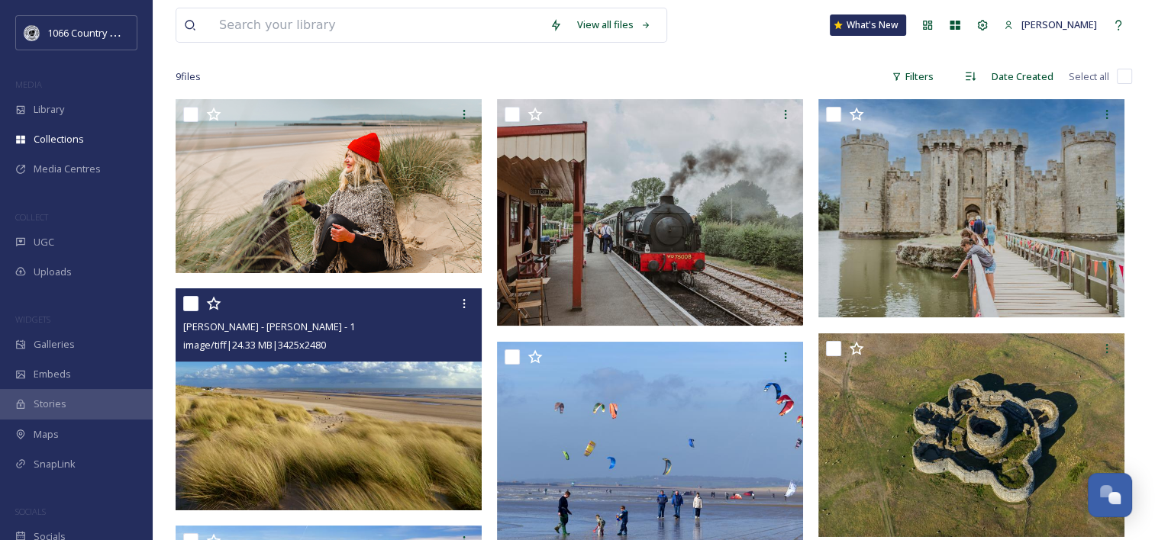
scroll to position [153, 0]
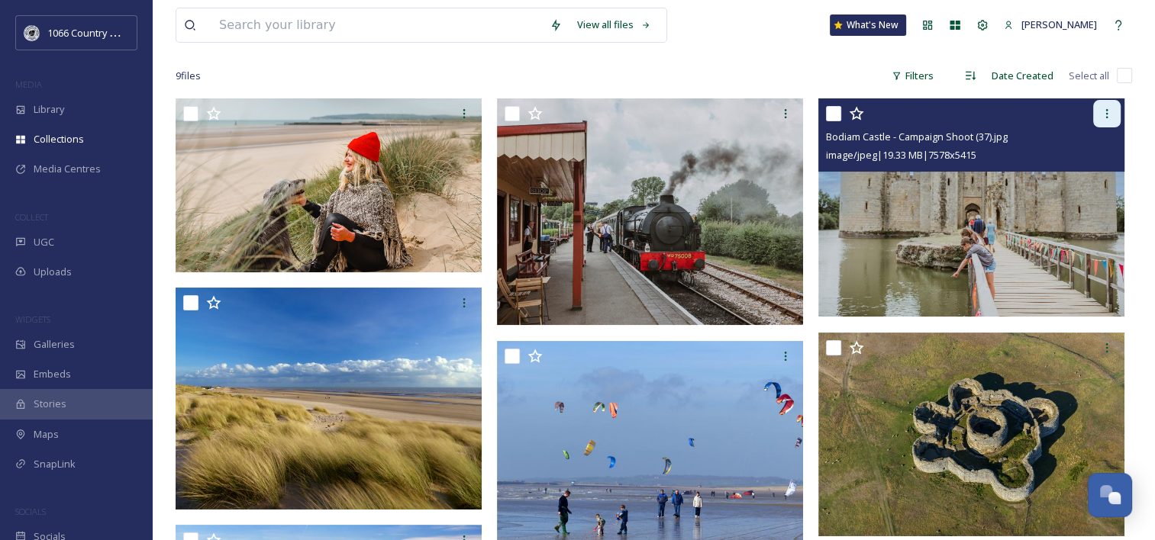
click at [1107, 119] on icon at bounding box center [1107, 114] width 12 height 12
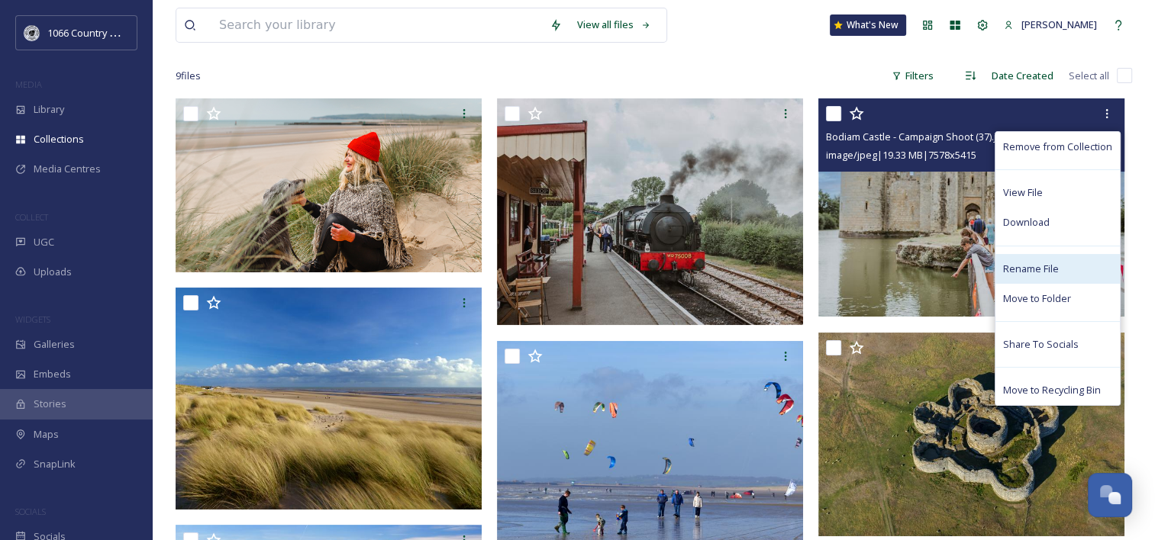
click at [1027, 263] on span "Rename File" at bounding box center [1031, 269] width 56 height 15
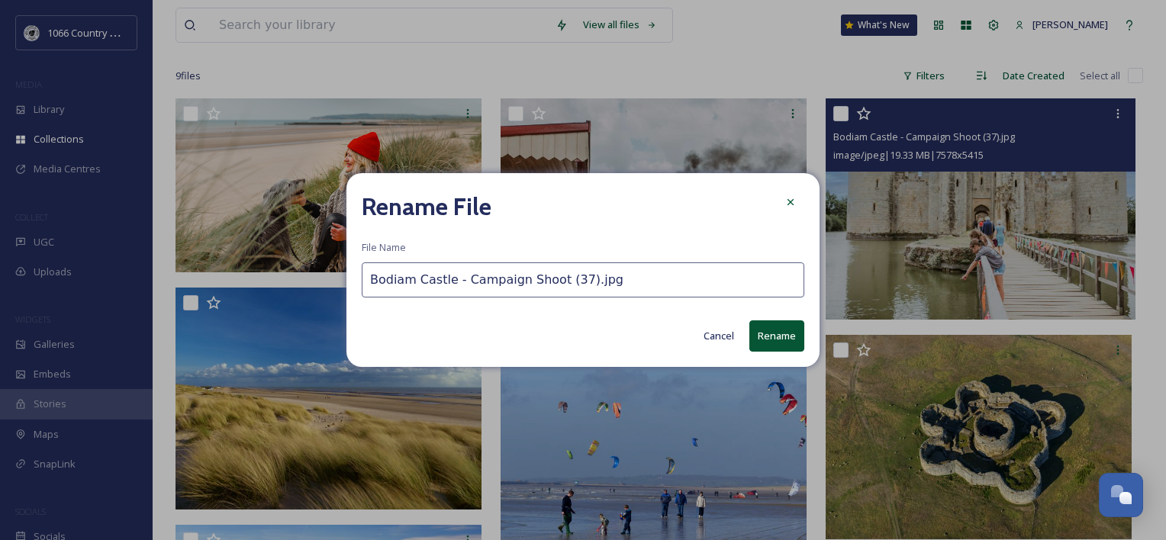
click at [372, 284] on input "Bodiam Castle - Campaign Shoot (37).jpg" at bounding box center [583, 280] width 443 height 35
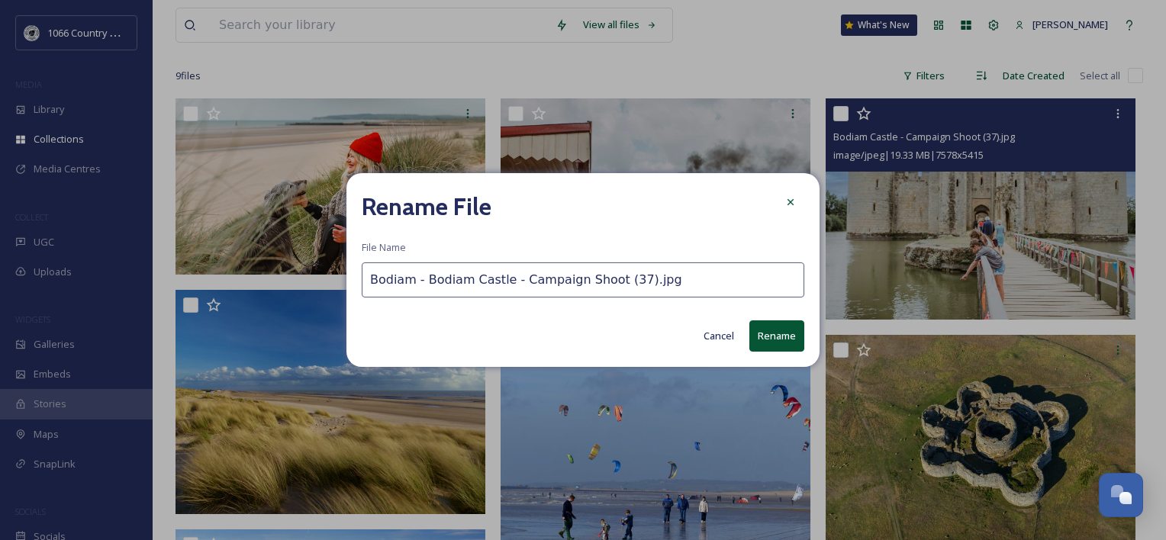
drag, startPoint x: 423, startPoint y: 279, endPoint x: 698, endPoint y: 369, distance: 289.4
click at [208, 255] on div "Rename File File Name Bodiam - Bodiam Castle - Campaign Shoot (37).jpg Cancel R…" at bounding box center [583, 270] width 1166 height 540
type input "Bodiam - Bodiam Castle - Campaign Shoot (37).jpg"
click at [780, 337] on button "Rename" at bounding box center [777, 336] width 55 height 31
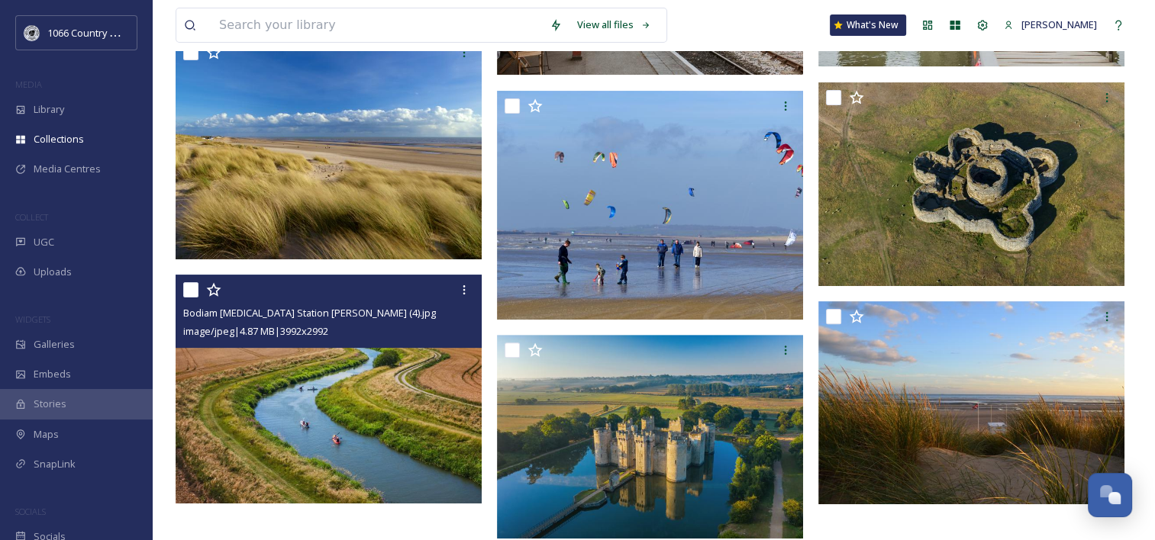
scroll to position [409, 0]
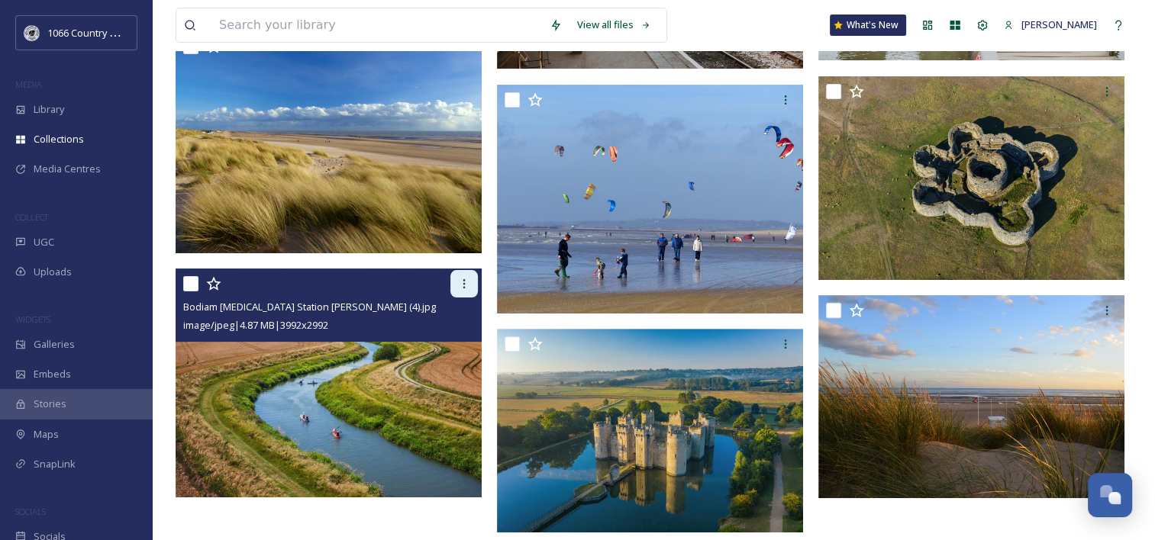
click at [461, 286] on icon at bounding box center [464, 284] width 12 height 12
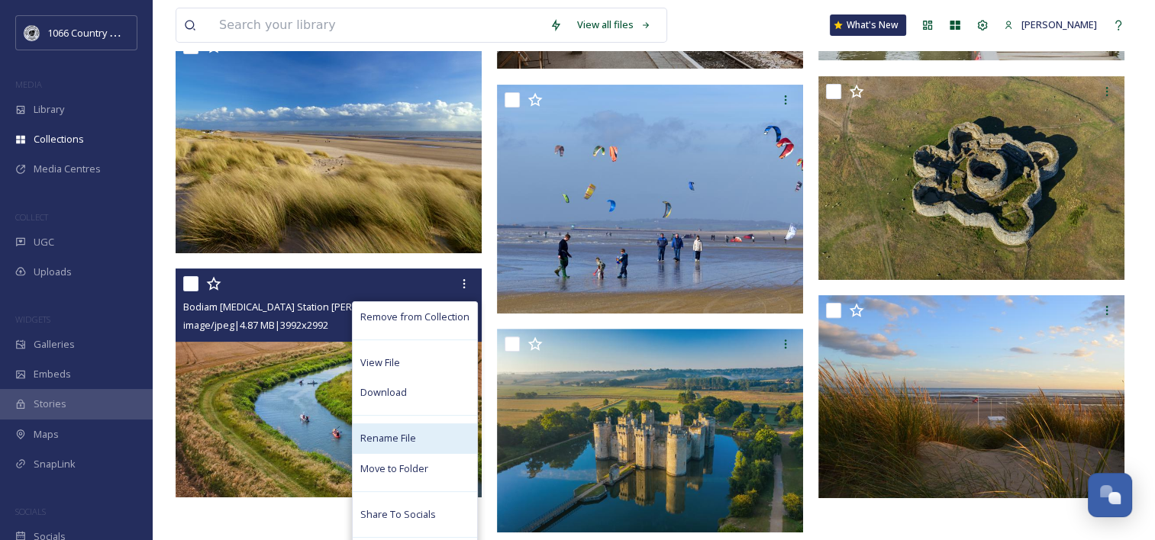
click at [395, 434] on span "Rename File" at bounding box center [388, 438] width 56 height 15
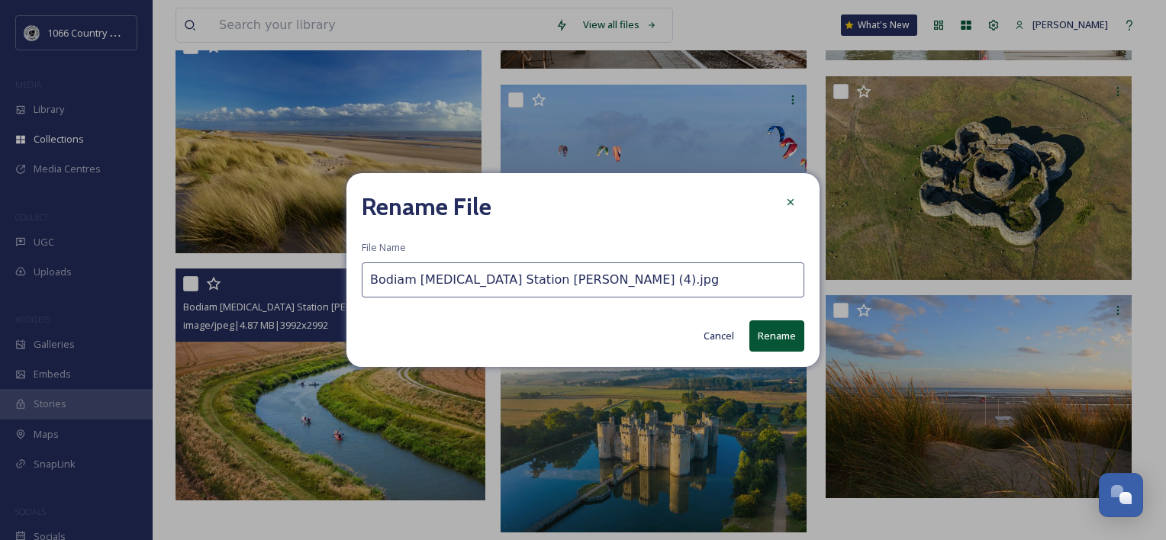
click at [374, 281] on input "Bodiam Boating Station Sam Moore (4).jpg" at bounding box center [583, 280] width 443 height 35
click at [369, 279] on input "Bodiam Boating Station Sam Moore (4).jpg" at bounding box center [583, 280] width 443 height 35
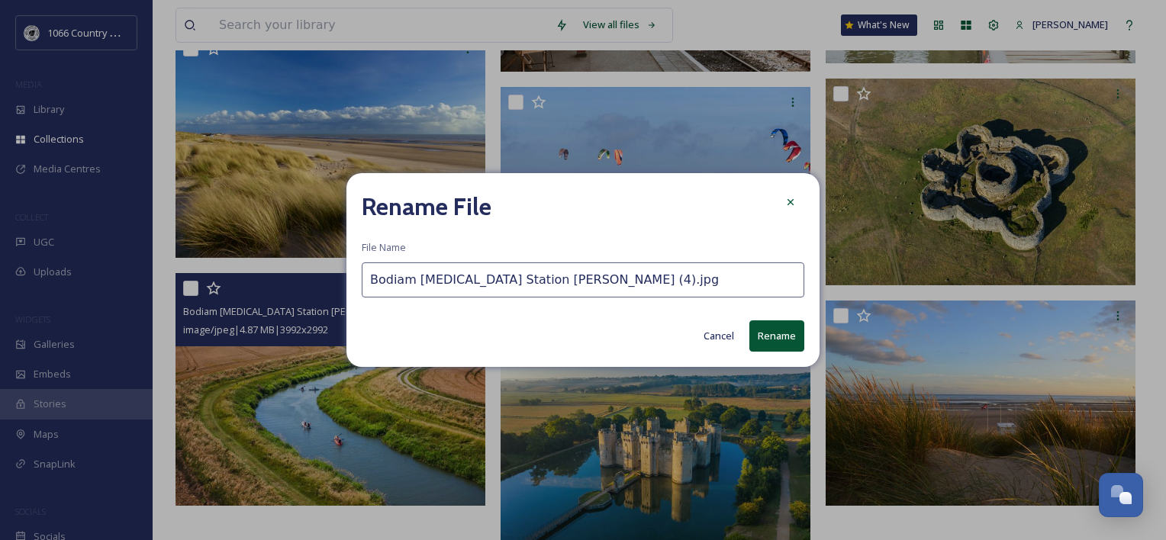
paste input "Bodiam -"
drag, startPoint x: 425, startPoint y: 276, endPoint x: 733, endPoint y: 281, distance: 307.6
click at [733, 281] on input "Bodiam - Bodiam Boating Station Sam Moore (4).jpg" at bounding box center [583, 280] width 443 height 35
drag, startPoint x: 423, startPoint y: 279, endPoint x: 461, endPoint y: 272, distance: 38.8
click at [424, 279] on input "Bodiam - Kayaking" at bounding box center [583, 280] width 443 height 35
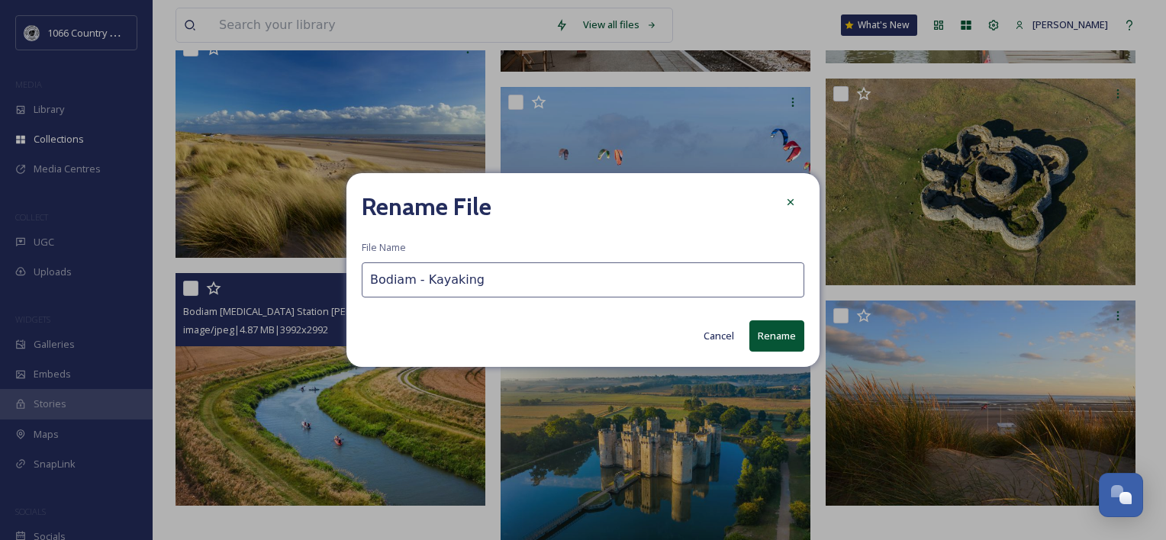
click at [544, 278] on input "Bodiam - Kayaking" at bounding box center [583, 280] width 443 height 35
type input "Bodiam - Kayaking ("
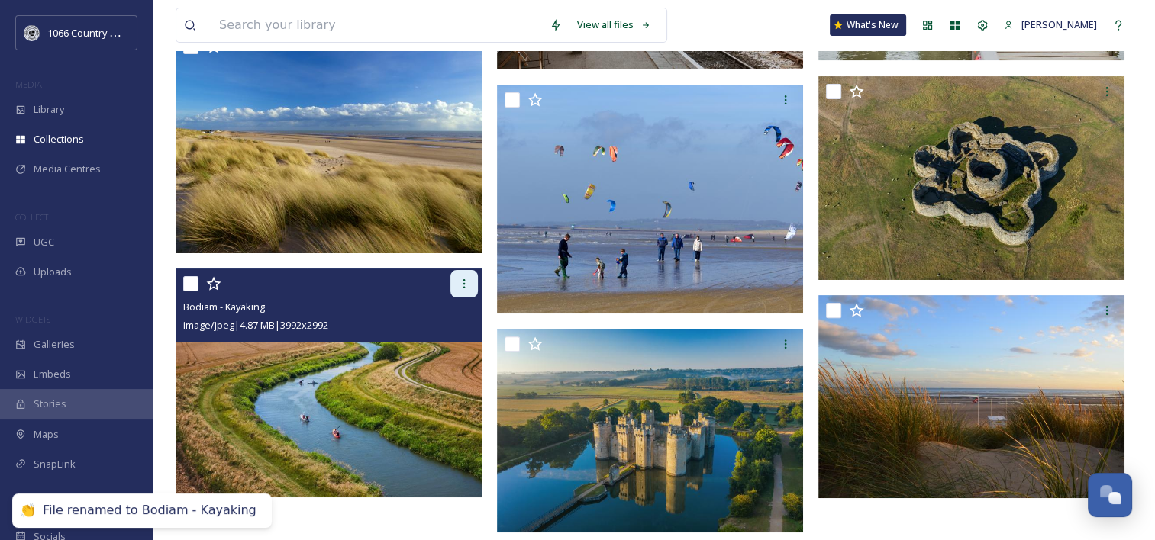
click at [455, 276] on div at bounding box center [463, 283] width 27 height 27
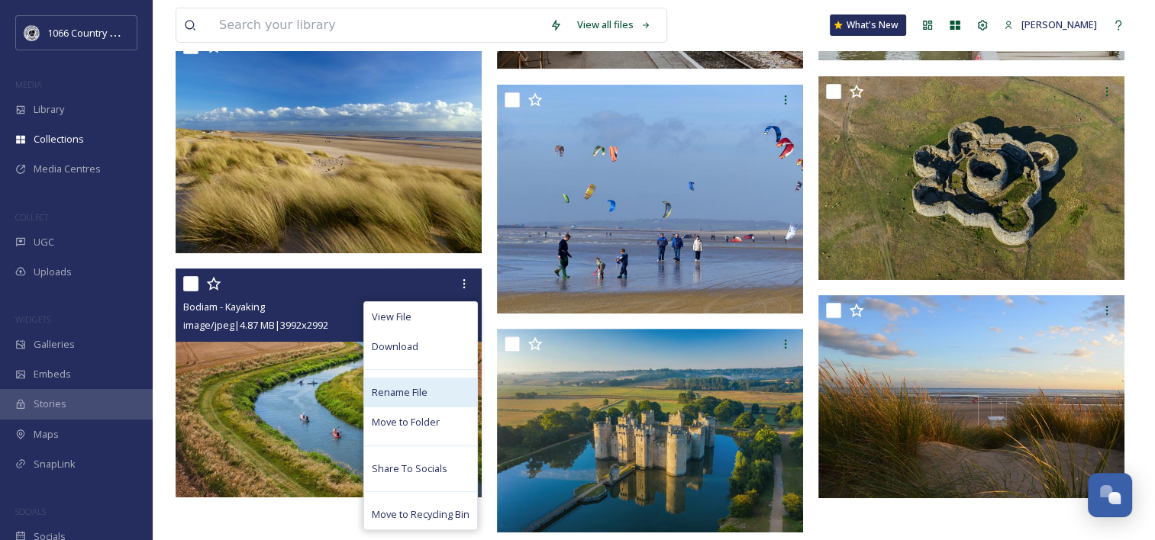
click at [428, 385] on div "Rename File" at bounding box center [420, 393] width 113 height 30
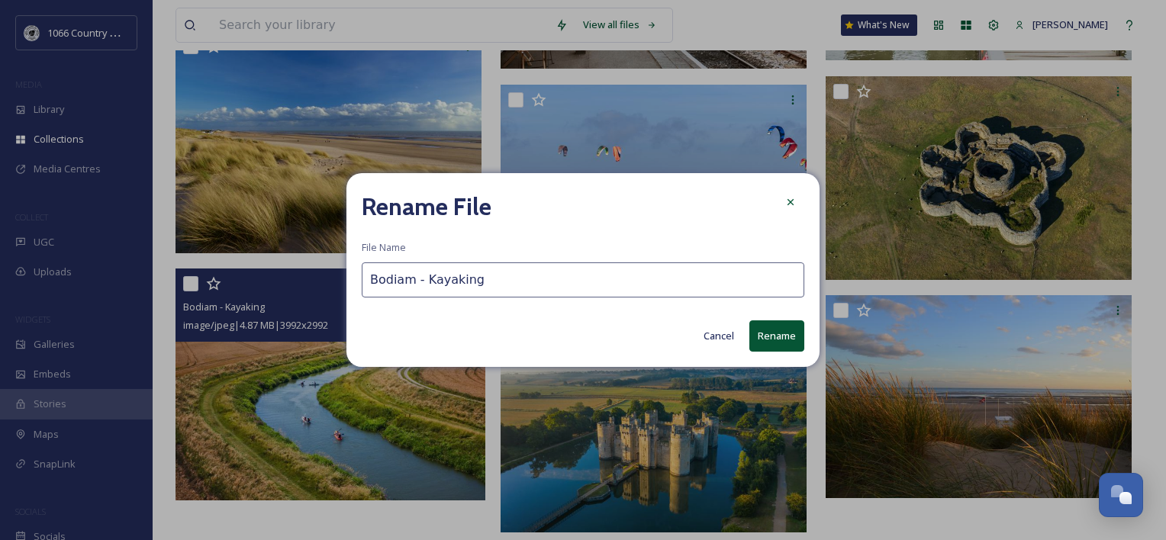
click at [543, 275] on input "Bodiam - Kayaking" at bounding box center [583, 280] width 443 height 35
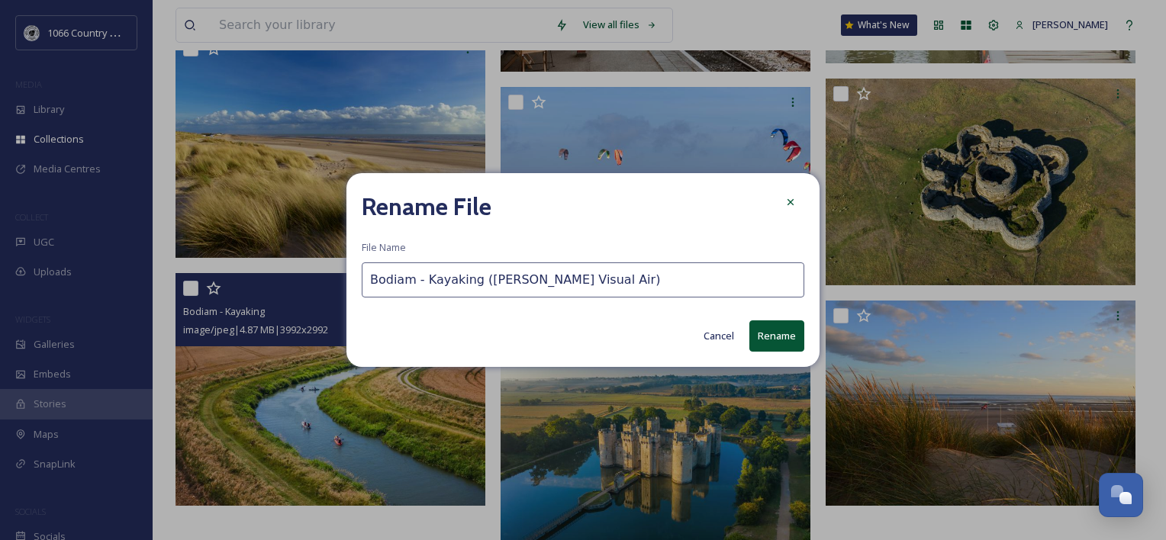
type input "Bodiam - Kayaking ([PERSON_NAME] Visual Air)"
click at [783, 336] on button "Rename" at bounding box center [777, 336] width 55 height 31
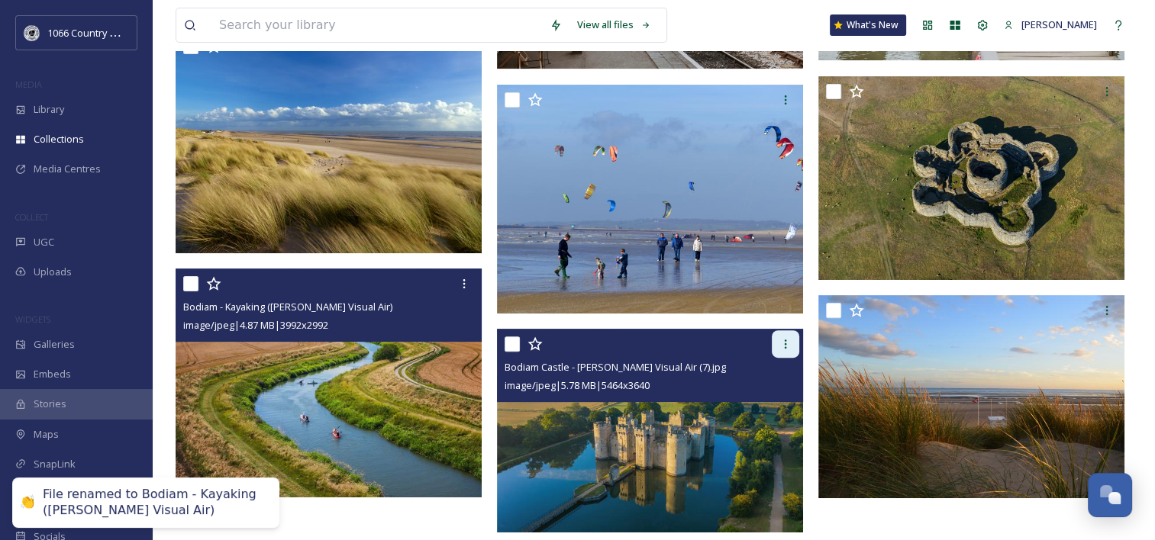
click at [793, 346] on div at bounding box center [785, 343] width 27 height 27
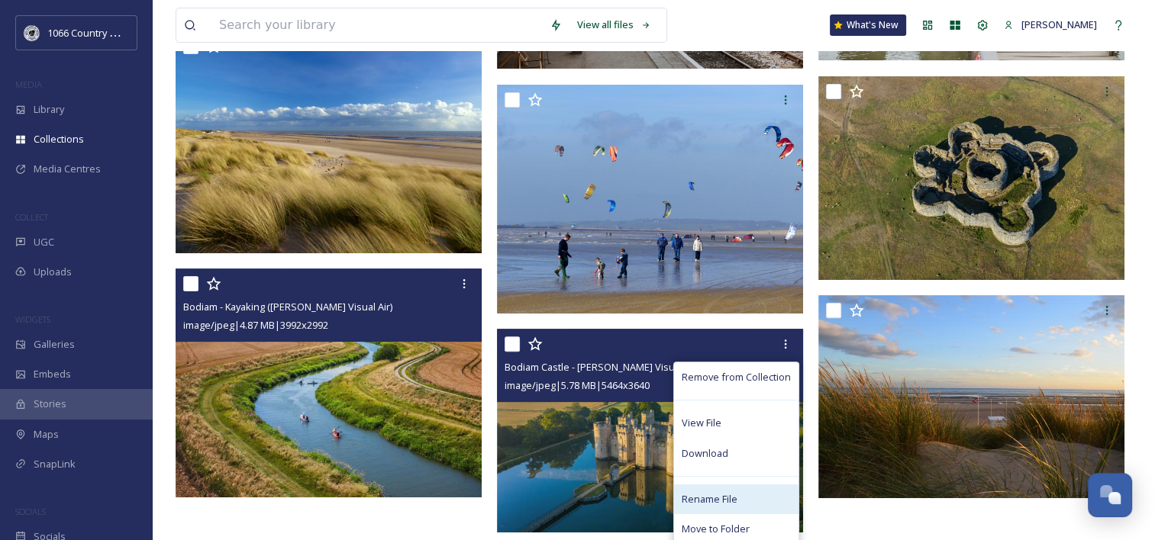
click at [721, 492] on span "Rename File" at bounding box center [710, 499] width 56 height 15
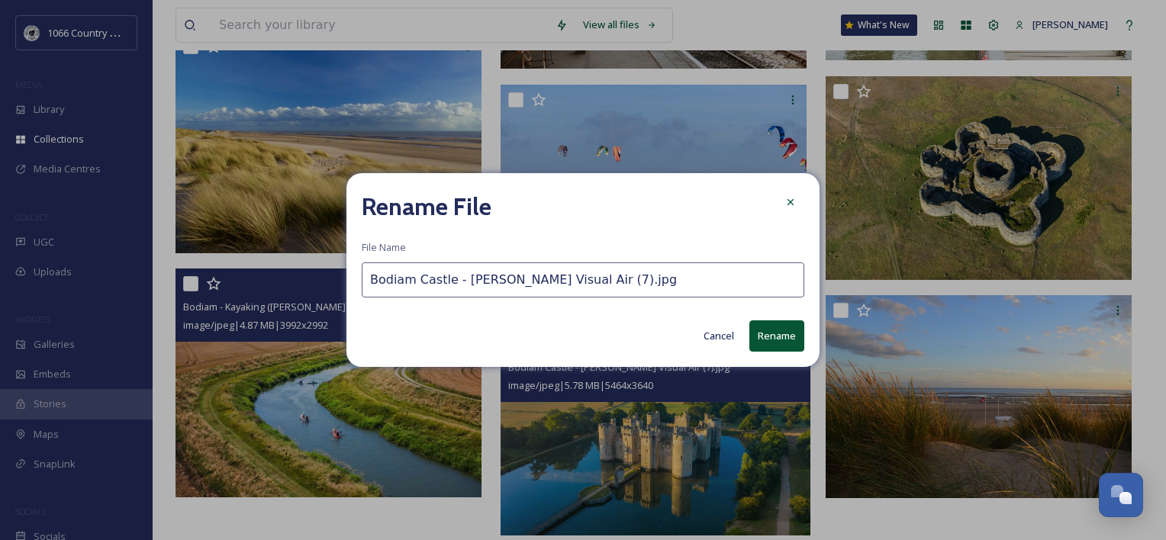
click at [366, 280] on input "Bodiam Castle - Sam Moore Visual Air (7).jpg" at bounding box center [583, 280] width 443 height 35
paste input "Bodiam -"
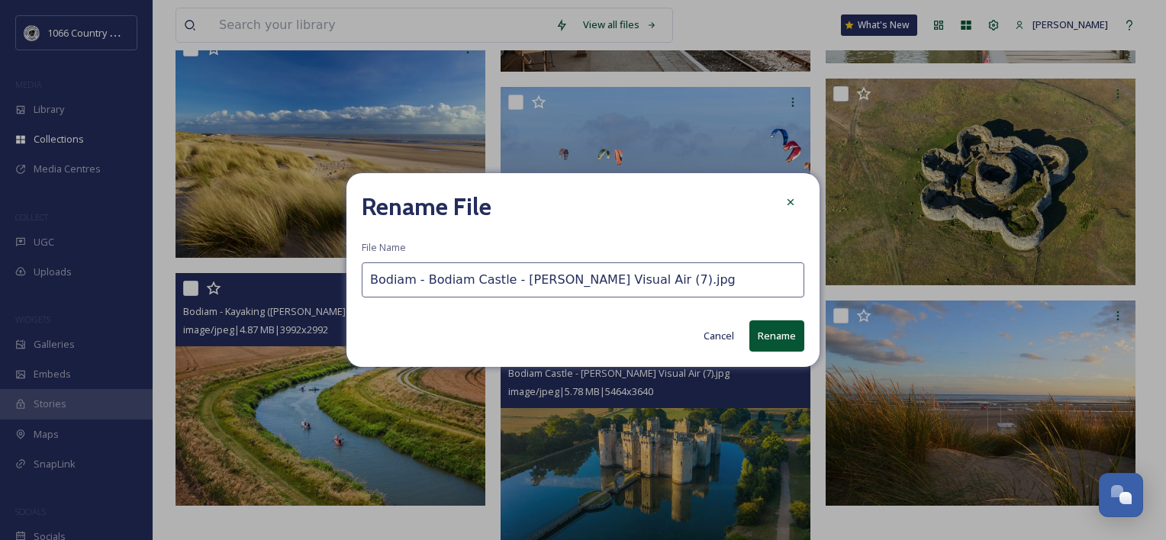
type input "Bodiam - Bodiam Castle - [PERSON_NAME] Visual Air (7).jpg"
click at [777, 331] on button "Rename" at bounding box center [777, 336] width 55 height 31
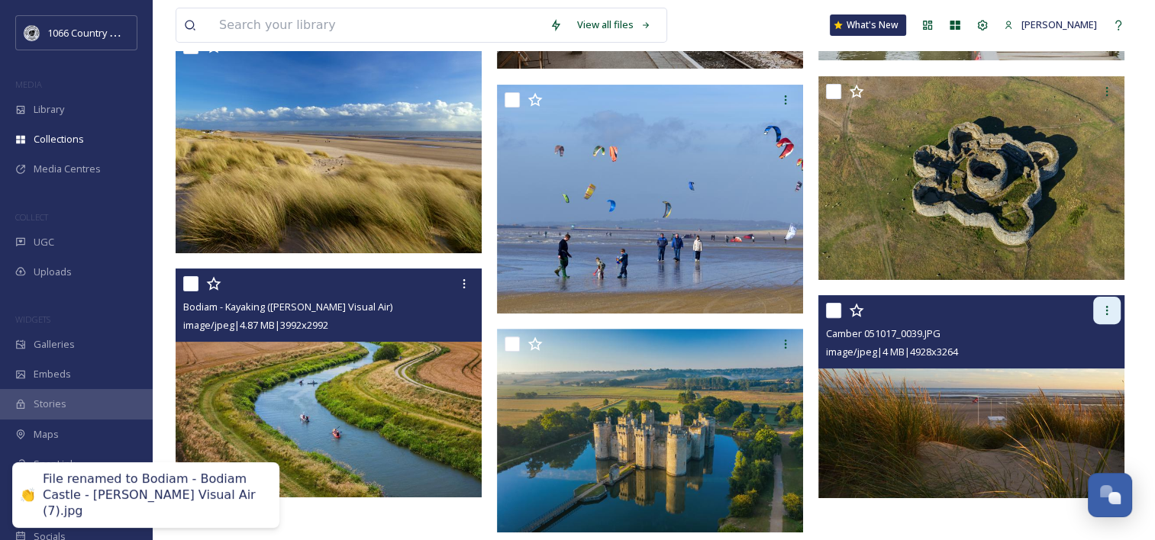
click at [1114, 311] on div at bounding box center [1106, 310] width 27 height 27
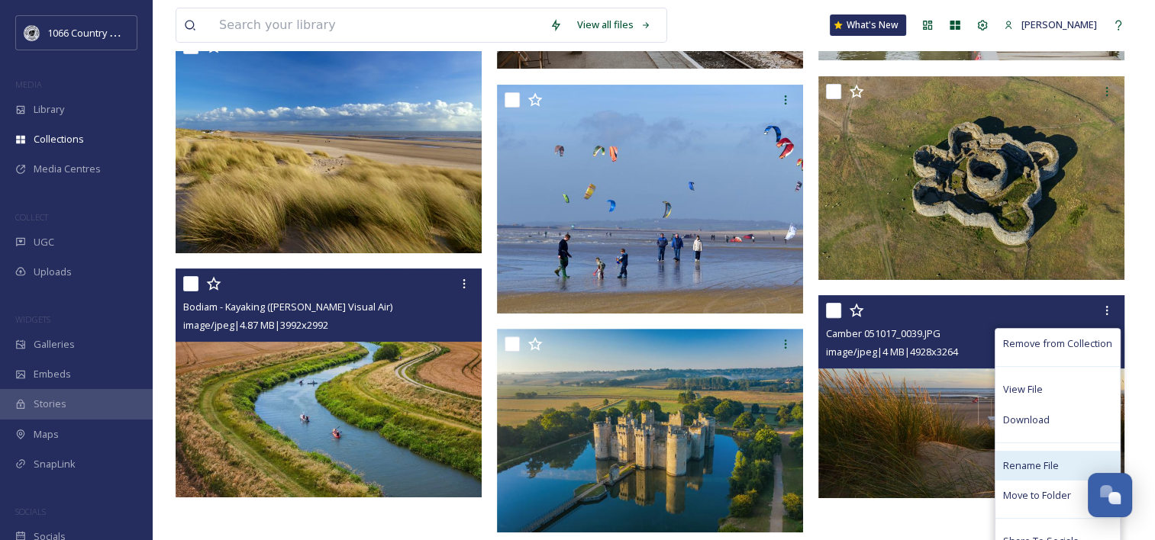
click at [1038, 462] on span "Rename File" at bounding box center [1031, 466] width 56 height 15
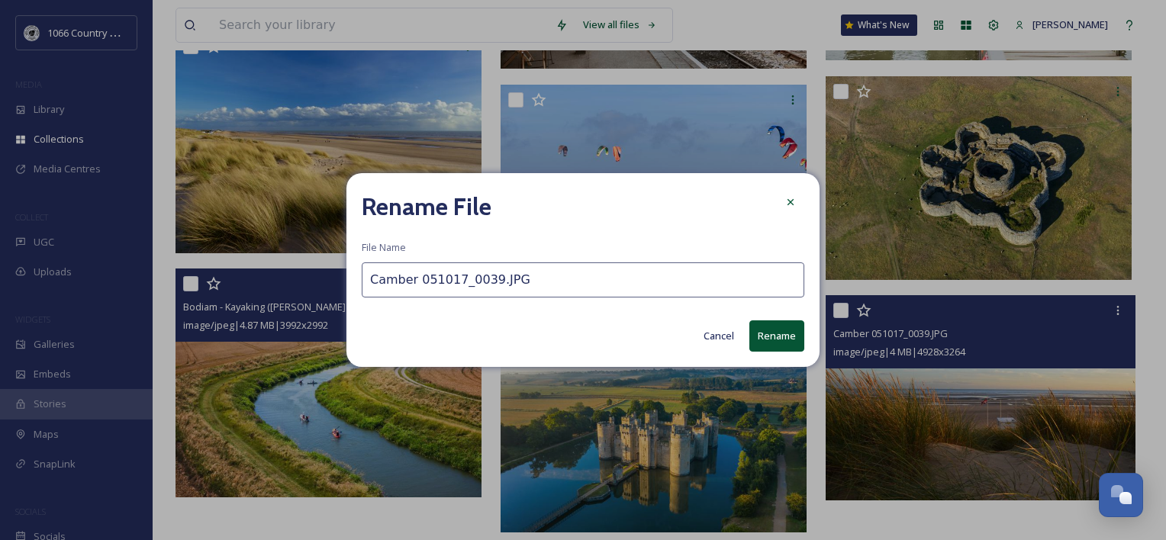
drag, startPoint x: 412, startPoint y: 277, endPoint x: 884, endPoint y: 308, distance: 472.7
click at [872, 308] on div "Rename File File Name Camber 051017_0039.JPG Cancel Rename" at bounding box center [583, 270] width 1166 height 540
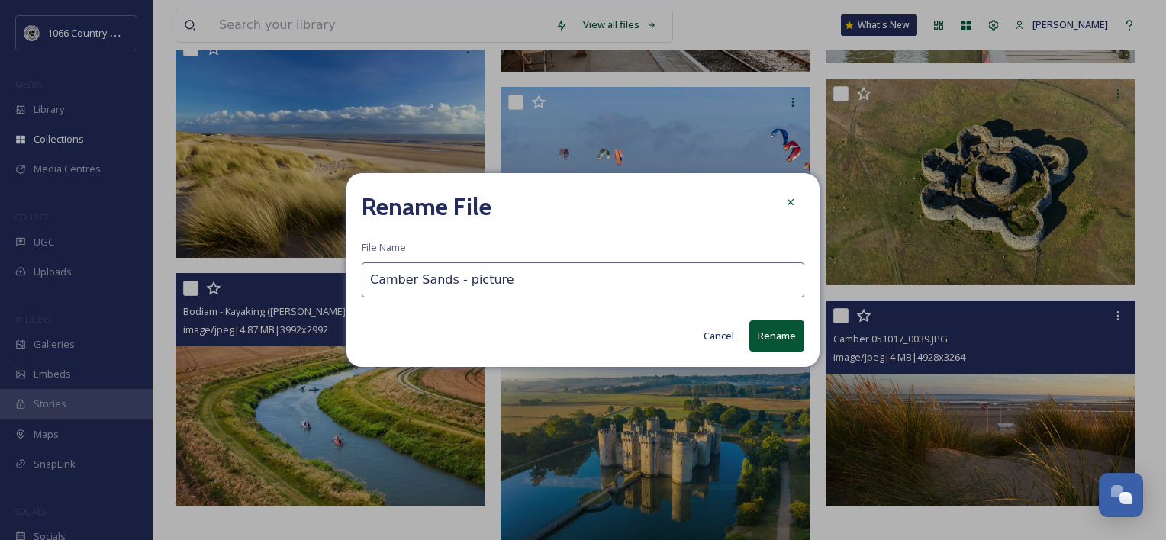
type input "Camber Sands - picture"
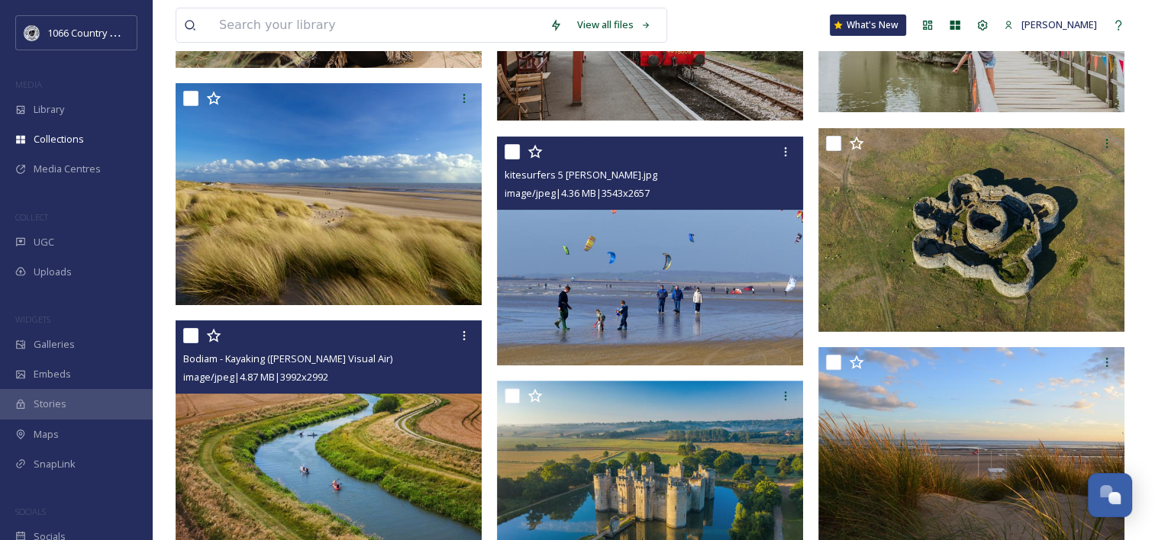
scroll to position [333, 0]
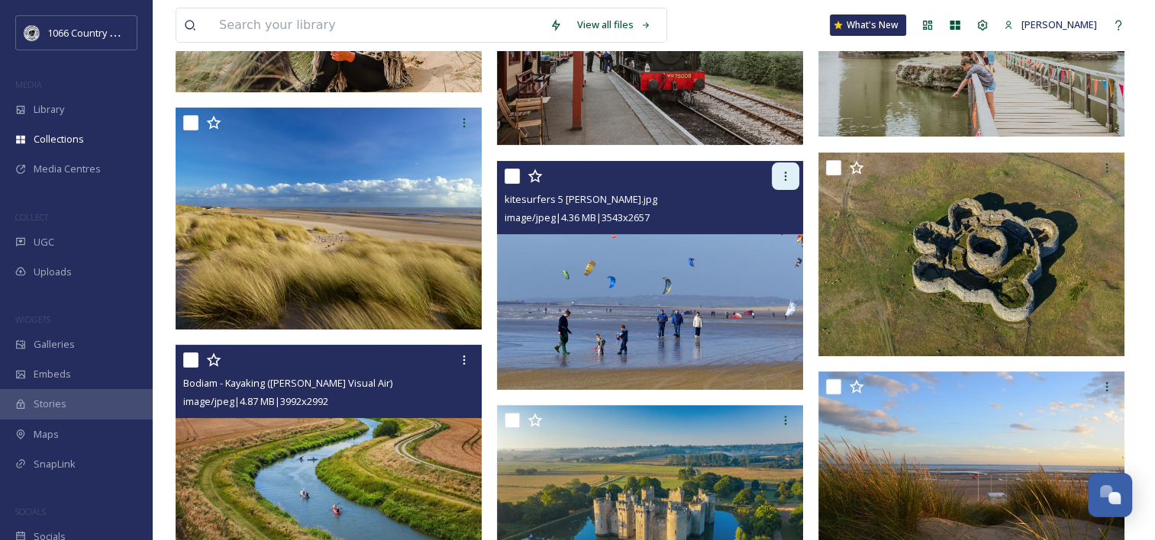
click at [792, 172] on div at bounding box center [785, 176] width 27 height 27
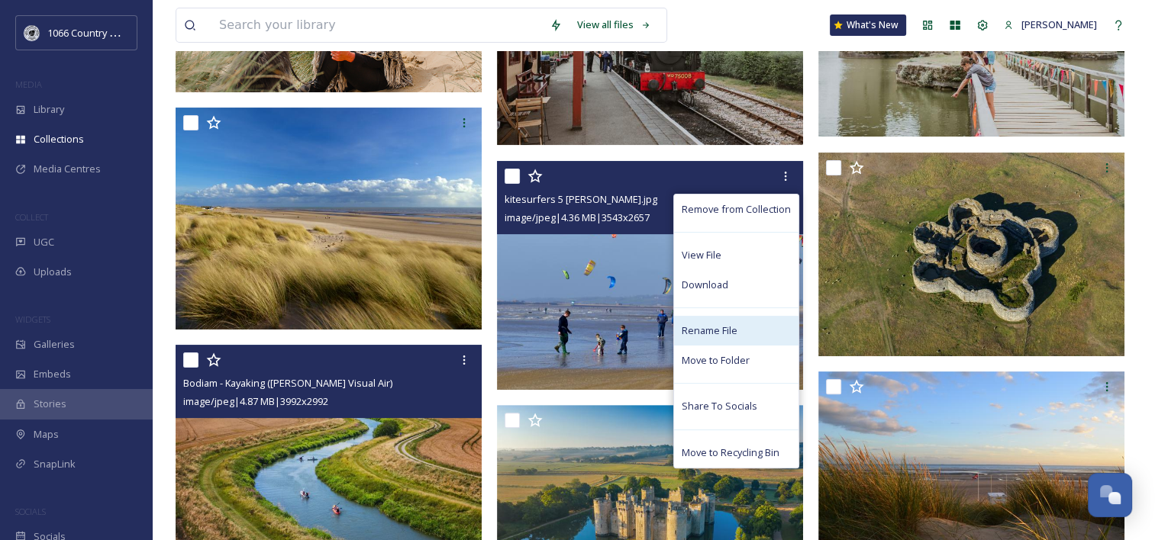
click at [720, 330] on span "Rename File" at bounding box center [710, 331] width 56 height 15
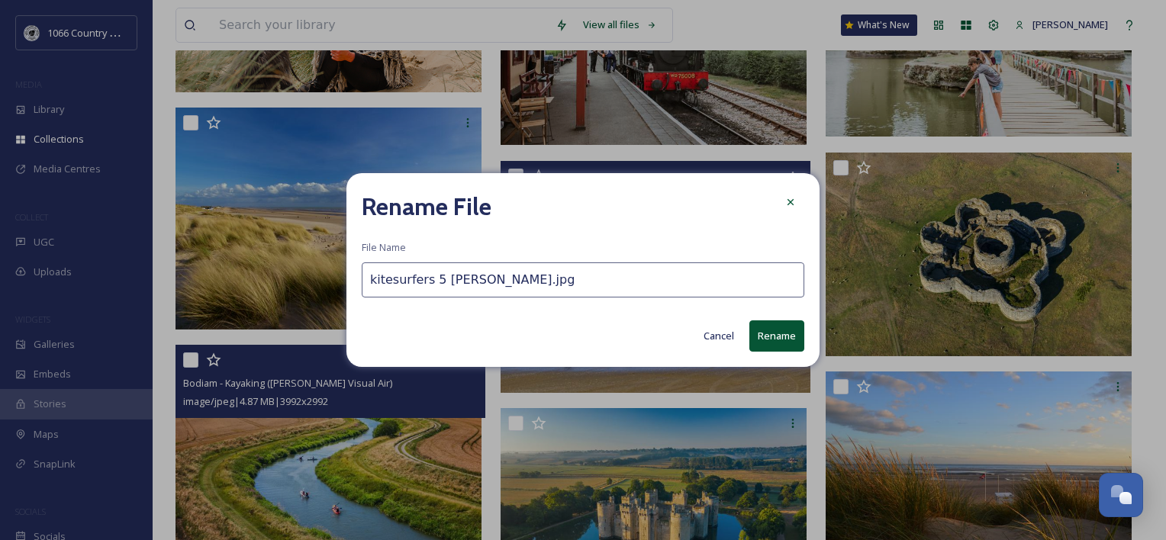
click at [370, 279] on input "kitesurfers 5 Clive Sawyer.jpg" at bounding box center [583, 280] width 443 height 35
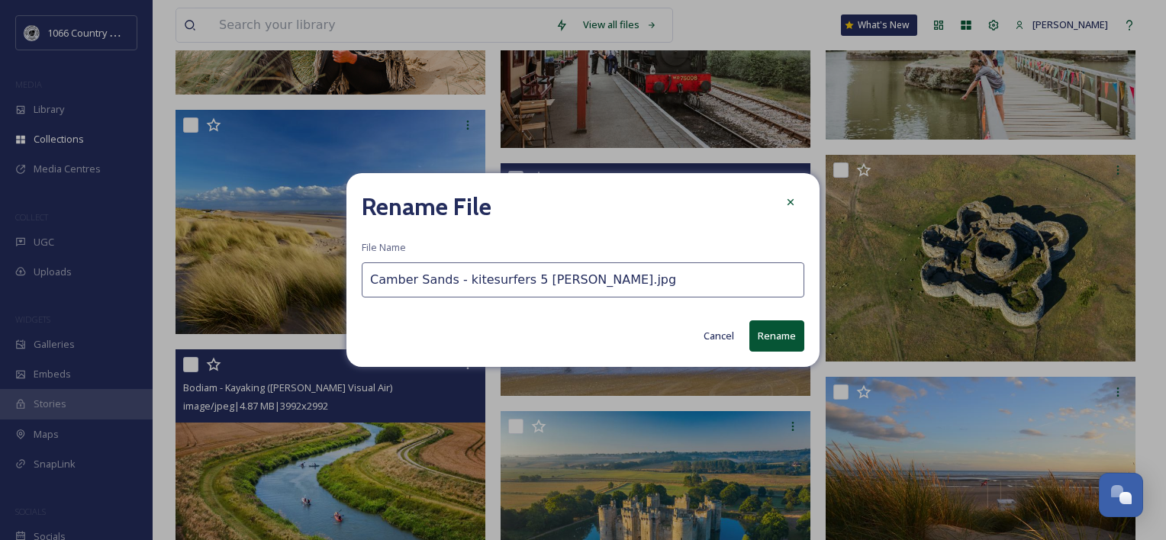
type input "Camber Sands - kitesurfers 5 [PERSON_NAME].jpg"
click at [773, 332] on button "Rename" at bounding box center [777, 336] width 55 height 31
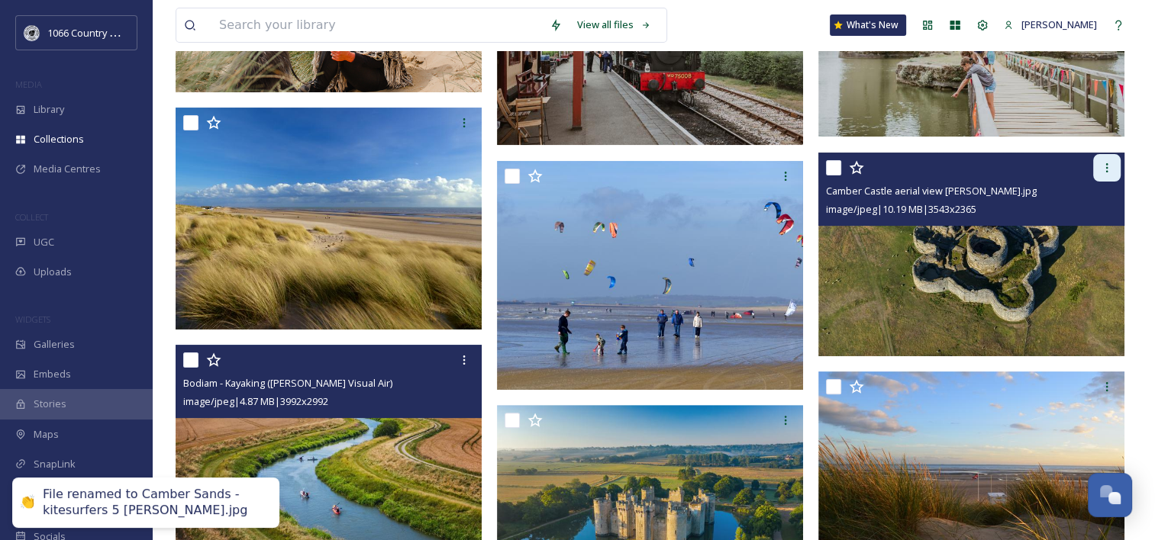
click at [1108, 163] on icon at bounding box center [1107, 168] width 12 height 12
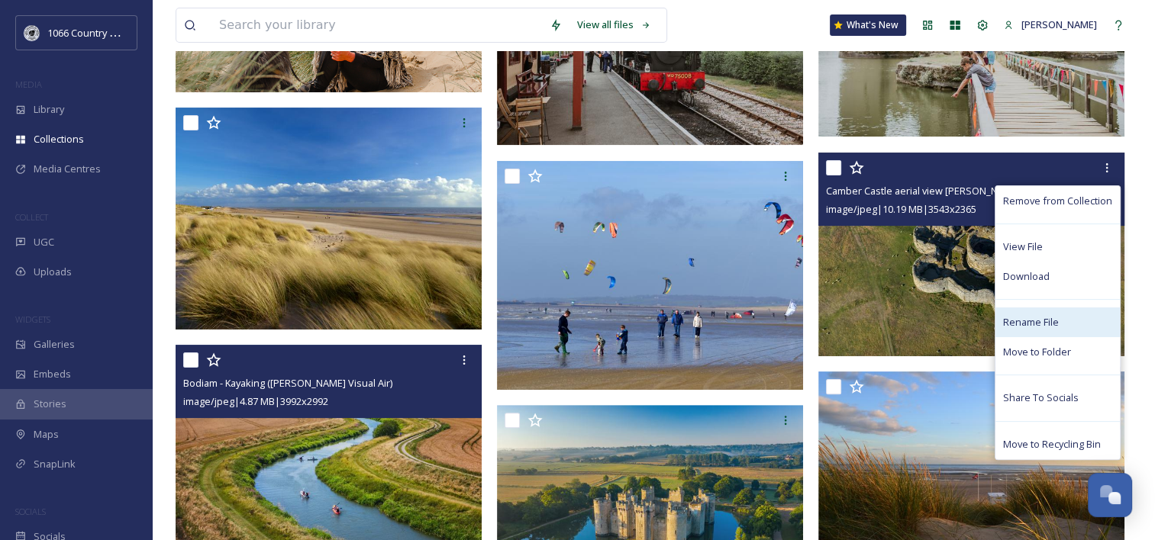
click at [1035, 314] on div "Rename File" at bounding box center [1057, 323] width 124 height 30
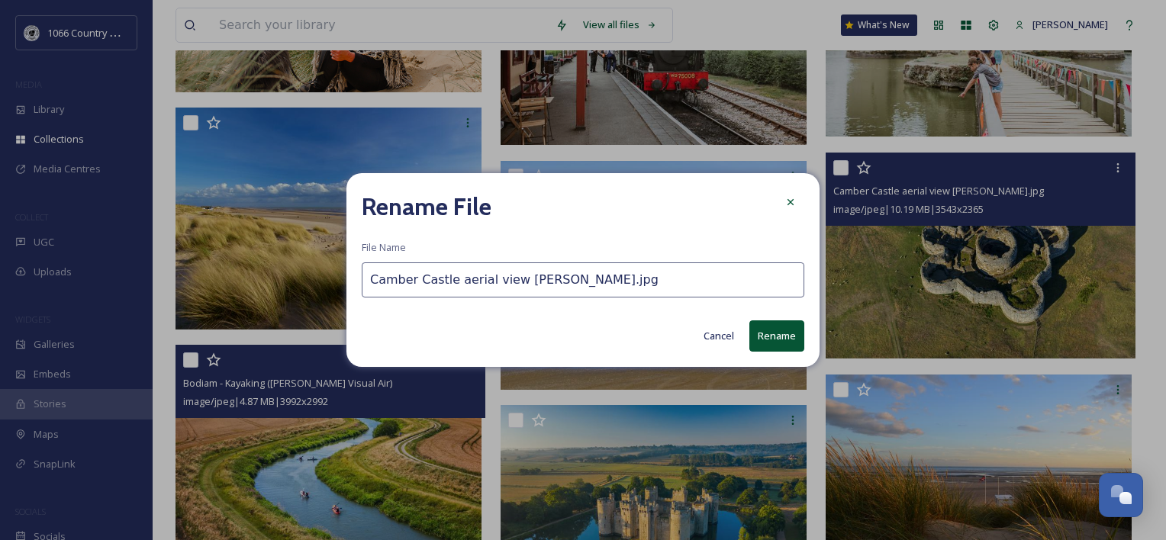
drag, startPoint x: 374, startPoint y: 281, endPoint x: 438, endPoint y: 281, distance: 64.1
click at [375, 281] on input "Camber Castle aerial view Clive Sawyer.jpg" at bounding box center [583, 280] width 443 height 35
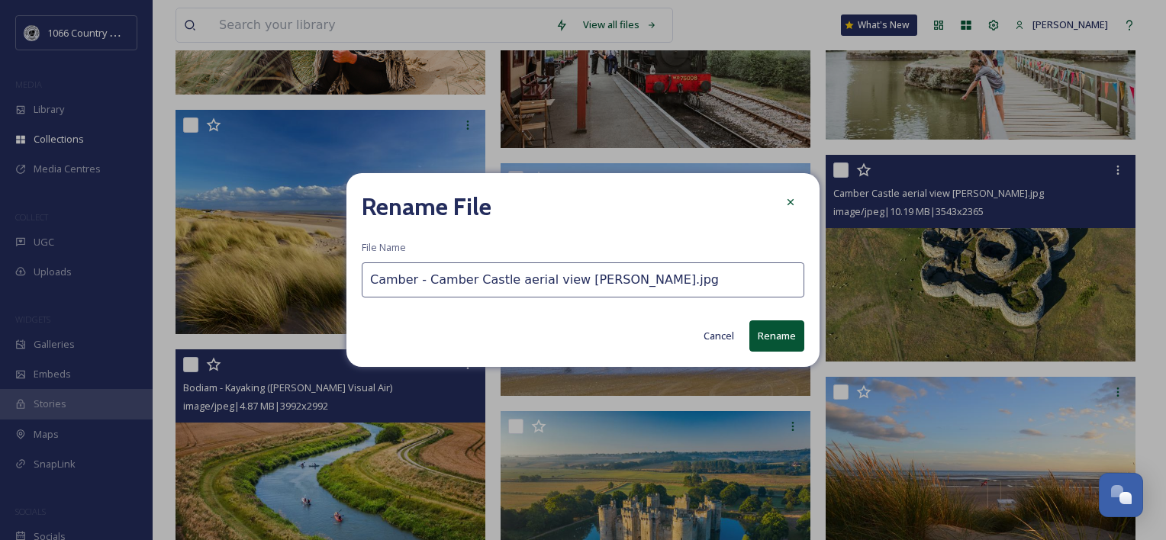
type input "Camber - Camber Castle aerial view [PERSON_NAME].jpg"
click at [763, 330] on button "Rename" at bounding box center [777, 336] width 55 height 31
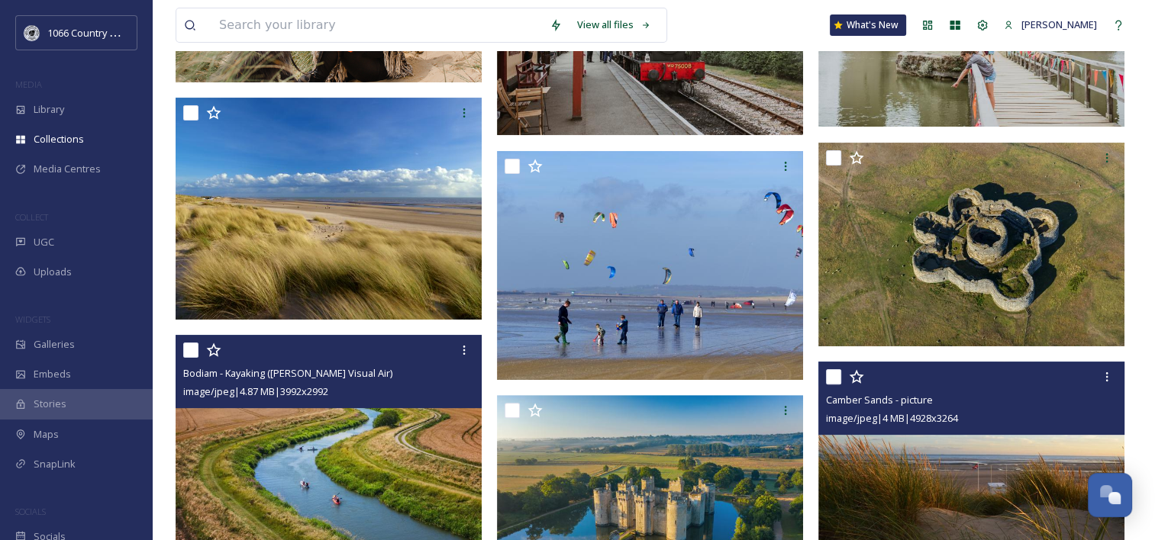
scroll to position [409, 0]
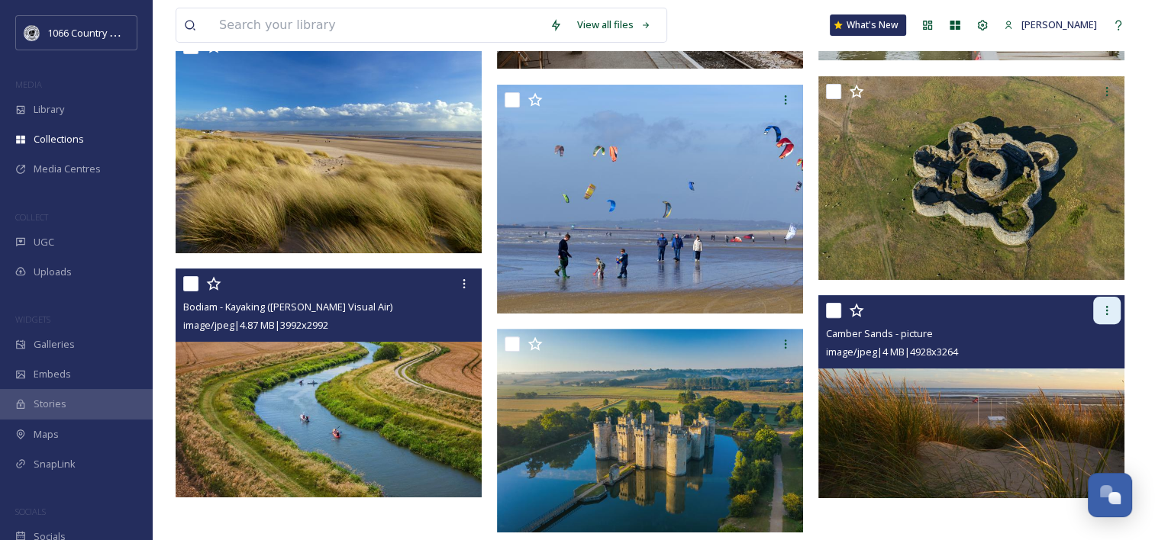
click at [1099, 311] on div at bounding box center [1106, 310] width 27 height 27
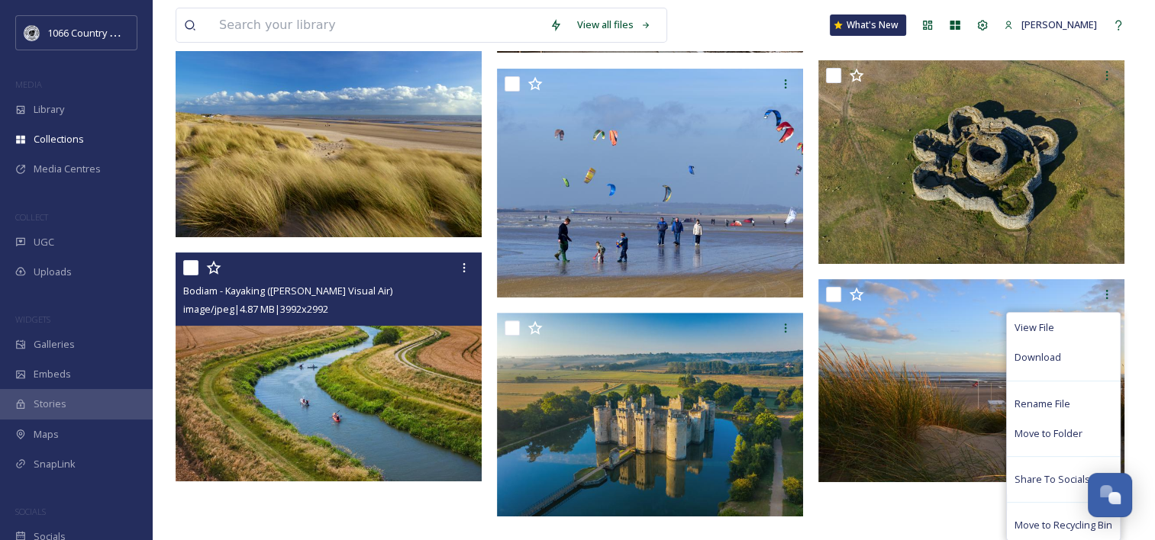
drag, startPoint x: 917, startPoint y: 516, endPoint x: 907, endPoint y: 442, distance: 74.8
click at [918, 516] on div "View File Download Rename File Move to Folder Share To Socials Move to Recyclin…" at bounding box center [975, 175] width 314 height 698
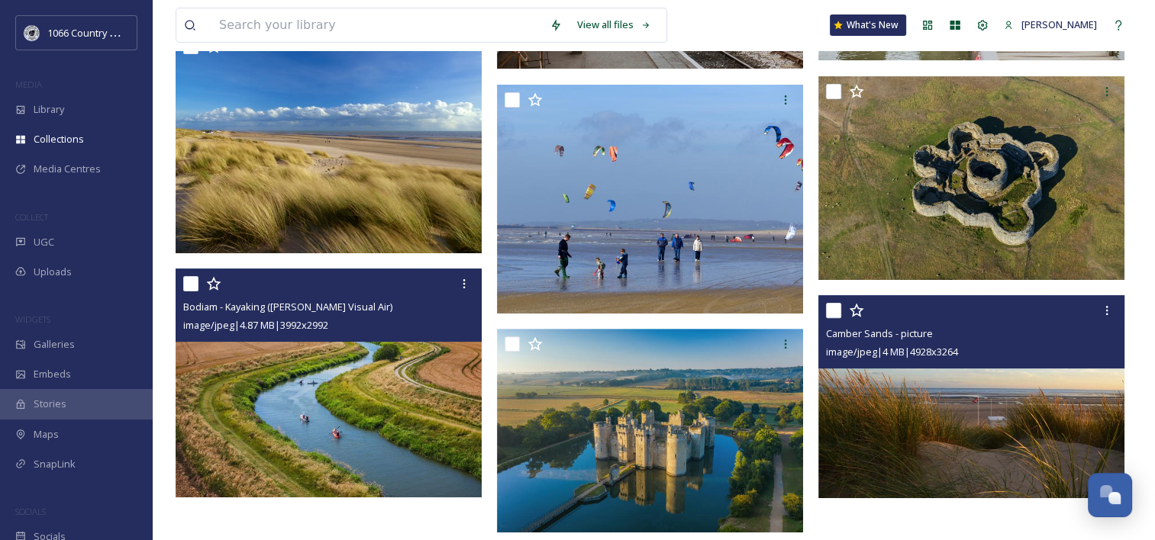
click at [1072, 308] on div at bounding box center [973, 310] width 295 height 27
click at [1110, 308] on icon at bounding box center [1107, 311] width 12 height 12
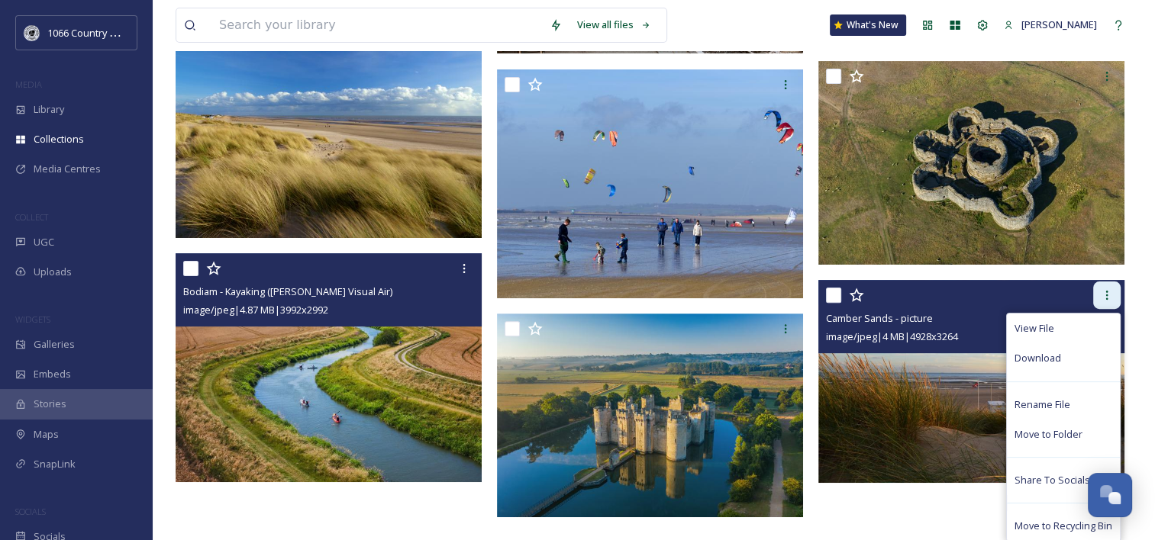
scroll to position [425, 0]
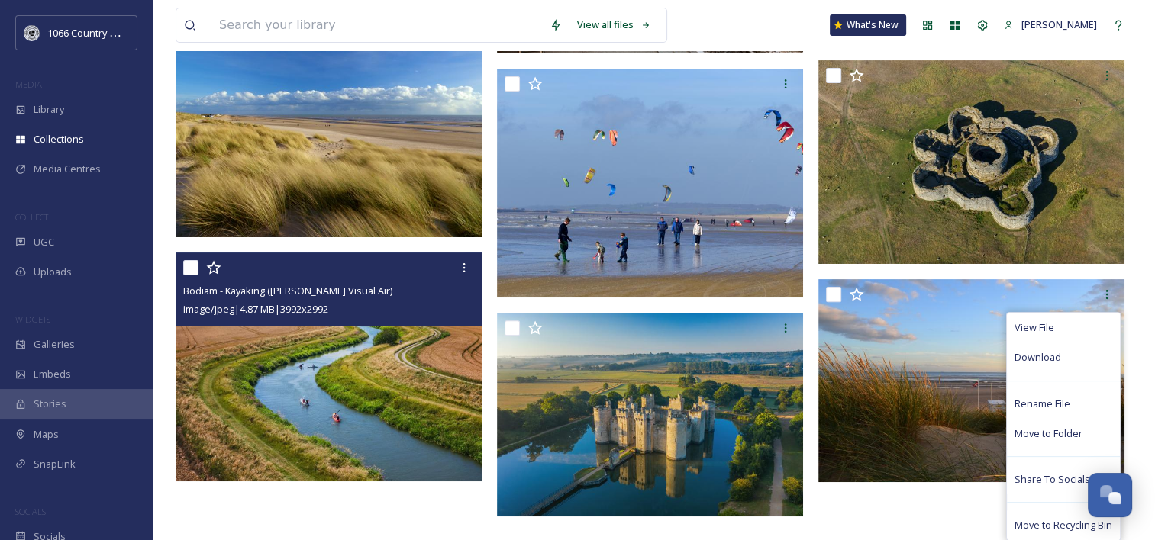
click at [962, 524] on html "1066 Country Marketing MEDIA Library Collections Media Centres COLLECT UGC Uplo…" at bounding box center [577, 50] width 1155 height 950
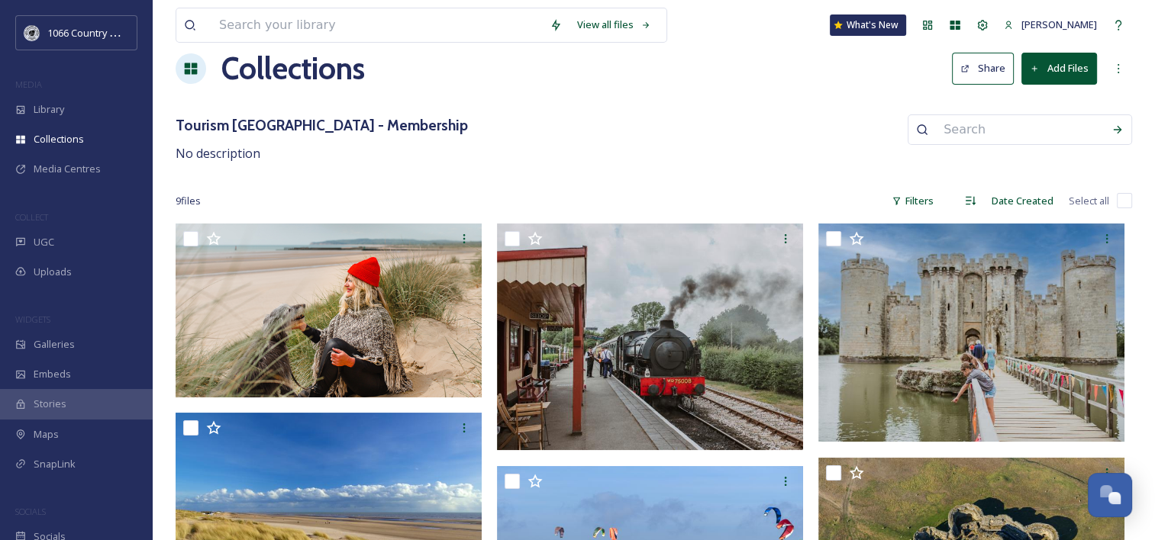
scroll to position [0, 0]
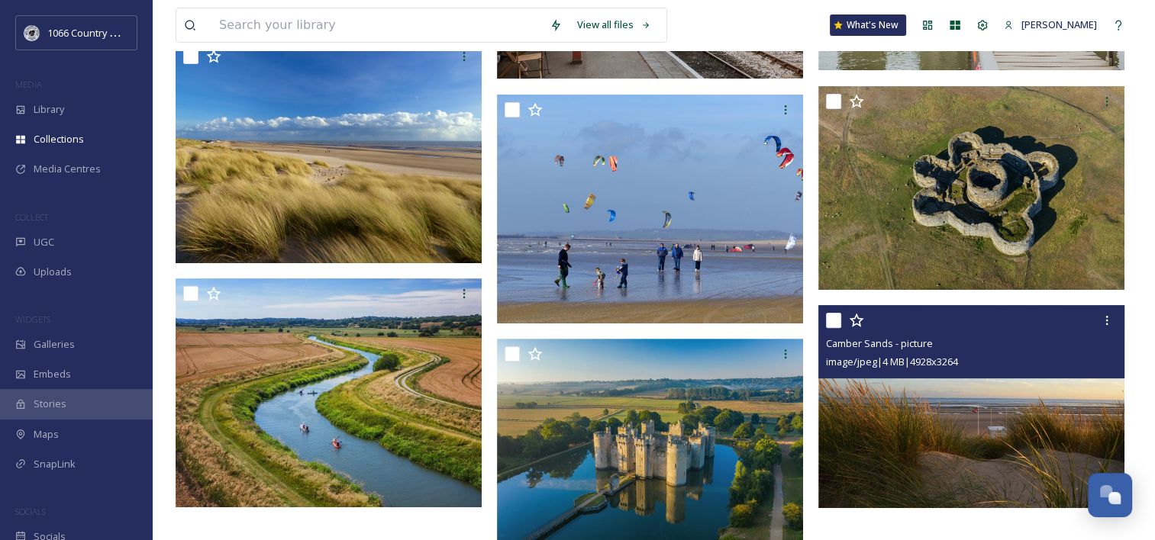
scroll to position [409, 0]
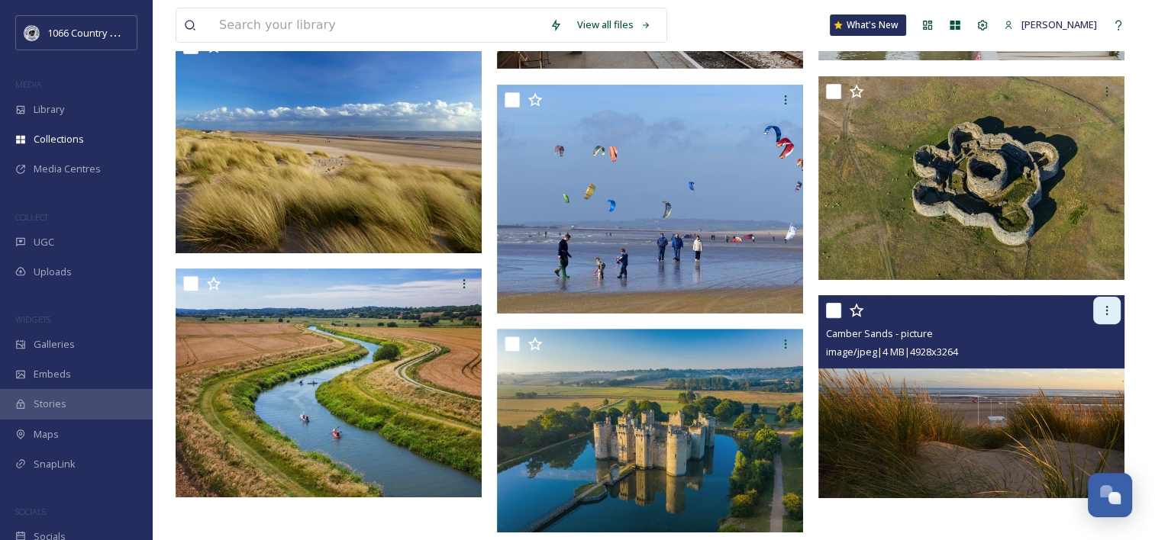
click at [1104, 316] on icon at bounding box center [1107, 311] width 12 height 12
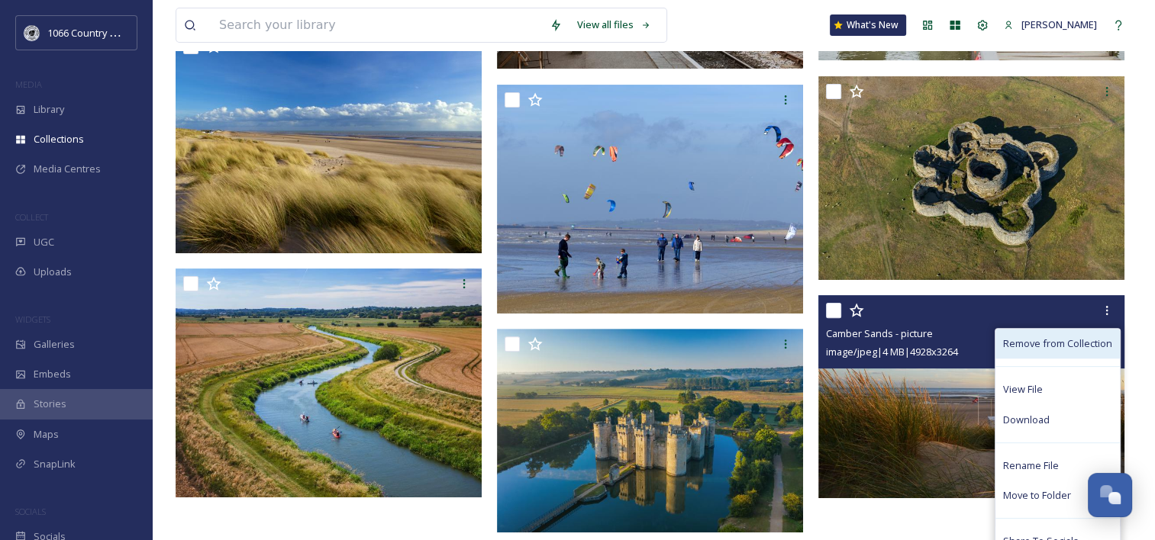
click at [1084, 348] on span "Remove from Collection" at bounding box center [1057, 344] width 109 height 15
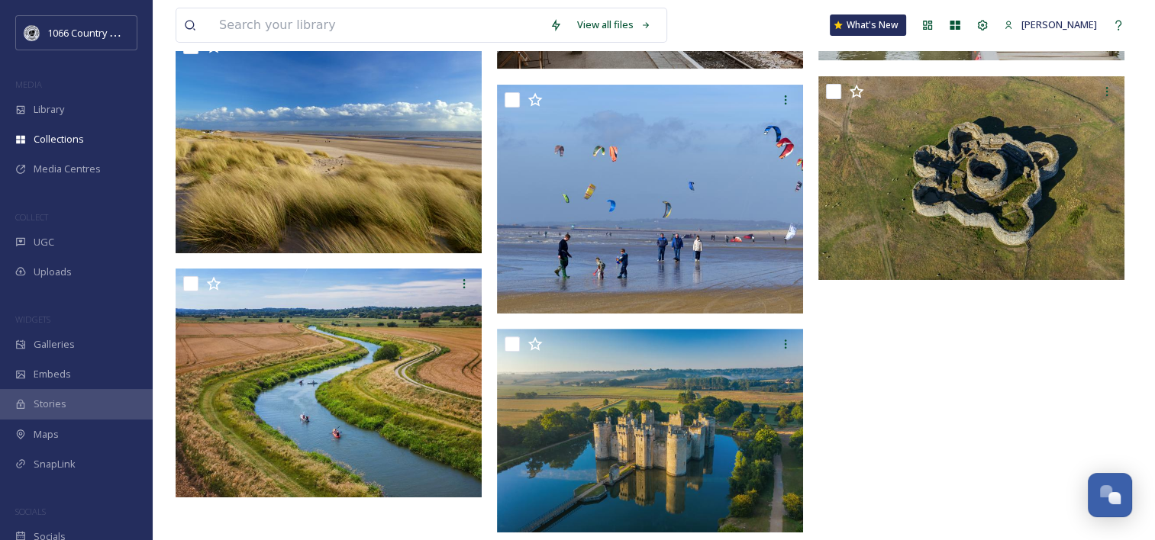
click at [960, 395] on div at bounding box center [975, 191] width 314 height 698
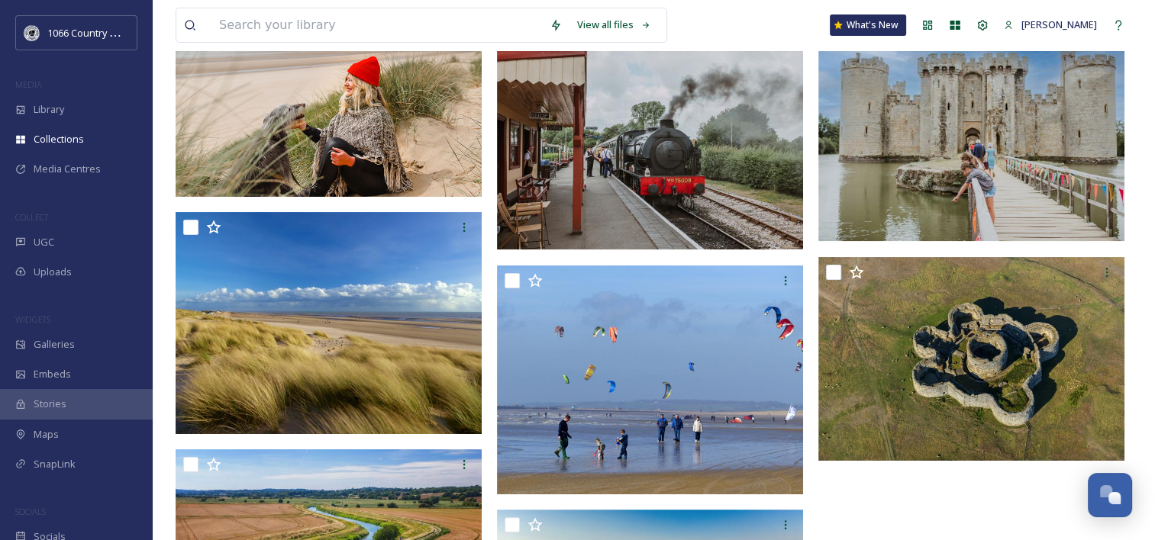
scroll to position [104, 0]
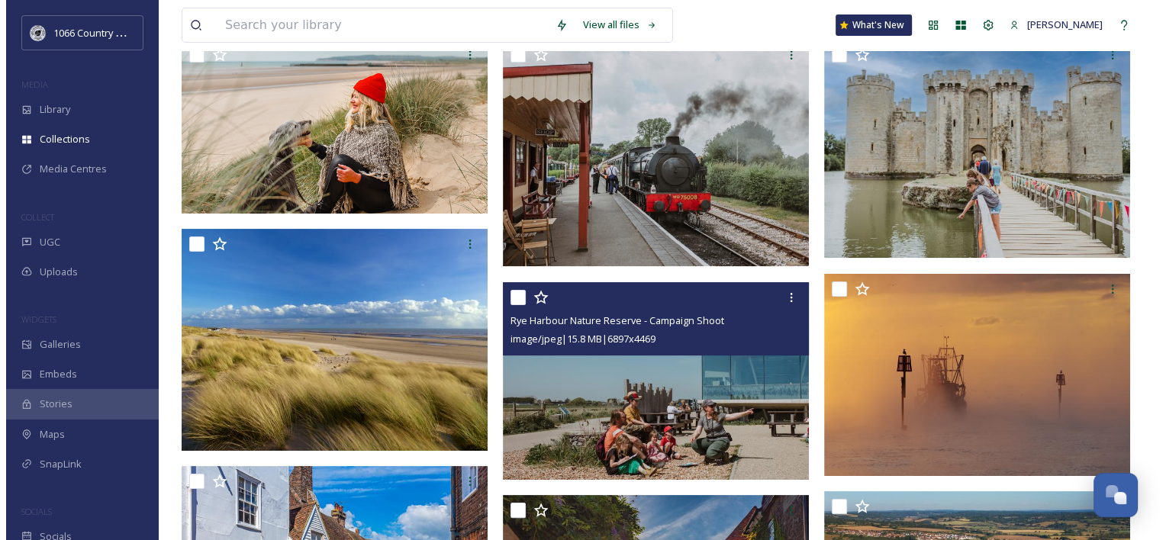
scroll to position [305, 0]
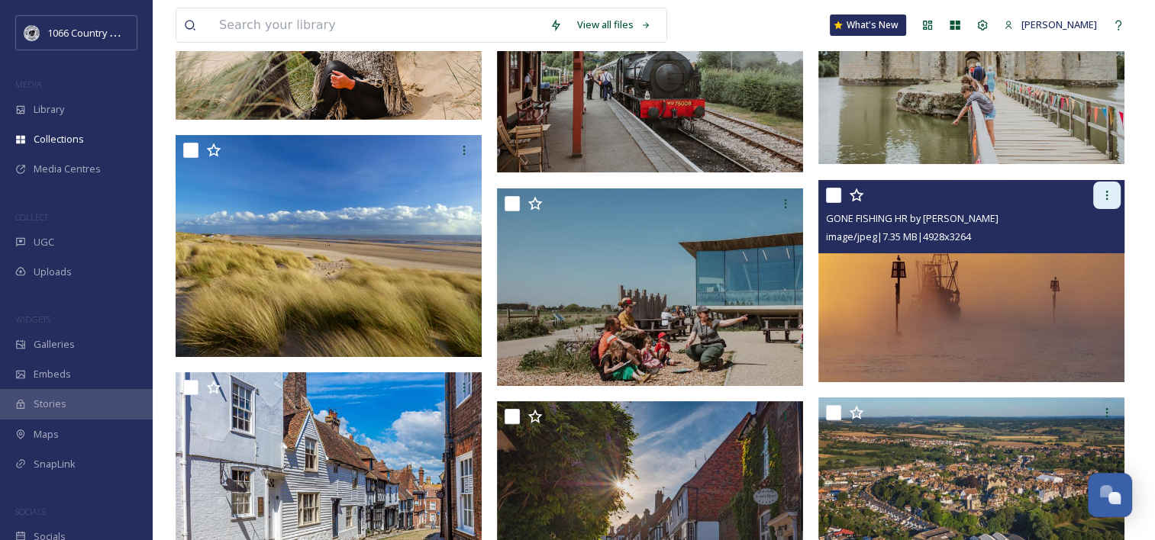
click at [1105, 195] on icon at bounding box center [1107, 195] width 12 height 12
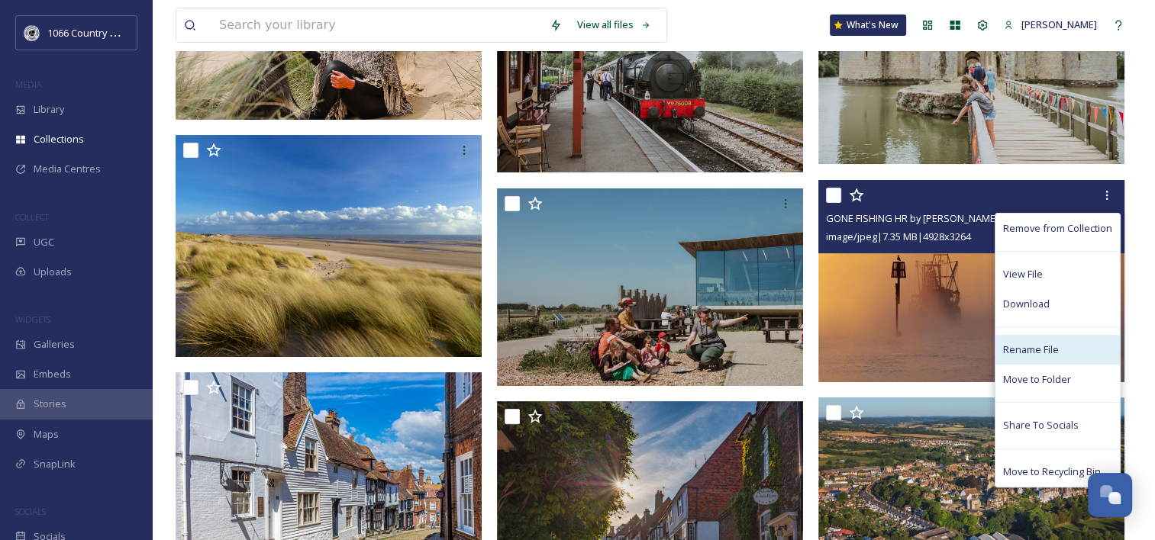
click at [1021, 351] on span "Rename File" at bounding box center [1031, 350] width 56 height 15
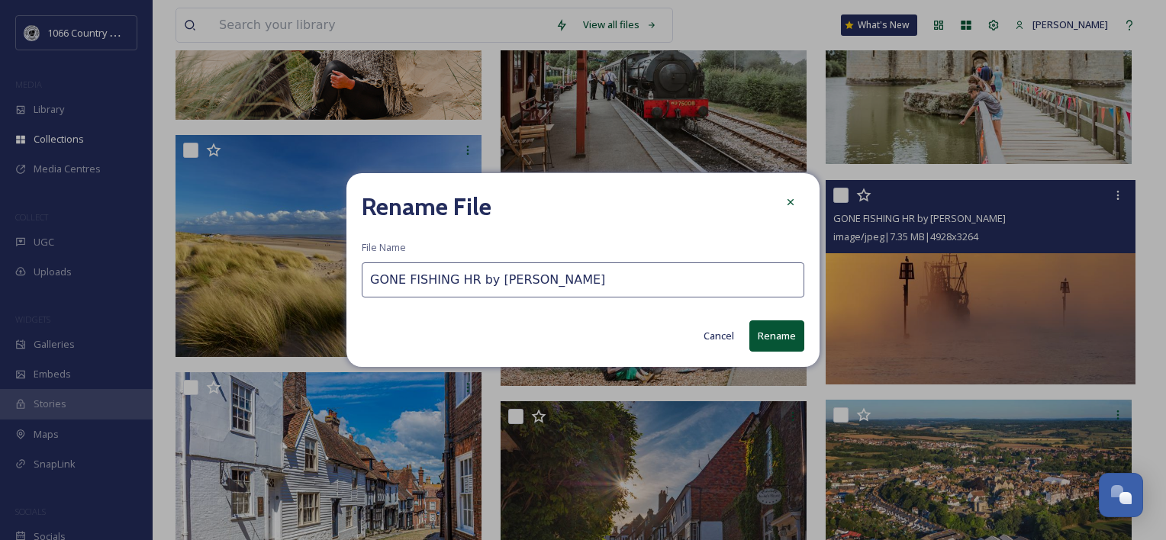
click at [372, 275] on input "GONE FISHING HR by [PERSON_NAME]" at bounding box center [583, 280] width 443 height 35
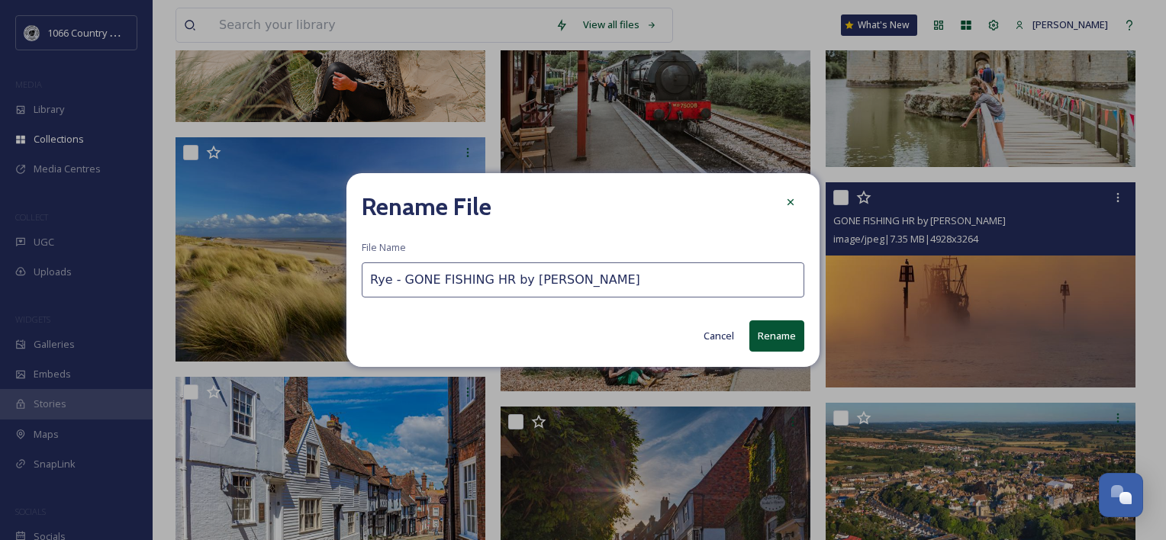
drag, startPoint x: 405, startPoint y: 283, endPoint x: 367, endPoint y: 241, distance: 56.2
click at [183, 254] on div "Rename File File Name Rye - GONE FISHING HR by Colin Page Cancel Rename" at bounding box center [583, 270] width 1166 height 540
type input "Rye - GONE FISHING HR by [PERSON_NAME]"
click at [767, 331] on button "Rename" at bounding box center [777, 336] width 55 height 31
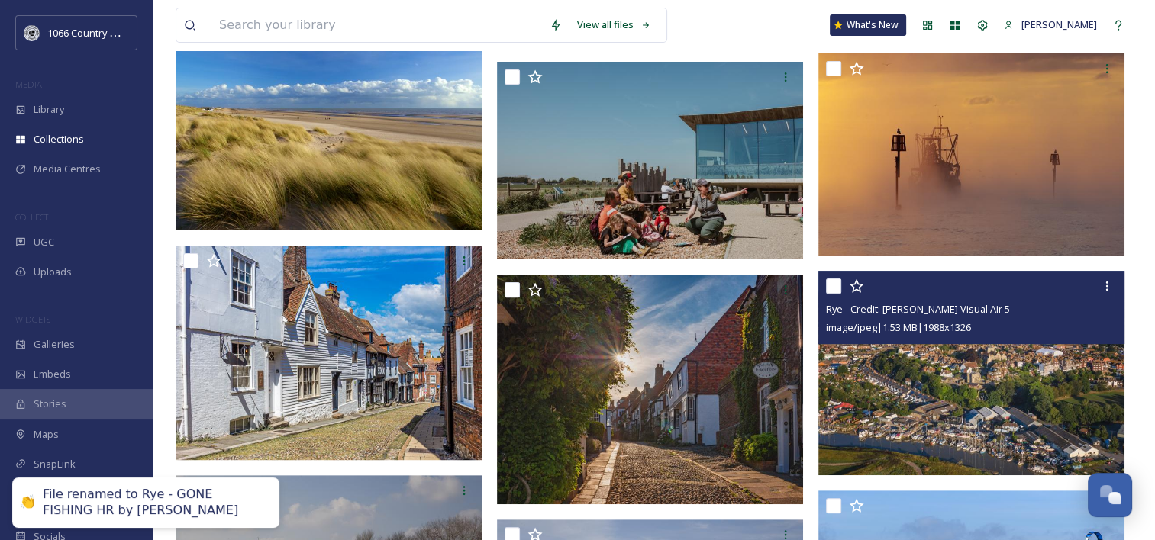
scroll to position [458, 0]
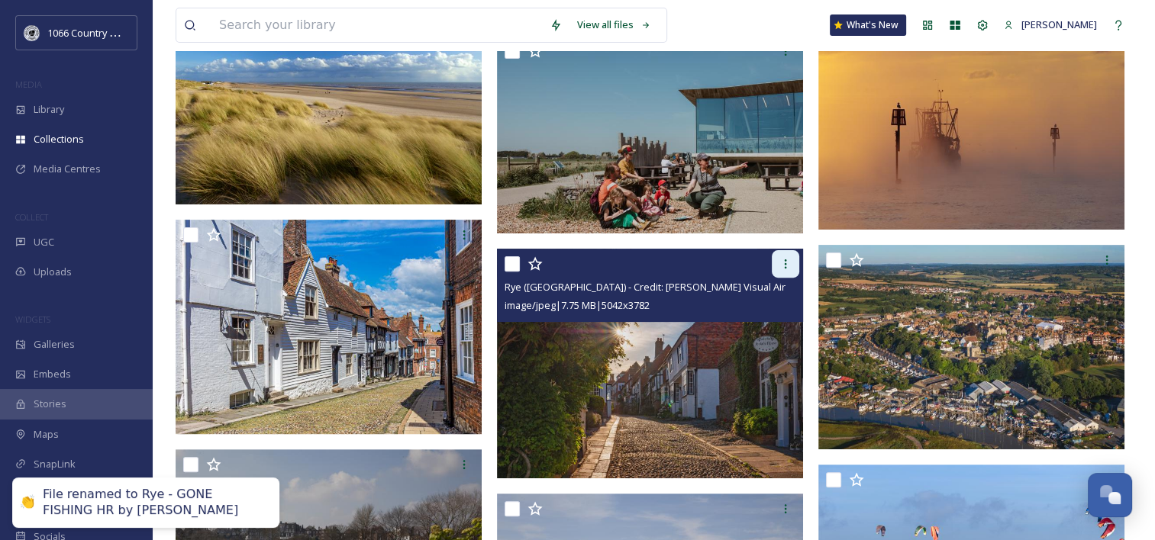
click at [772, 272] on div at bounding box center [785, 263] width 27 height 27
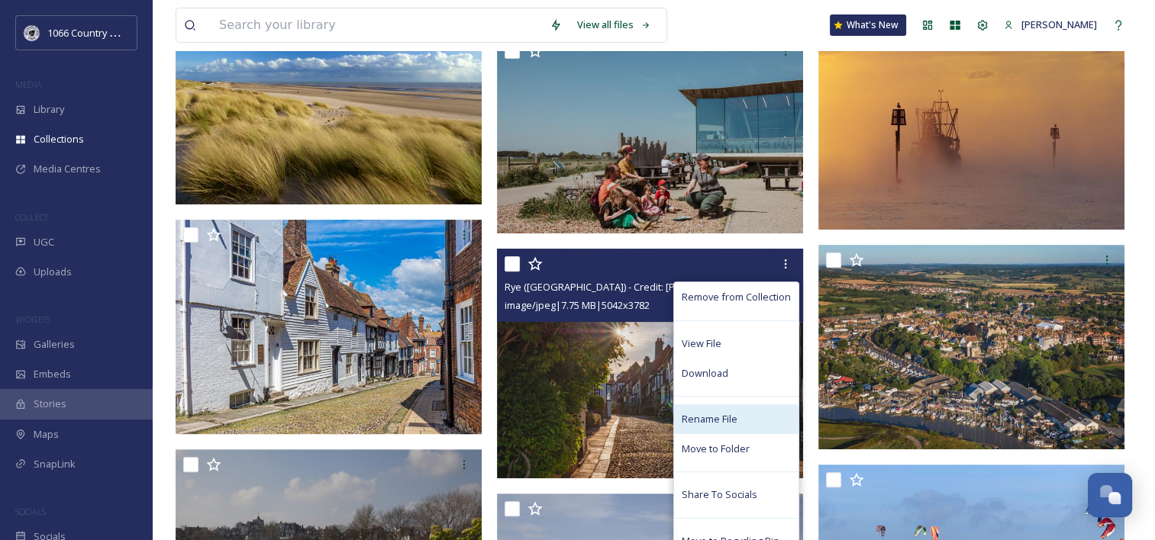
click at [714, 415] on span "Rename File" at bounding box center [710, 419] width 56 height 15
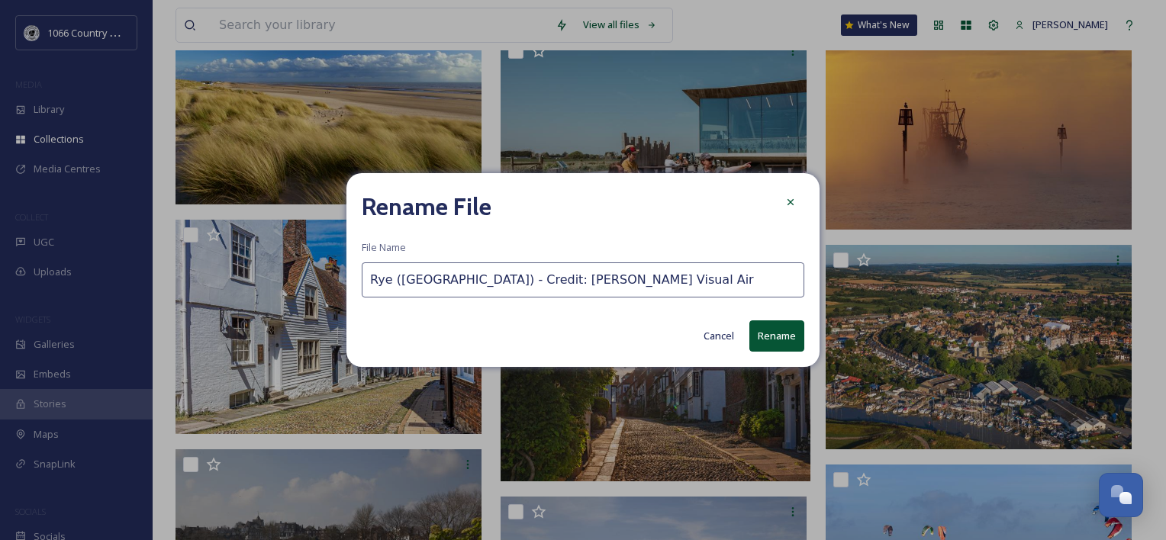
click at [395, 280] on input "Rye (Mermaid Street) - Credit: Sam Moore Visual Air" at bounding box center [583, 280] width 443 height 35
click at [391, 280] on input "Rye (Mermaid Street) - Credit: Sam Moore Visual Air" at bounding box center [583, 280] width 443 height 35
click at [373, 282] on input "Rye (Mermaid Street) - Credit: Sam Moore Visual Air" at bounding box center [583, 280] width 443 height 35
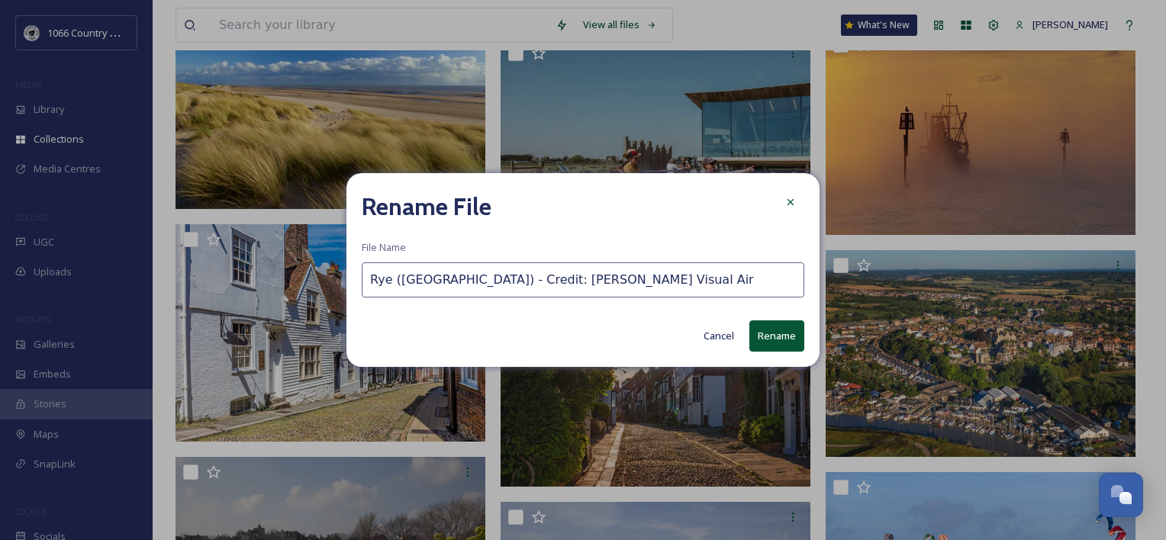
click at [369, 281] on input "Rye (Mermaid Street) - Credit: Sam Moore Visual Air" at bounding box center [583, 280] width 443 height 35
paste input "Rye -"
click at [392, 280] on input "Rye - Rye (Mermaid Street) - Credit: Sam Moore Visual Air" at bounding box center [583, 280] width 443 height 35
type input "Rye 1 - Rye ([GEOGRAPHIC_DATA]) - Credit: [PERSON_NAME] Visual Air"
click at [773, 334] on button "Rename" at bounding box center [777, 336] width 55 height 31
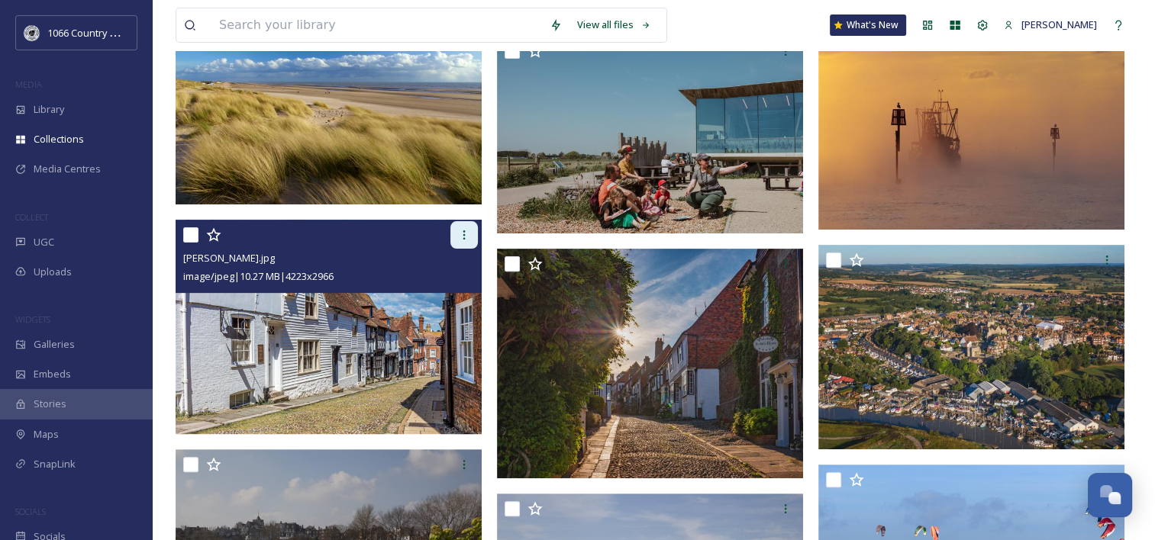
click at [460, 232] on icon at bounding box center [464, 235] width 12 height 12
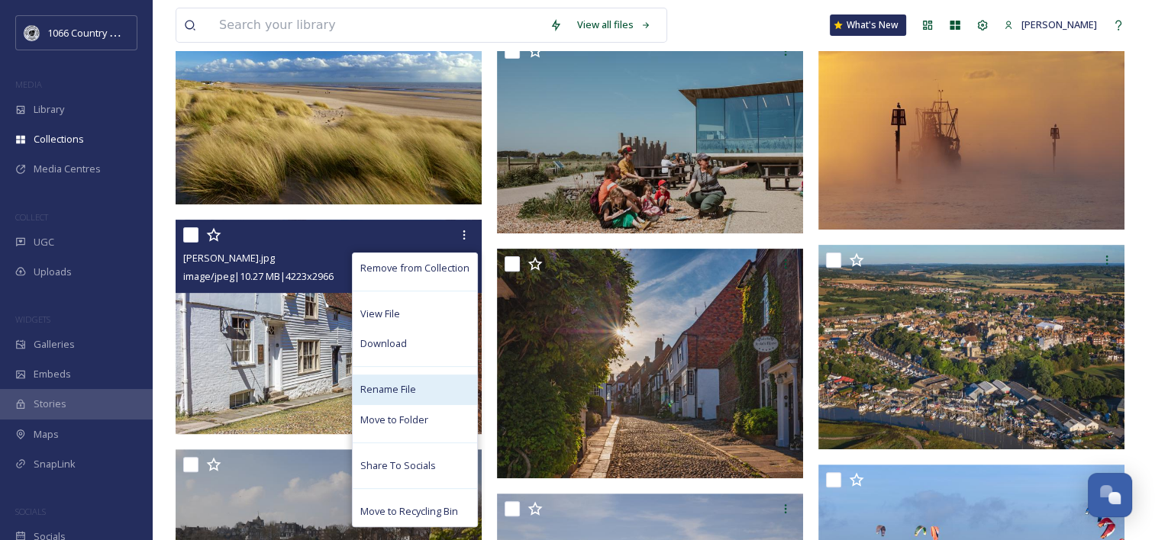
click at [398, 387] on span "Rename File" at bounding box center [388, 389] width 56 height 15
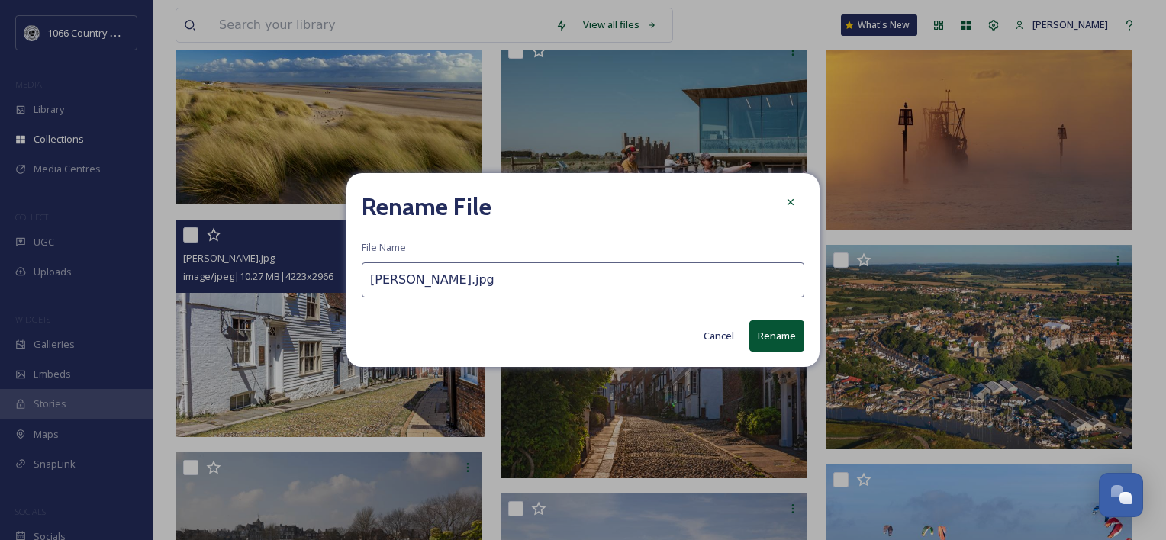
click at [366, 277] on input "Tony Duke Rye.jpg" at bounding box center [583, 280] width 443 height 35
paste input "Rye -"
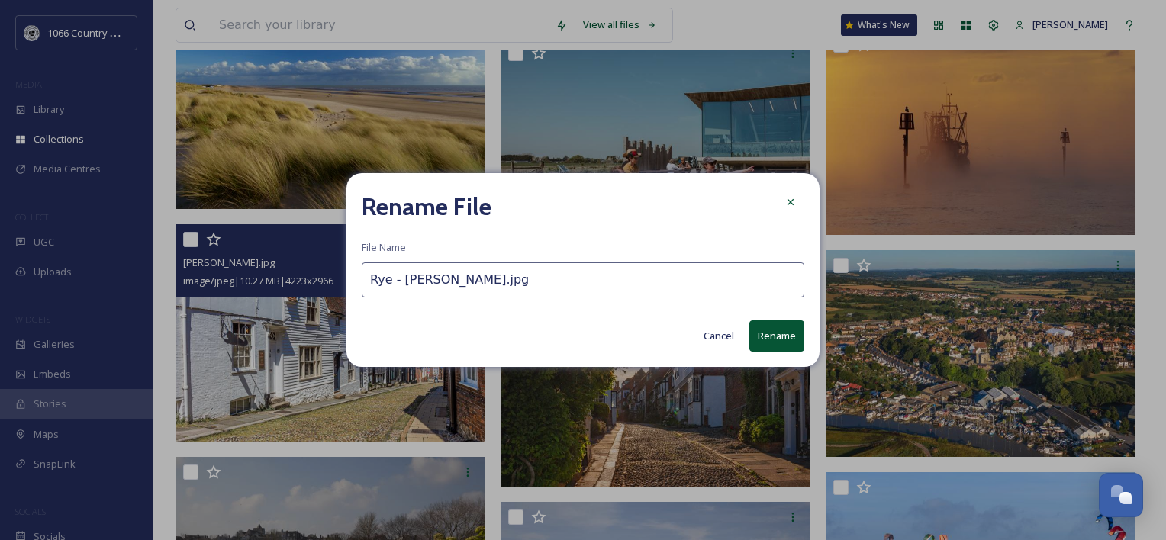
click at [394, 283] on input "Rye - Tony Duke Rye.jpg" at bounding box center [583, 280] width 443 height 35
type input "Rye 2 - [PERSON_NAME].jpg"
click at [782, 329] on button "Rename" at bounding box center [777, 336] width 55 height 31
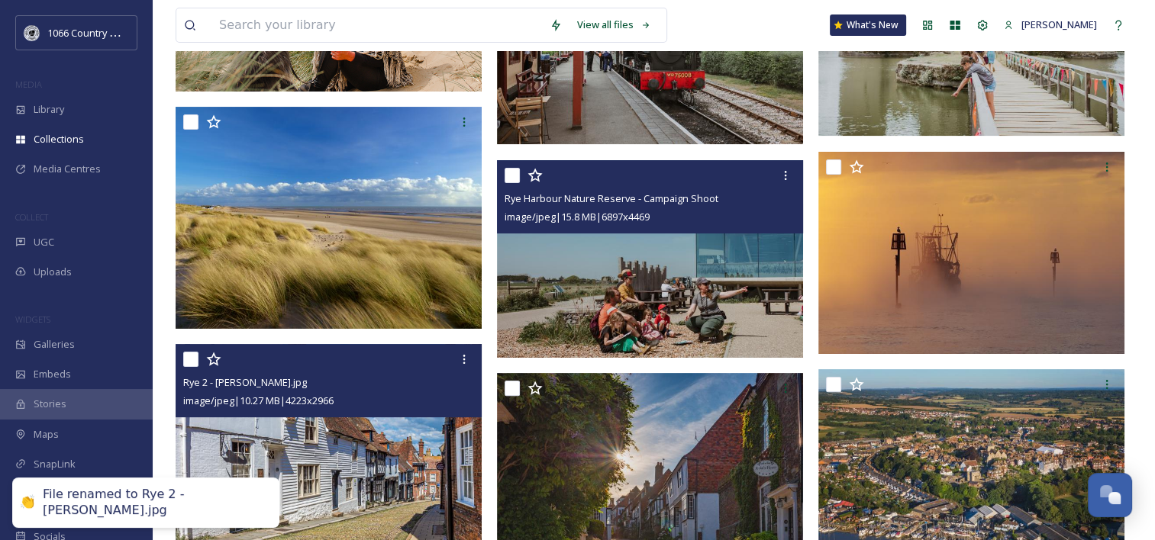
scroll to position [229, 0]
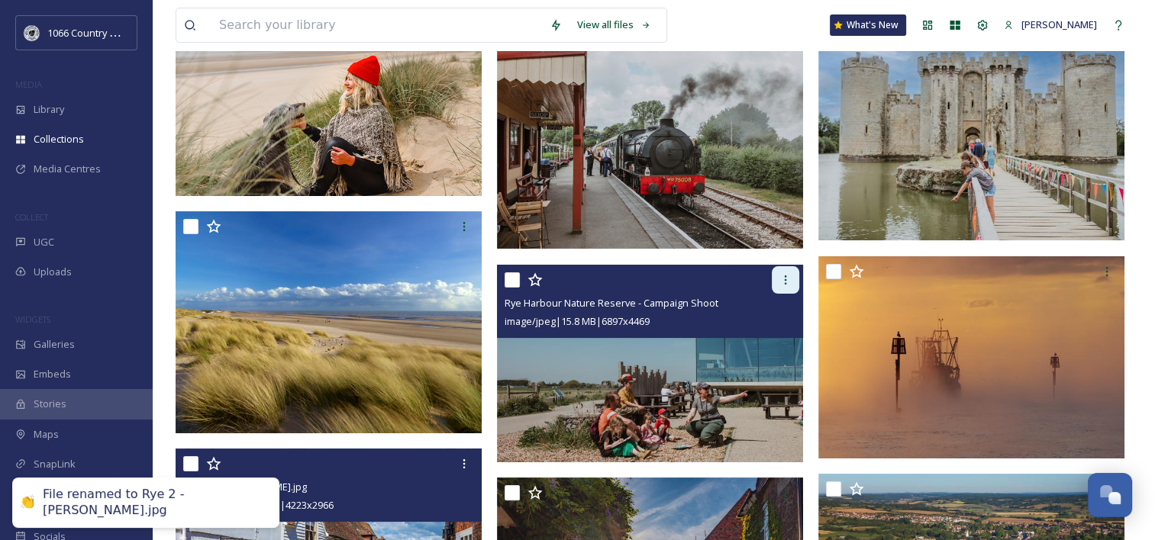
click at [777, 275] on div at bounding box center [785, 279] width 27 height 27
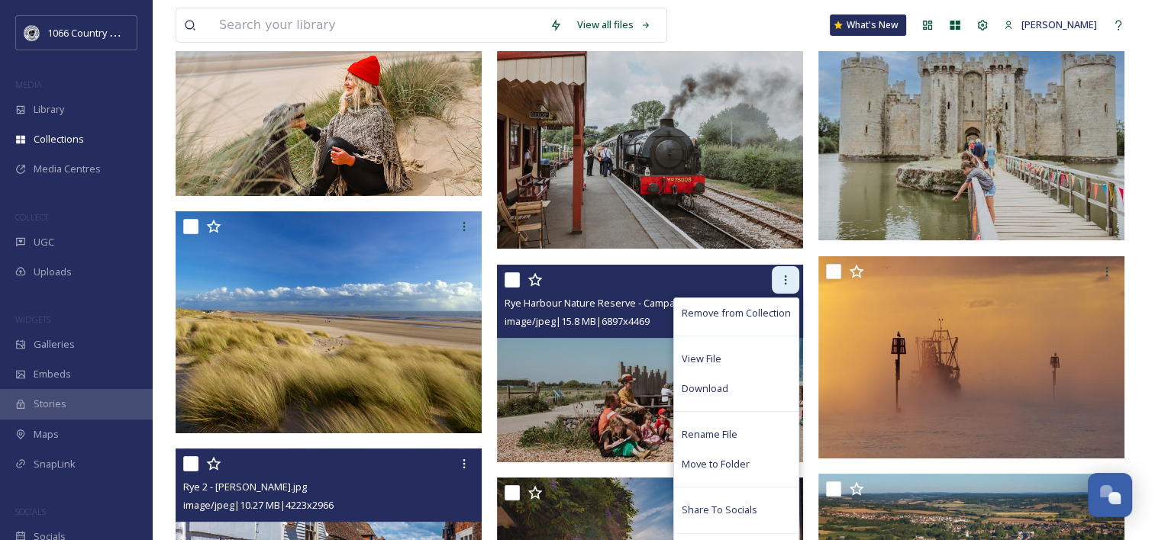
click at [779, 281] on icon at bounding box center [785, 280] width 12 height 12
click at [736, 424] on div "Rename File" at bounding box center [736, 435] width 124 height 30
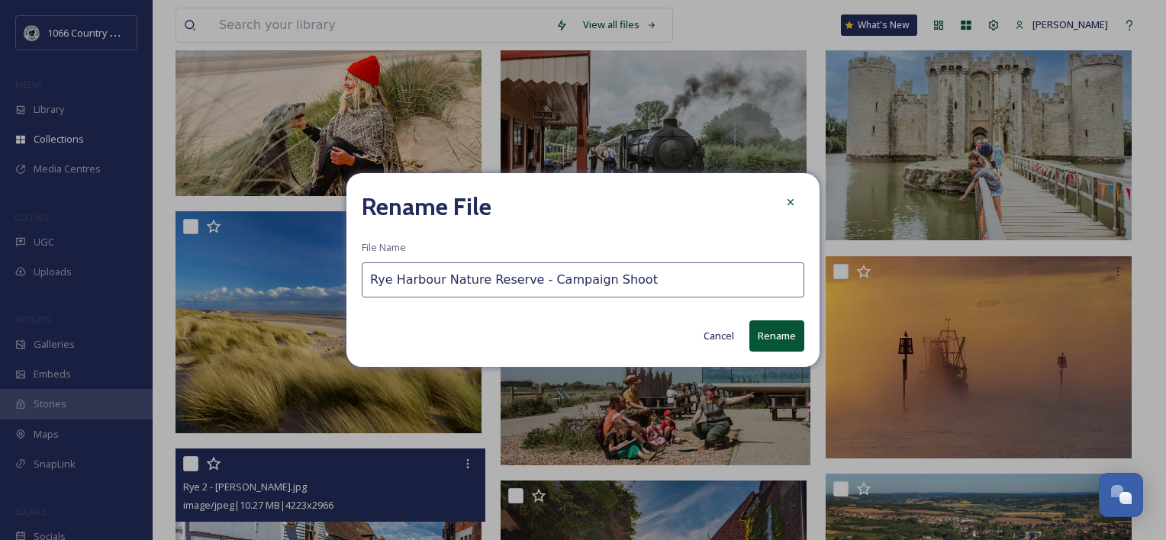
click at [371, 279] on input "Rye Harbour Nature Reserve - Campaign Shoot" at bounding box center [583, 280] width 443 height 35
paste input "Rye -"
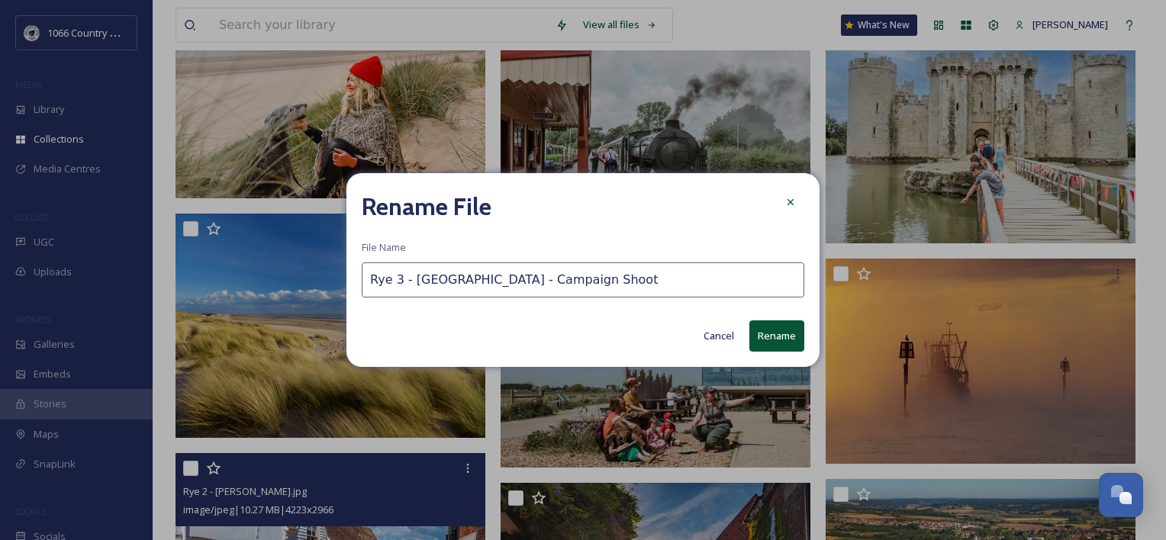
type input "Rye 3 - [GEOGRAPHIC_DATA] - Campaign Shoot"
click at [794, 345] on button "Rename" at bounding box center [777, 336] width 55 height 31
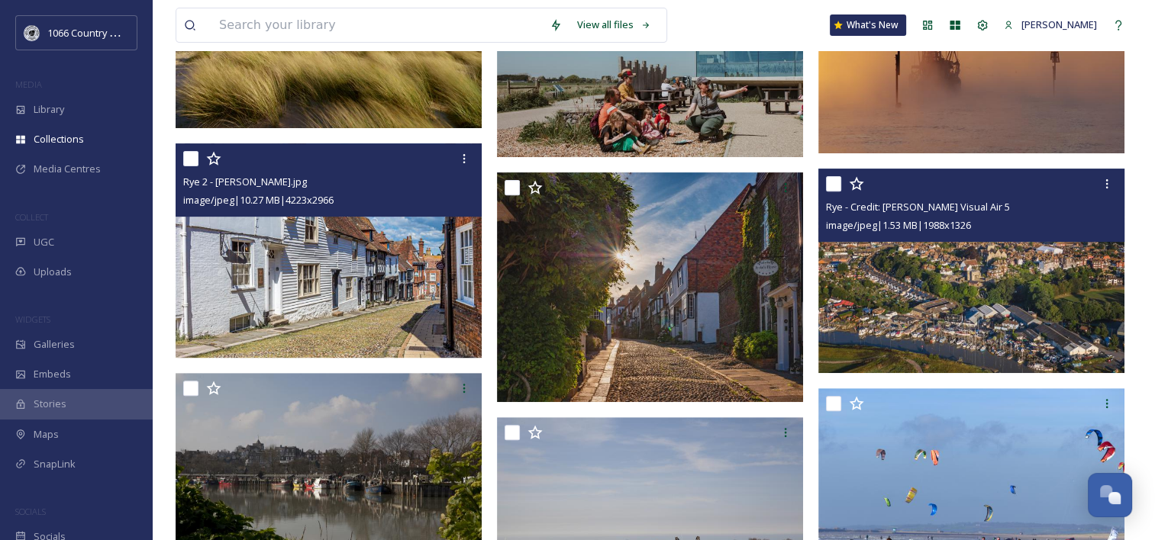
scroll to position [763, 0]
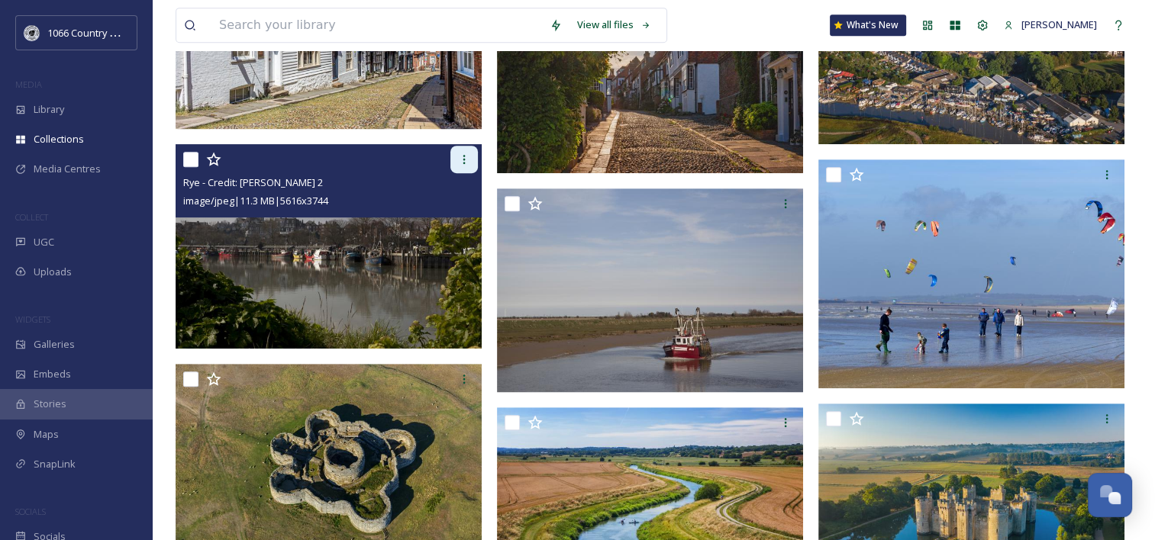
click at [464, 162] on icon at bounding box center [464, 159] width 12 height 12
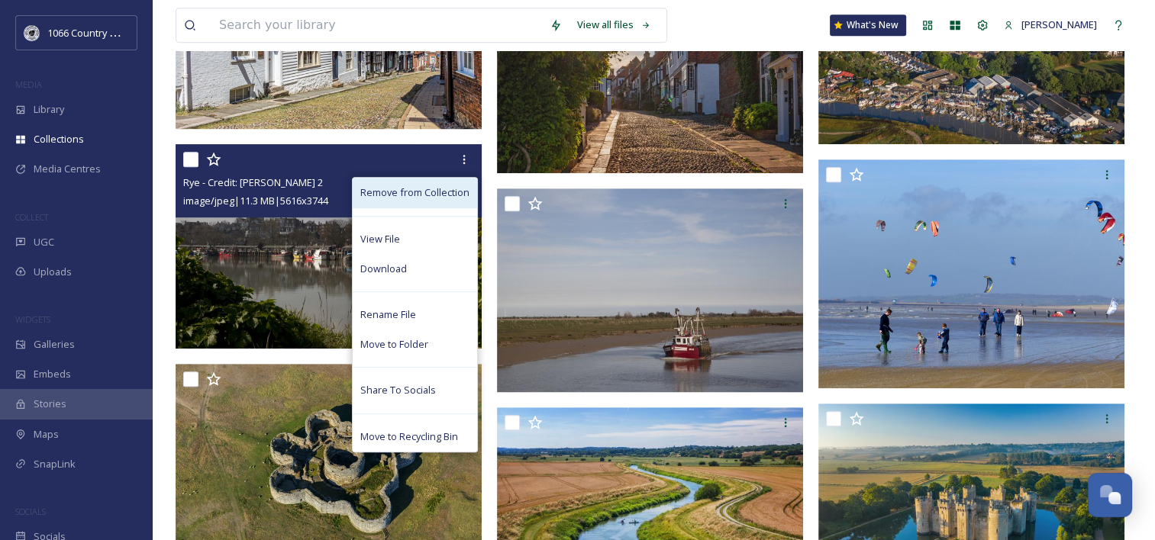
click at [405, 196] on span "Remove from Collection" at bounding box center [414, 192] width 109 height 15
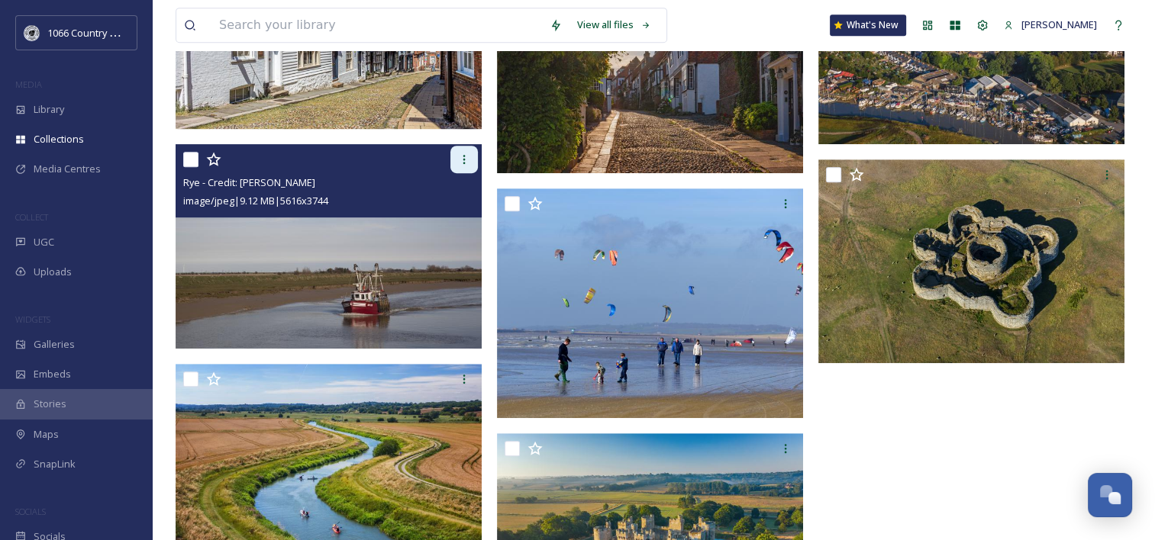
click at [462, 166] on div at bounding box center [463, 159] width 27 height 27
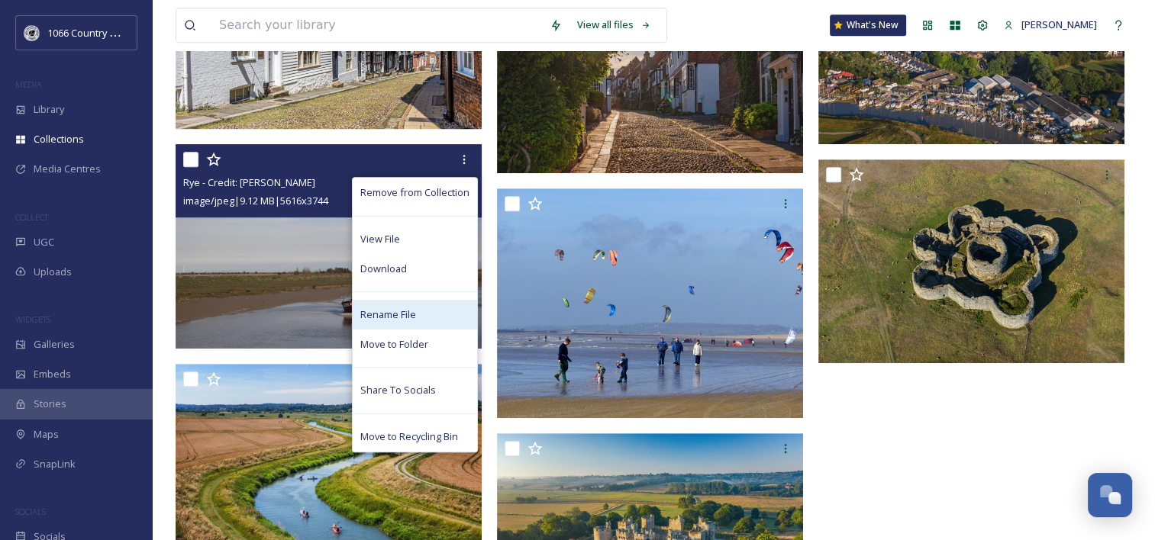
click at [397, 313] on span "Rename File" at bounding box center [388, 315] width 56 height 15
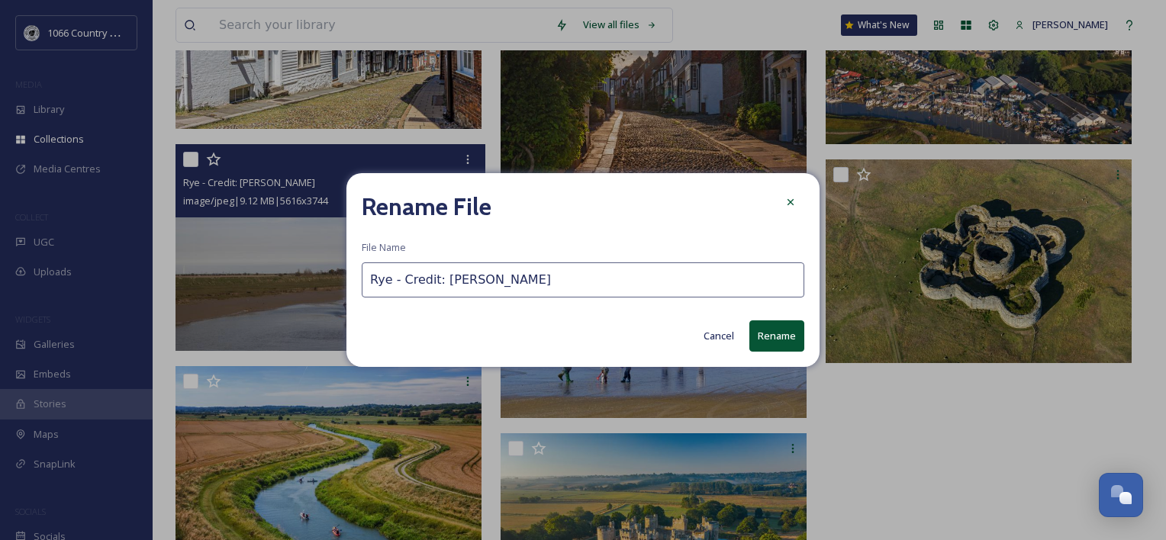
click at [390, 282] on input "Rye - Credit: Georgie Scott" at bounding box center [583, 280] width 443 height 35
type input "Rye 4 - Credit: [PERSON_NAME]"
click at [797, 343] on button "Rename" at bounding box center [777, 336] width 55 height 31
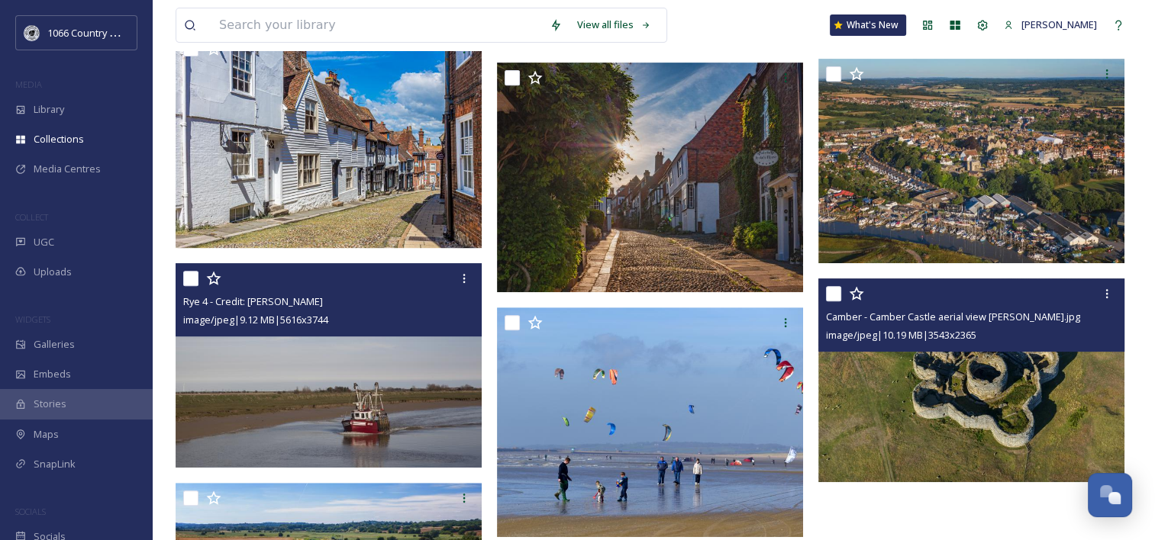
scroll to position [485, 0]
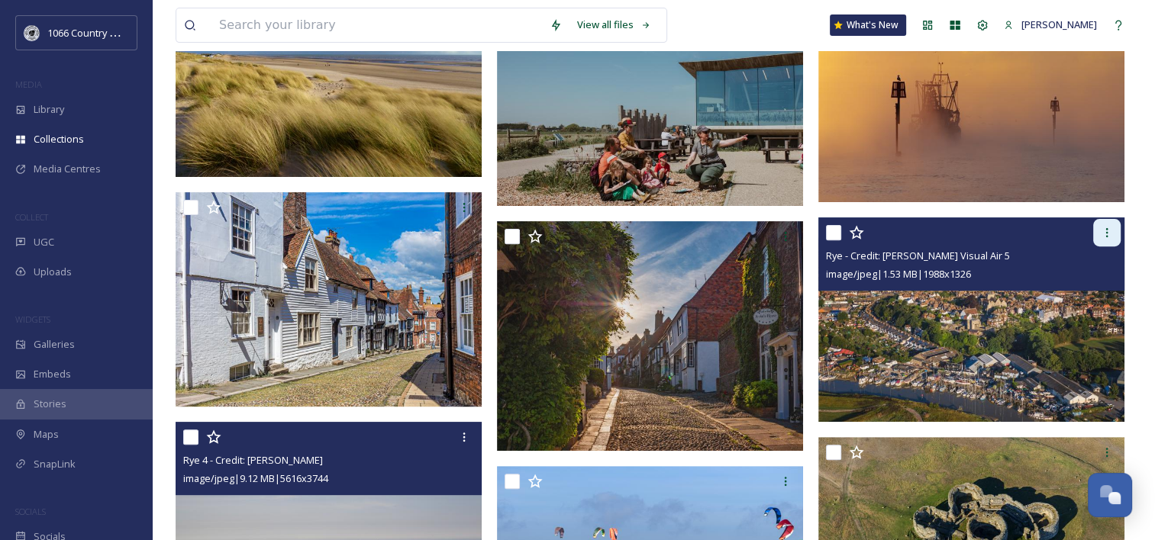
click at [1110, 234] on icon at bounding box center [1107, 233] width 12 height 12
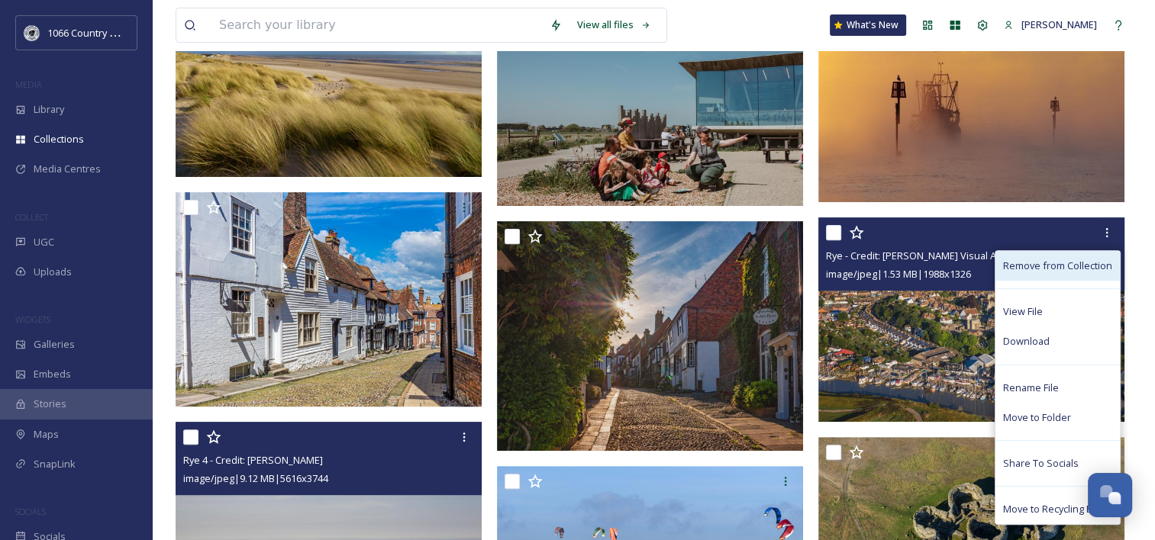
click at [1050, 260] on span "Remove from Collection" at bounding box center [1057, 266] width 109 height 15
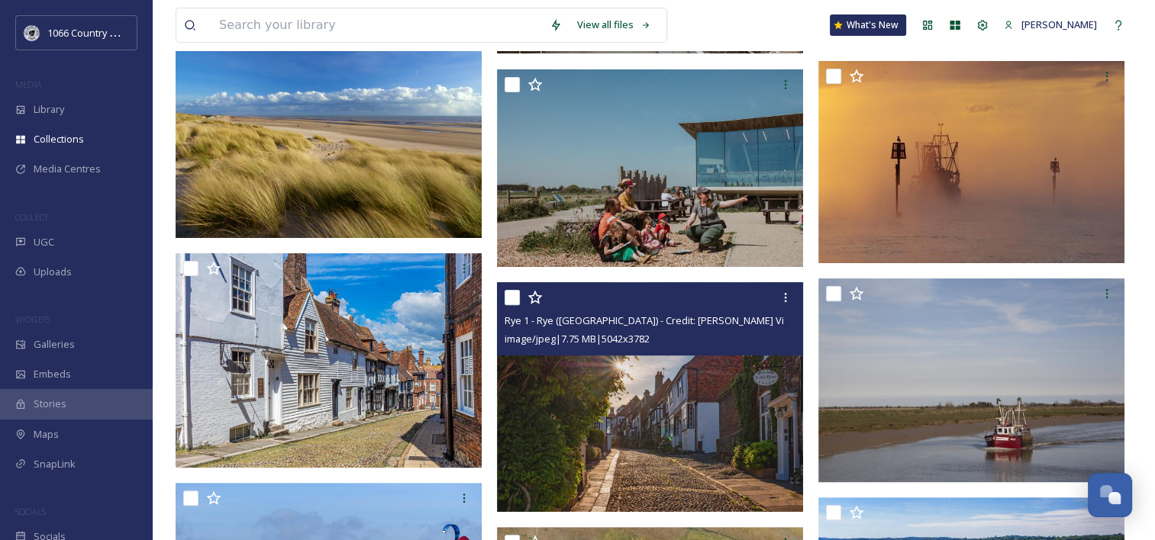
scroll to position [333, 0]
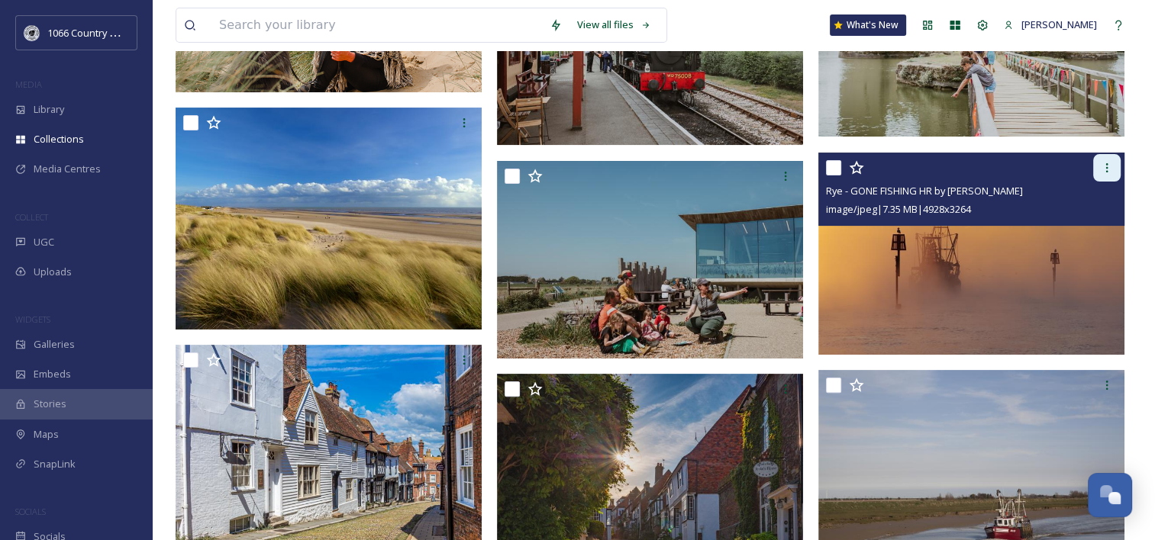
click at [1110, 168] on icon at bounding box center [1107, 168] width 12 height 12
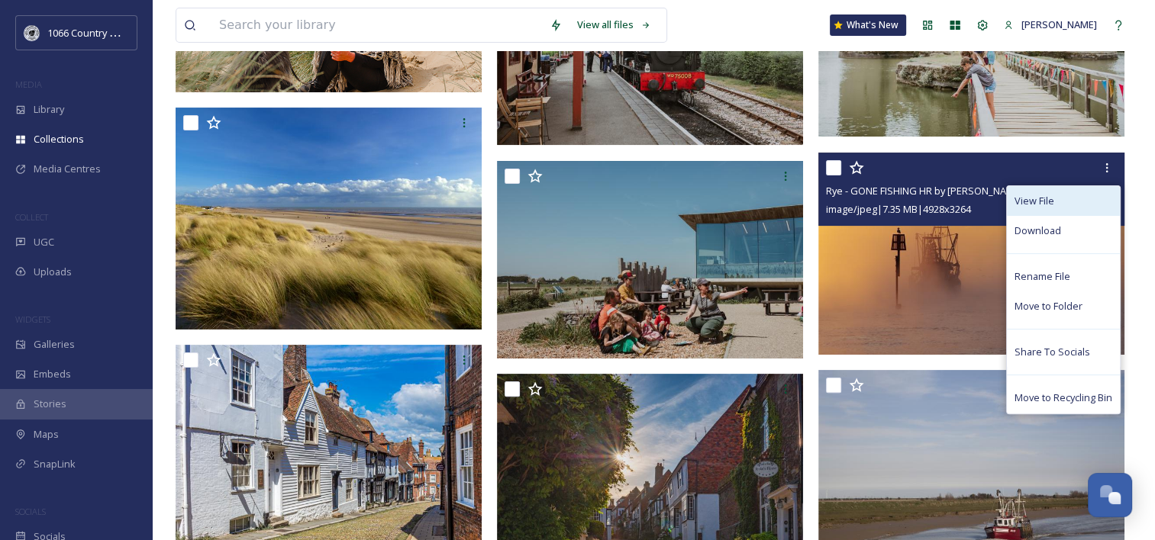
click at [1048, 205] on span "View File" at bounding box center [1034, 201] width 40 height 15
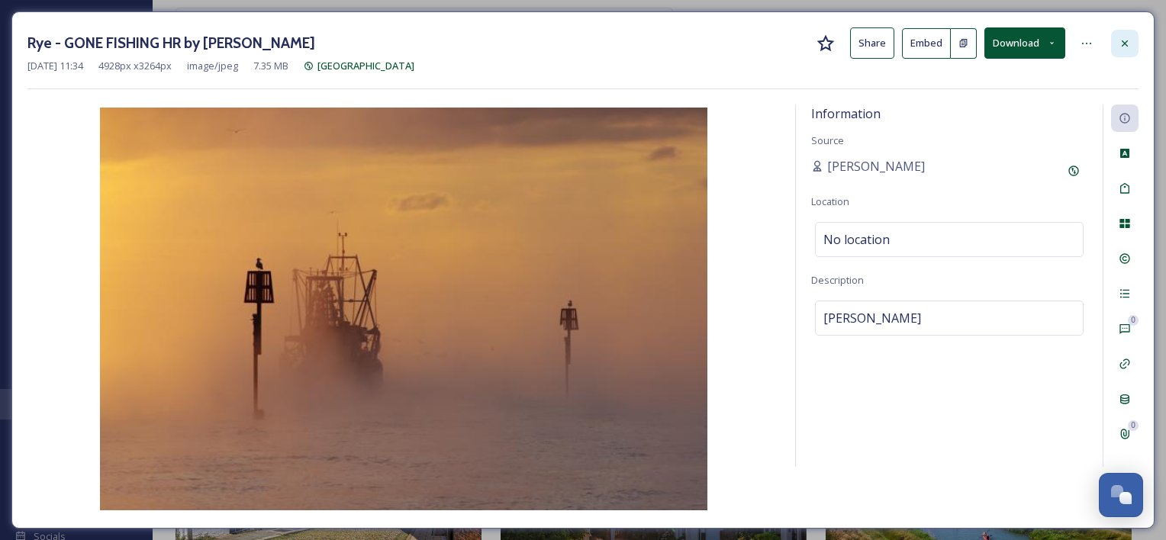
click at [1126, 39] on icon at bounding box center [1125, 43] width 12 height 12
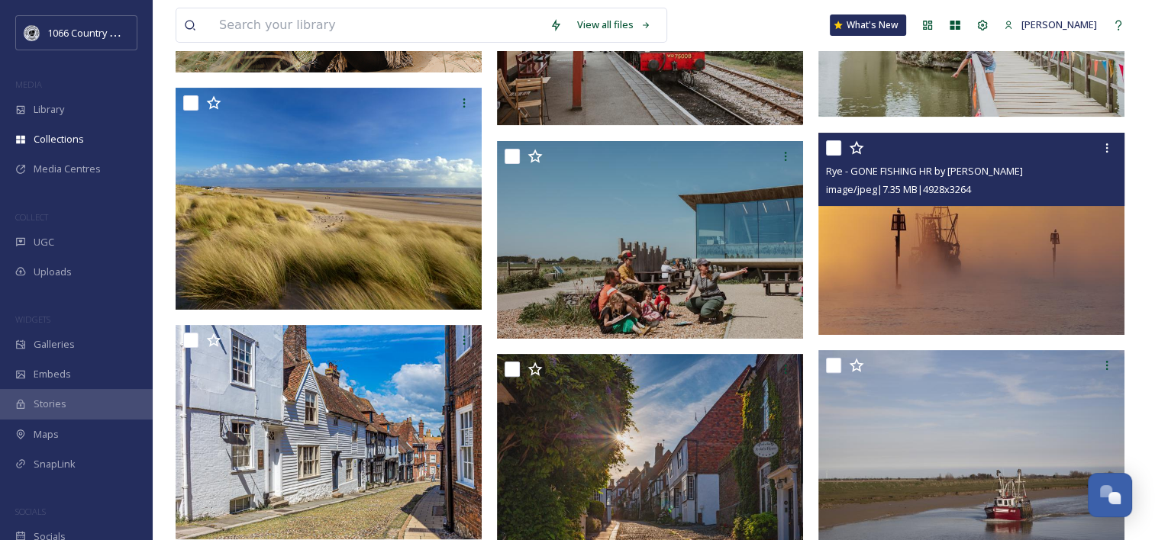
scroll to position [382, 0]
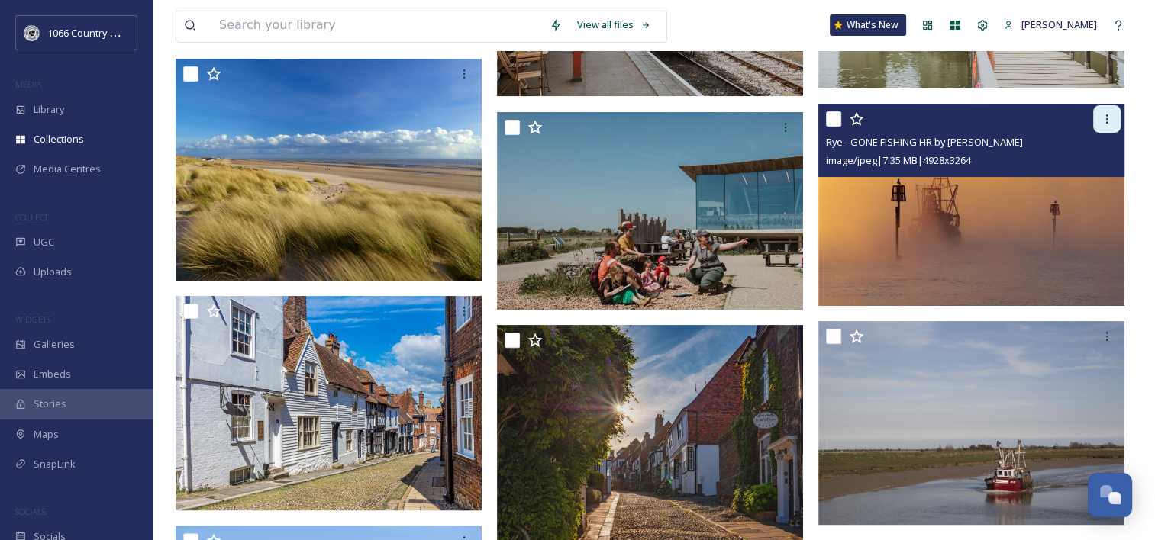
click at [1116, 118] on div at bounding box center [1106, 118] width 27 height 27
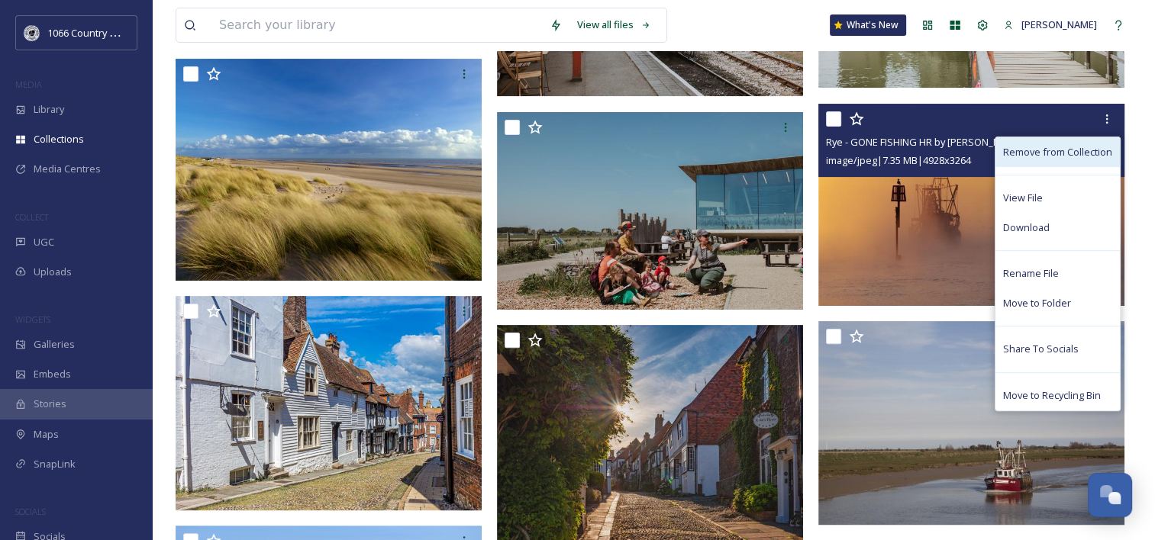
click at [1078, 150] on span "Remove from Collection" at bounding box center [1057, 152] width 109 height 15
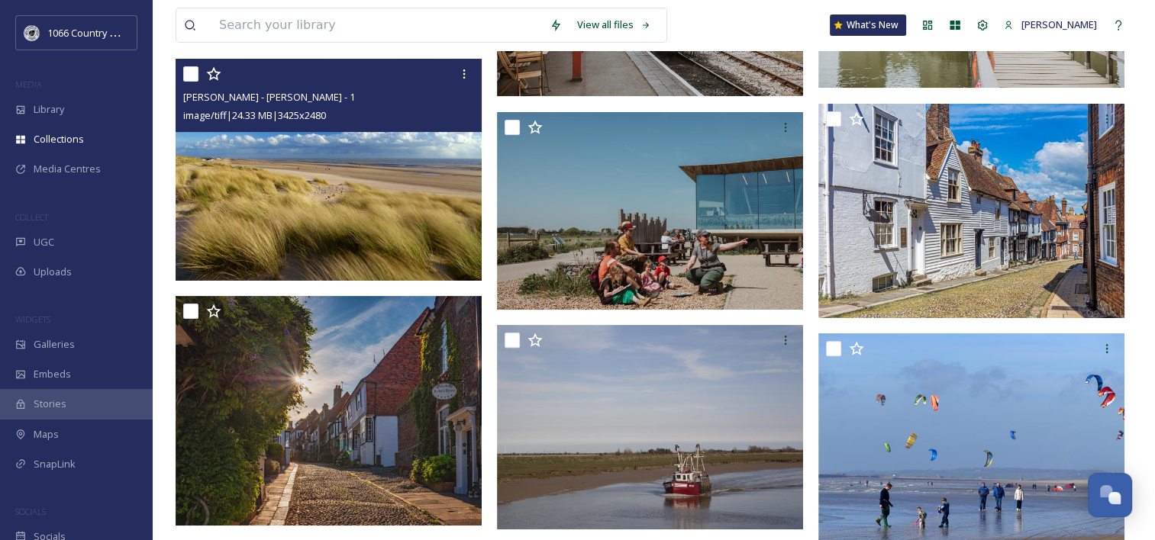
click at [377, 192] on img at bounding box center [329, 169] width 306 height 221
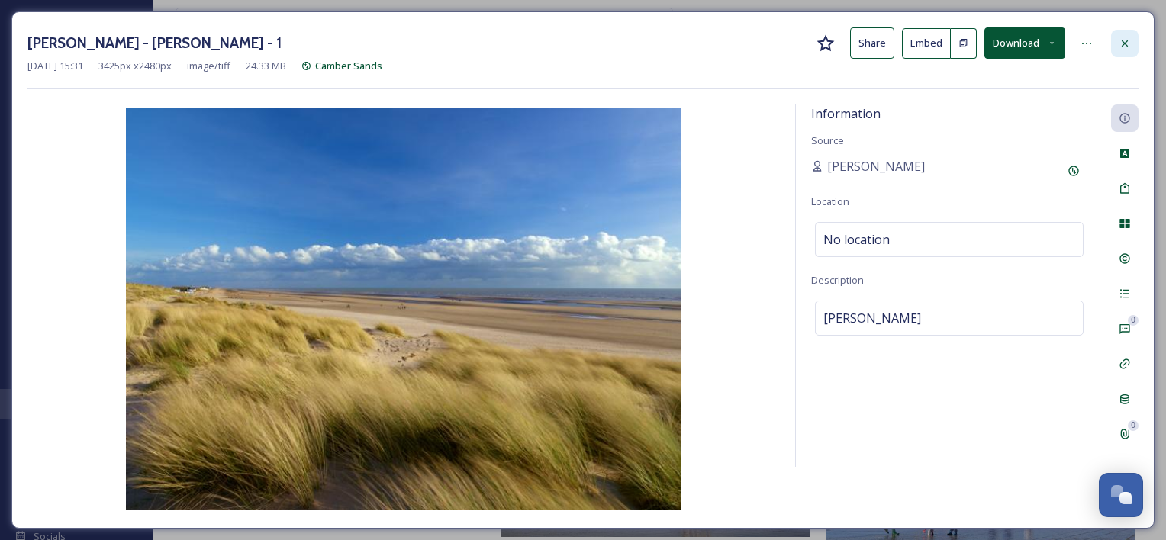
click at [1135, 43] on div at bounding box center [1124, 43] width 27 height 27
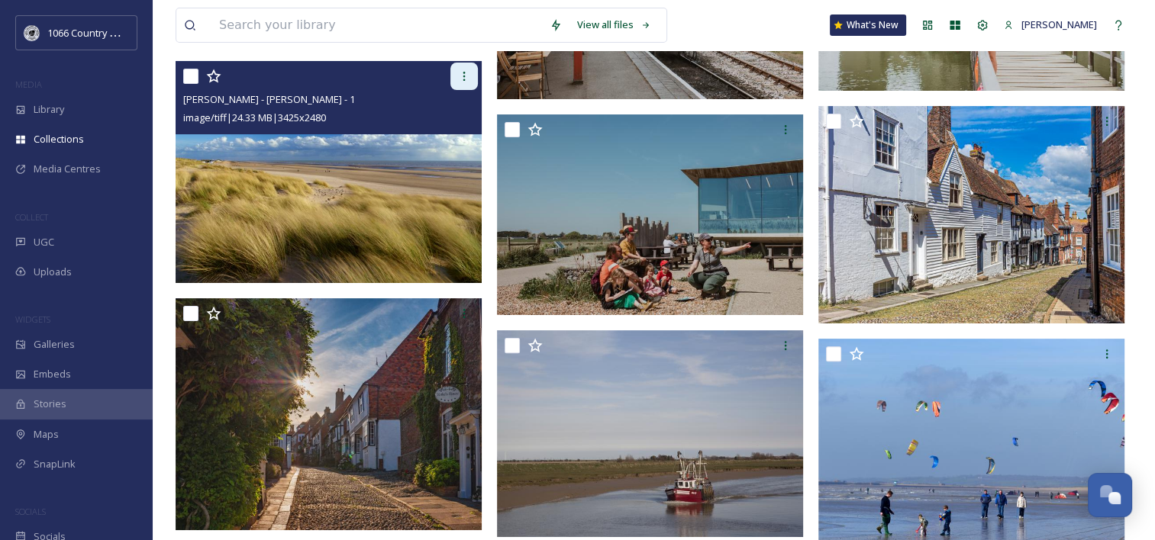
click at [469, 80] on icon at bounding box center [464, 76] width 12 height 12
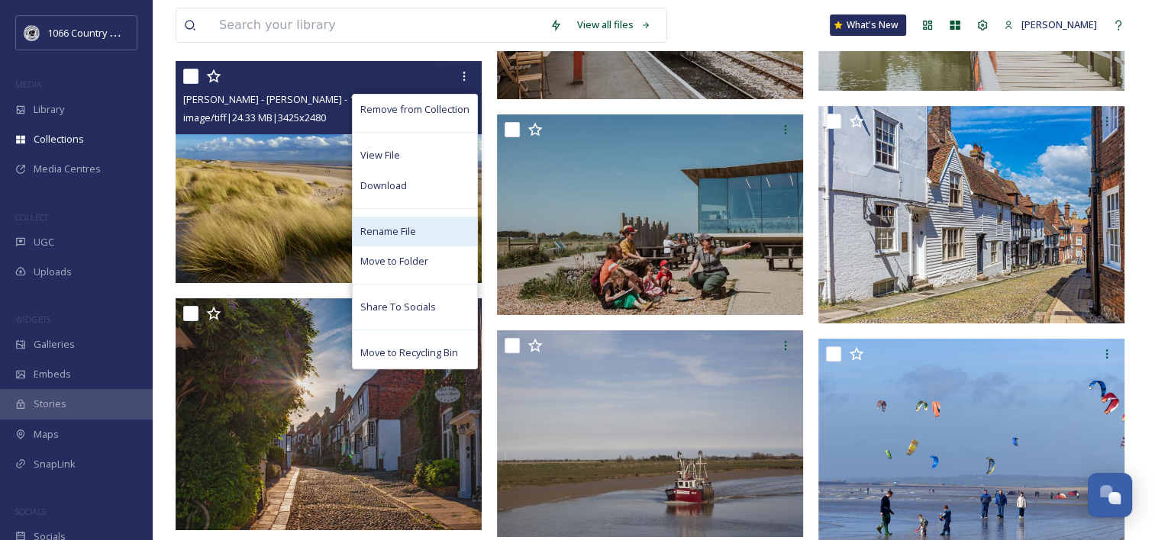
click at [401, 218] on div "Rename File" at bounding box center [415, 232] width 124 height 30
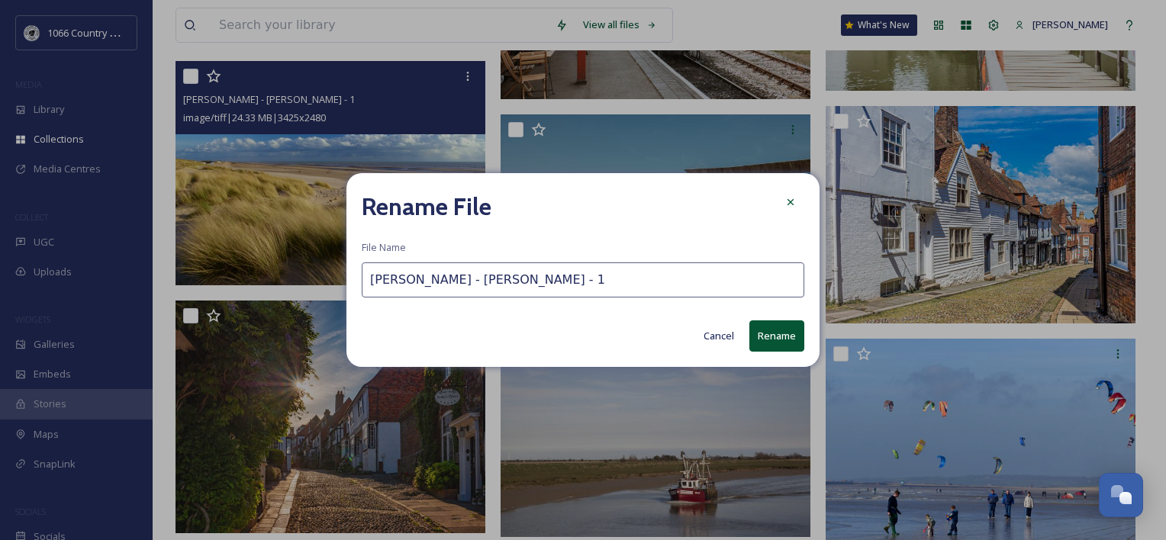
click at [446, 275] on input "[PERSON_NAME] - [PERSON_NAME] - 1" at bounding box center [583, 280] width 443 height 35
click at [449, 275] on input "[PERSON_NAME] - [PERSON_NAME] - 1" at bounding box center [583, 280] width 443 height 35
drag, startPoint x: 571, startPoint y: 270, endPoint x: 539, endPoint y: 270, distance: 32.1
click at [539, 270] on input "Camber Sands 1 - [PERSON_NAME] - 1" at bounding box center [583, 280] width 443 height 35
type input "Camber Sands 1 - [PERSON_NAME]"
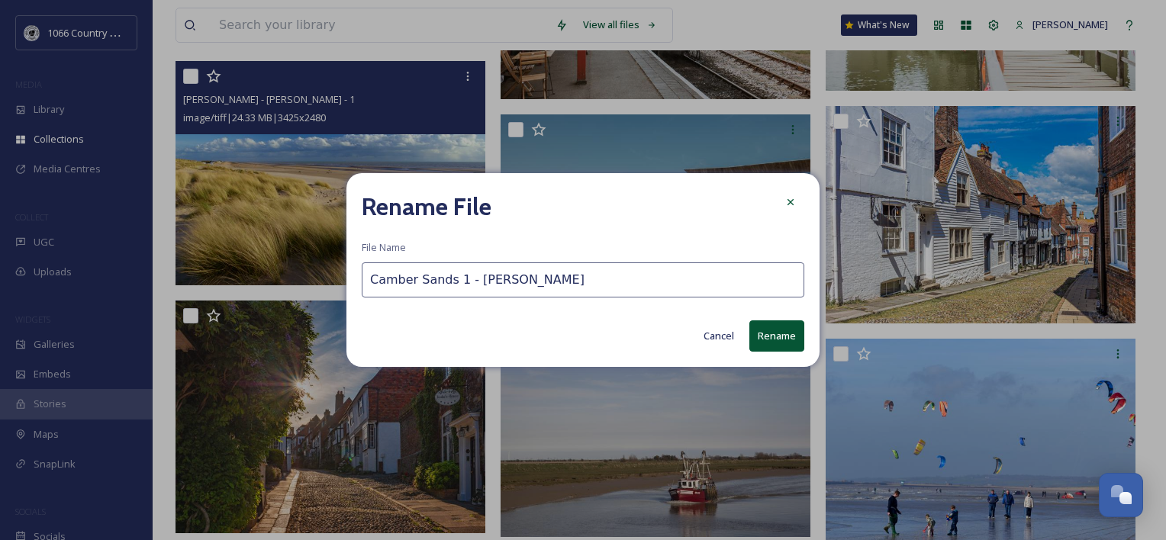
click at [788, 326] on button "Rename" at bounding box center [777, 336] width 55 height 31
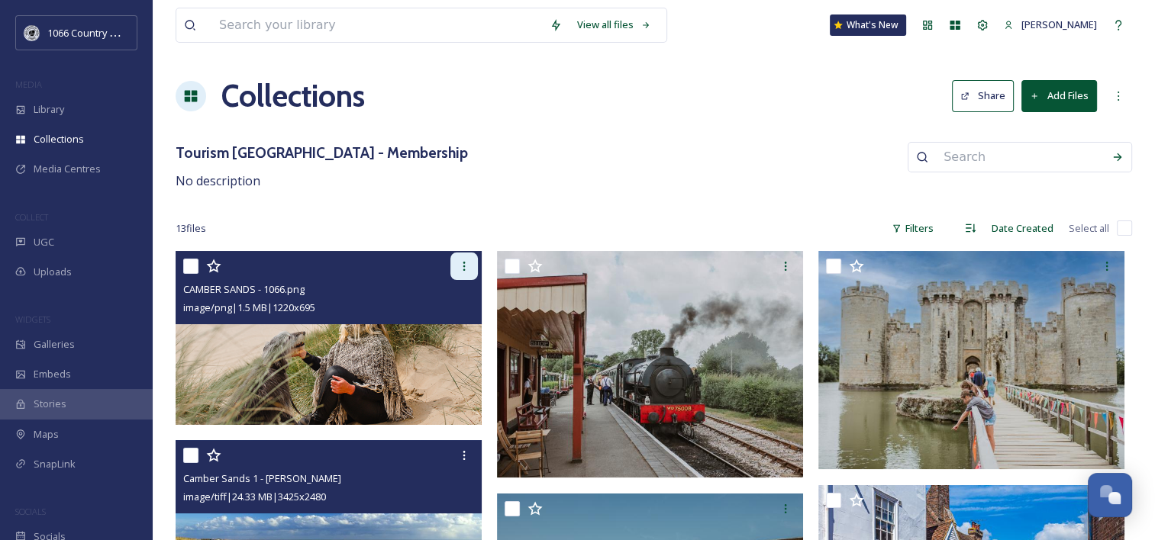
click at [464, 273] on div at bounding box center [463, 266] width 27 height 27
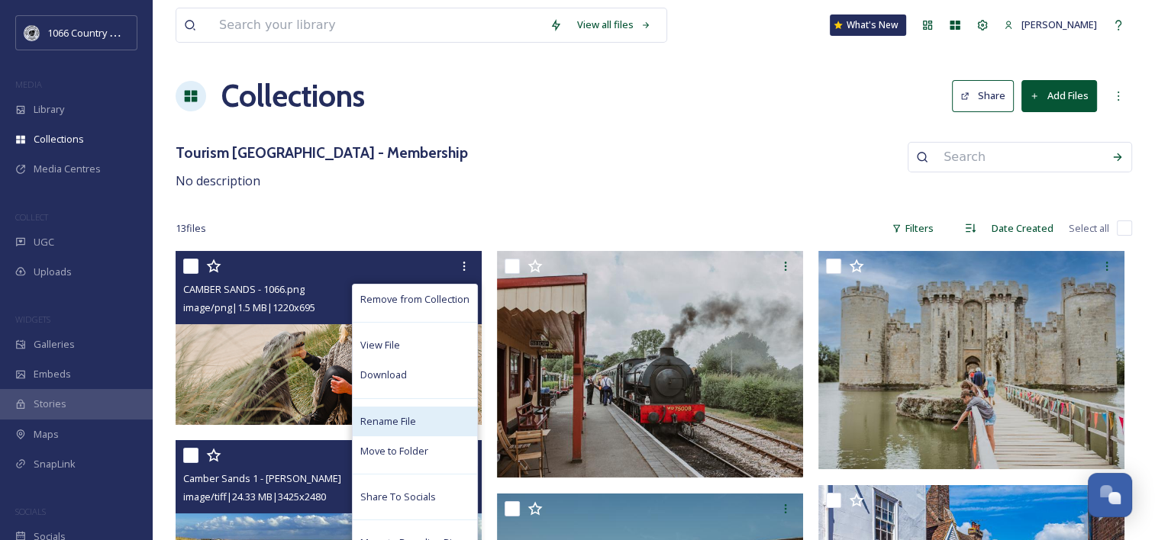
click at [401, 416] on span "Rename File" at bounding box center [388, 421] width 56 height 15
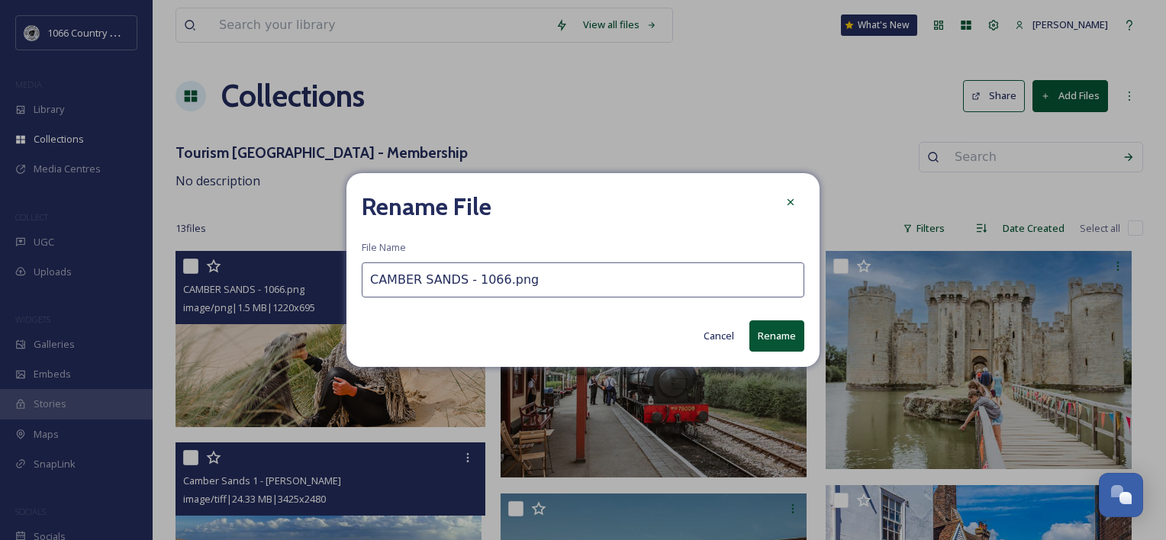
click at [461, 281] on input "CAMBER SANDS - 1066.png" at bounding box center [583, 280] width 443 height 35
type input "CAMBER SANDS 2 - 1066.png"
click at [775, 333] on button "Rename" at bounding box center [777, 336] width 55 height 31
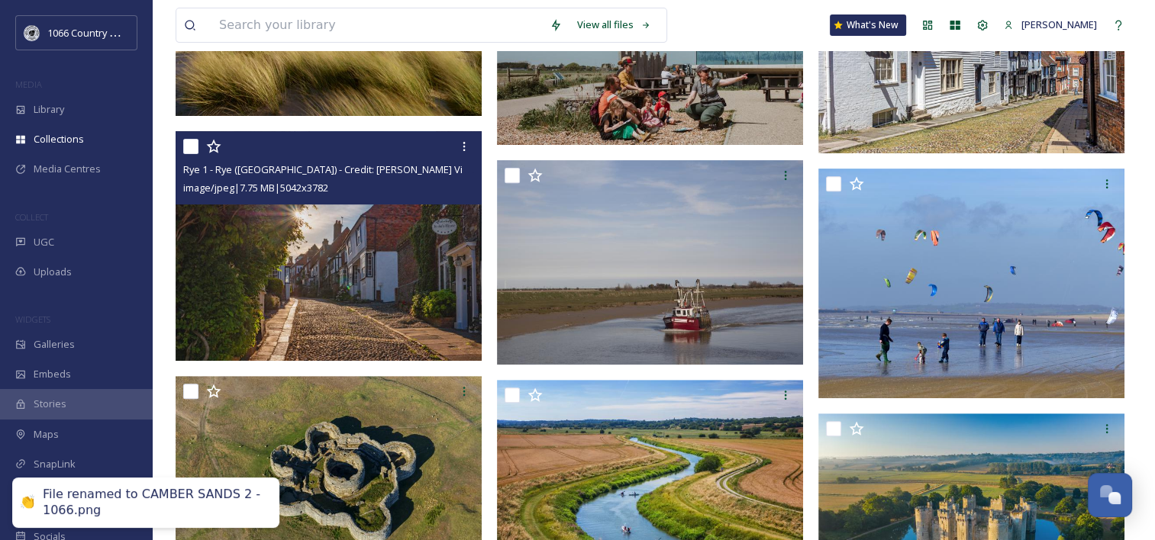
scroll to position [630, 0]
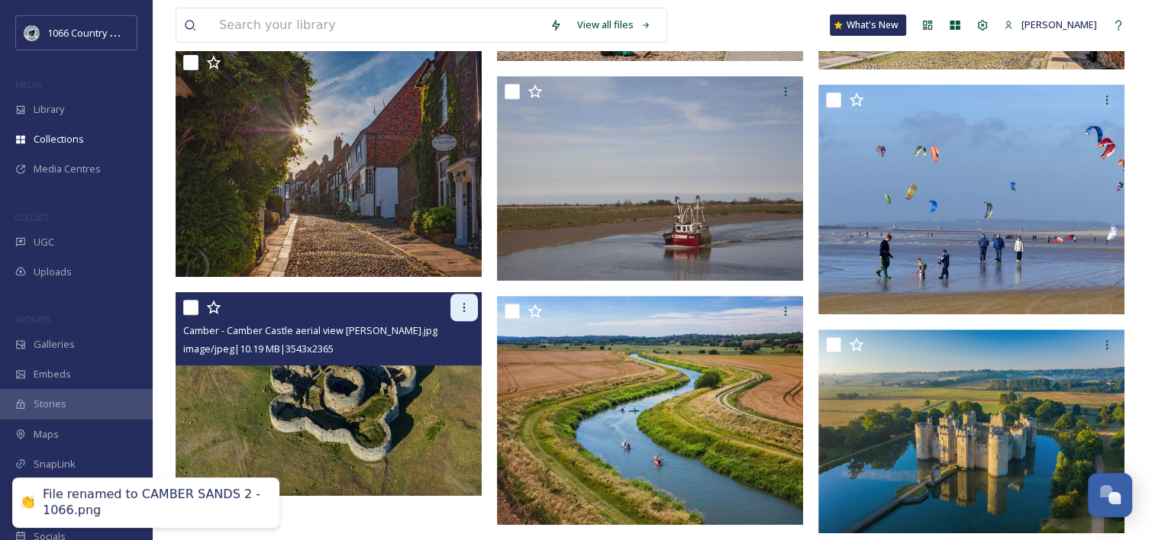
click at [458, 309] on icon at bounding box center [464, 307] width 12 height 12
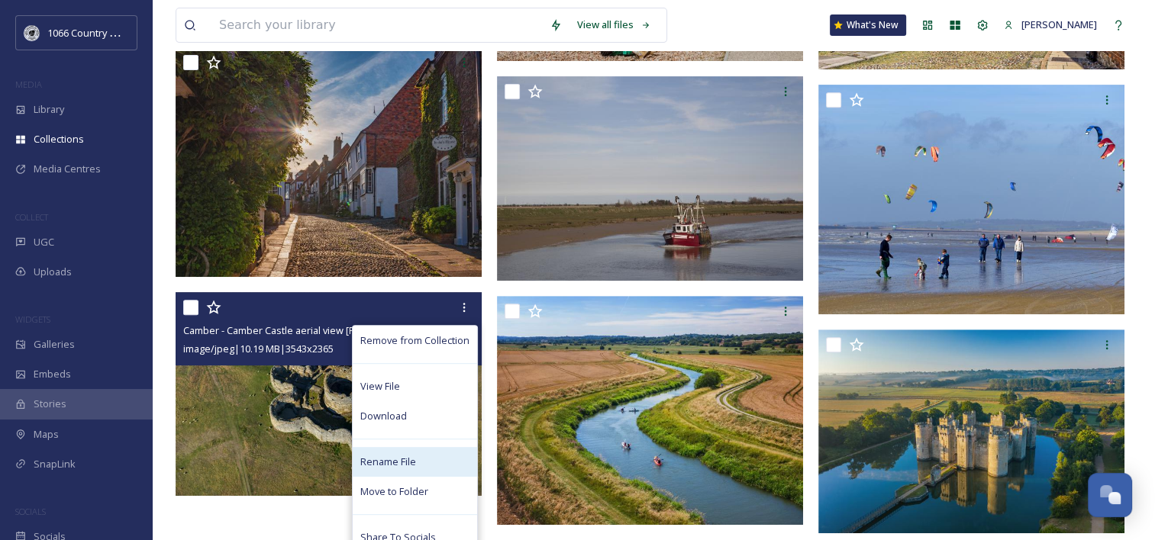
click at [414, 464] on span "Rename File" at bounding box center [388, 462] width 56 height 15
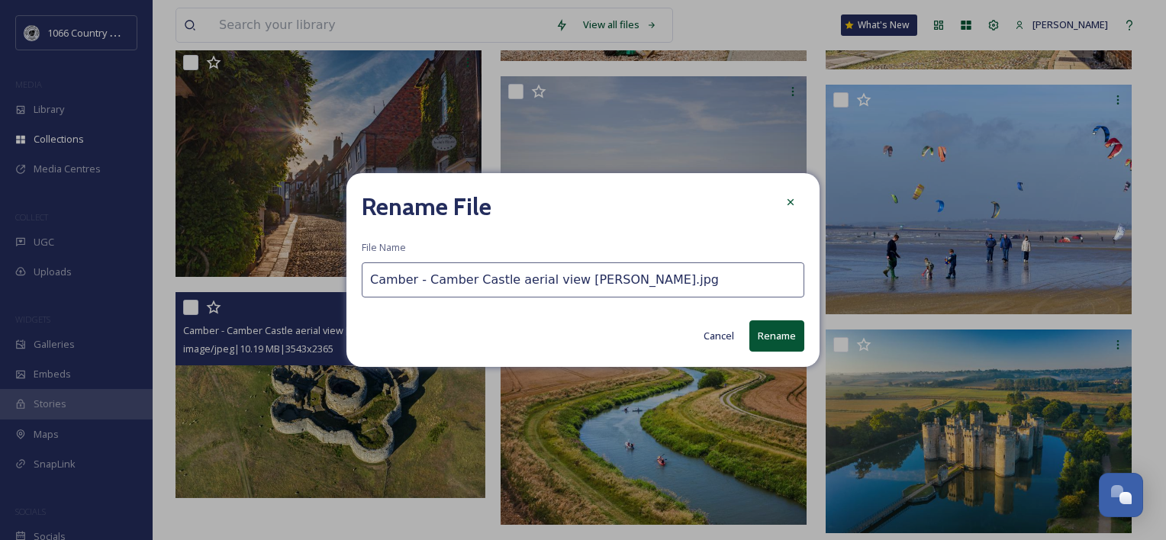
click at [412, 285] on input "Camber - Camber Castle aerial view [PERSON_NAME].jpg" at bounding box center [583, 280] width 443 height 35
type input "Camber 3 - Camber Castle aerial view [PERSON_NAME].jpg"
click at [777, 338] on button "Rename" at bounding box center [777, 336] width 55 height 31
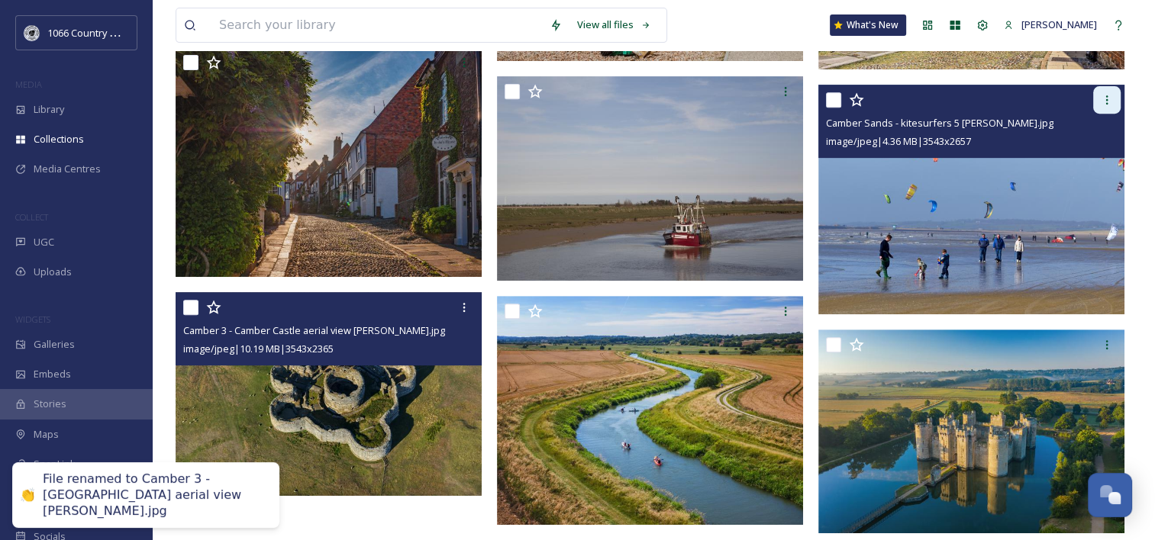
click at [1099, 105] on div at bounding box center [1106, 99] width 27 height 27
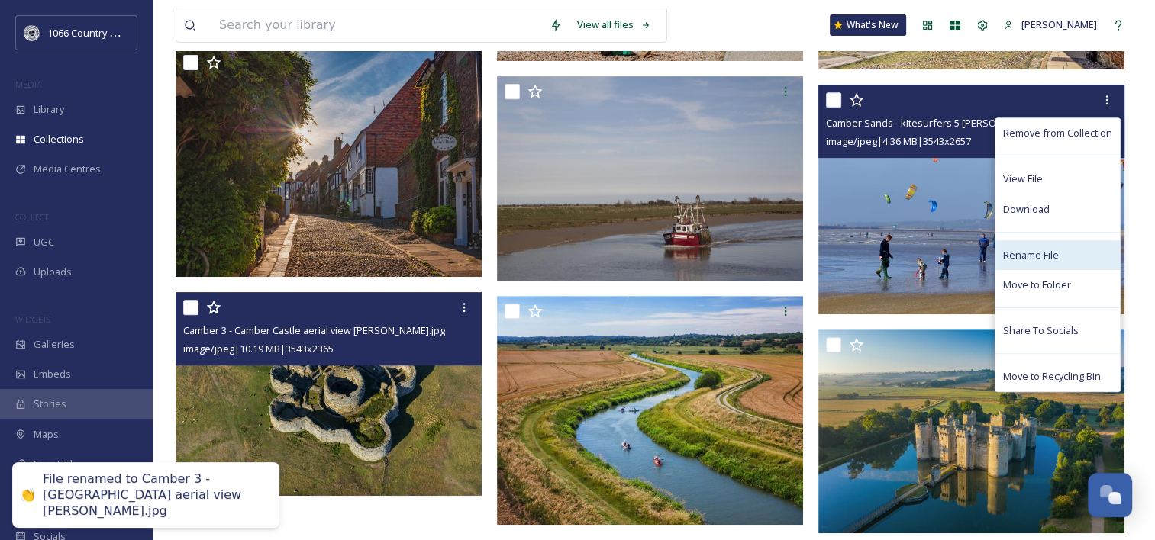
click at [1036, 250] on span "Rename File" at bounding box center [1031, 255] width 56 height 15
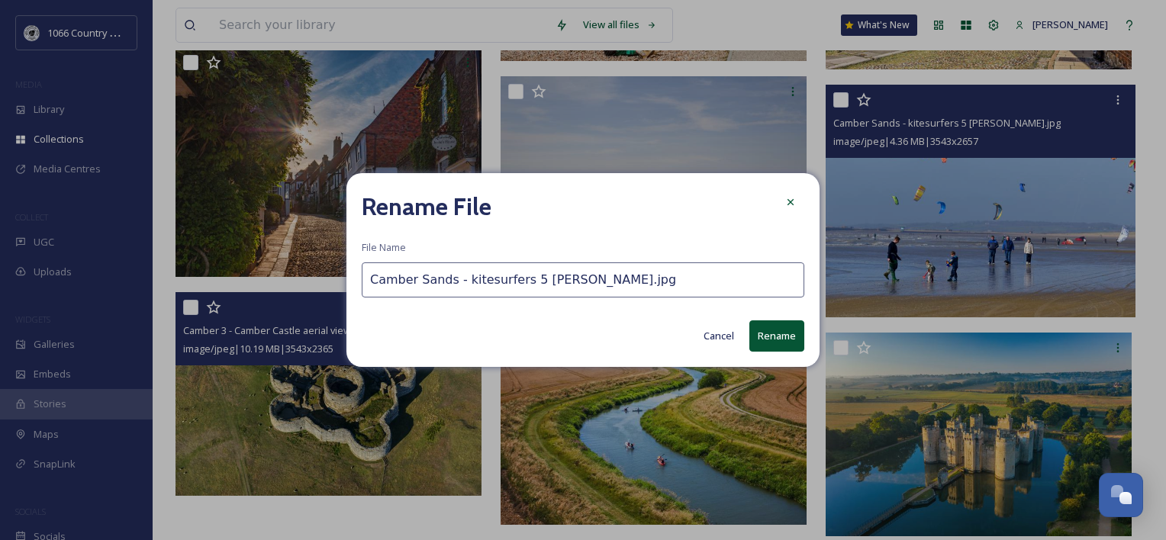
click at [450, 287] on input "Camber Sands - kitesurfers 5 [PERSON_NAME].jpg" at bounding box center [583, 280] width 443 height 35
type input "Camber Sands 4 - kitesurfers 5 [PERSON_NAME].jpg"
click at [779, 337] on button "Rename" at bounding box center [777, 336] width 55 height 31
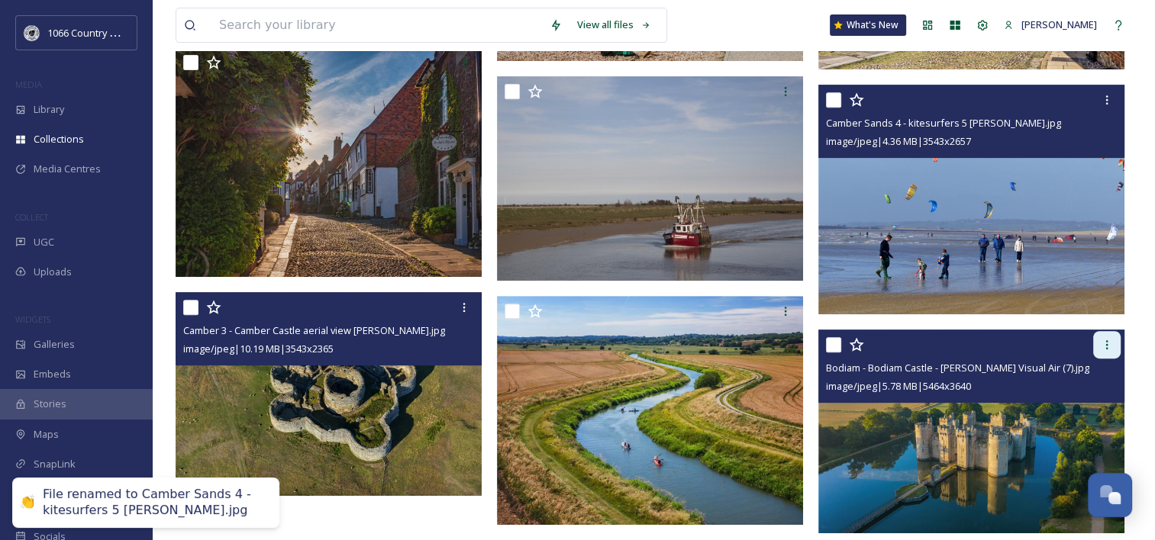
click at [1104, 348] on icon at bounding box center [1107, 345] width 12 height 12
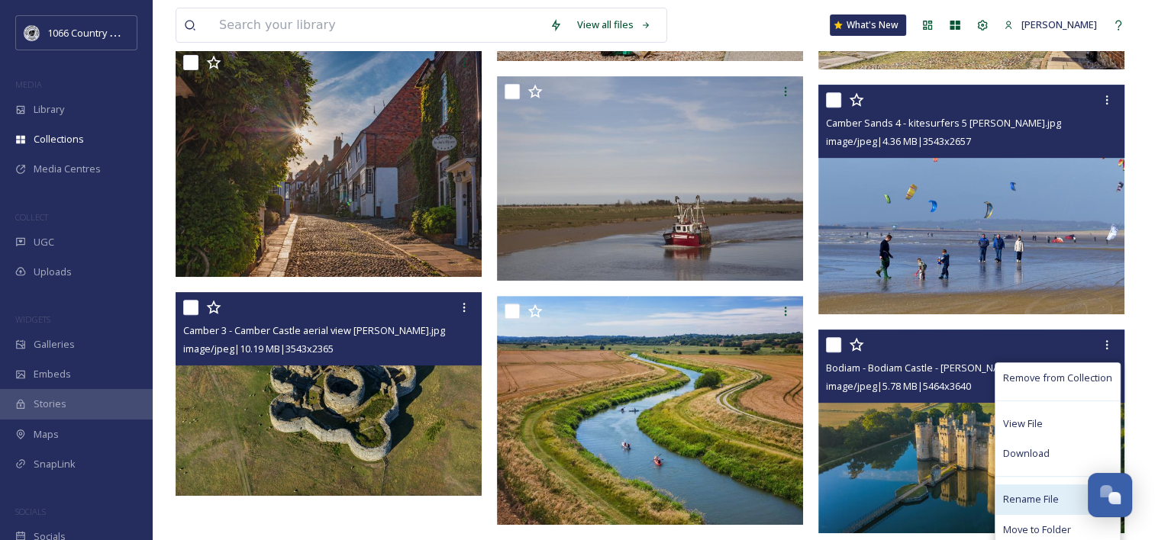
click at [1037, 498] on span "Rename File" at bounding box center [1031, 499] width 56 height 15
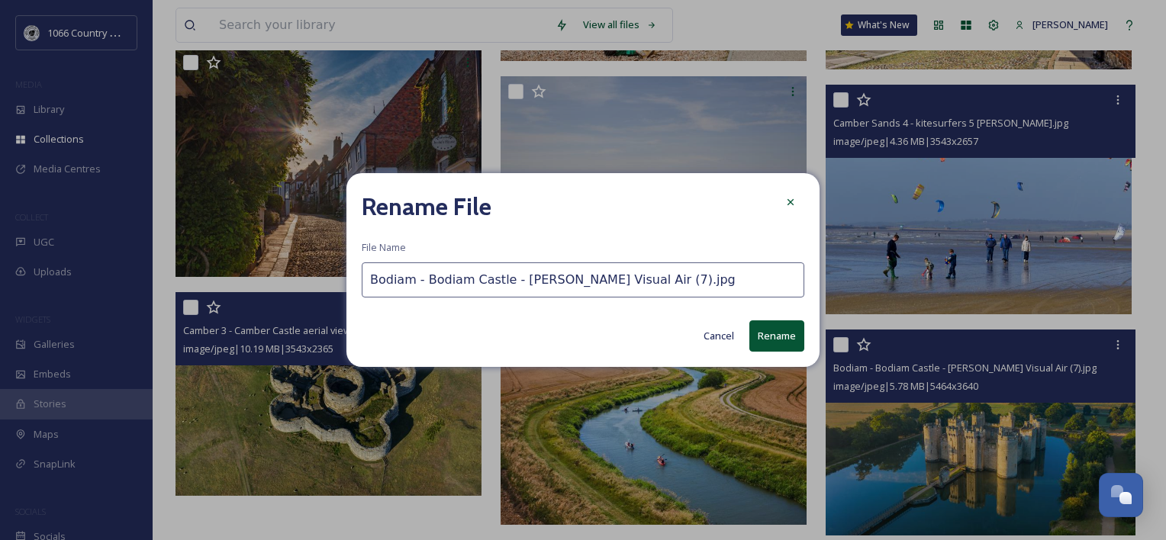
click at [410, 281] on input "Bodiam - Bodiam Castle - [PERSON_NAME] Visual Air (7).jpg" at bounding box center [583, 280] width 443 height 35
type input "Bodiam 1 - Bodiam Castle - [PERSON_NAME] Visual Air (7).jpg"
click at [775, 335] on button "Rename" at bounding box center [777, 336] width 55 height 31
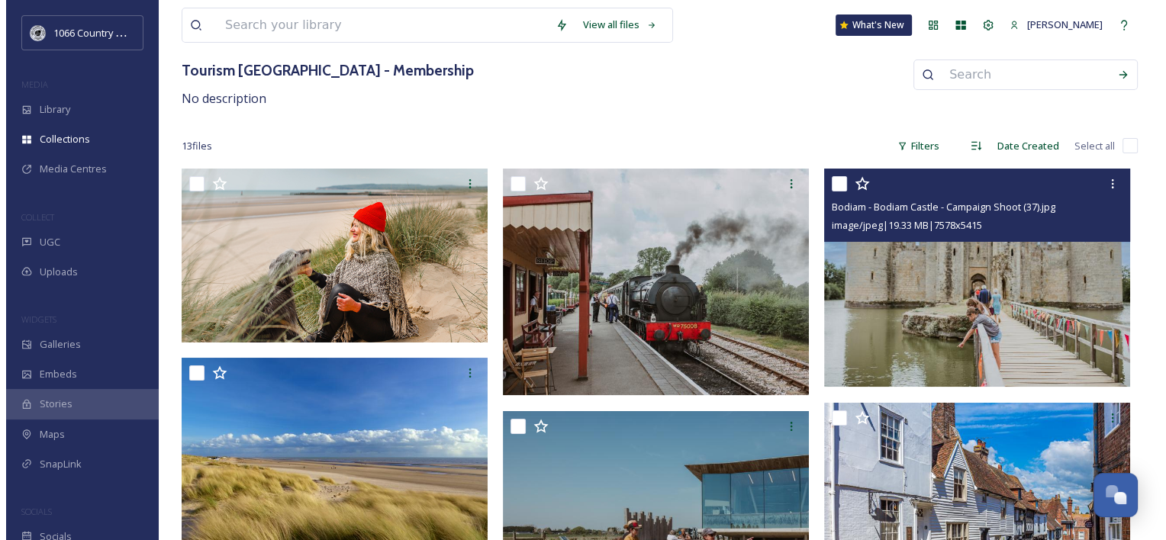
scroll to position [20, 0]
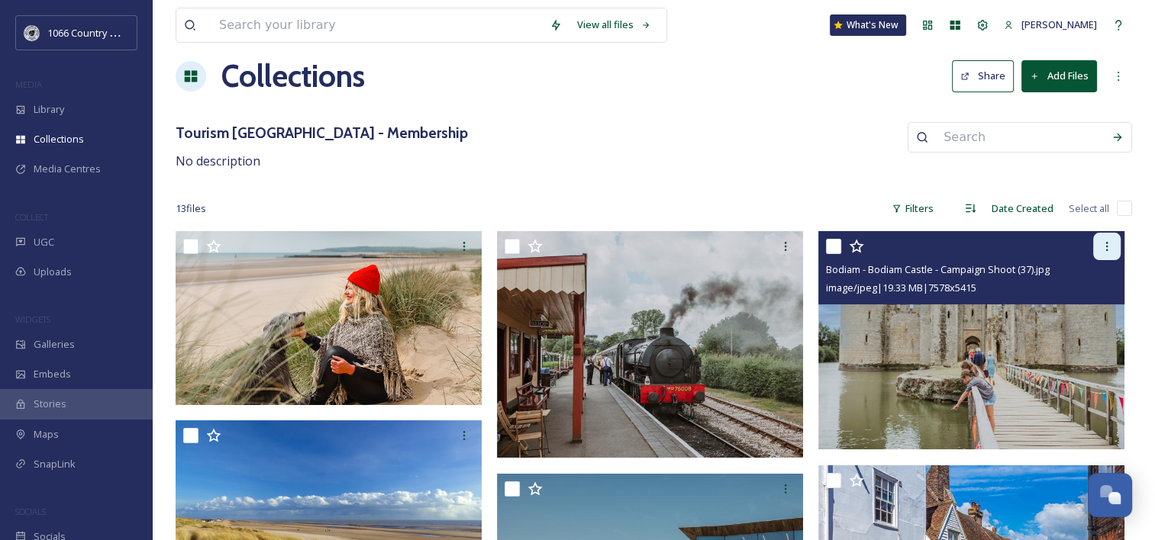
click at [1105, 252] on div at bounding box center [1106, 246] width 27 height 27
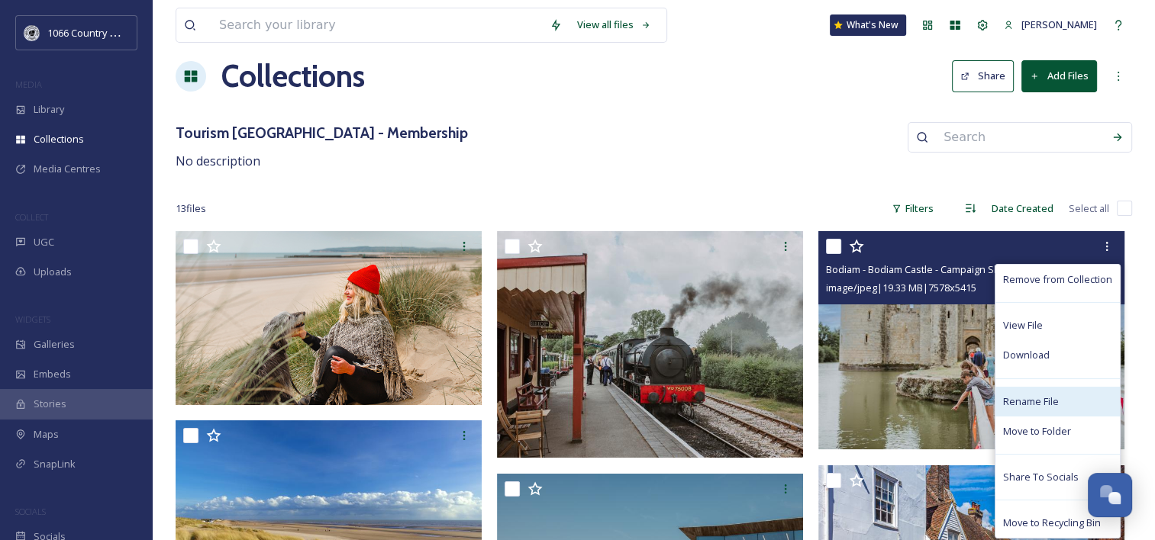
click at [1048, 387] on div "Rename File" at bounding box center [1057, 402] width 124 height 30
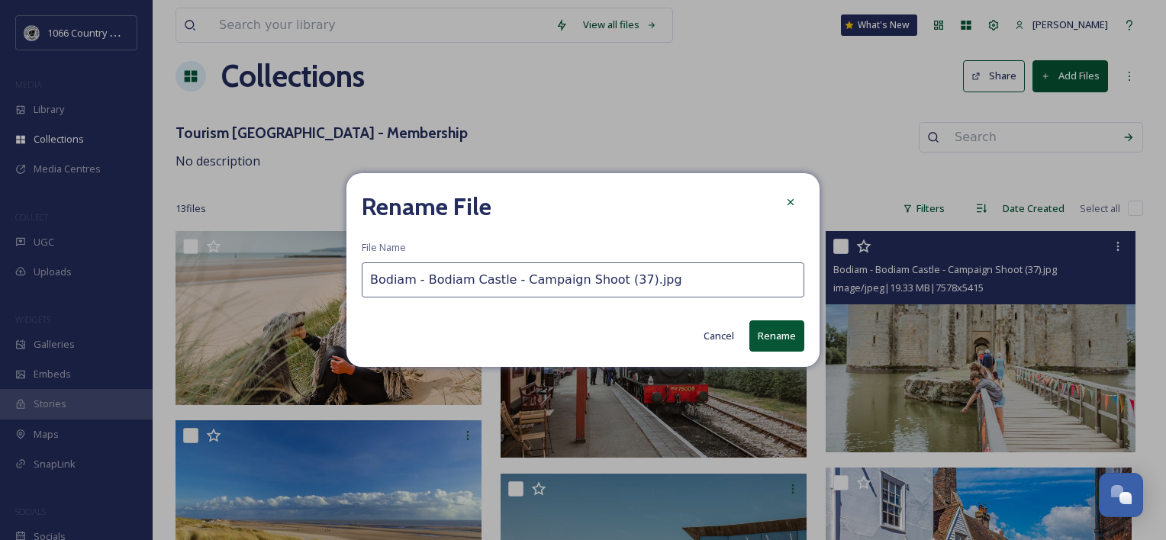
click at [414, 285] on input "Bodiam - Bodiam Castle - Campaign Shoot (37).jpg" at bounding box center [583, 280] width 443 height 35
type input "Bodiam 2 - Bodiam Castle - Campaign Shoot (37).jpg"
click at [788, 325] on button "Rename" at bounding box center [777, 336] width 55 height 31
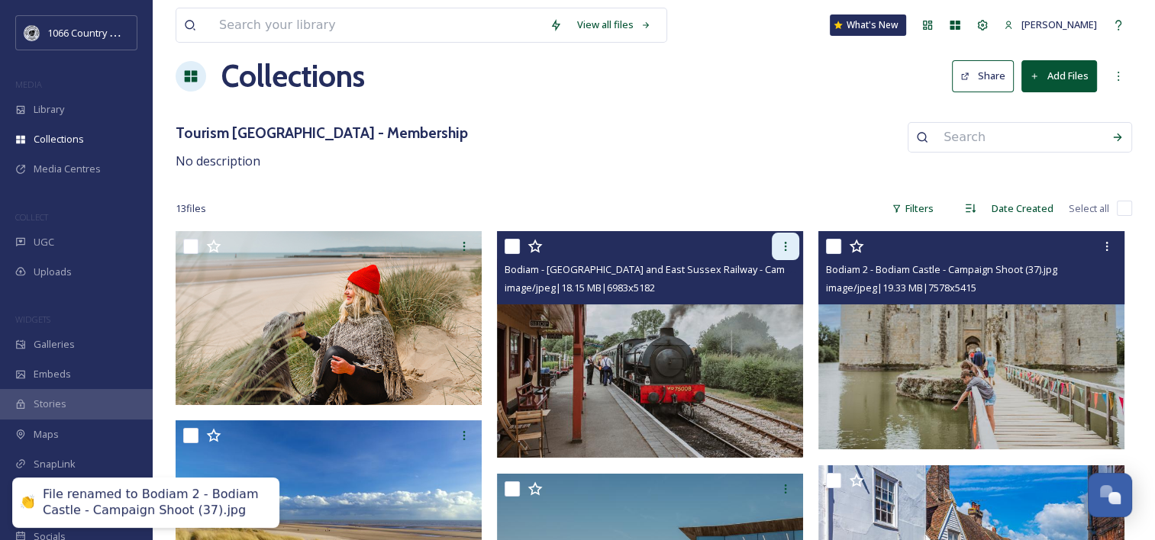
click at [788, 247] on icon at bounding box center [785, 246] width 12 height 12
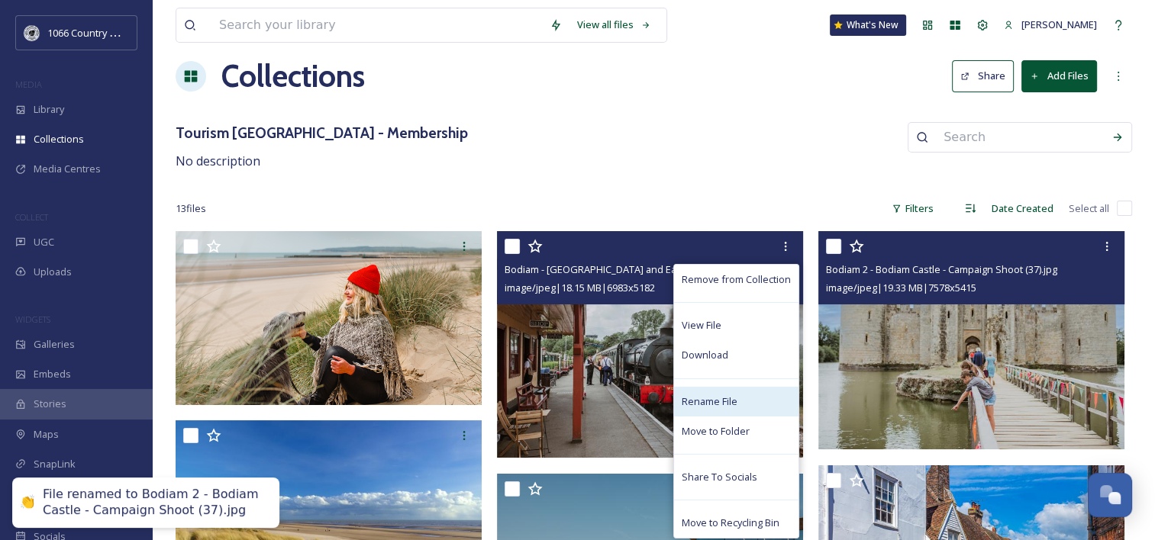
click at [714, 391] on div "Rename File" at bounding box center [736, 402] width 124 height 30
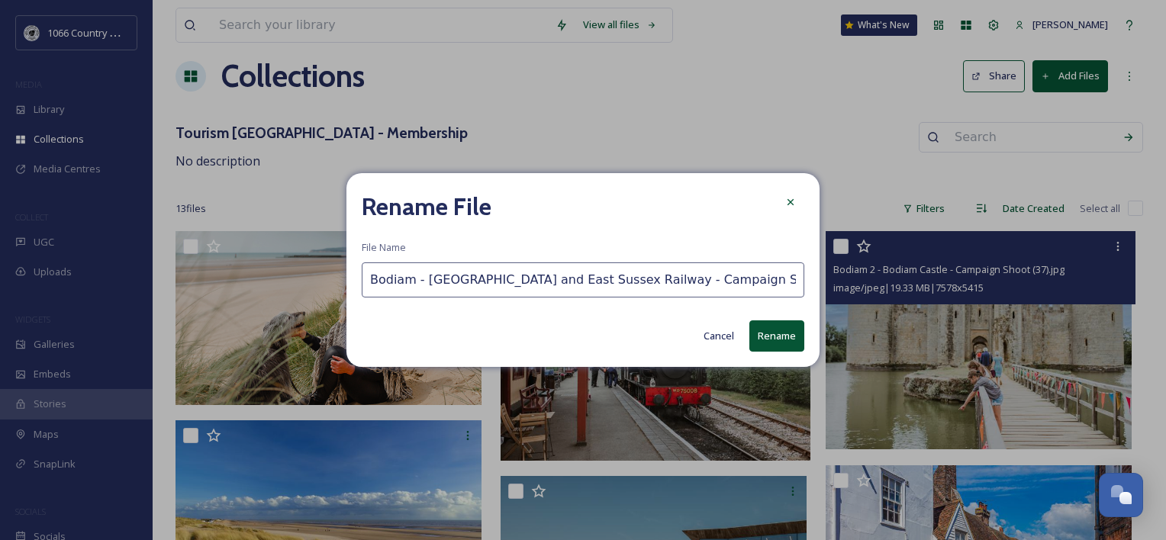
click at [413, 285] on input "Bodiam - [GEOGRAPHIC_DATA] and East Sussex Railway - Campaign Shoot (60).jpg" at bounding box center [583, 280] width 443 height 35
click at [416, 285] on input "Bodiam - [GEOGRAPHIC_DATA] and East Sussex Railway - Campaign Shoot (60).jpg" at bounding box center [583, 280] width 443 height 35
type input "Bodiam 3 - Kent and East Sussex Railway - Campaign Shoot (60).jpg"
click at [786, 327] on button "Rename" at bounding box center [777, 336] width 55 height 31
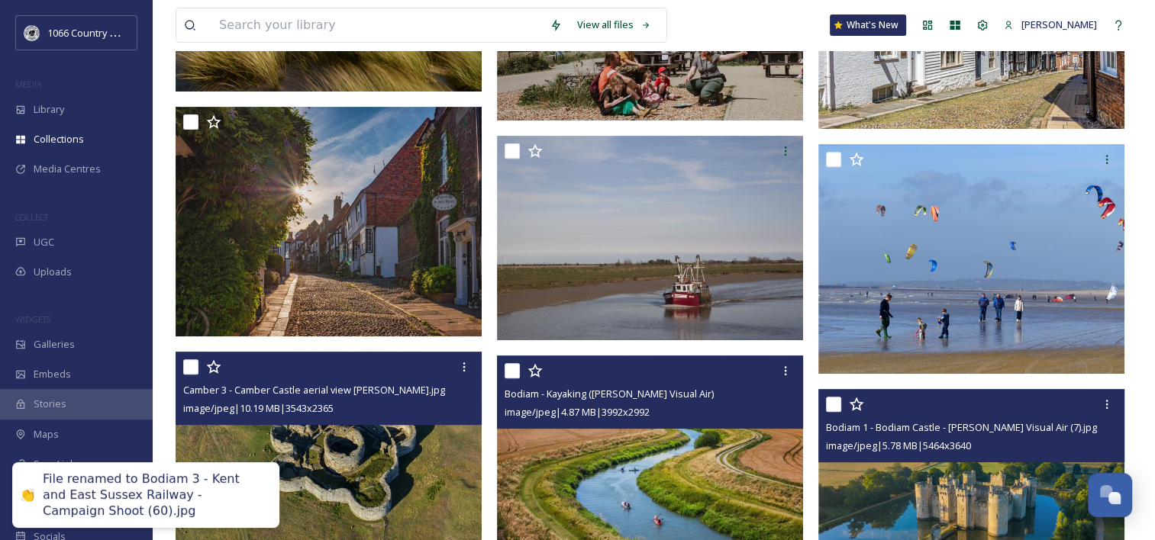
scroll to position [630, 0]
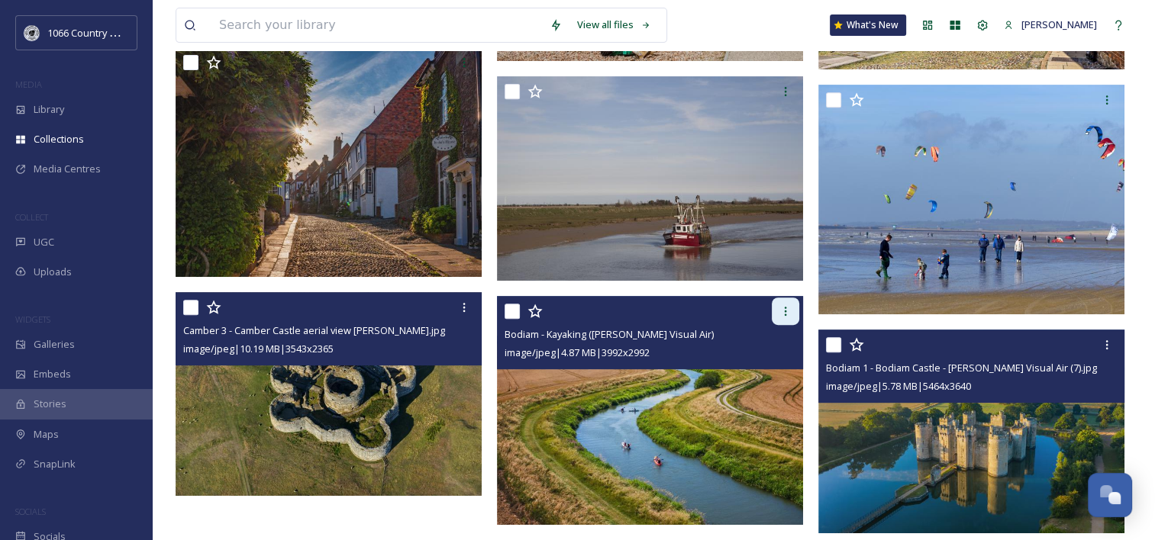
click at [772, 318] on div at bounding box center [785, 311] width 27 height 27
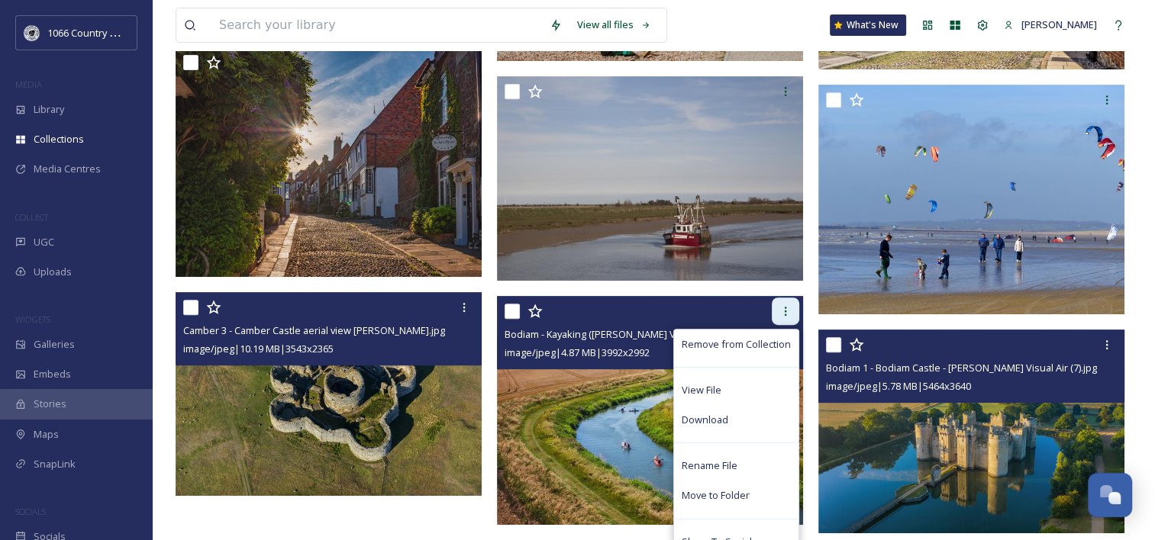
click at [779, 309] on div at bounding box center [785, 311] width 27 height 27
click at [722, 459] on span "Rename File" at bounding box center [710, 466] width 56 height 15
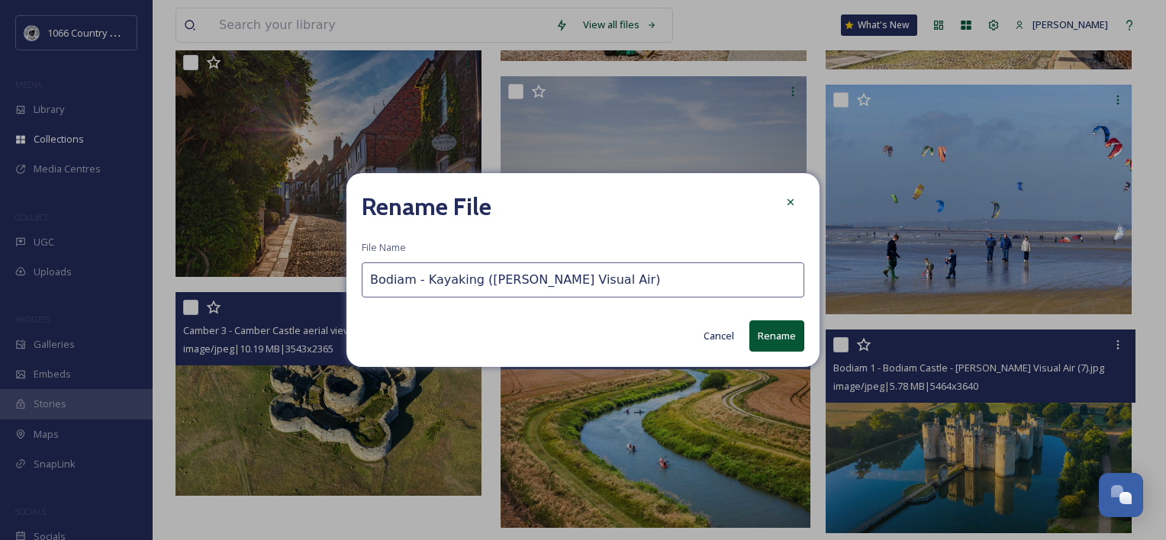
click at [414, 280] on input "Bodiam - Kayaking (Sam Moore Visual Air)" at bounding box center [583, 280] width 443 height 35
type input "Bodiam 4 - Kayaking ([PERSON_NAME] Visual Air)"
click at [791, 333] on button "Rename" at bounding box center [777, 336] width 55 height 31
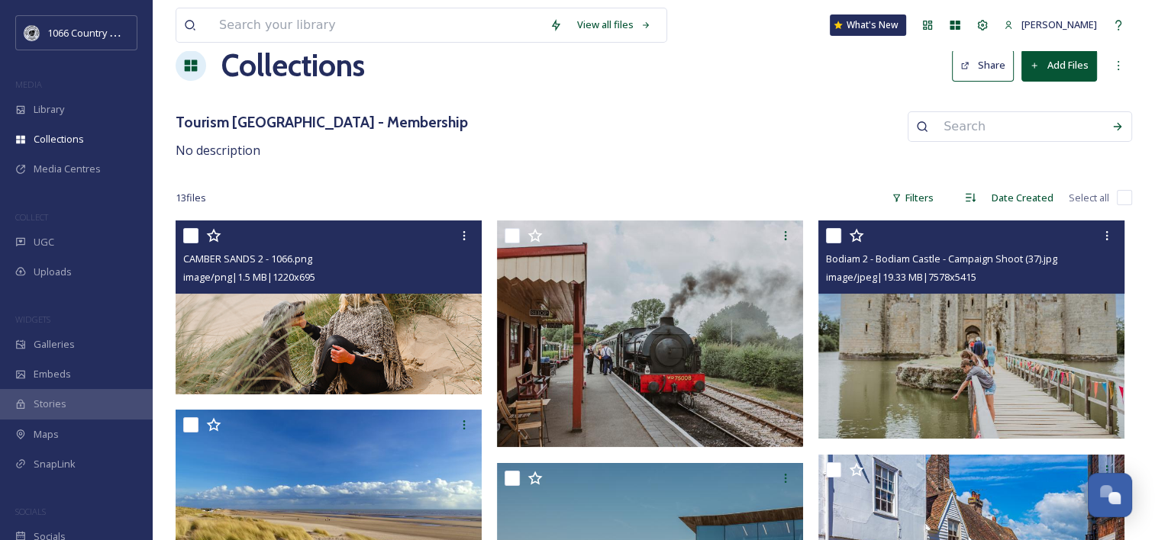
scroll to position [0, 0]
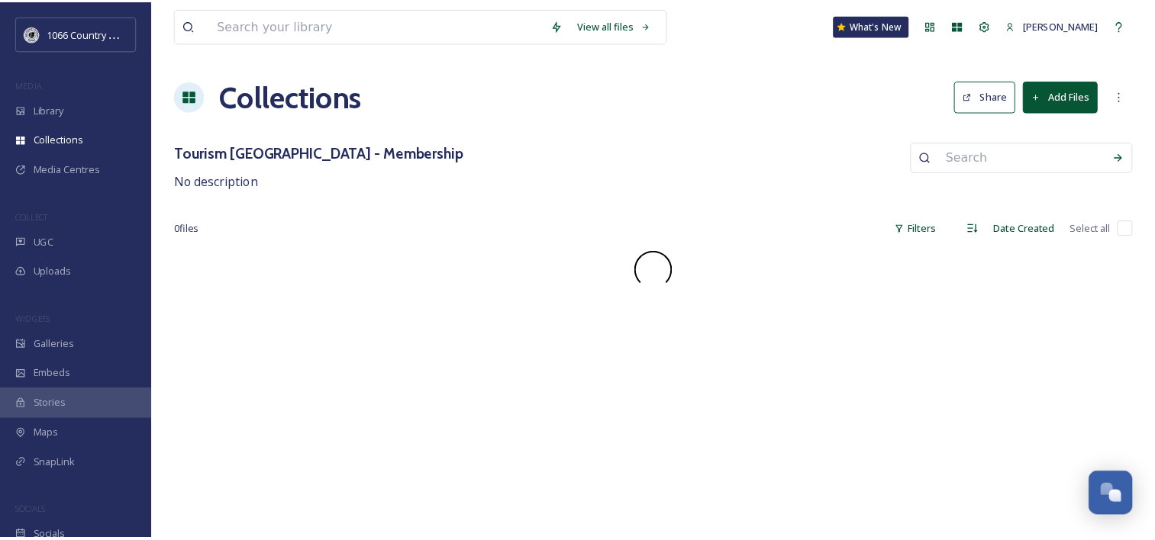
scroll to position [2229, 0]
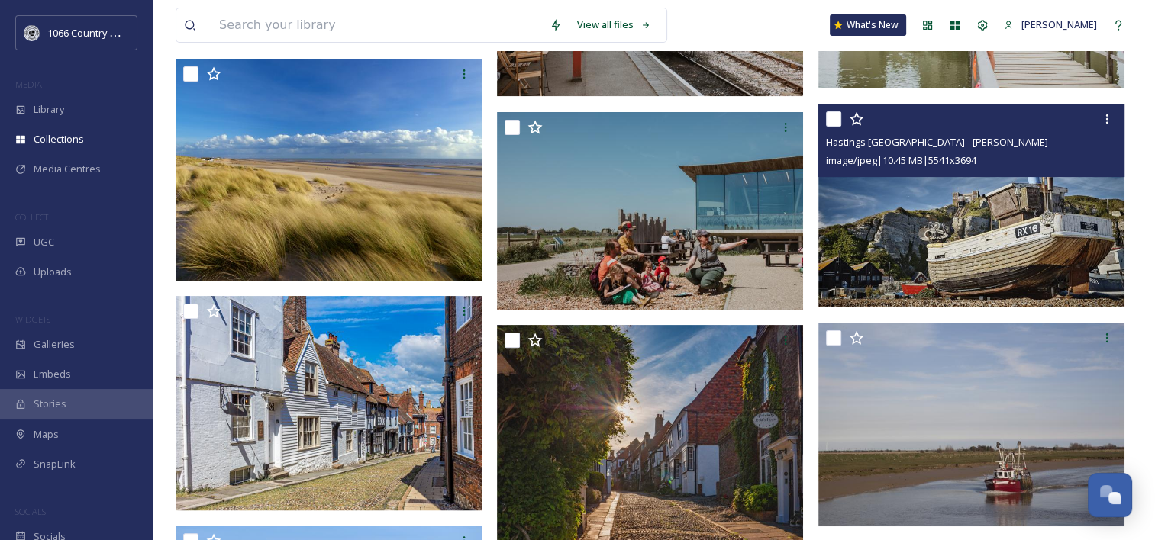
scroll to position [356, 0]
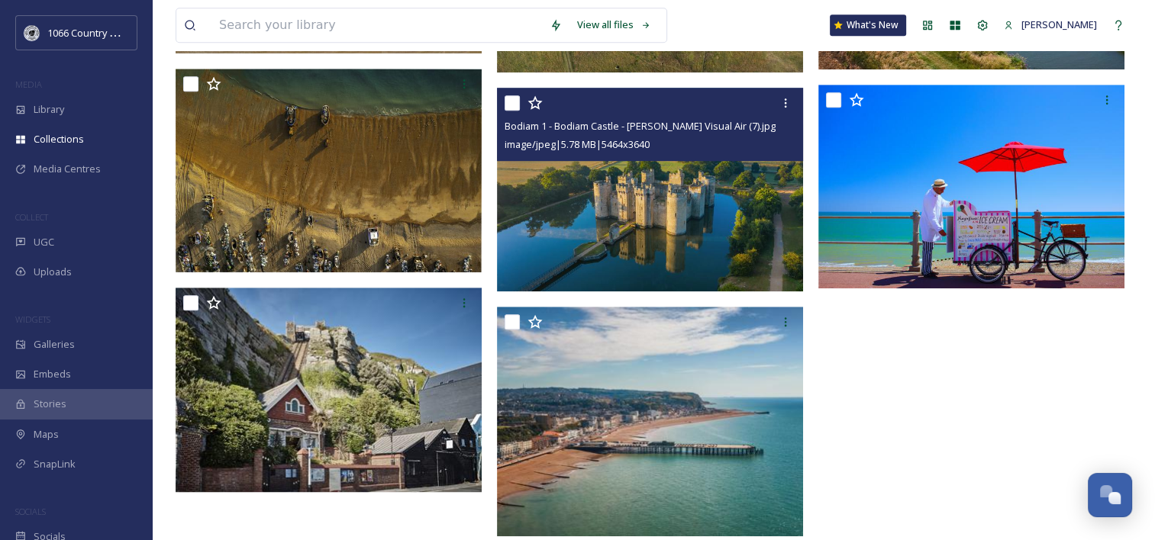
scroll to position [1087, 0]
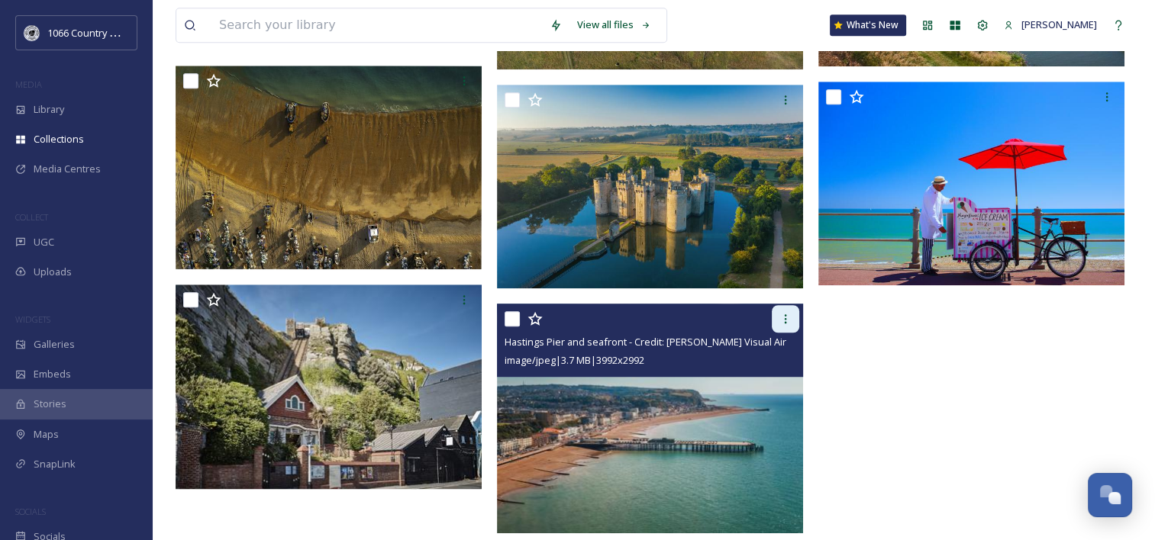
click at [785, 323] on icon at bounding box center [785, 319] width 12 height 12
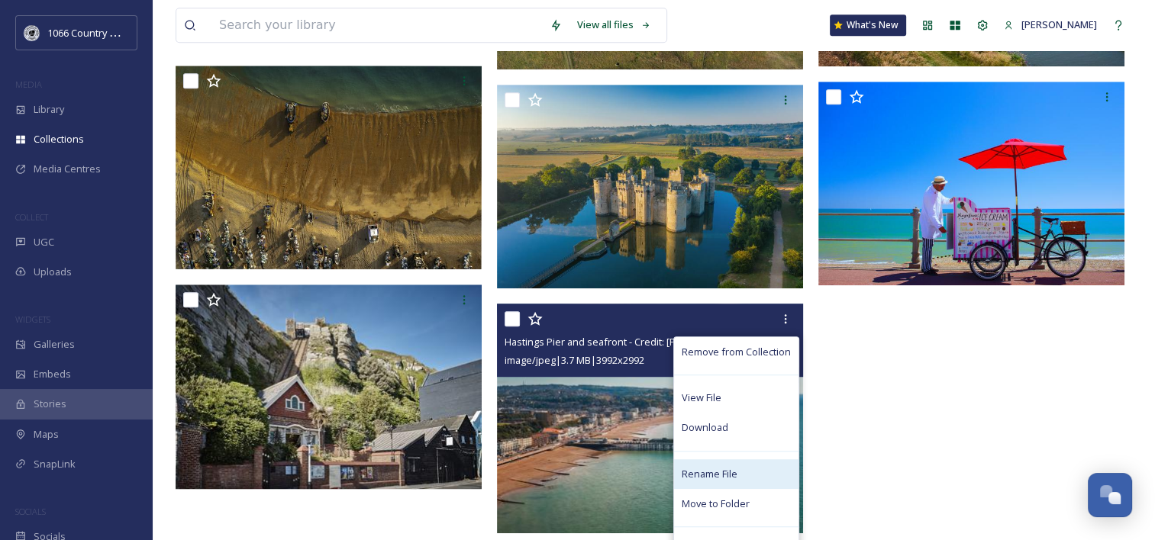
click at [701, 473] on span "Rename File" at bounding box center [710, 474] width 56 height 15
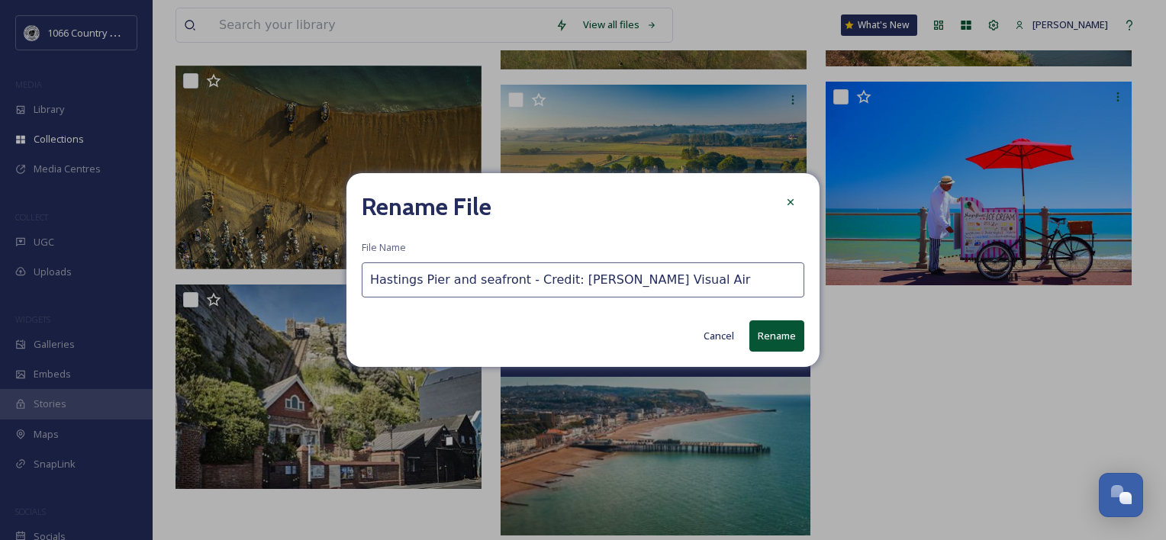
click at [381, 279] on input "Hastings Pier and seafront - Credit: Sam Moore Visual Air" at bounding box center [583, 280] width 443 height 35
click at [375, 280] on input "Hastings Pier and seafront - Credit: Sam Moore Visual Air" at bounding box center [583, 280] width 443 height 35
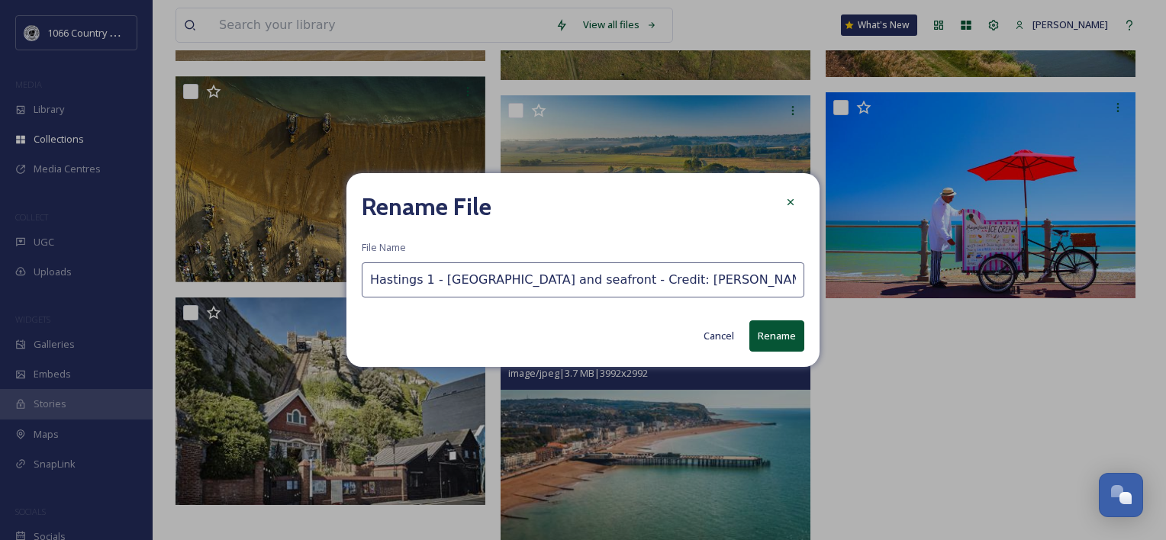
drag, startPoint x: 438, startPoint y: 281, endPoint x: 234, endPoint y: 263, distance: 204.6
click at [250, 265] on div "Rename File File Name Hastings 1 - Hastings Pier and seafront - Credit: Sam Moo…" at bounding box center [583, 270] width 1166 height 540
type input "Hastings 1 - [GEOGRAPHIC_DATA] and seafront - Credit: [PERSON_NAME] Visual Air"
click at [779, 336] on button "Rename" at bounding box center [777, 336] width 55 height 31
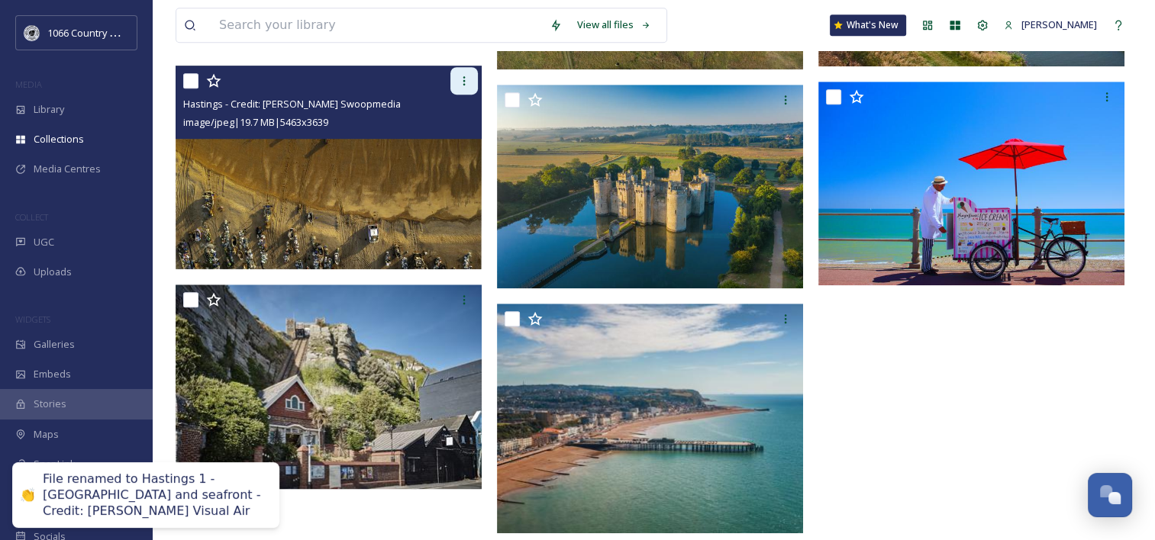
click at [467, 83] on icon at bounding box center [464, 81] width 12 height 12
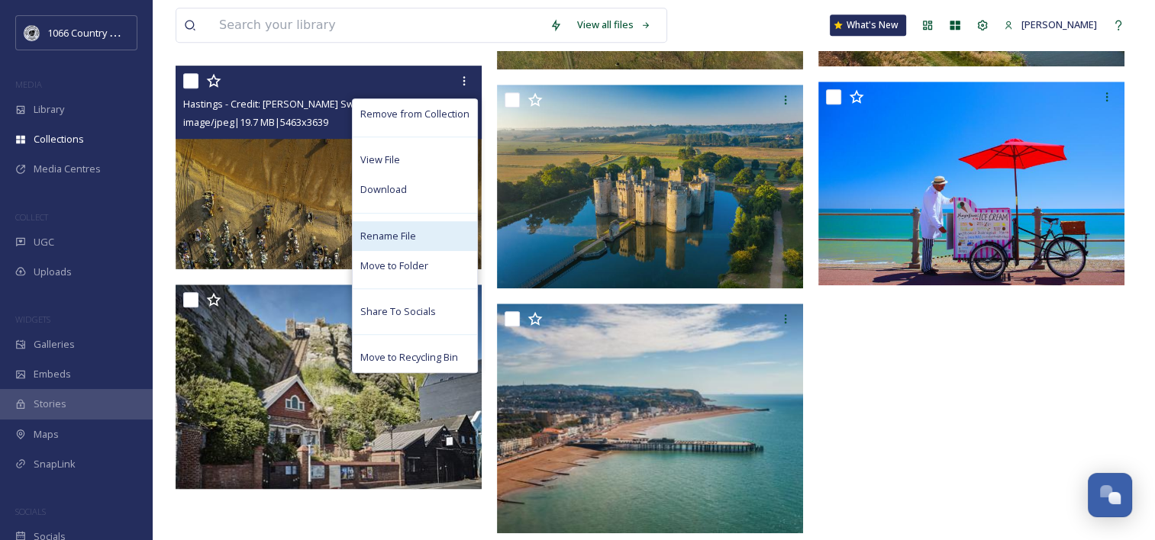
click at [394, 236] on span "Rename File" at bounding box center [388, 236] width 56 height 15
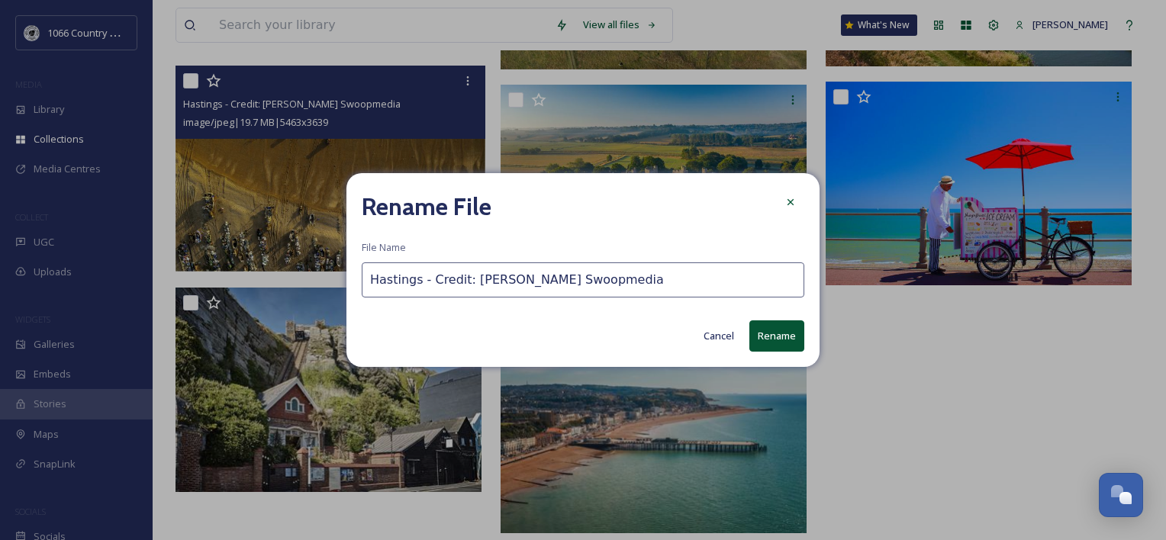
click at [369, 279] on input "Hastings - Credit: Jason Stubbs Swoopmedia" at bounding box center [583, 280] width 443 height 35
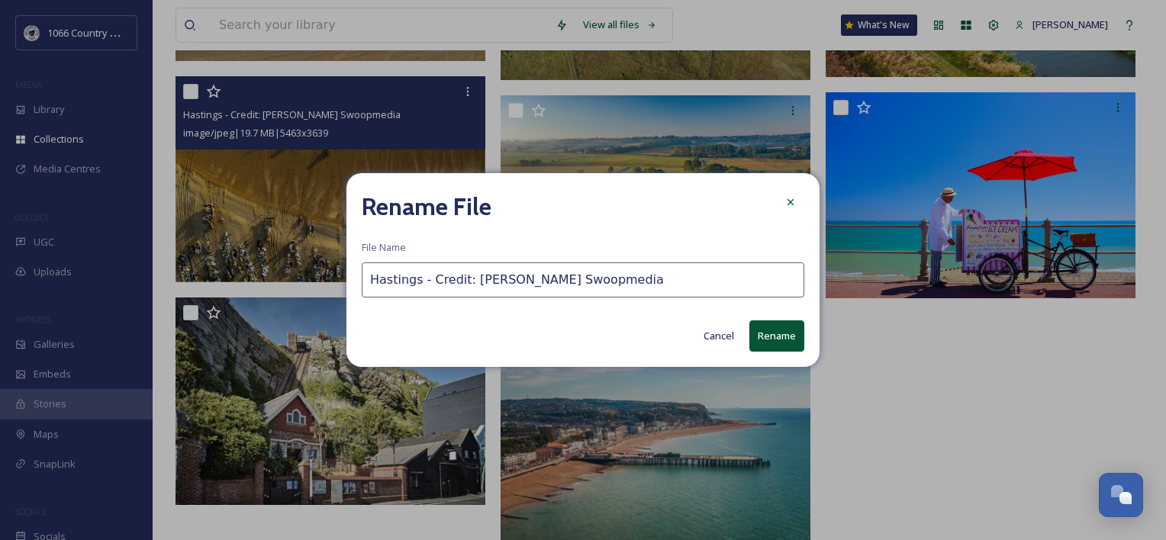
paste input "Hastings 1 -"
click at [418, 278] on input "Hastings 1 - Hastings - Credit: Jason Stubbs Swoopmedia" at bounding box center [583, 280] width 443 height 35
click at [421, 278] on input "Hastings 1 - Hastings - Credit: Jason Stubbs Swoopmedia" at bounding box center [583, 280] width 443 height 35
type input "Hastings 2 - Hastings - Credit: Jason Stubbs Swoopmedia"
click at [779, 330] on button "Rename" at bounding box center [777, 336] width 55 height 31
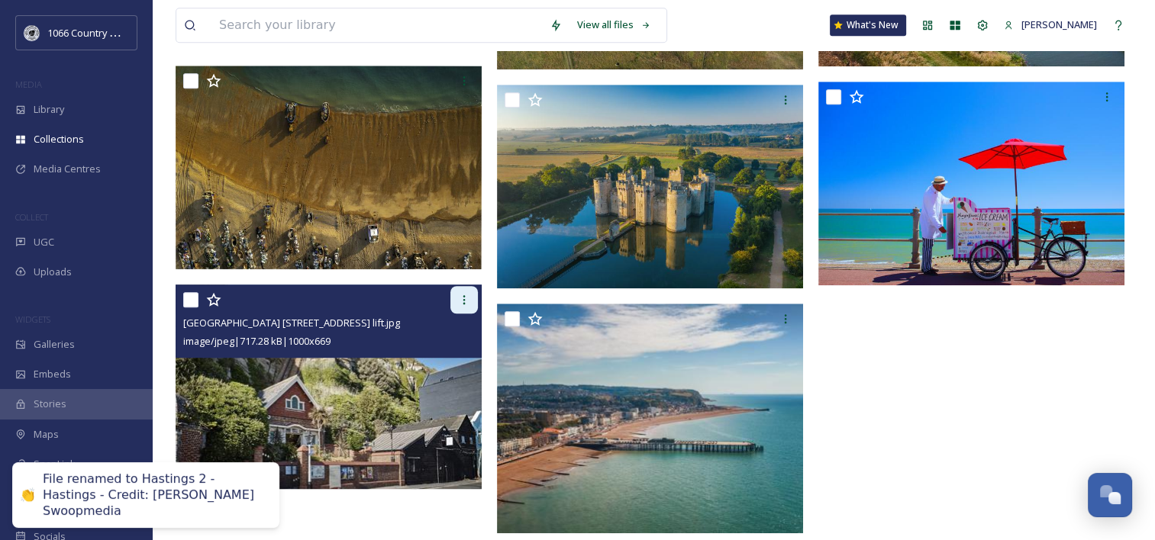
click at [464, 304] on icon at bounding box center [464, 299] width 2 height 9
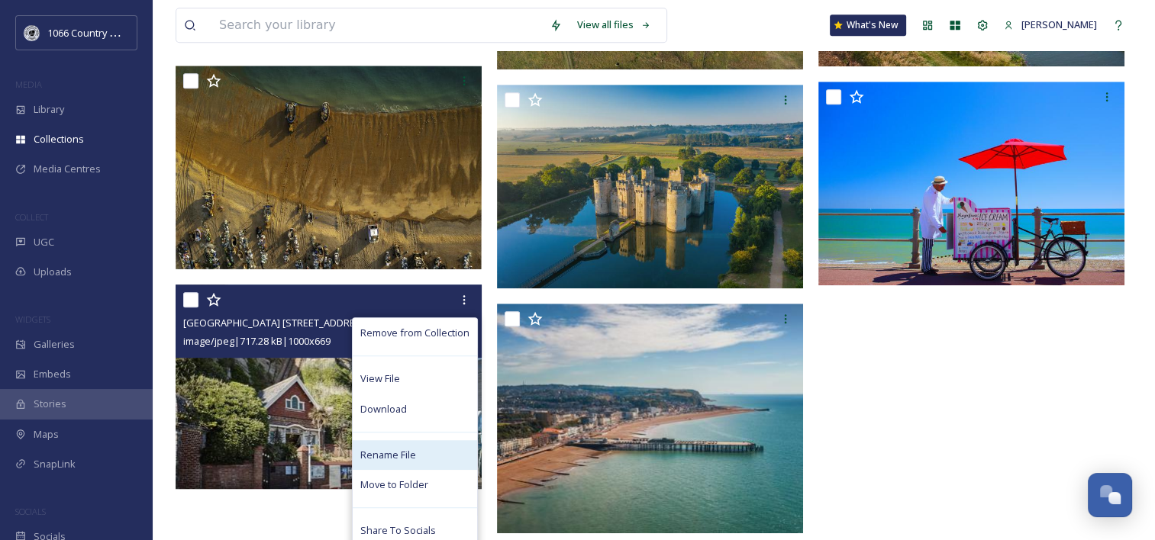
click at [409, 451] on span "Rename File" at bounding box center [388, 455] width 56 height 15
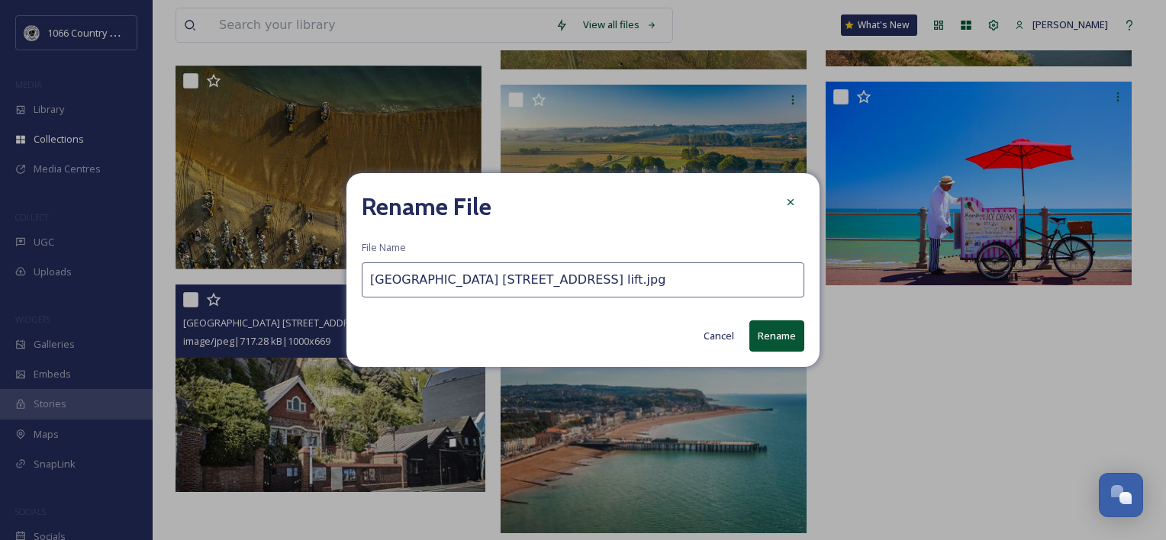
click at [372, 283] on input "Old Town Area 122 East Hill lift.jpg" at bounding box center [583, 280] width 443 height 35
paste input "Hastings 1 -"
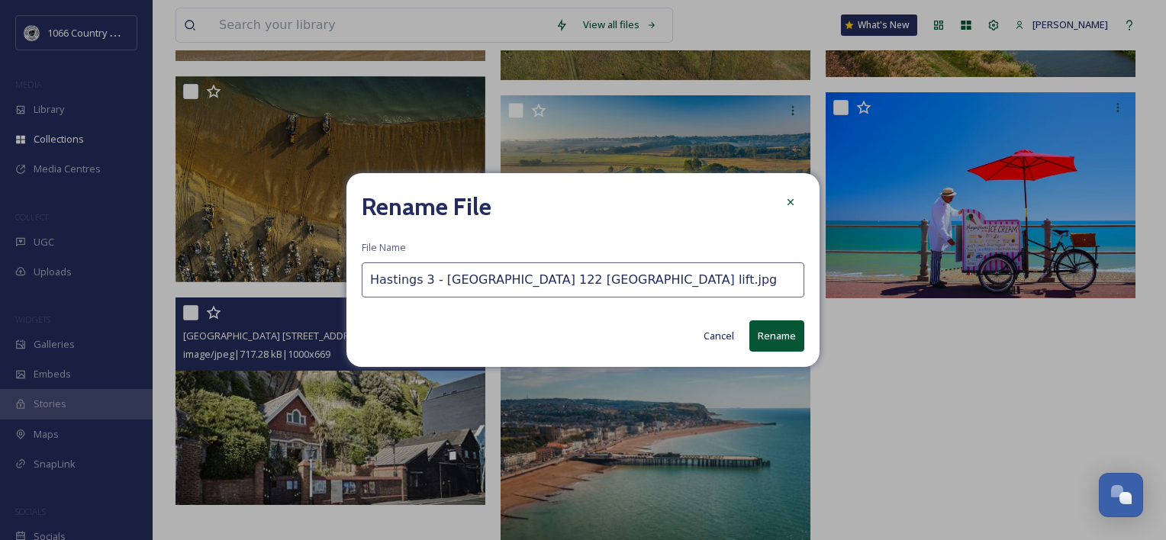
type input "Hastings 3 - [GEOGRAPHIC_DATA] 122 [GEOGRAPHIC_DATA] lift.jpg"
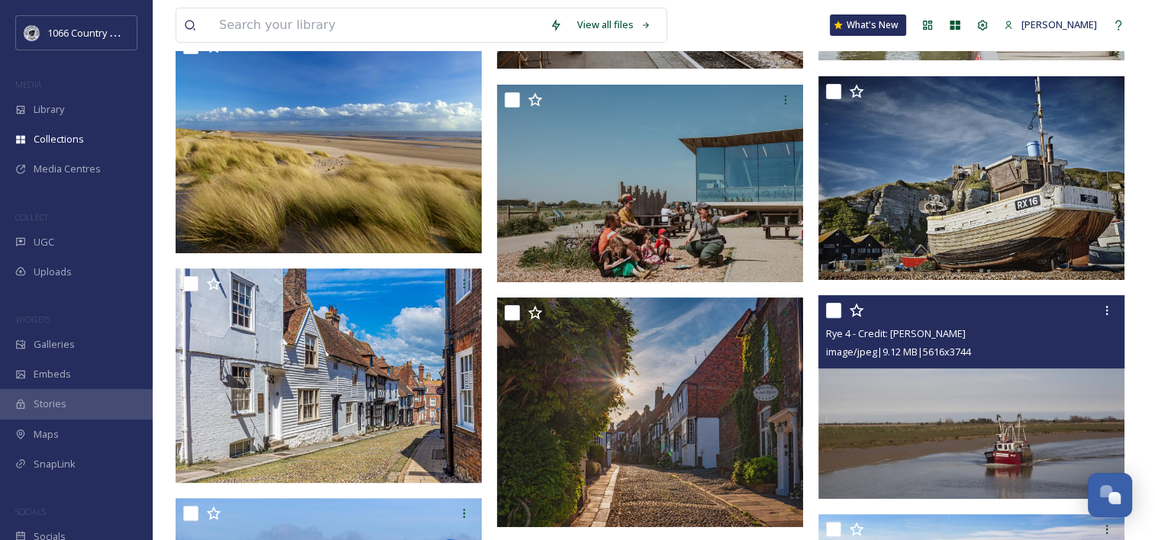
scroll to position [324, 0]
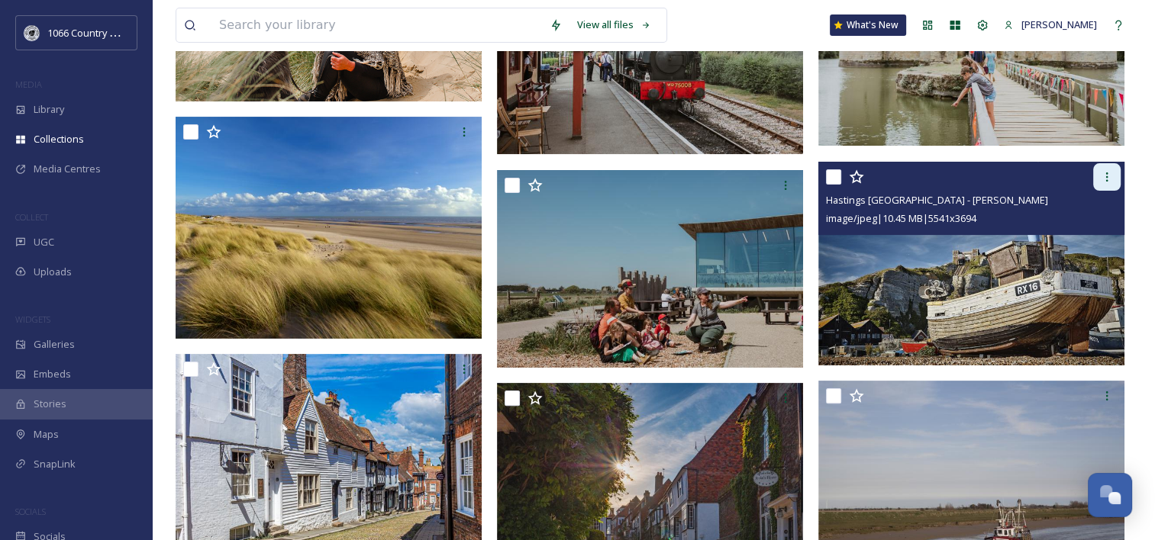
click at [1111, 179] on icon at bounding box center [1107, 177] width 12 height 12
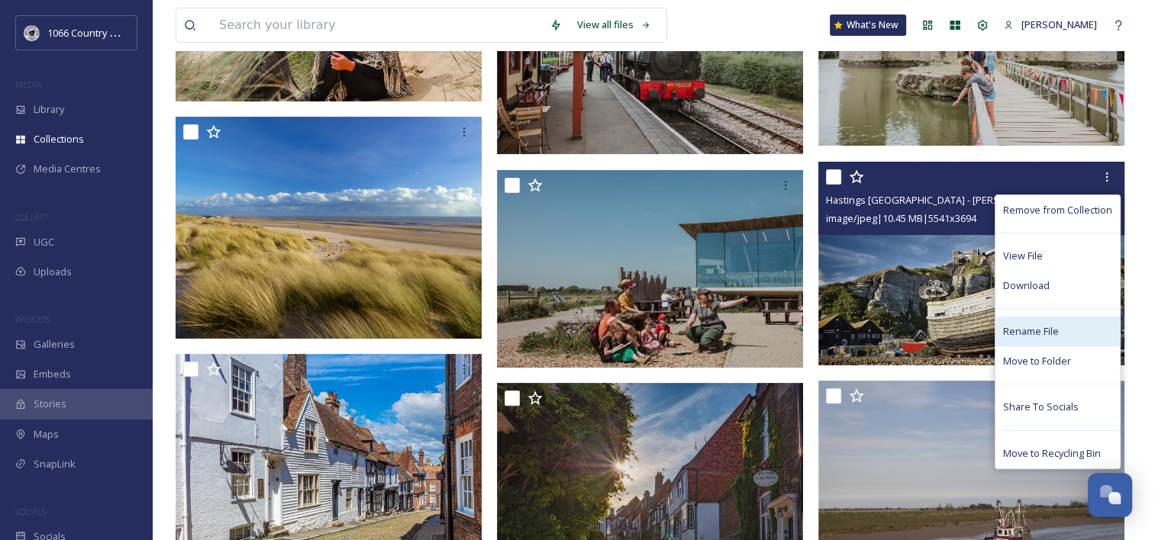
click at [1040, 321] on div "Rename File" at bounding box center [1057, 332] width 124 height 30
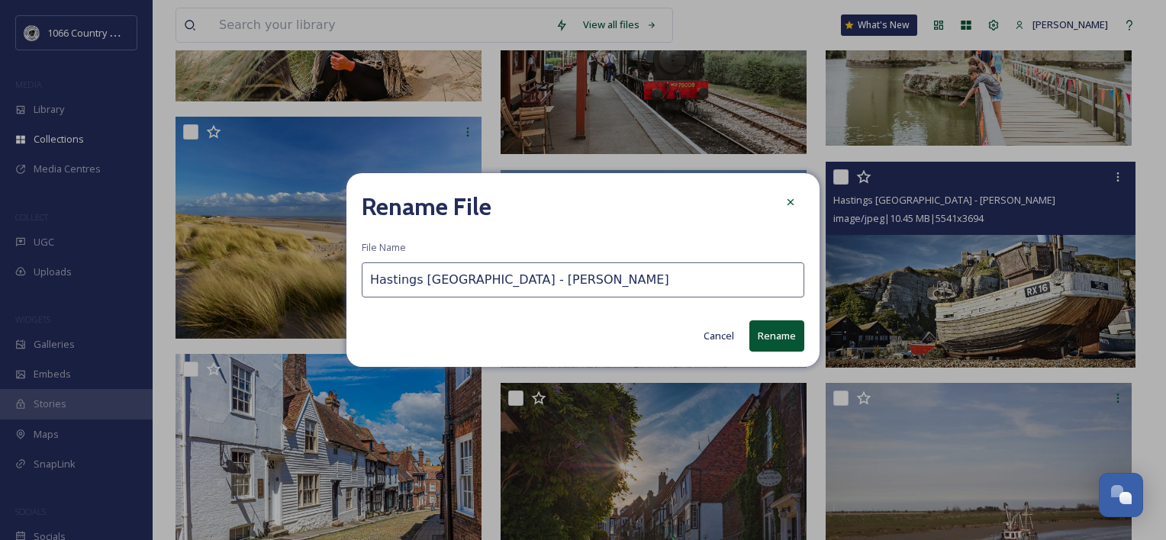
click at [372, 281] on input "Hastings Stade Fishing Beach - Jonny Thompson" at bounding box center [583, 280] width 443 height 35
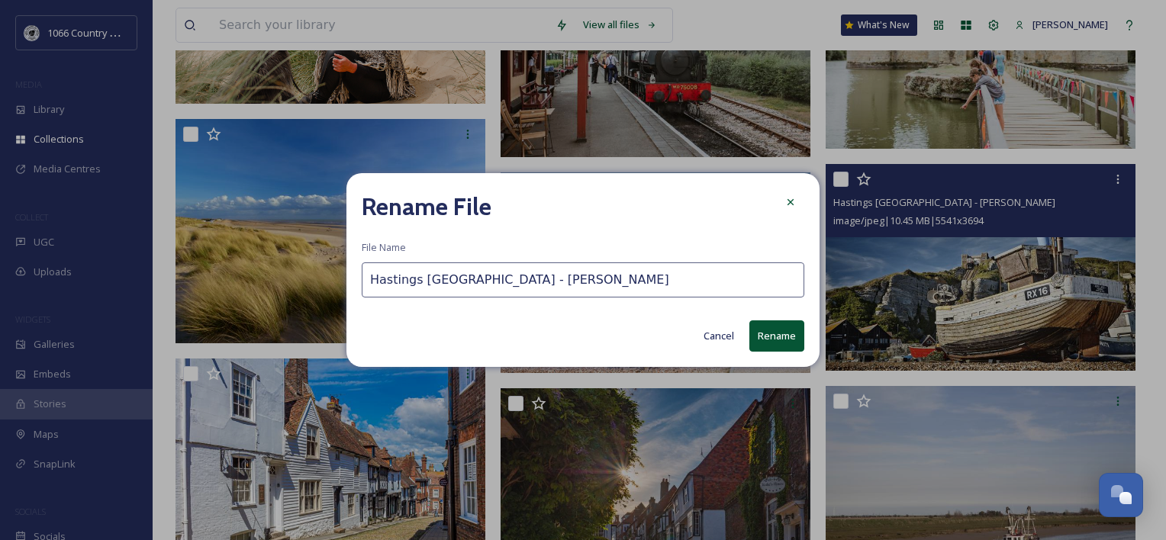
paste input "Hastings 1 -"
drag, startPoint x: 424, startPoint y: 284, endPoint x: 522, endPoint y: 279, distance: 97.8
click at [424, 284] on input "Hastings 1 - Hastings Stade Fishing Beach - Jonny Thompson" at bounding box center [583, 280] width 443 height 35
type input "Hastings 4 - Hastings Stade Fishing Beach - Jonny Thompson"
click at [770, 332] on button "Rename" at bounding box center [777, 336] width 55 height 31
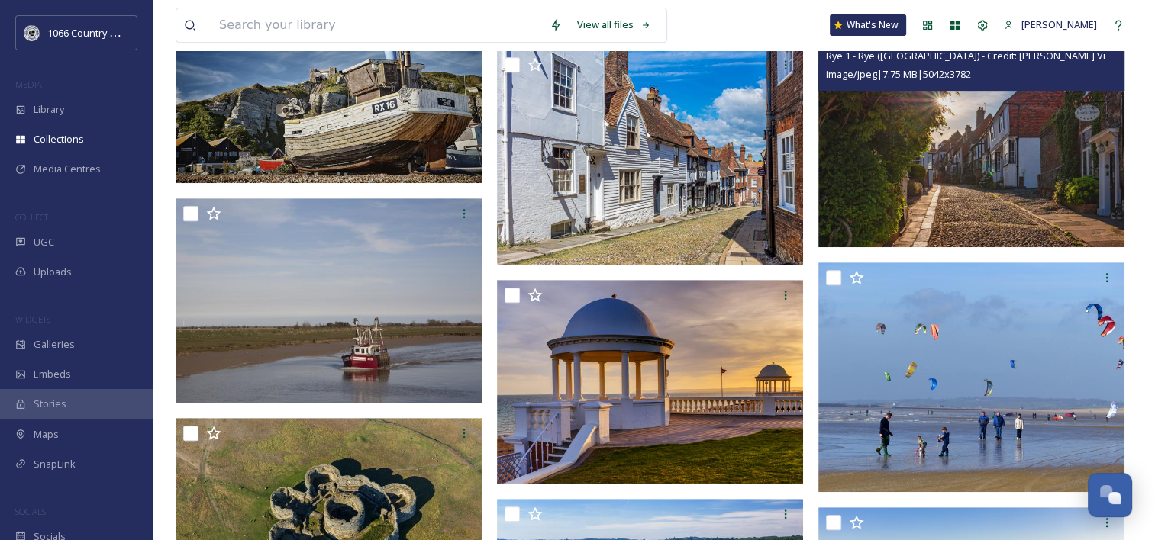
scroll to position [763, 0]
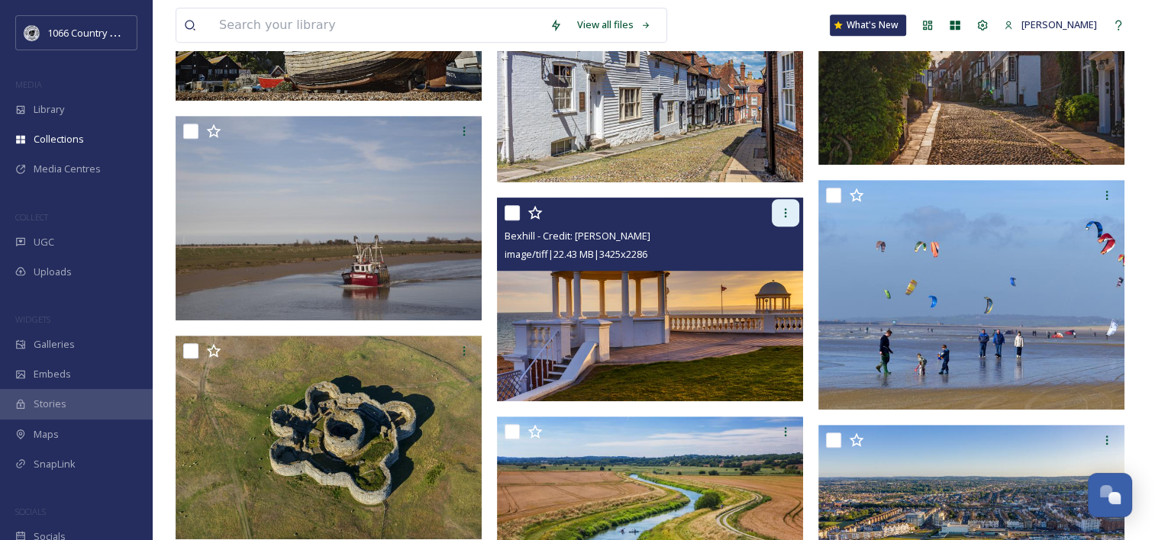
click at [788, 214] on icon at bounding box center [785, 213] width 12 height 12
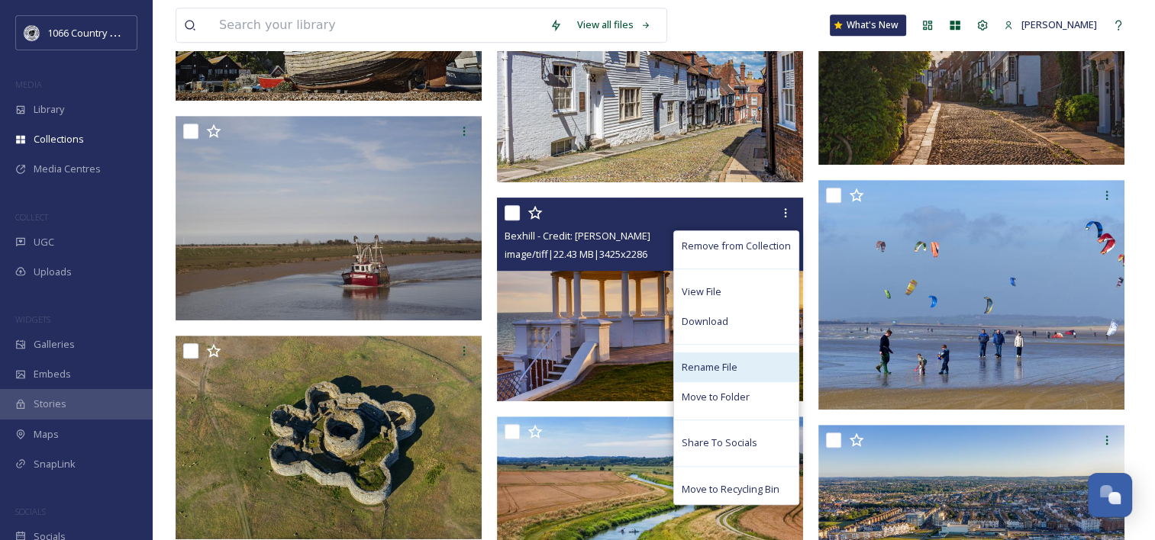
click at [713, 366] on span "Rename File" at bounding box center [710, 367] width 56 height 15
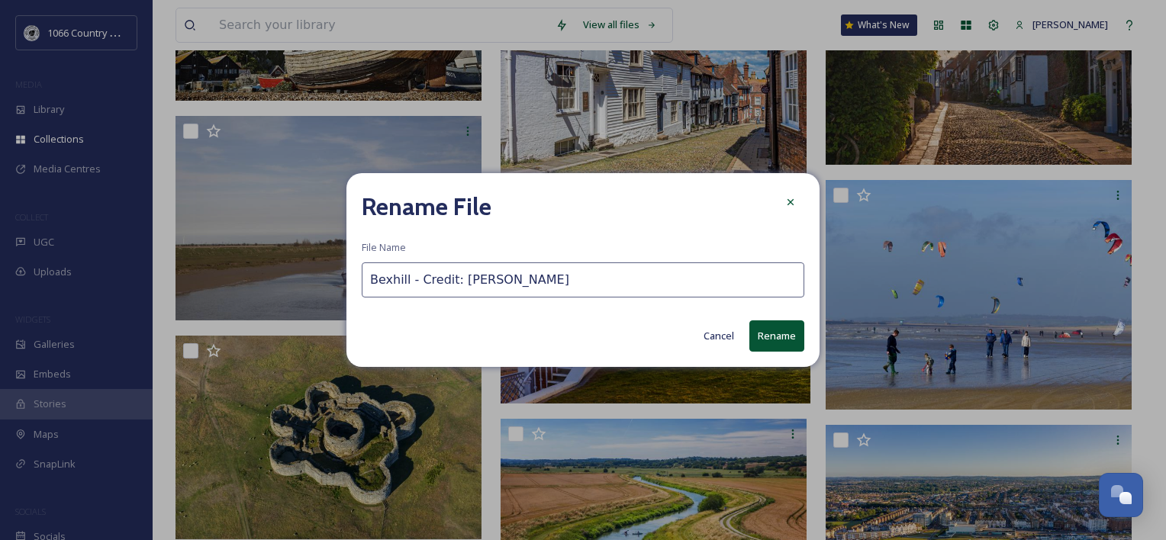
click at [408, 281] on input "Bexhill - Credit: Clive Sawyer" at bounding box center [583, 280] width 443 height 35
drag, startPoint x: 428, startPoint y: 272, endPoint x: 159, endPoint y: 230, distance: 272.8
click at [165, 231] on div "Rename File File Name Bexhill 1 - Credit: Clive Sawyer Cancel Rename" at bounding box center [583, 270] width 1166 height 540
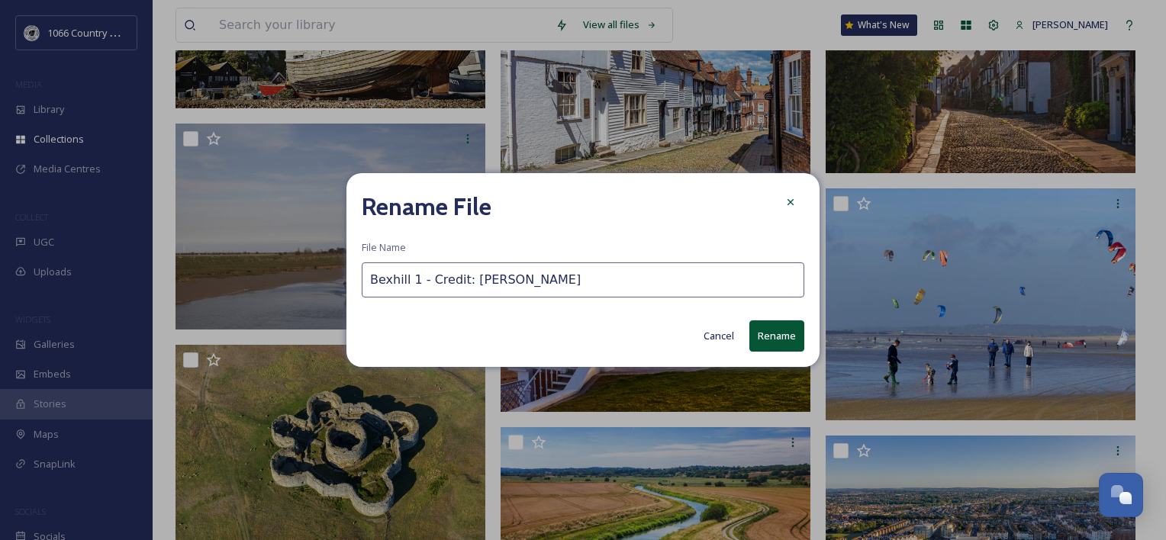
type input "Bexhill 1 - Credit: Clive Sawyer"
click at [767, 338] on button "Rename" at bounding box center [777, 336] width 55 height 31
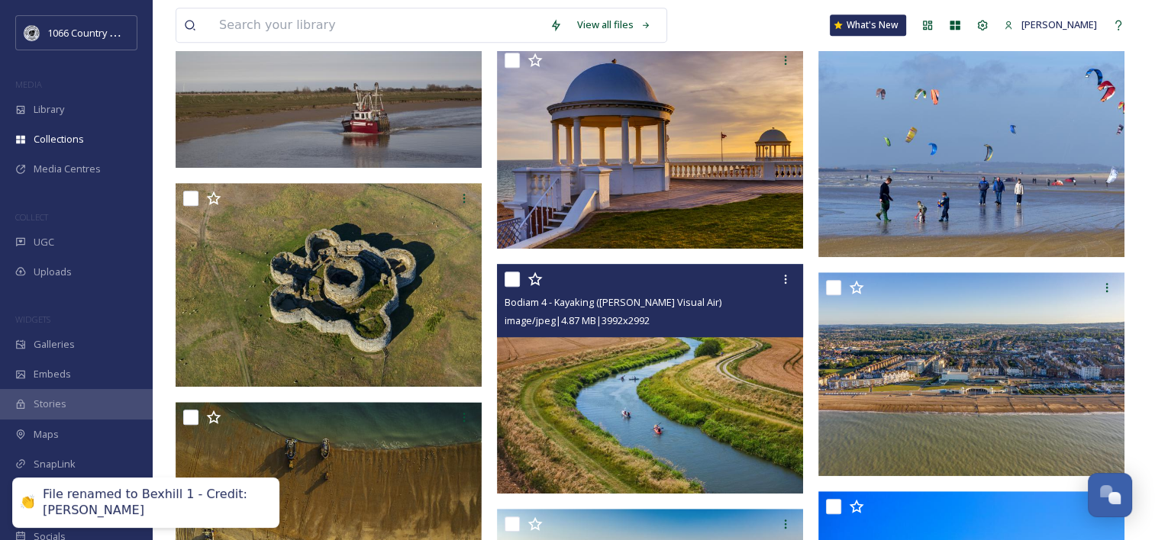
scroll to position [1069, 0]
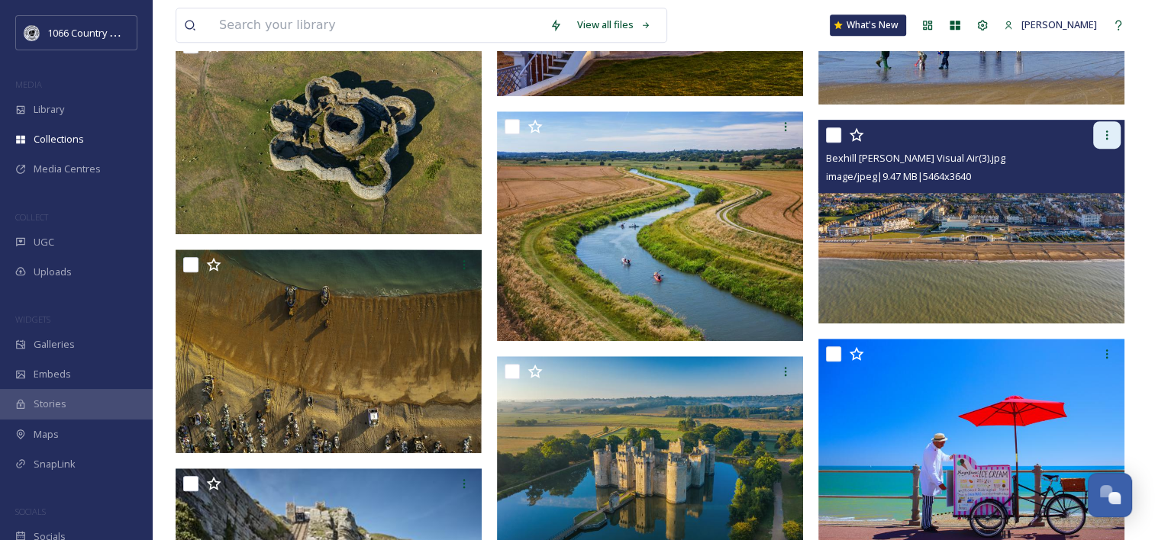
click at [1101, 139] on icon at bounding box center [1107, 135] width 12 height 12
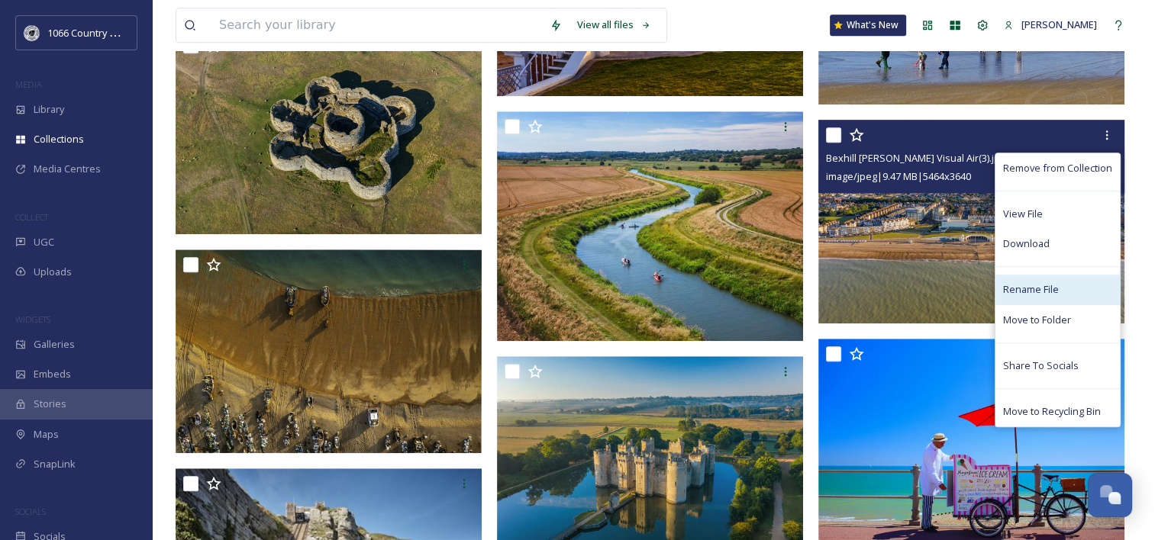
click at [1037, 282] on span "Rename File" at bounding box center [1031, 289] width 56 height 15
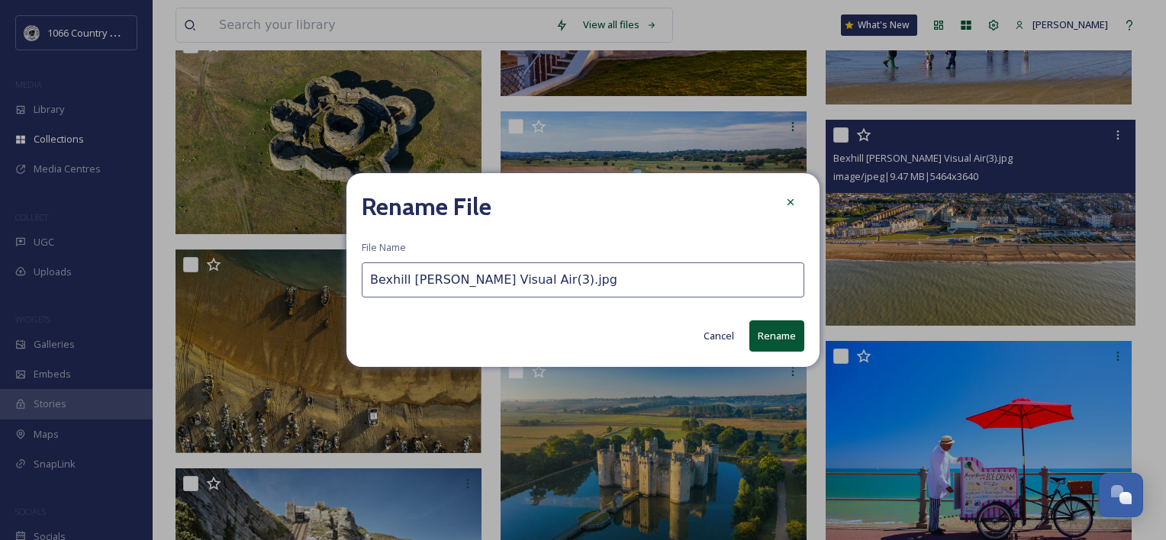
click at [371, 282] on input "Bexhill Sam Moore Visual Air(3).jpg" at bounding box center [583, 280] width 443 height 35
paste input "Bexhill 1 -"
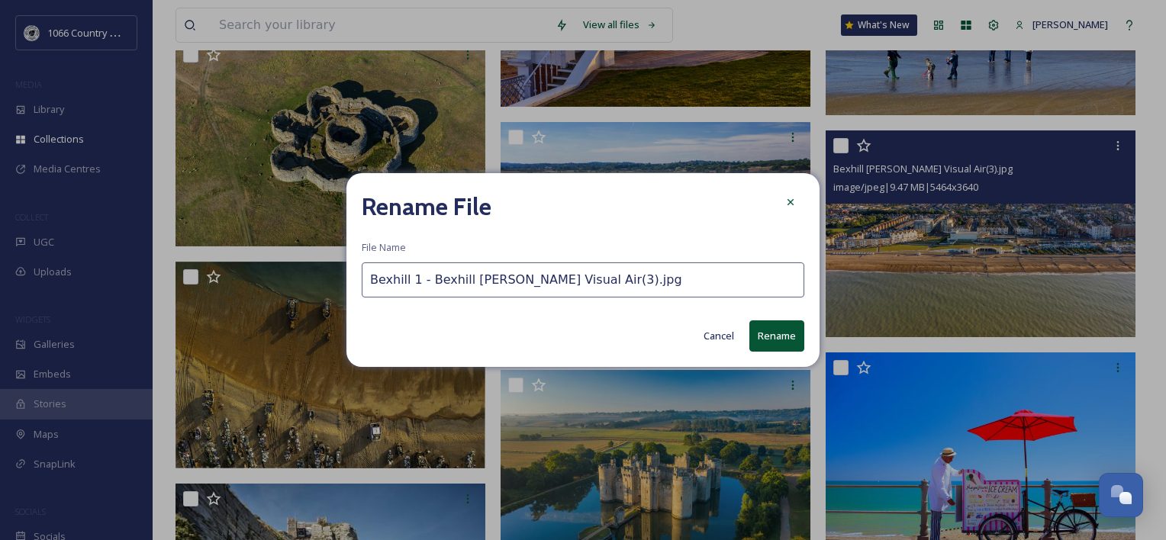
click at [412, 281] on input "Bexhill 1 - Bexhill [PERSON_NAME] Visual Air(3).jpg" at bounding box center [583, 280] width 443 height 35
type input "Bexhill 2 - Bexhill Sam Moore Visual Air(3).jpg"
click at [780, 338] on button "Rename" at bounding box center [777, 336] width 55 height 31
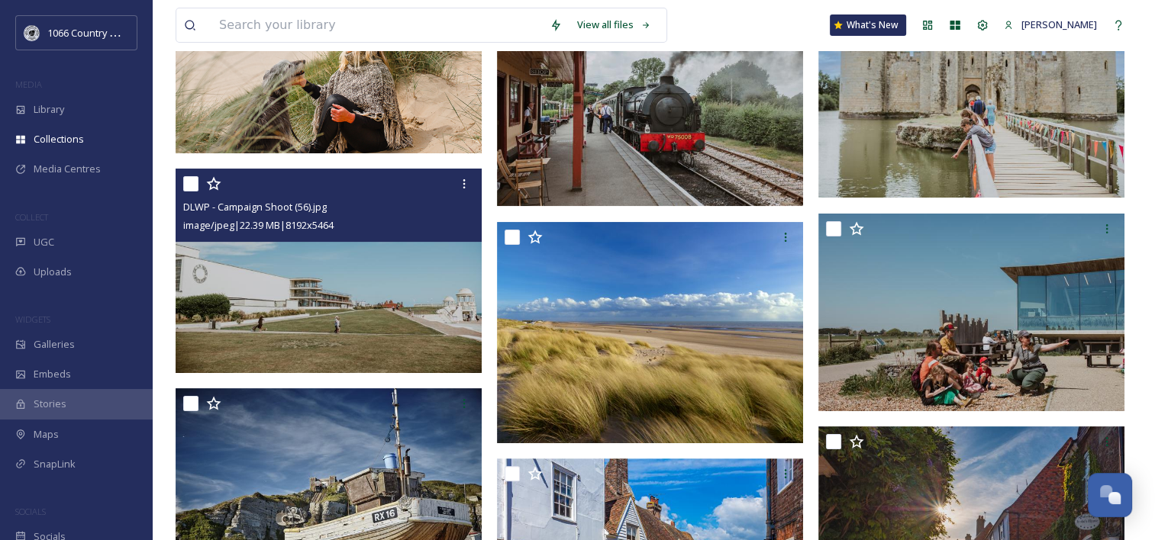
scroll to position [195, 0]
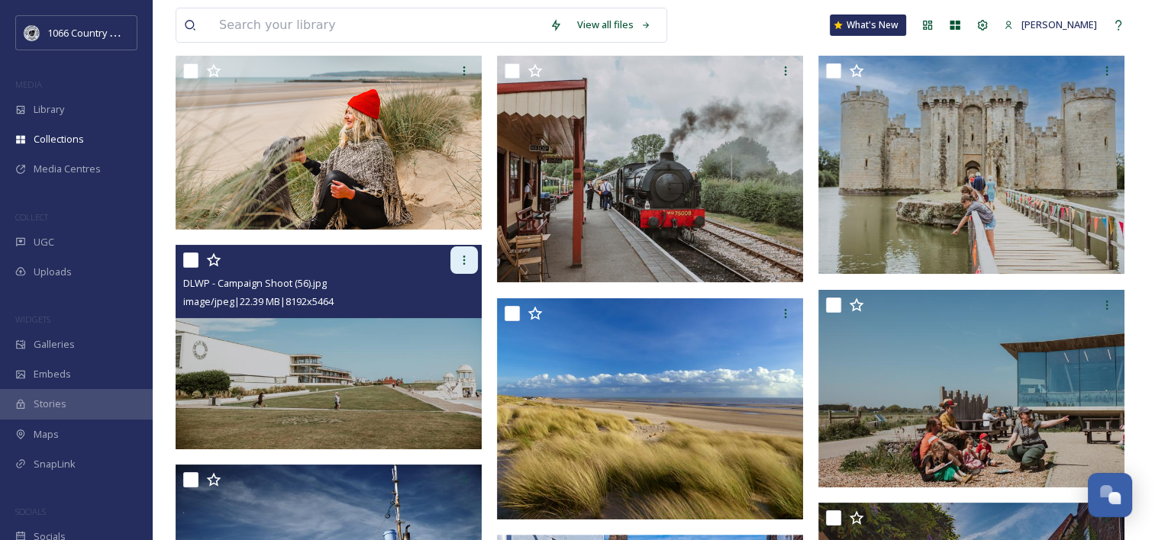
click at [463, 258] on icon at bounding box center [464, 260] width 12 height 12
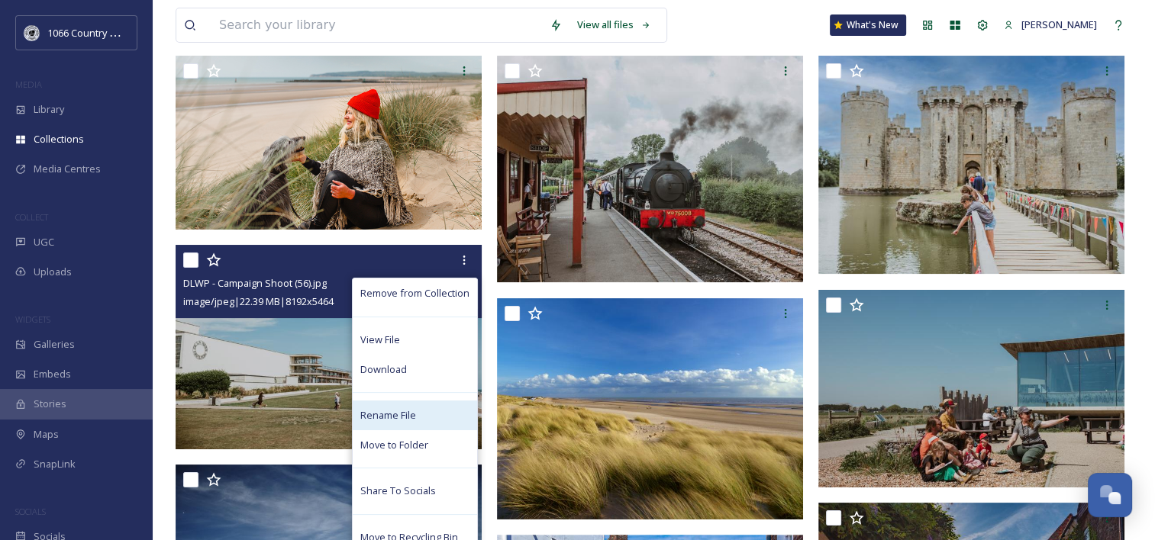
click at [395, 421] on span "Rename File" at bounding box center [388, 415] width 56 height 15
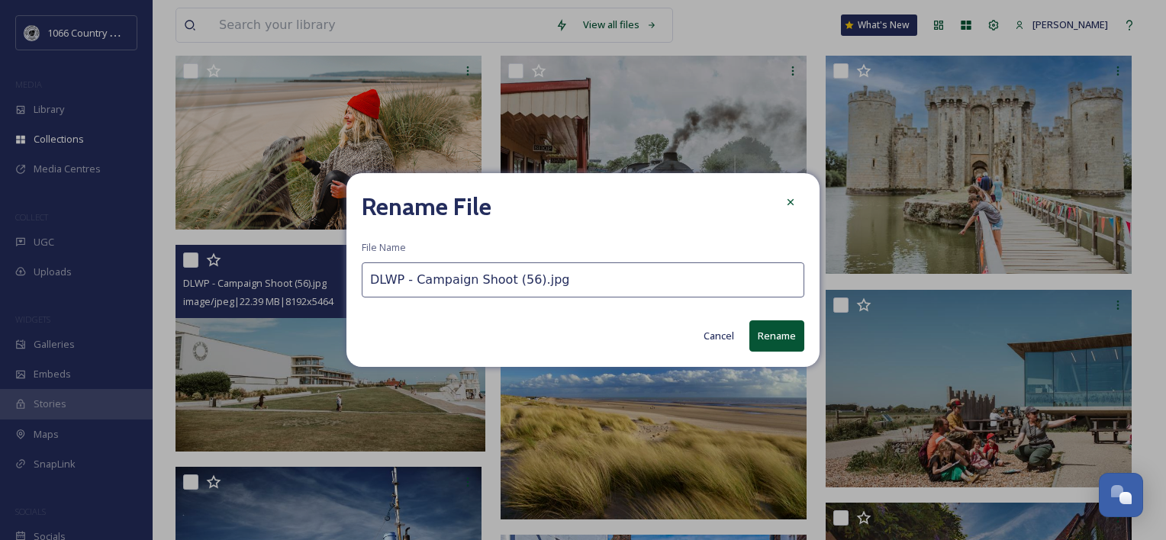
click at [373, 285] on input "DLWP - Campaign Shoot (56).jpg" at bounding box center [583, 280] width 443 height 35
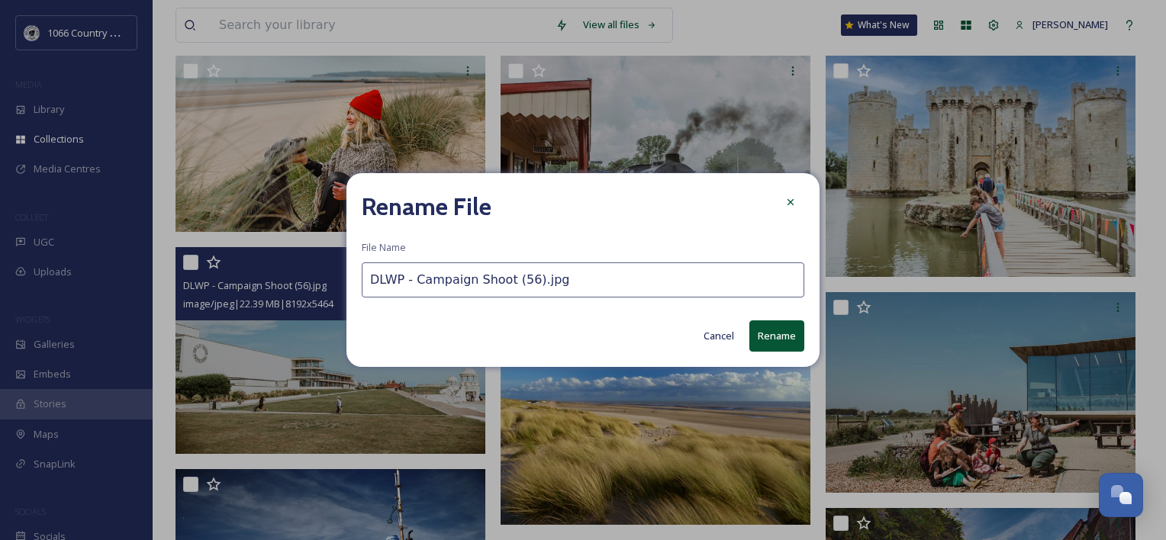
paste input "Bexhill 1 -"
click at [412, 279] on input "Bexhill 1 - DLWP - Campaign Shoot (56).jpg" at bounding box center [583, 280] width 443 height 35
type input "Bexhill 3 - DLWP - Campaign Shoot (56).jpg"
click at [788, 339] on button "Rename" at bounding box center [777, 336] width 55 height 31
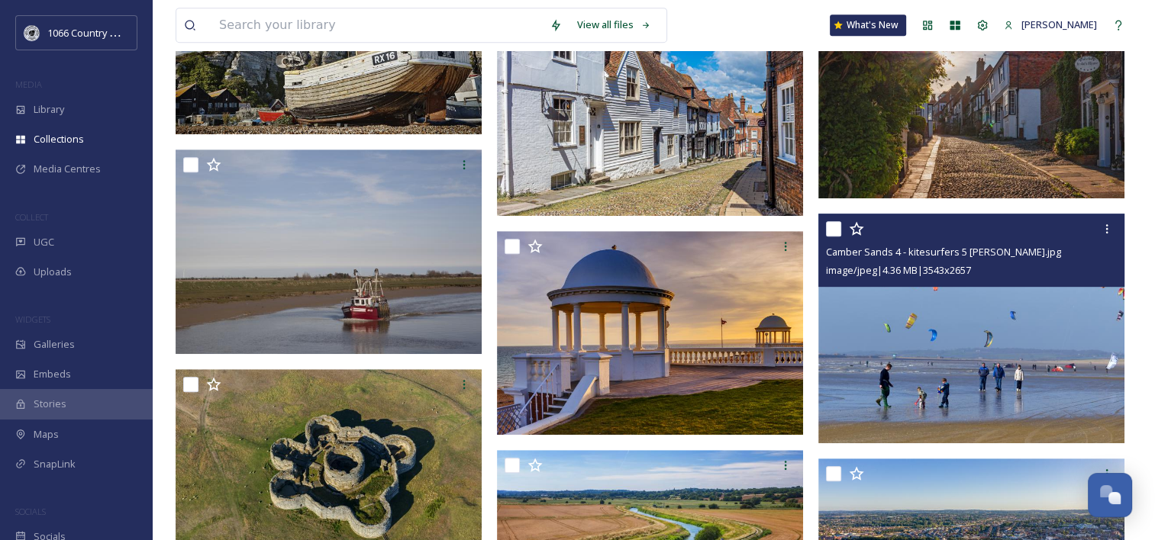
scroll to position [882, 0]
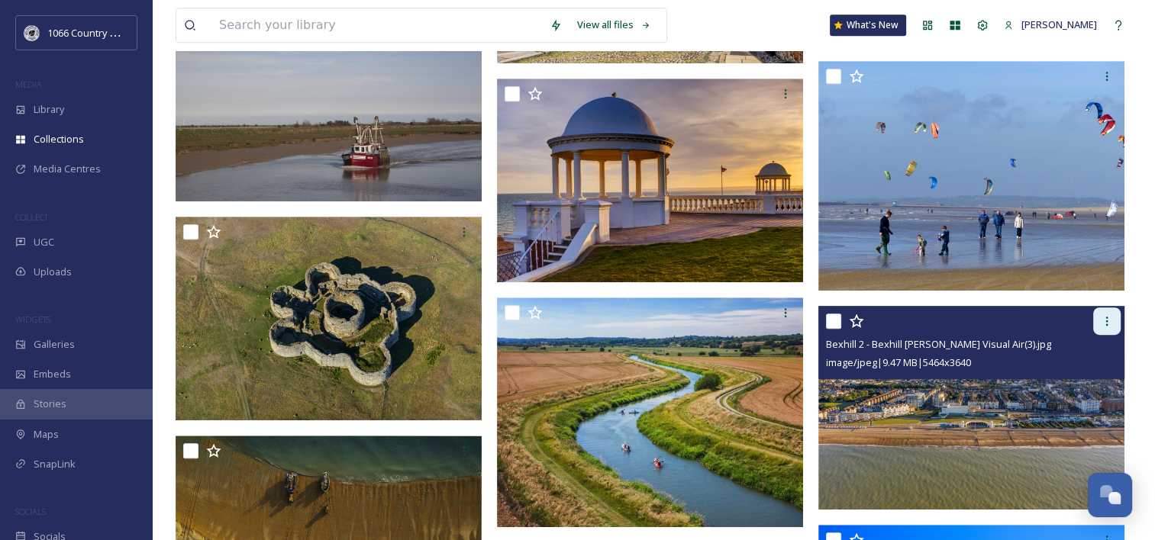
click at [1109, 321] on icon at bounding box center [1107, 321] width 12 height 12
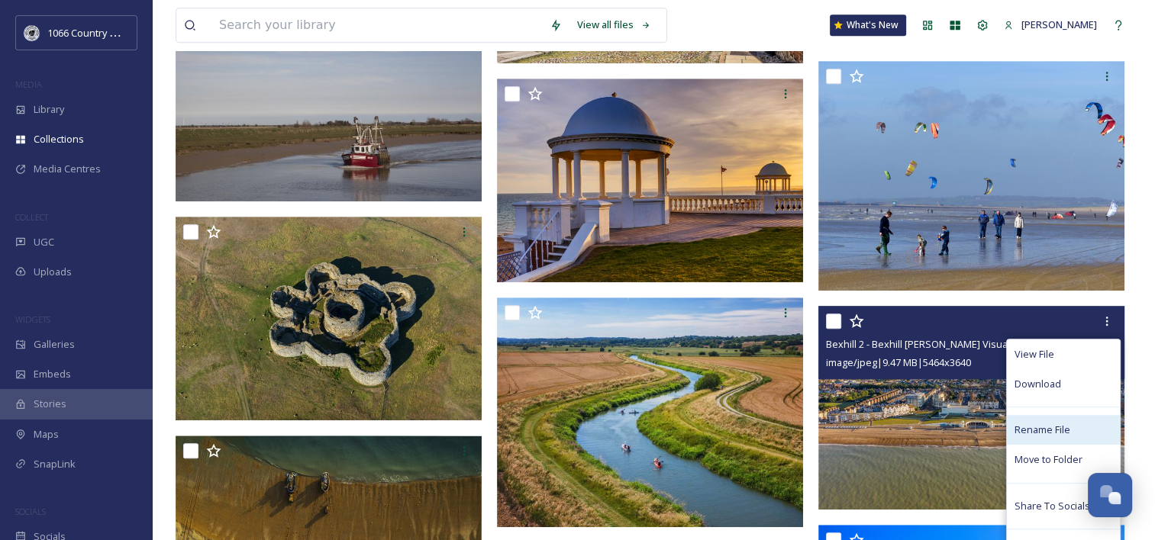
click at [1049, 431] on span "Rename File" at bounding box center [1042, 430] width 56 height 15
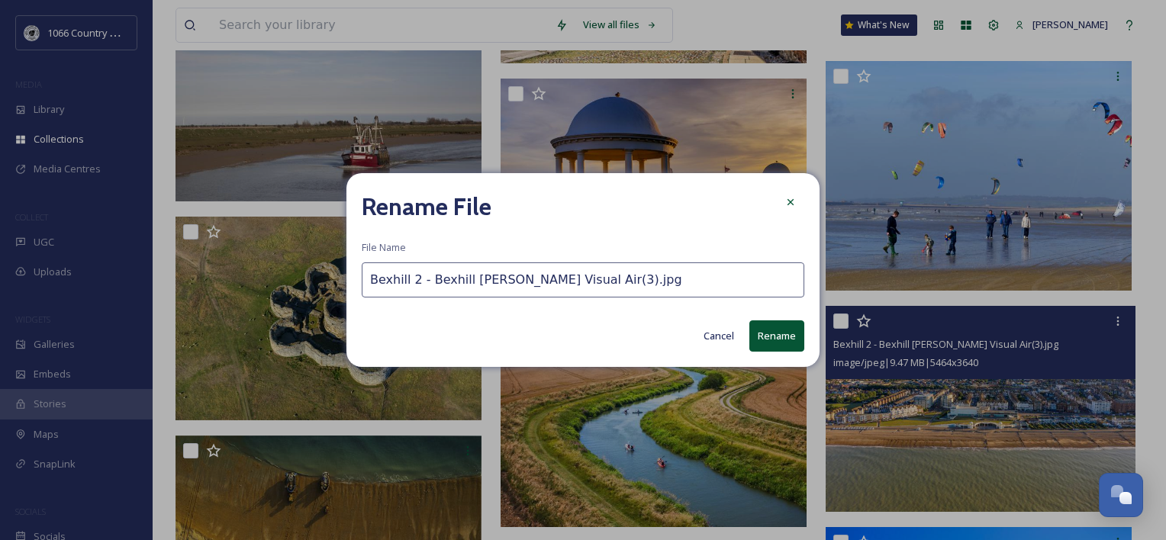
click at [414, 275] on input "Bexhill 2 - Bexhill Sam Moore Visual Air(3).jpg" at bounding box center [583, 280] width 443 height 35
type input "Bexhill 1 - Bexhill [PERSON_NAME] Visual Air(3).jpg"
click at [779, 327] on button "Rename" at bounding box center [777, 336] width 55 height 31
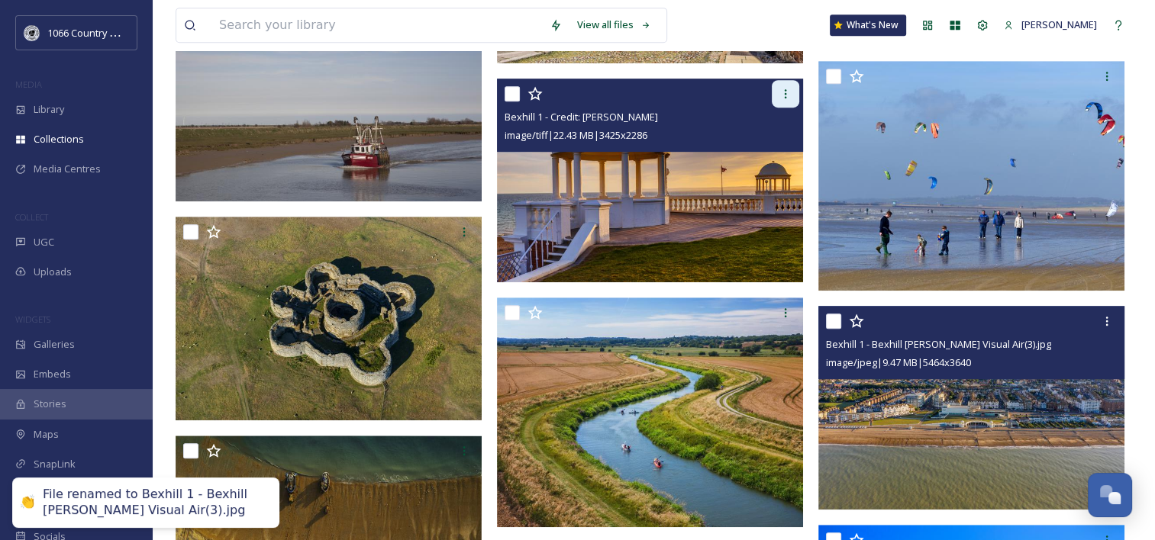
click at [785, 94] on icon at bounding box center [785, 94] width 12 height 12
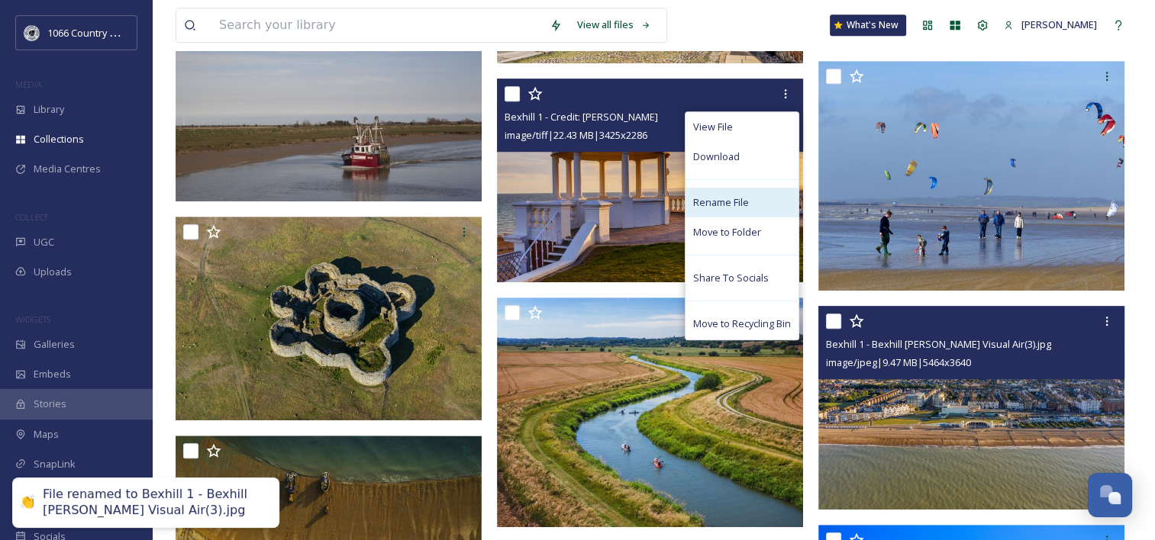
click at [737, 195] on span "Rename File" at bounding box center [721, 202] width 56 height 15
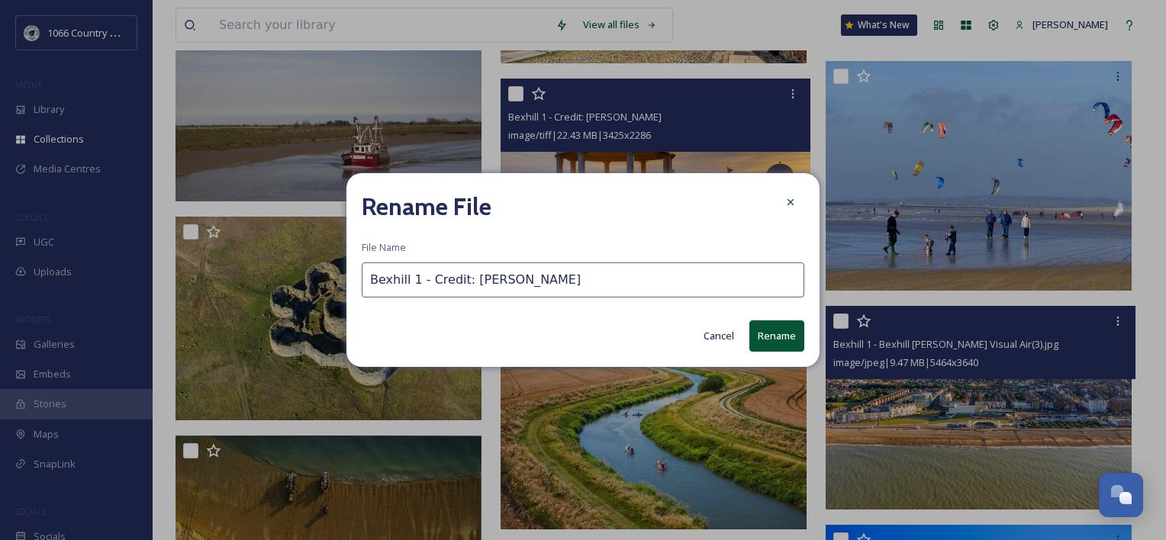
click at [416, 278] on input "Bexhill 1 - Credit: Clive Sawyer" at bounding box center [583, 280] width 443 height 35
type input "Bexhill 3 - Credit: [PERSON_NAME]"
click at [779, 336] on button "Rename" at bounding box center [777, 336] width 55 height 31
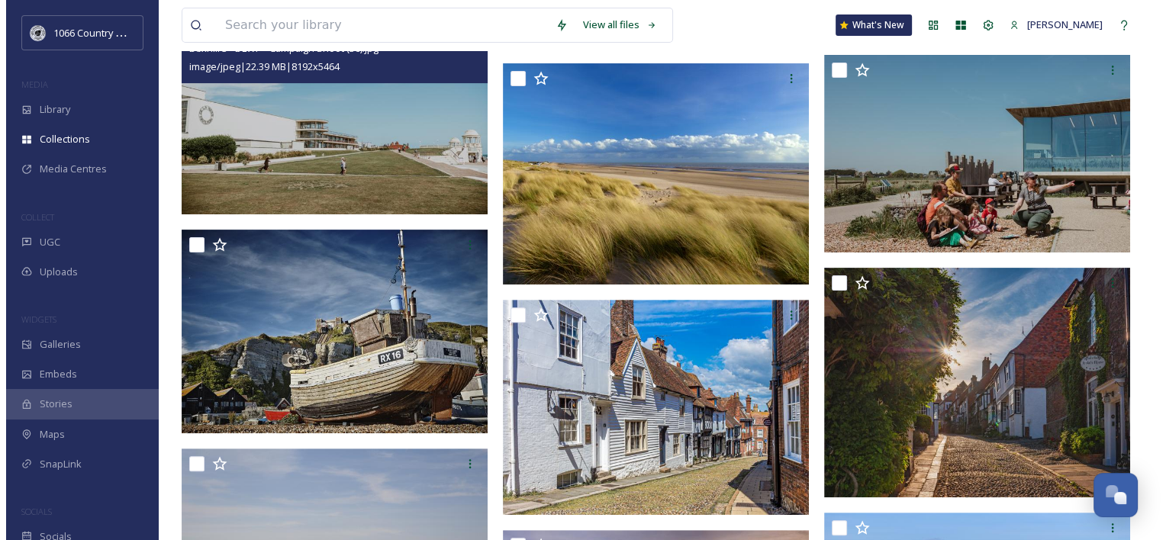
scroll to position [348, 0]
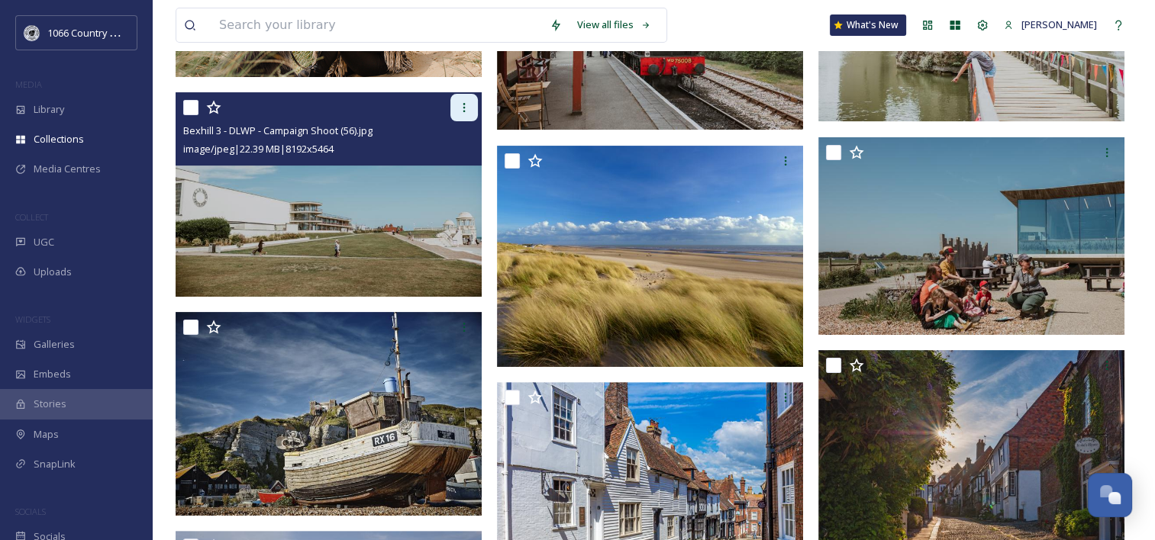
click at [468, 102] on icon at bounding box center [464, 108] width 12 height 12
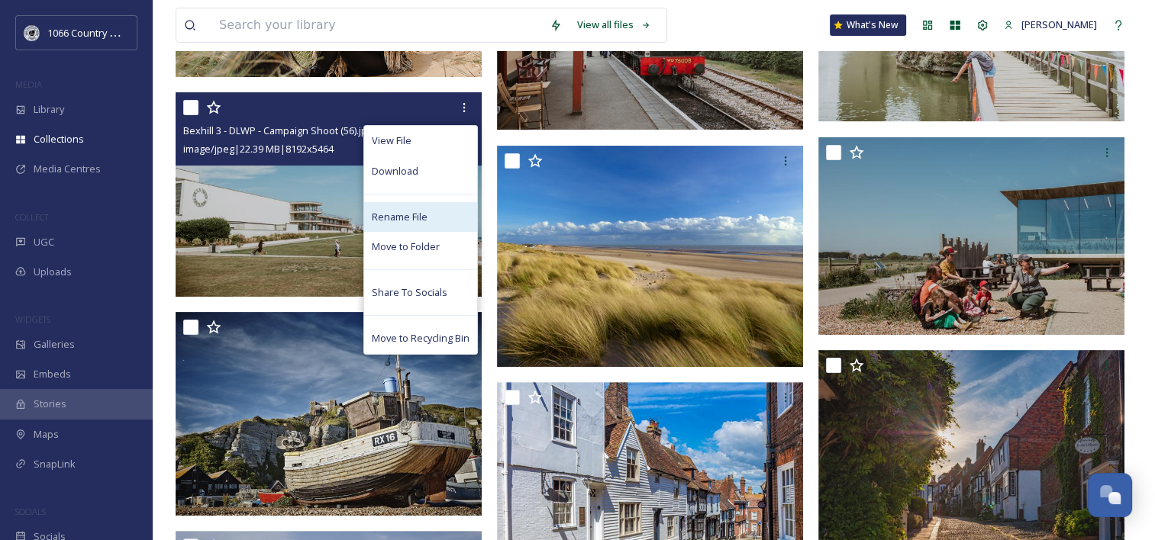
click at [412, 210] on span "Rename File" at bounding box center [400, 217] width 56 height 15
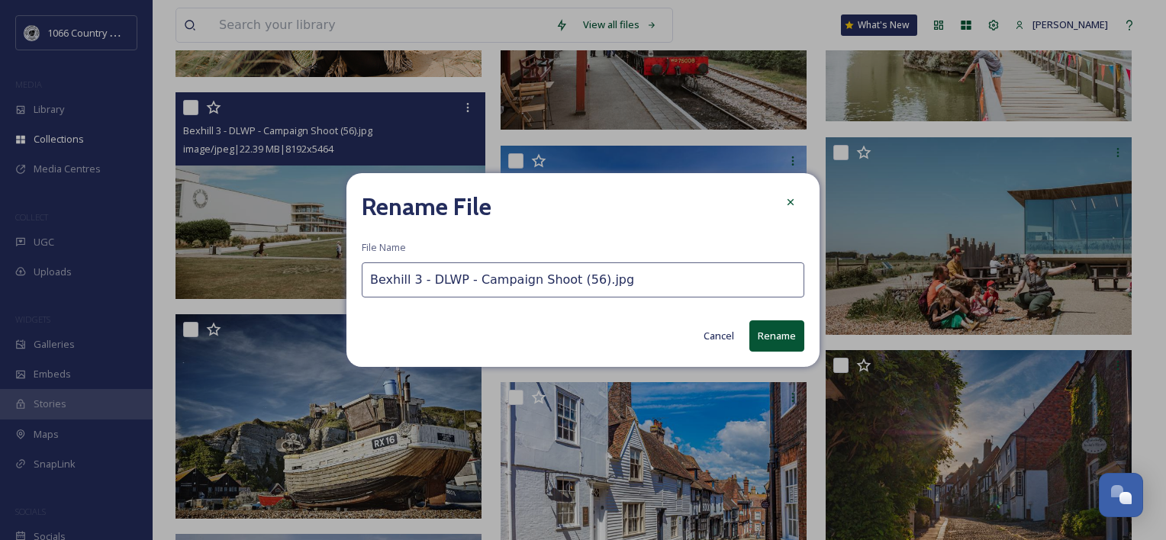
drag, startPoint x: 414, startPoint y: 280, endPoint x: 440, endPoint y: 280, distance: 25.2
click at [415, 280] on input "Bexhill 3 - DLWP - Campaign Shoot (56).jpg" at bounding box center [583, 280] width 443 height 35
type input "Bexhill 2 - DLWP - Campaign Shoot (56).jpg"
click at [782, 330] on button "Rename" at bounding box center [777, 336] width 55 height 31
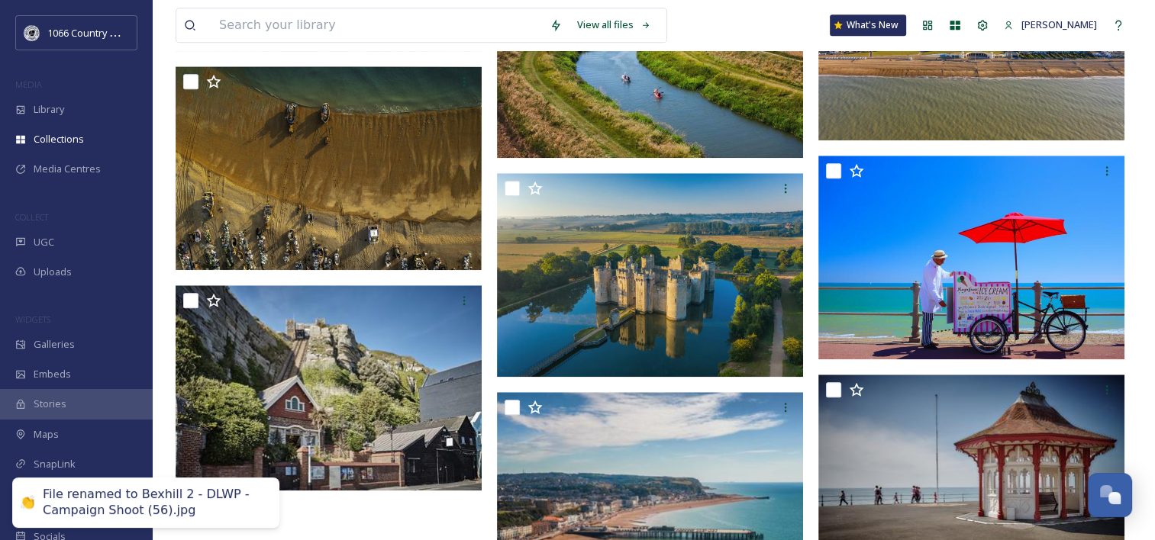
scroll to position [1340, 0]
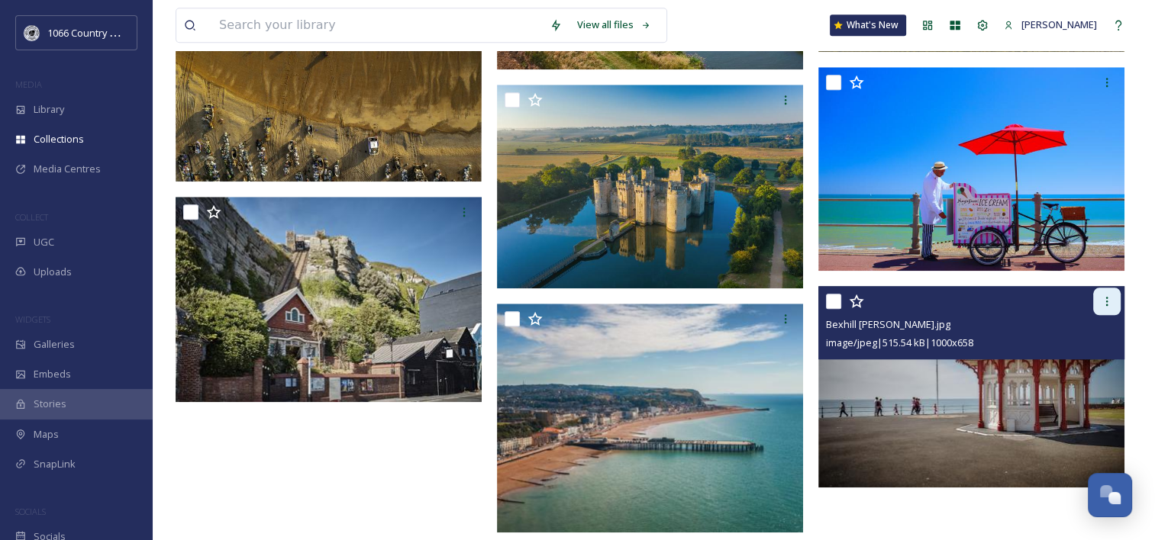
click at [1107, 308] on div at bounding box center [1106, 301] width 27 height 27
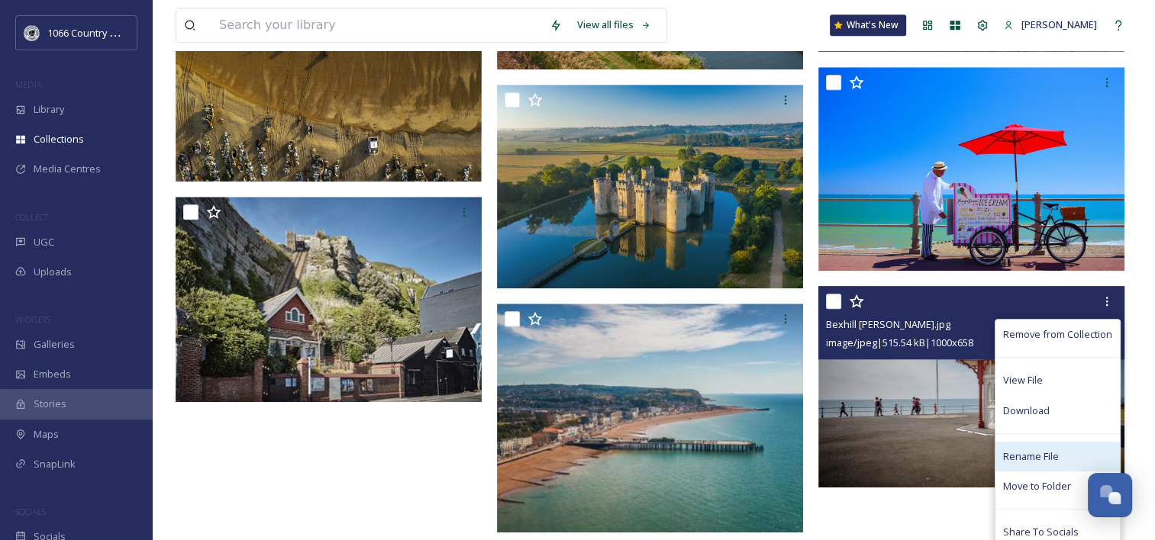
click at [1024, 450] on span "Rename File" at bounding box center [1031, 457] width 56 height 15
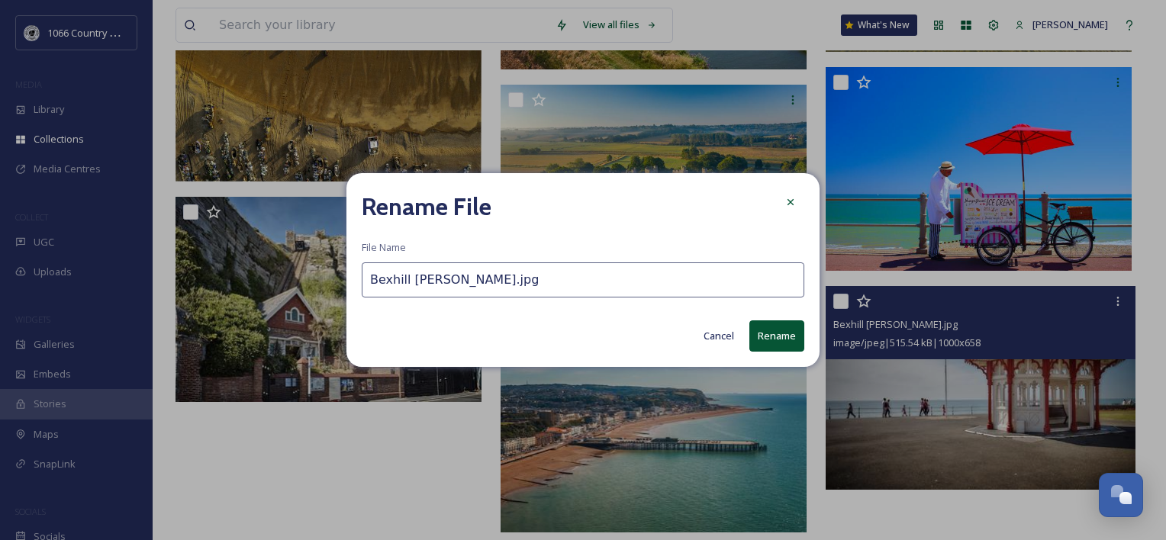
click at [377, 285] on input "Bexhill Johnny Thompson.jpg" at bounding box center [583, 280] width 443 height 35
click at [371, 281] on input "Bexhill Johnny Thompson.jpg" at bounding box center [583, 280] width 443 height 35
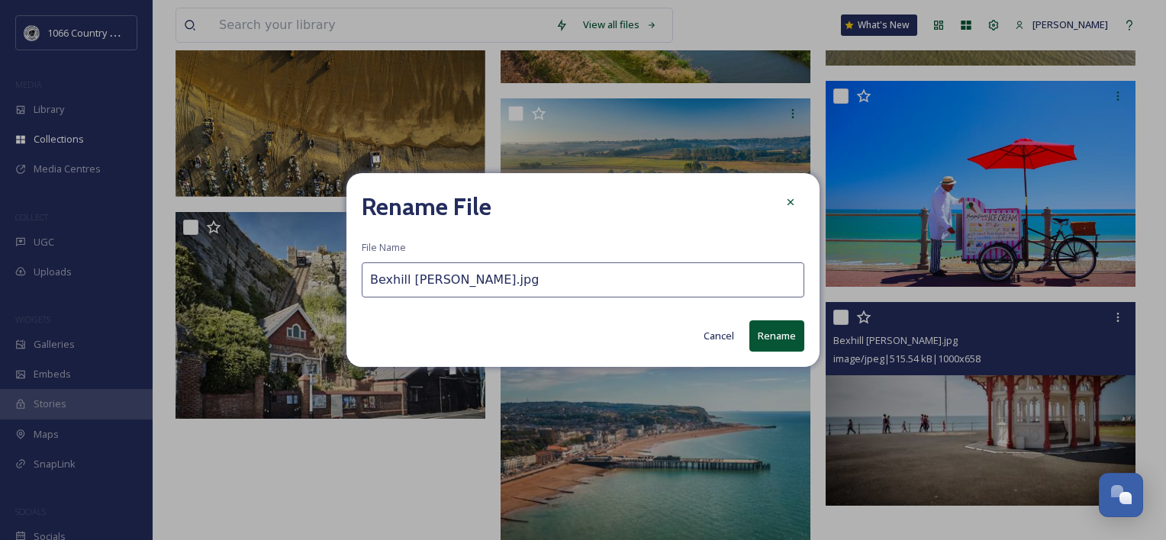
paste input "Bexhill 1 -"
click at [411, 279] on input "Bexhill 1 - Bexhill Johnny Thompson.jpg" at bounding box center [583, 280] width 443 height 35
type input "Bexhill 4 - [PERSON_NAME] [PERSON_NAME].jpg"
click at [798, 327] on button "Rename" at bounding box center [777, 336] width 55 height 31
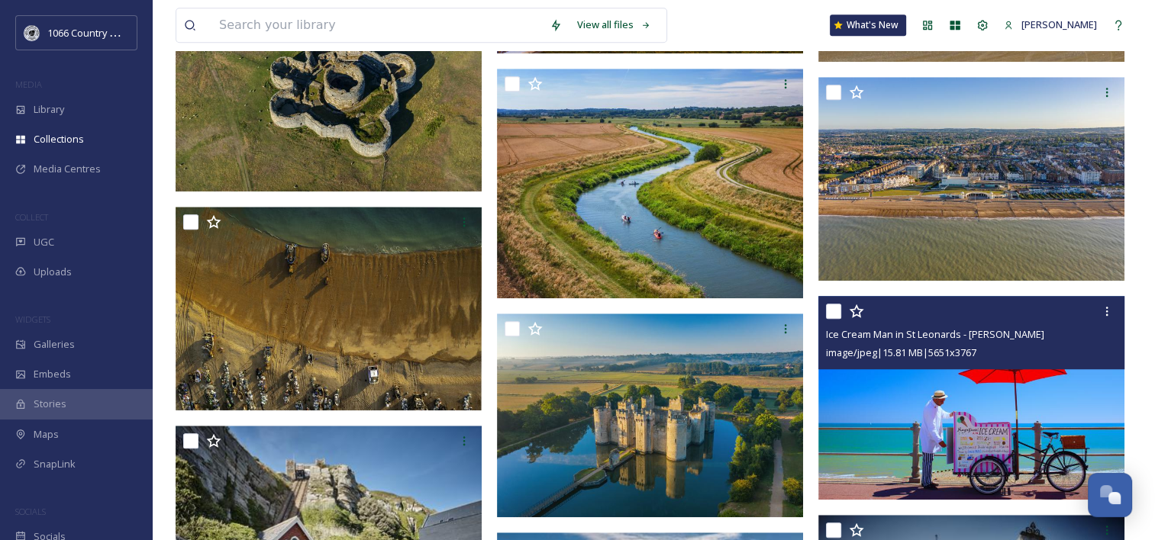
scroll to position [1188, 0]
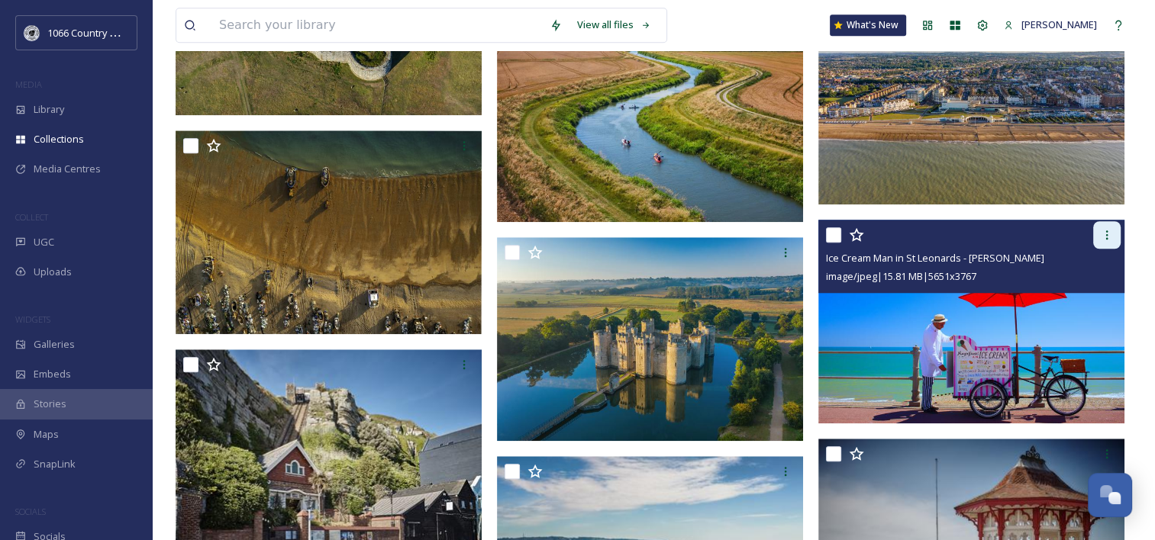
click at [1107, 233] on icon at bounding box center [1107, 235] width 12 height 12
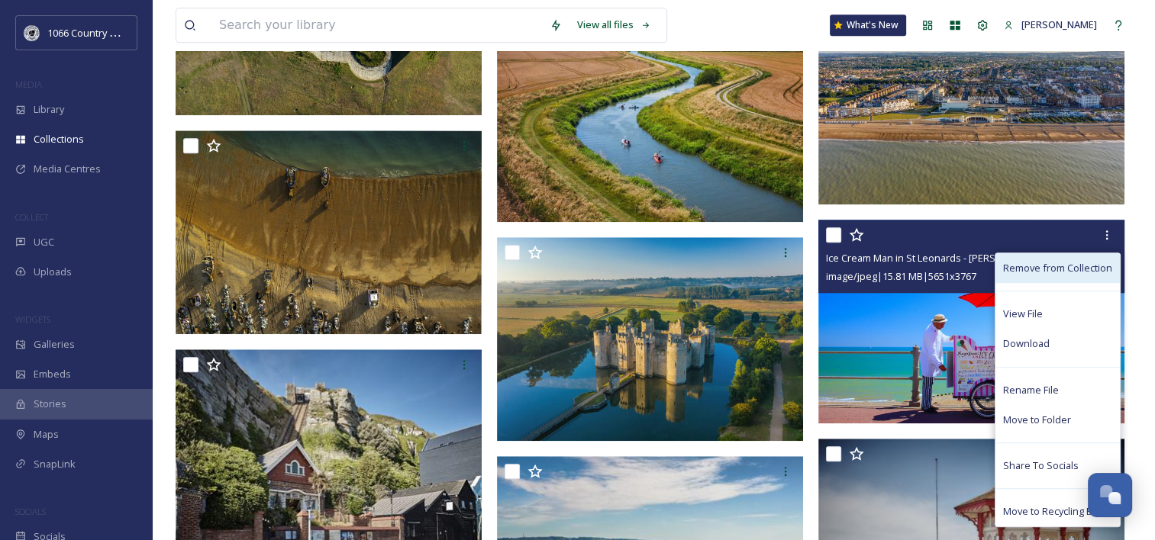
click at [1053, 272] on span "Remove from Collection" at bounding box center [1057, 268] width 109 height 15
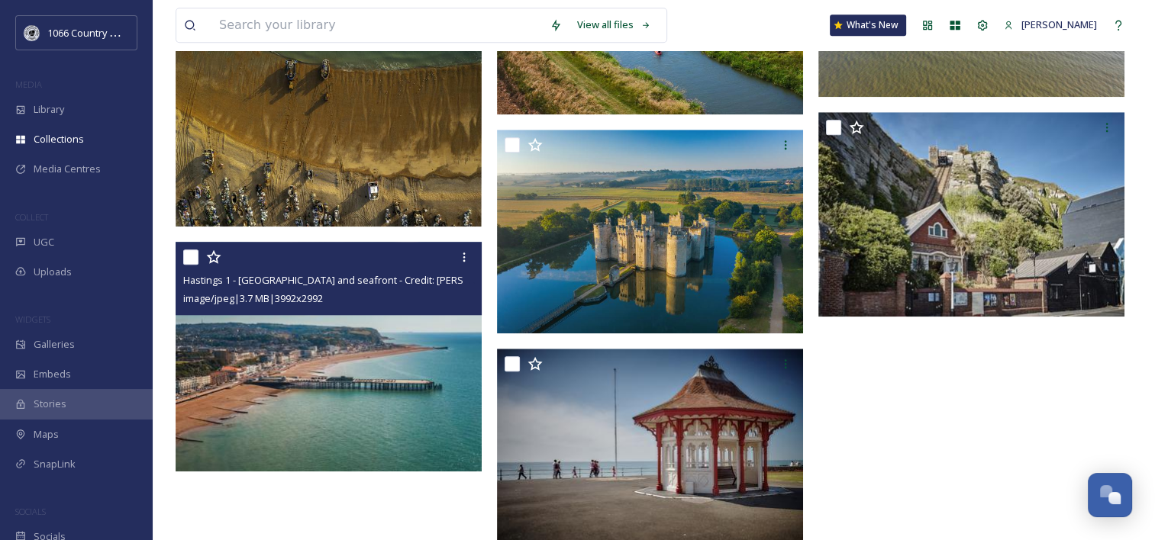
scroll to position [1312, 0]
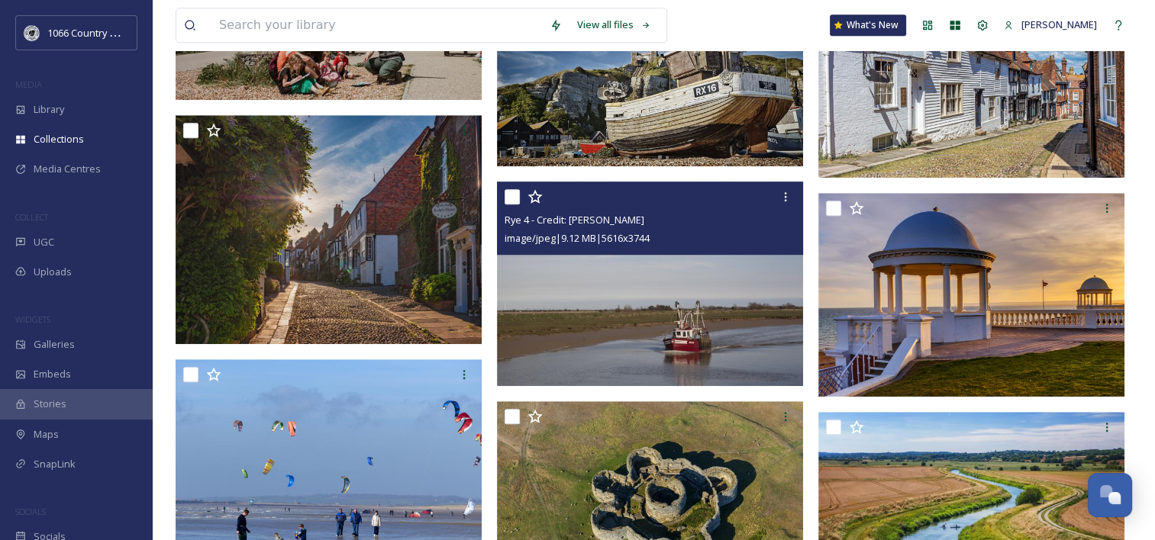
scroll to position [1145, 0]
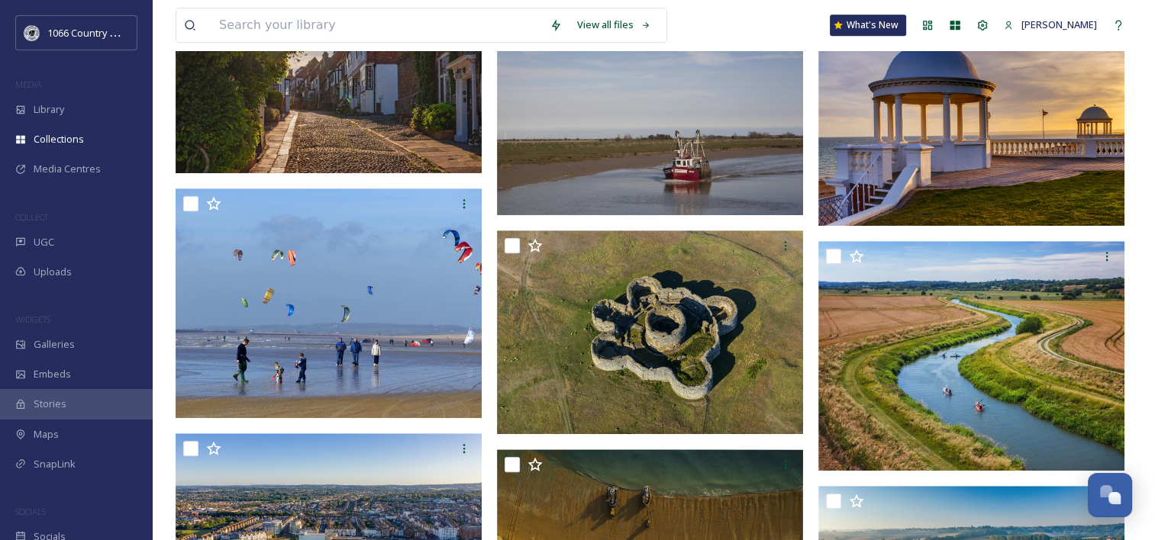
click at [805, 354] on div at bounding box center [654, 10] width 314 height 1808
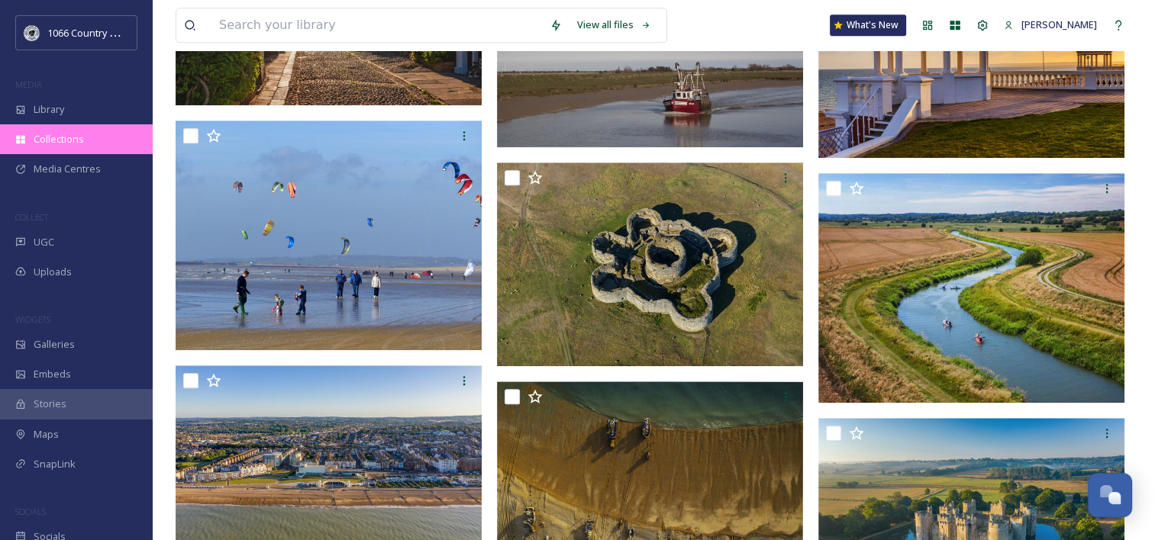
scroll to position [984, 0]
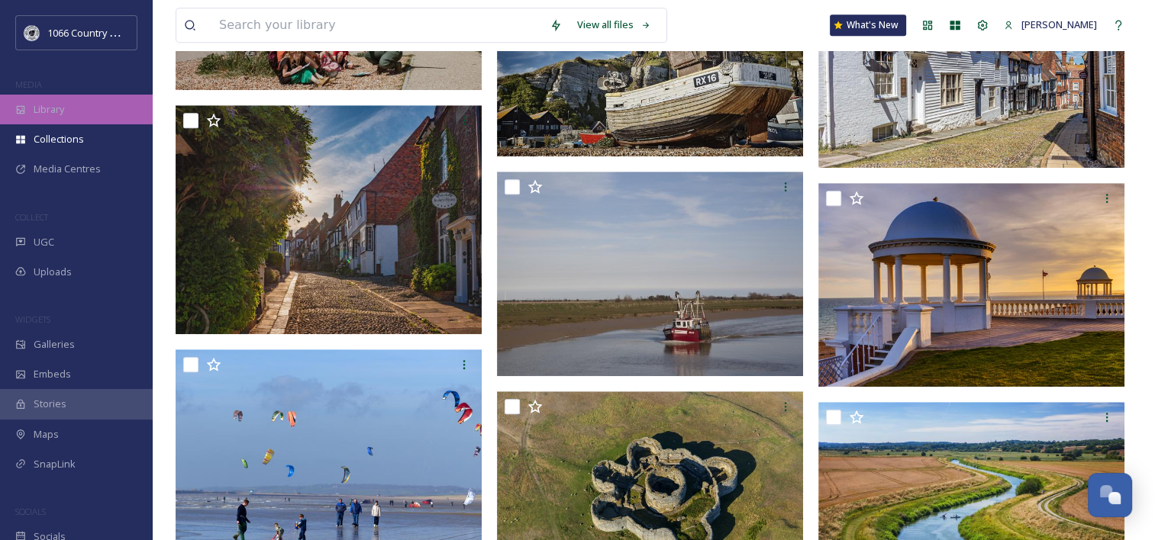
click at [70, 110] on div "Library" at bounding box center [76, 110] width 153 height 30
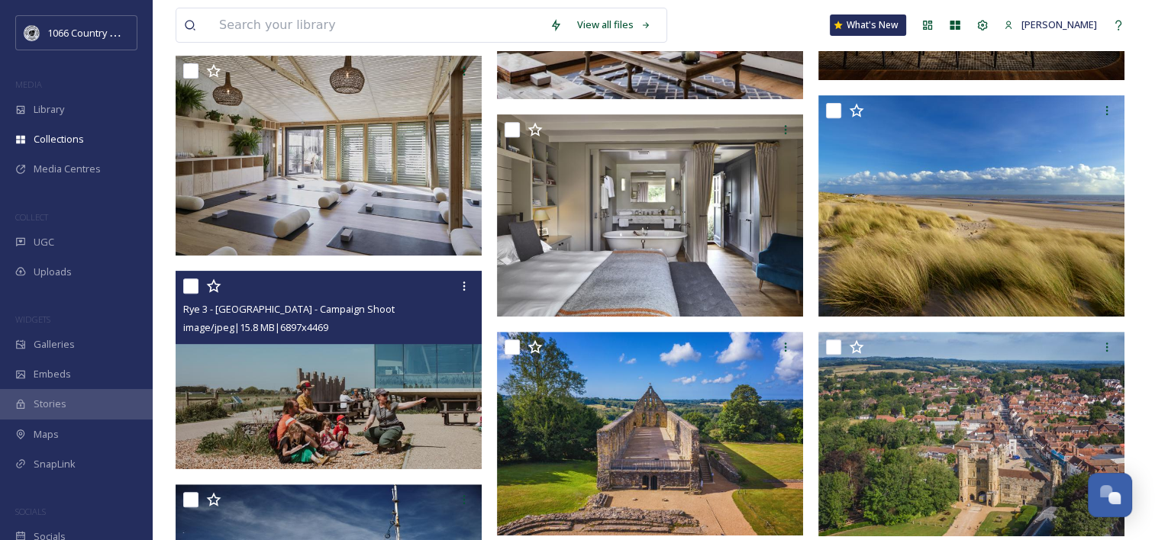
scroll to position [763, 0]
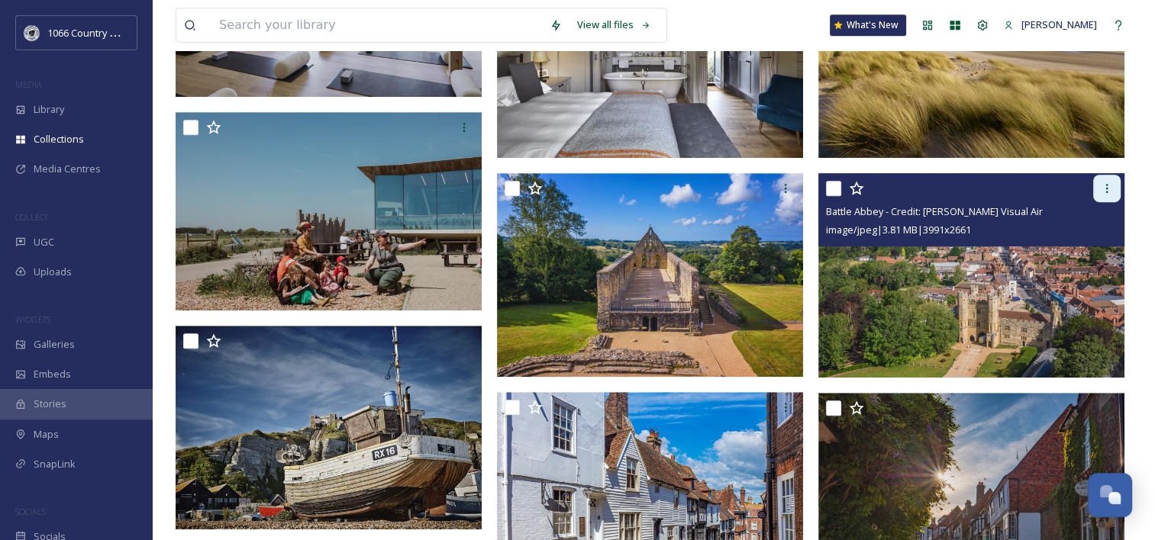
click at [1101, 186] on icon at bounding box center [1107, 188] width 12 height 12
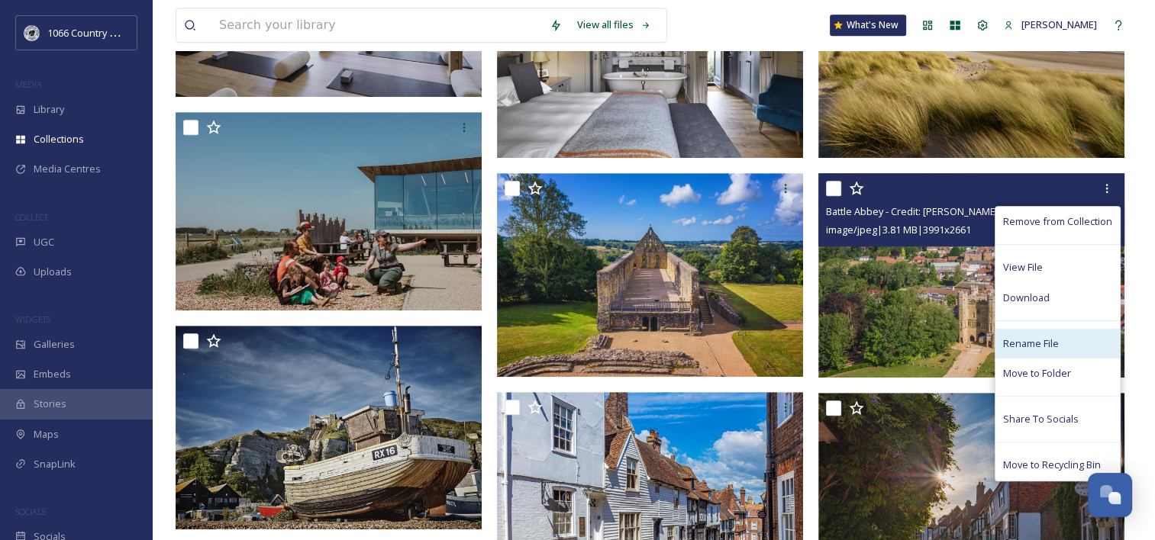
click at [1026, 347] on span "Rename File" at bounding box center [1031, 344] width 56 height 15
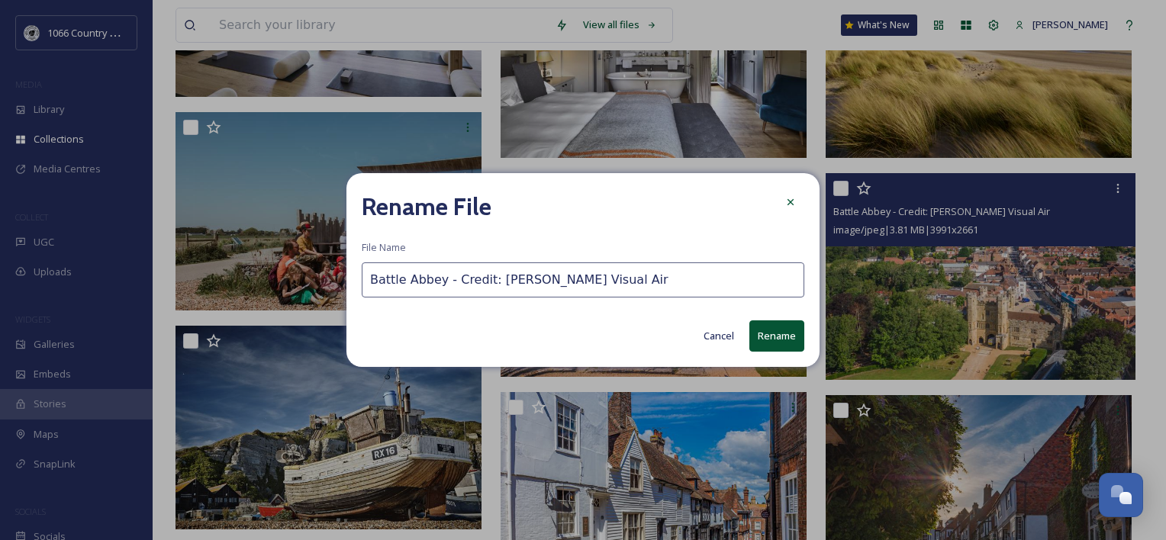
click at [371, 279] on input "Battle Abbey - Credit: [PERSON_NAME] Visual Air" at bounding box center [583, 280] width 443 height 35
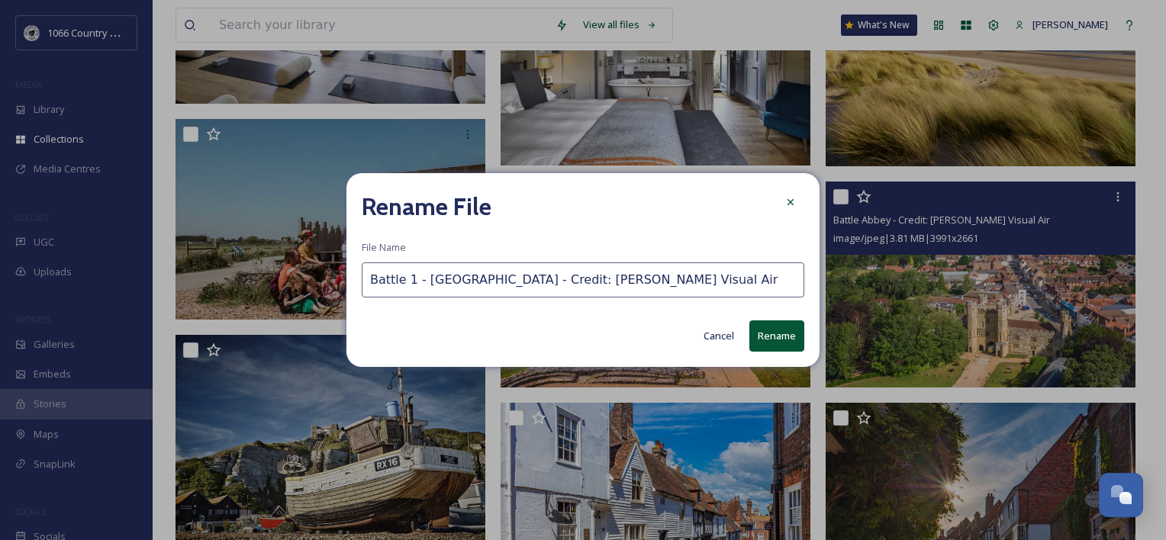
drag, startPoint x: 426, startPoint y: 281, endPoint x: 269, endPoint y: 253, distance: 159.6
click at [271, 253] on div "Rename File File Name Battle 1 - Battle Abbey - Credit: [PERSON_NAME] Visual Ai…" at bounding box center [583, 270] width 1166 height 540
click at [423, 275] on input "Battle 1 - [GEOGRAPHIC_DATA] - Credit: [PERSON_NAME] Visual Air" at bounding box center [583, 280] width 443 height 35
drag, startPoint x: 423, startPoint y: 275, endPoint x: 189, endPoint y: 234, distance: 237.2
click at [189, 234] on div "Rename File File Name Battle 1 - Battle Abbey - Credit: [PERSON_NAME] Visual Ai…" at bounding box center [583, 270] width 1166 height 540
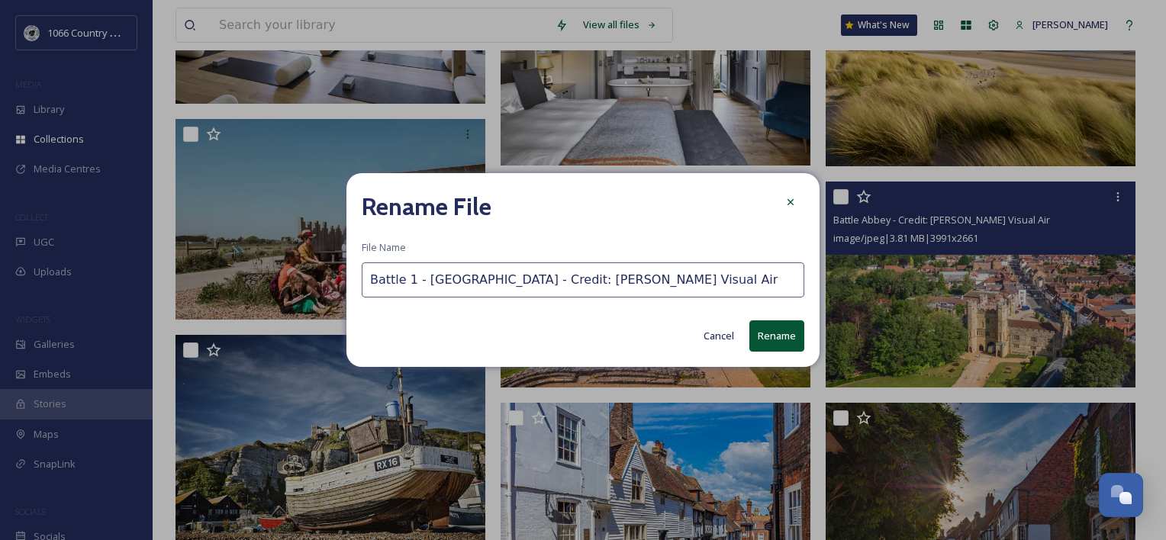
click at [383, 284] on input "Battle 1 - [GEOGRAPHIC_DATA] - Credit: [PERSON_NAME] Visual Air" at bounding box center [583, 280] width 443 height 35
drag, startPoint x: 373, startPoint y: 279, endPoint x: 411, endPoint y: 277, distance: 38.2
click at [411, 277] on input "Battle 1 - [GEOGRAPHIC_DATA] - Credit: [PERSON_NAME] Visual Air" at bounding box center [583, 280] width 443 height 35
drag, startPoint x: 369, startPoint y: 278, endPoint x: 423, endPoint y: 273, distance: 53.6
click at [423, 273] on input "Battle 1 - [GEOGRAPHIC_DATA] - Credit: [PERSON_NAME] Visual Air" at bounding box center [583, 280] width 443 height 35
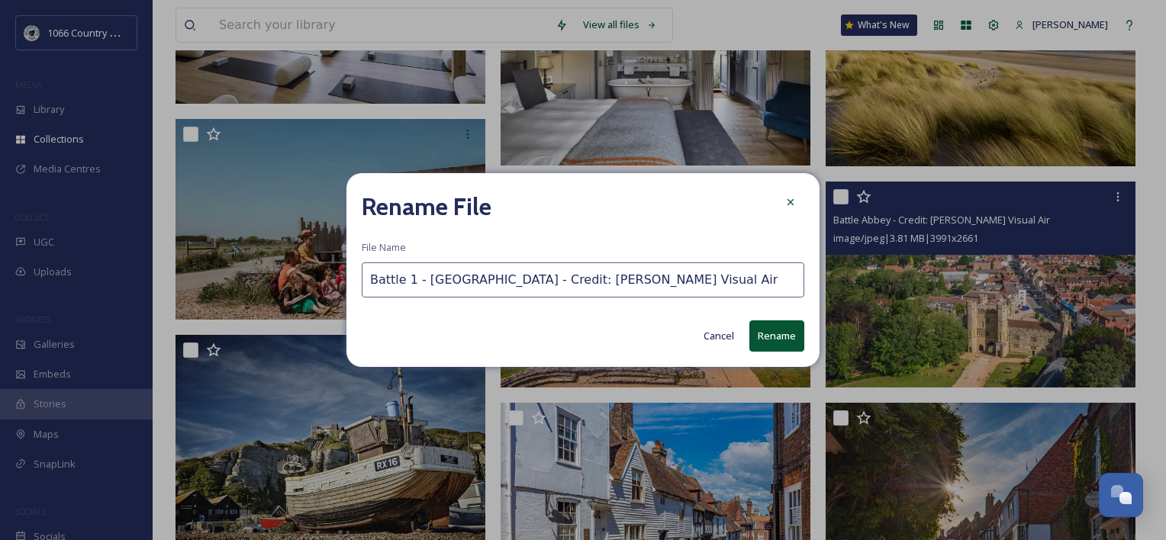
type input "Battle 1 - [GEOGRAPHIC_DATA] - Credit: [PERSON_NAME] Visual Air"
click at [772, 337] on button "Rename" at bounding box center [777, 336] width 55 height 31
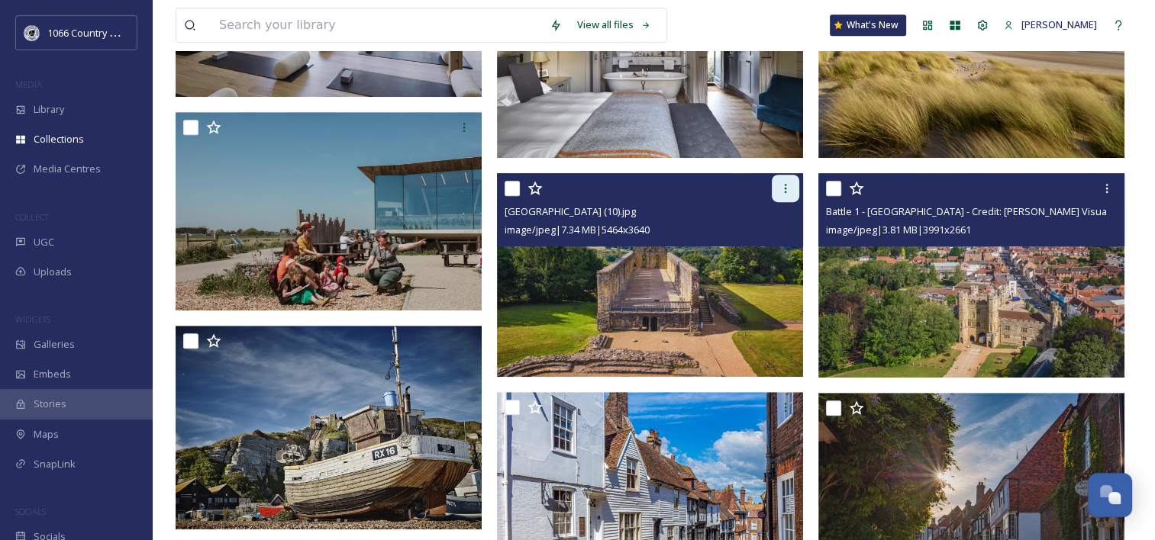
click at [781, 194] on div at bounding box center [785, 188] width 27 height 27
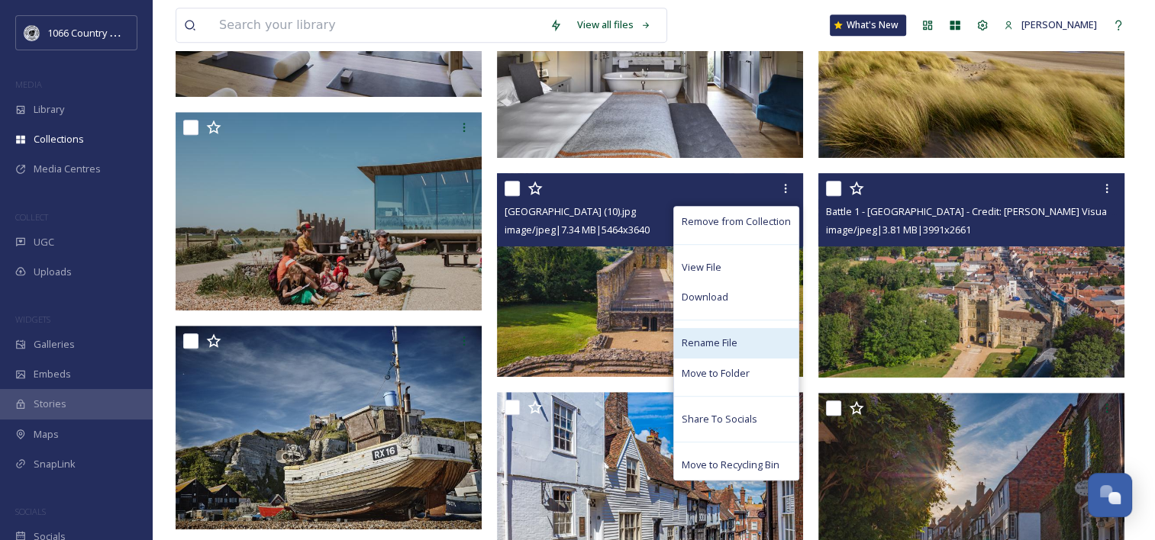
click at [729, 339] on span "Rename File" at bounding box center [710, 343] width 56 height 15
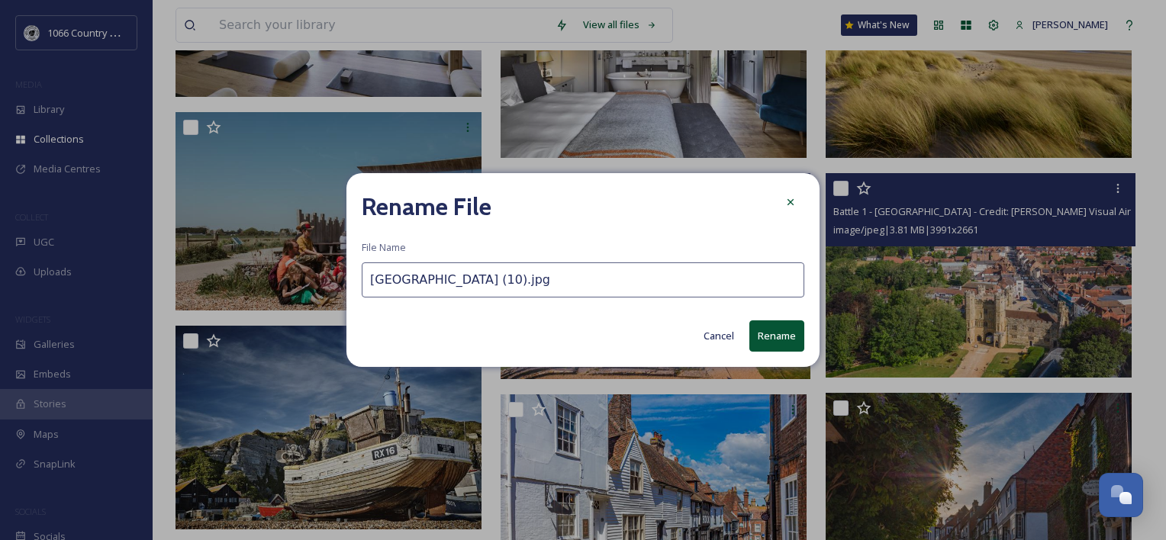
click at [369, 280] on input "[GEOGRAPHIC_DATA] (10).jpg" at bounding box center [583, 280] width 443 height 35
paste input "Battle 1 -"
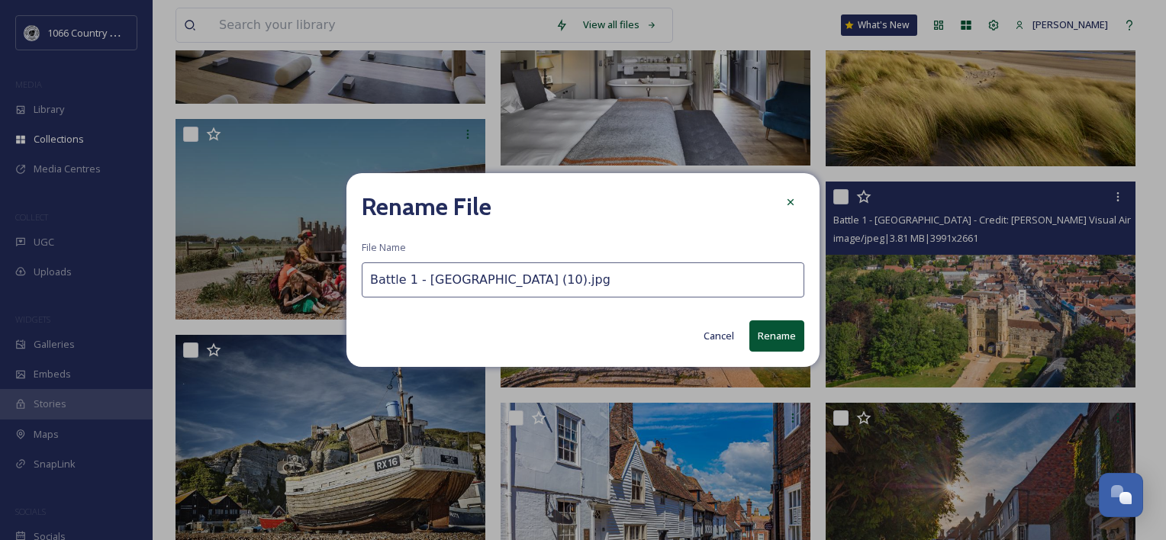
click at [411, 278] on input "Battle 1 - [GEOGRAPHIC_DATA] (10).jpg" at bounding box center [583, 280] width 443 height 35
type input "Battle 2 - [GEOGRAPHIC_DATA] (10).jpg"
click at [779, 339] on button "Rename" at bounding box center [777, 336] width 55 height 31
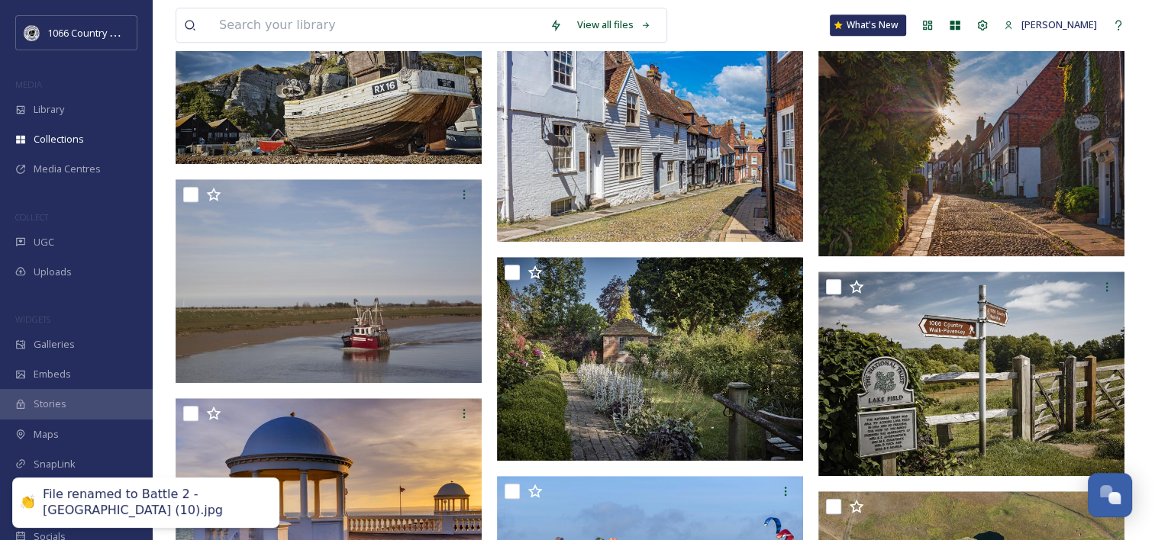
scroll to position [1221, 0]
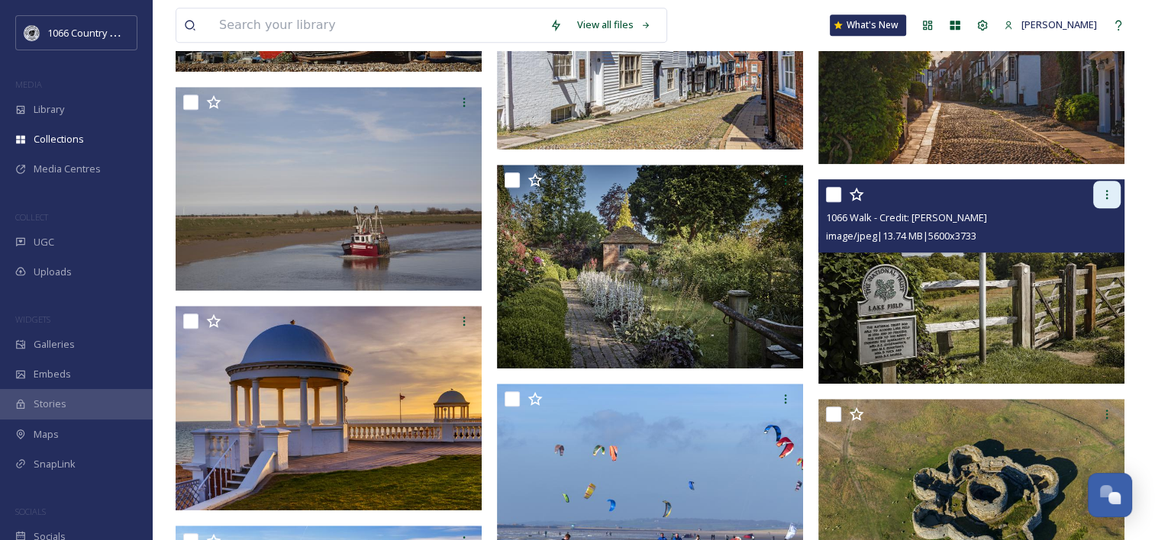
click at [1103, 198] on icon at bounding box center [1107, 195] width 12 height 12
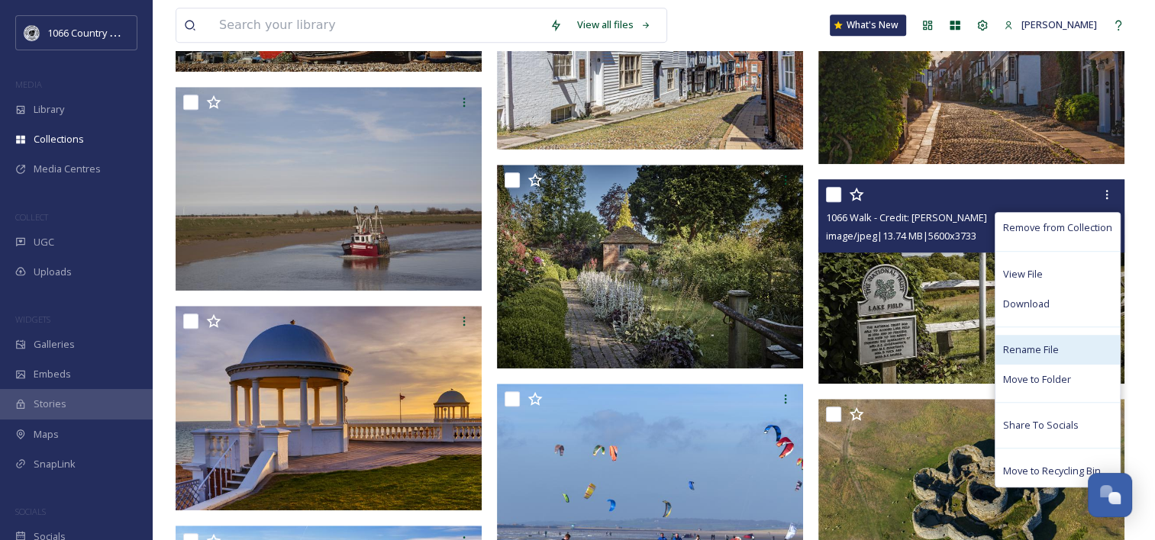
click at [1037, 349] on span "Rename File" at bounding box center [1031, 350] width 56 height 15
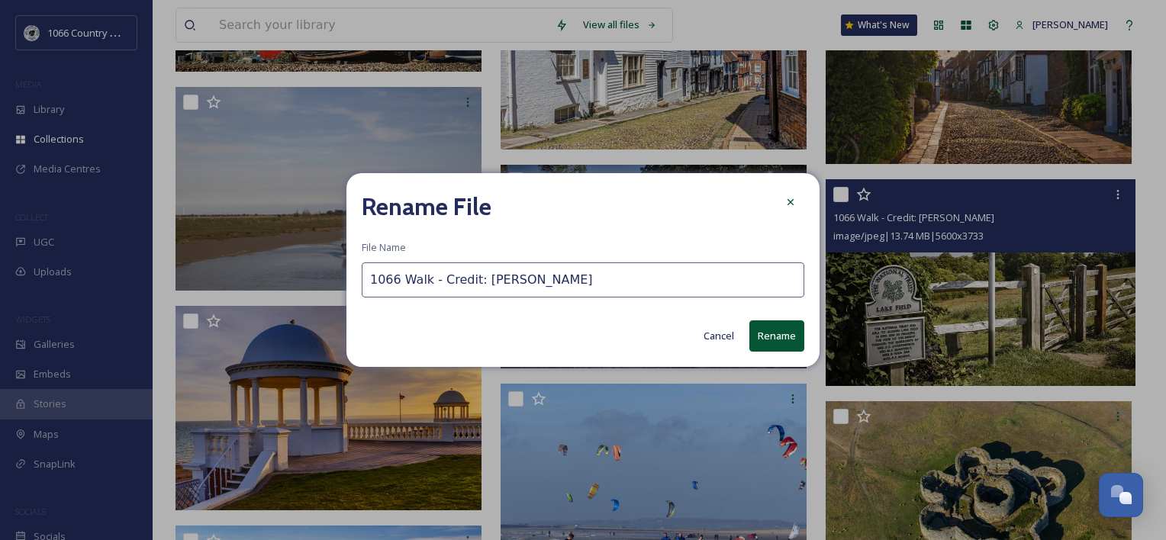
click at [370, 282] on input "1066 Walk - Credit: [PERSON_NAME]" at bounding box center [583, 280] width 443 height 35
paste input "Battle 1 -"
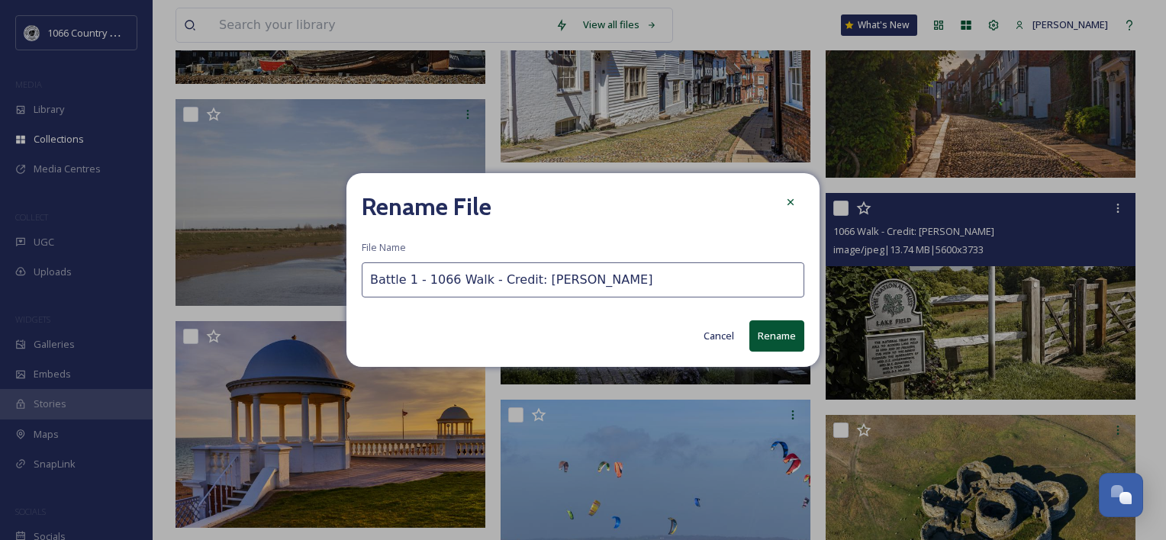
click at [413, 280] on input "Battle 1 - 1066 Walk - Credit: [PERSON_NAME]" at bounding box center [583, 280] width 443 height 35
type input "Battle 3 - 1066 Walk - Credit: [PERSON_NAME]"
click at [785, 334] on button "Rename" at bounding box center [777, 336] width 55 height 31
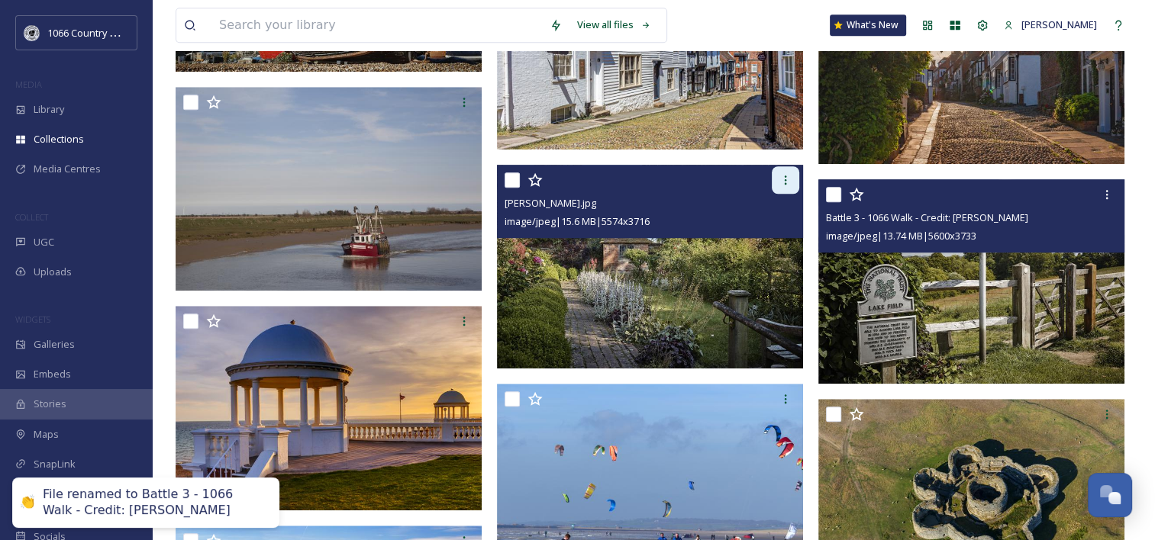
click at [782, 181] on icon at bounding box center [785, 180] width 12 height 12
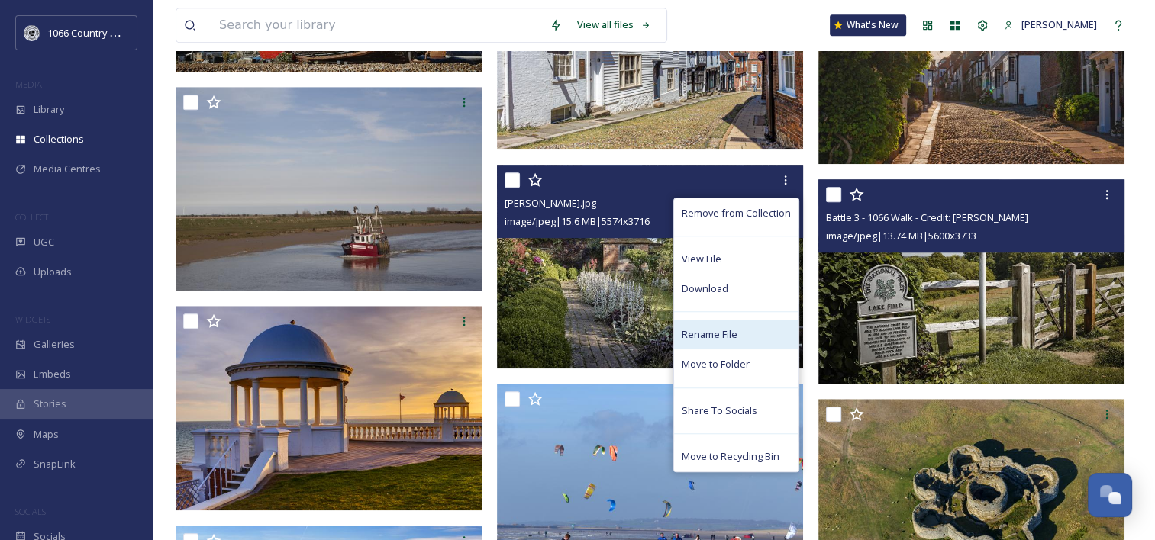
click at [728, 336] on span "Rename File" at bounding box center [710, 334] width 56 height 15
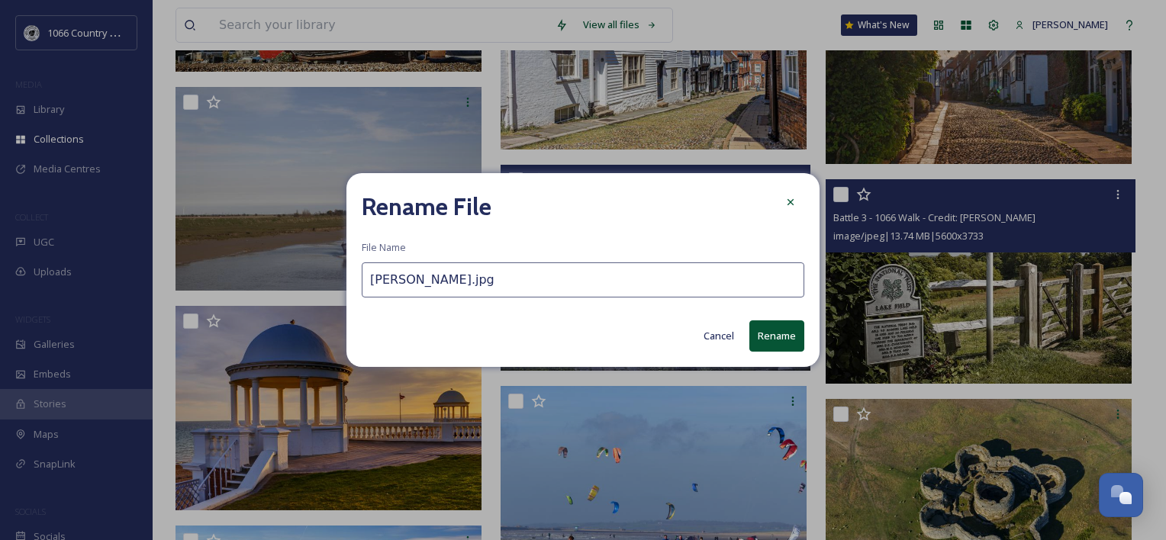
click at [371, 274] on input "[PERSON_NAME].jpg" at bounding box center [583, 280] width 443 height 35
paste input "Battle 1 -"
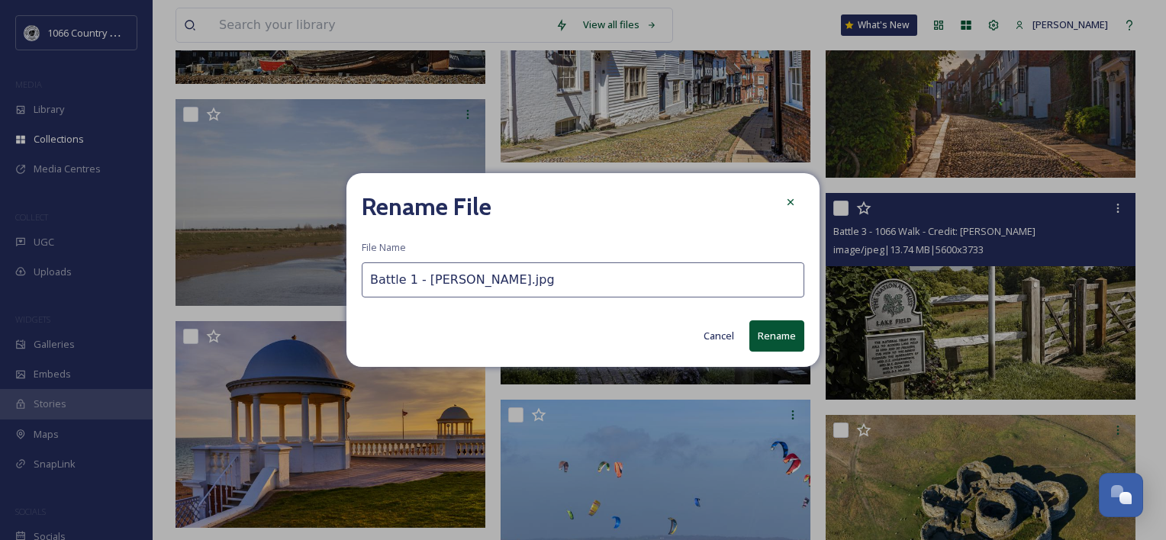
click at [410, 279] on input "Battle 1 - [PERSON_NAME].jpg" at bounding box center [583, 280] width 443 height 35
type input "Battle 4 - [PERSON_NAME].jpg"
click at [792, 343] on button "Rename" at bounding box center [777, 336] width 55 height 31
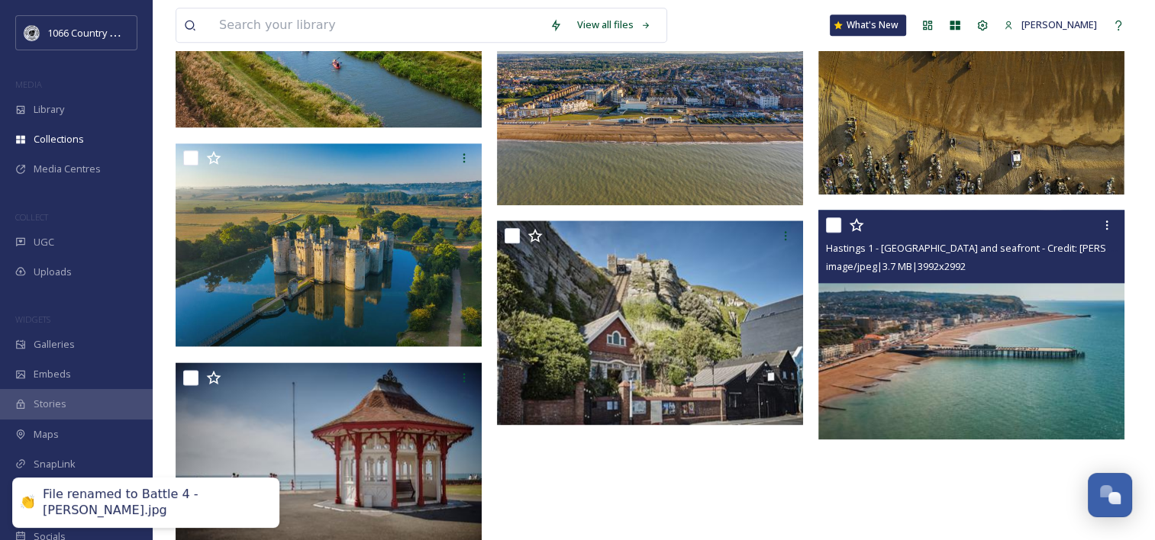
scroll to position [1878, 0]
